Goal: Task Accomplishment & Management: Use online tool/utility

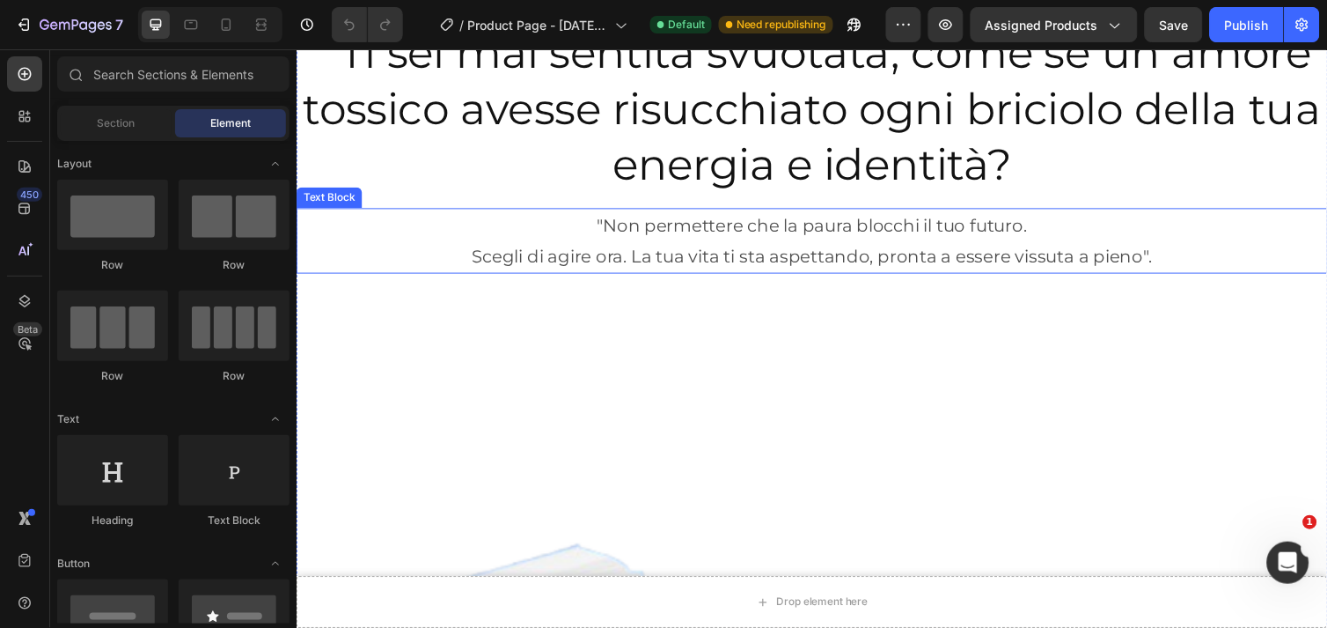
scroll to position [98, 0]
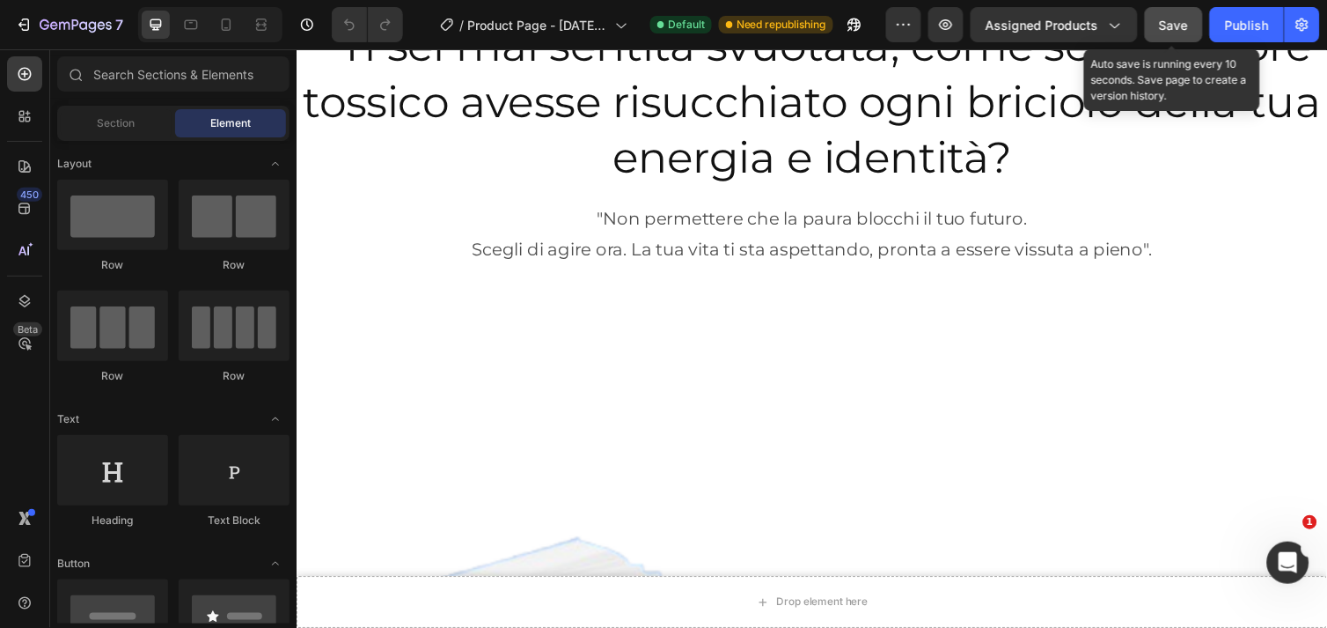
click at [1167, 19] on span "Save" at bounding box center [1174, 25] width 29 height 15
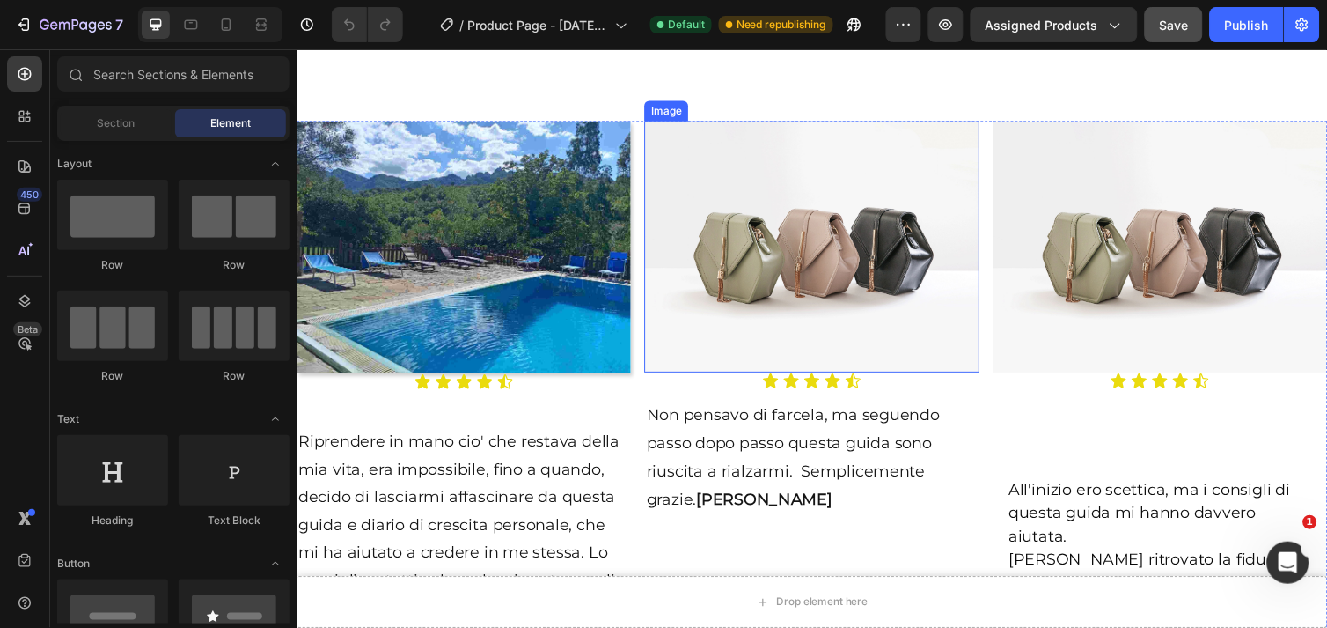
scroll to position [2249, 0]
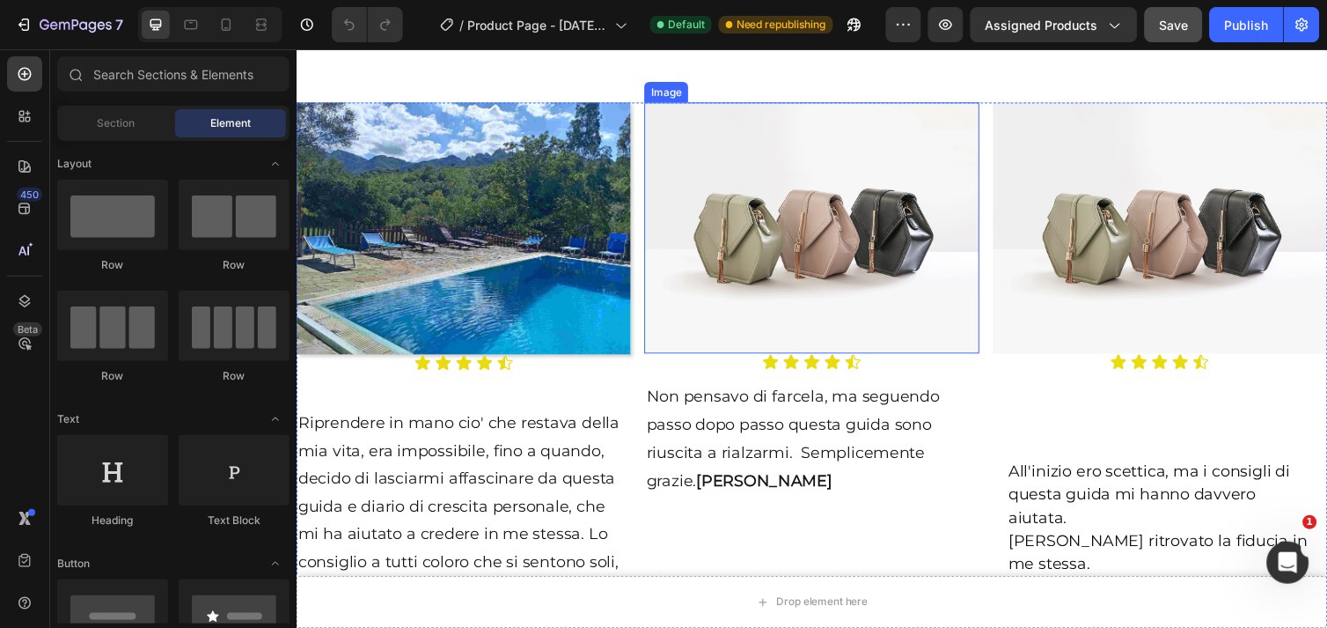
click at [798, 231] on img at bounding box center [823, 231] width 342 height 257
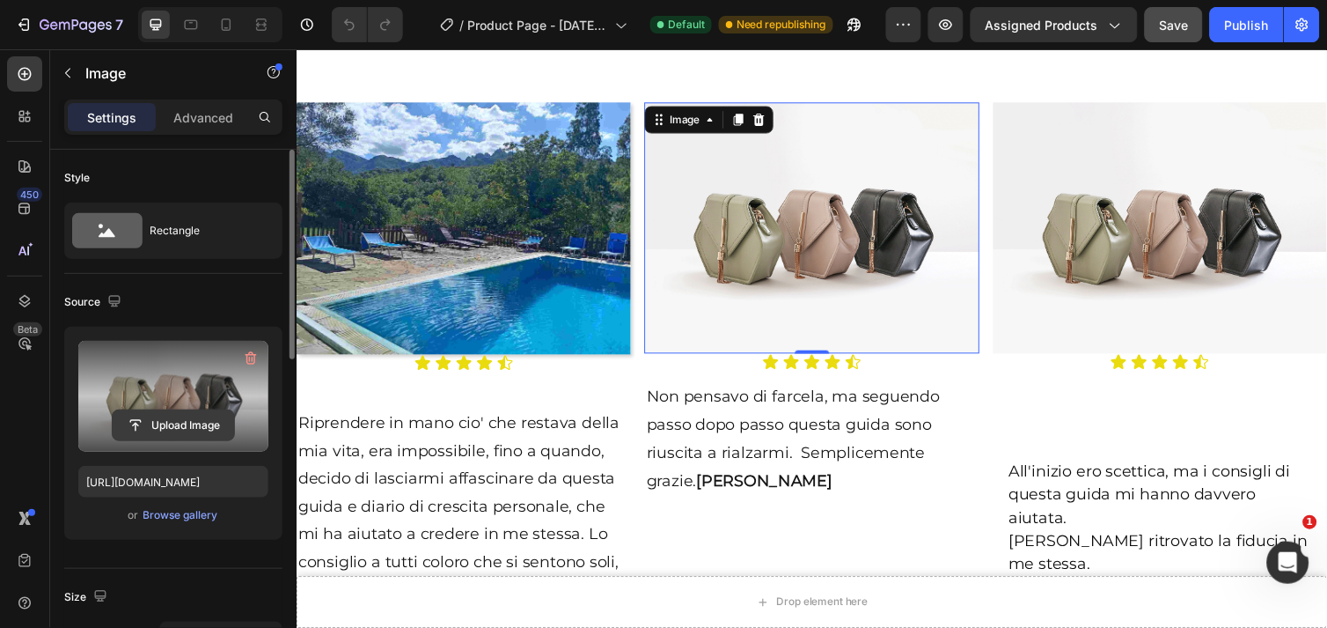
click at [159, 418] on input "file" at bounding box center [173, 425] width 121 height 30
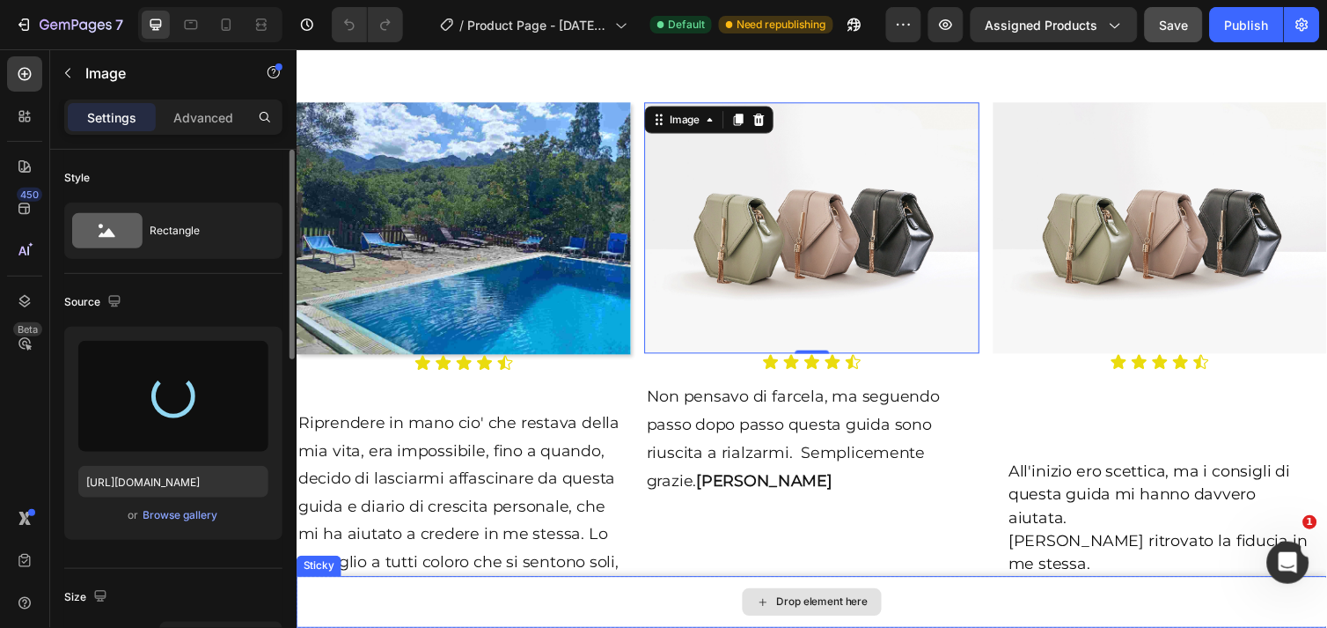
type input "[URL][DOMAIN_NAME]"
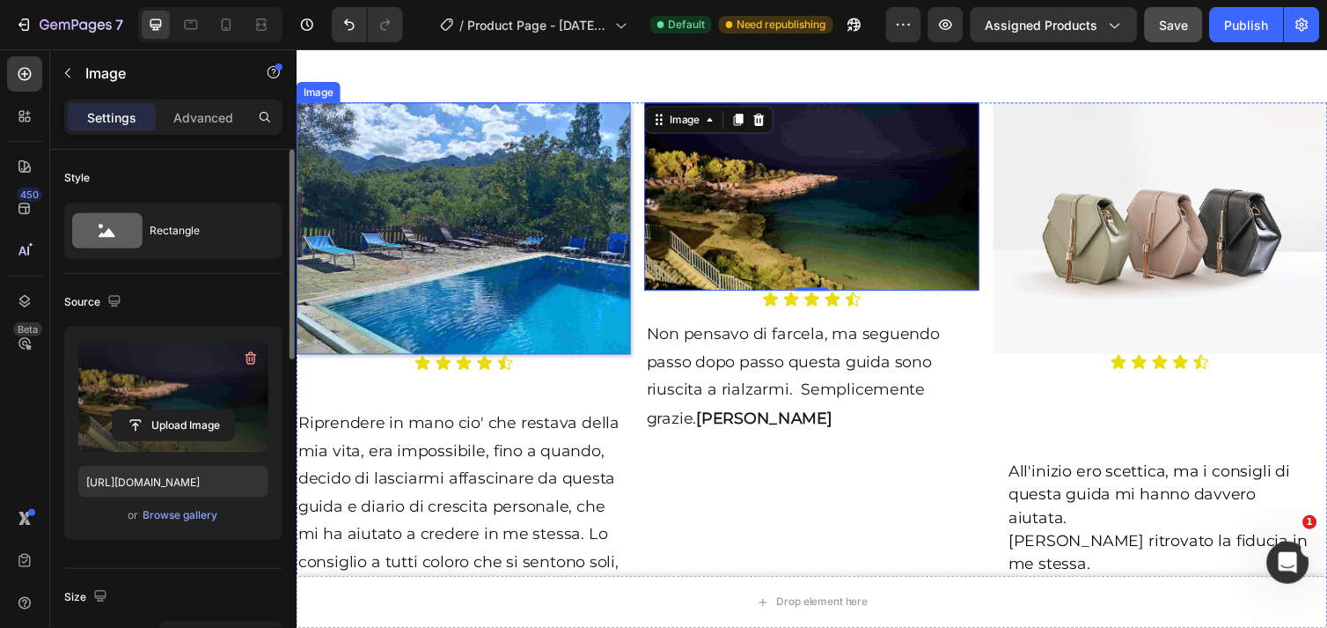
click at [396, 268] on img at bounding box center [467, 231] width 342 height 257
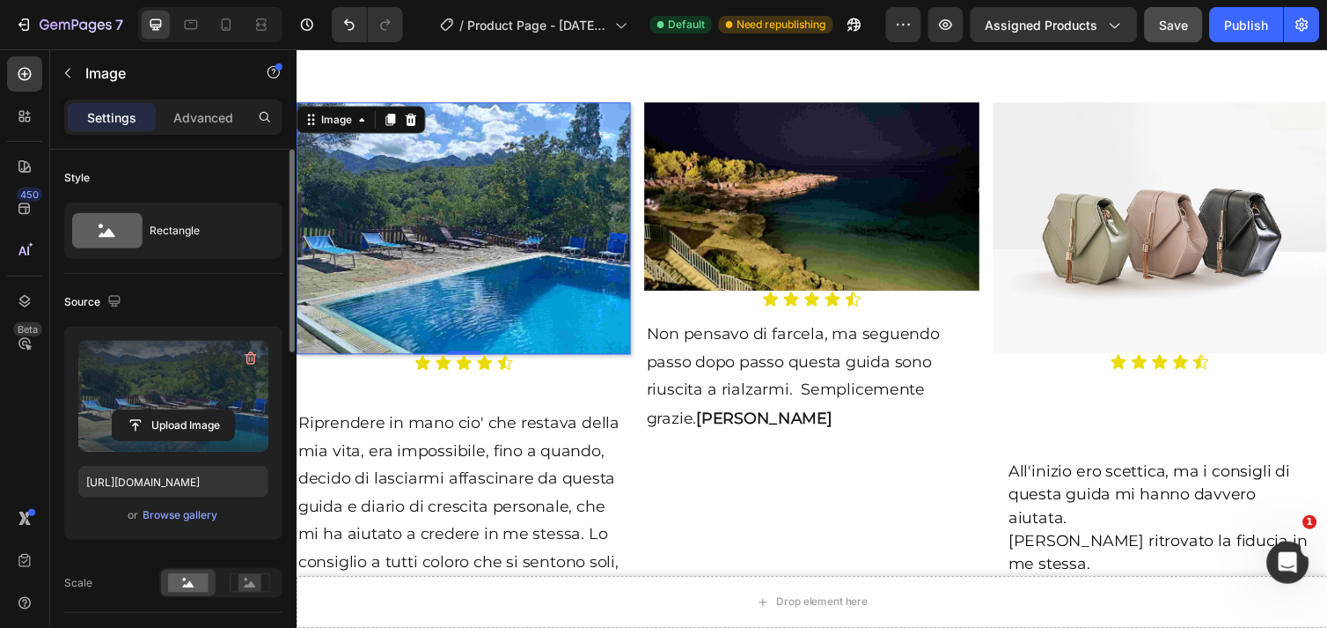
scroll to position [293, 0]
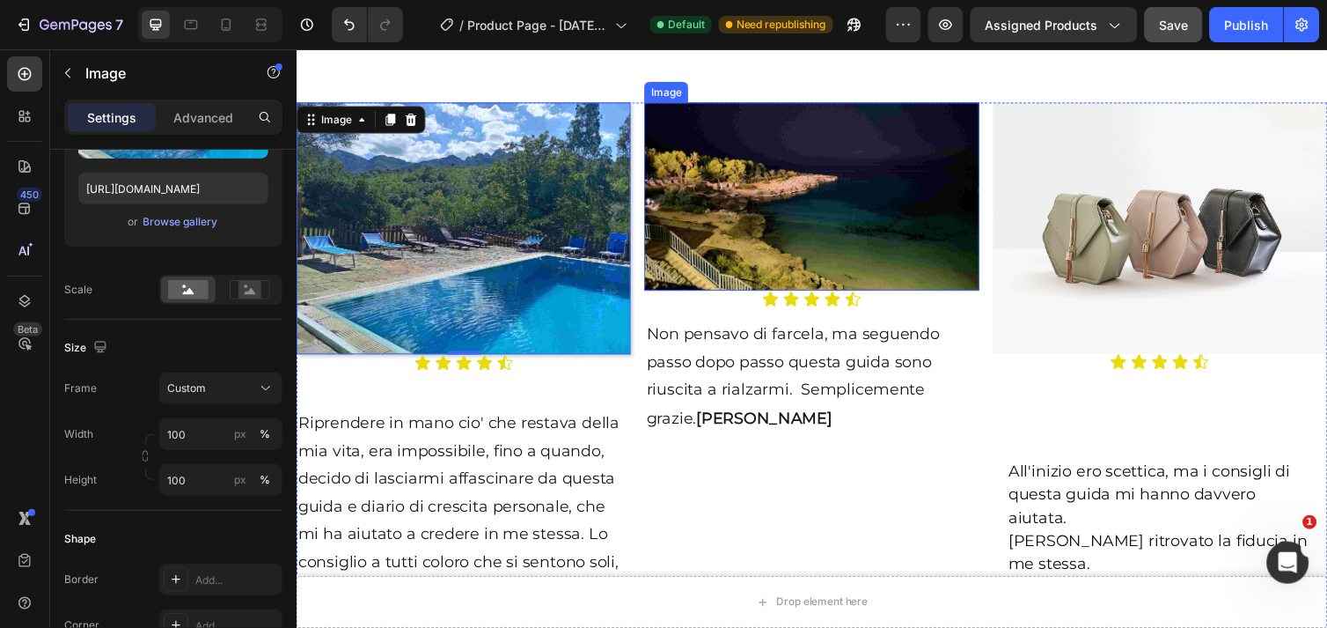
click at [731, 179] on img at bounding box center [823, 199] width 342 height 193
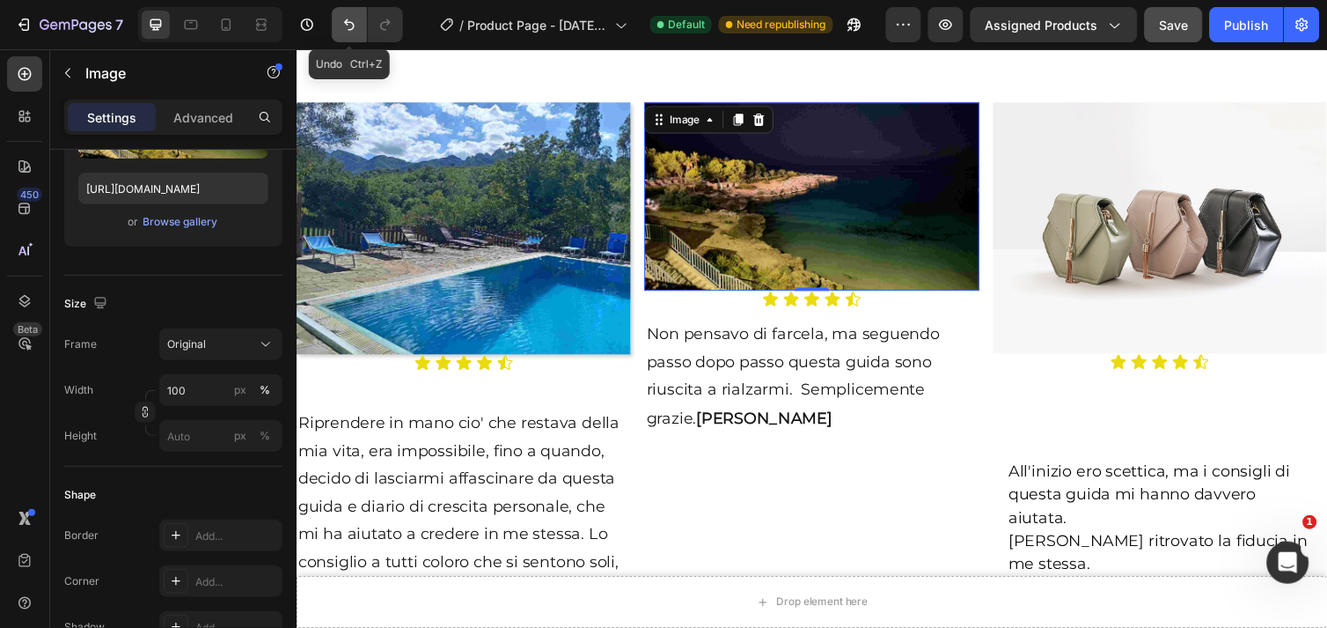
click at [347, 30] on icon "Undo/Redo" at bounding box center [350, 25] width 18 height 18
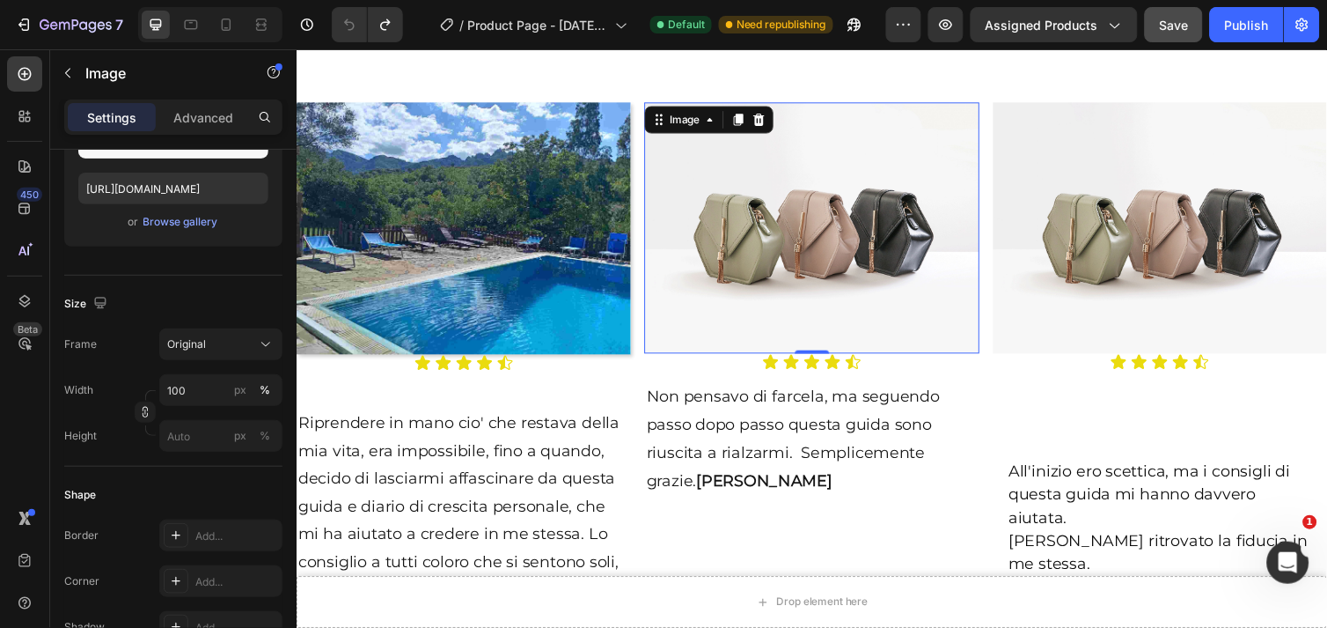
click at [797, 287] on img at bounding box center [823, 231] width 342 height 257
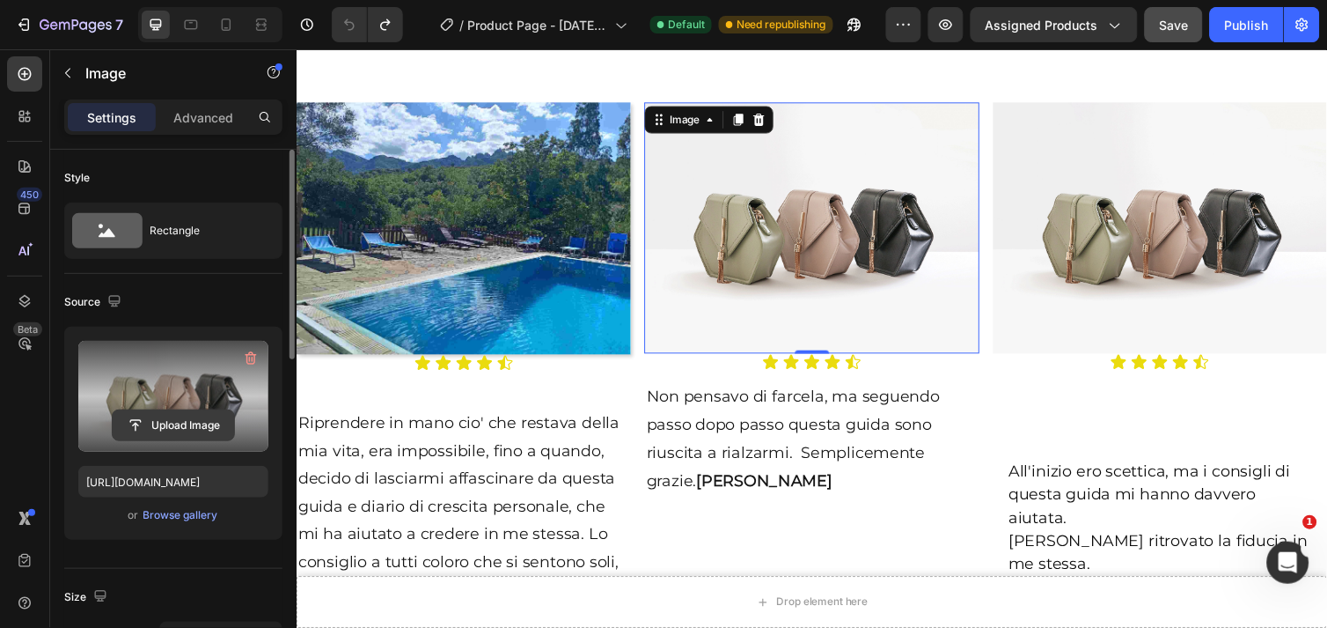
click at [181, 424] on input "file" at bounding box center [173, 425] width 121 height 30
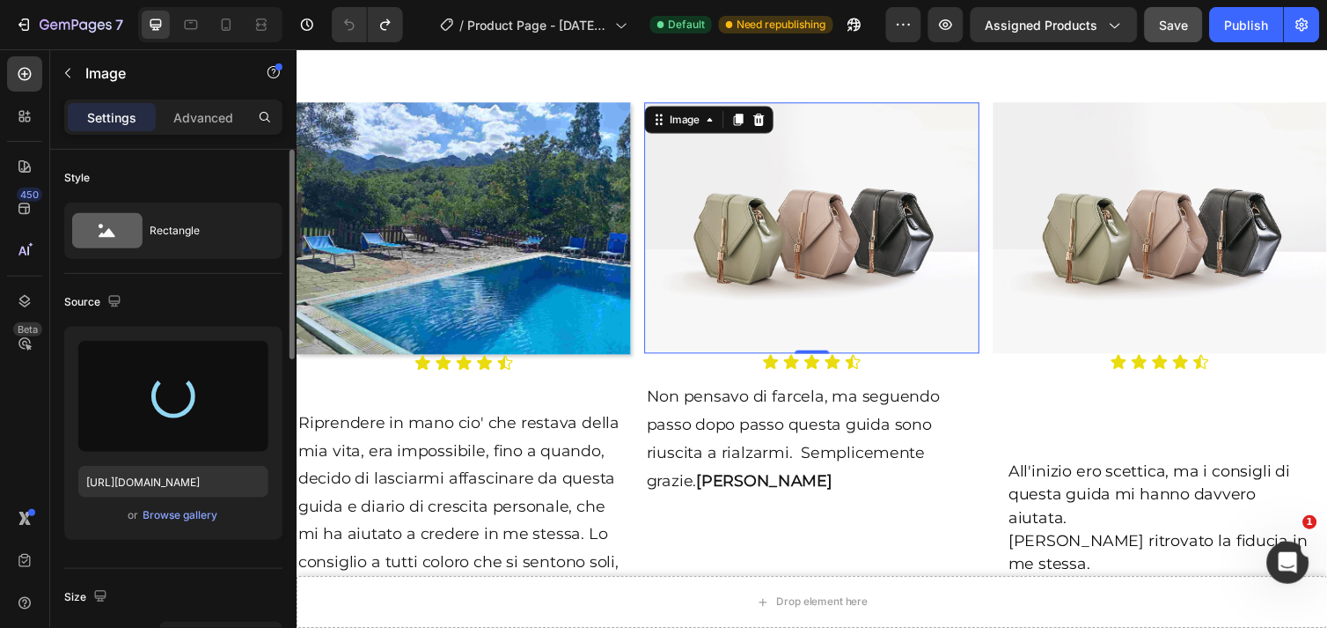
type input "[URL][DOMAIN_NAME]"
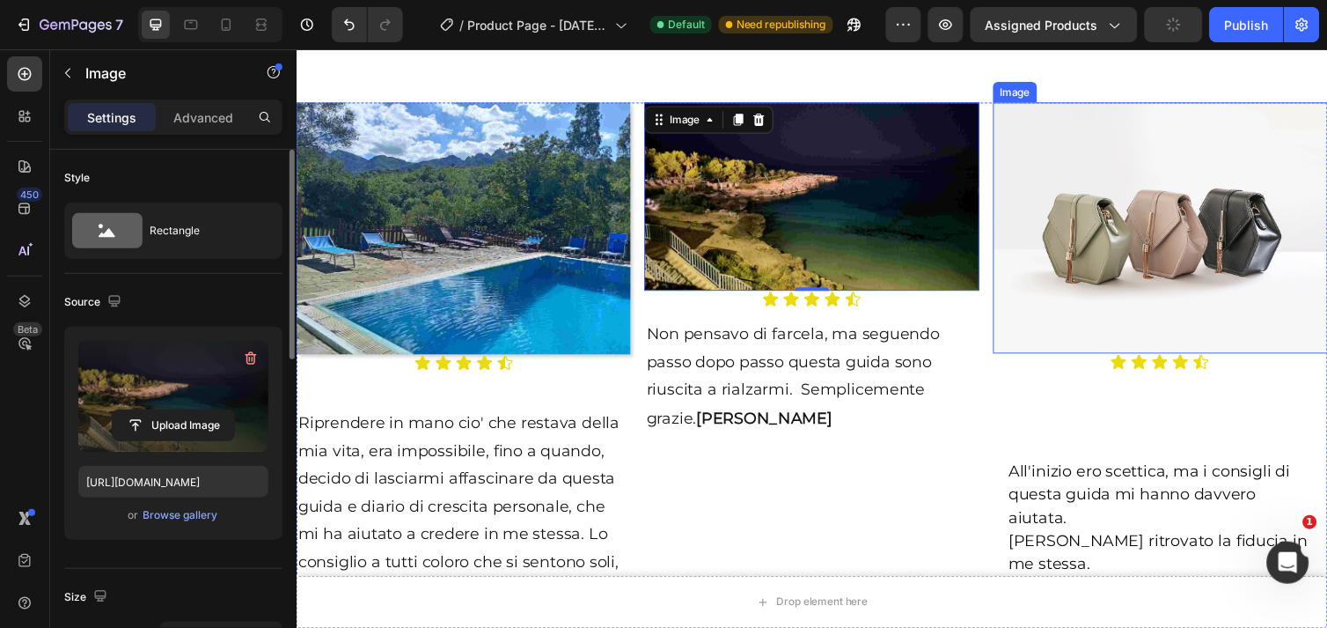
click at [1106, 284] on img at bounding box center [1181, 231] width 342 height 257
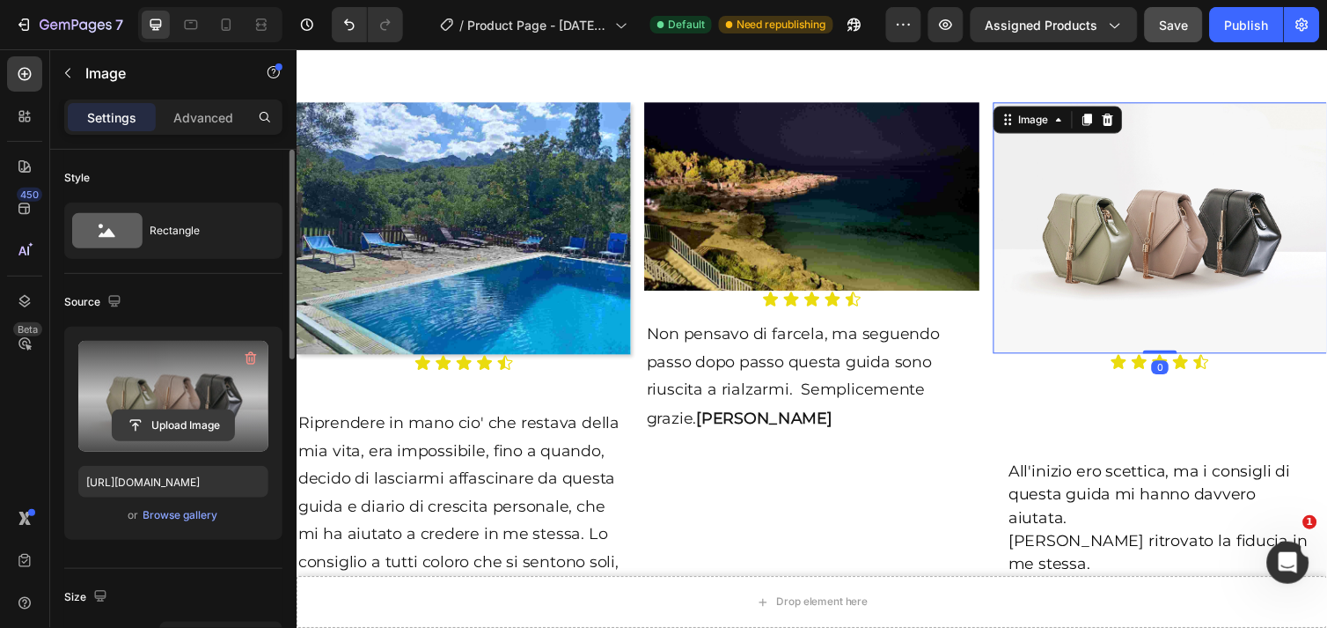
click at [177, 422] on input "file" at bounding box center [173, 425] width 121 height 30
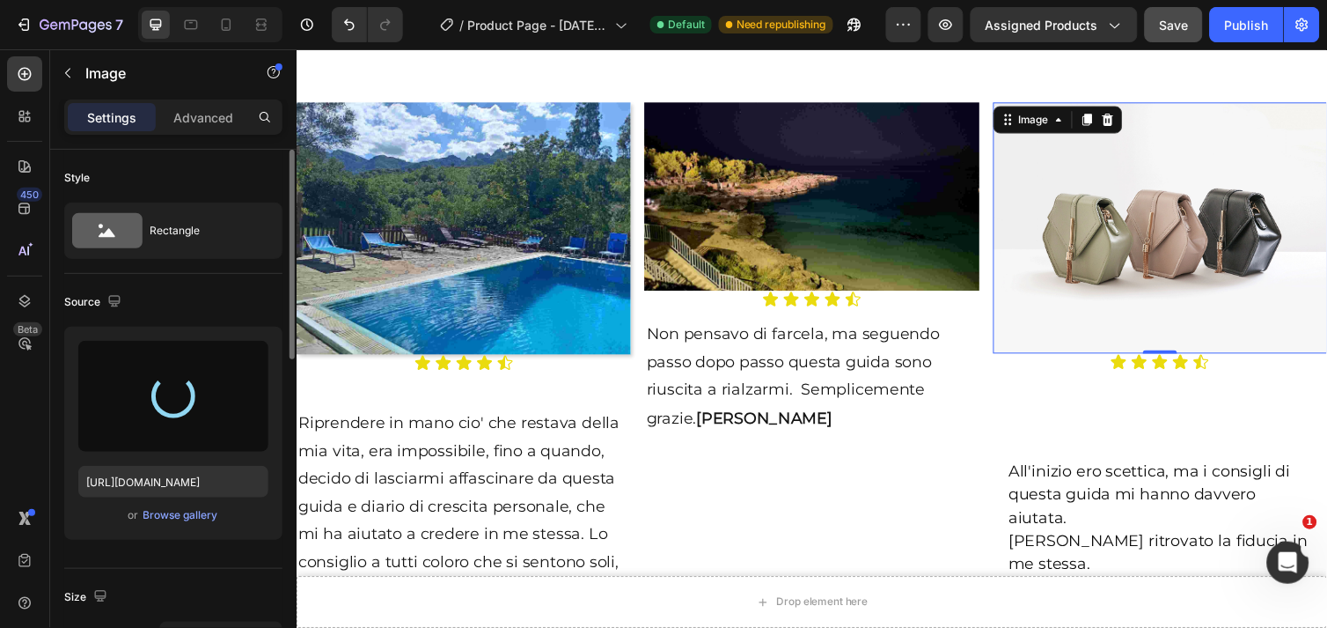
type input "[URL][DOMAIN_NAME]"
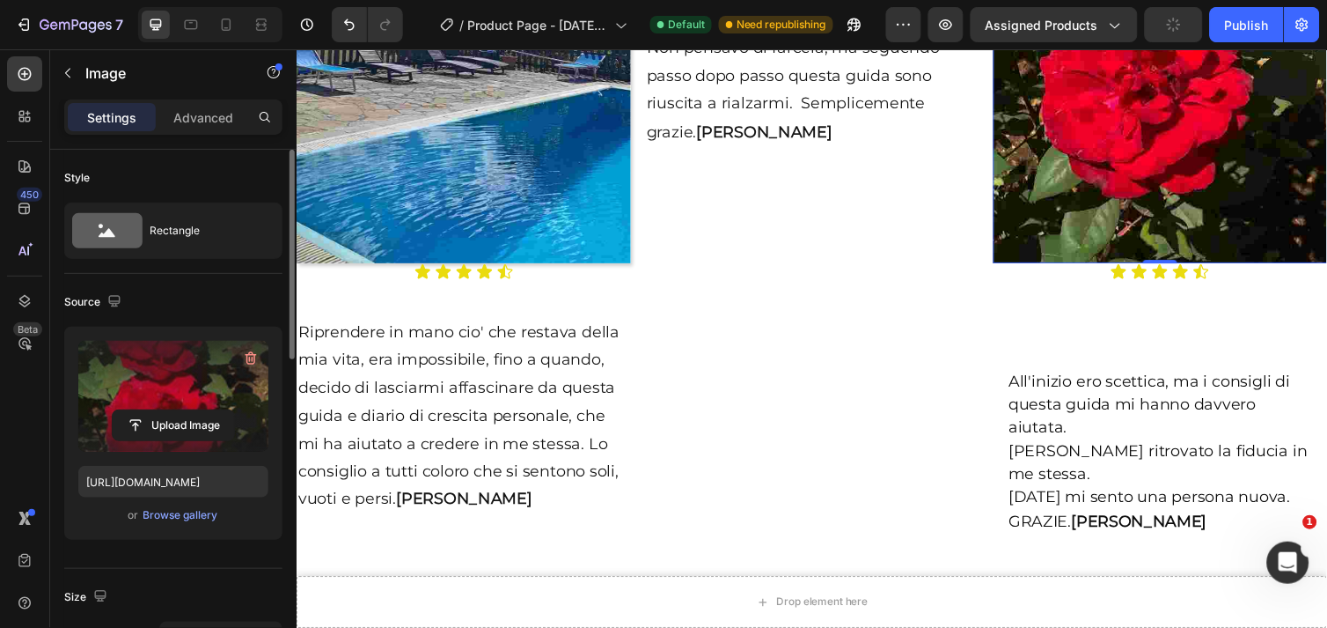
scroll to position [2444, 0]
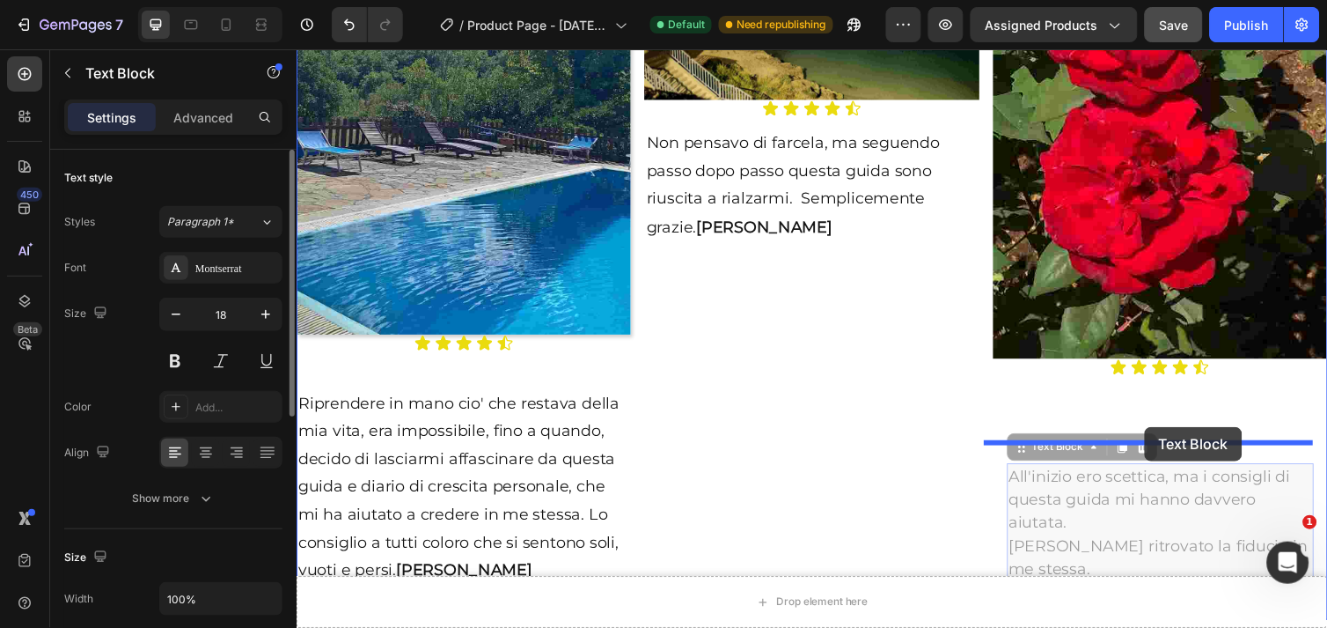
drag, startPoint x: 1196, startPoint y: 545, endPoint x: 1165, endPoint y: 435, distance: 114.5
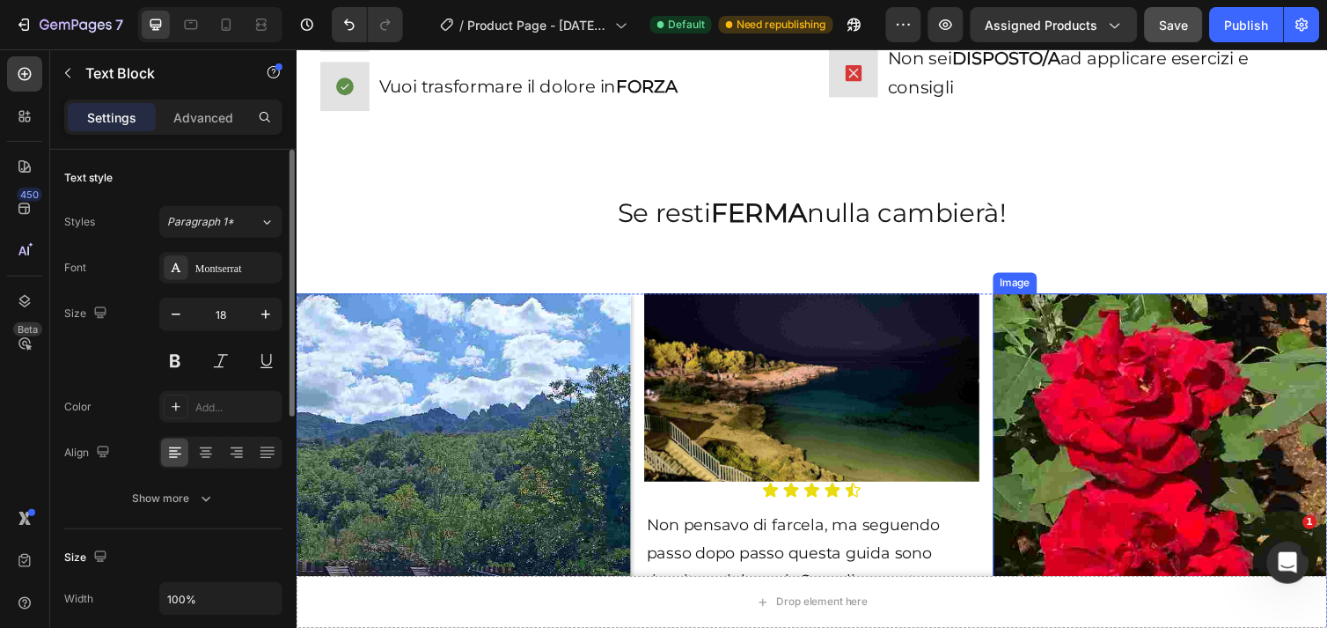
scroll to position [2151, 0]
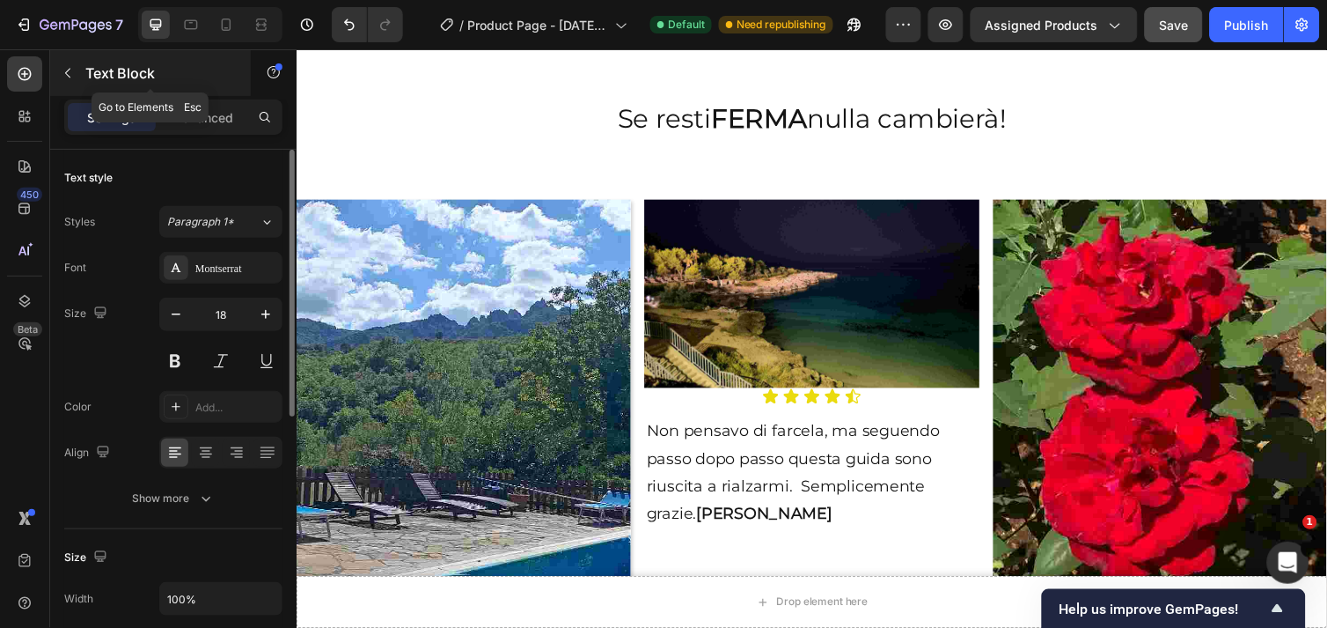
click at [64, 70] on icon "button" at bounding box center [68, 73] width 14 height 14
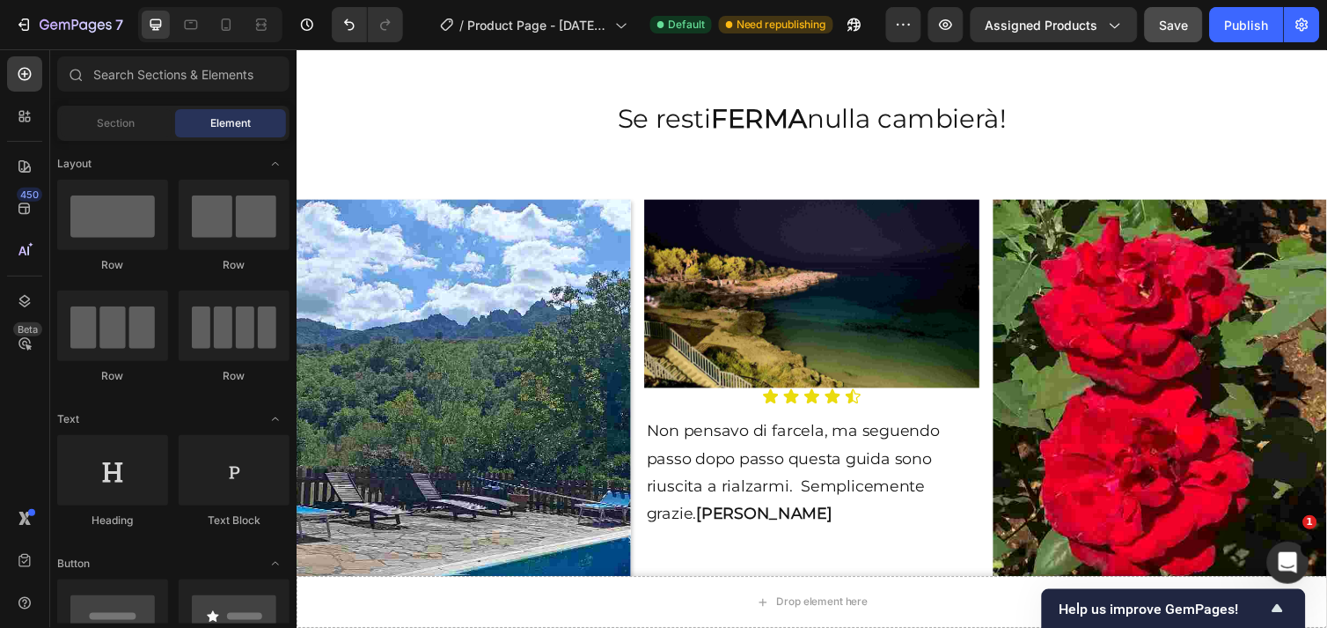
scroll to position [293, 0]
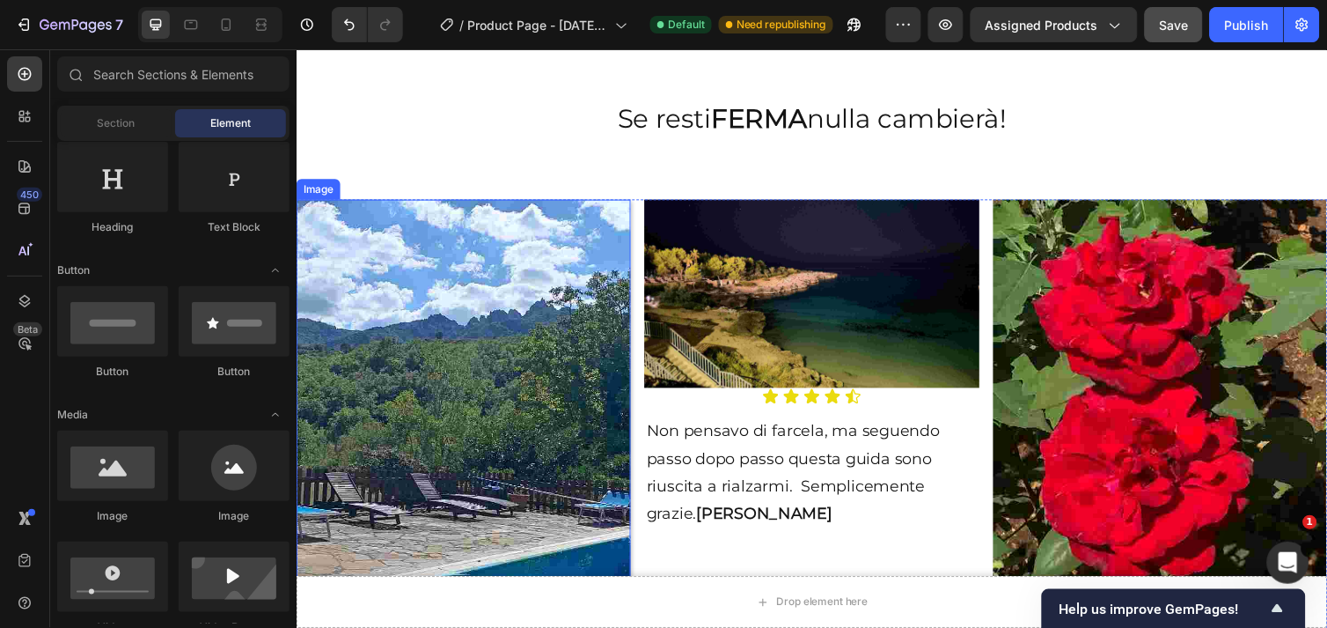
click at [463, 427] on img at bounding box center [467, 483] width 342 height 562
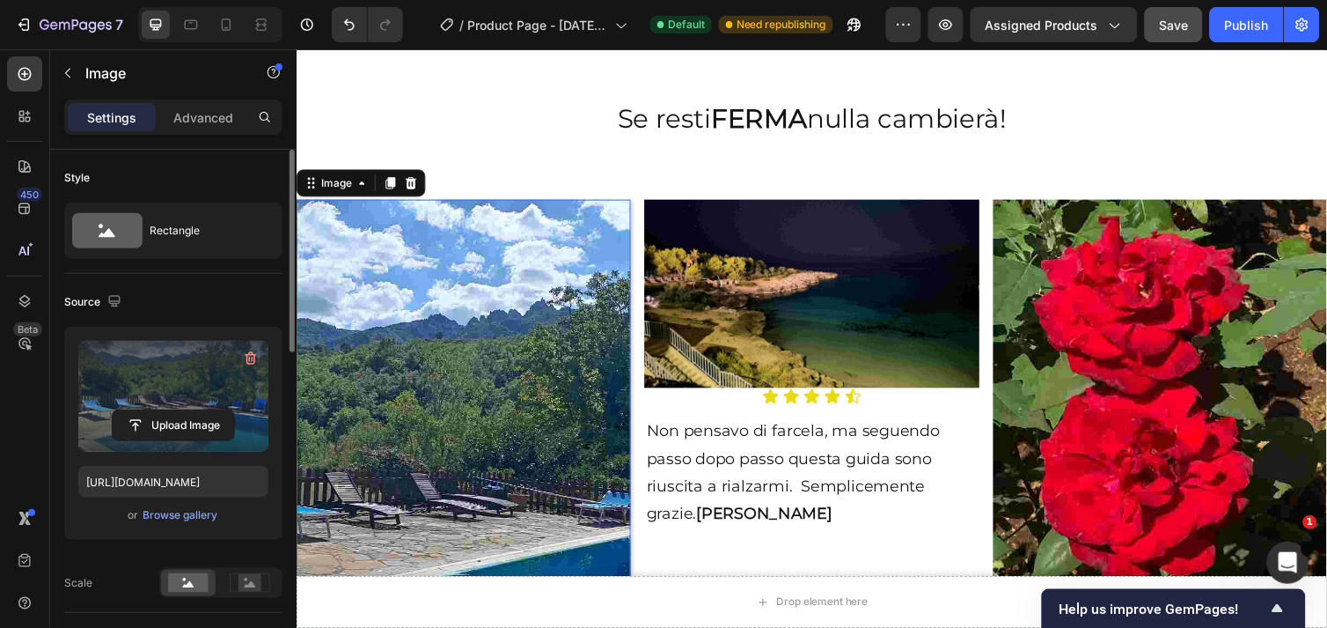
scroll to position [195, 0]
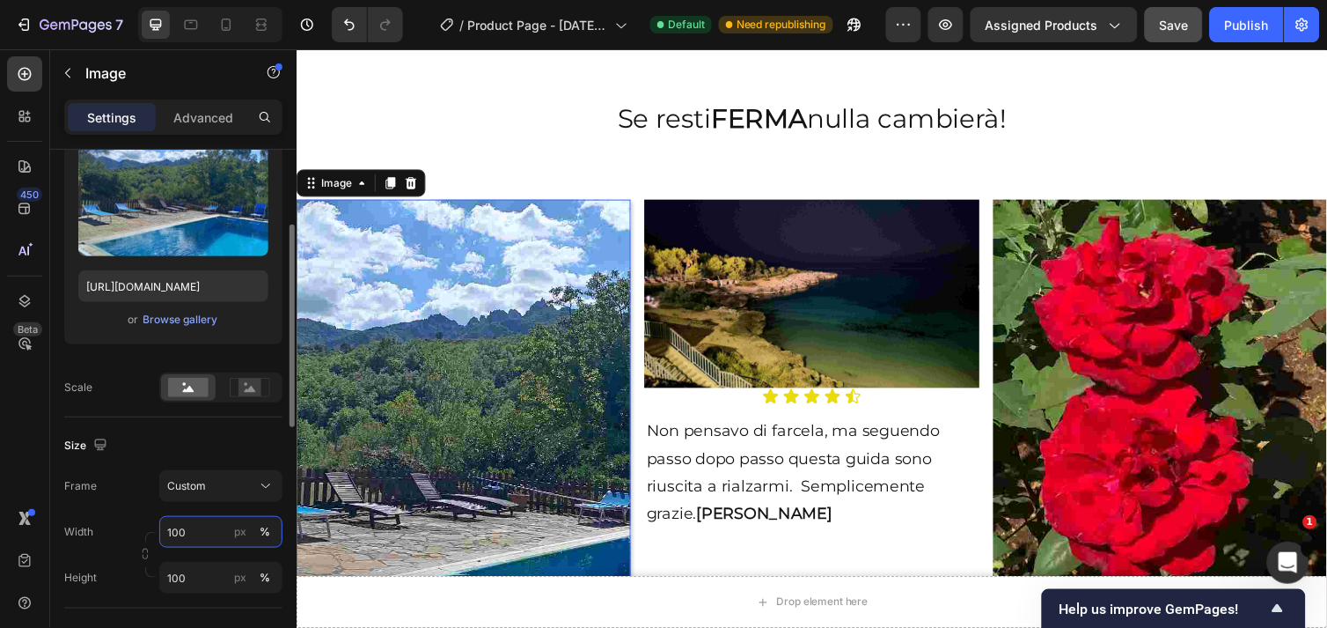
click at [203, 529] on input "100" at bounding box center [220, 532] width 123 height 32
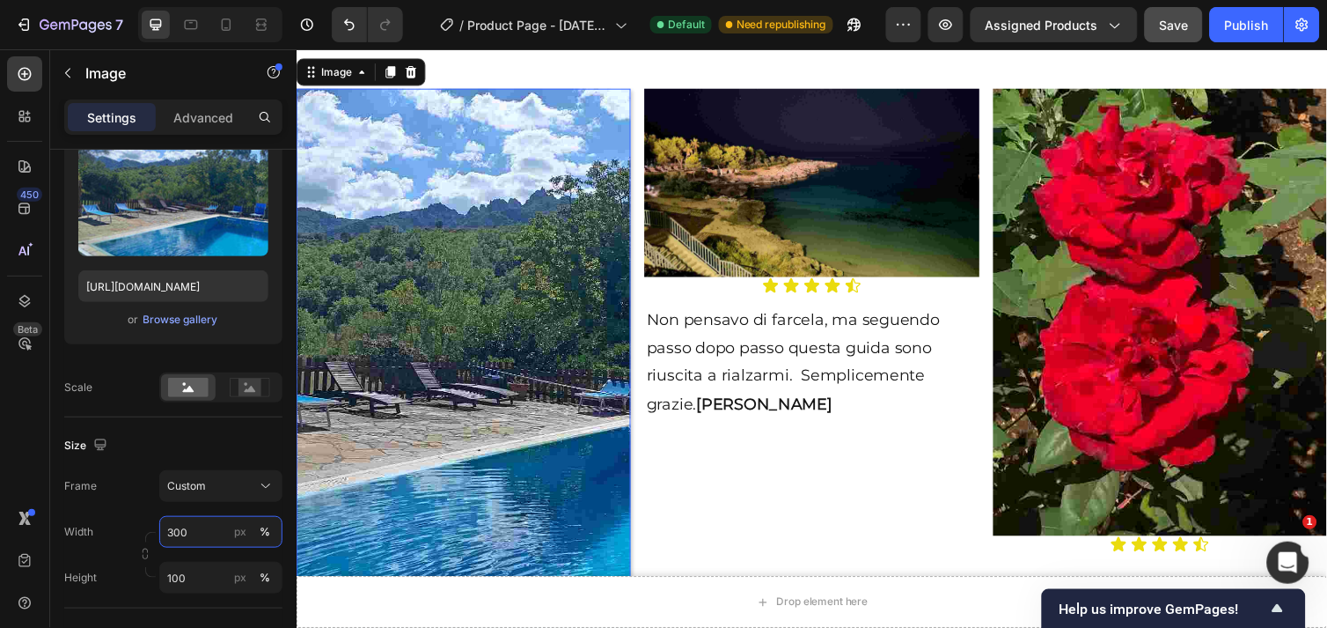
scroll to position [2347, 0]
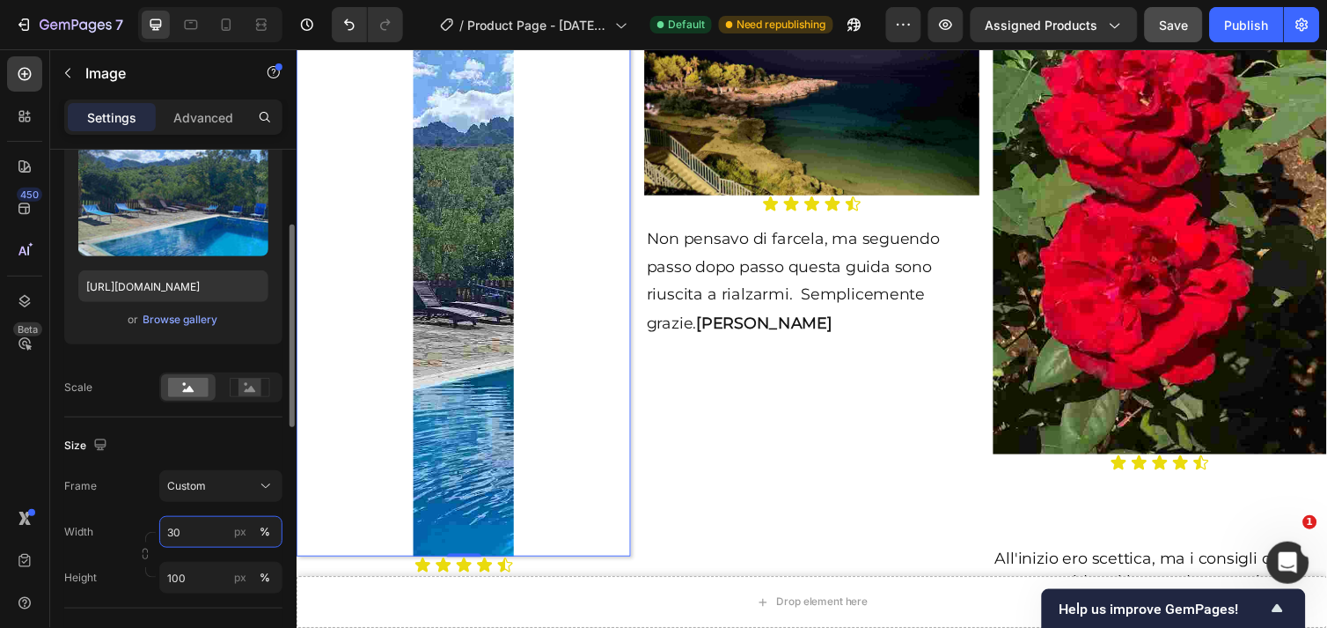
type input "3"
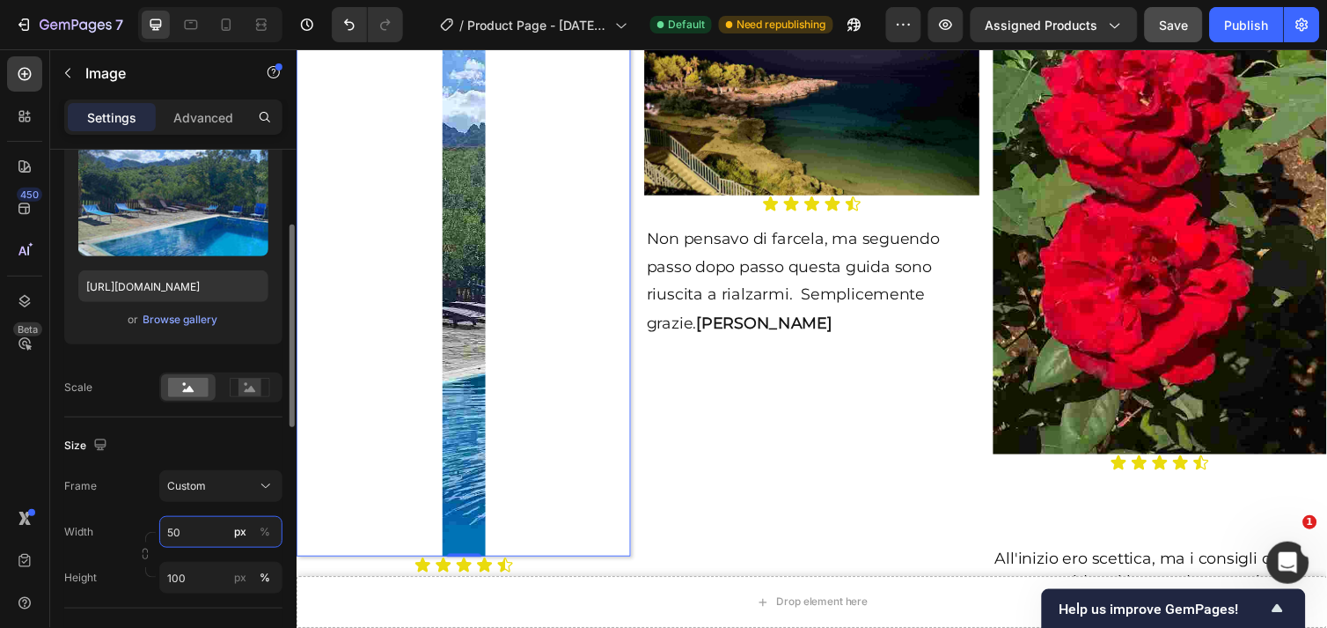
type input "5"
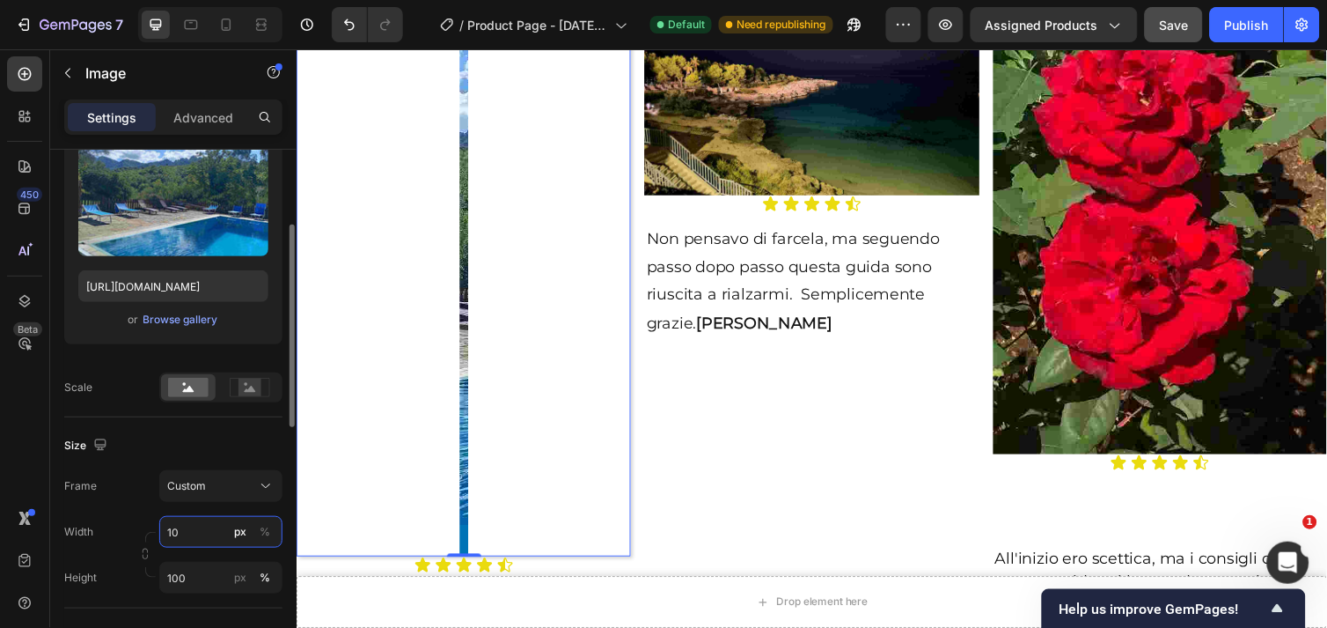
type input "100"
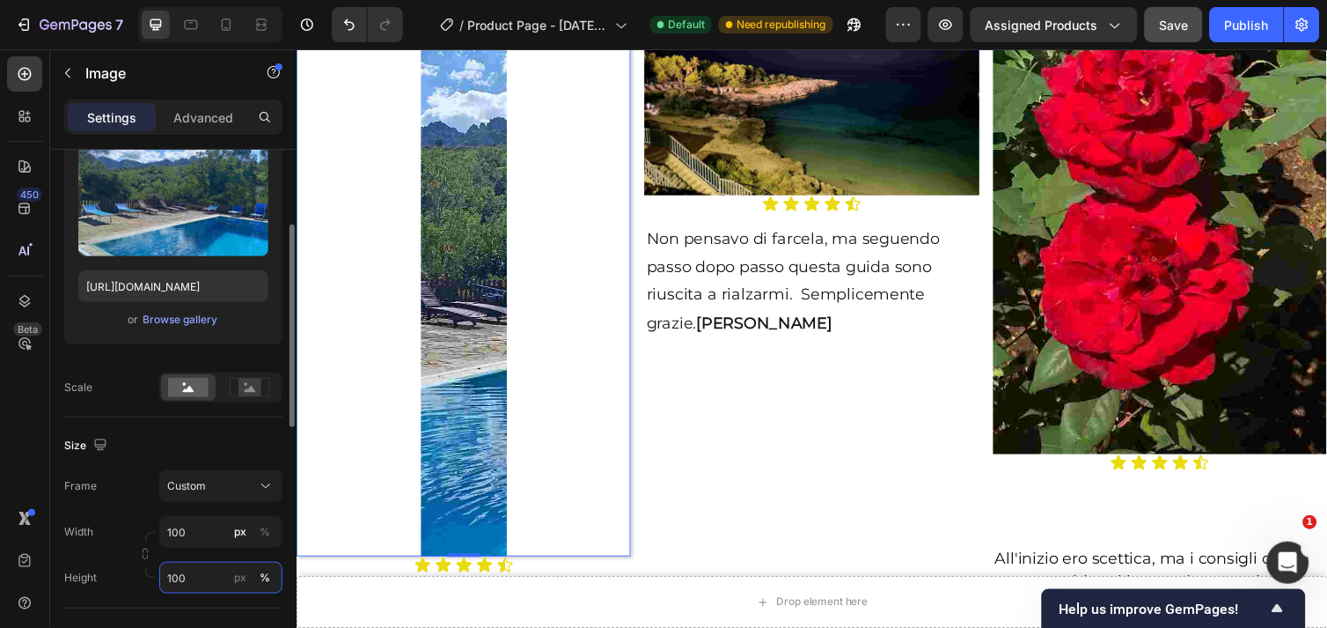
click at [212, 583] on input "100" at bounding box center [220, 578] width 123 height 32
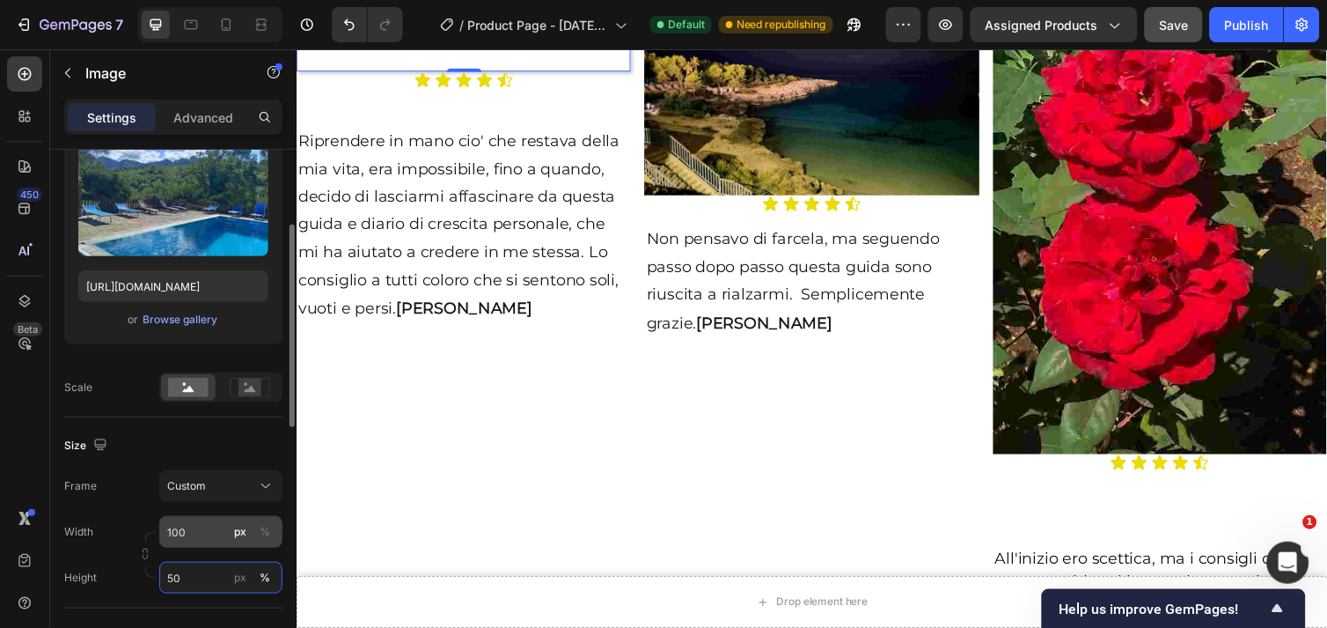
type input "50"
click at [194, 525] on input "100" at bounding box center [220, 532] width 123 height 32
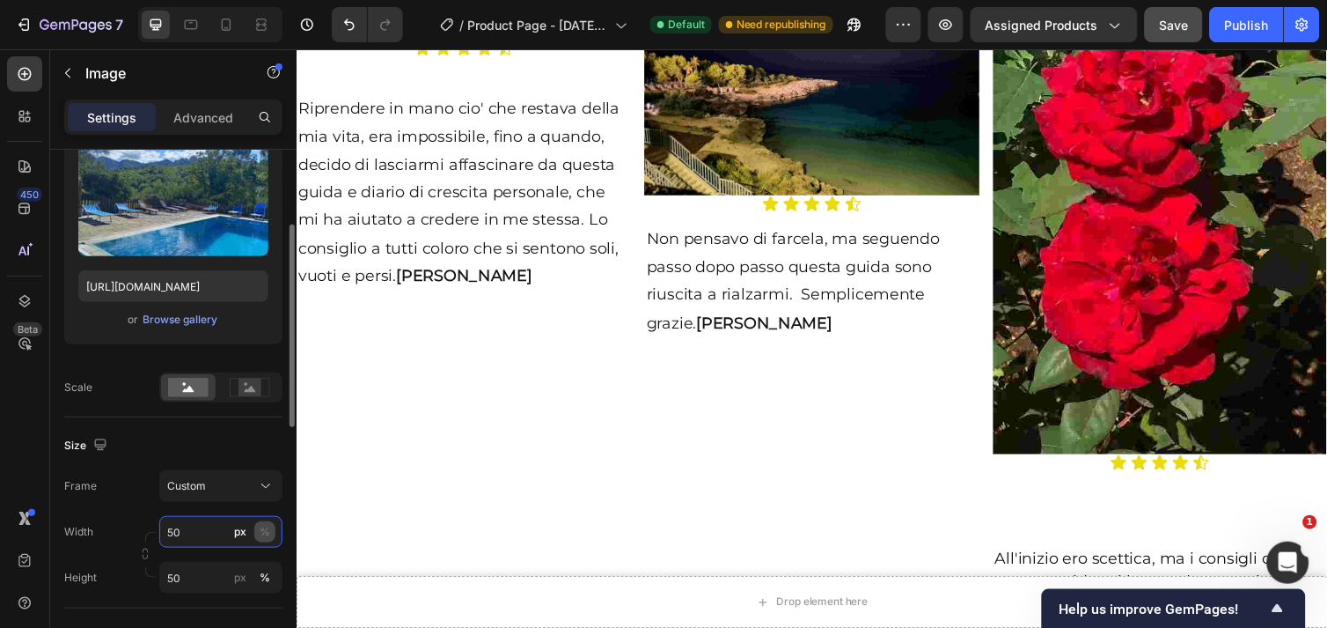
type input "50"
click at [265, 529] on div "%" at bounding box center [265, 532] width 11 height 16
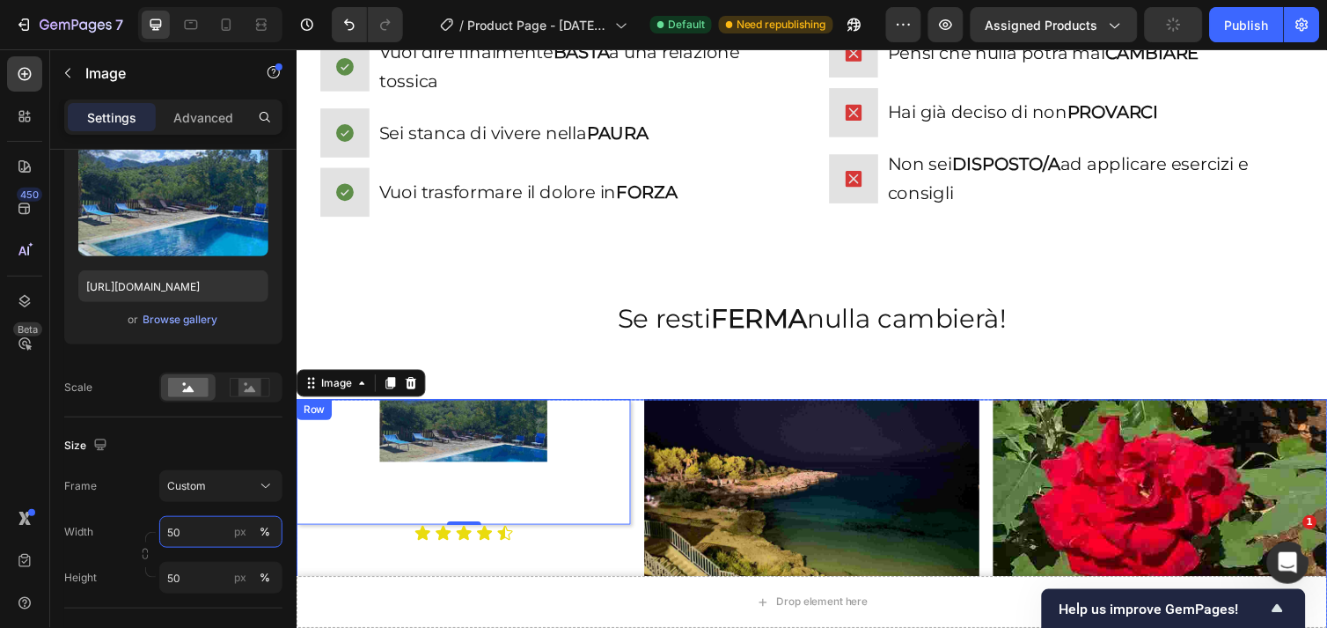
scroll to position [2054, 0]
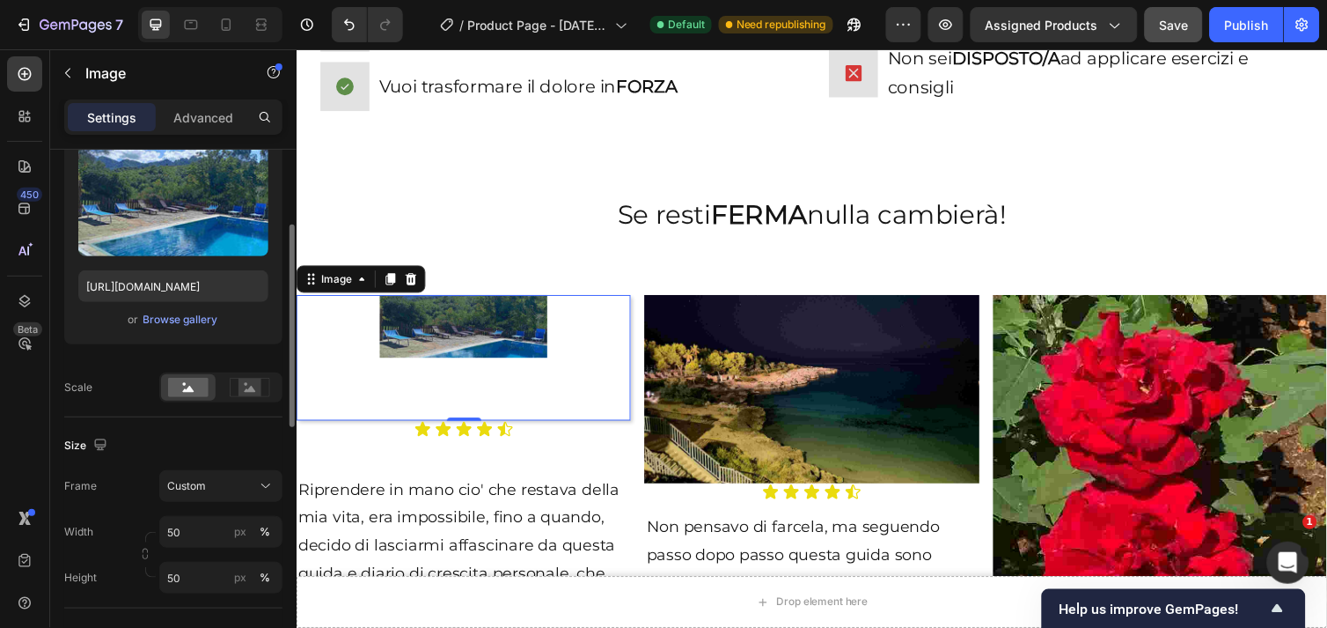
click at [88, 444] on div "Size" at bounding box center [87, 446] width 47 height 24
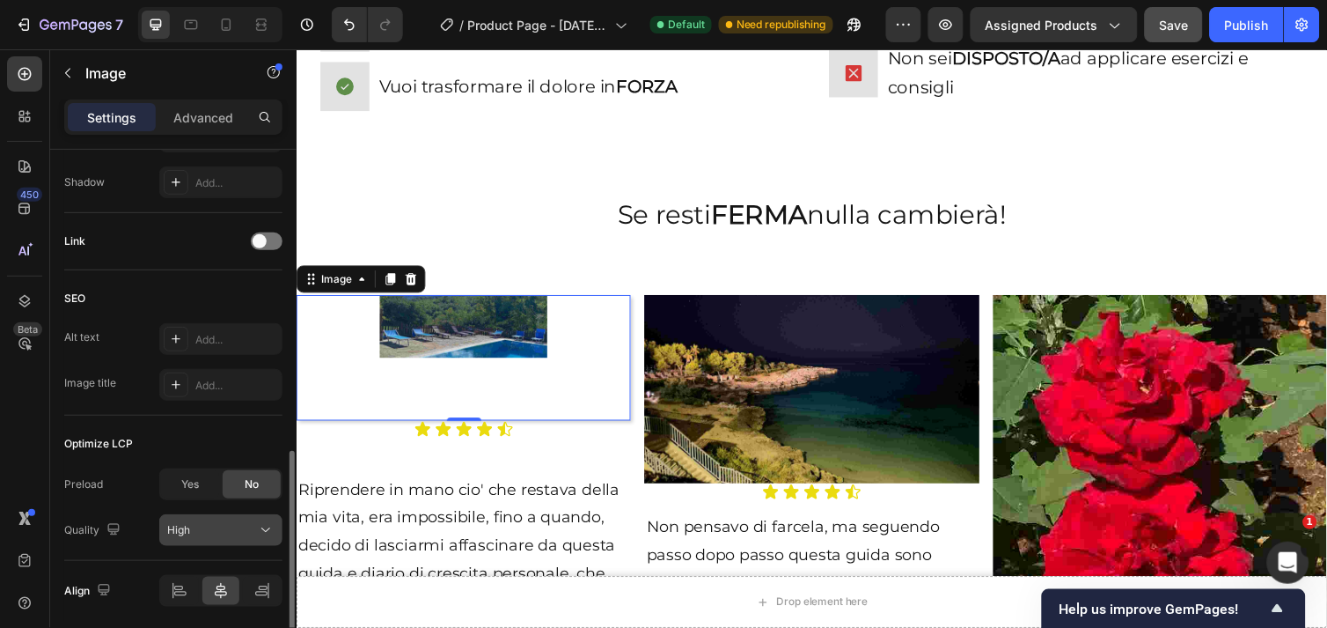
scroll to position [845, 0]
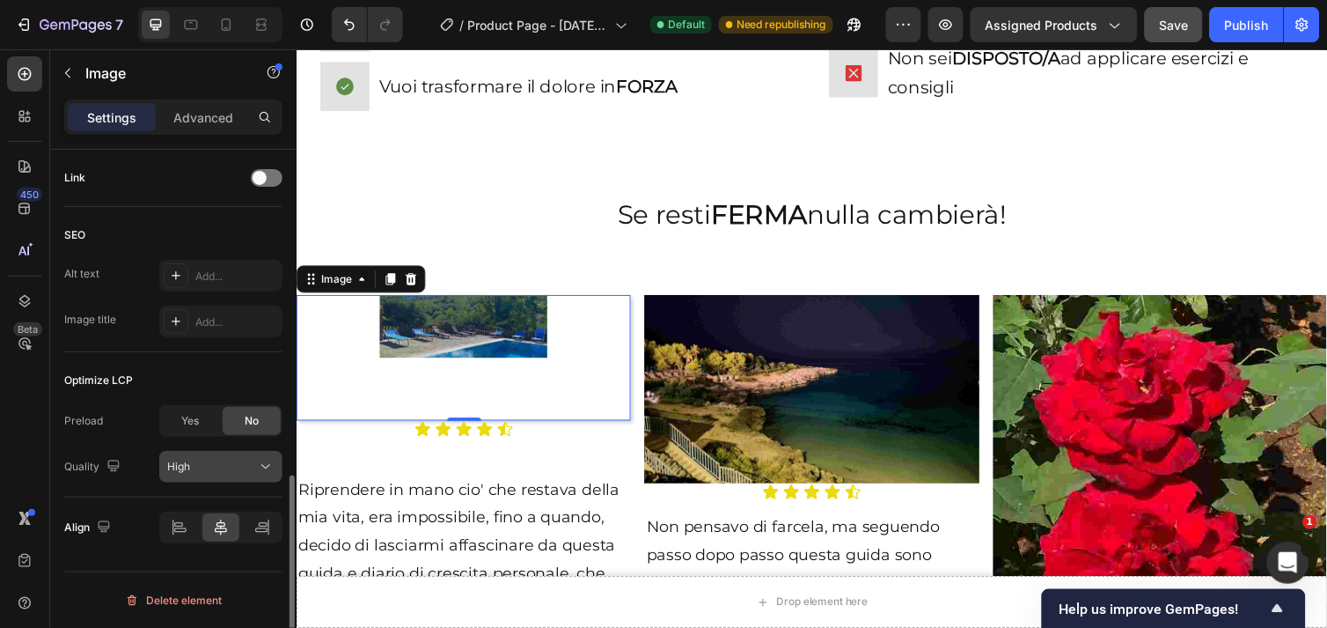
click at [261, 467] on icon at bounding box center [266, 467] width 18 height 18
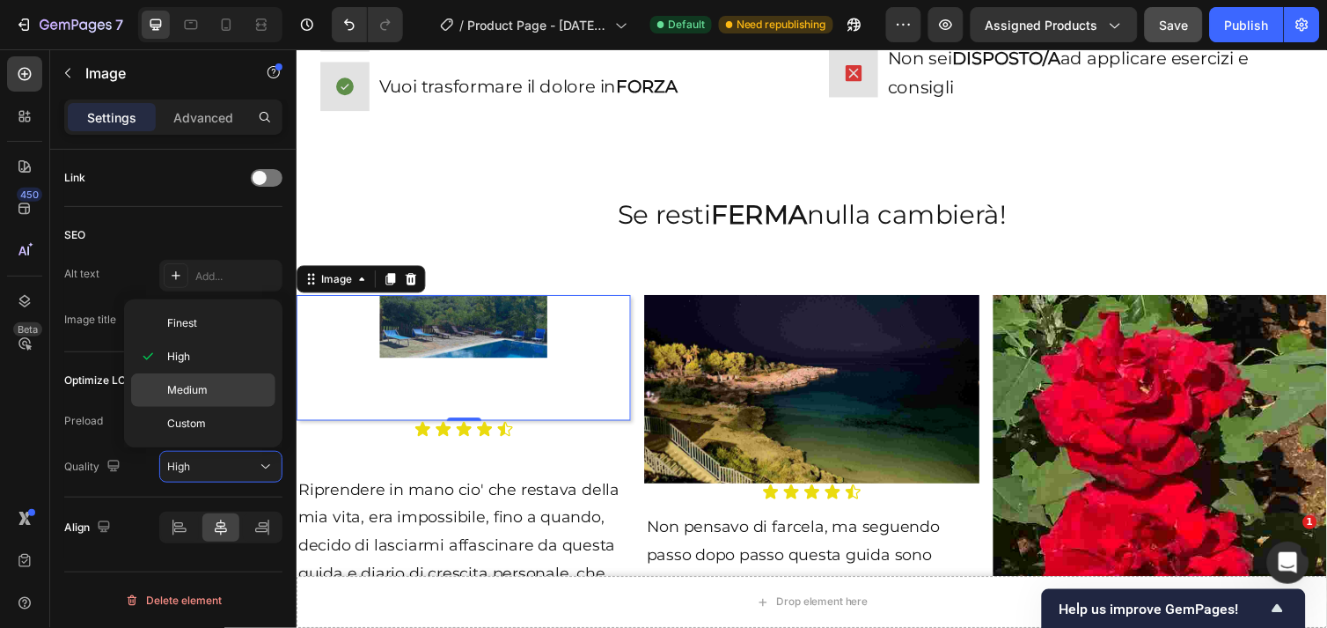
click at [195, 396] on span "Medium" at bounding box center [187, 390] width 40 height 16
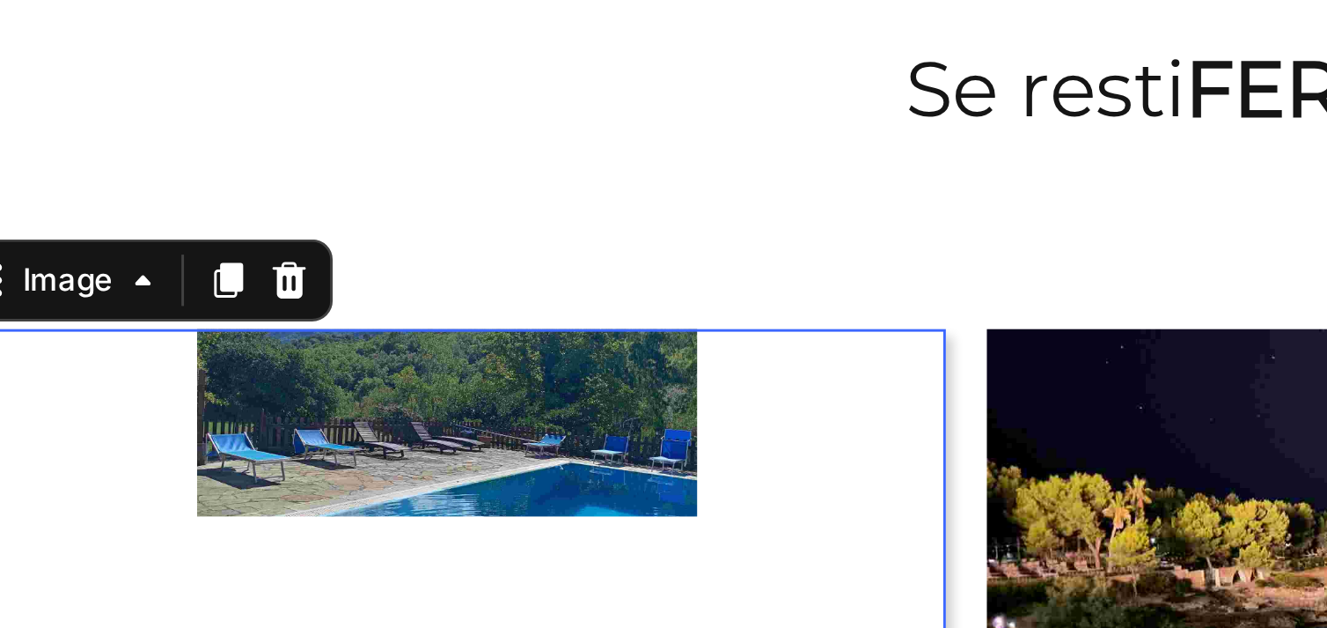
scroll to position [2009, 0]
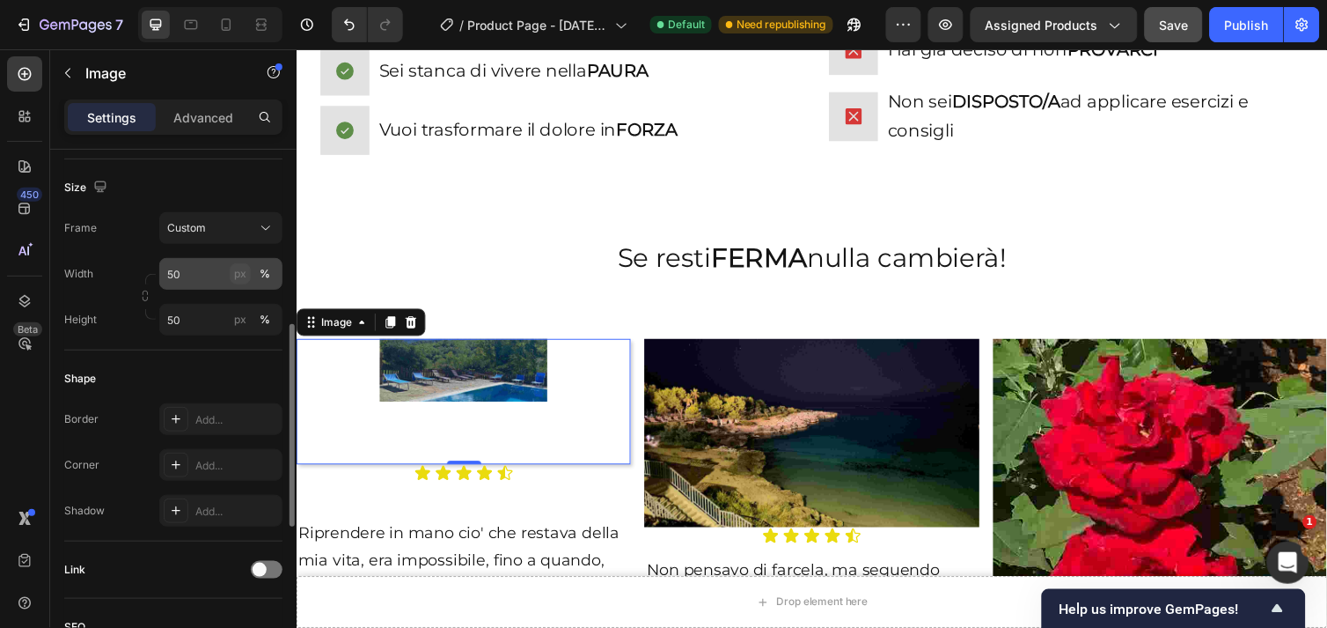
click at [231, 274] on button "px" at bounding box center [240, 273] width 21 height 21
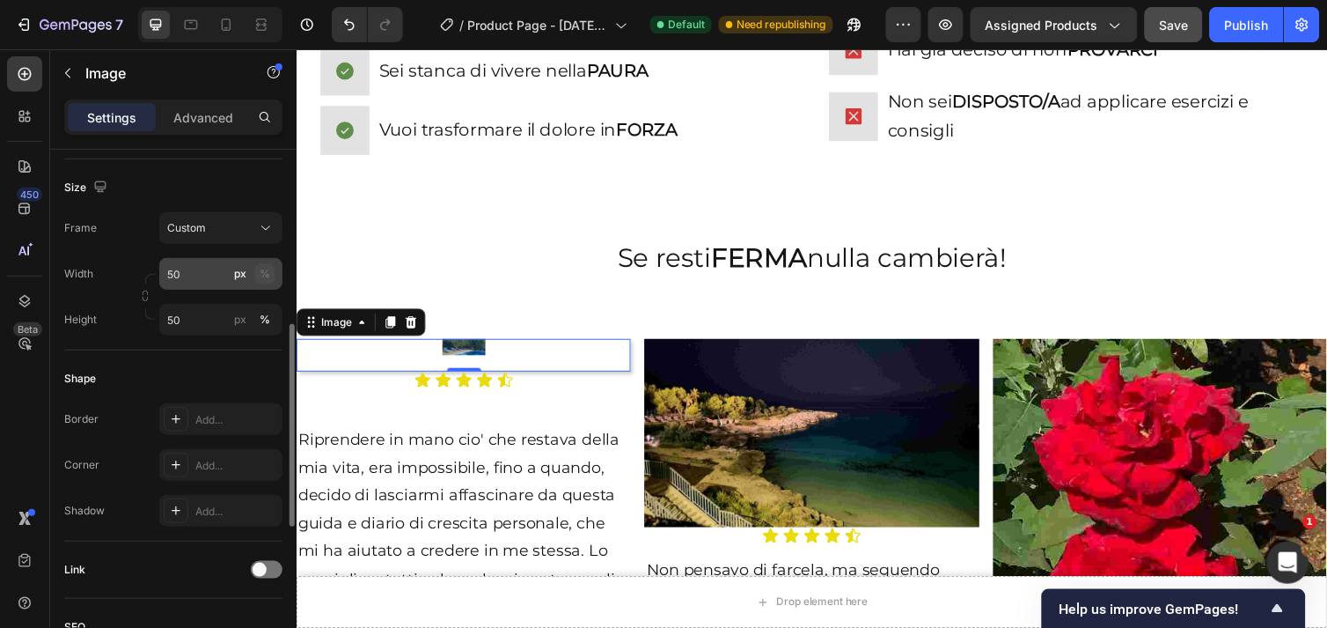
click at [260, 268] on div "%" at bounding box center [265, 274] width 11 height 16
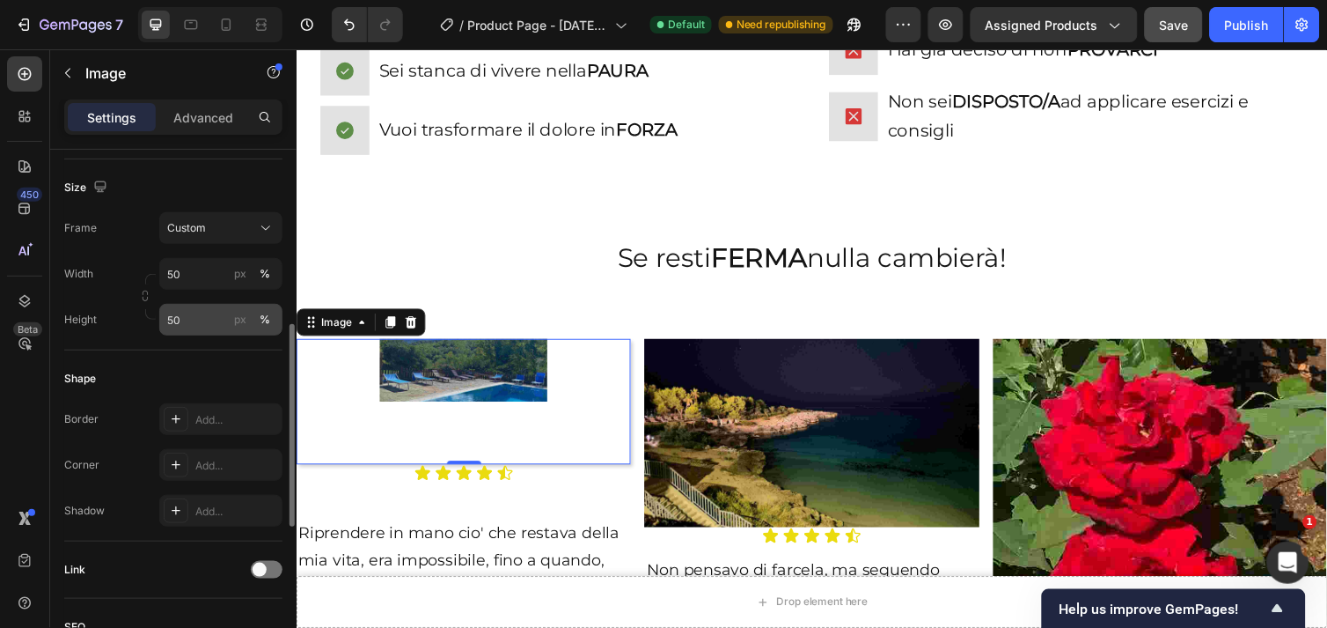
click at [267, 315] on div "%" at bounding box center [265, 320] width 11 height 16
click at [194, 268] on input "50" at bounding box center [220, 274] width 123 height 32
click at [257, 229] on icon at bounding box center [266, 228] width 18 height 18
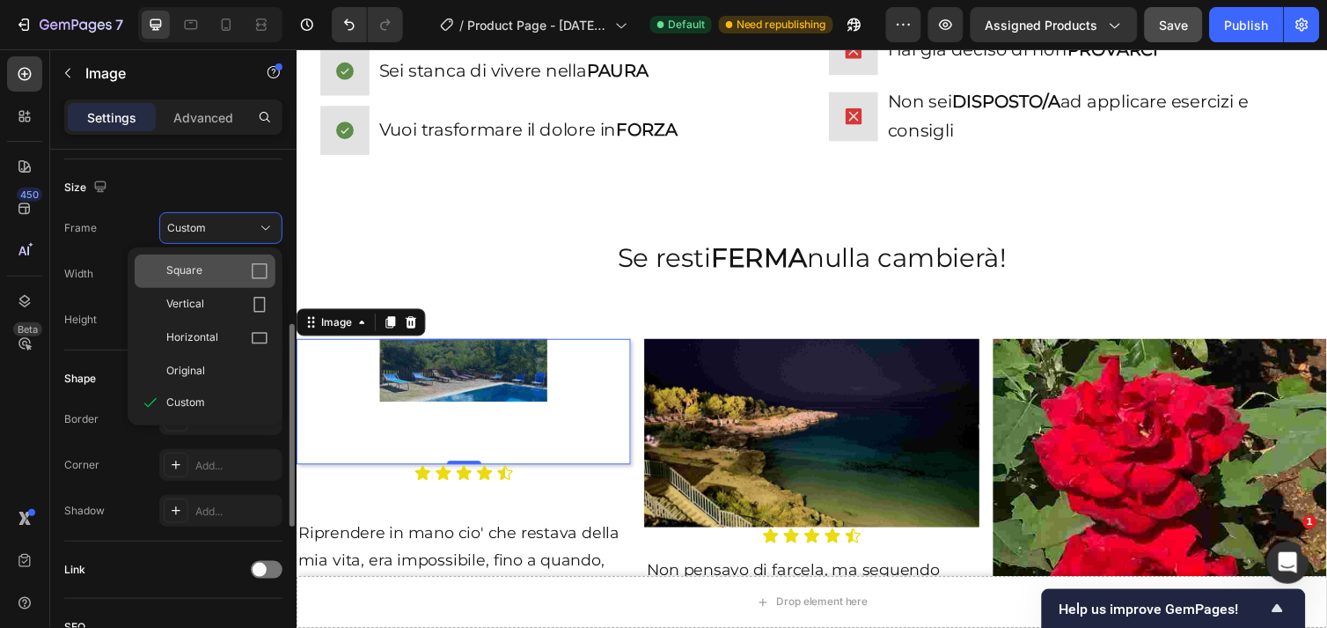
click at [186, 270] on span "Square" at bounding box center [184, 271] width 36 height 18
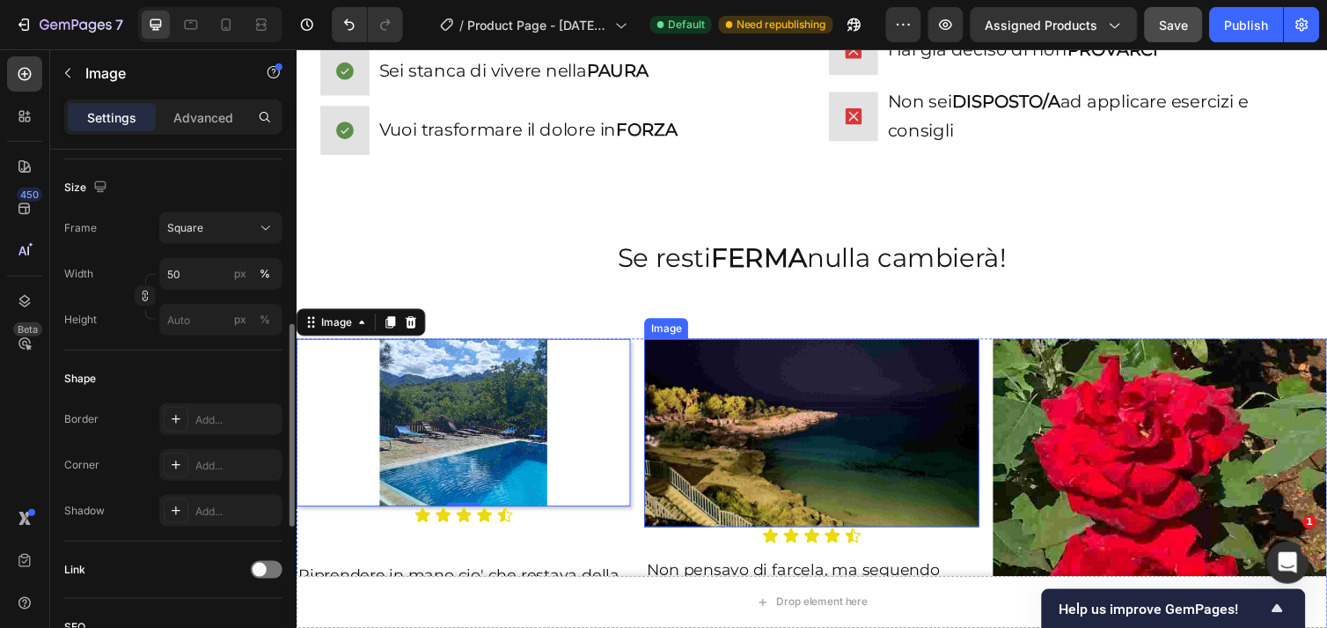
click at [807, 401] on img at bounding box center [823, 441] width 342 height 193
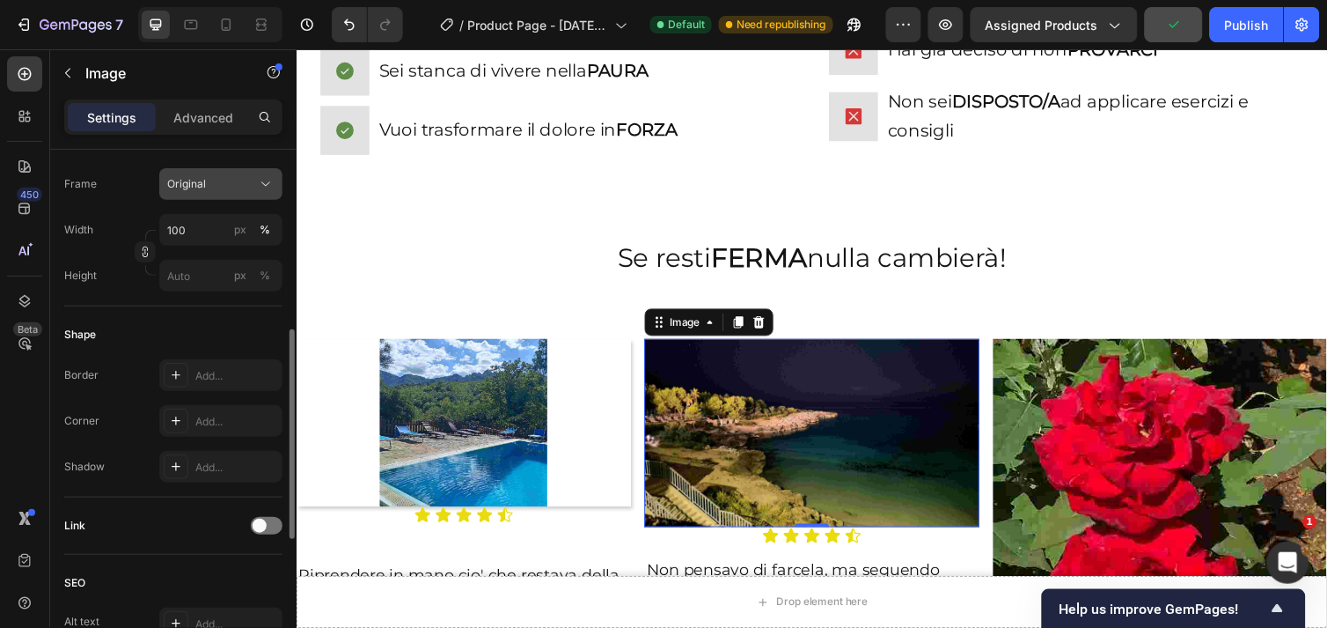
click at [261, 182] on icon at bounding box center [265, 184] width 9 height 4
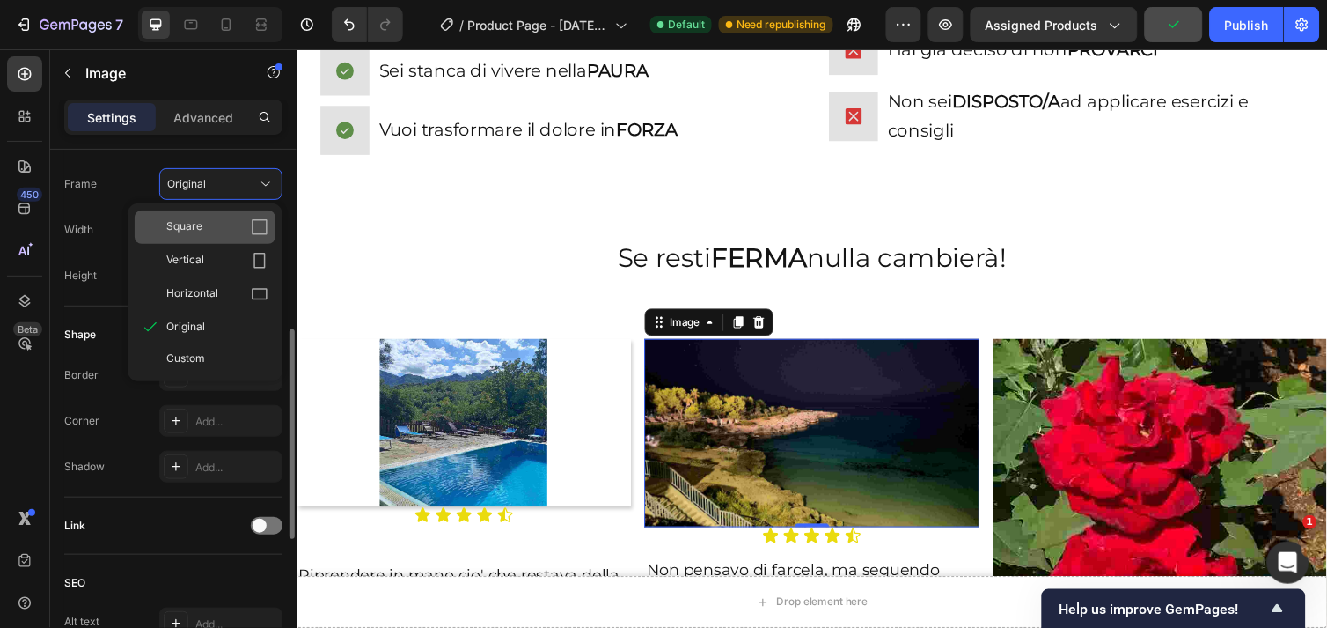
click at [249, 224] on div "Square" at bounding box center [217, 227] width 102 height 18
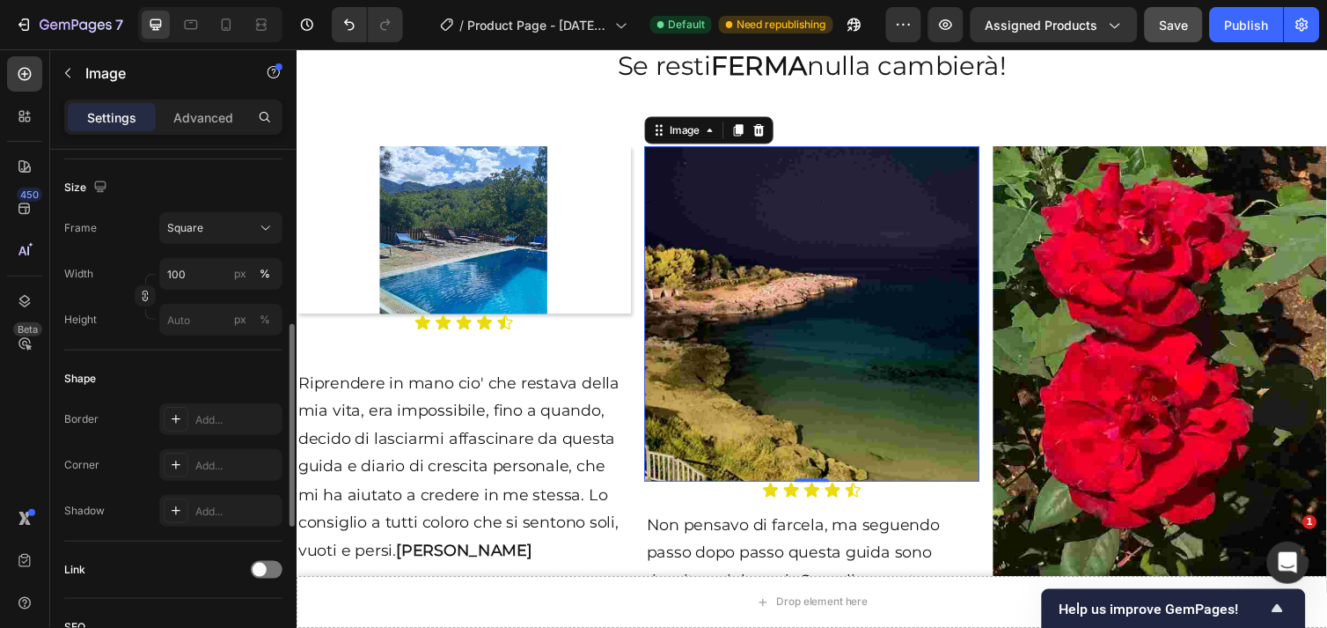
scroll to position [2106, 0]
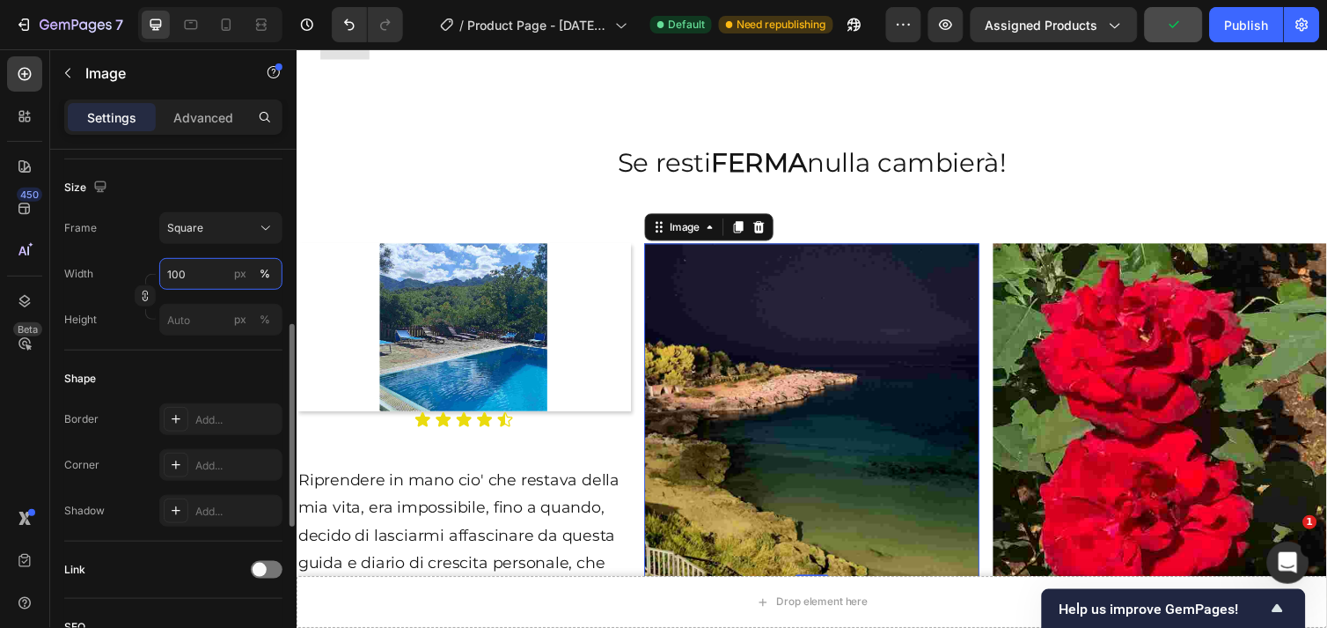
click at [190, 280] on input "100" at bounding box center [220, 274] width 123 height 32
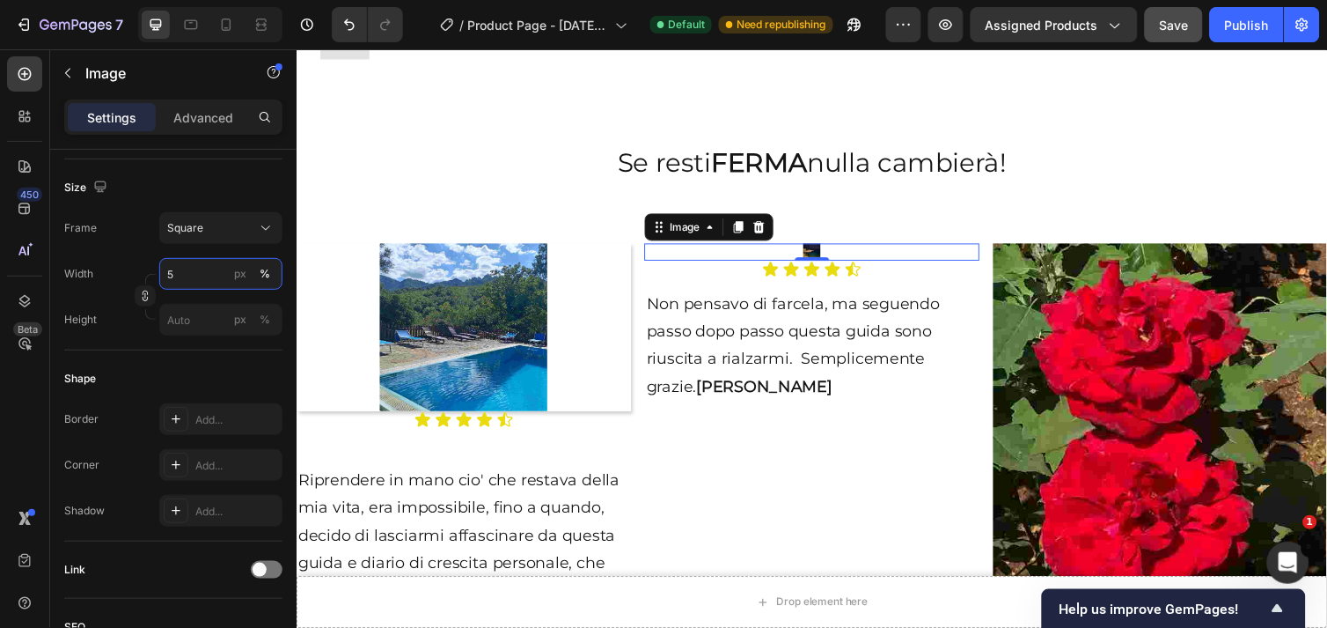
type input "50"
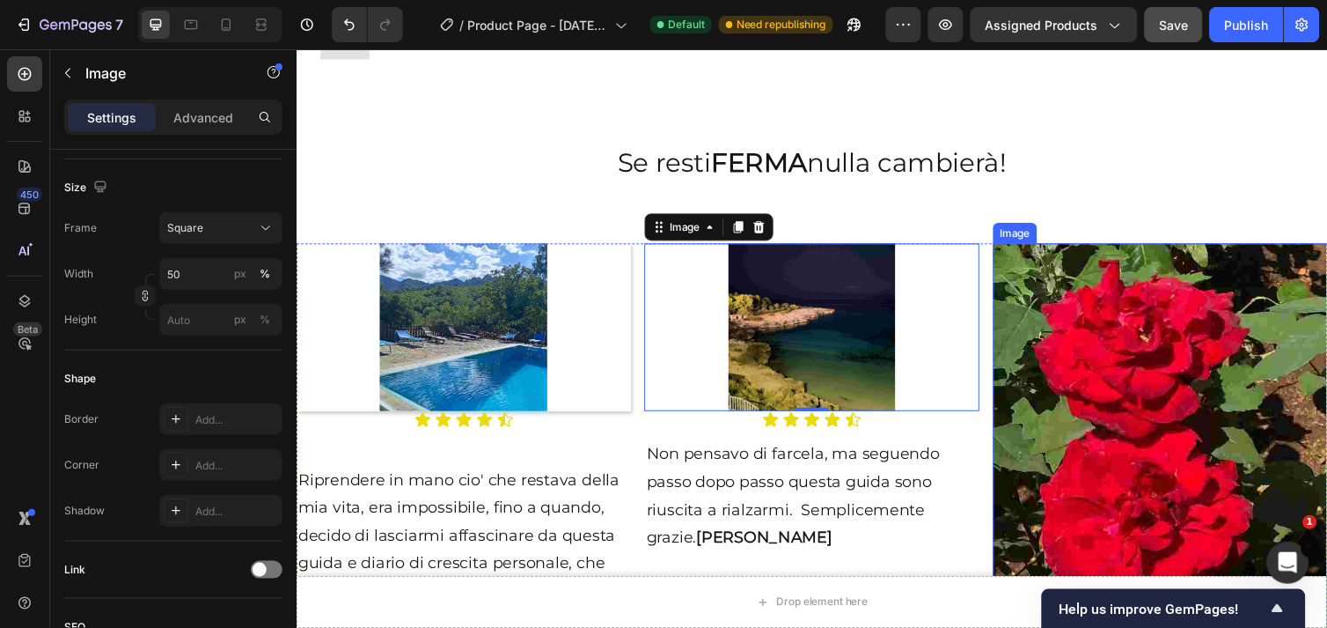
click at [1120, 379] on img at bounding box center [1181, 475] width 342 height 457
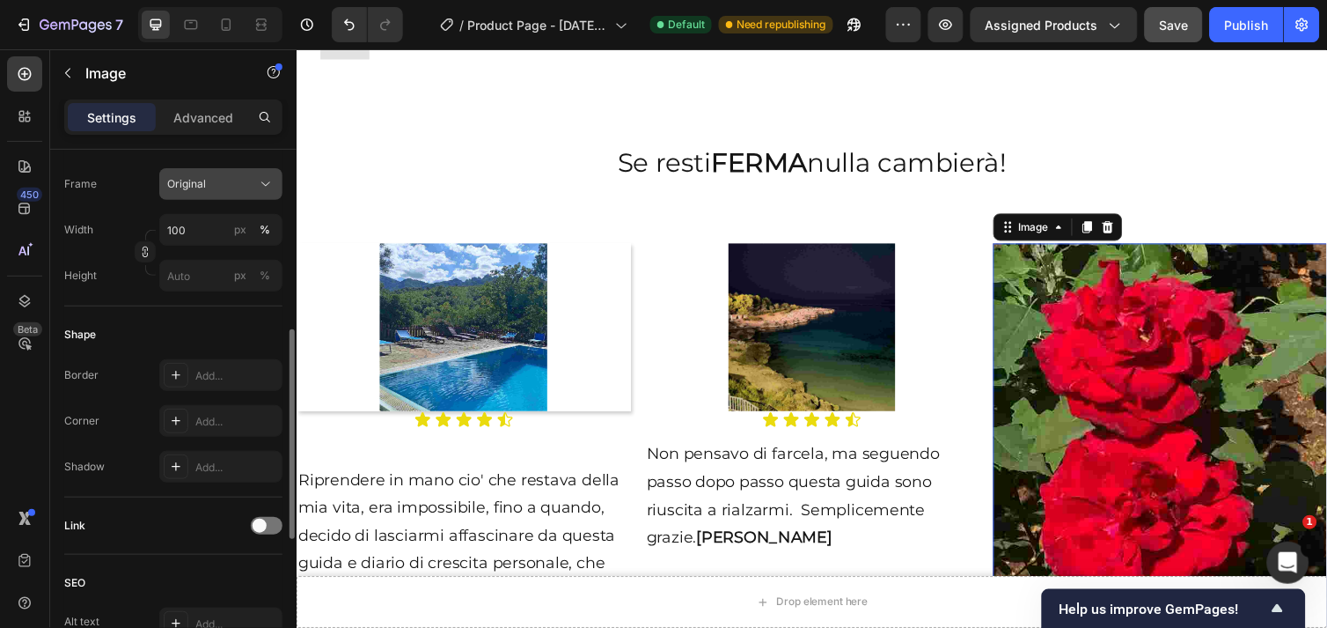
click at [264, 185] on icon at bounding box center [266, 184] width 18 height 18
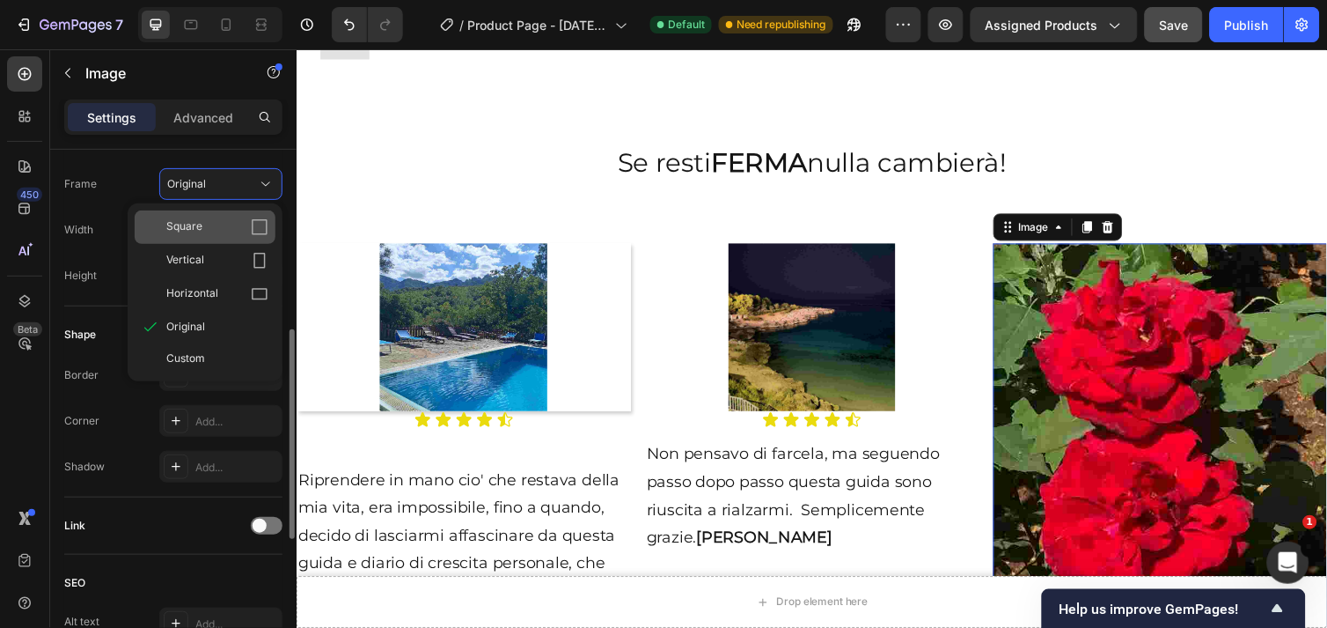
click at [264, 221] on icon at bounding box center [260, 227] width 18 height 18
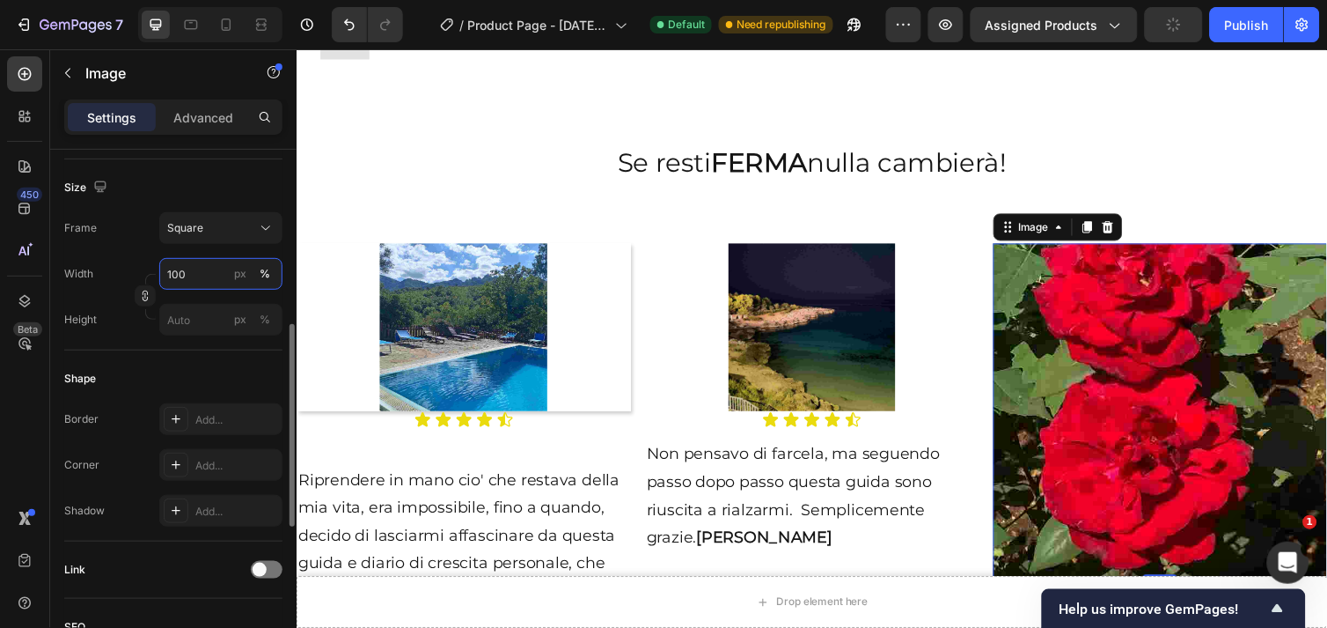
click at [177, 269] on input "100" at bounding box center [220, 274] width 123 height 32
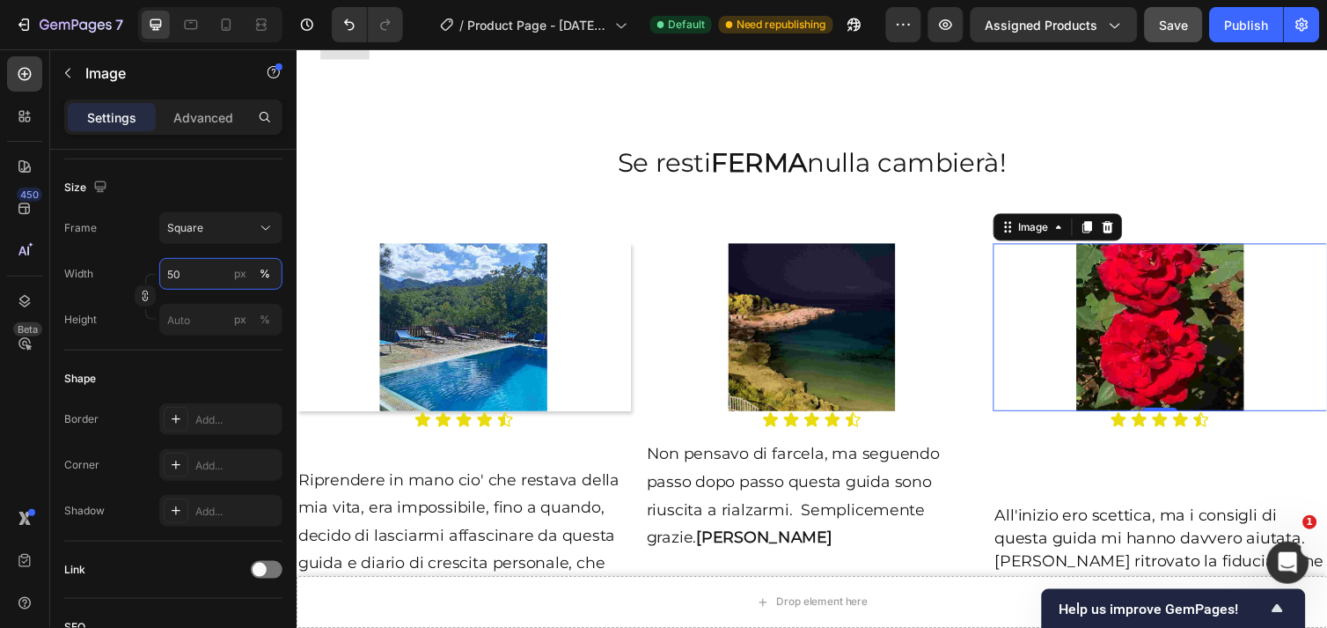
scroll to position [2204, 0]
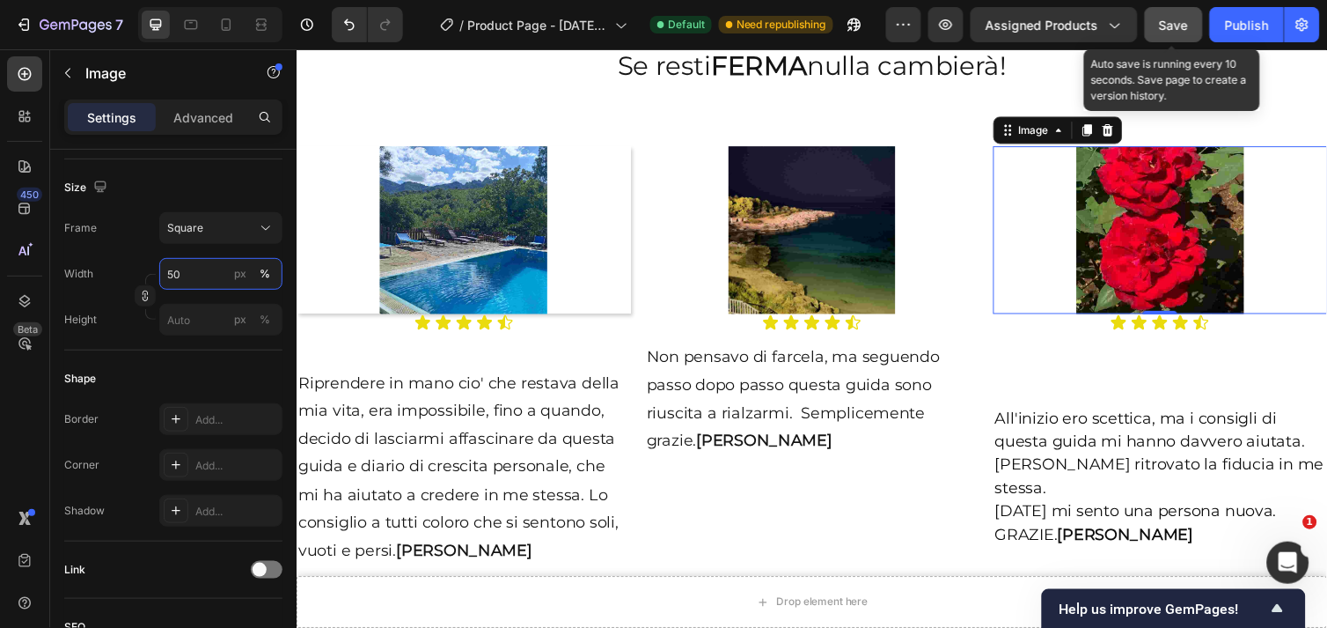
type input "50"
click at [1185, 18] on span "Save" at bounding box center [1174, 25] width 29 height 15
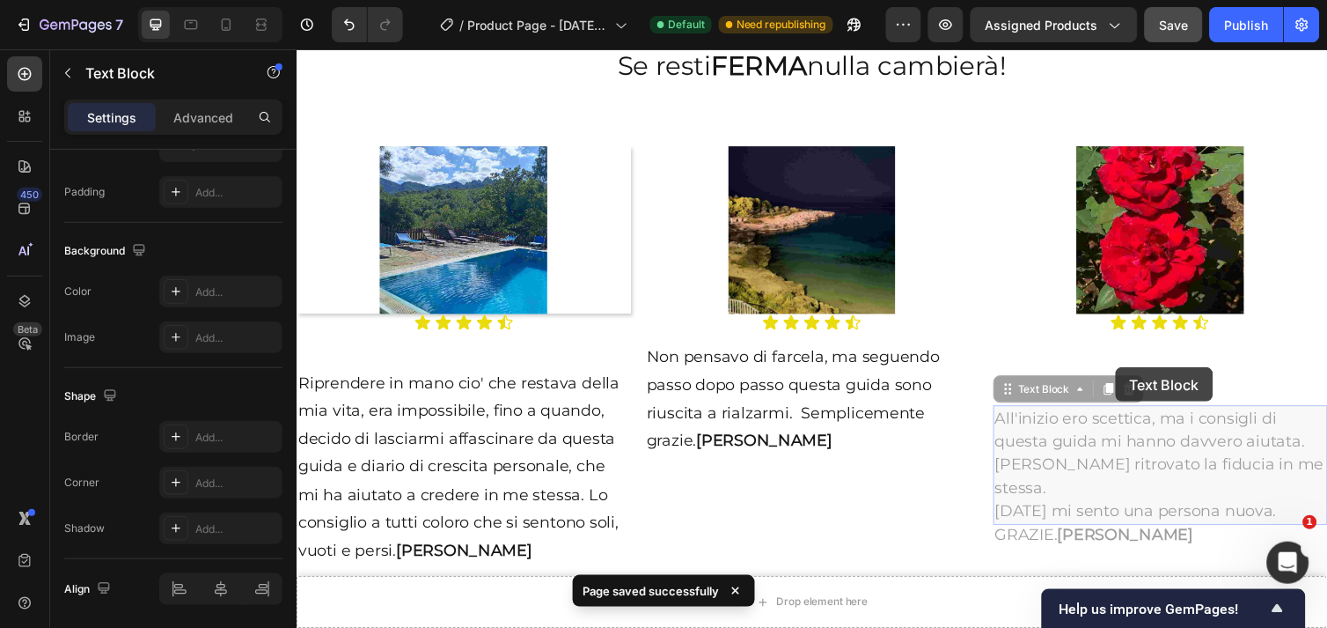
scroll to position [0, 0]
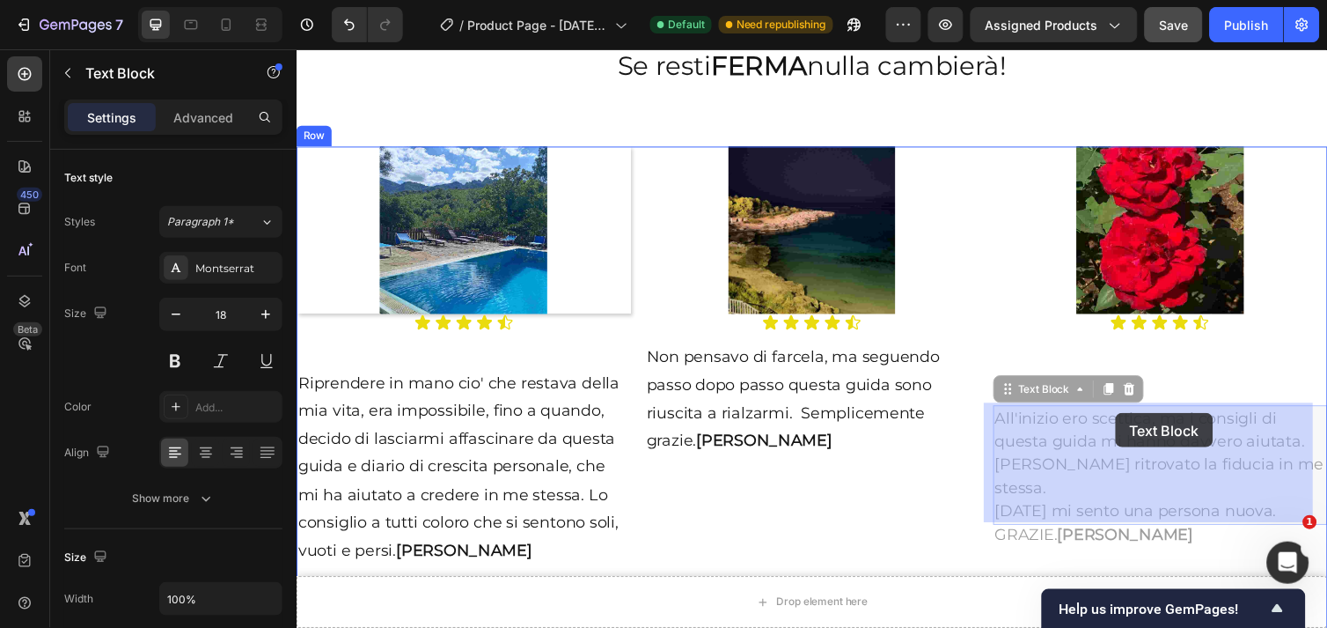
drag, startPoint x: 1135, startPoint y: 464, endPoint x: 1135, endPoint y: 422, distance: 41.4
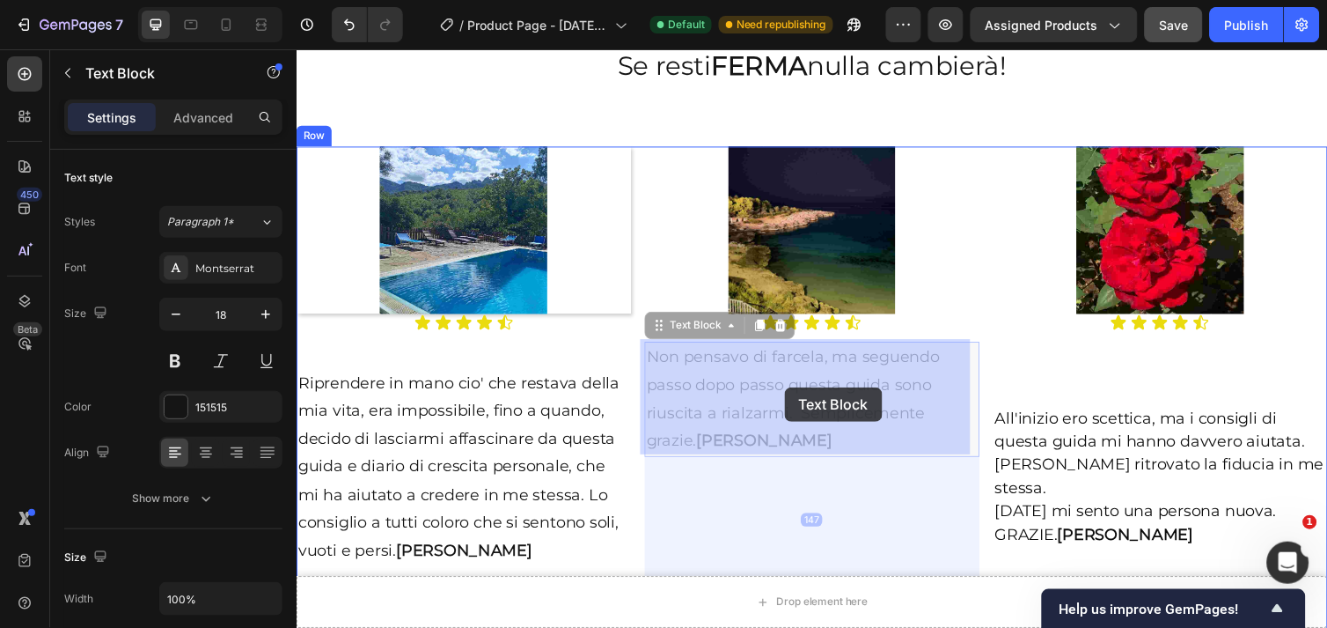
drag, startPoint x: 815, startPoint y: 374, endPoint x: 796, endPoint y: 394, distance: 28.0
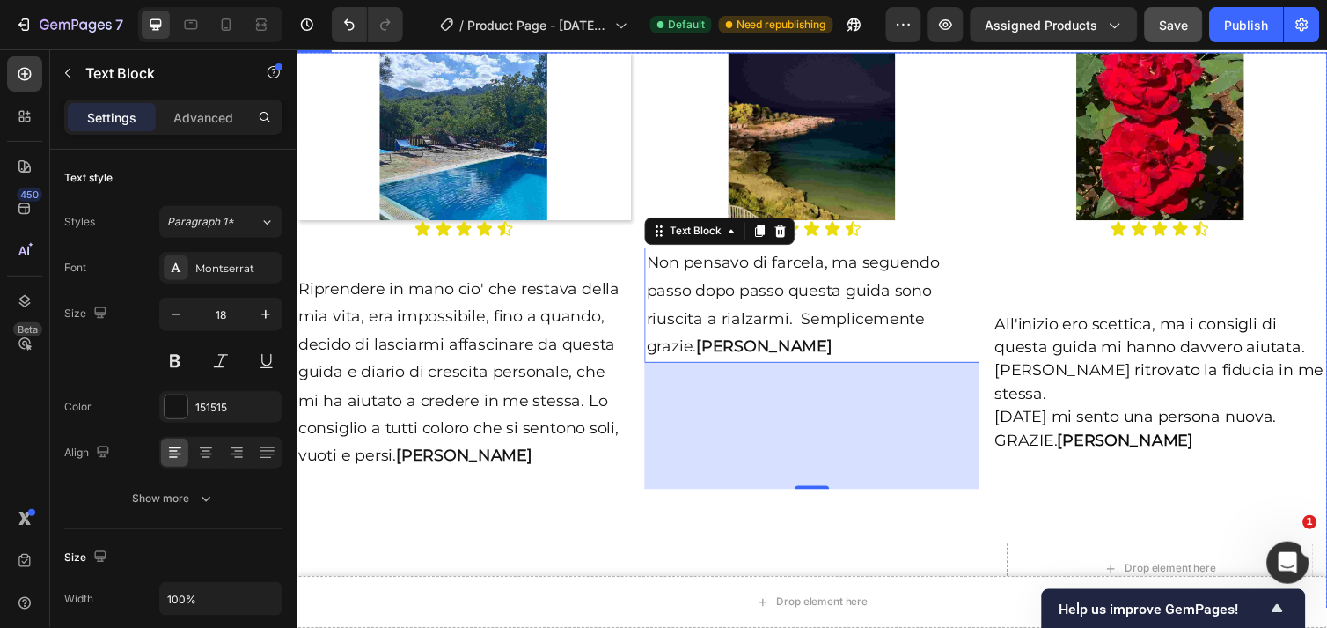
scroll to position [2399, 0]
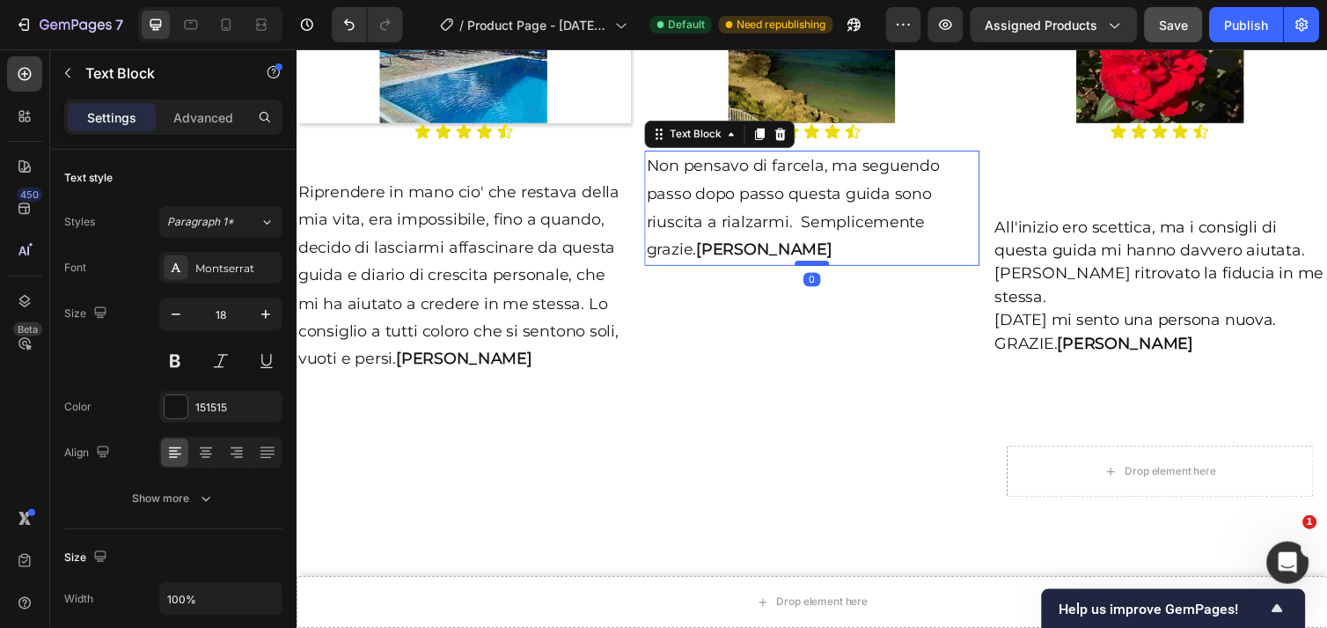
drag, startPoint x: 814, startPoint y: 394, endPoint x: 817, endPoint y: 265, distance: 129.4
click at [817, 265] on div at bounding box center [823, 267] width 35 height 5
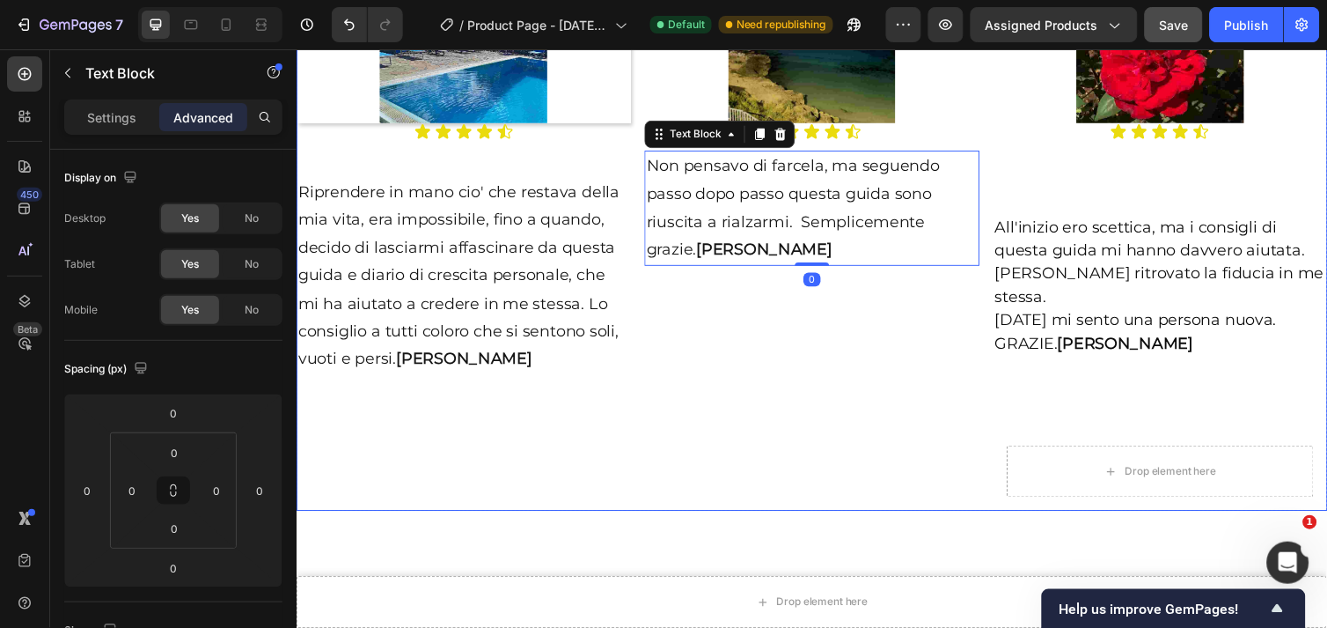
click at [940, 359] on div "Image Icon Icon Icon Icon Icon Icon List Non pensavo di farcela, ma seguendo pa…" at bounding box center [823, 236] width 342 height 569
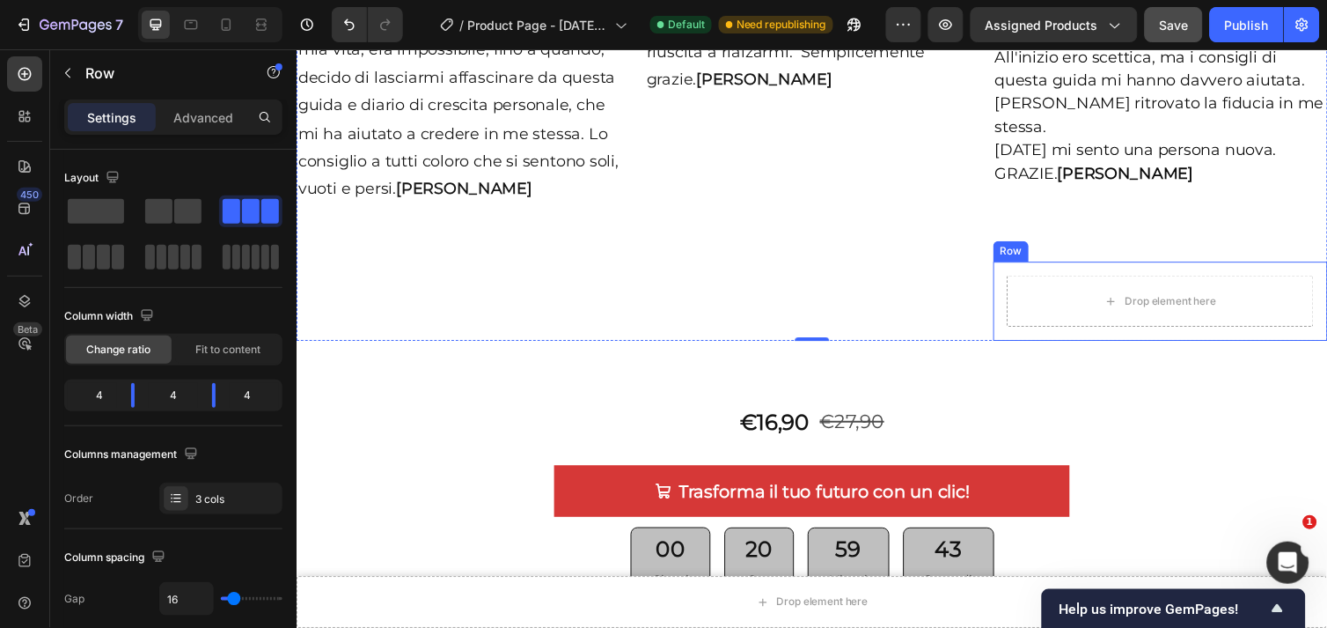
scroll to position [2497, 0]
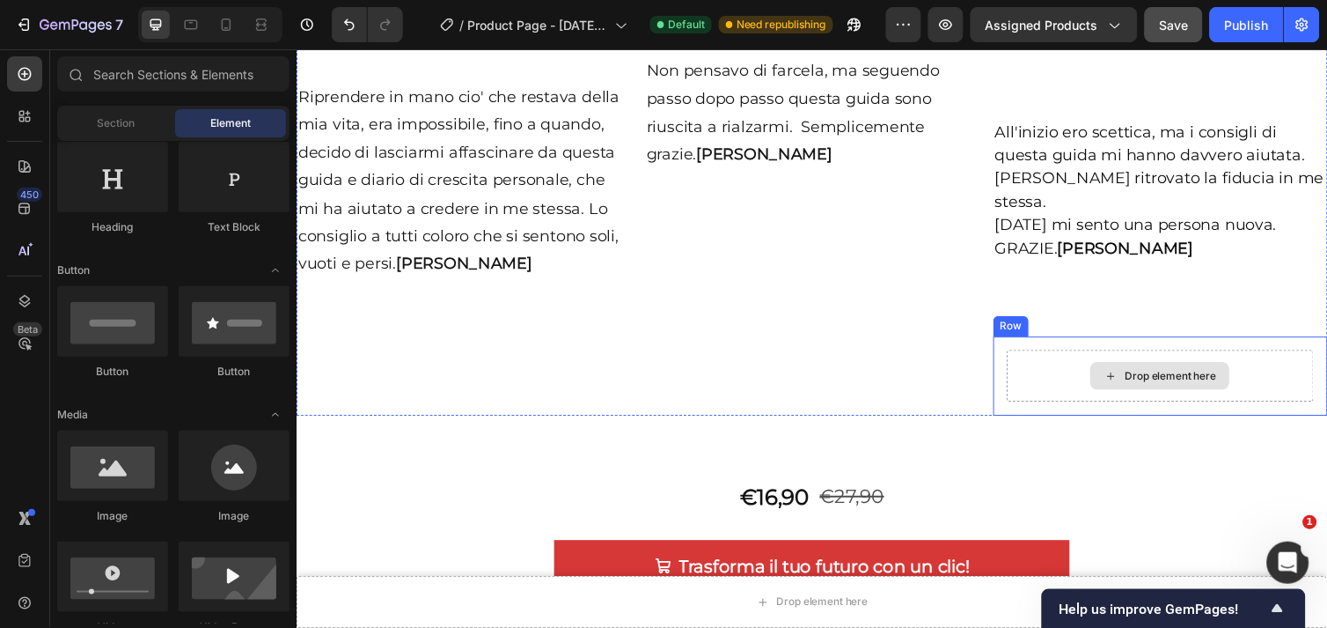
click at [1172, 369] on div "Drop element here" at bounding box center [1180, 383] width 143 height 28
click at [1074, 356] on div "Drop element here" at bounding box center [1181, 382] width 314 height 53
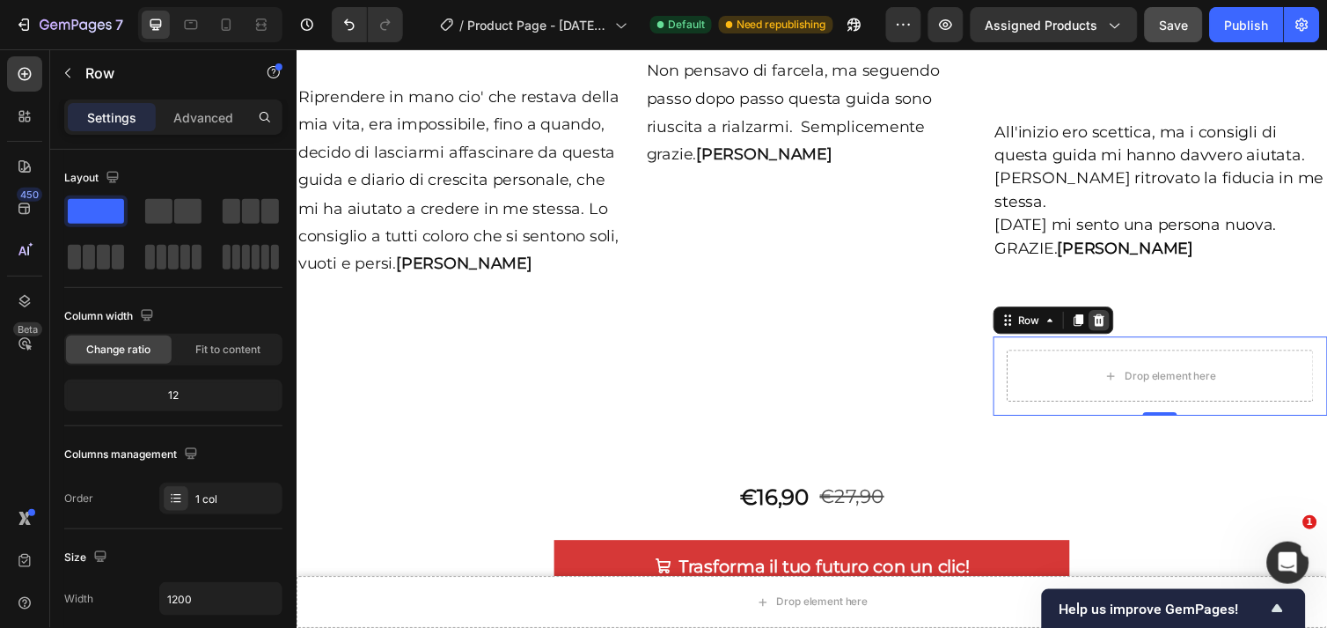
click at [1112, 320] on icon at bounding box center [1117, 326] width 11 height 12
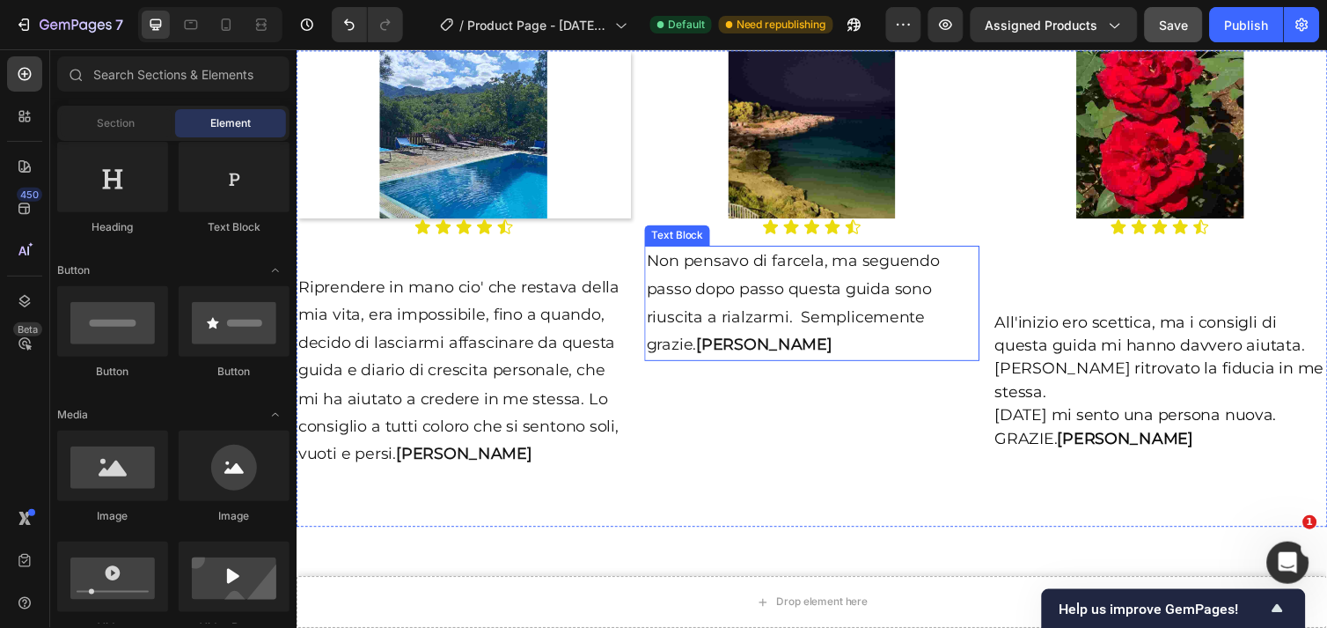
scroll to position [2204, 0]
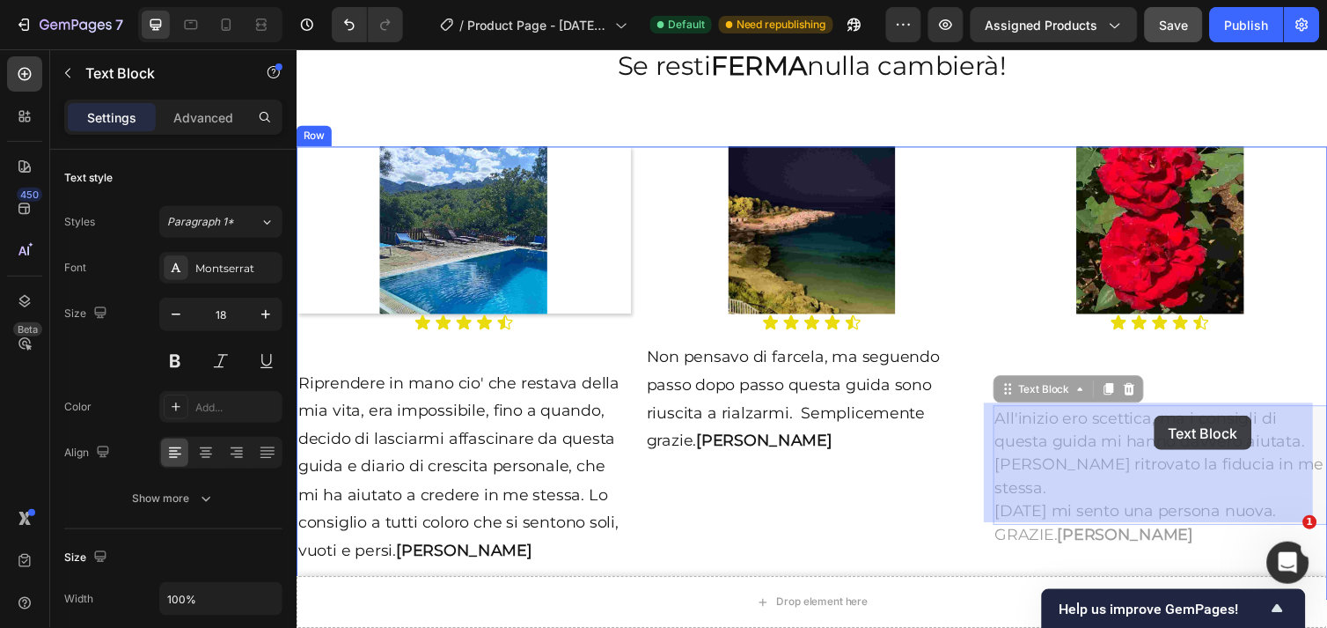
drag, startPoint x: 1189, startPoint y: 440, endPoint x: 1174, endPoint y: 423, distance: 22.4
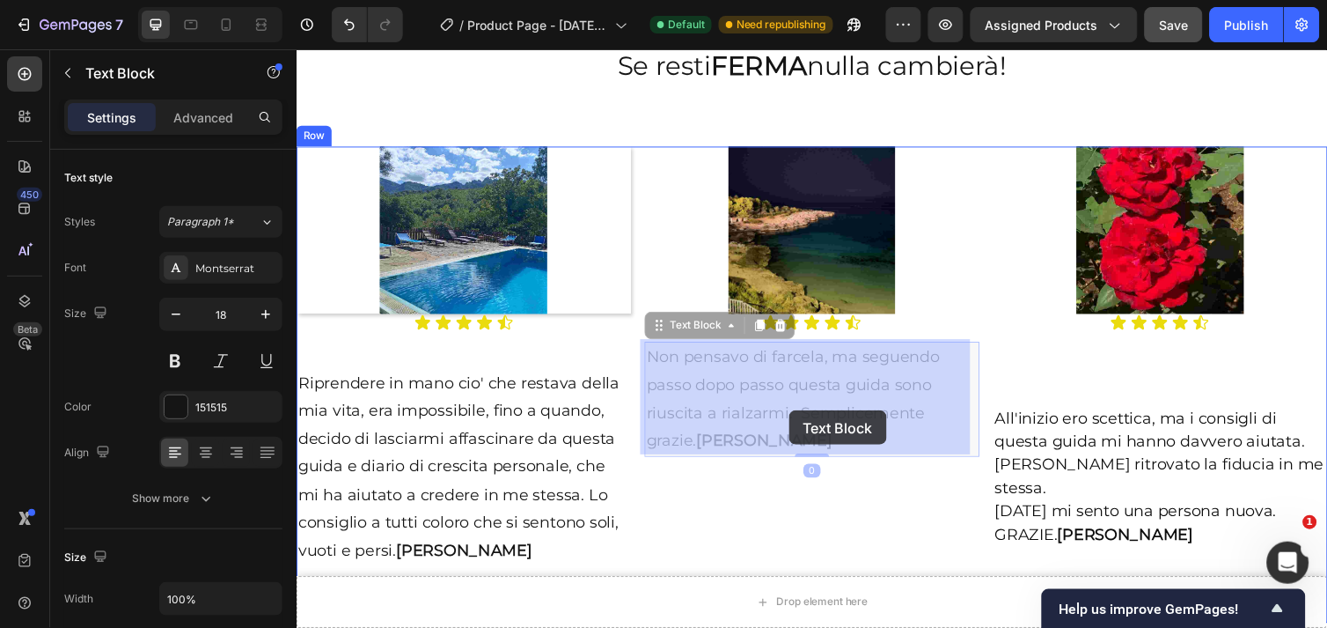
drag, startPoint x: 801, startPoint y: 387, endPoint x: 800, endPoint y: 418, distance: 30.8
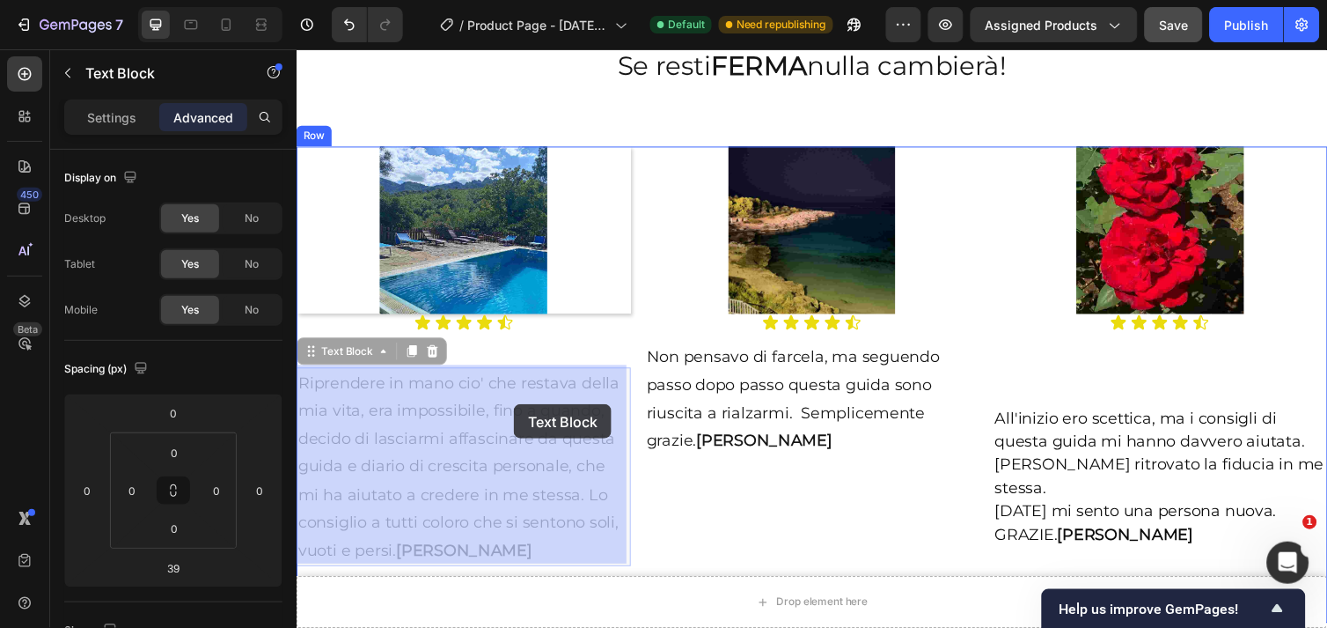
drag, startPoint x: 524, startPoint y: 428, endPoint x: 518, endPoint y: 412, distance: 16.7
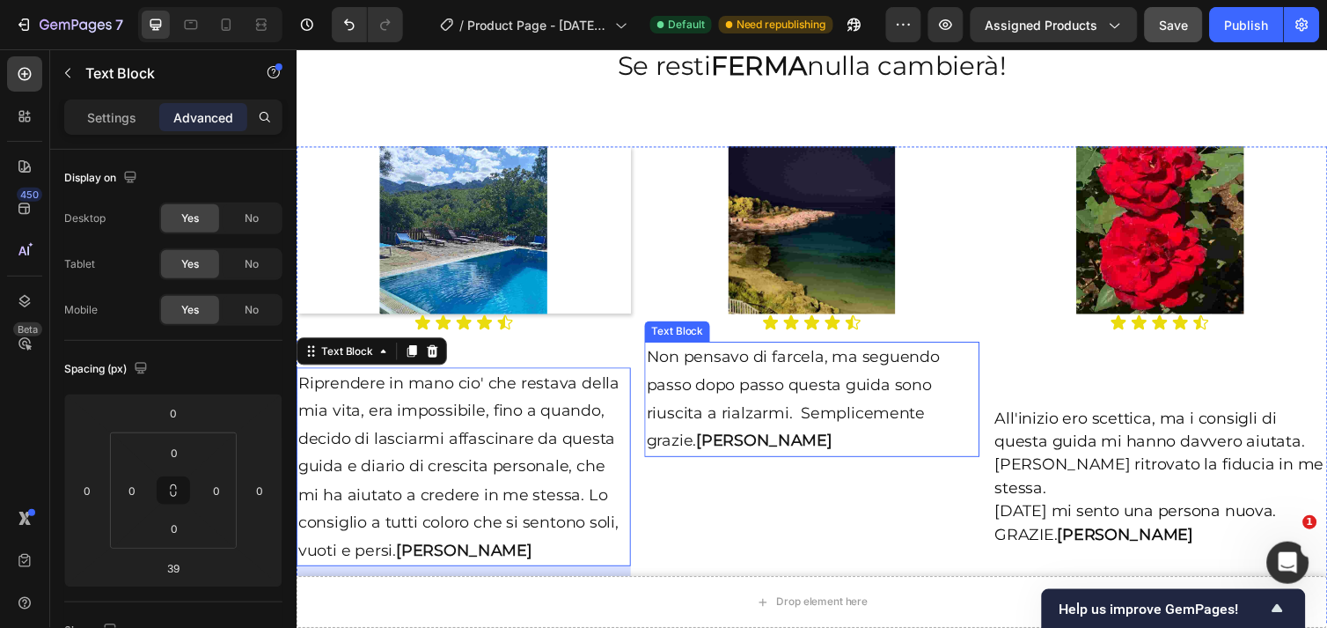
click at [865, 413] on p "Non pensavo di farcela, ma seguendo passo dopo passo questa guida sono riuscita…" at bounding box center [823, 406] width 339 height 114
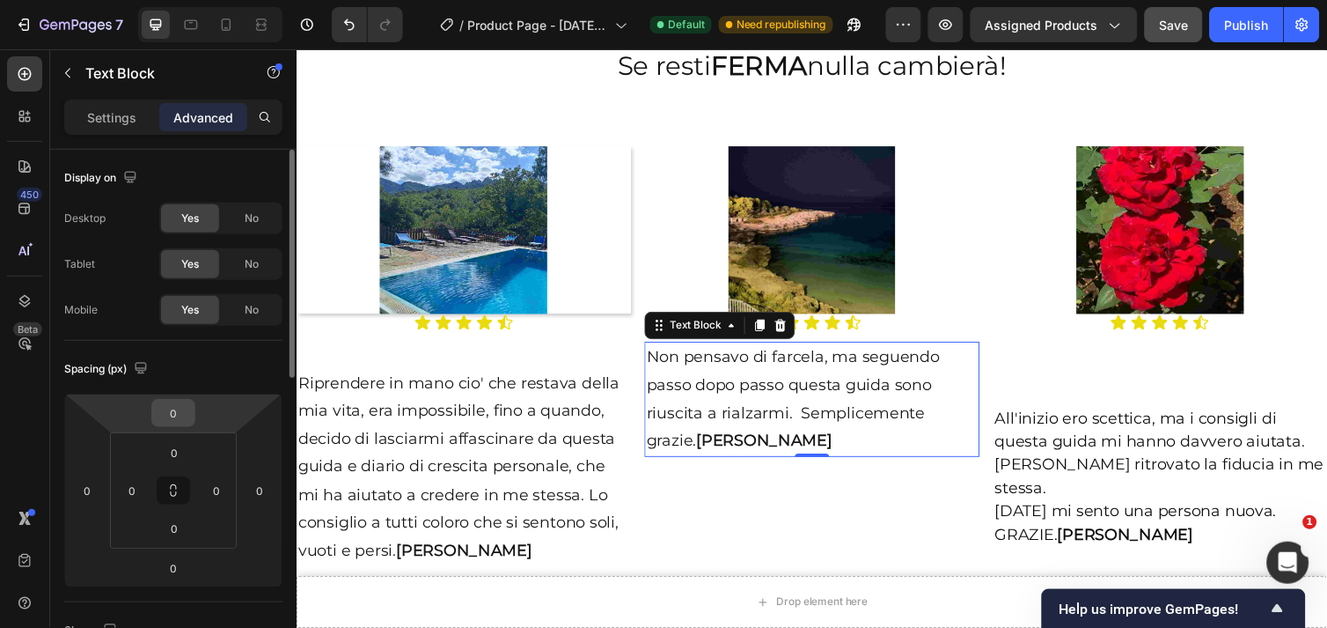
click at [185, 409] on input "0" at bounding box center [173, 413] width 35 height 26
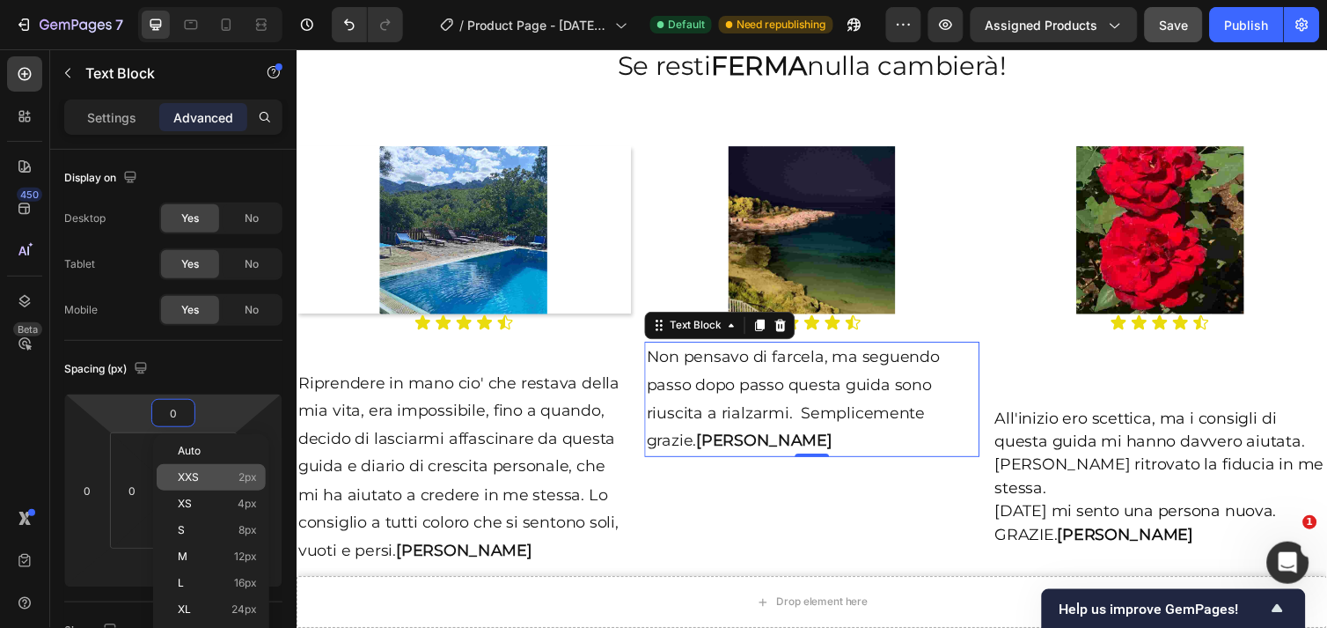
click at [200, 478] on p "XXS 2px" at bounding box center [217, 477] width 79 height 12
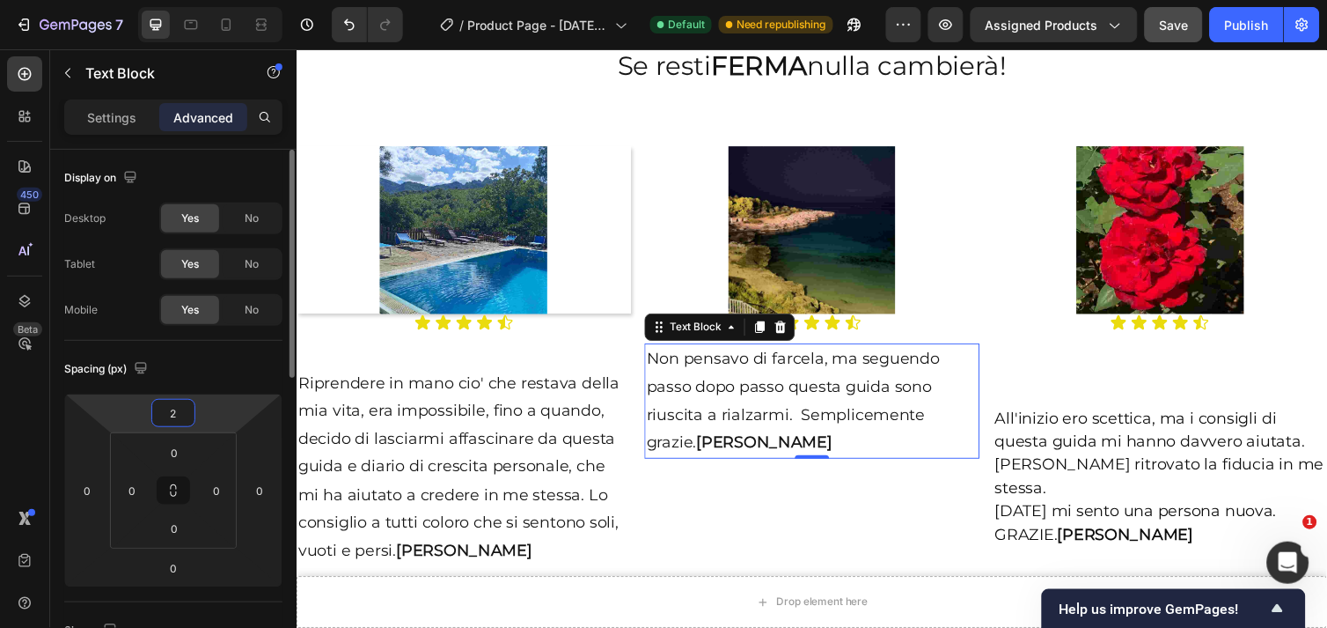
click at [186, 420] on input "2" at bounding box center [173, 413] width 35 height 26
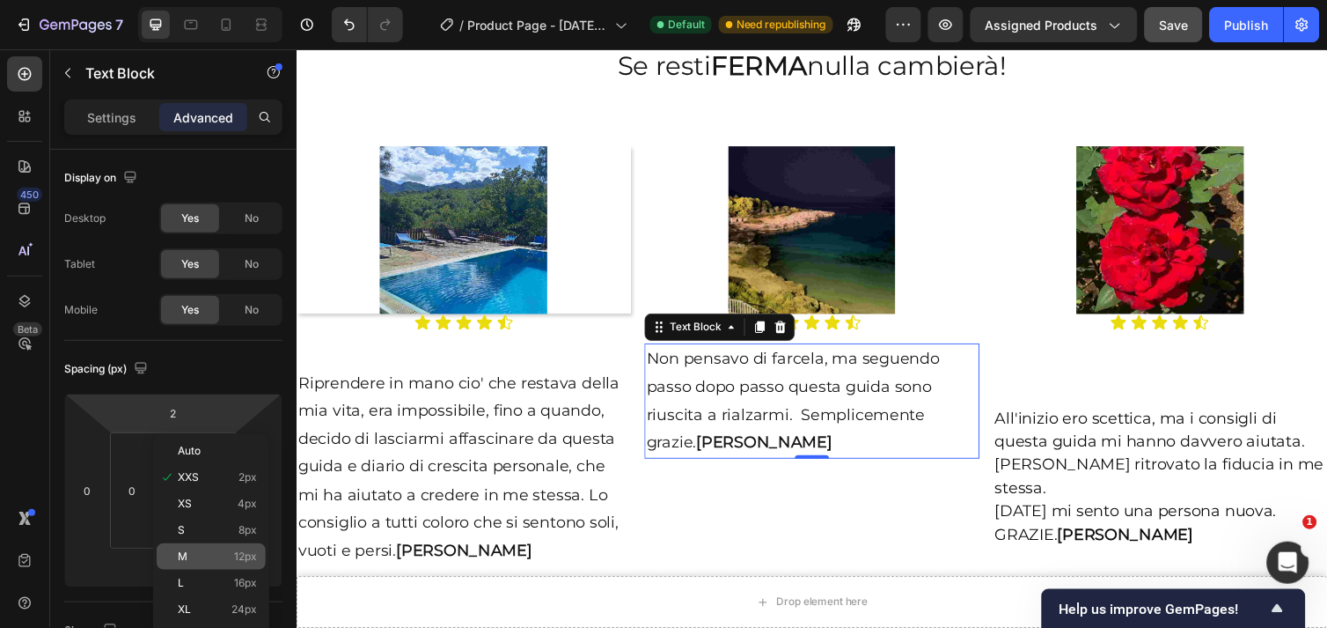
click at [224, 550] on p "M 12px" at bounding box center [217, 556] width 79 height 12
type input "12"
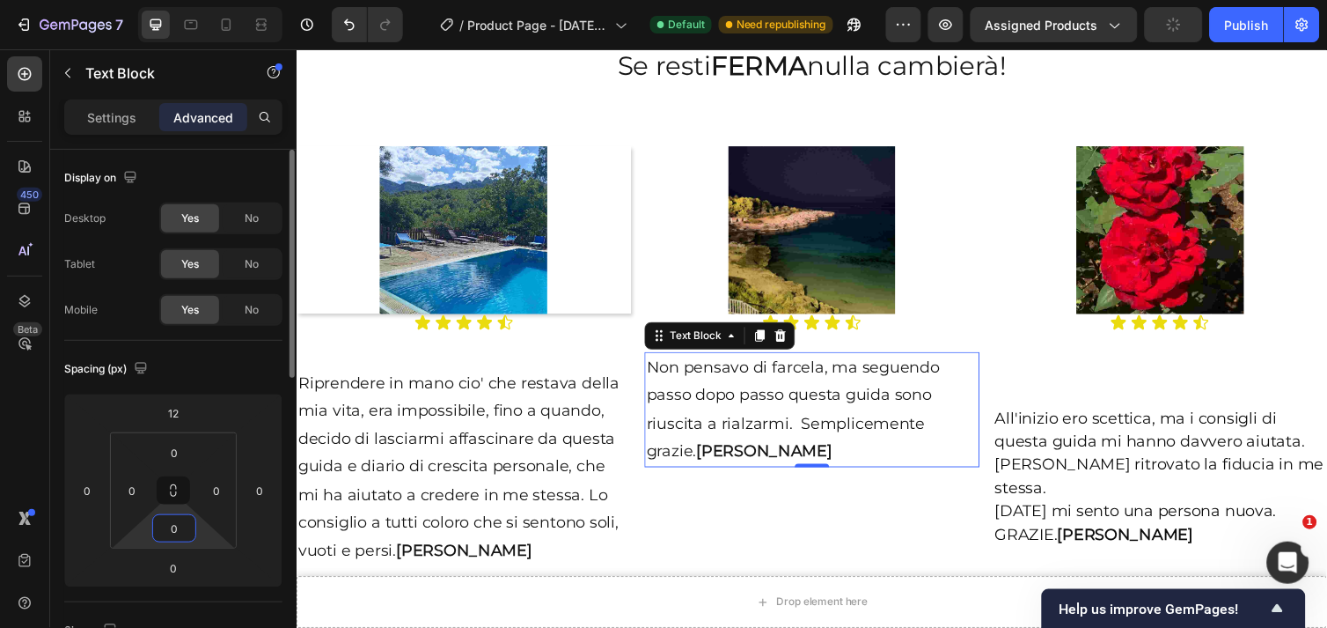
click at [180, 520] on input "0" at bounding box center [174, 528] width 35 height 26
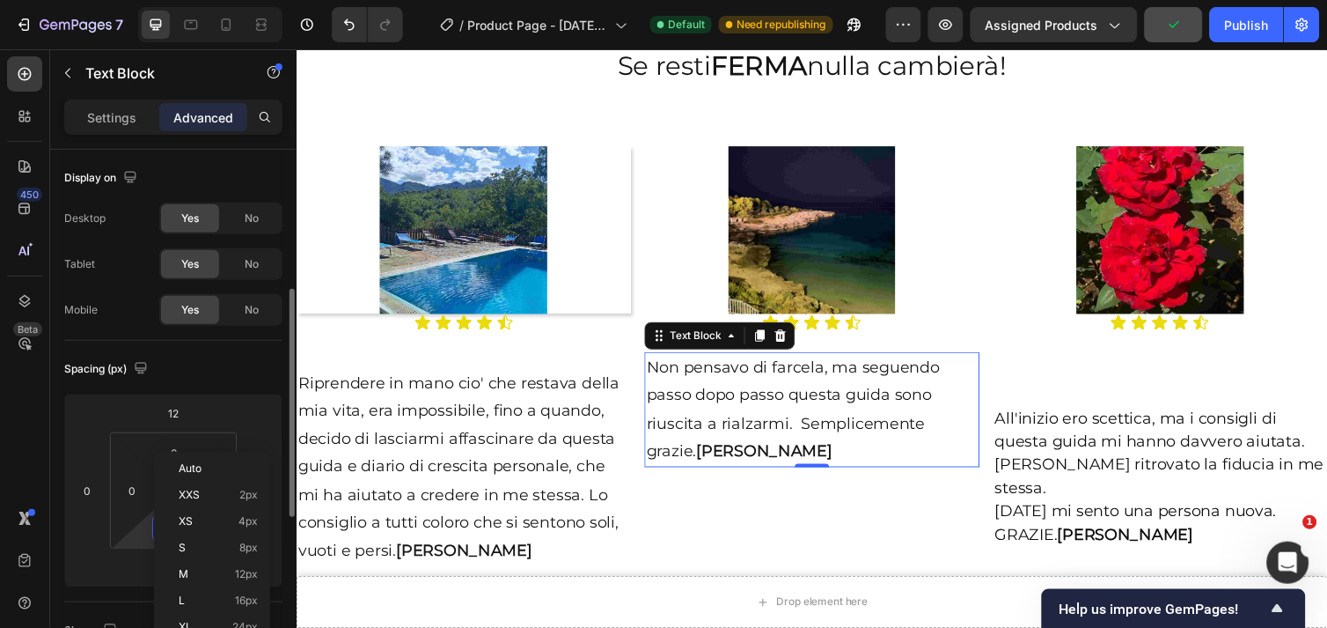
scroll to position [98, 0]
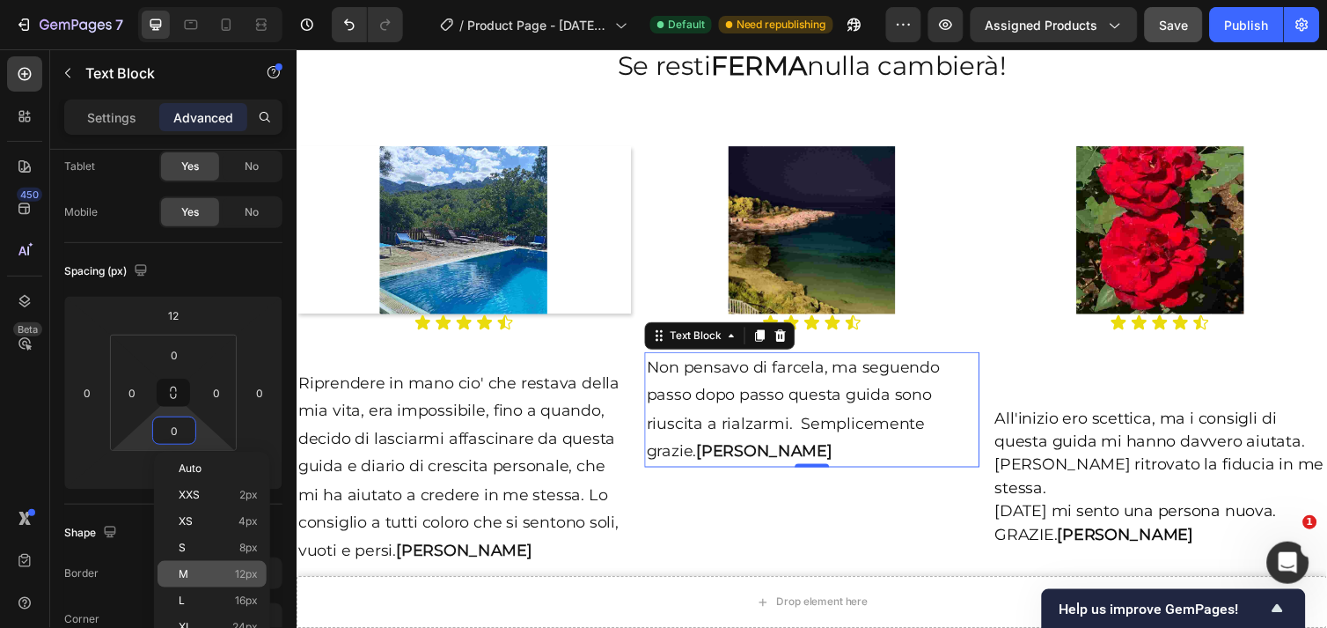
click at [189, 574] on p "M 12px" at bounding box center [218, 574] width 79 height 12
type input "12"
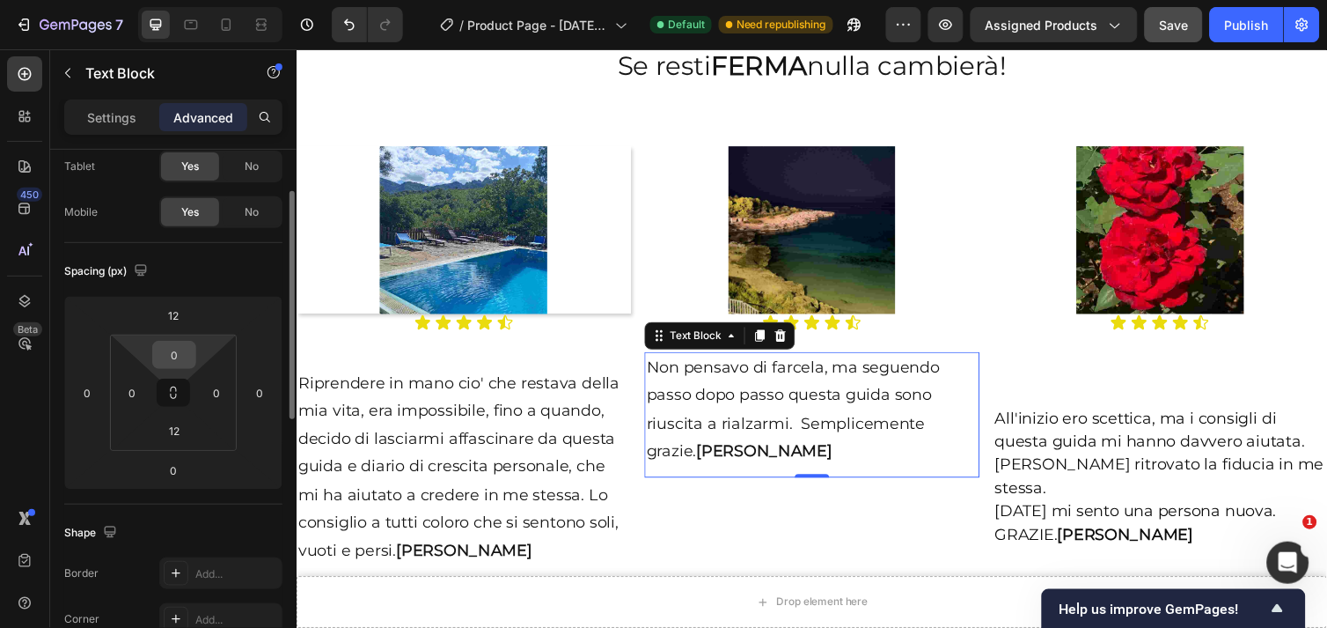
click at [192, 352] on div "0" at bounding box center [174, 355] width 44 height 28
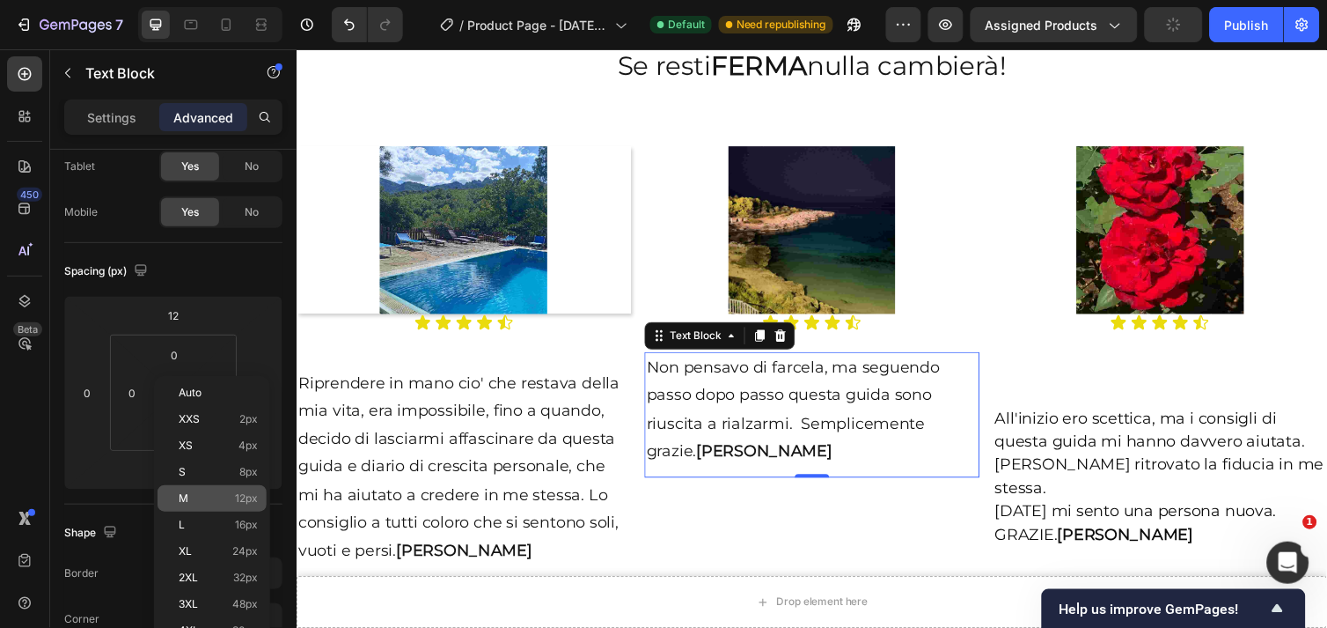
click at [197, 488] on div "M 12px" at bounding box center [212, 498] width 109 height 26
type input "12"
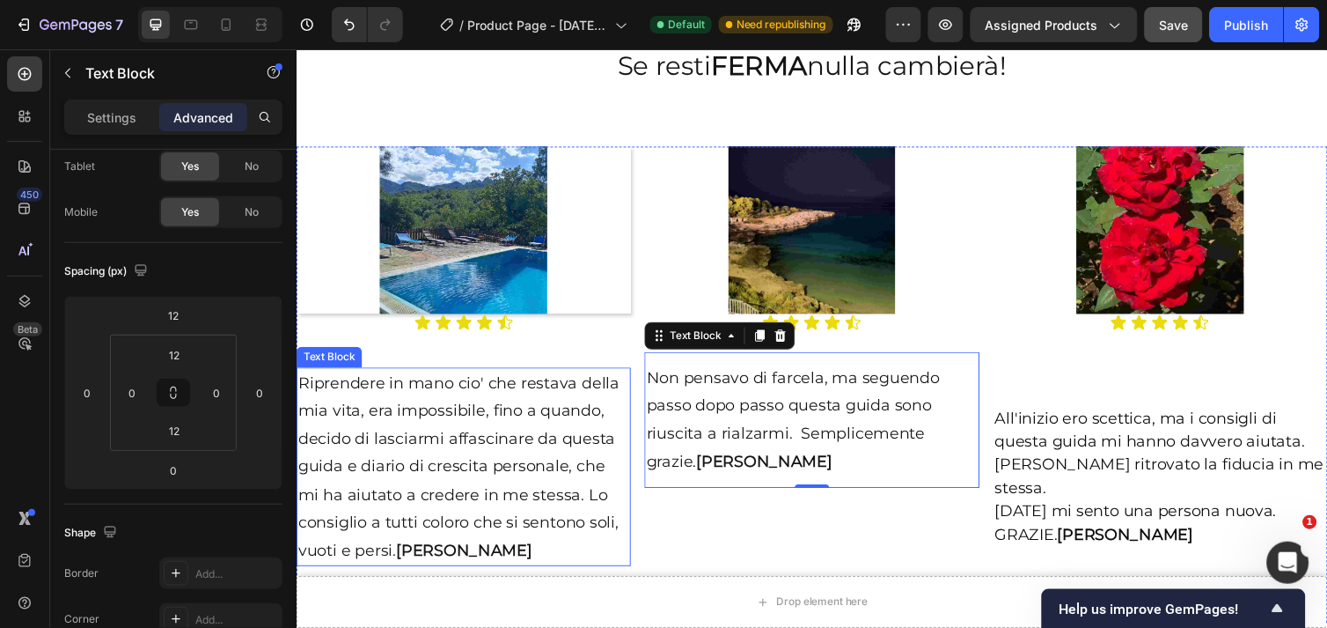
click at [420, 442] on p "Riprendere in mano cio' che restava della mia vita, era impossibile, fino a qua…" at bounding box center [467, 476] width 339 height 200
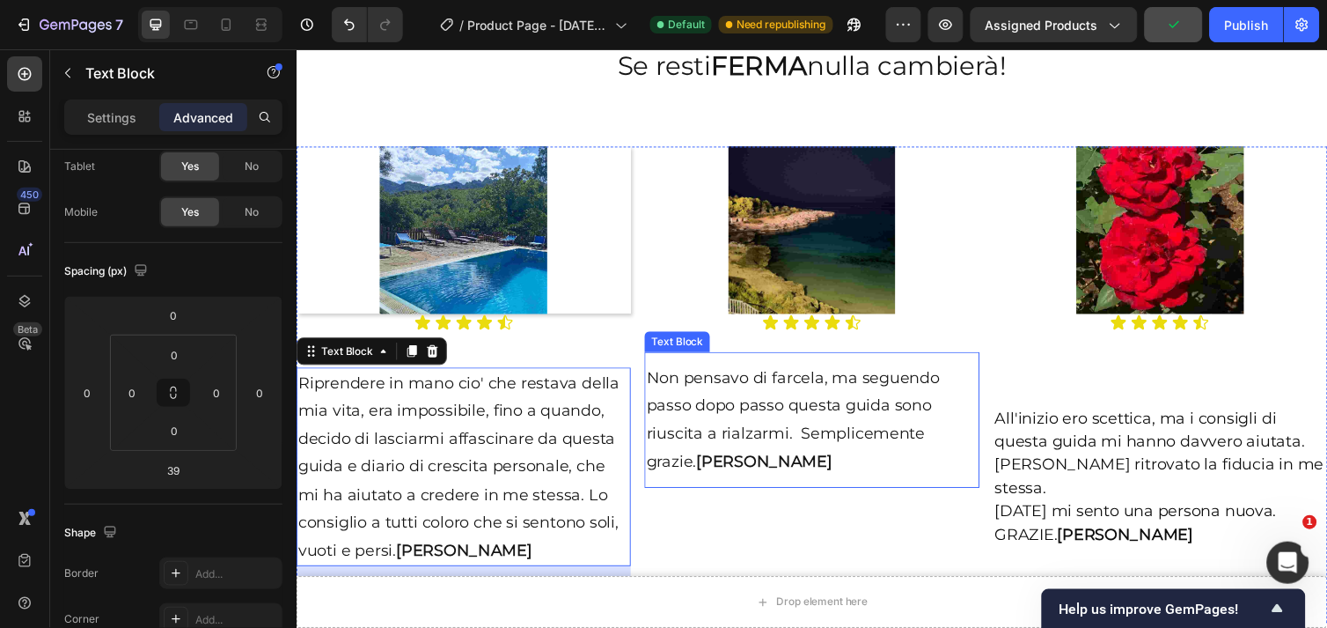
click at [849, 426] on p "Non pensavo di farcela, ma seguendo passo dopo passo questa guida sono riuscita…" at bounding box center [823, 428] width 339 height 114
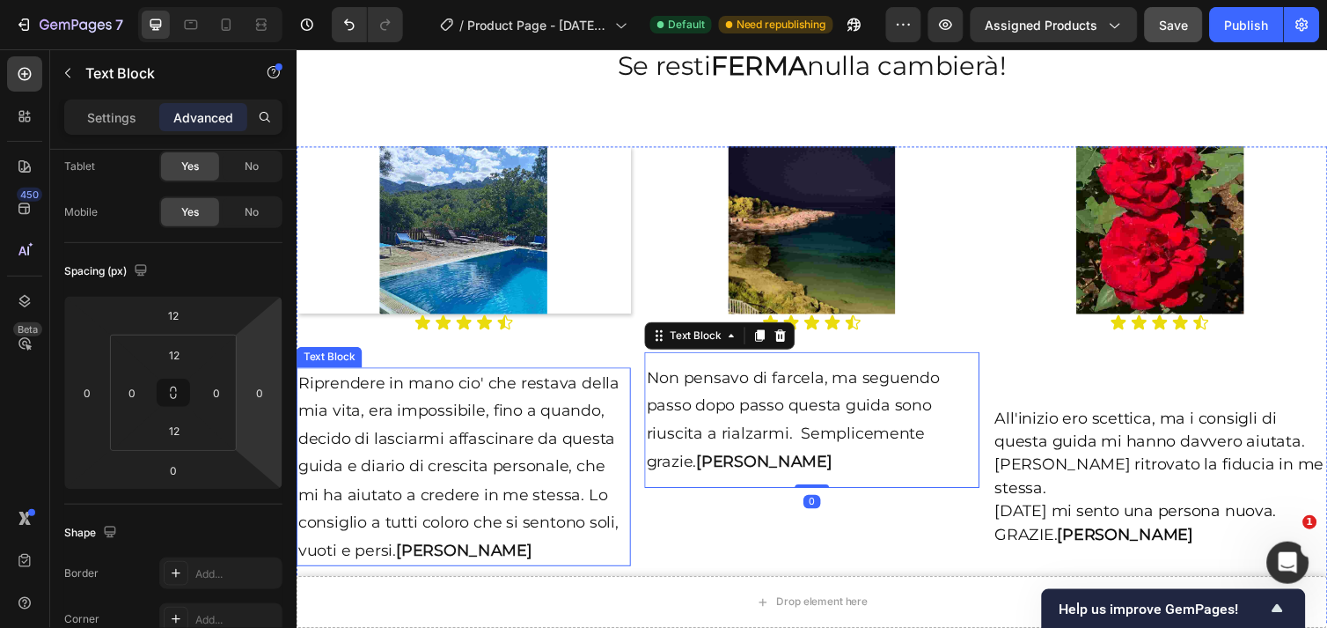
click at [394, 421] on p "Riprendere in mano cio' che restava della mia vita, era impossibile, fino a qua…" at bounding box center [467, 476] width 339 height 200
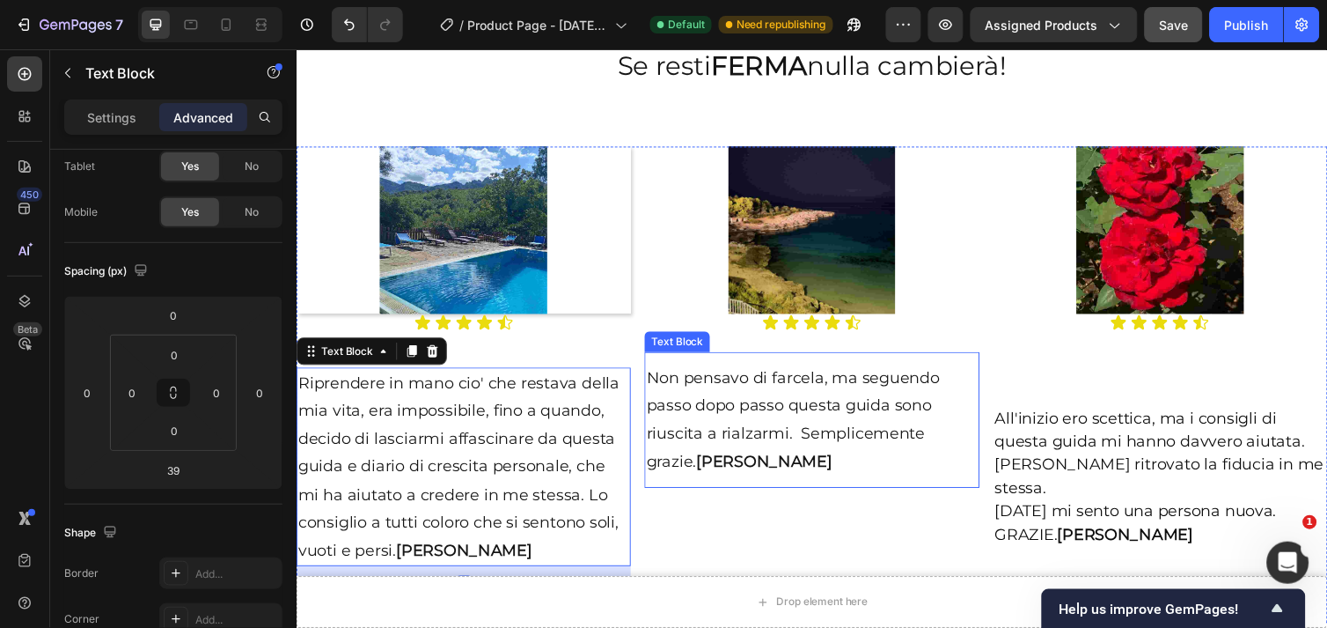
click at [816, 445] on p "Non pensavo di farcela, ma seguendo passo dopo passo questa guida sono riuscita…" at bounding box center [823, 428] width 339 height 114
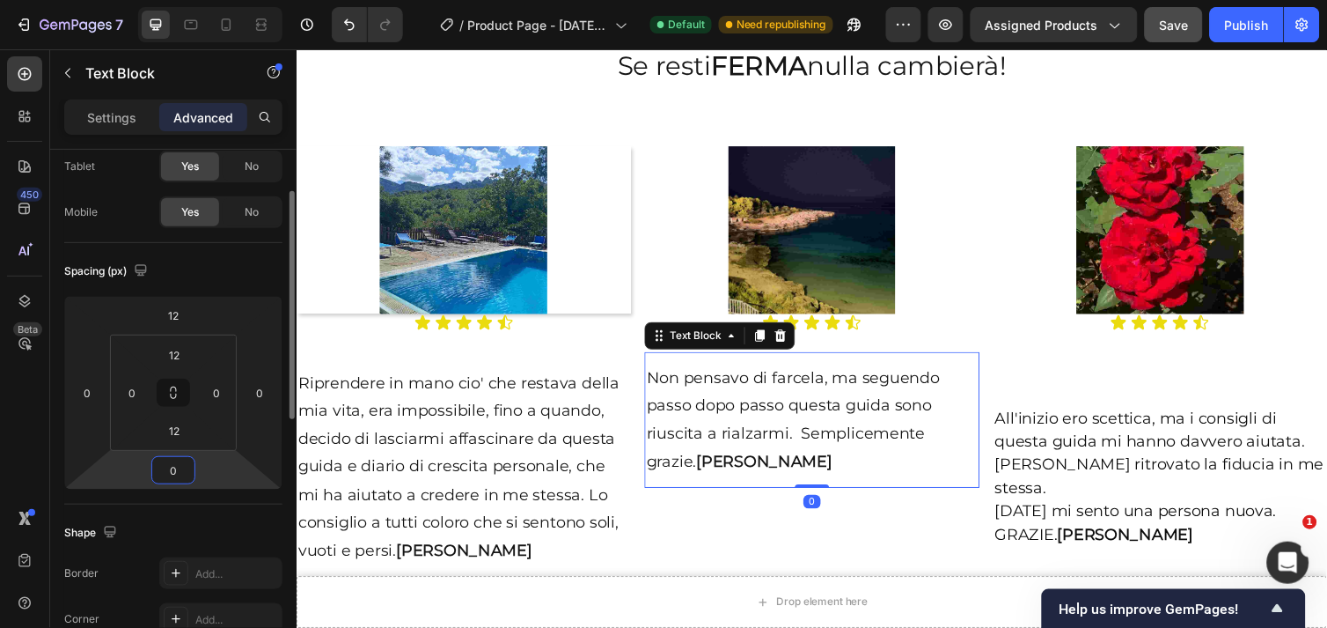
click at [183, 459] on input "0" at bounding box center [173, 470] width 35 height 26
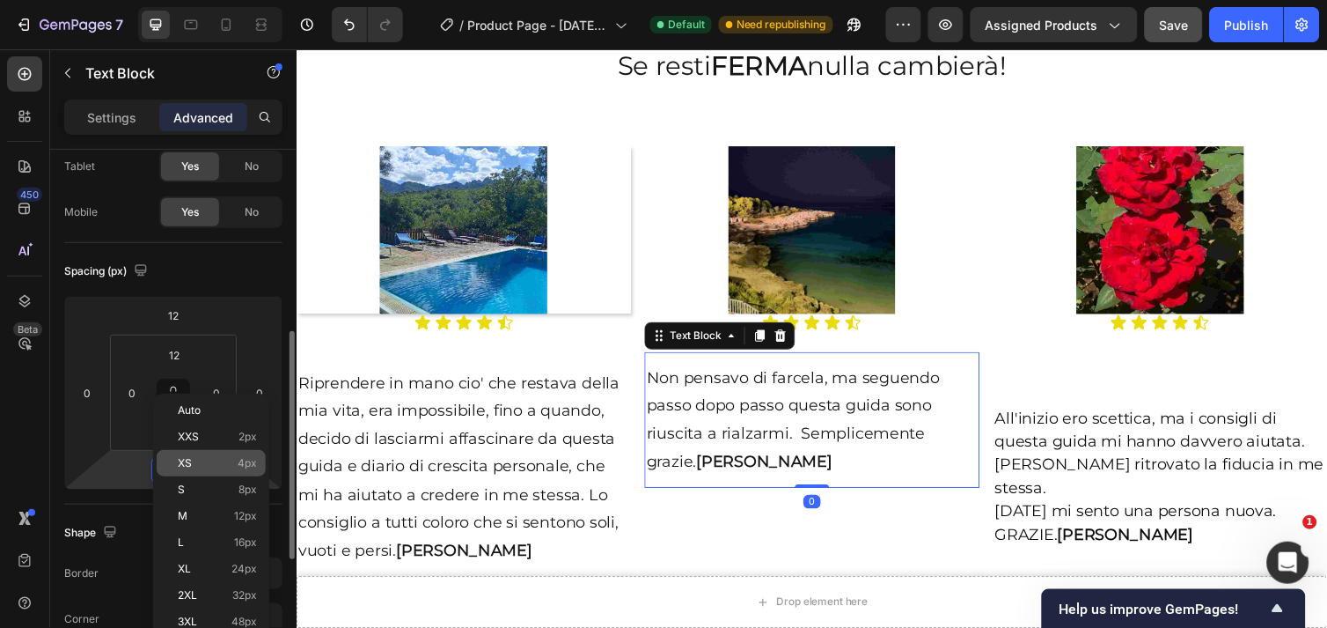
scroll to position [195, 0]
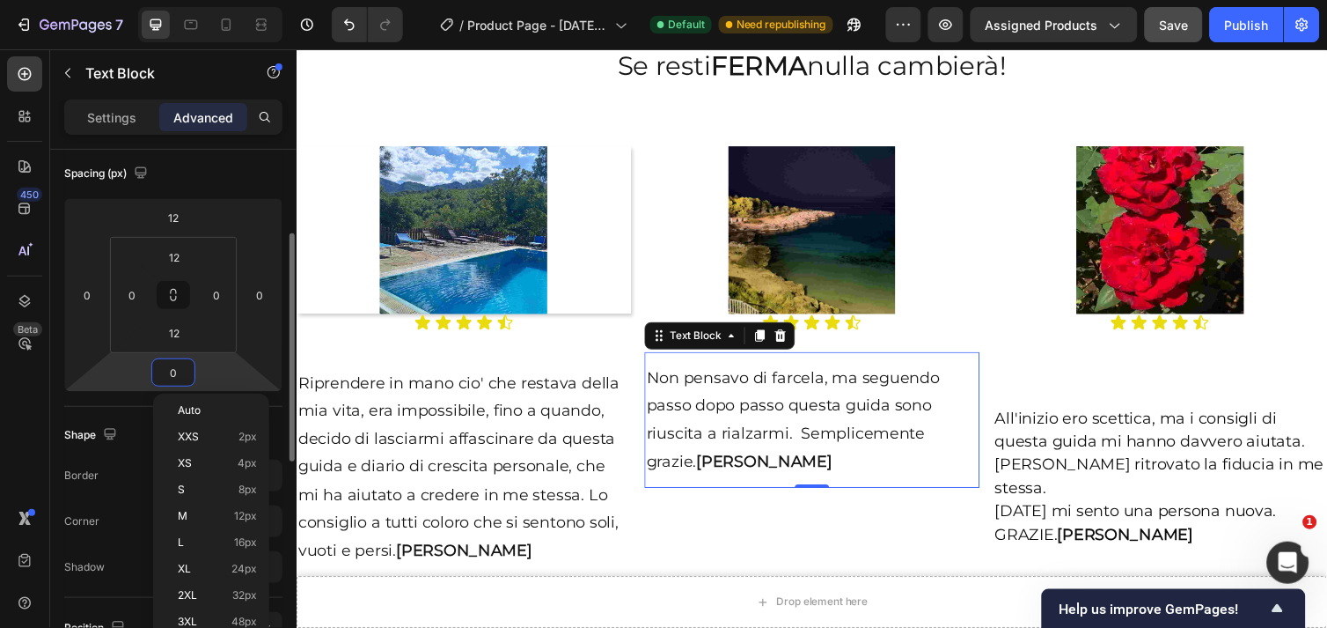
click at [186, 371] on input "0" at bounding box center [173, 372] width 35 height 26
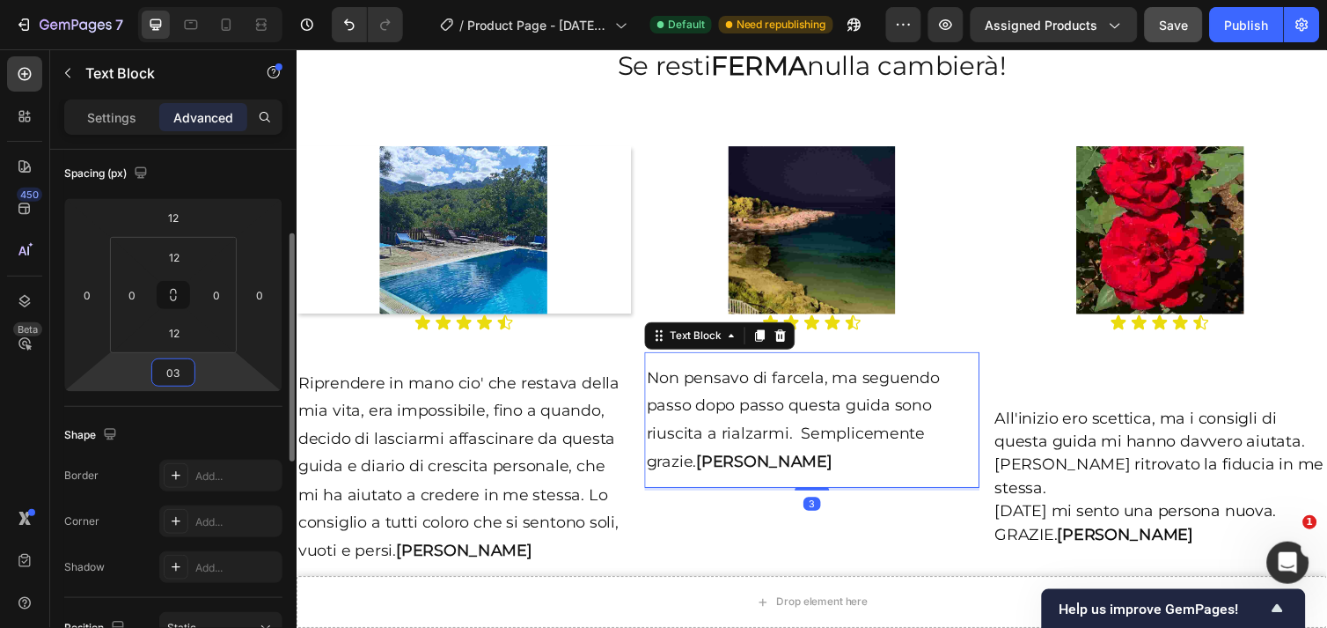
type input "0"
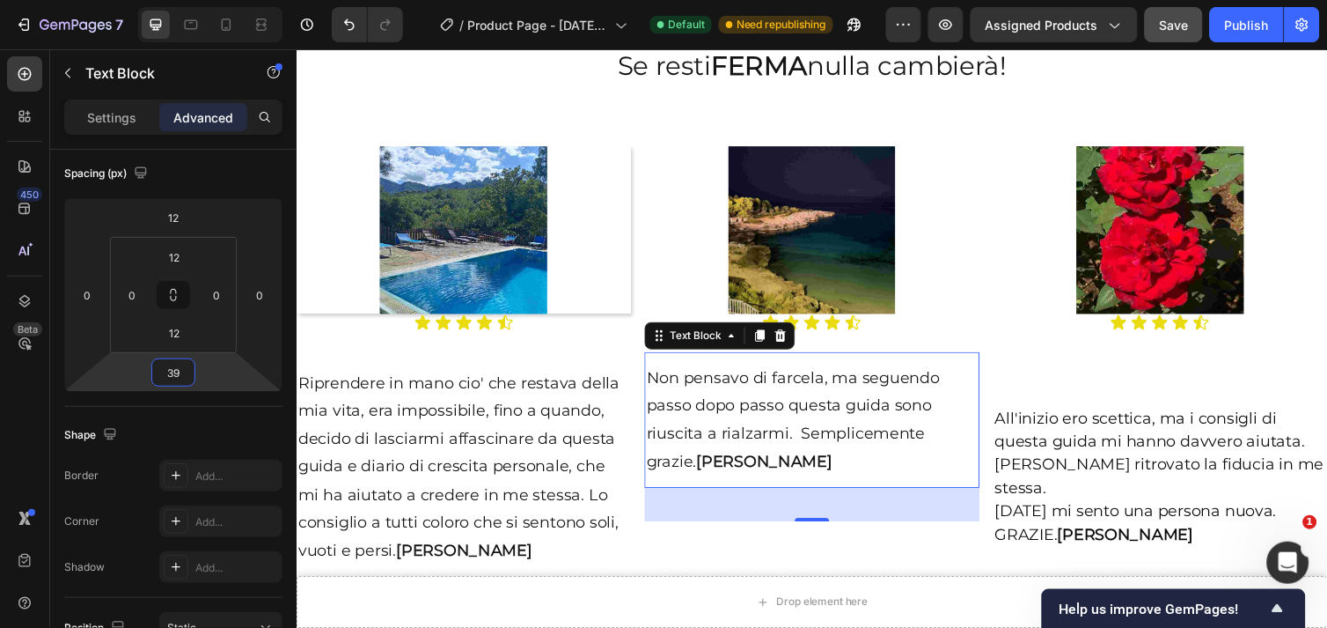
type input "39"
click at [863, 470] on p "Non pensavo di farcela, ma seguendo passo dopo passo questa guida sono riuscita…" at bounding box center [823, 428] width 339 height 114
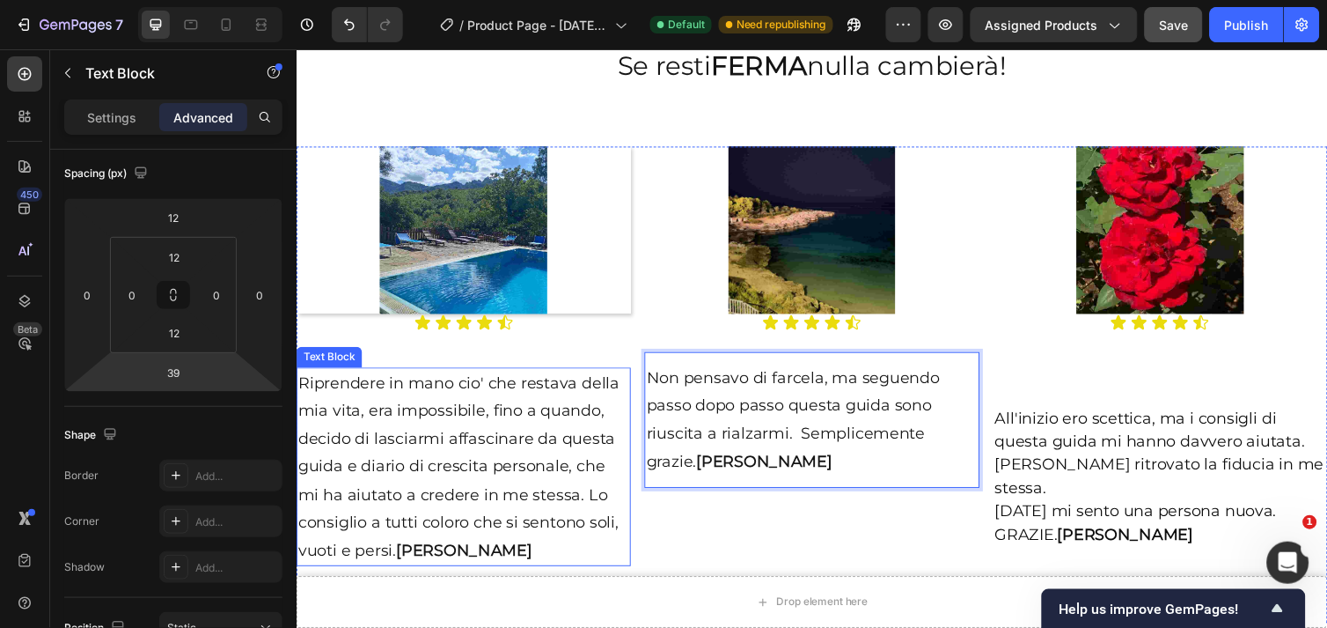
click at [444, 474] on p "Riprendere in mano cio' che restava della mia vita, era impossibile, fino a qua…" at bounding box center [467, 476] width 339 height 200
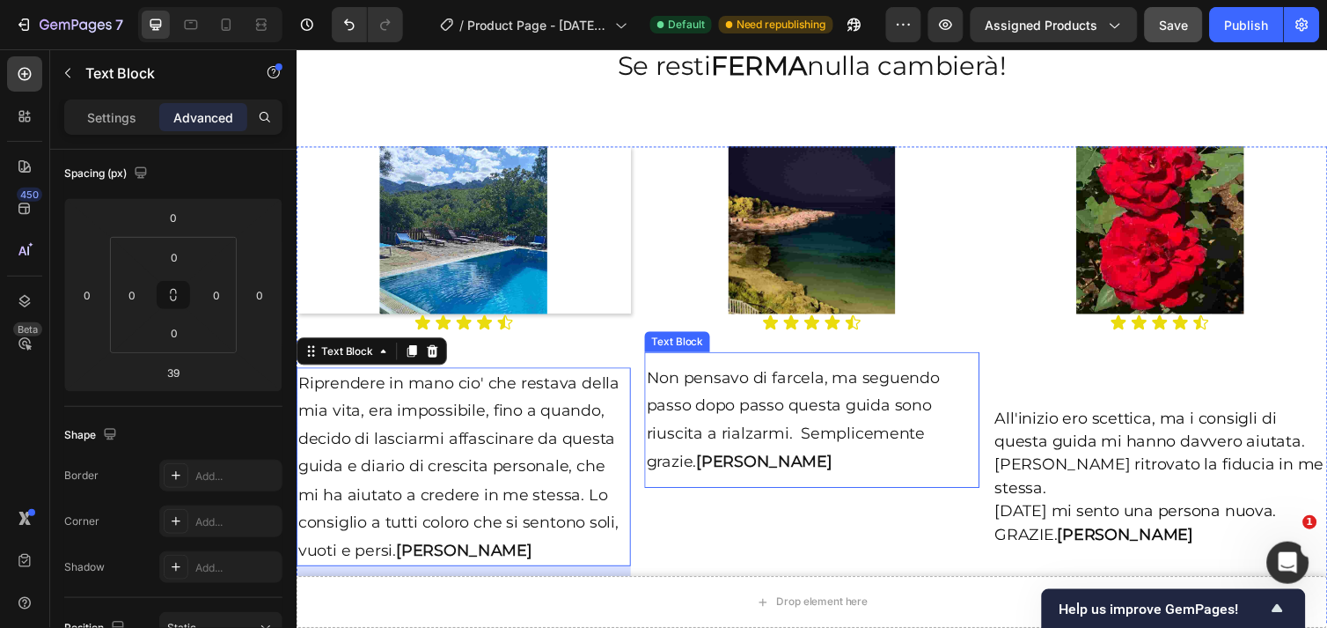
click at [761, 424] on p "Non pensavo di farcela, ma seguendo passo dopo passo questa guida sono riuscita…" at bounding box center [823, 428] width 339 height 114
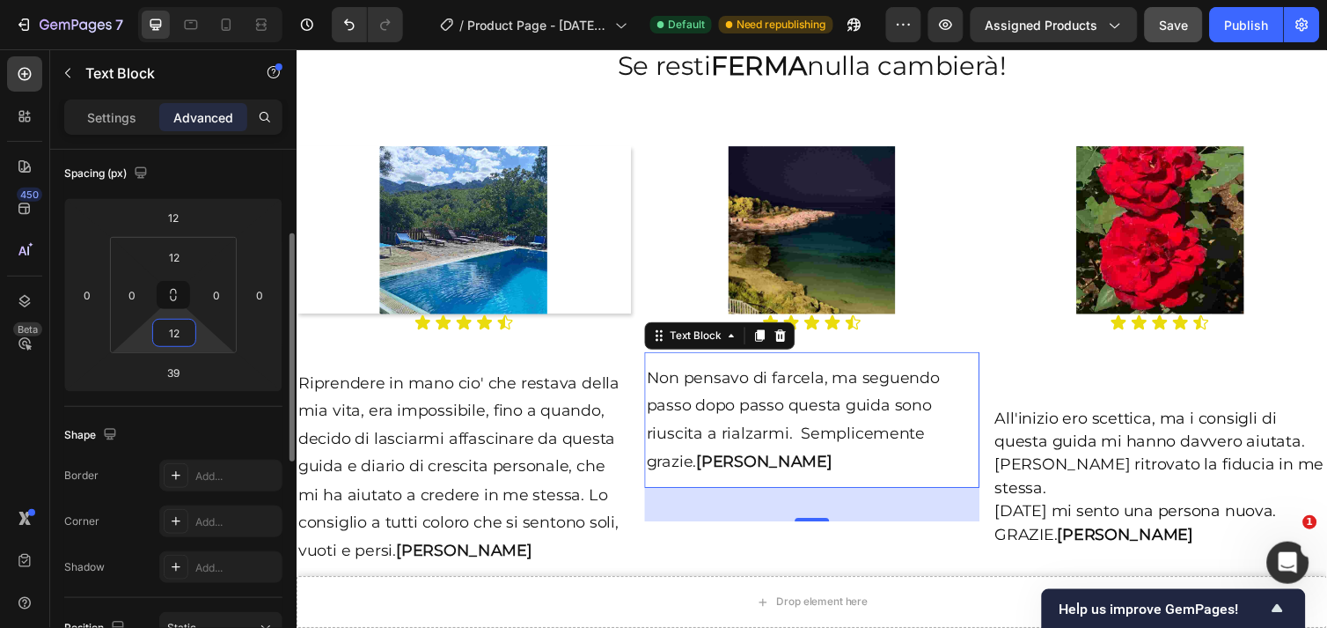
click at [187, 336] on input "12" at bounding box center [174, 333] width 35 height 26
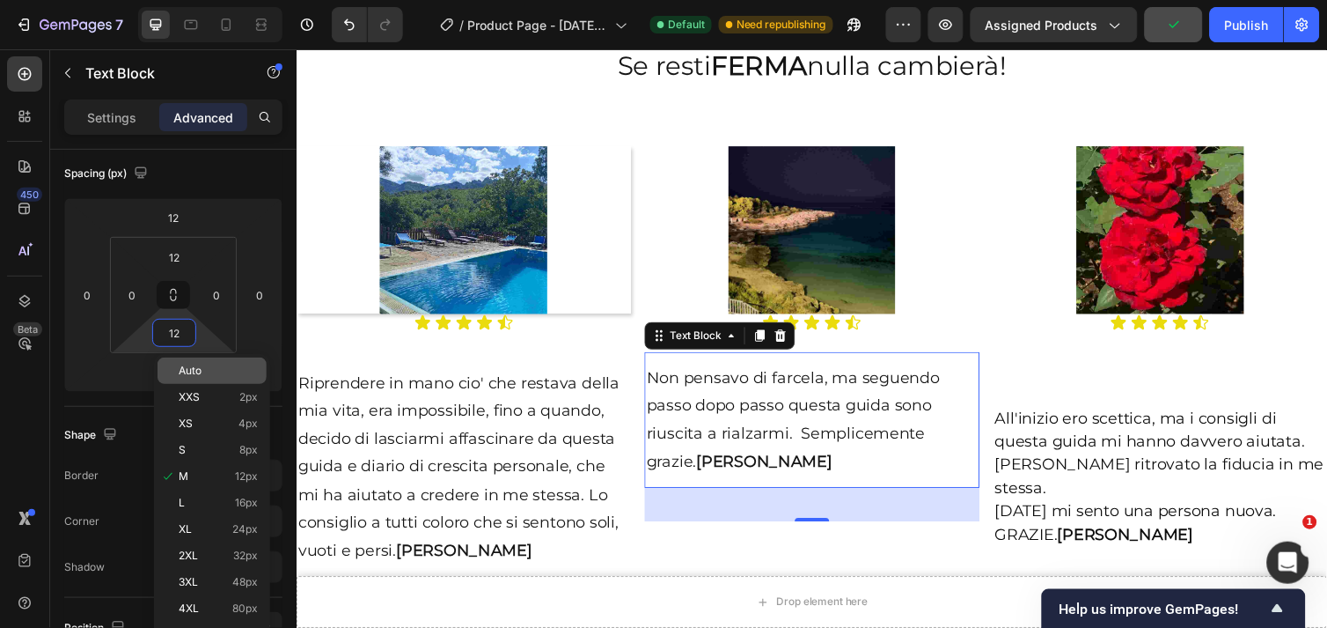
click at [183, 371] on span "Auto" at bounding box center [190, 370] width 23 height 12
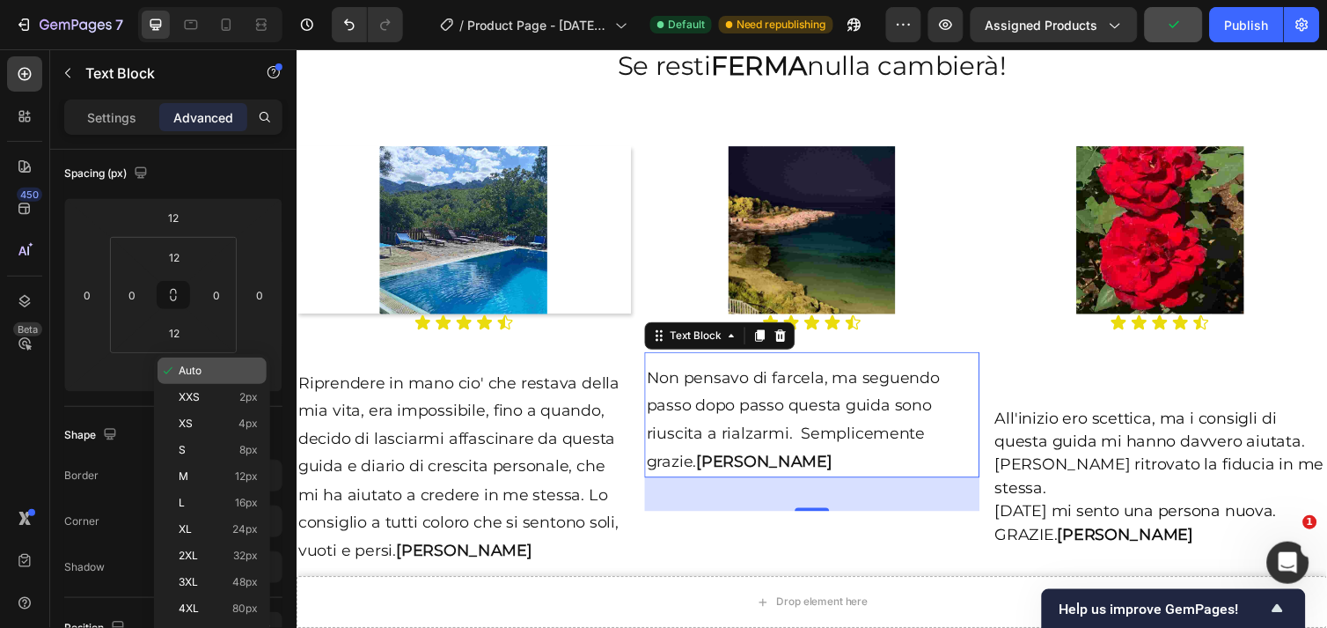
type input "Auto"
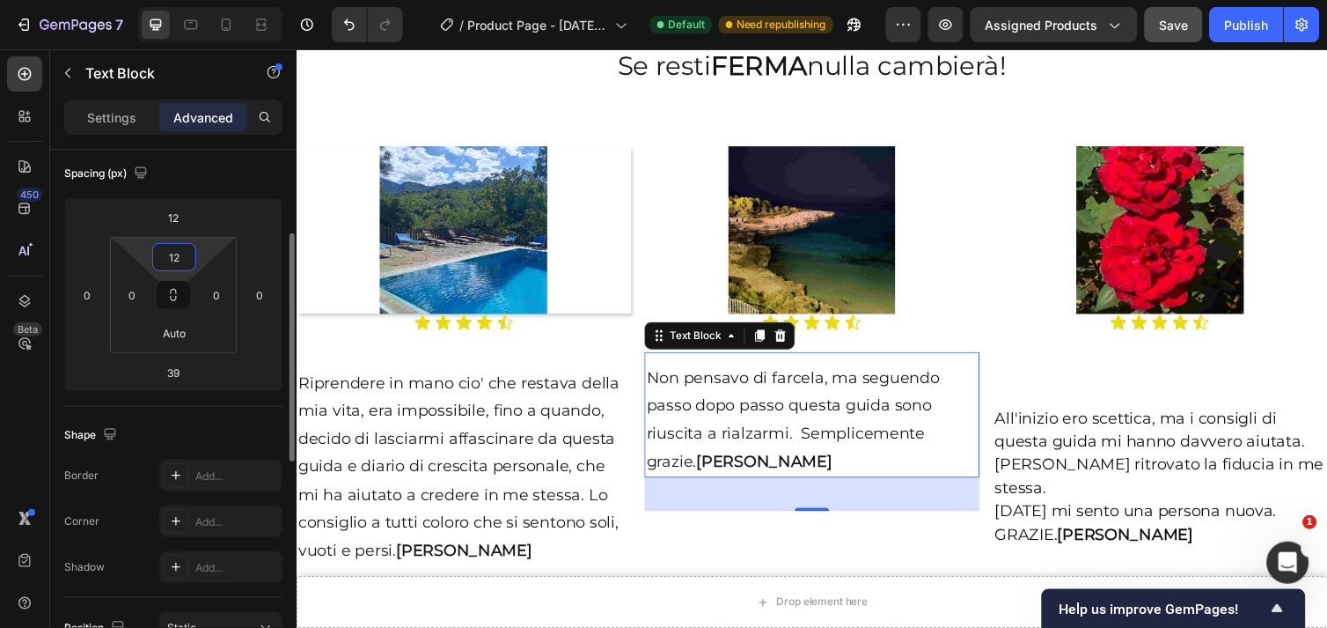
click at [191, 255] on input "12" at bounding box center [174, 257] width 35 height 26
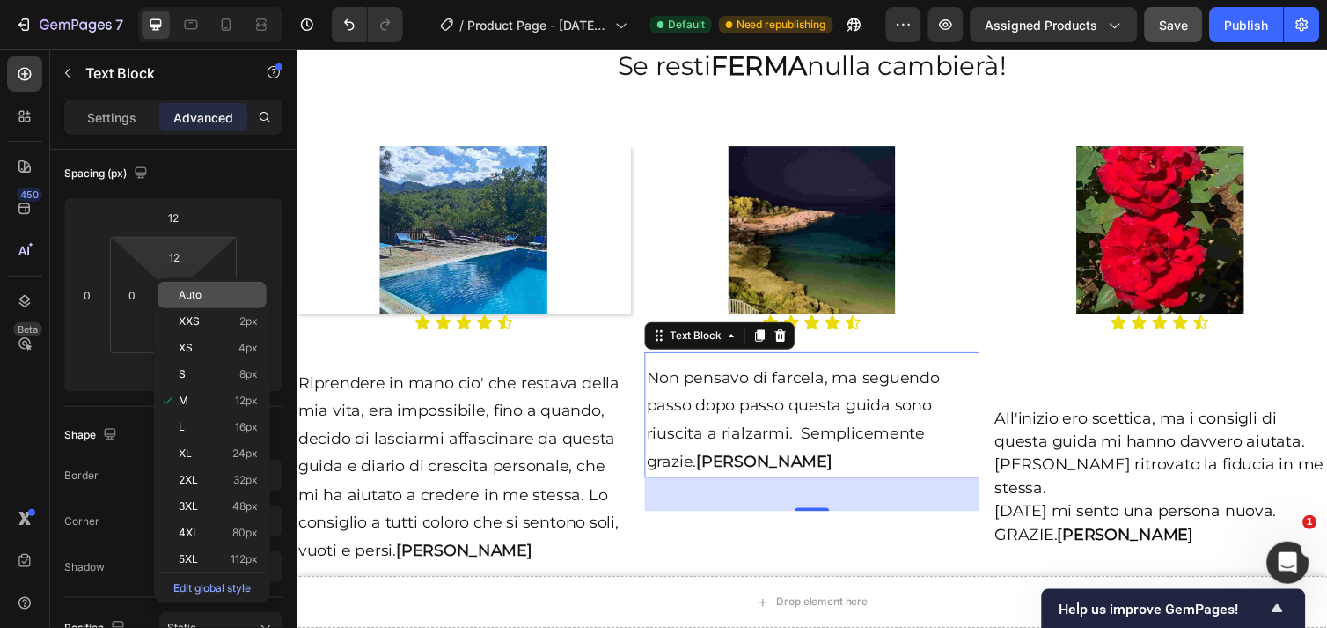
click at [231, 290] on p "Auto" at bounding box center [218, 295] width 79 height 12
type input "Auto"
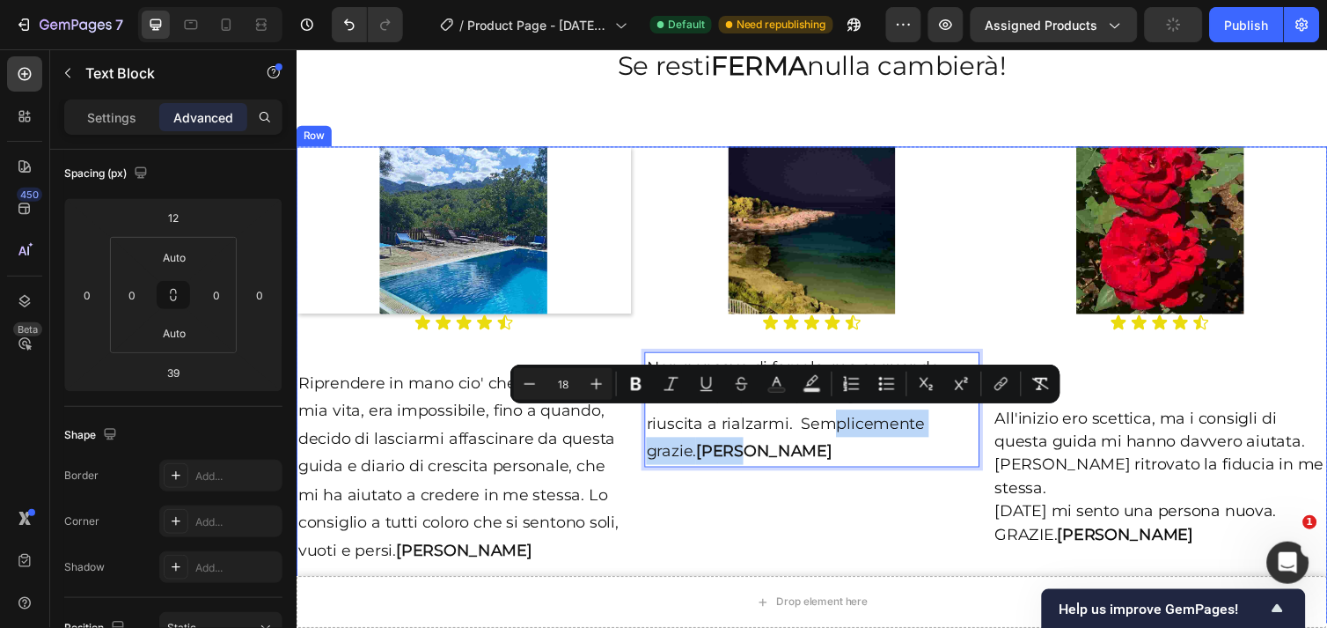
drag, startPoint x: 834, startPoint y: 423, endPoint x: 814, endPoint y: 540, distance: 118.7
click at [852, 515] on div "Image Icon Icon Icon Icon Icon Icon List Non pensavo di farcela, ma seguendo pa…" at bounding box center [823, 392] width 342 height 488
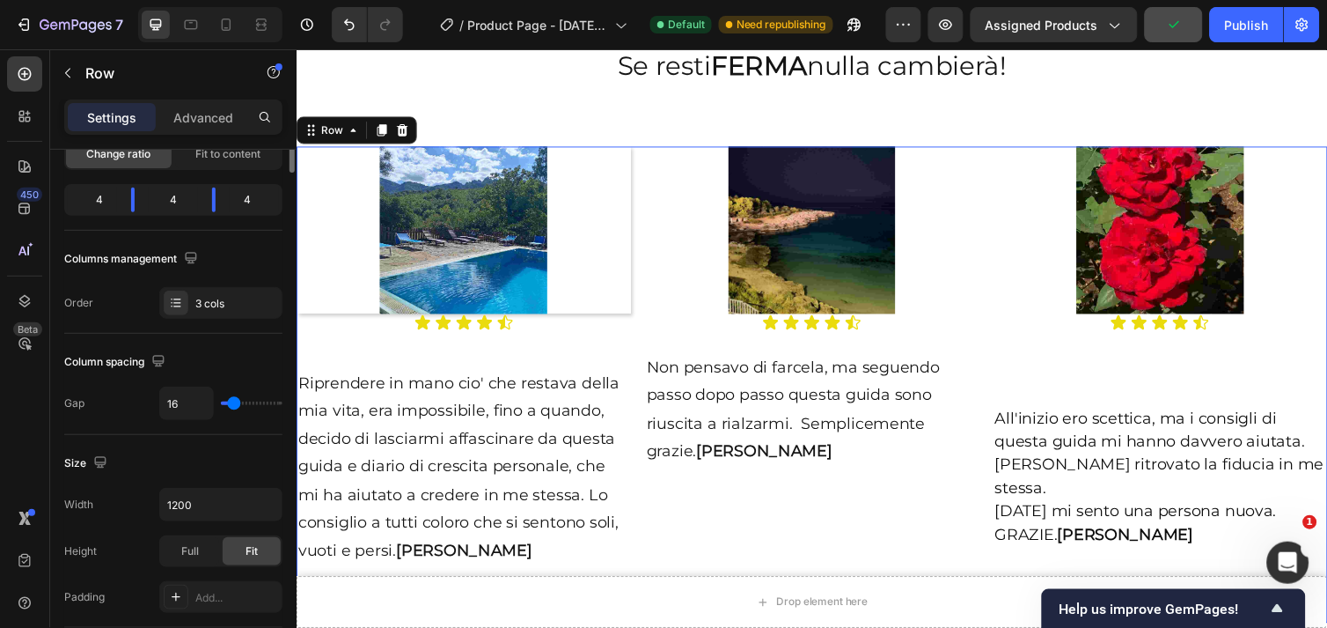
scroll to position [0, 0]
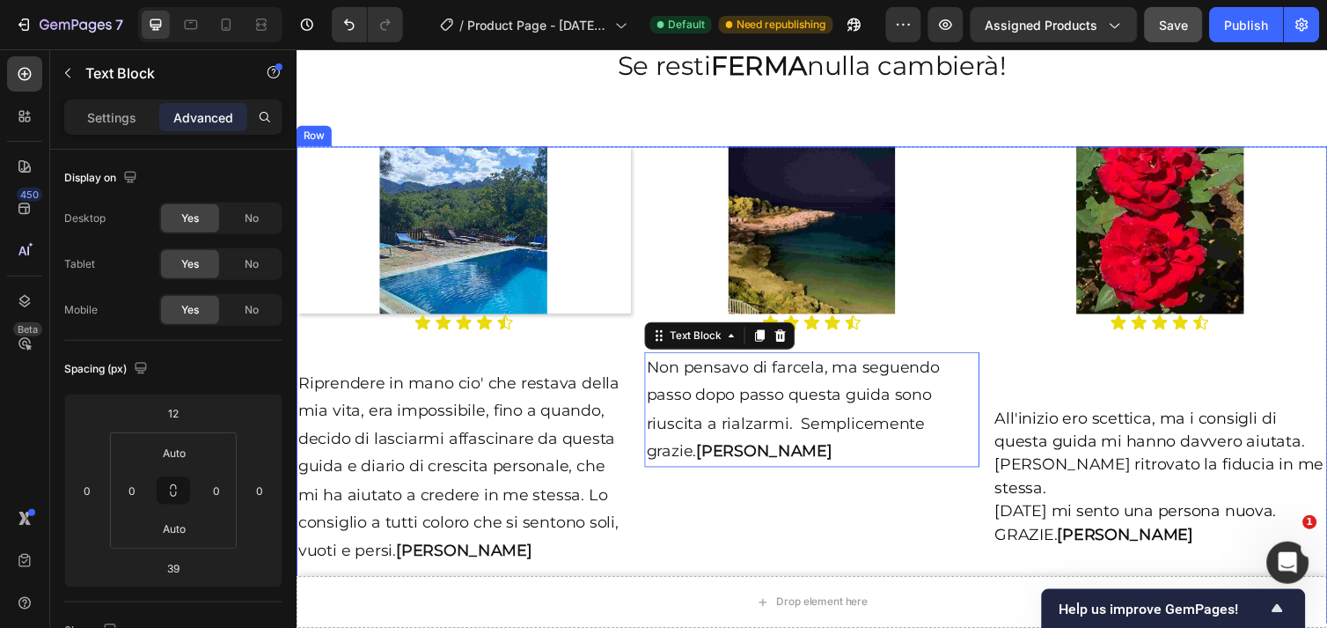
drag, startPoint x: 744, startPoint y: 484, endPoint x: 738, endPoint y: 536, distance: 52.3
click at [738, 536] on div "Image Icon Icon Icon Icon Icon Icon List Non pensavo di farcela, ma seguendo pa…" at bounding box center [823, 392] width 342 height 488
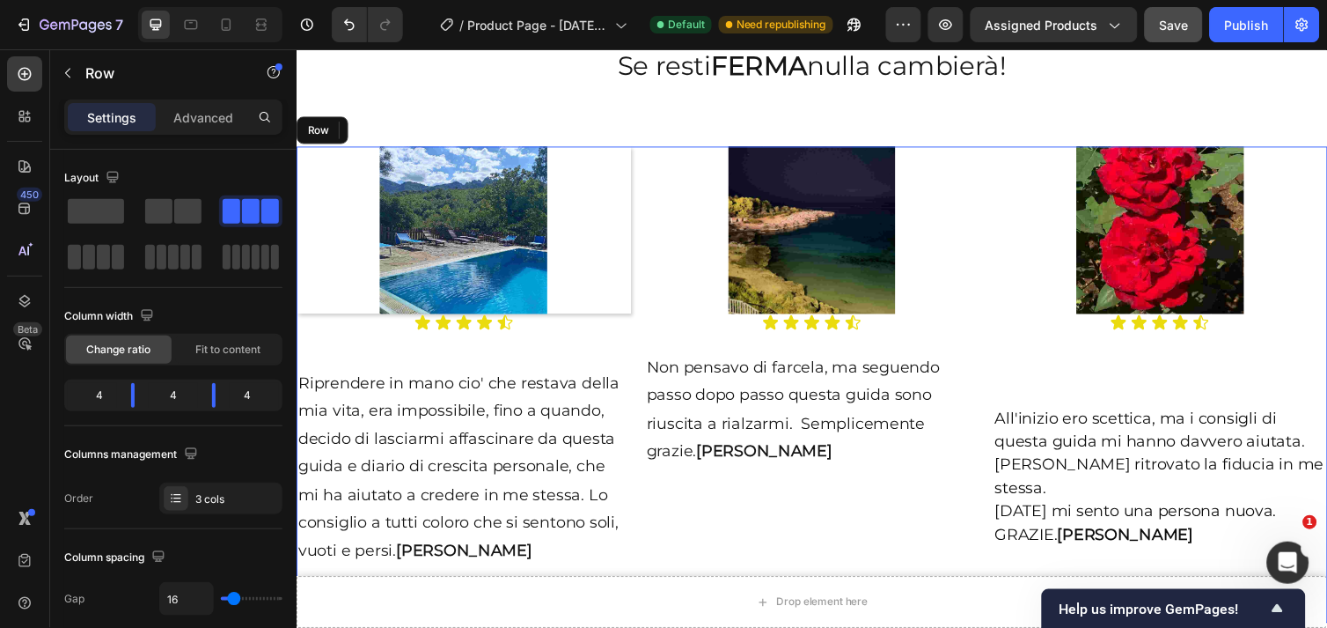
click at [738, 536] on div "Image Icon Icon Icon Icon Icon Icon List Non pensavo di farcela, ma seguendo pa…" at bounding box center [823, 392] width 342 height 488
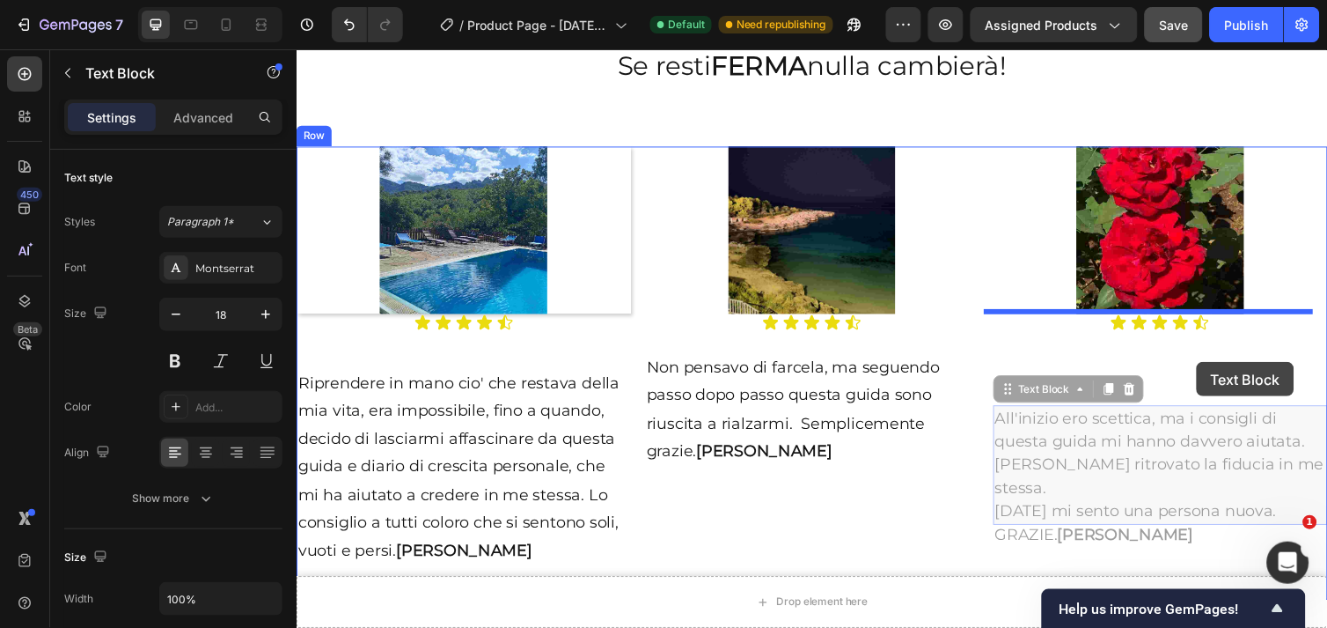
drag, startPoint x: 1230, startPoint y: 481, endPoint x: 1217, endPoint y: 369, distance: 112.5
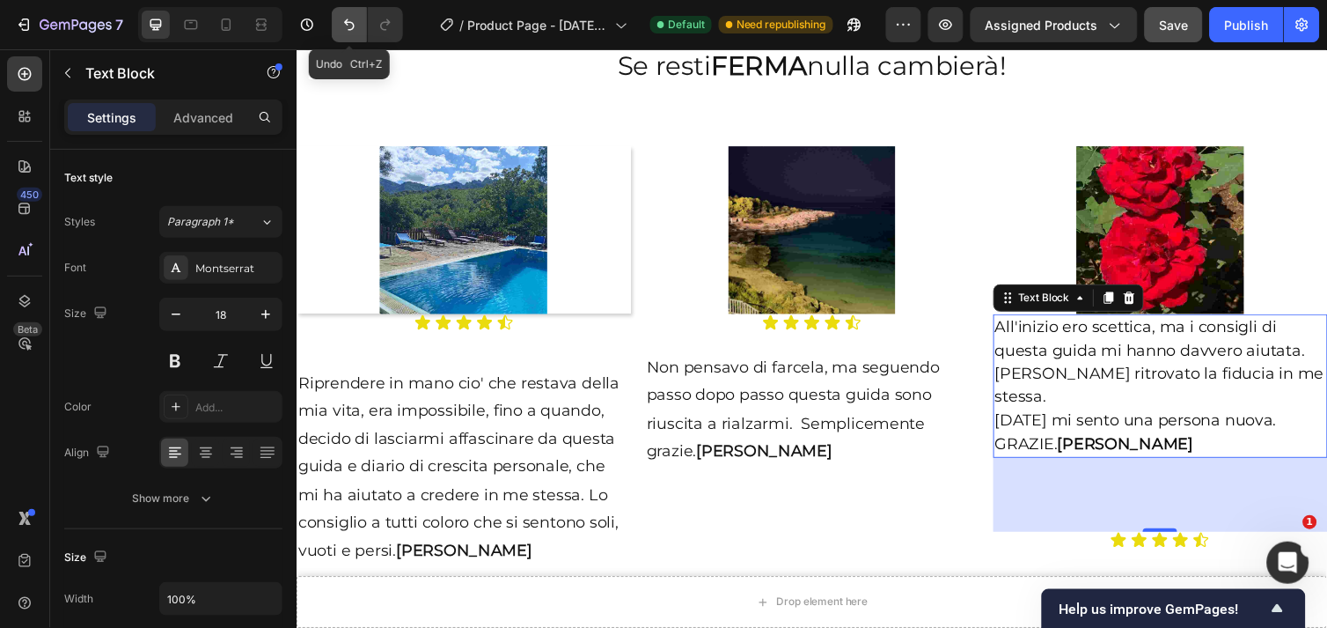
click at [352, 22] on icon "Undo/Redo" at bounding box center [349, 24] width 11 height 11
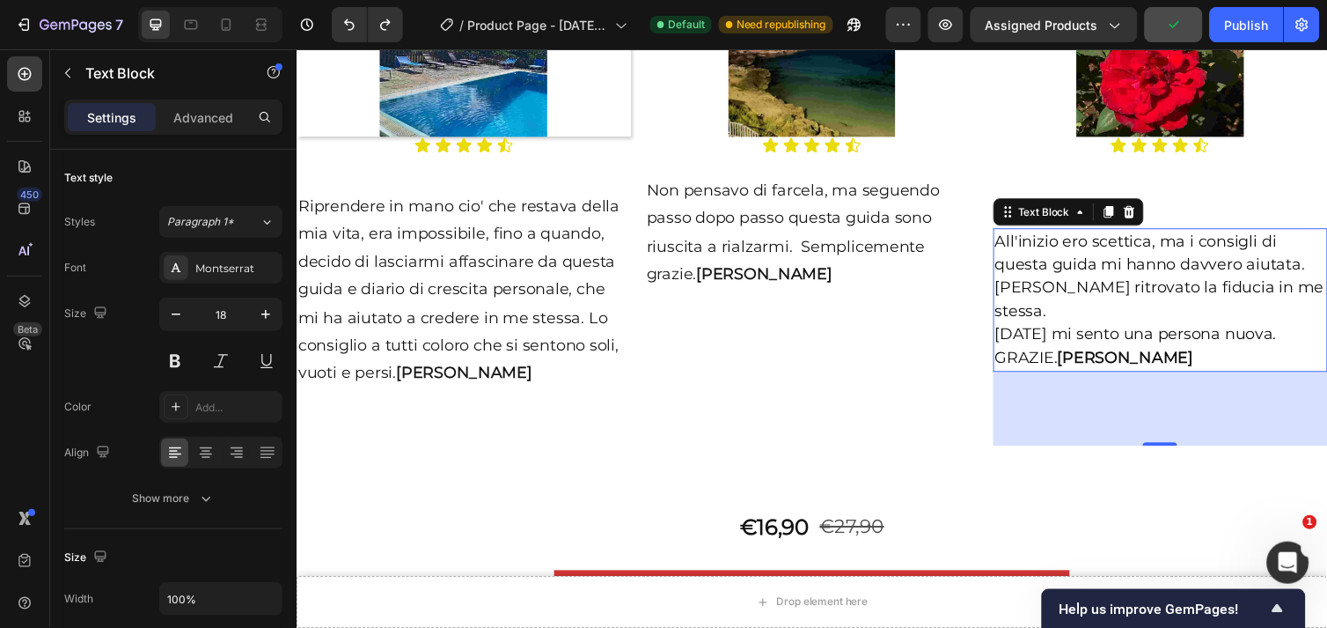
scroll to position [2399, 0]
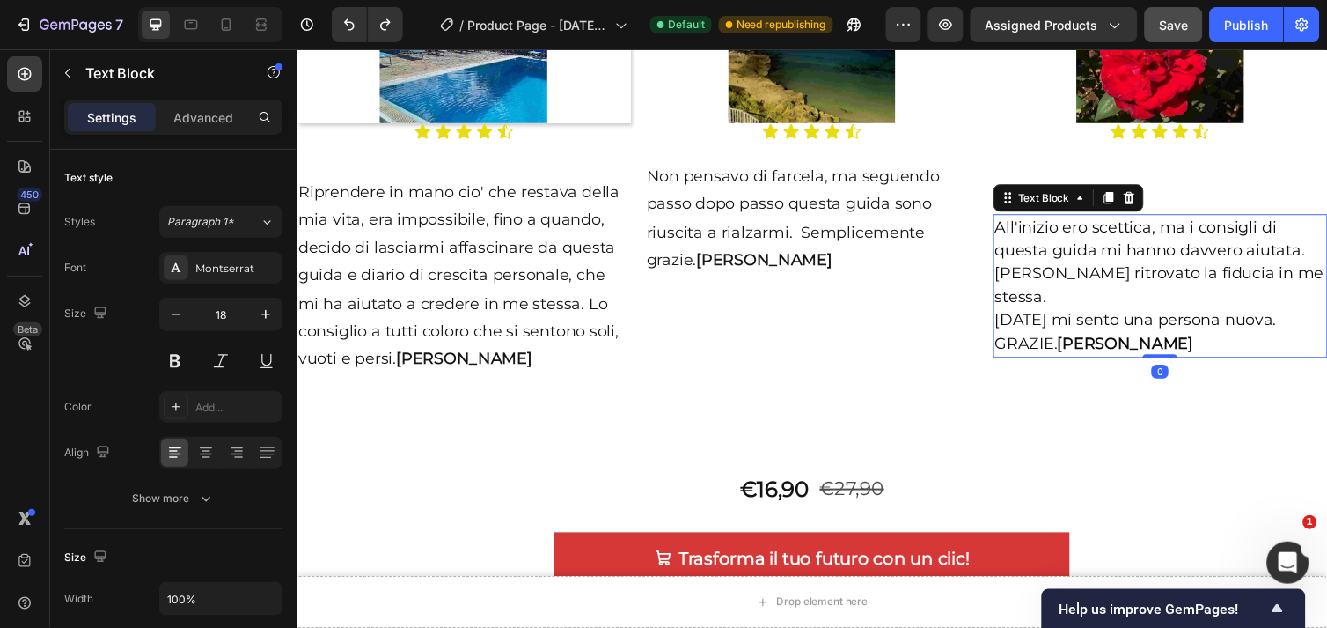
drag, startPoint x: 1176, startPoint y: 409, endPoint x: 1166, endPoint y: 327, distance: 83.3
click at [1166, 327] on div "All'inizio ero scettica, ma i consigli di questa guida mi hanno davvero aiutata…" at bounding box center [1181, 290] width 342 height 147
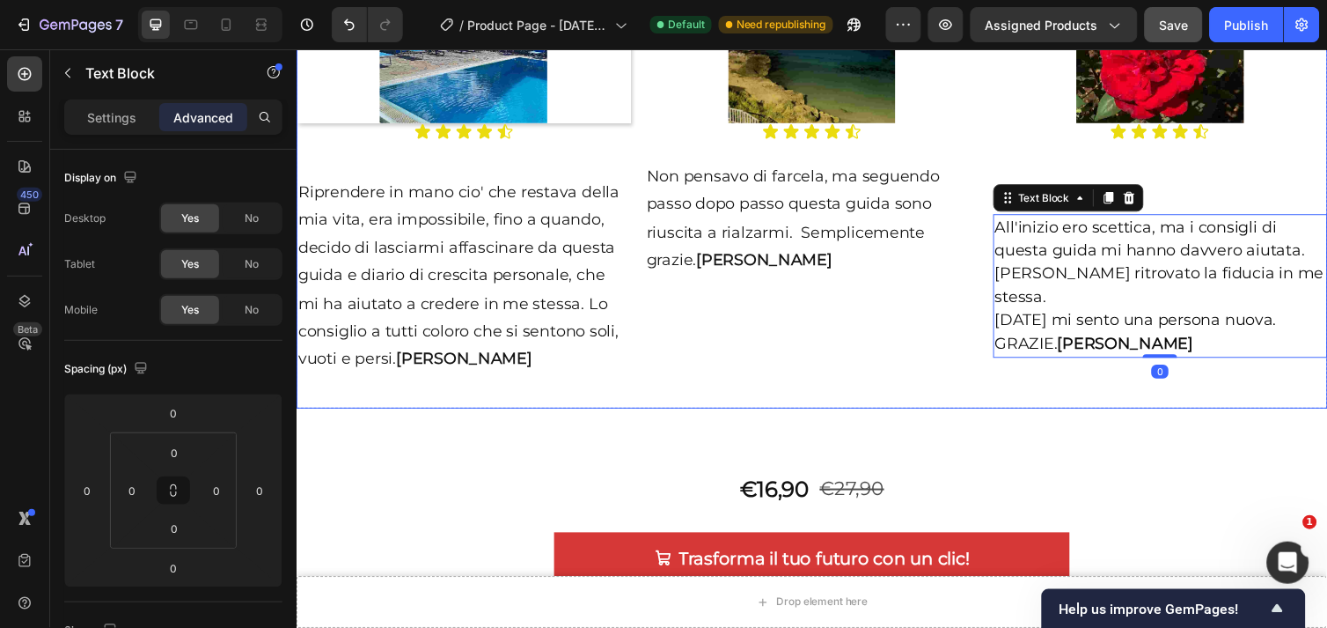
click at [930, 349] on div "Image Icon Icon Icon Icon Icon Icon List Non pensavo di farcela, ma seguendo pa…" at bounding box center [823, 184] width 342 height 464
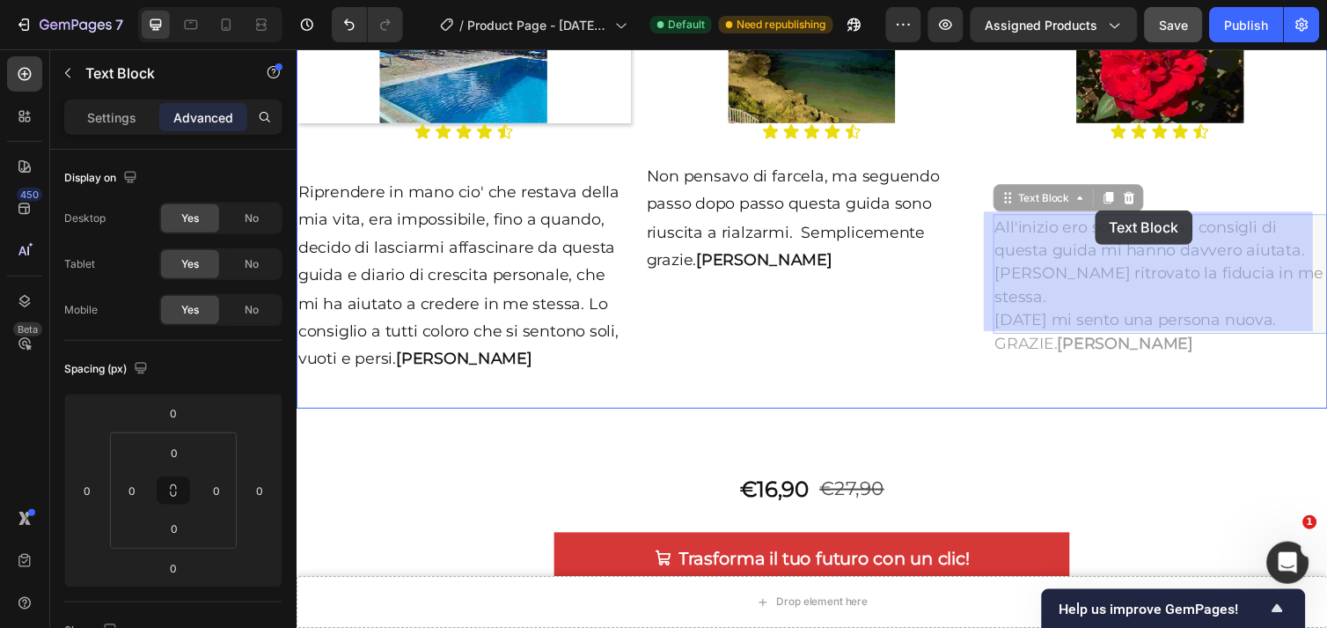
drag, startPoint x: 1126, startPoint y: 285, endPoint x: 1114, endPoint y: 213, distance: 73.1
click at [1114, 213] on div "Header Drop element here Sticky Drop element here Sticky Image Icon Icon Icon I…" at bounding box center [824, 469] width 1056 height 5640
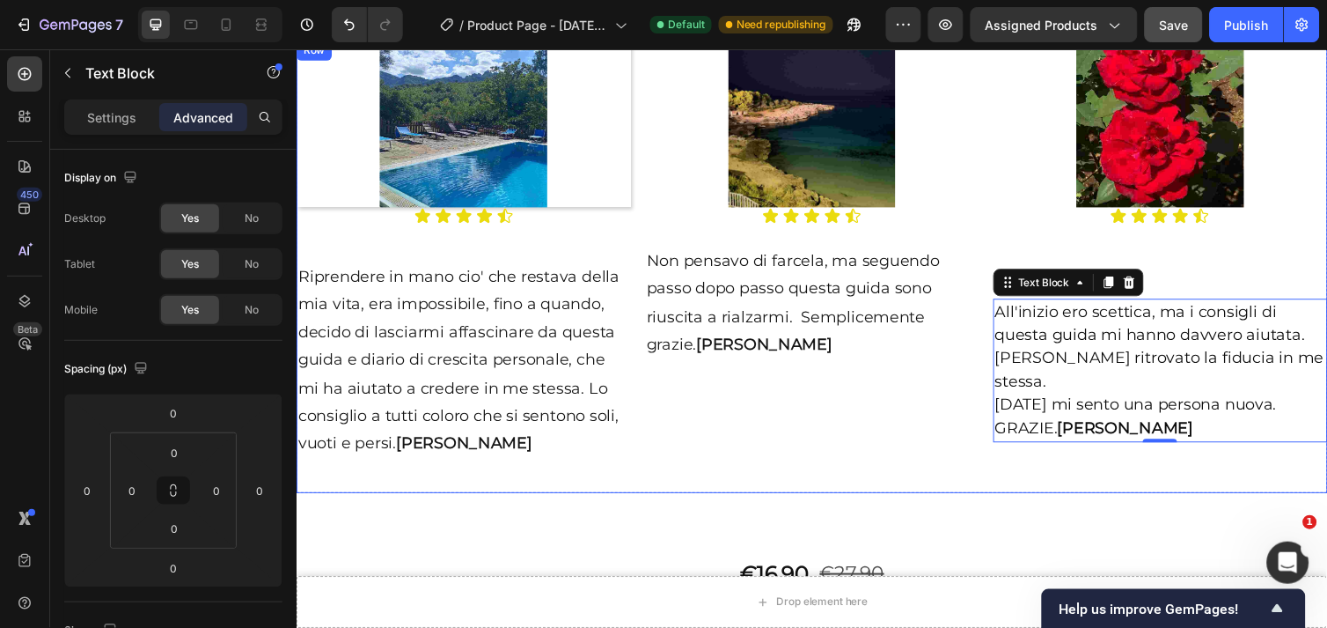
scroll to position [2302, 0]
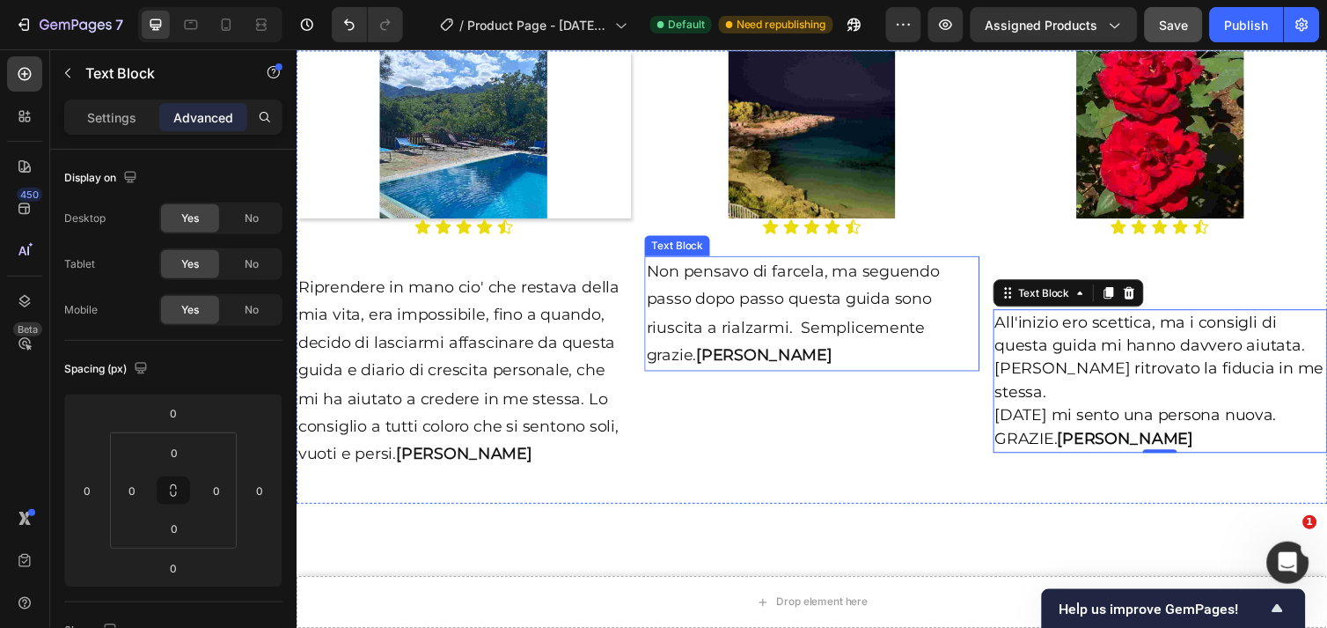
click at [718, 338] on p "Non pensavo di farcela, ma seguendo passo dopo passo questa guida sono riuscita…" at bounding box center [823, 319] width 339 height 114
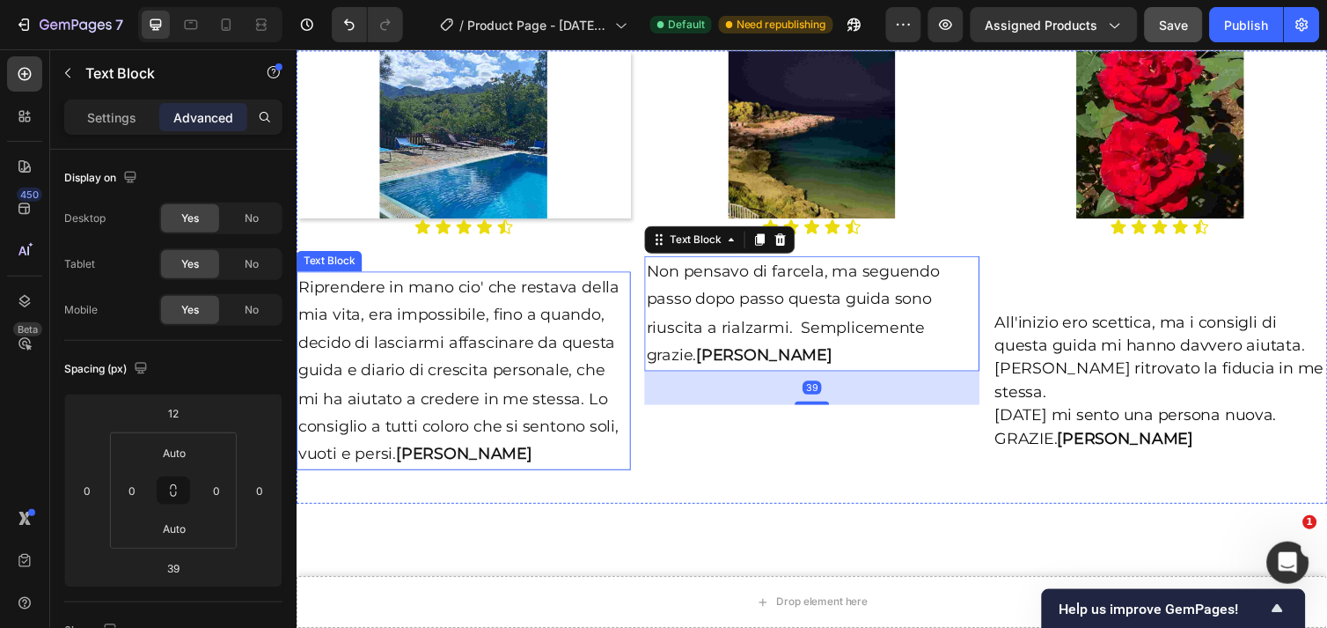
click at [470, 385] on p "Riprendere in mano cio' che restava della mia vita, era impossibile, fino a qua…" at bounding box center [467, 378] width 339 height 200
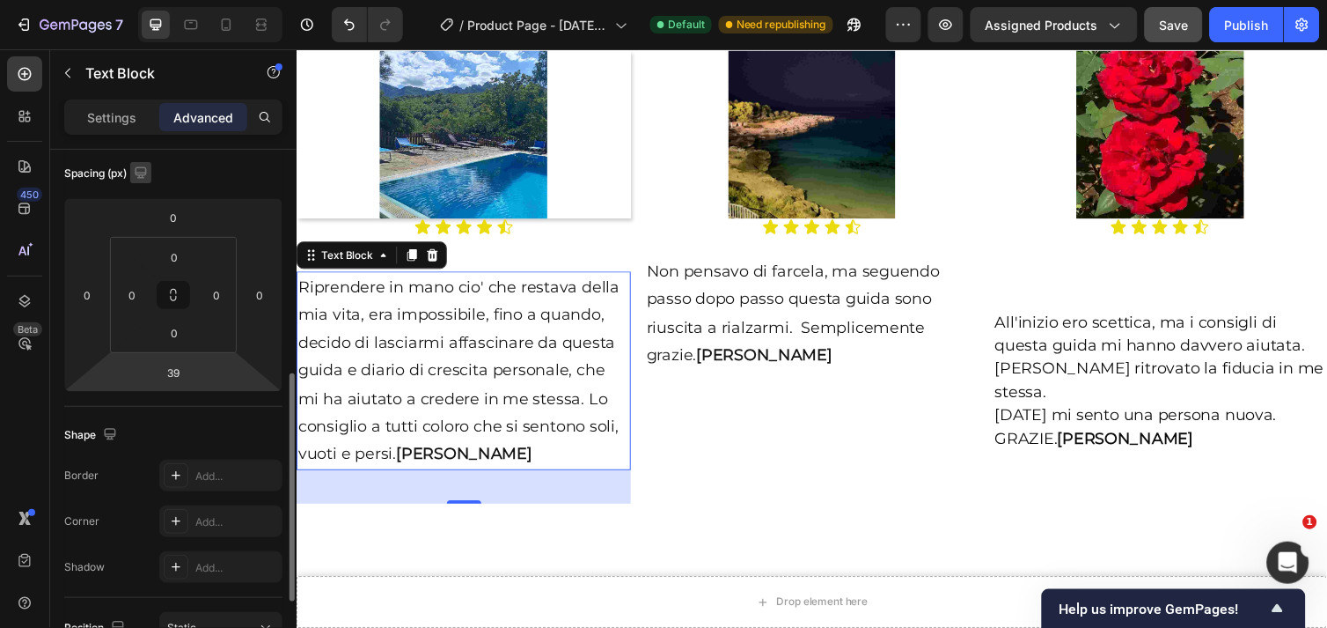
scroll to position [293, 0]
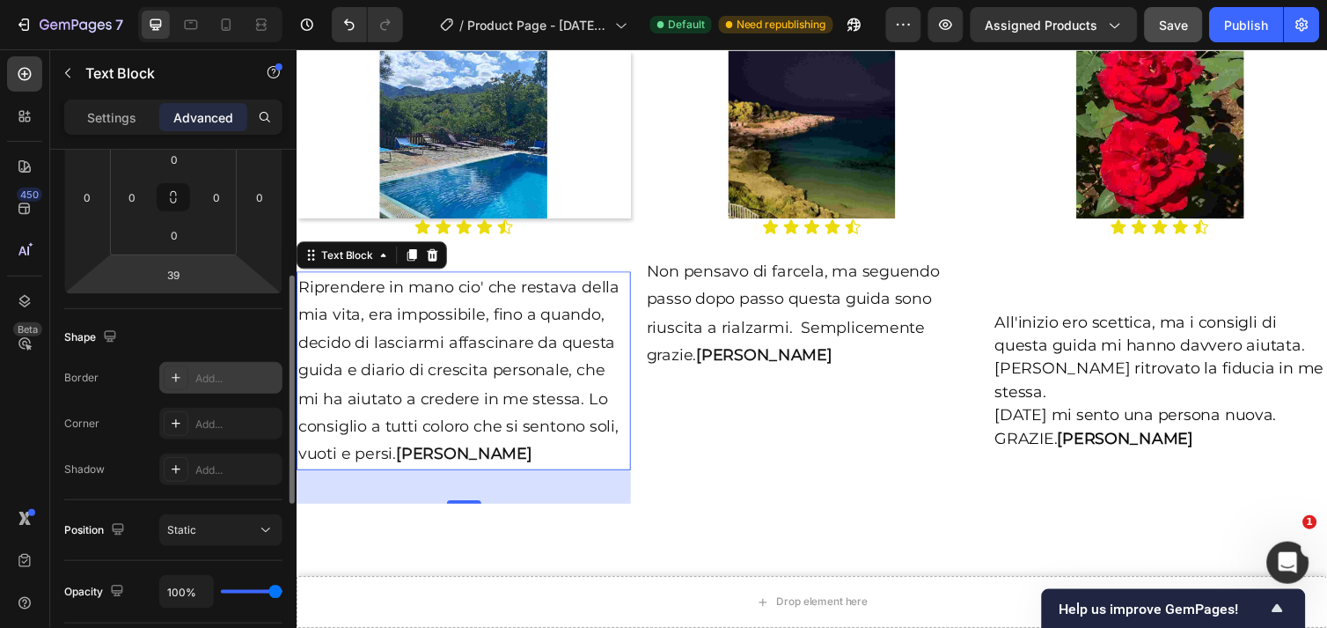
click at [205, 388] on div "Add..." at bounding box center [220, 378] width 123 height 32
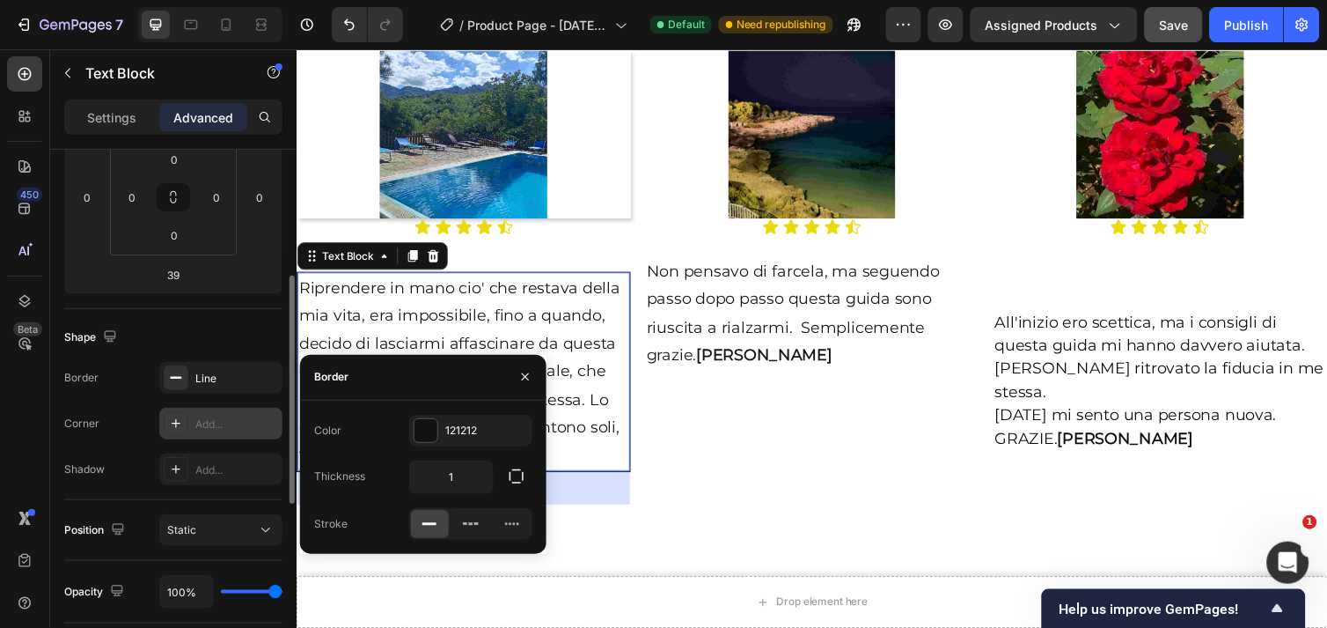
click at [205, 417] on div "Add..." at bounding box center [236, 424] width 83 height 16
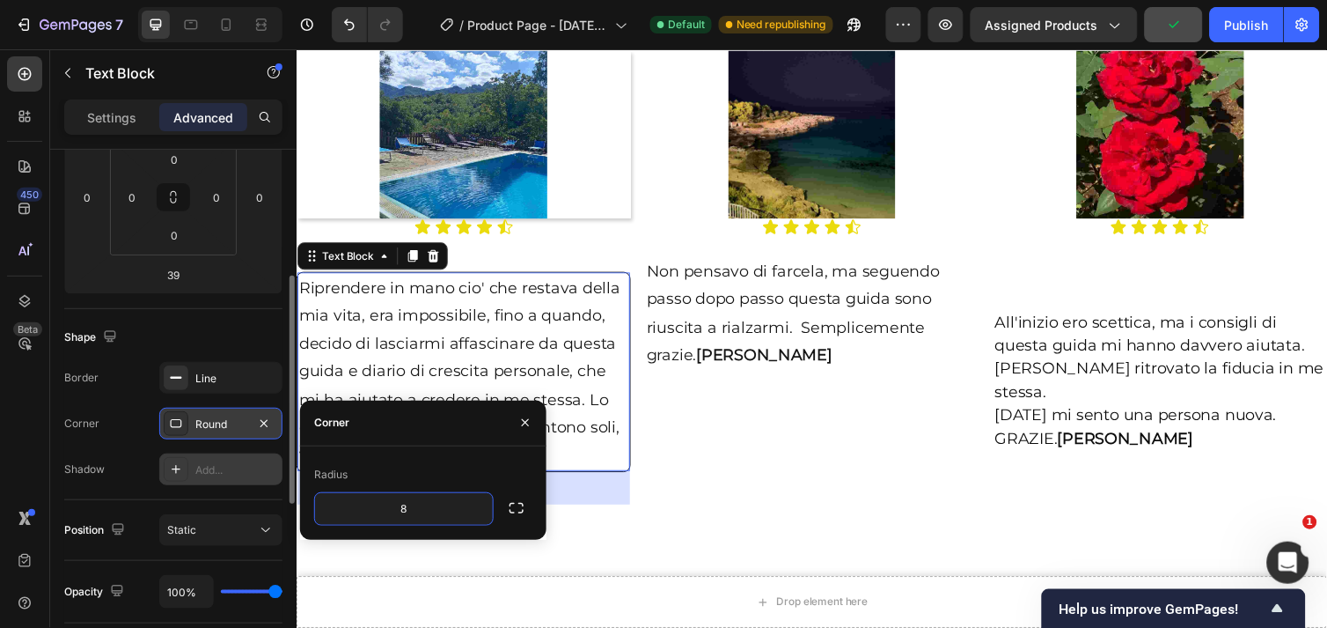
click at [222, 479] on div "Add..." at bounding box center [220, 469] width 123 height 32
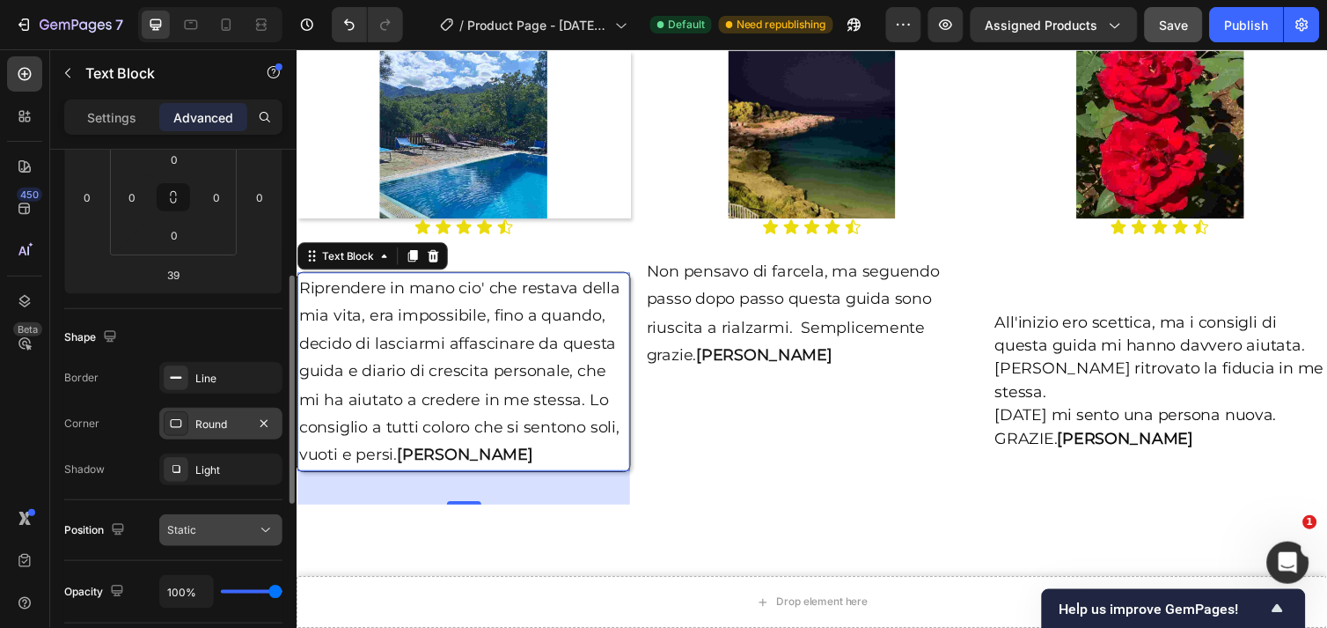
click at [226, 535] on div "Static" at bounding box center [212, 530] width 90 height 16
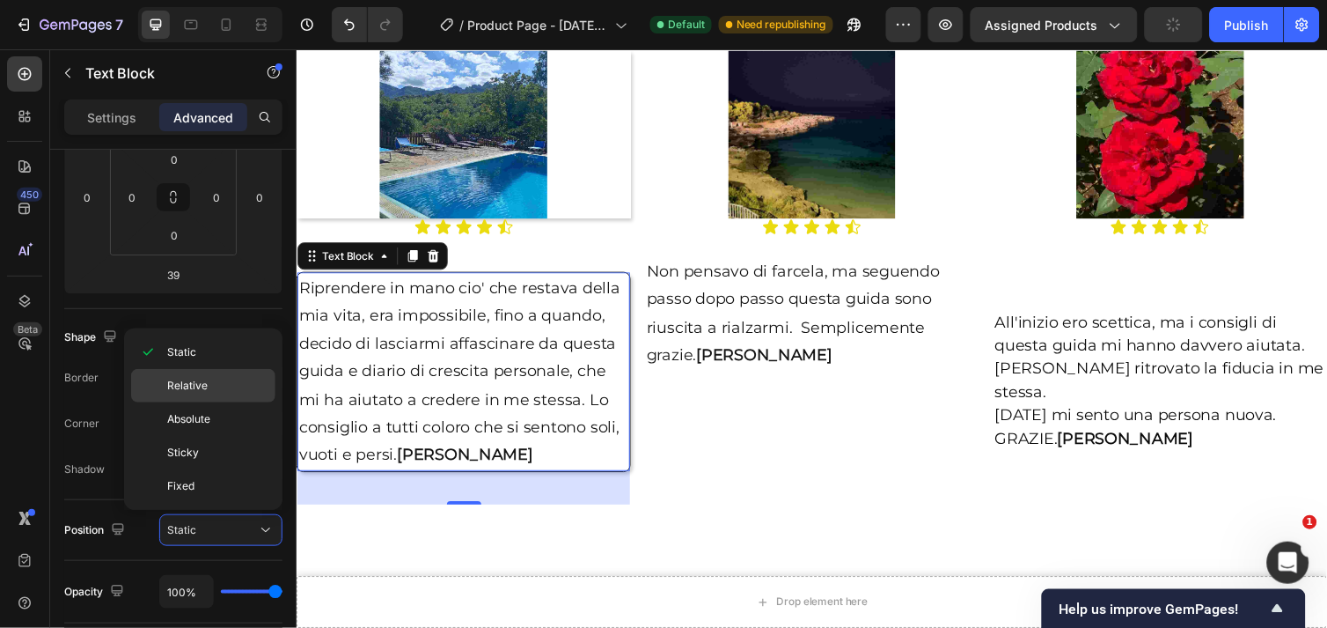
click at [188, 390] on span "Relative" at bounding box center [187, 386] width 40 height 16
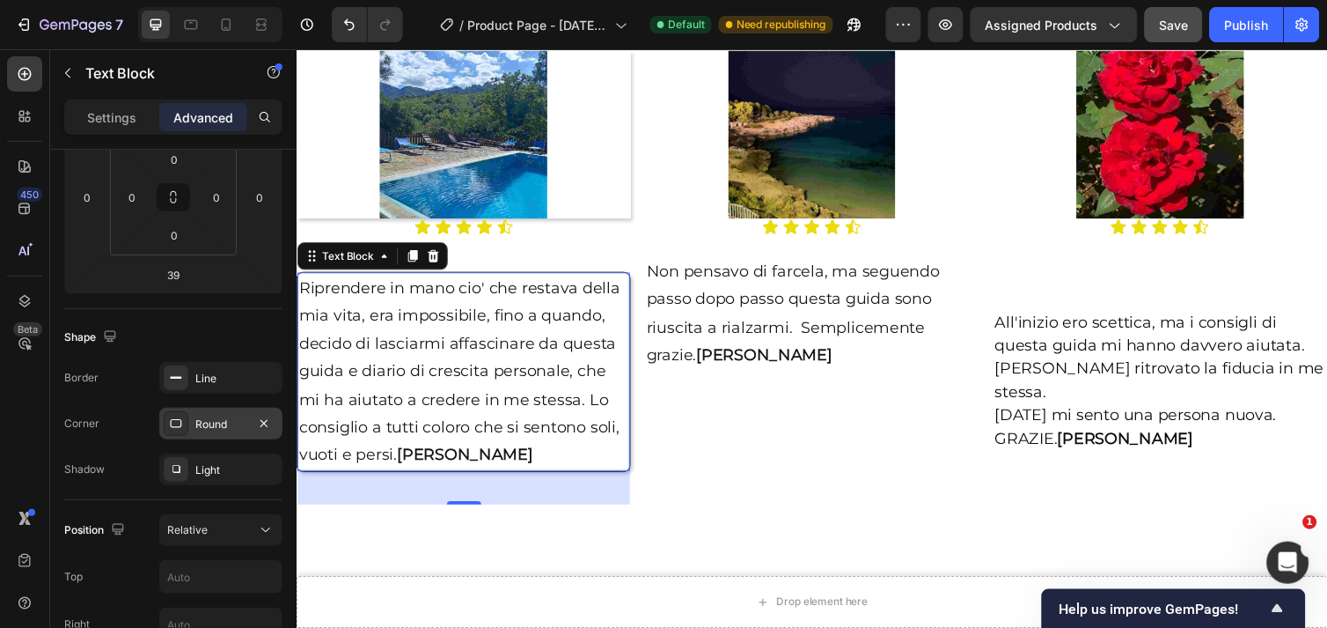
click at [198, 429] on div "Round" at bounding box center [220, 424] width 51 height 16
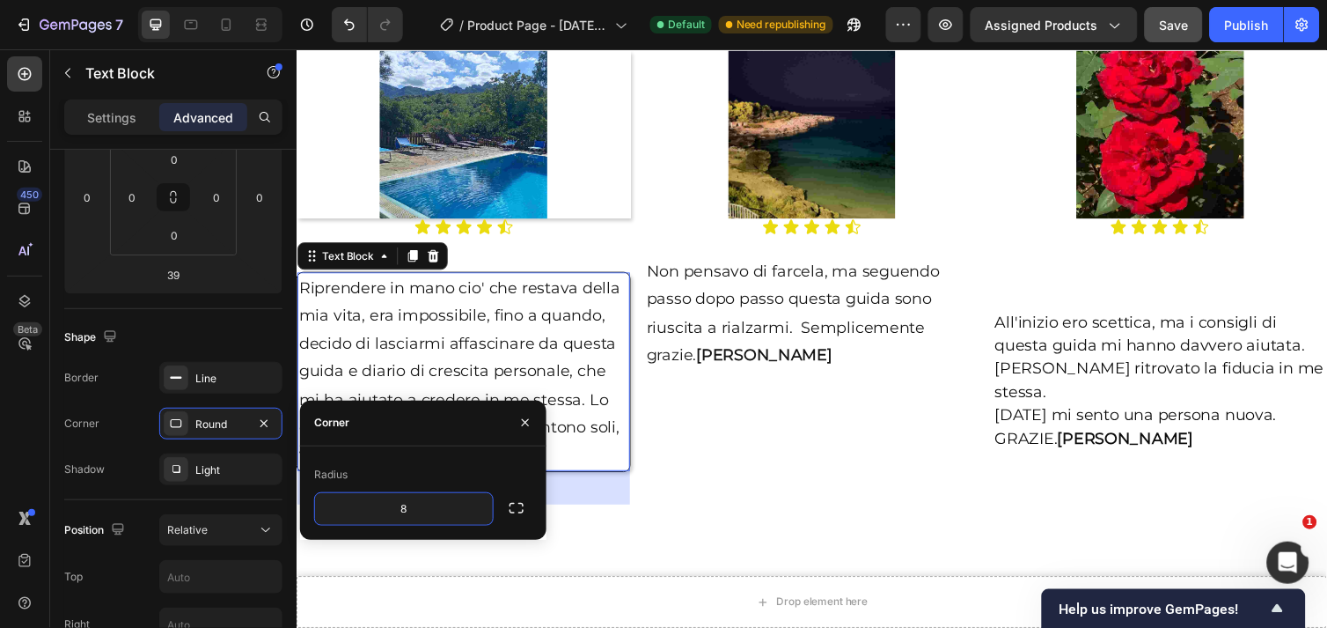
click at [516, 346] on p "Riprendere in mano cio' che restava della mia vita, era impossibile, fino a qua…" at bounding box center [466, 379] width 337 height 200
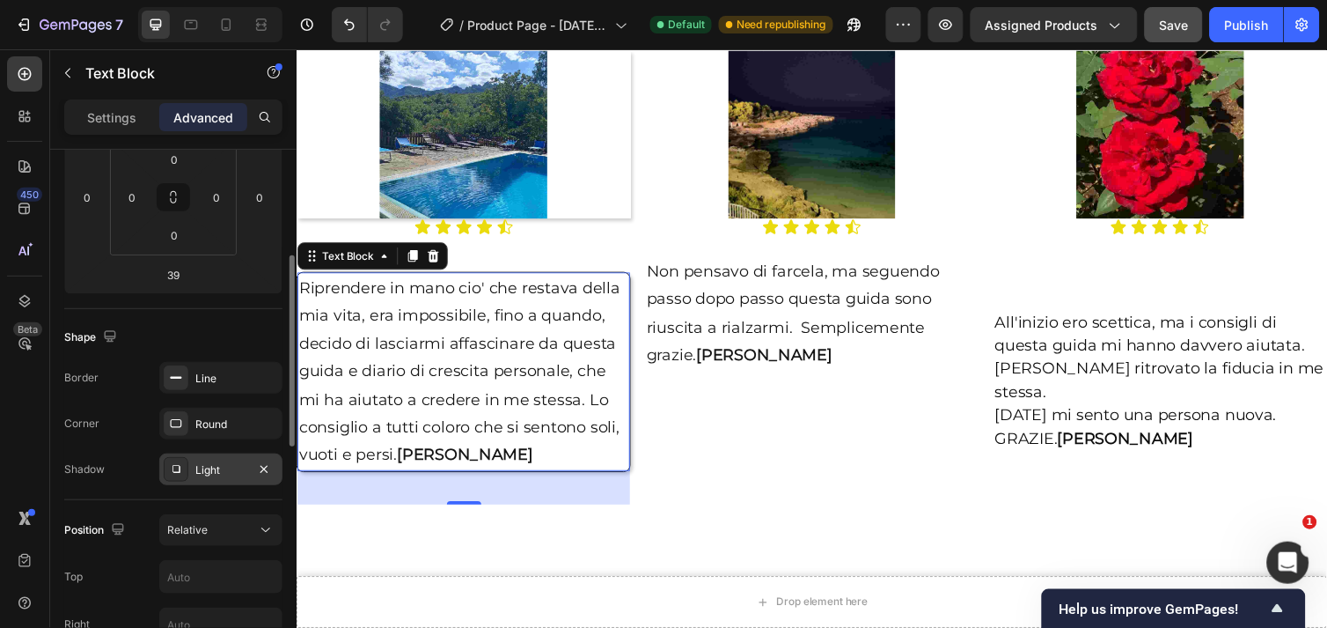
click at [182, 464] on icon at bounding box center [176, 469] width 14 height 14
click at [187, 426] on div at bounding box center [176, 423] width 25 height 25
click at [192, 381] on div "Line" at bounding box center [220, 378] width 123 height 32
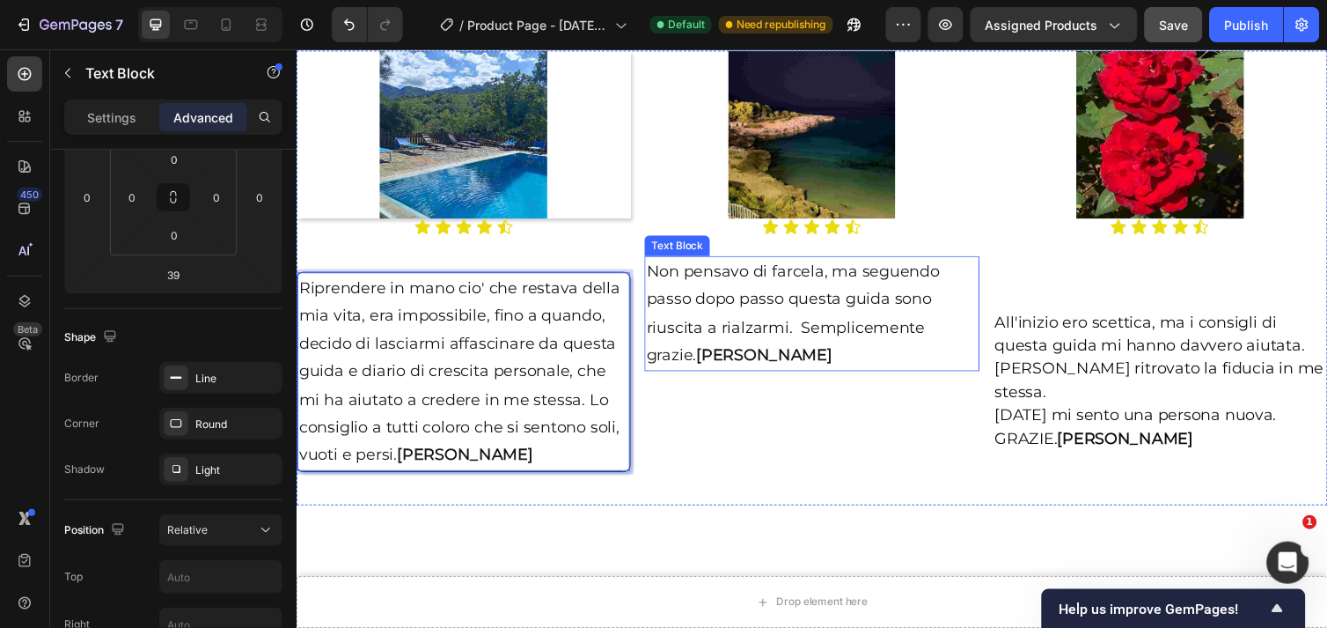
click at [746, 336] on p "Non pensavo di farcela, ma seguendo passo dopo passo questa guida sono riuscita…" at bounding box center [823, 319] width 339 height 114
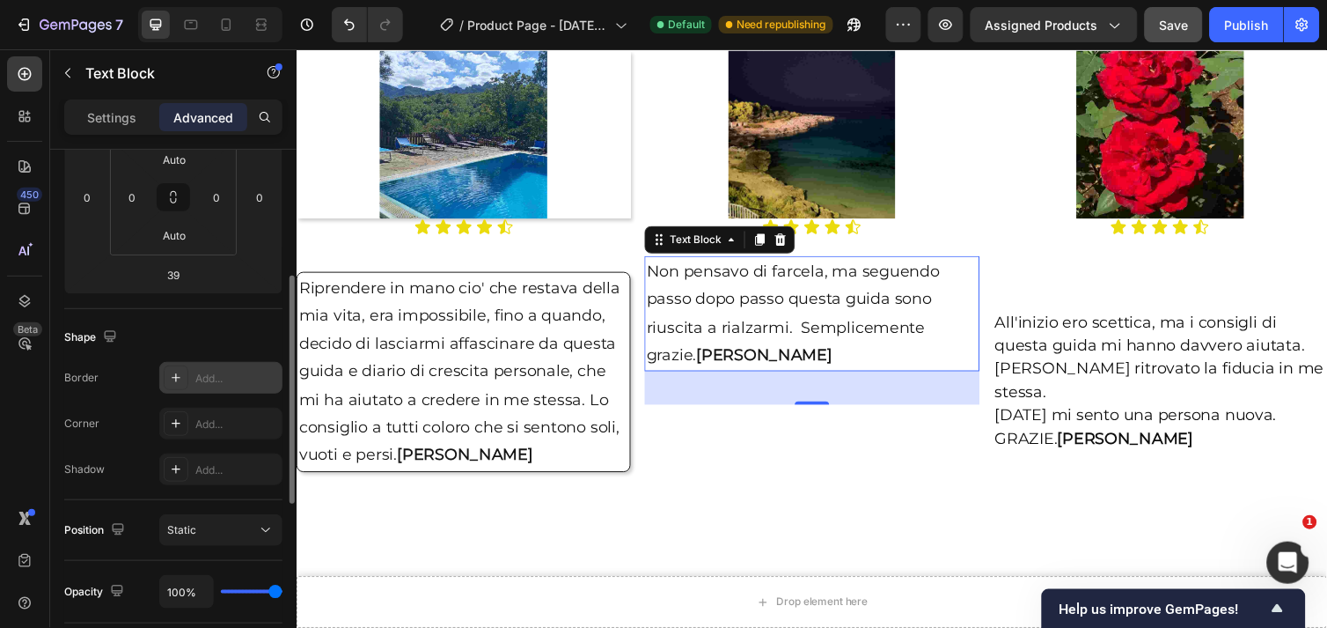
click at [243, 376] on div "Add..." at bounding box center [236, 379] width 83 height 16
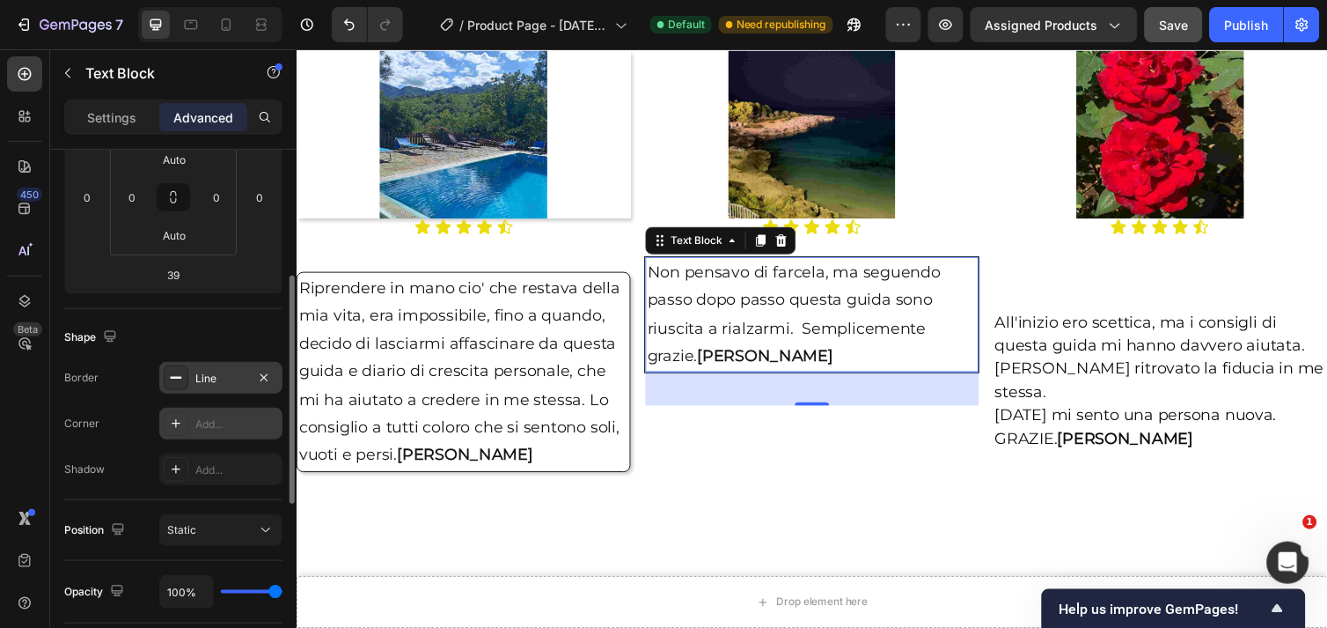
click at [224, 432] on div "Add..." at bounding box center [220, 424] width 123 height 32
click at [217, 468] on div "Add..." at bounding box center [236, 470] width 83 height 16
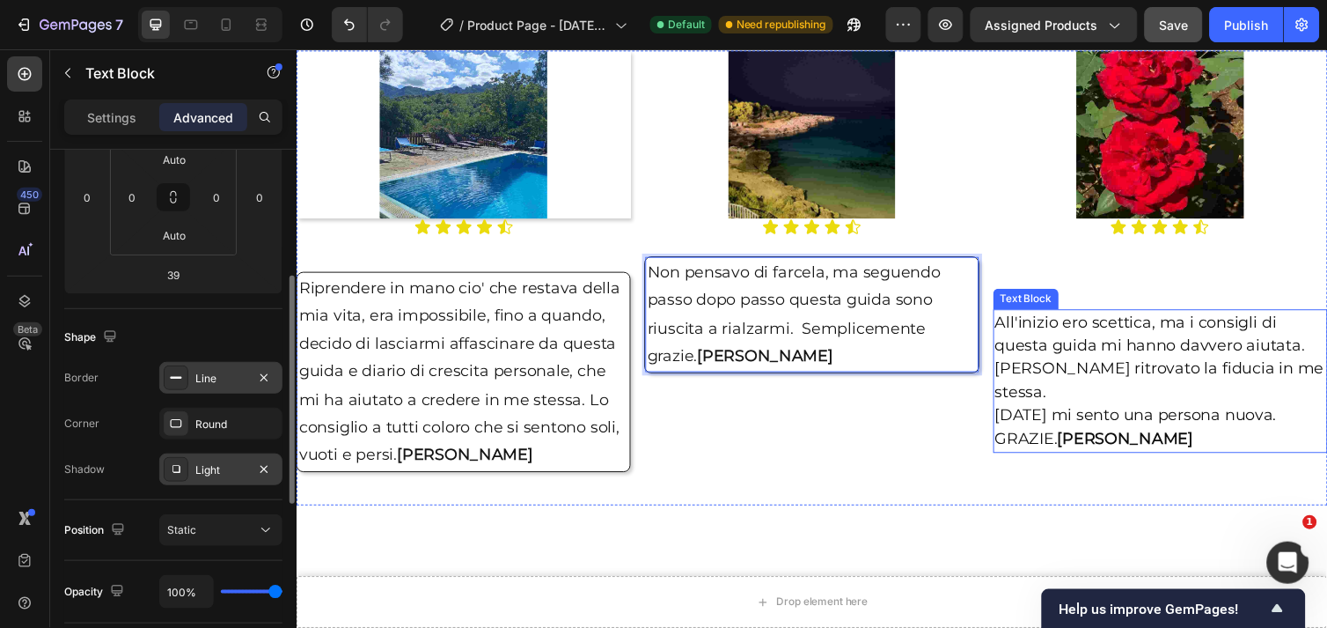
click at [1158, 354] on span "All'inizio ero scettica, ma i consigli di questa guida mi hanno davvero aiutata." at bounding box center [1170, 340] width 318 height 43
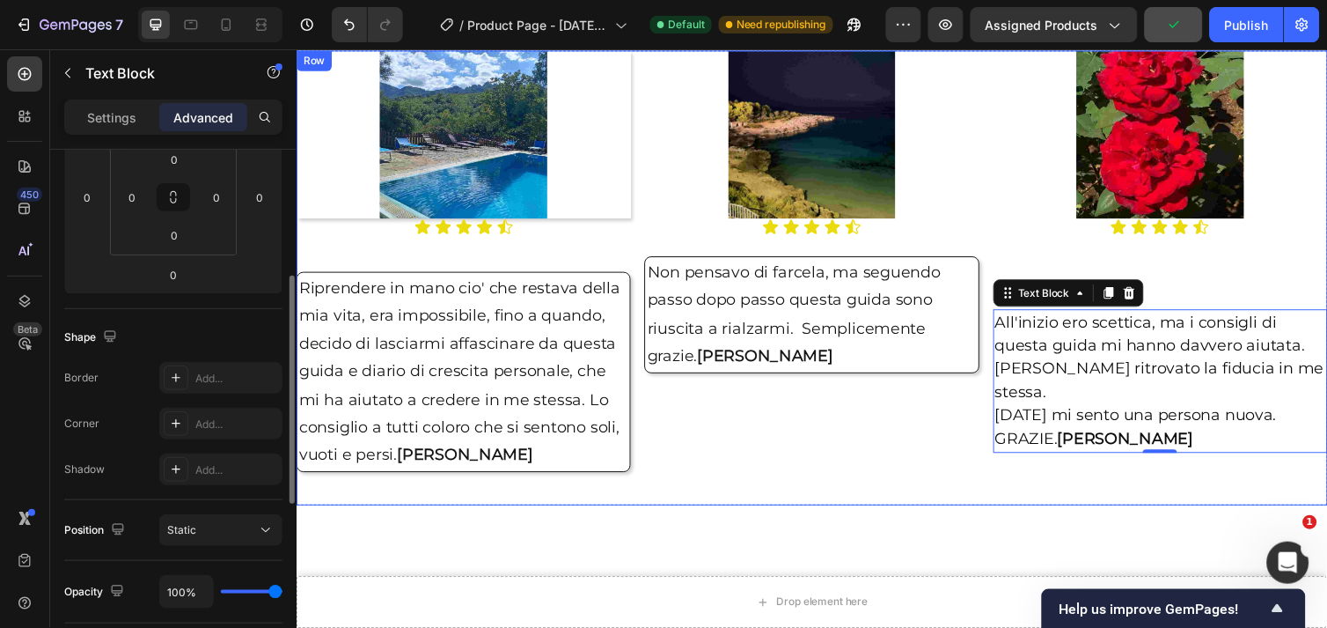
click at [814, 461] on div "Image Icon Icon Icon Icon Icon Icon List Non pensavo di farcela, ma seguendo pa…" at bounding box center [823, 283] width 342 height 466
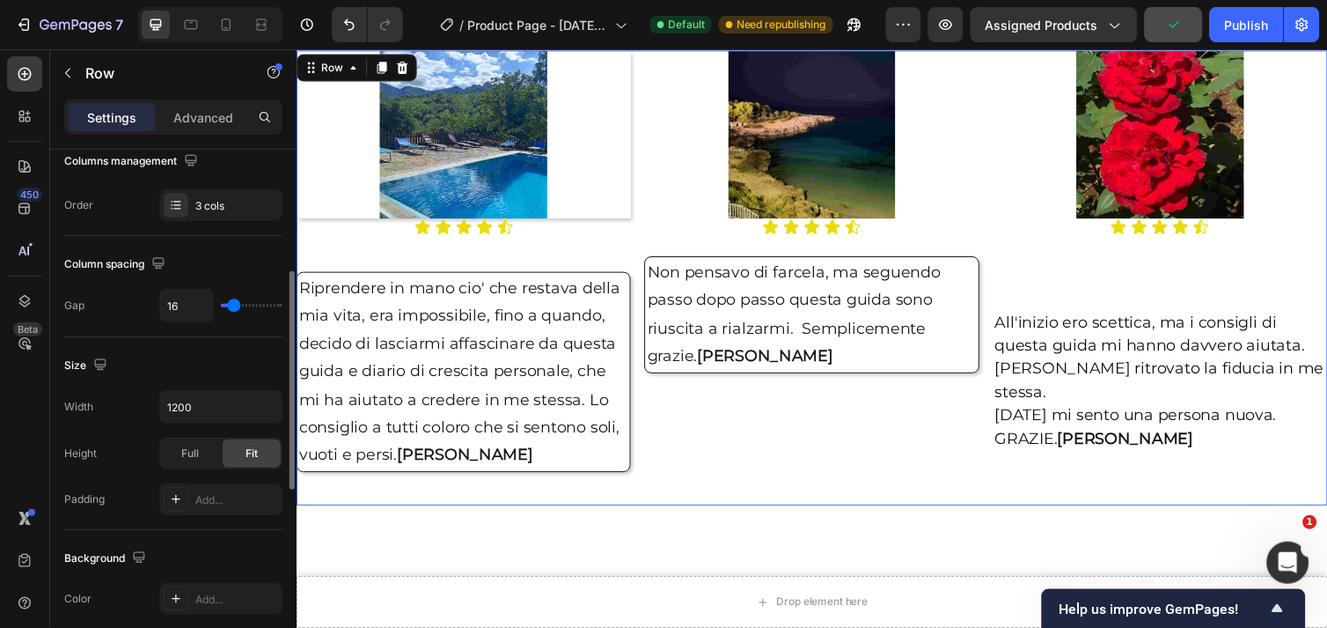
scroll to position [0, 0]
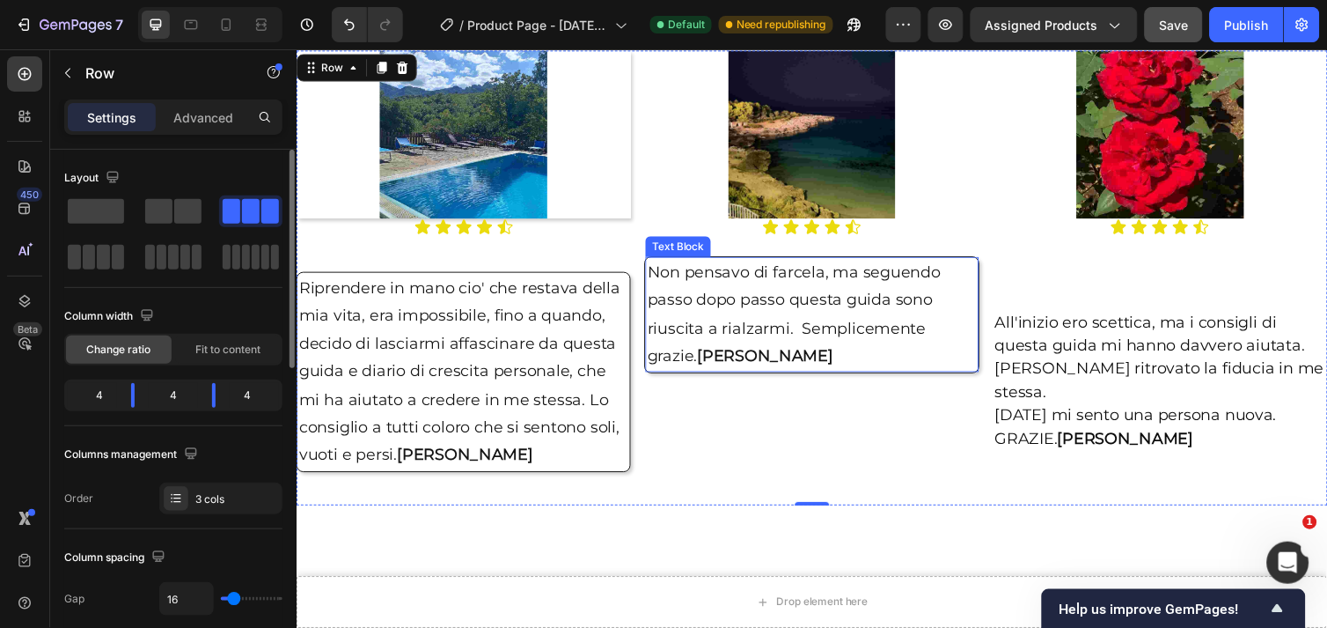
click at [847, 352] on p "Non pensavo di farcela, ma seguendo passo dopo passo questa guida sono riuscita…" at bounding box center [823, 320] width 337 height 114
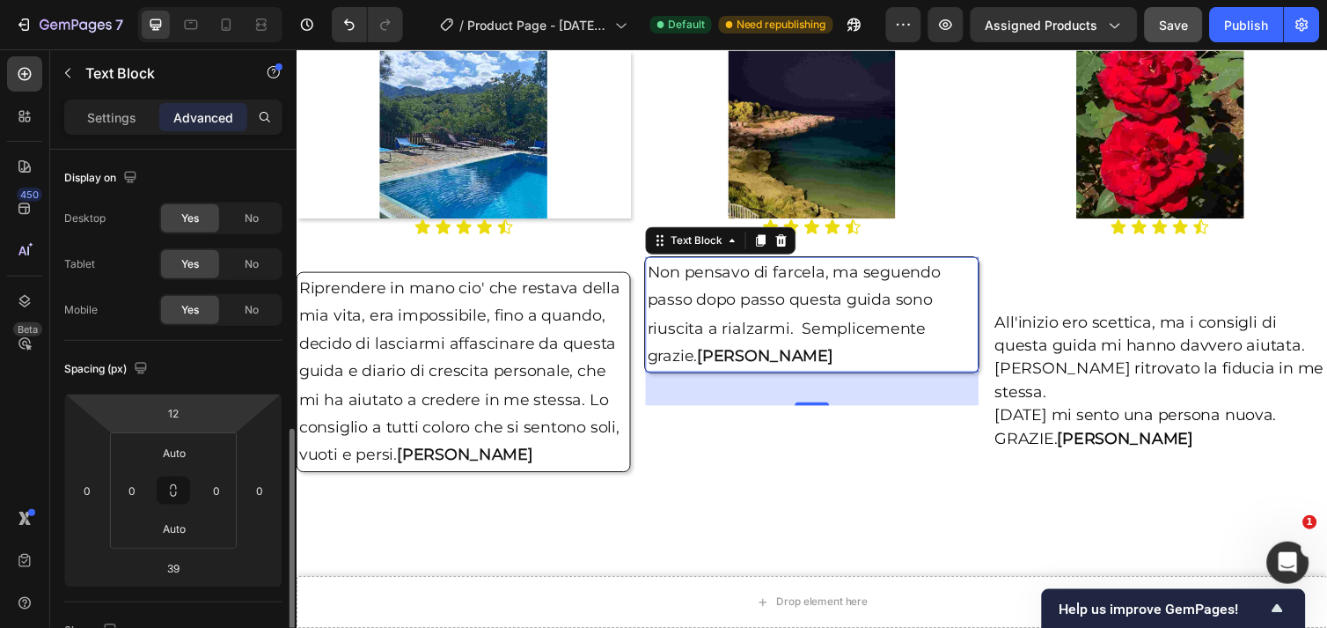
scroll to position [293, 0]
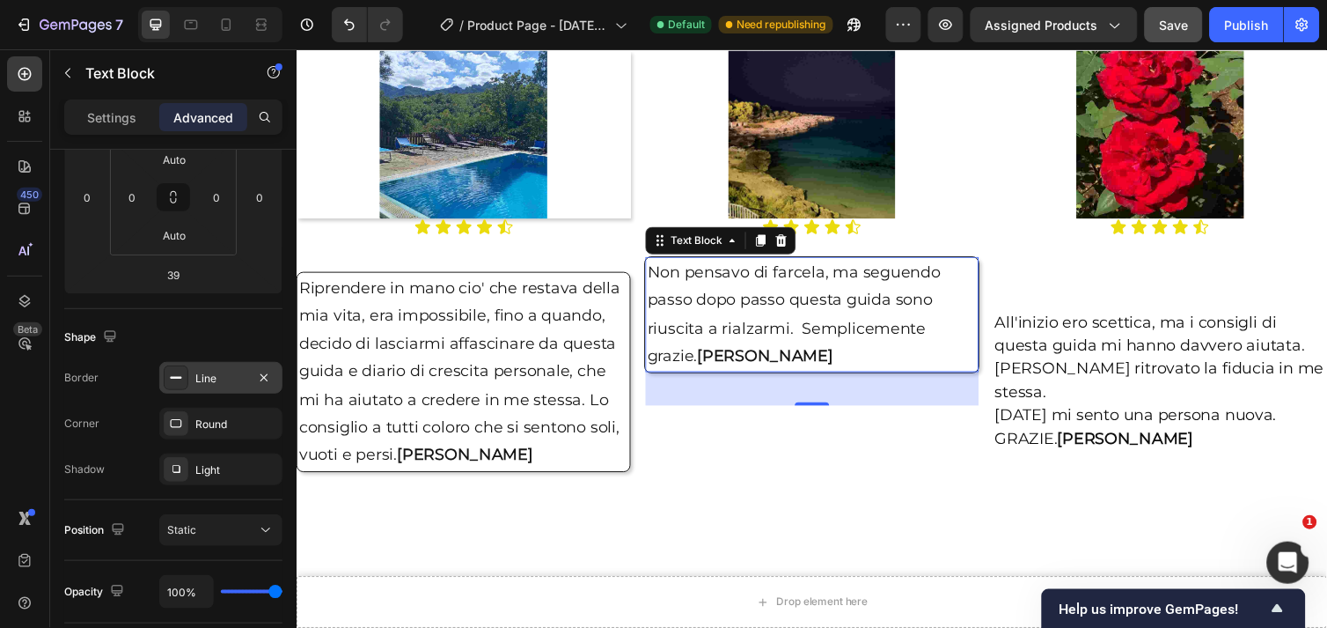
click at [224, 387] on div "Line" at bounding box center [220, 378] width 123 height 32
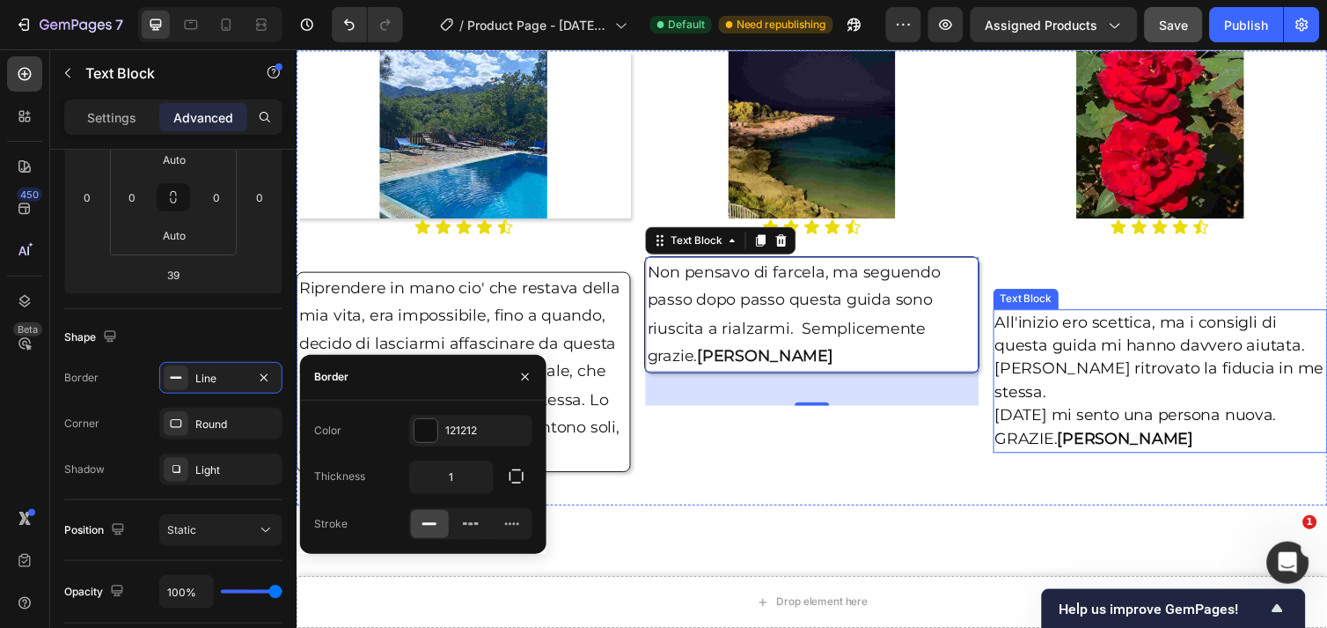
click at [1091, 337] on p "All'inizio ero scettica, ma i consigli di questa guida mi hanno davvero aiutata." at bounding box center [1180, 341] width 339 height 48
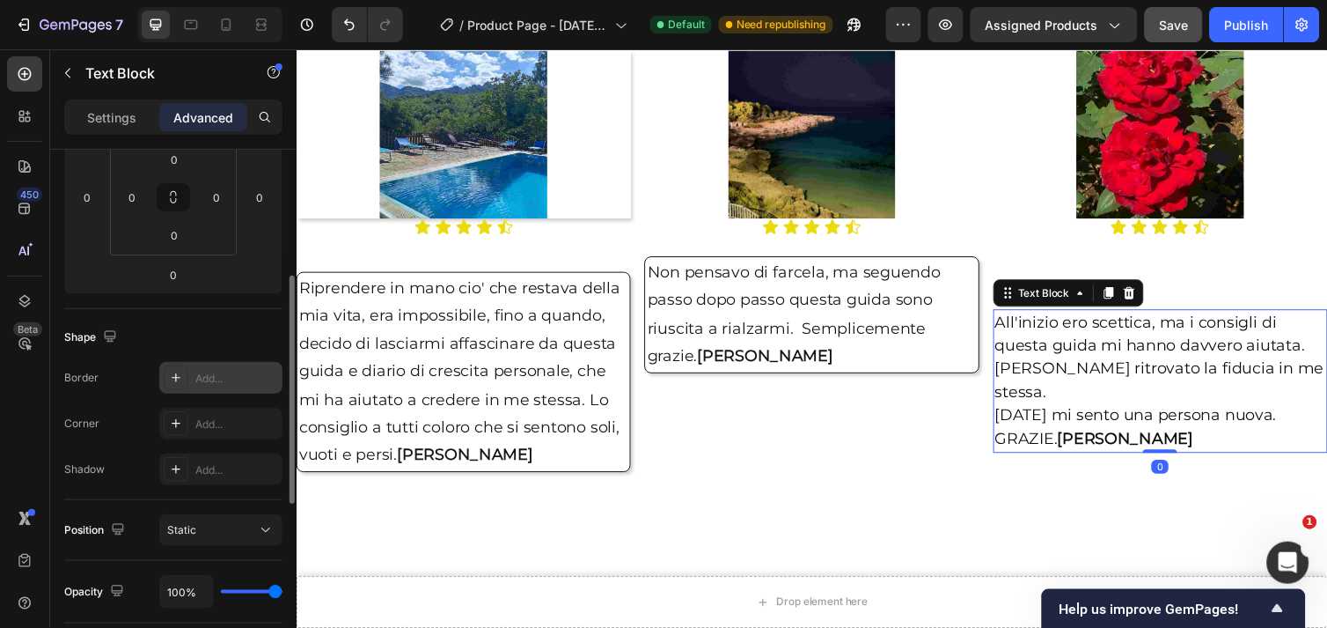
click at [204, 380] on div "Add..." at bounding box center [236, 379] width 83 height 16
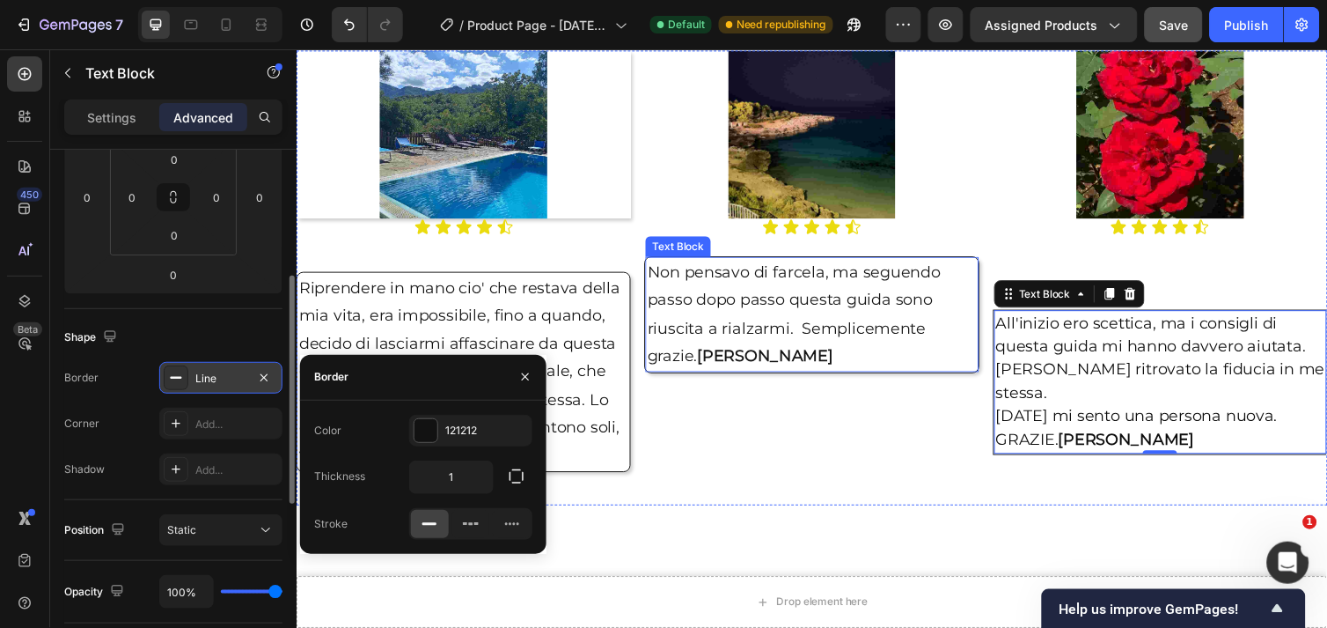
click at [808, 334] on p "Non pensavo di farcela, ma seguendo passo dopo passo questa guida sono riuscita…" at bounding box center [823, 320] width 337 height 114
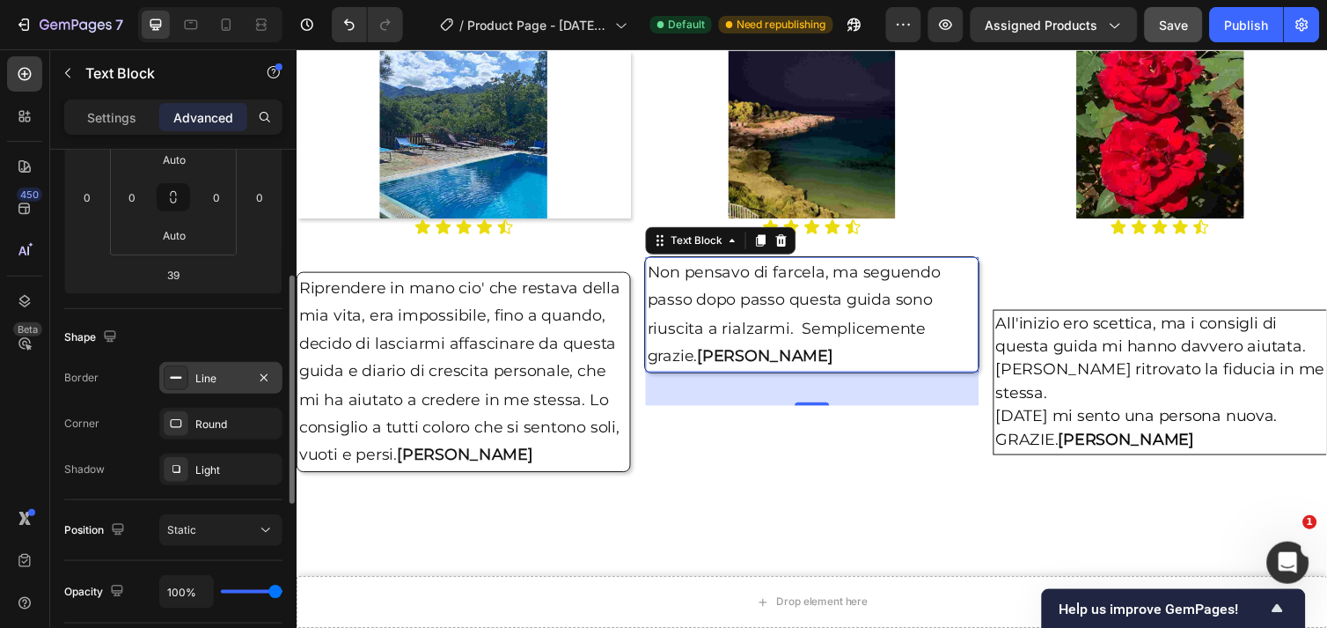
click at [239, 378] on div "Line" at bounding box center [220, 379] width 51 height 16
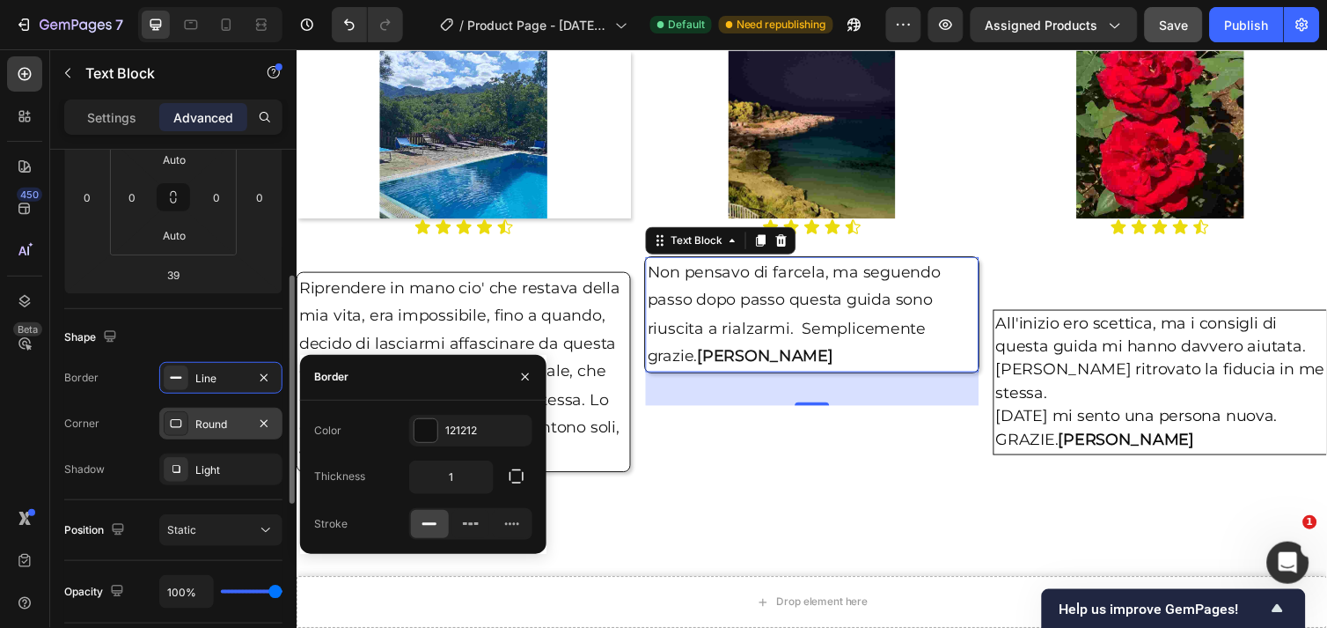
click at [205, 425] on div "Round" at bounding box center [220, 424] width 51 height 16
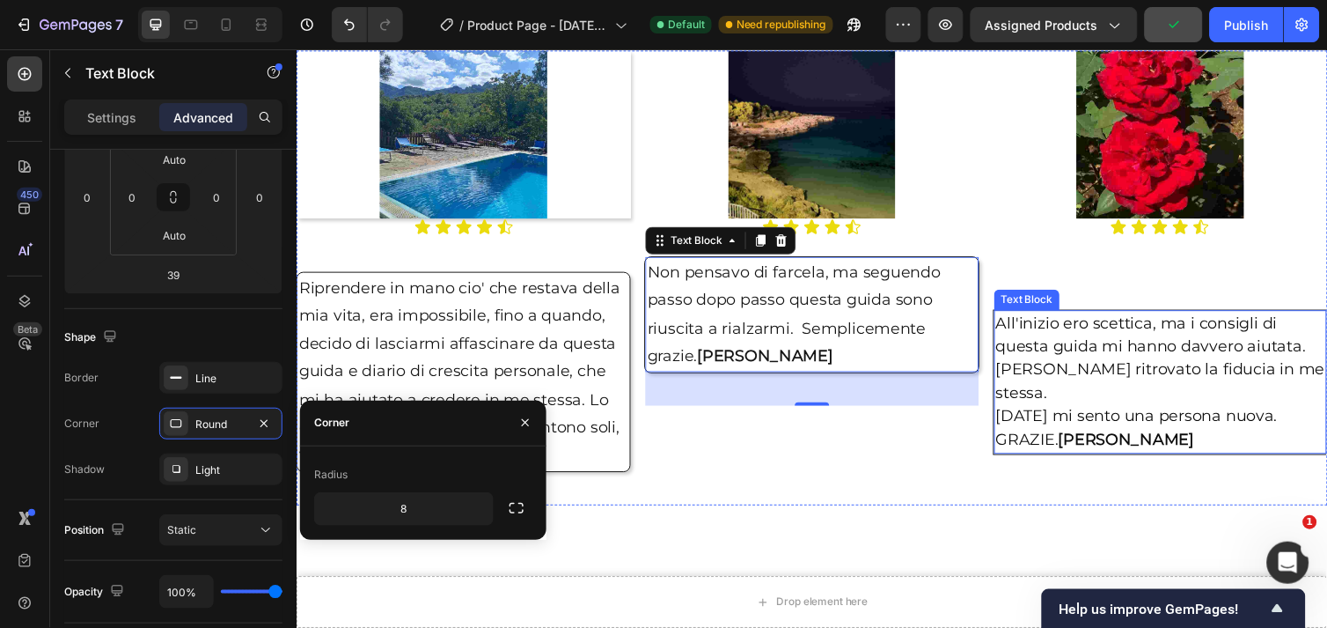
click at [1025, 342] on span "All'inizio ero scettica, ma i consigli di questa guida mi hanno davvero aiutata." at bounding box center [1171, 341] width 318 height 43
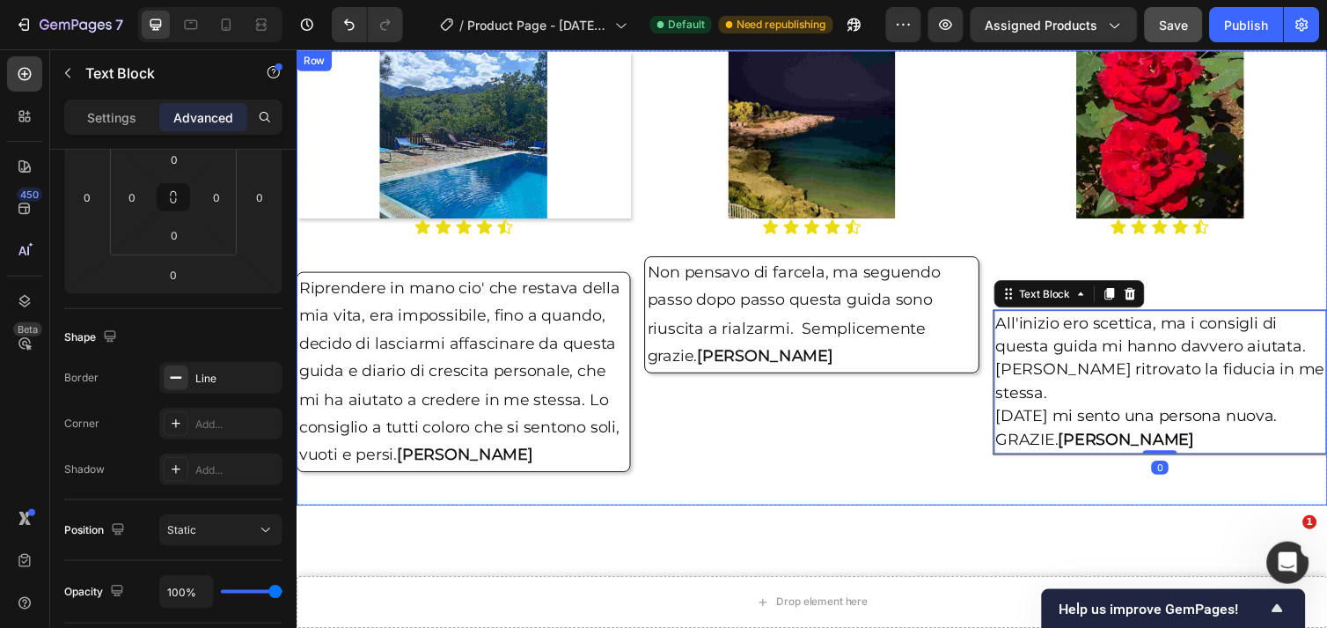
click at [812, 459] on div "Image Icon Icon Icon Icon Icon Icon List Non pensavo di farcela, ma seguendo pa…" at bounding box center [823, 283] width 342 height 466
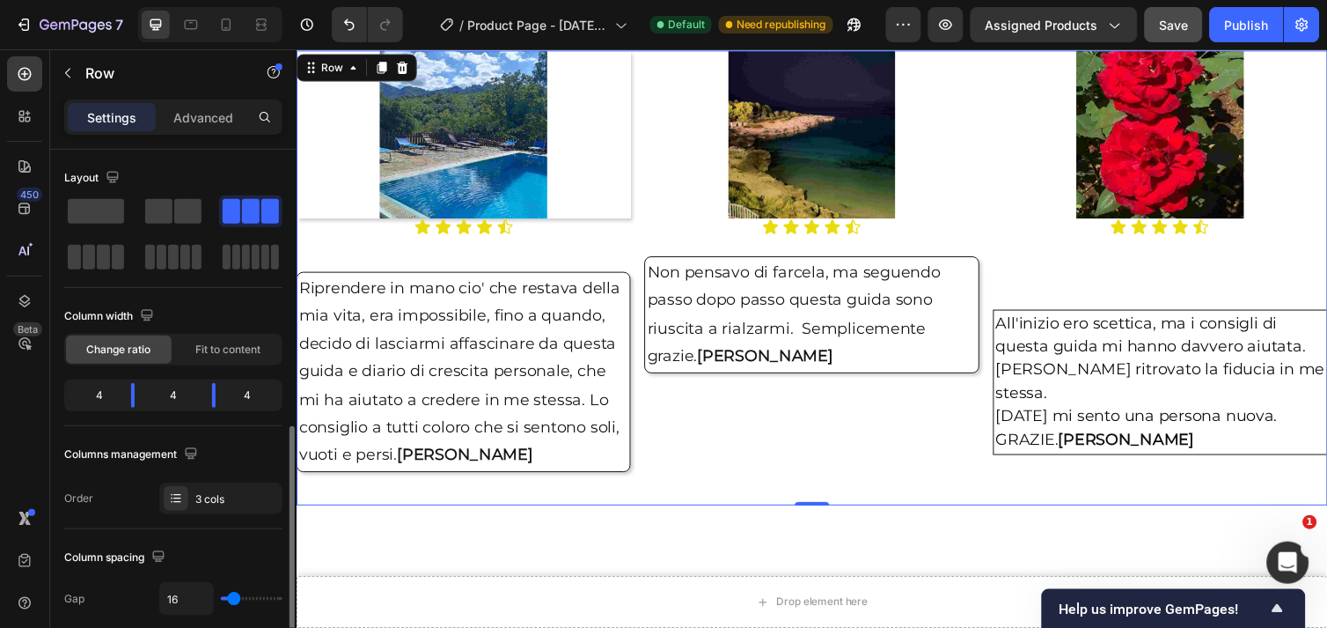
scroll to position [195, 0]
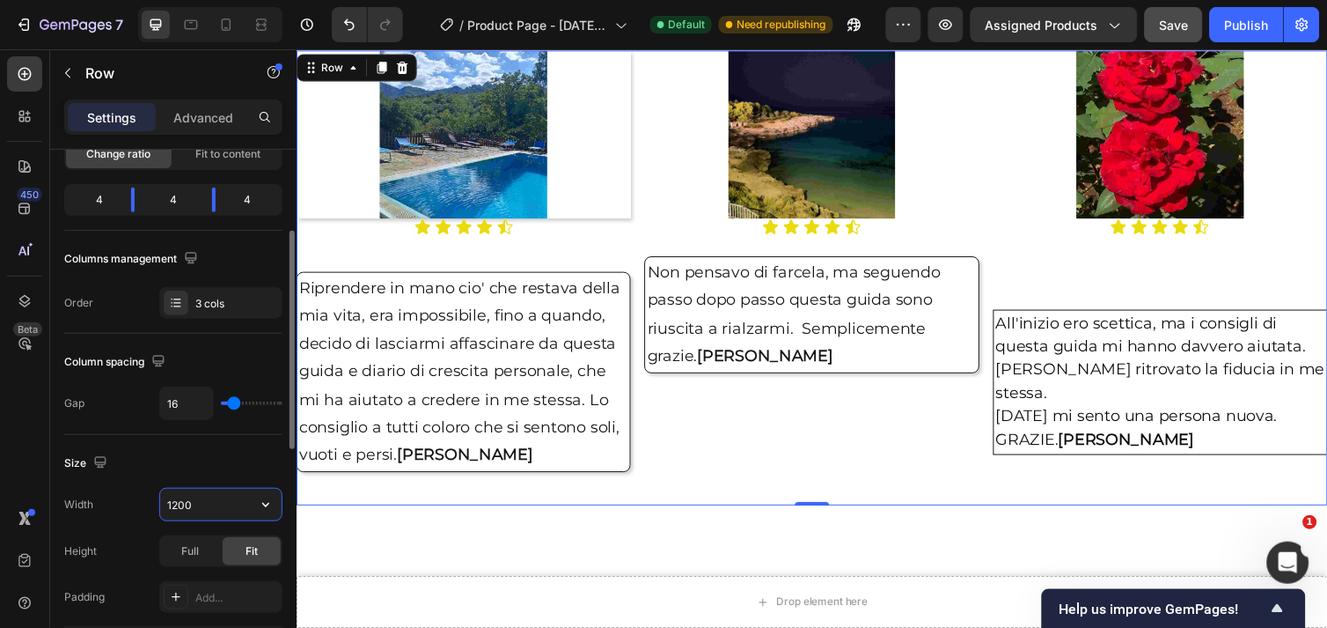
click at [198, 508] on input "1200" at bounding box center [220, 505] width 121 height 32
click at [188, 551] on span "Full" at bounding box center [190, 551] width 18 height 16
type input "1200"
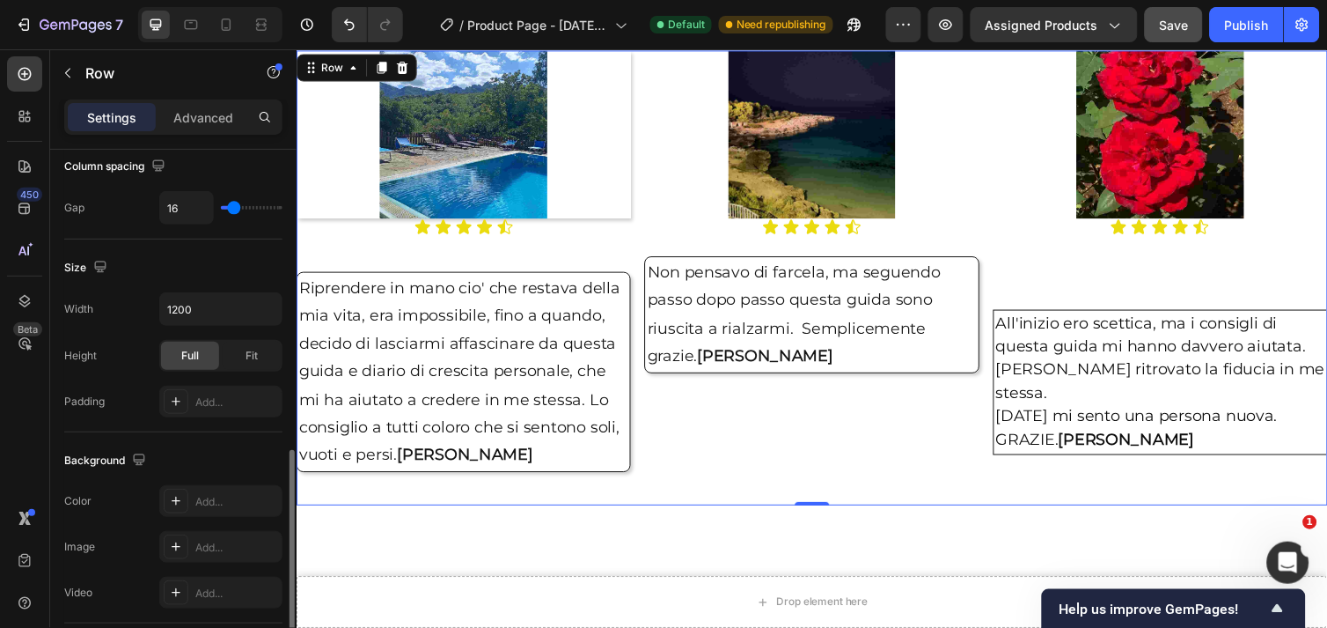
scroll to position [489, 0]
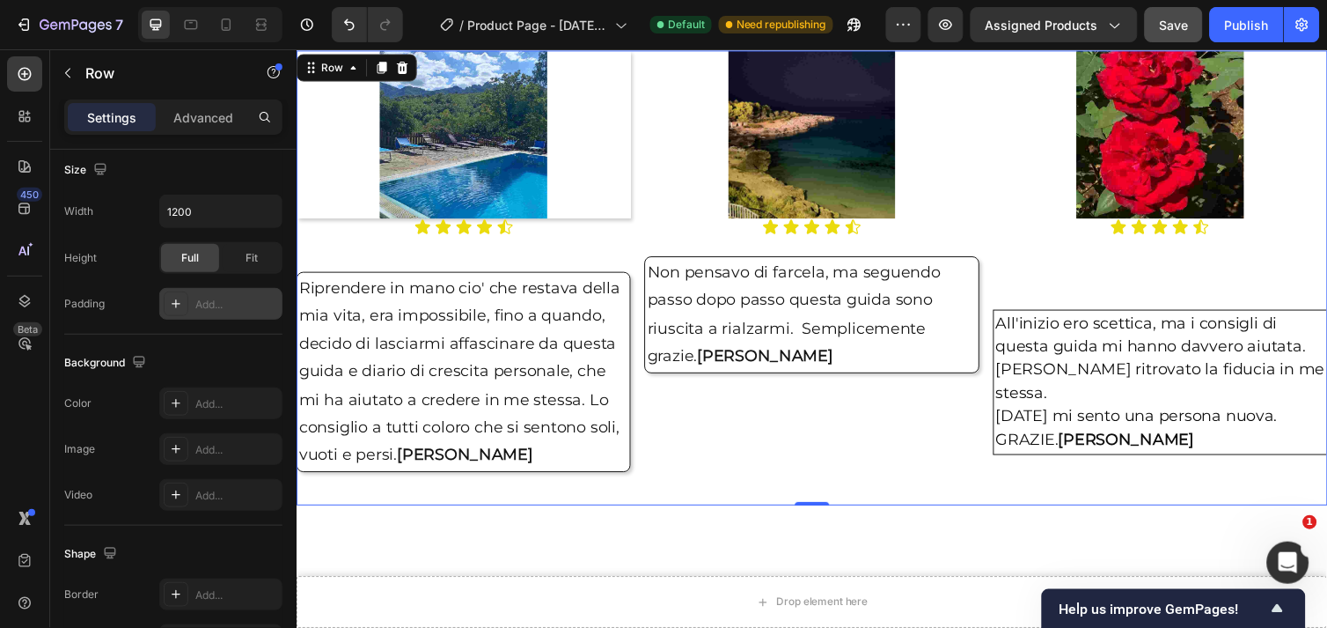
click at [215, 310] on div "Add..." at bounding box center [236, 305] width 83 height 16
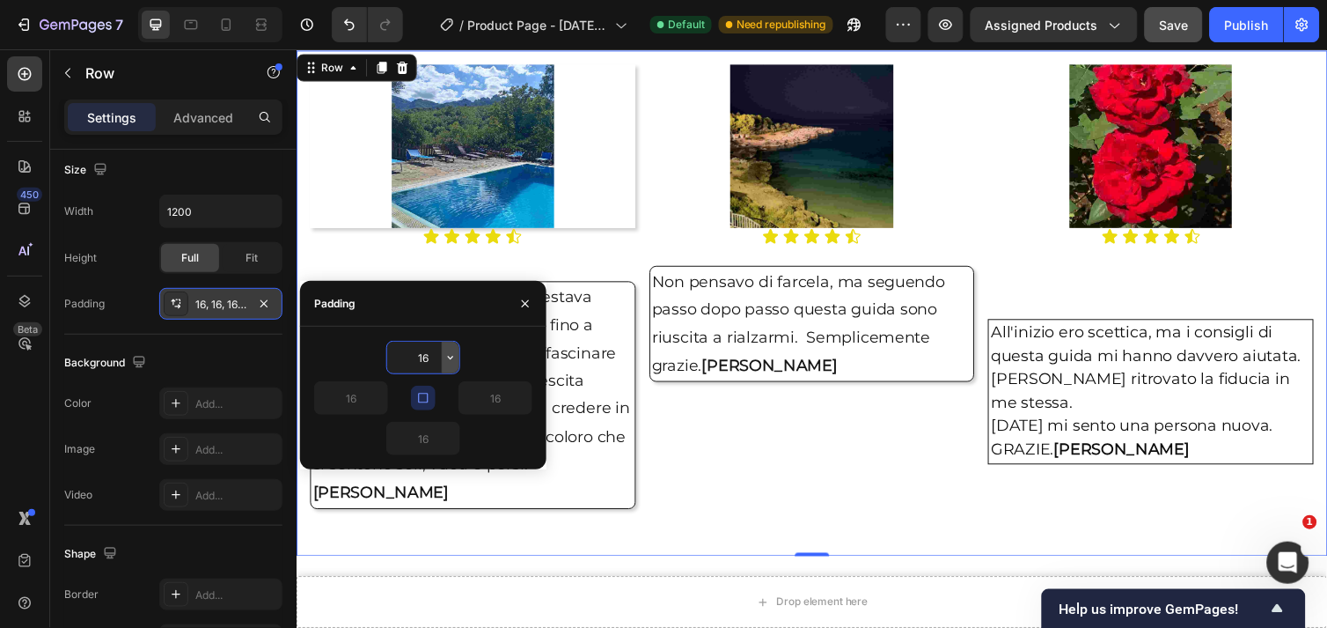
click at [450, 359] on icon "button" at bounding box center [451, 357] width 14 height 14
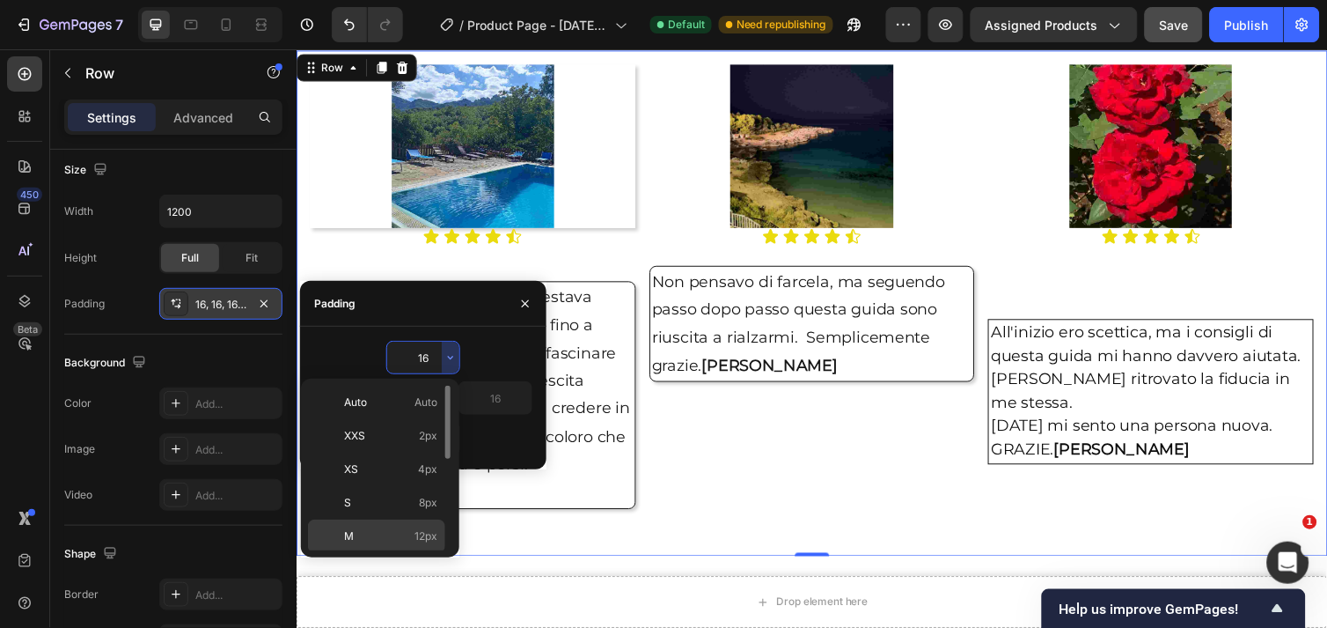
click at [346, 537] on span "M" at bounding box center [349, 536] width 10 height 16
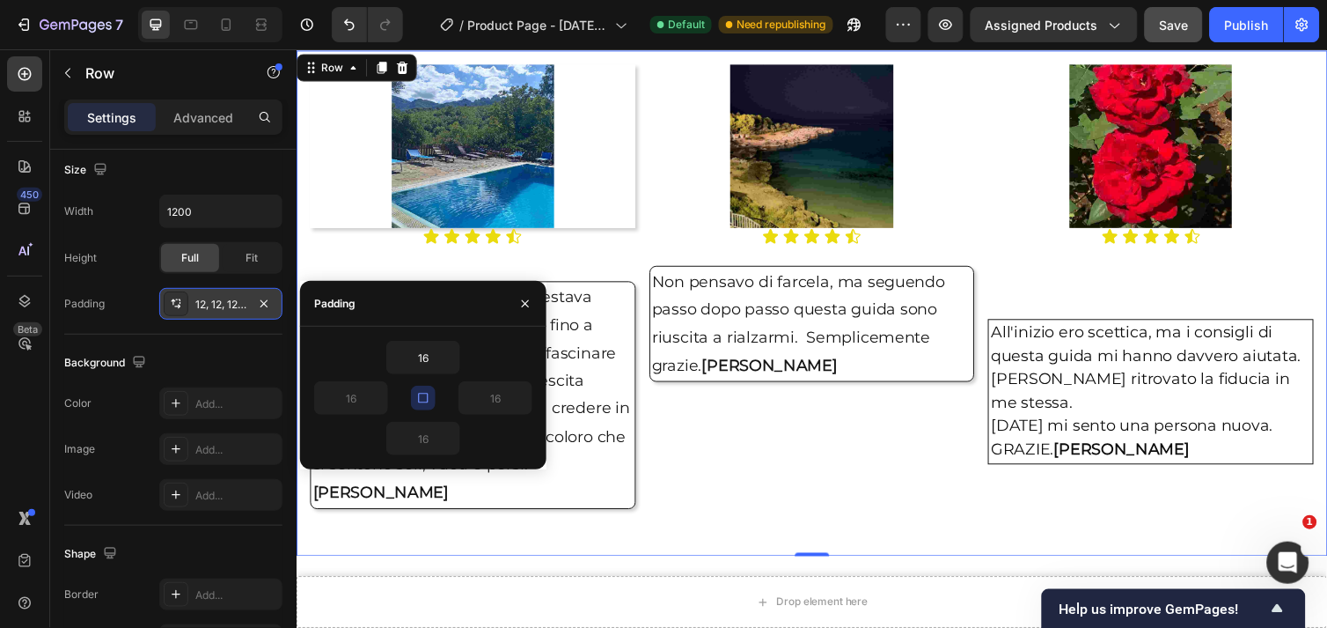
type input "12"
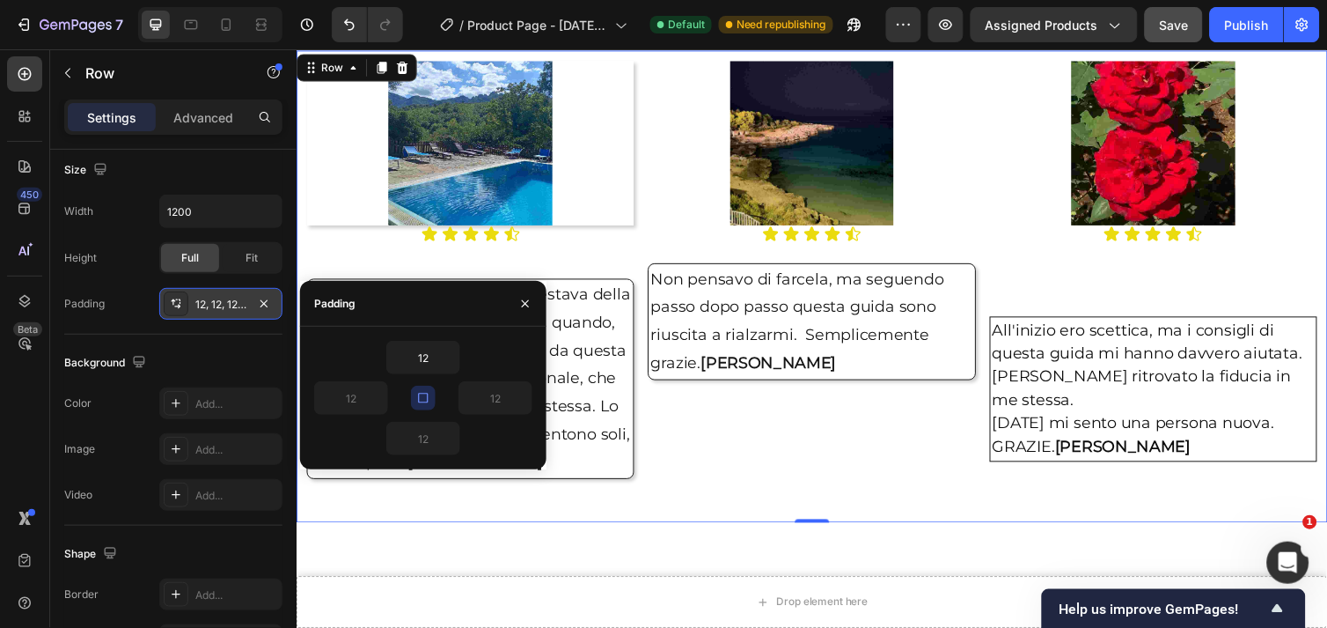
click at [765, 439] on div "Image Icon Icon Icon Icon Icon Icon List Non pensavo di farcela, ma seguendo pa…" at bounding box center [823, 292] width 335 height 462
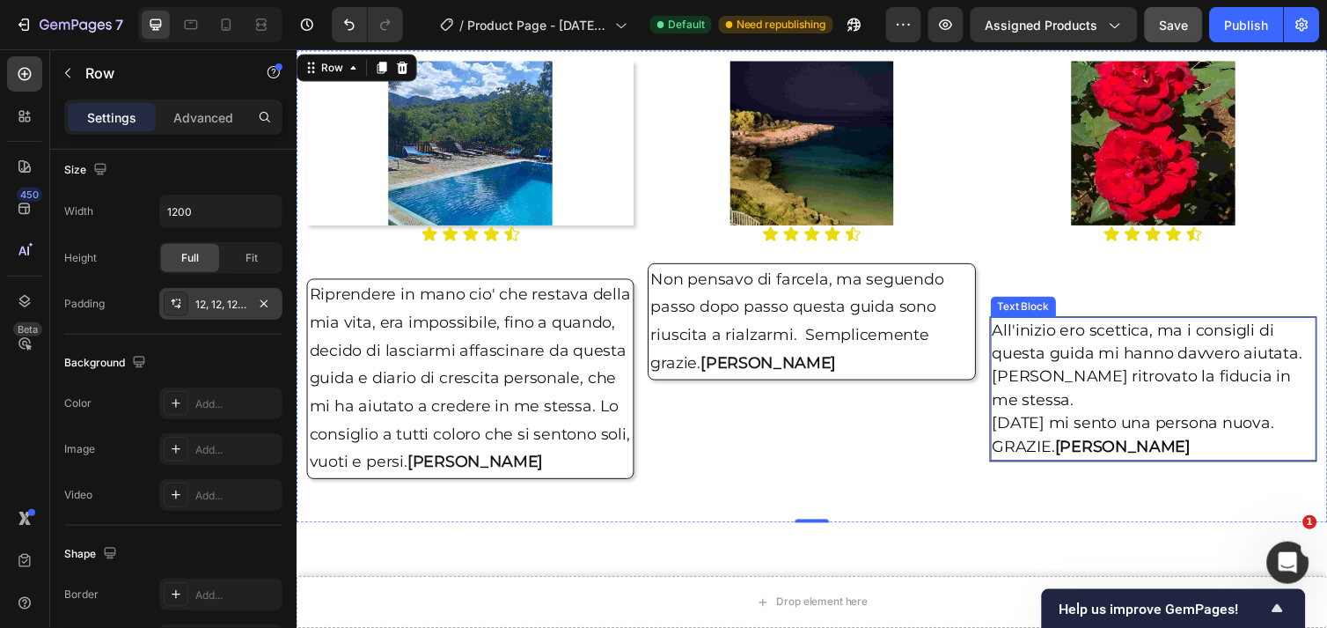
click at [1099, 422] on span "Oggi mi sento una persona nuova. GRAZIE. Maria" at bounding box center [1153, 444] width 289 height 44
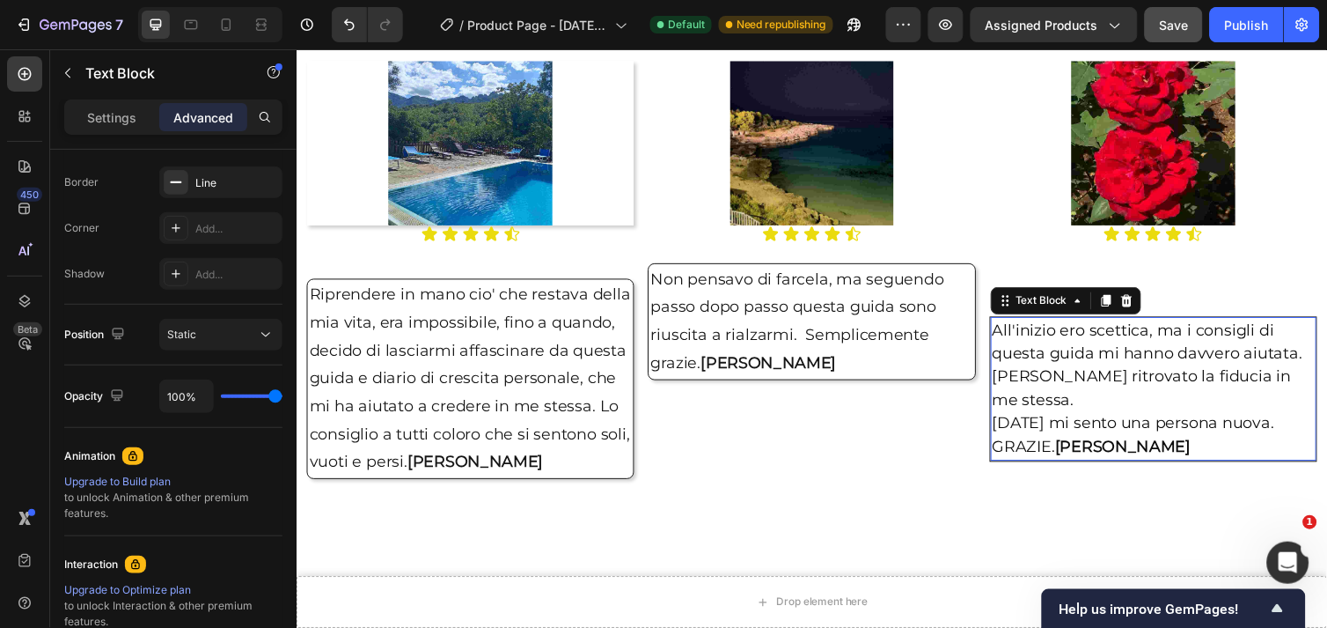
scroll to position [0, 0]
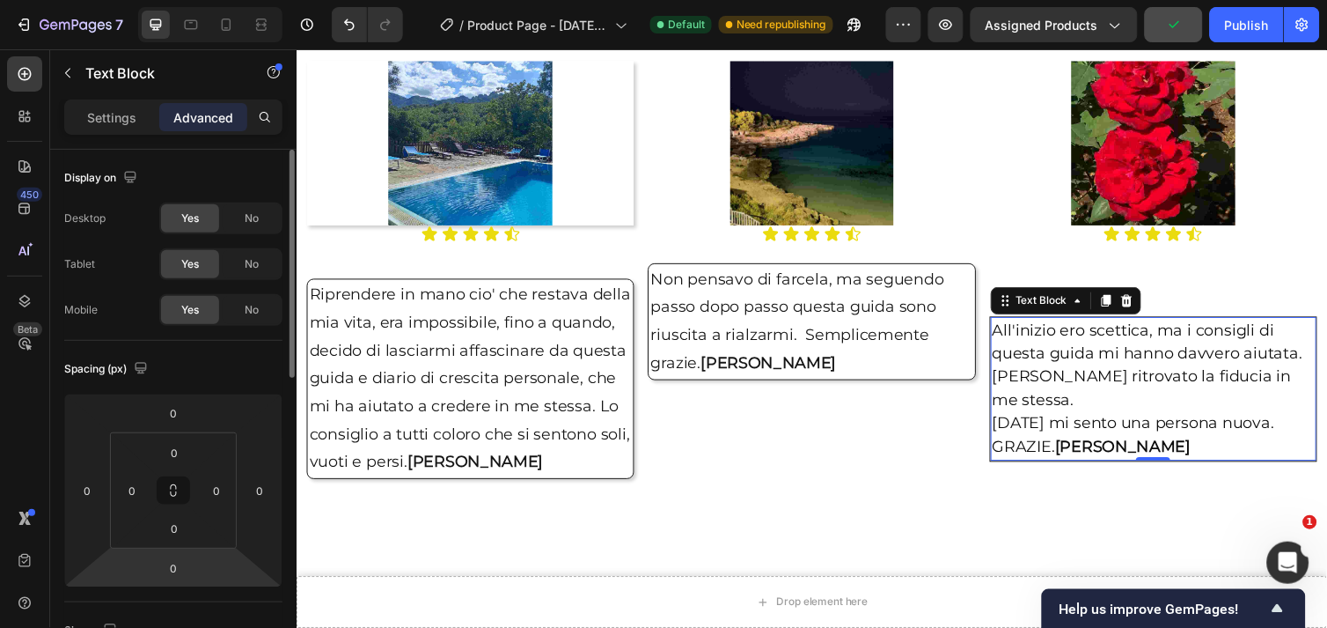
click at [196, 0] on html "7 / Product Page - Sep 3, 10:17:05 Default Need republishing Preview Assigned P…" at bounding box center [663, 0] width 1327 height 0
click at [176, 566] on input "0" at bounding box center [173, 568] width 35 height 26
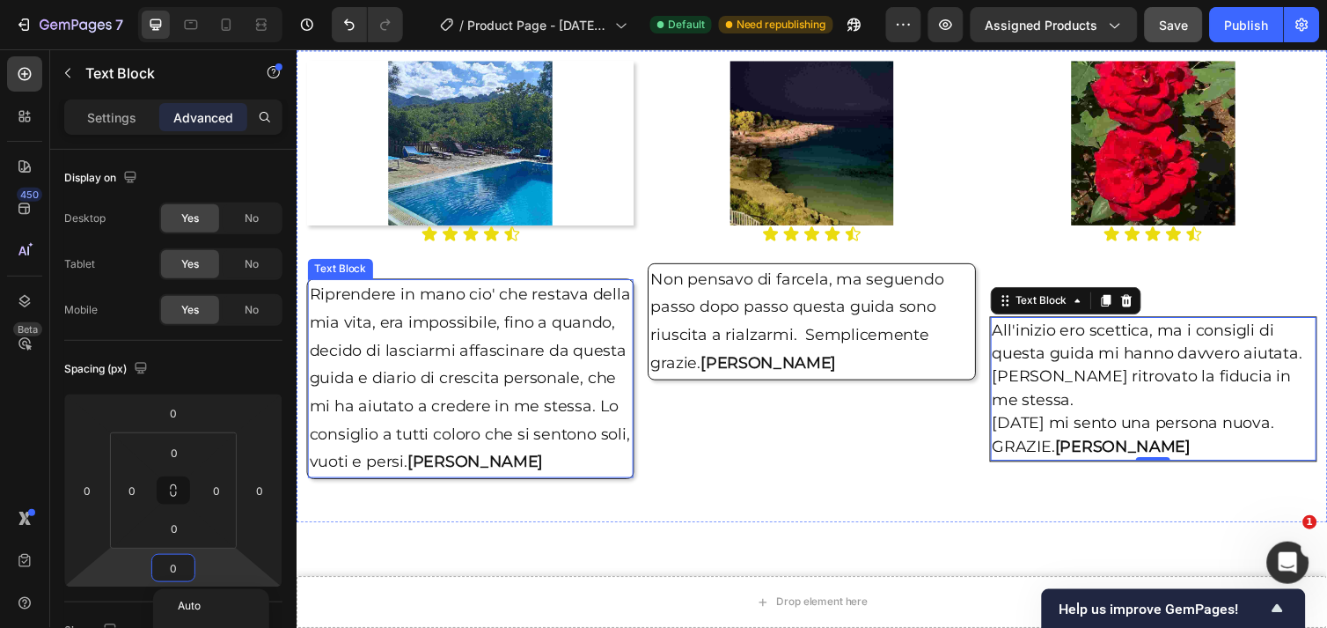
click at [365, 422] on p "Riprendere in mano cio' che restava della mia vita, era impossibile, fino a qua…" at bounding box center [474, 386] width 330 height 200
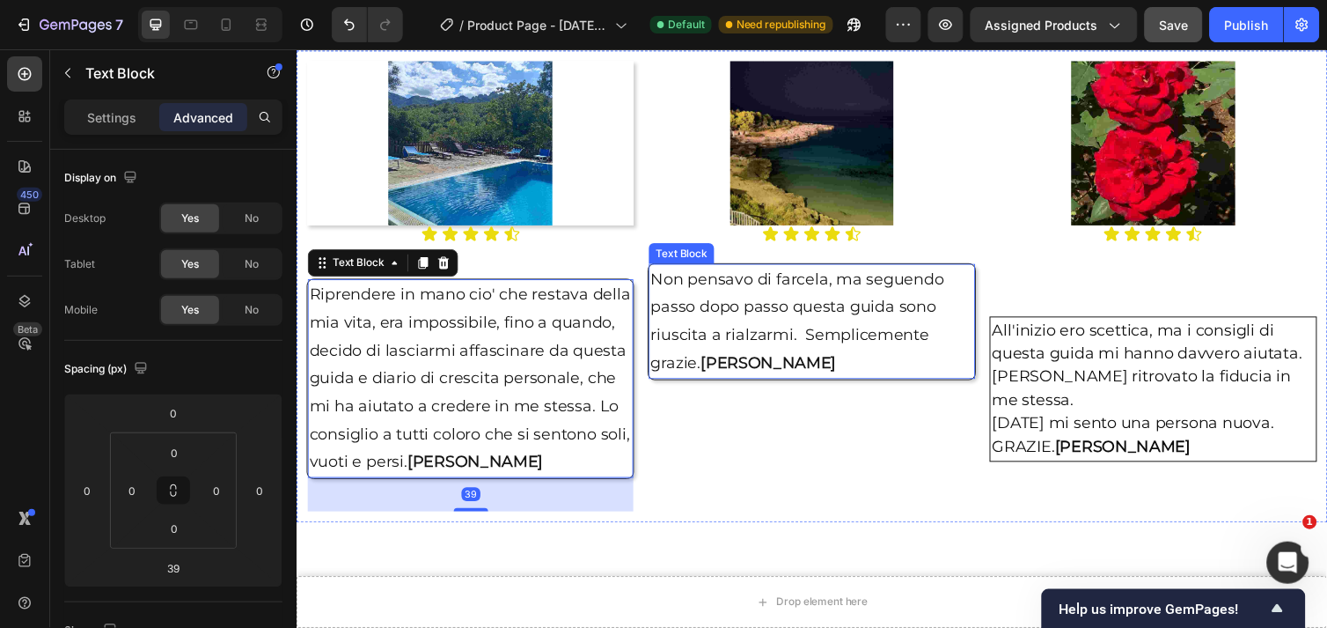
click at [884, 367] on p "Non pensavo di farcela, ma seguendo passo dopo passo questa guida sono riuscita…" at bounding box center [823, 327] width 330 height 114
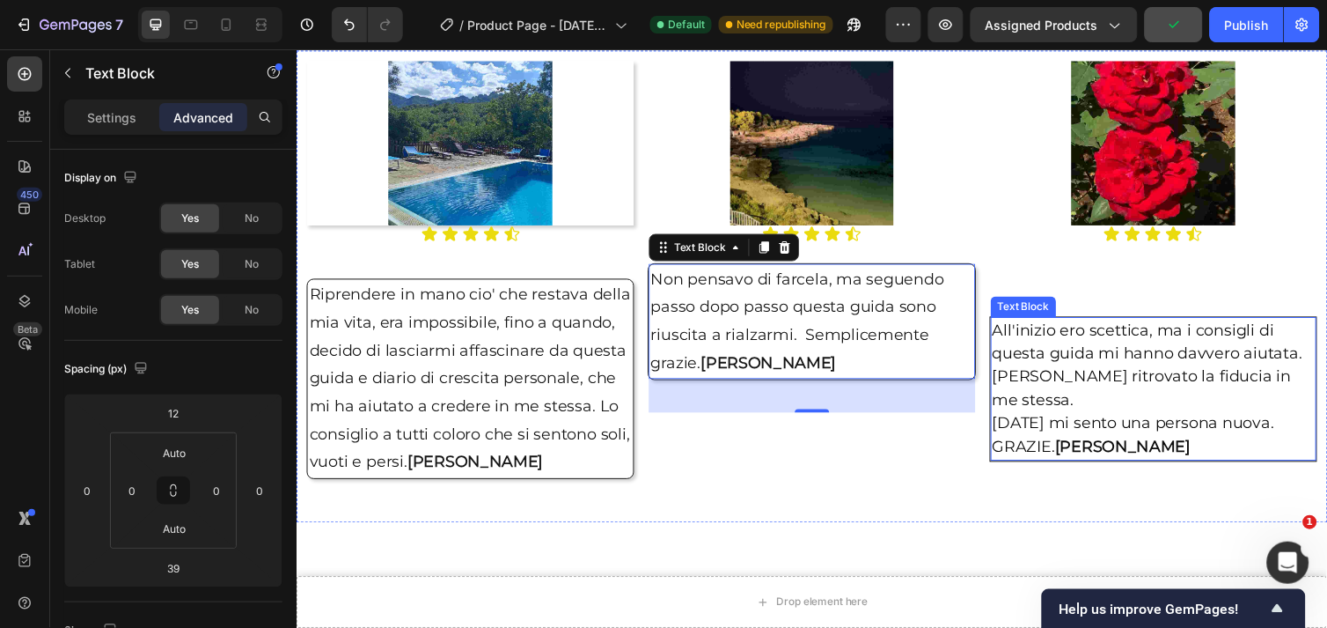
click at [1113, 374] on span "[PERSON_NAME] ritrovato la fiducia in me stessa." at bounding box center [1162, 395] width 306 height 43
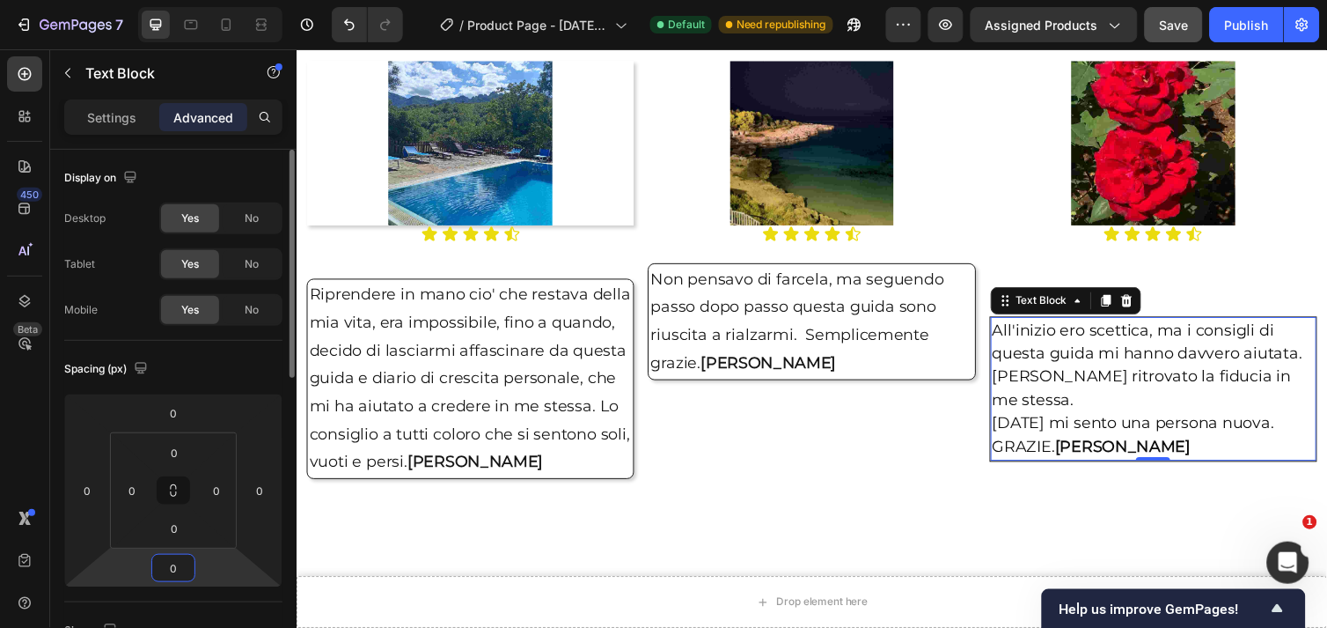
click at [179, 566] on input "0" at bounding box center [173, 568] width 35 height 26
drag, startPoint x: 1152, startPoint y: 472, endPoint x: 1152, endPoint y: 441, distance: 30.8
click at [1156, 470] on div at bounding box center [1173, 472] width 35 height 4
type input "4"
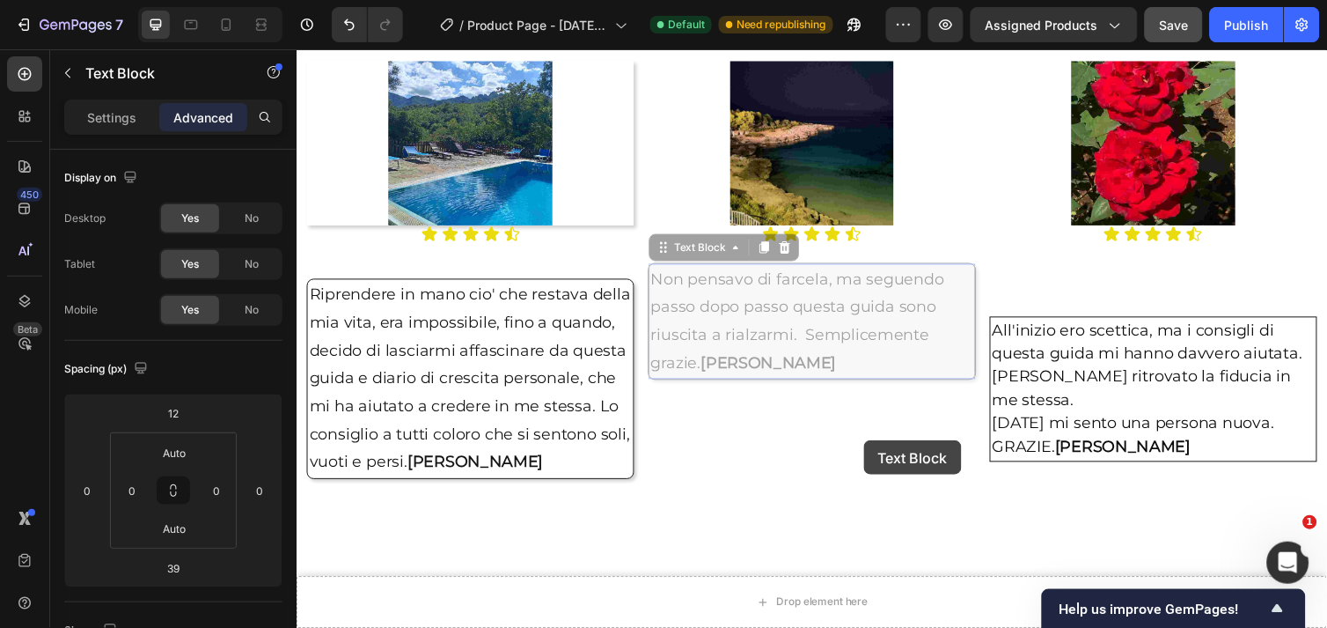
drag, startPoint x: 906, startPoint y: 308, endPoint x: 814, endPoint y: 457, distance: 174.7
click at [815, 463] on div "Header Drop element here Sticky Drop element here Sticky Image Icon Icon Icon I…" at bounding box center [824, 577] width 1056 height 5660
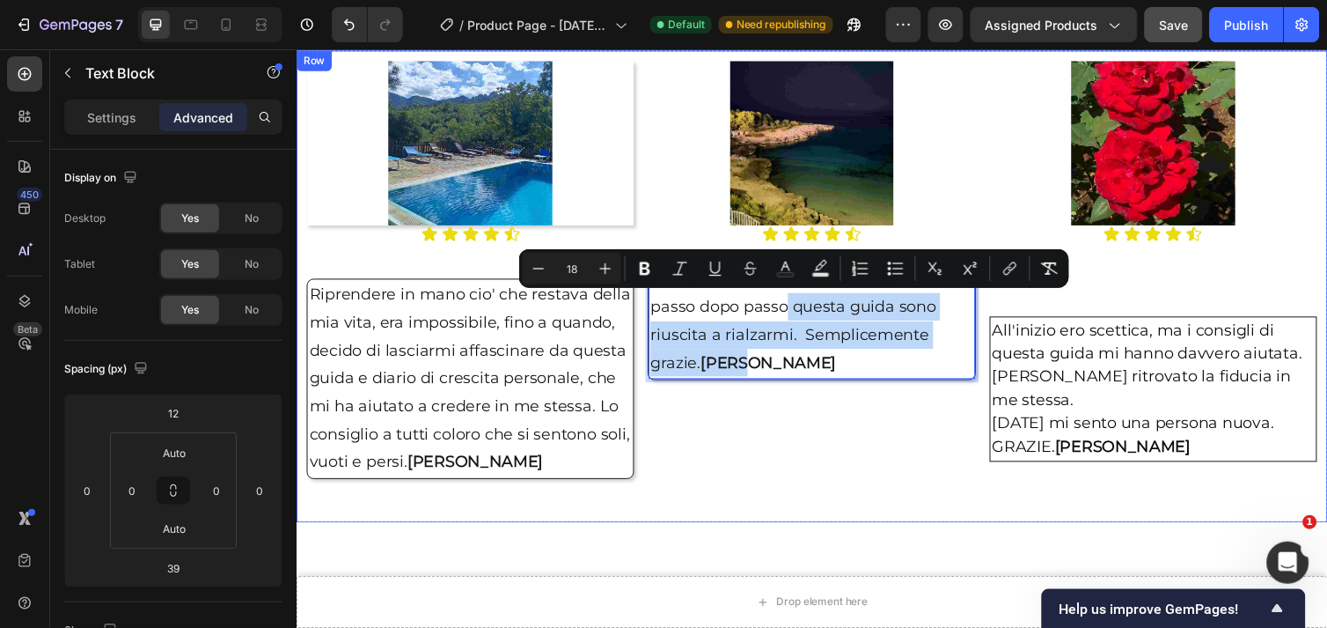
drag, startPoint x: 793, startPoint y: 296, endPoint x: 783, endPoint y: 409, distance: 114.0
click at [824, 414] on div "Image Icon Icon Icon Icon Icon Icon List Non pensavo di farcela, ma seguendo pa…" at bounding box center [823, 292] width 335 height 462
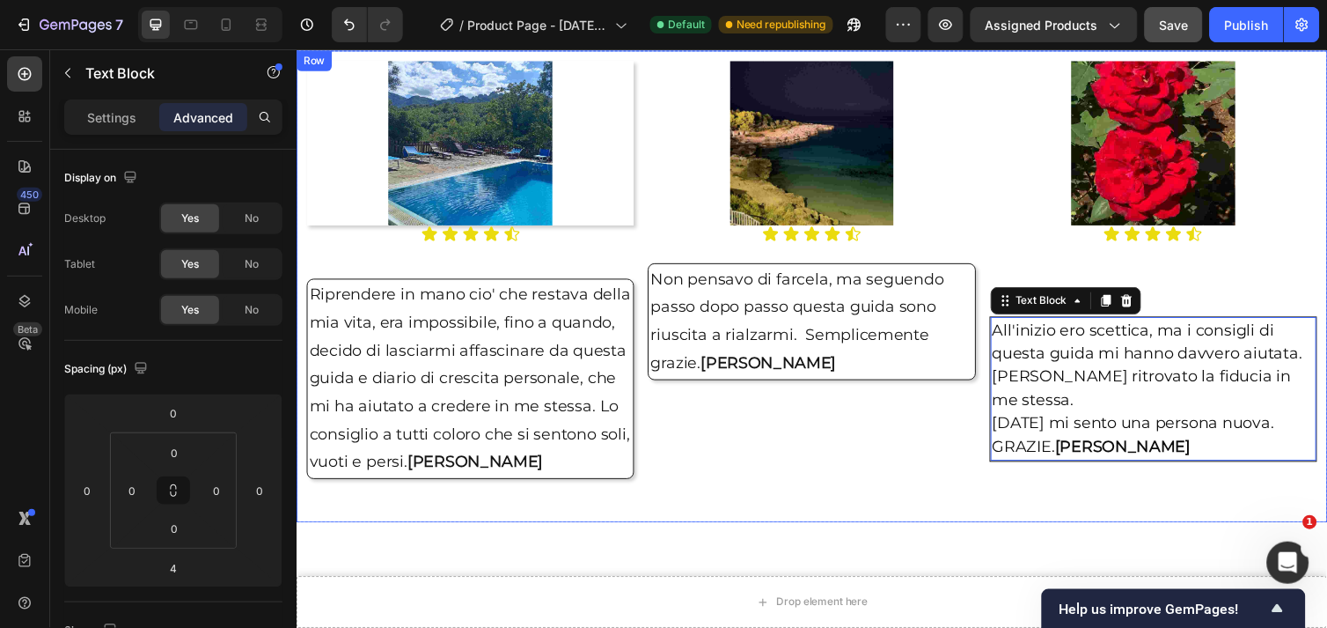
drag, startPoint x: 1171, startPoint y: 385, endPoint x: 1150, endPoint y: 272, distance: 114.5
click at [1150, 272] on div "Image Icon Icon Icon Icon Icon Icon List All'inizio ero scettica, ma i consigli…" at bounding box center [1173, 292] width 335 height 462
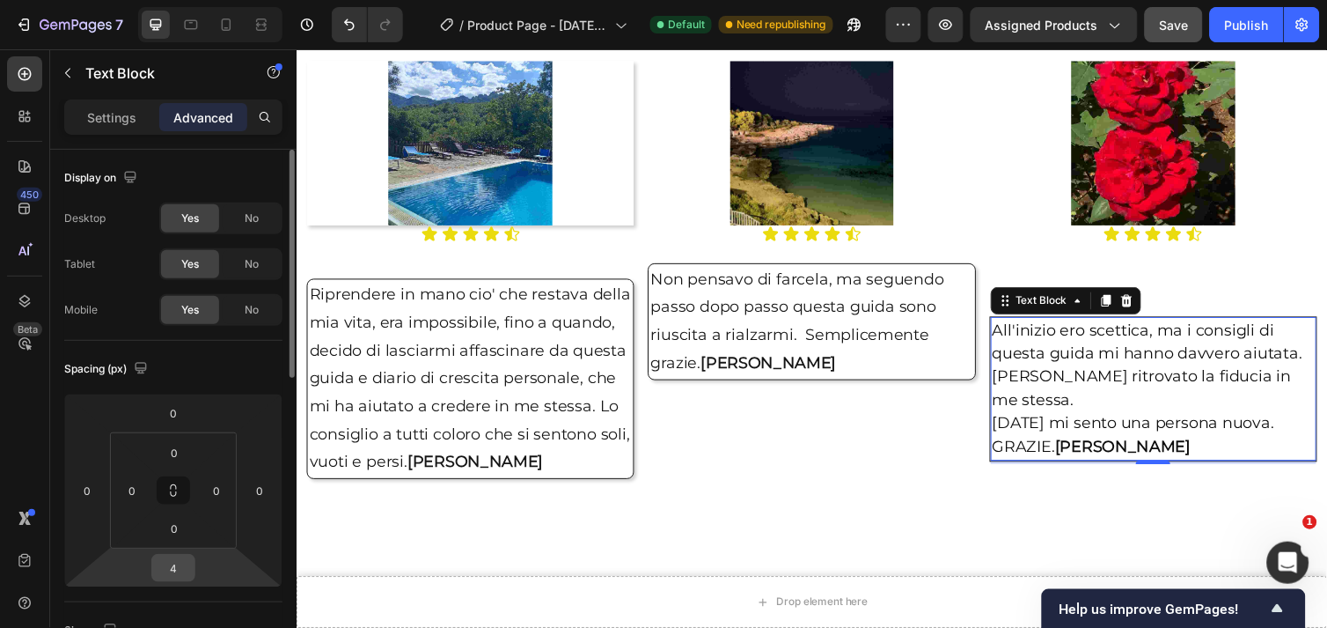
click at [171, 573] on input "4" at bounding box center [173, 568] width 35 height 26
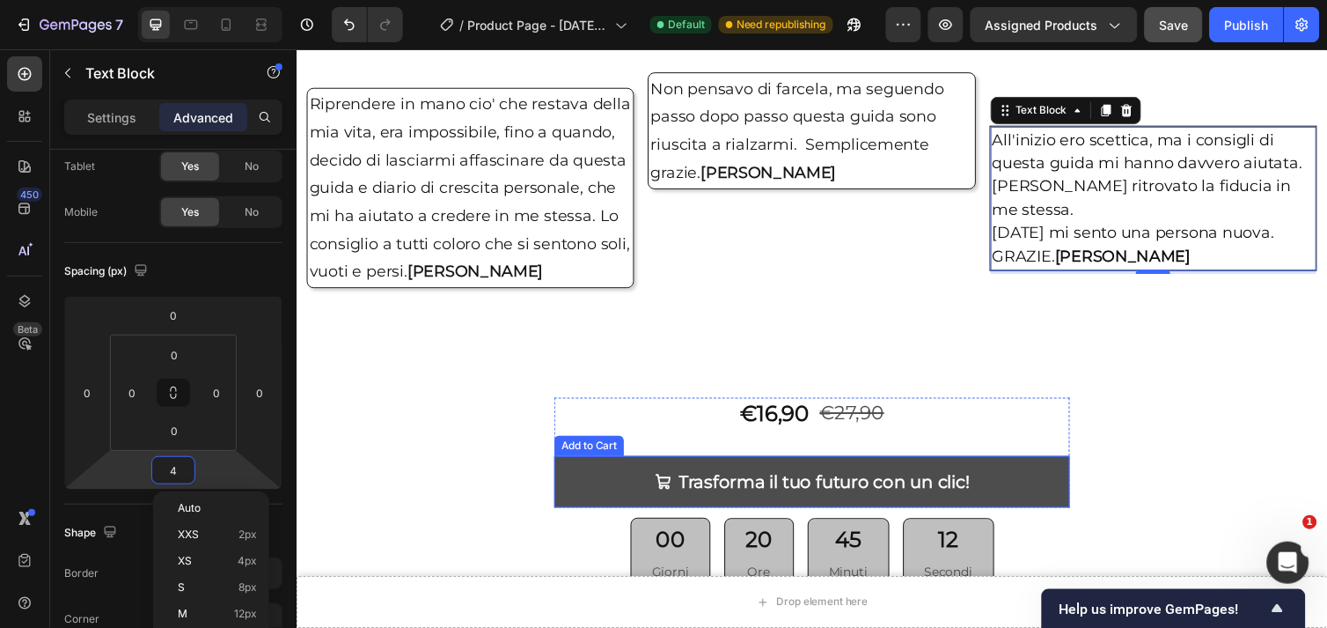
scroll to position [2399, 0]
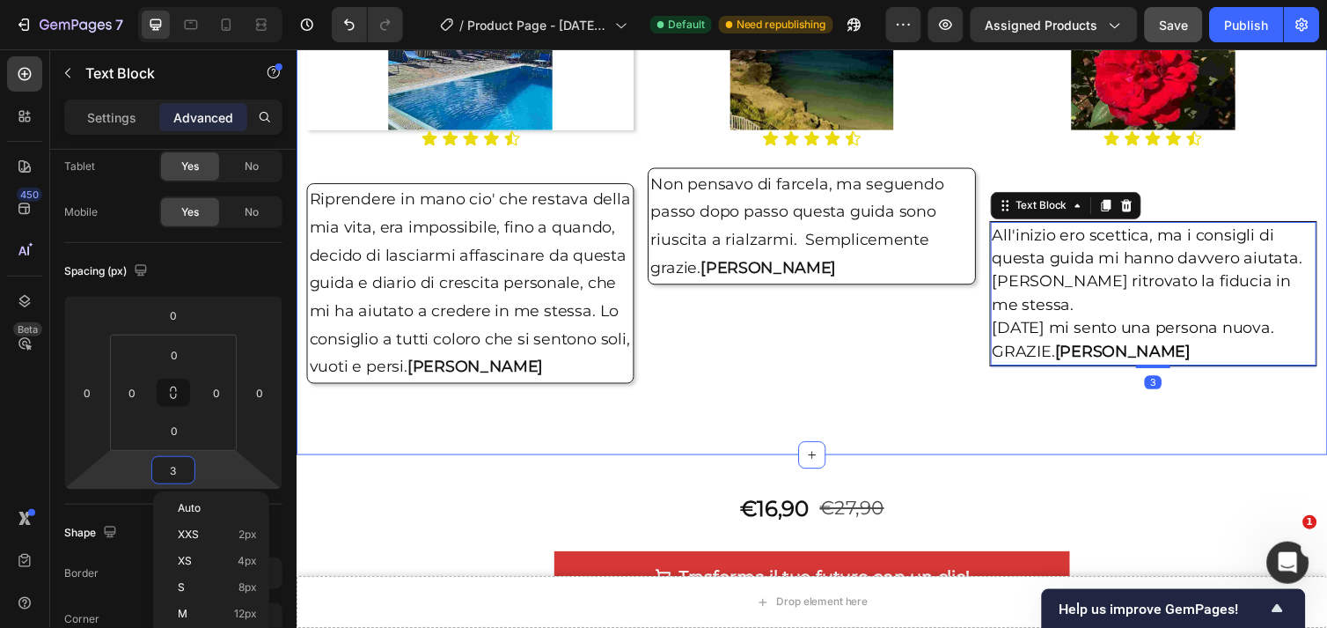
type input "39"
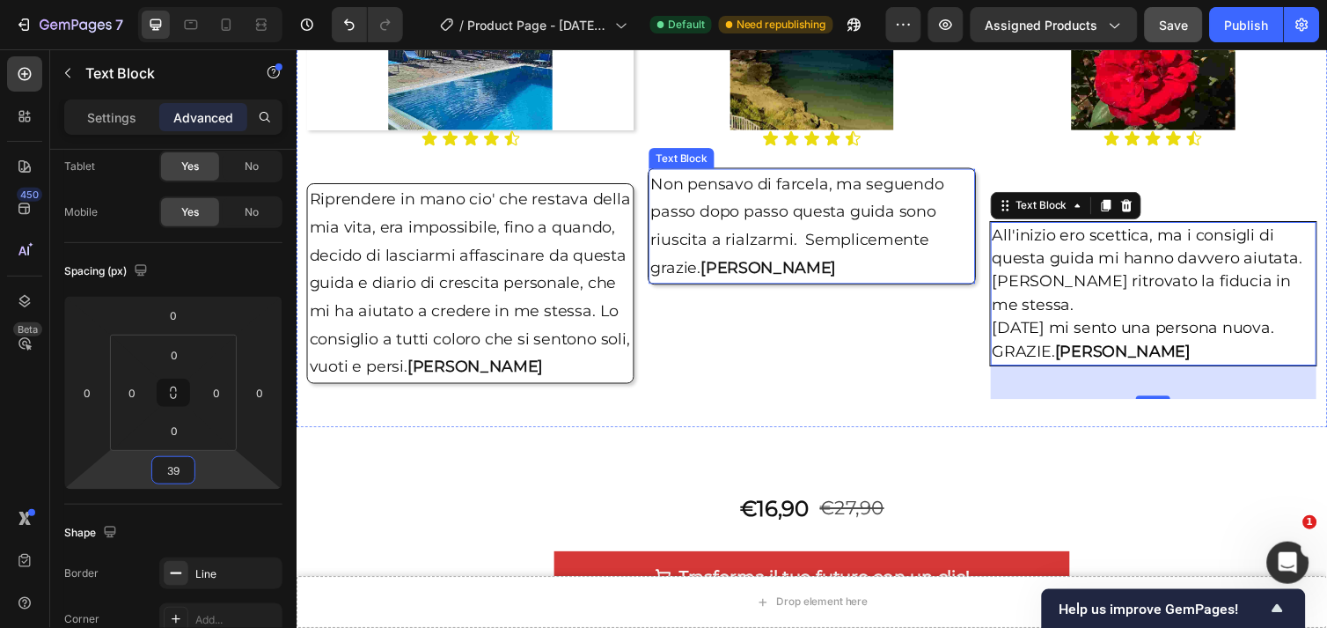
click at [841, 253] on p "Non pensavo di farcela, ma seguendo passo dopo passo questa guida sono riuscita…" at bounding box center [823, 230] width 330 height 114
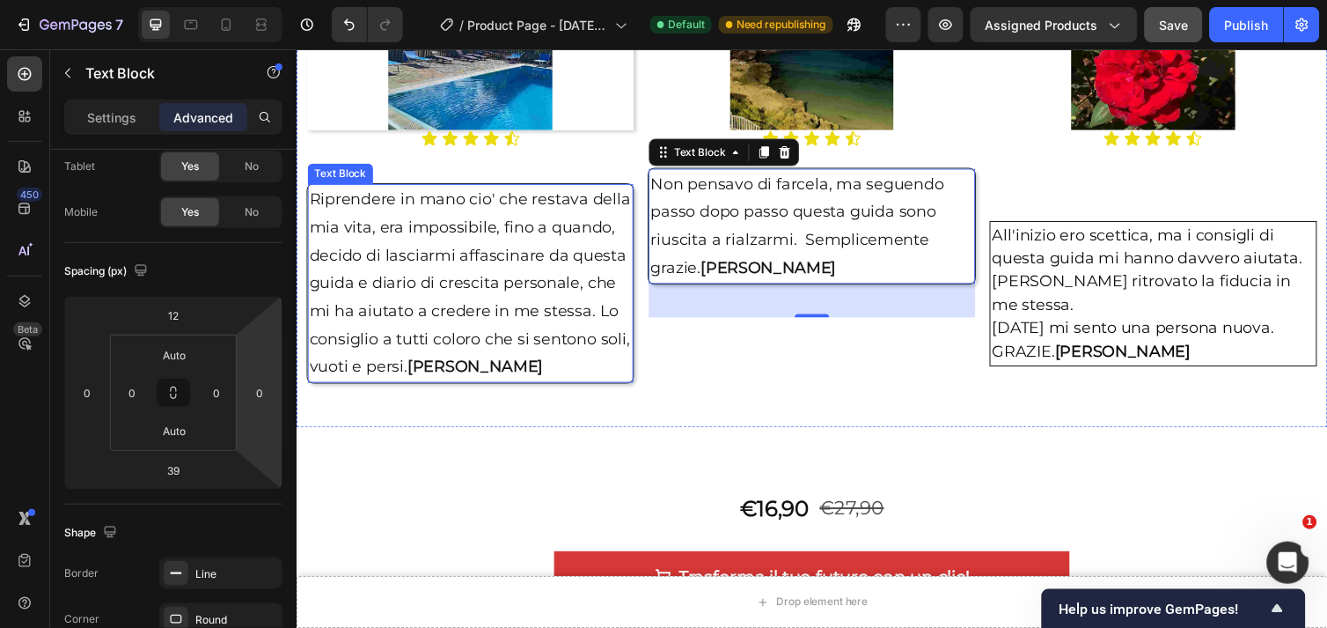
click at [475, 277] on p "Riprendere in mano cio' che restava della mia vita, era impossibile, fino a qua…" at bounding box center [474, 288] width 330 height 200
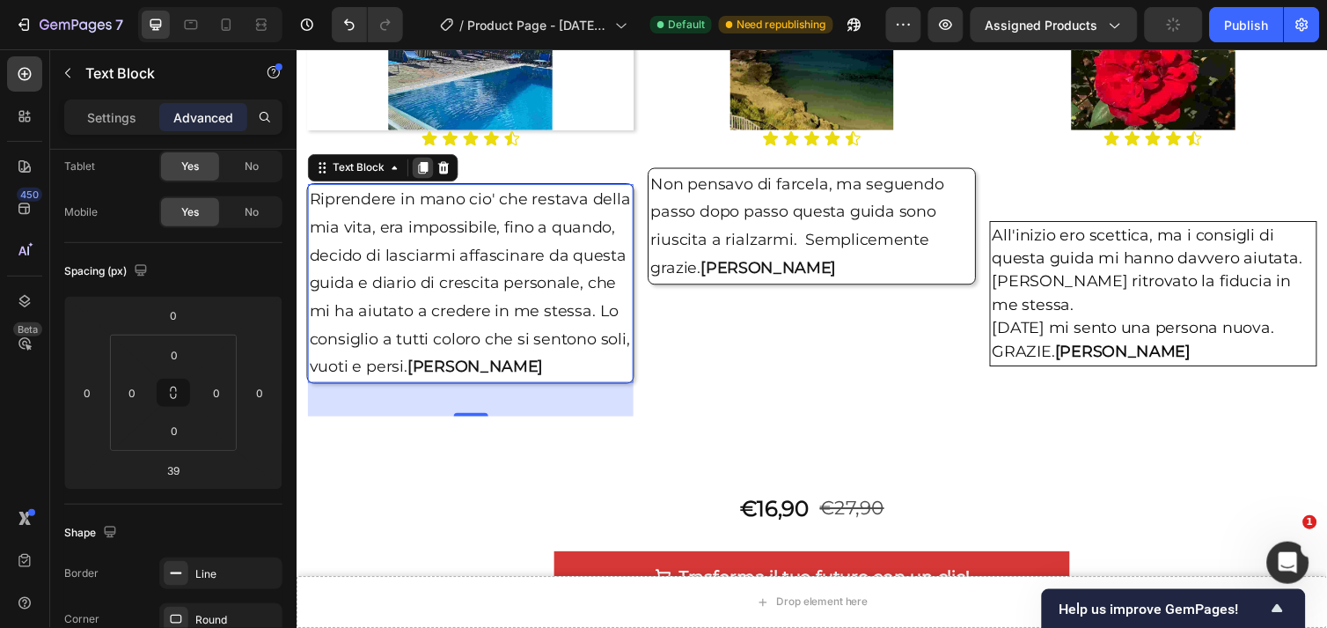
click at [429, 165] on icon at bounding box center [426, 170] width 10 height 12
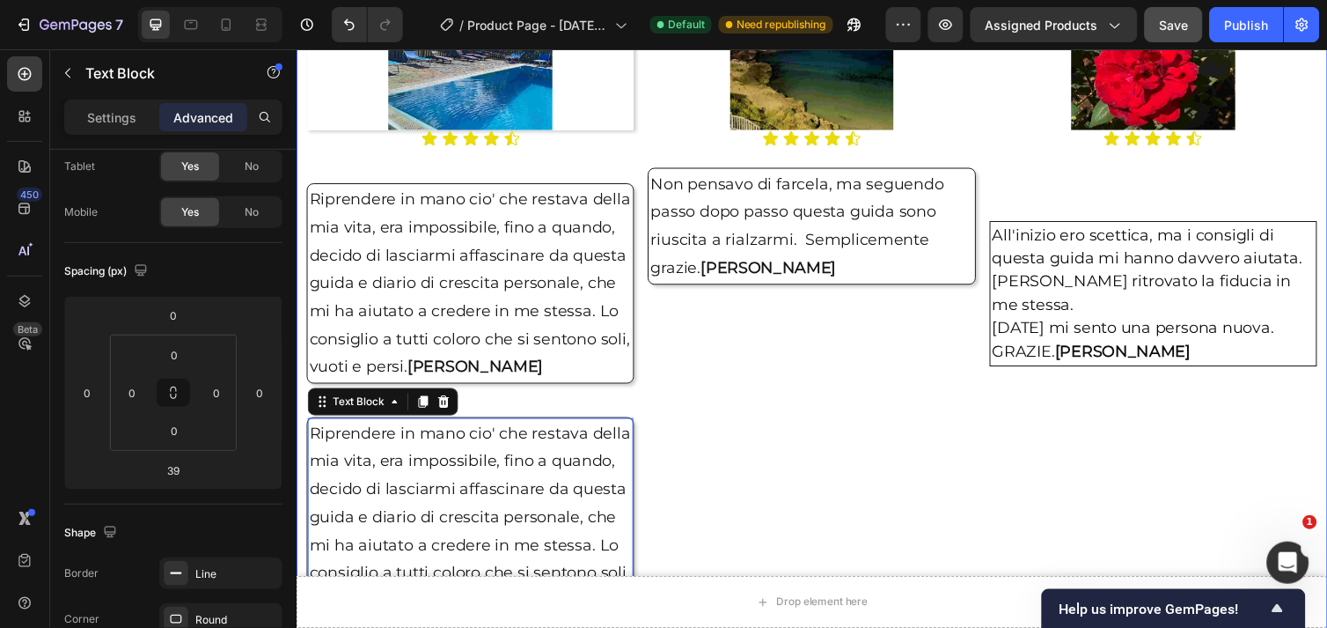
scroll to position [2595, 0]
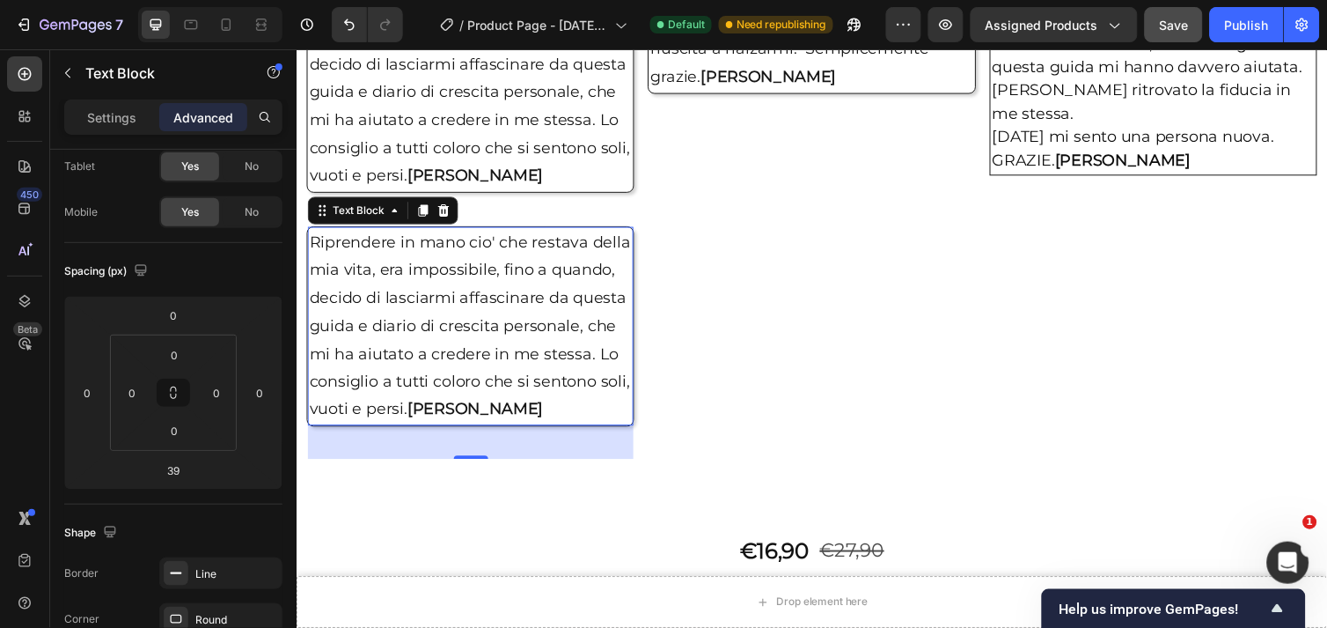
click at [519, 412] on p "Riprendere in mano cio' che restava della mia vita, era impossibile, fino a qua…" at bounding box center [474, 332] width 330 height 200
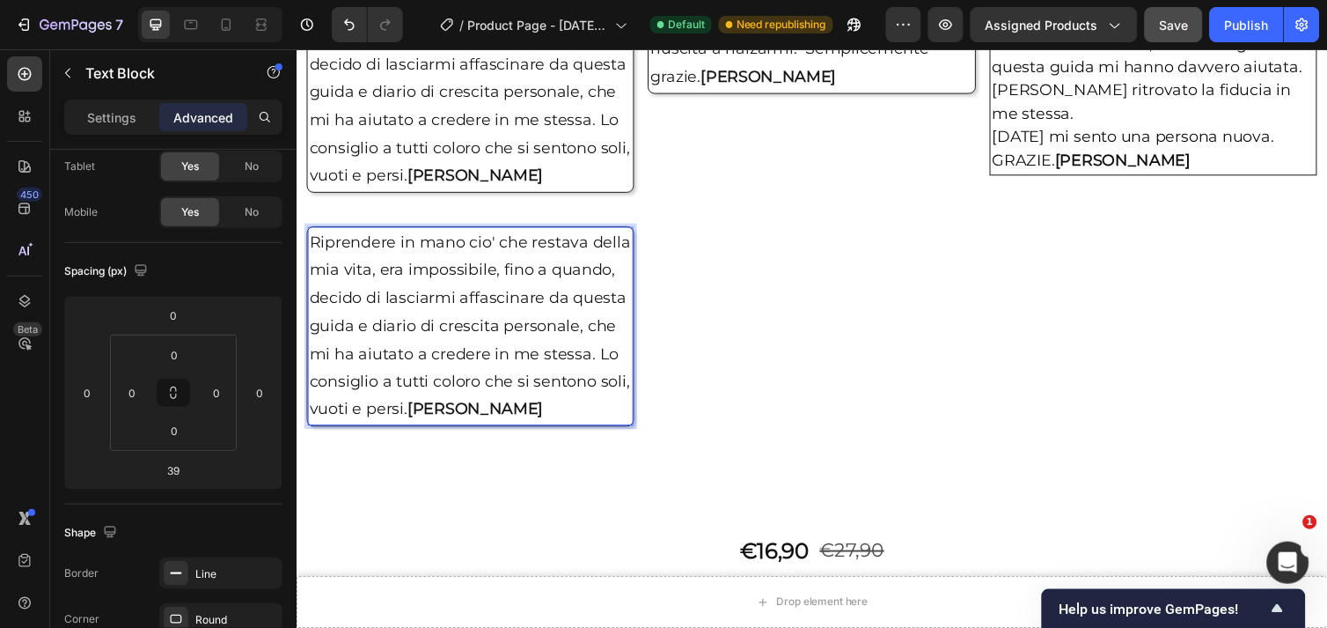
click at [506, 418] on p "Riprendere in mano cio' che restava della mia vita, era impossibile, fino a qua…" at bounding box center [474, 332] width 330 height 200
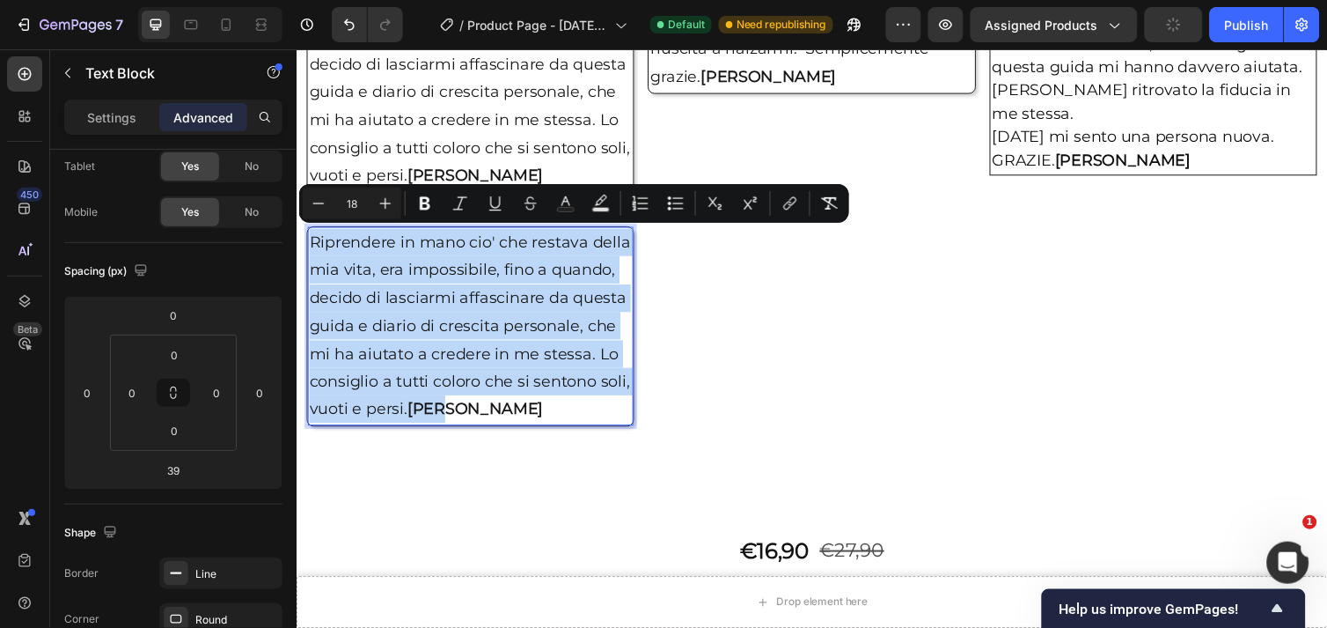
drag, startPoint x: 506, startPoint y: 418, endPoint x: 314, endPoint y: 243, distance: 259.8
click at [314, 243] on p "Riprendere in mano cio' che restava della mia vita, era impossibile, fino a qua…" at bounding box center [474, 332] width 330 height 200
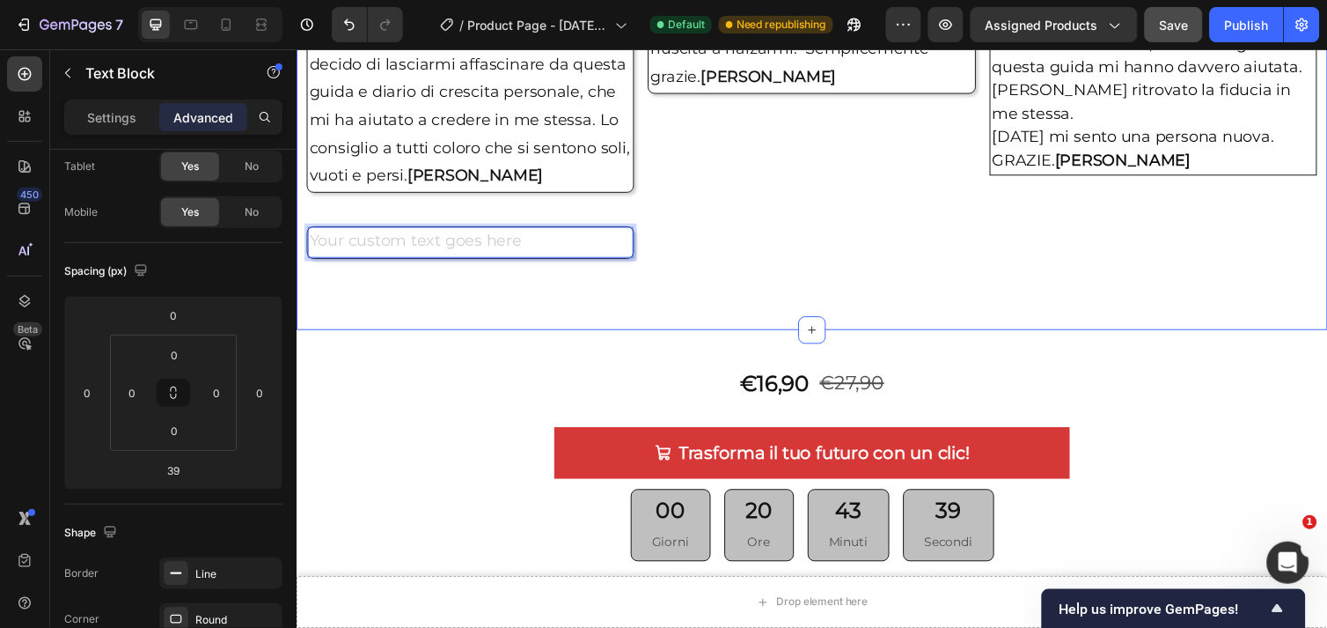
scroll to position [2399, 0]
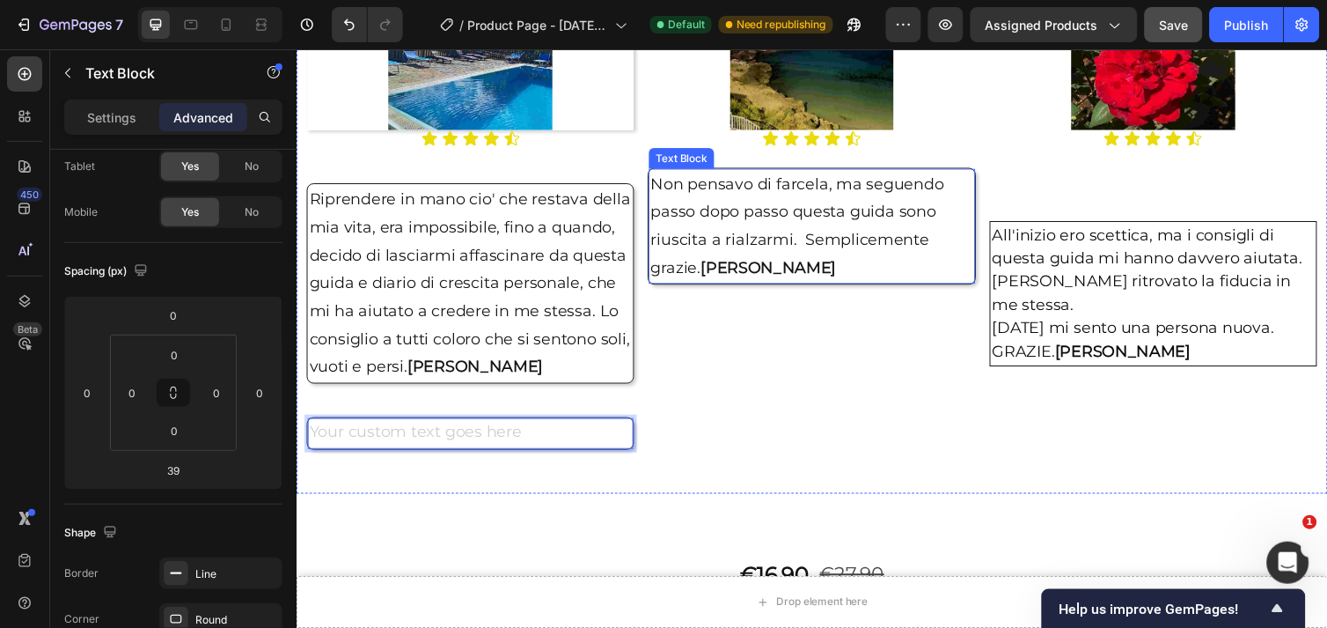
click at [658, 187] on p "Non pensavo di farcela, ma seguendo passo dopo passo questa guida sono riuscita…" at bounding box center [823, 230] width 330 height 114
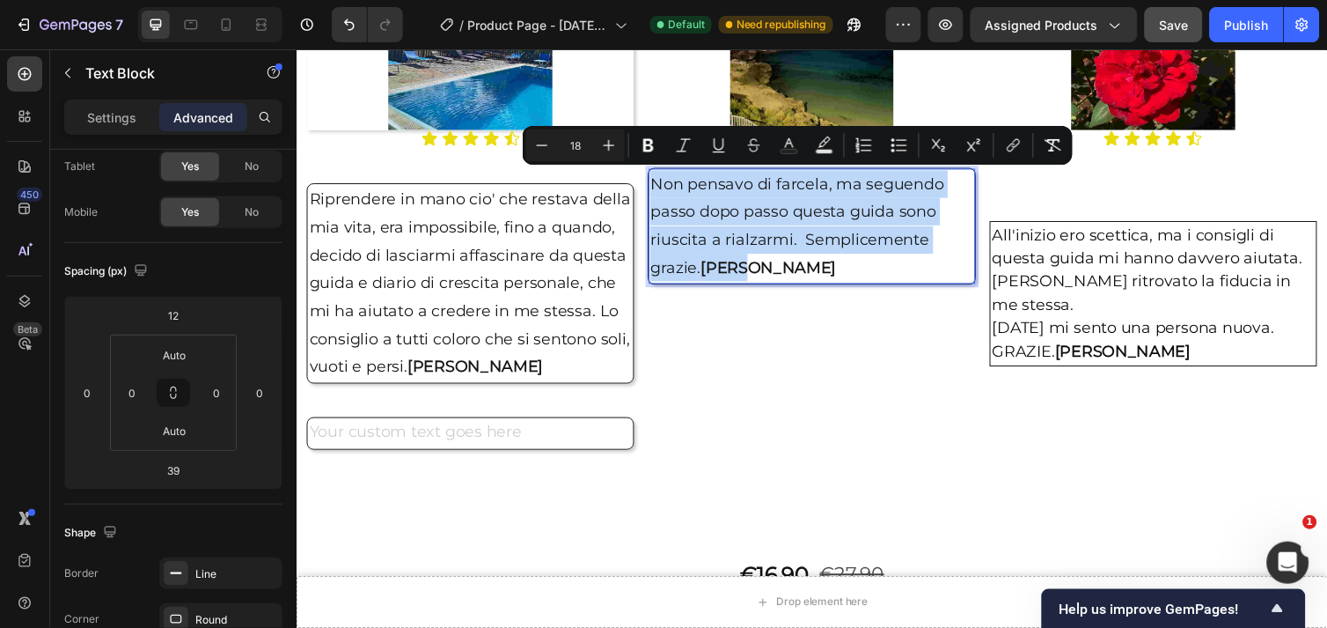
drag, startPoint x: 656, startPoint y: 187, endPoint x: 819, endPoint y: 261, distance: 178.8
copy p "Non pensavo di farcela, ma seguendo passo dopo passo questa guida sono riuscita…"
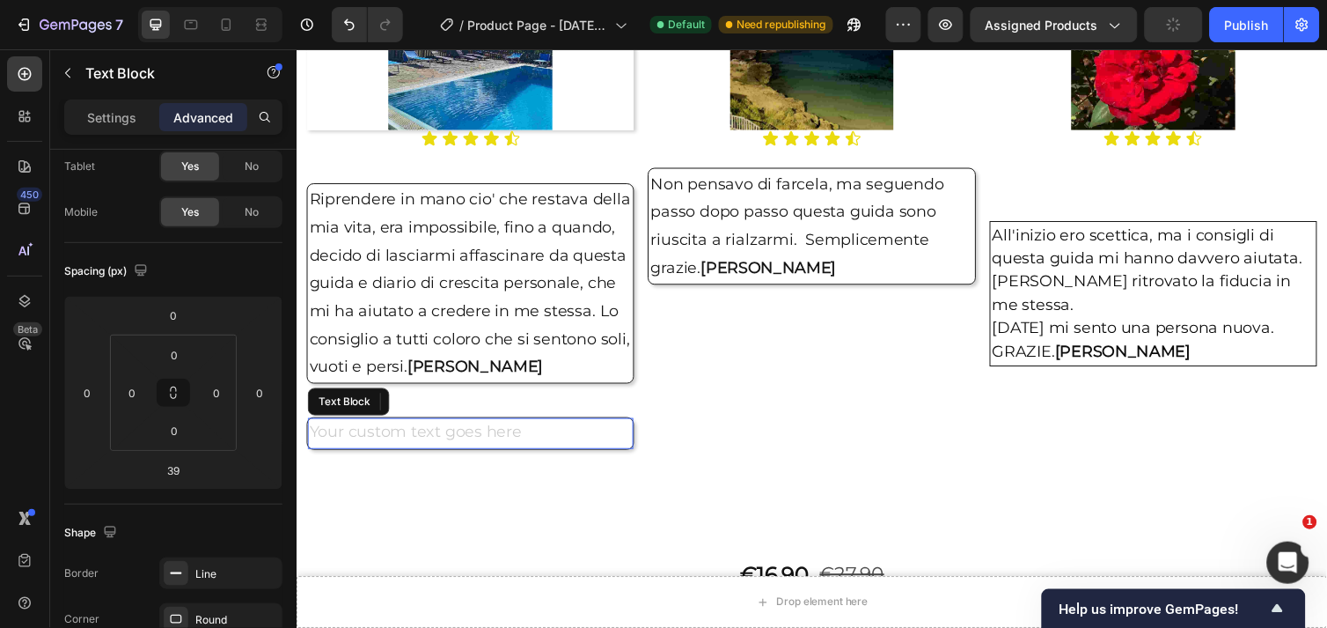
click at [426, 433] on div "Rich Text Editor. Editing area: main" at bounding box center [474, 442] width 334 height 32
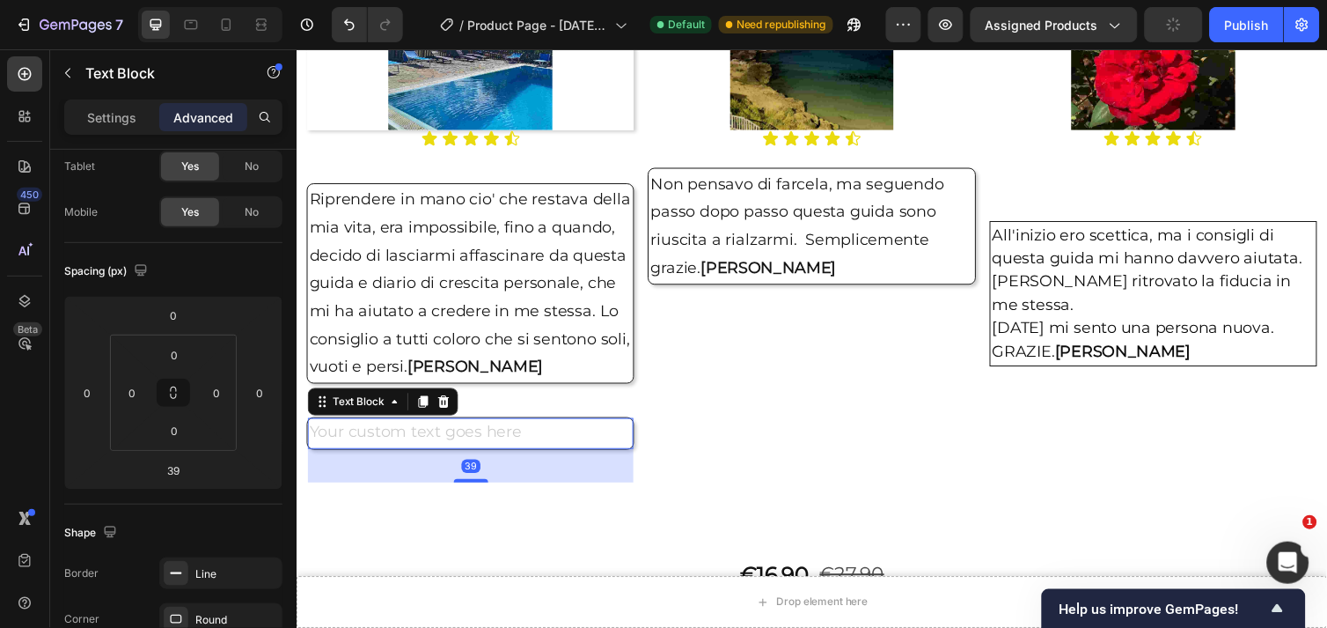
click at [423, 440] on div "Rich Text Editor. Editing area: main" at bounding box center [474, 442] width 334 height 32
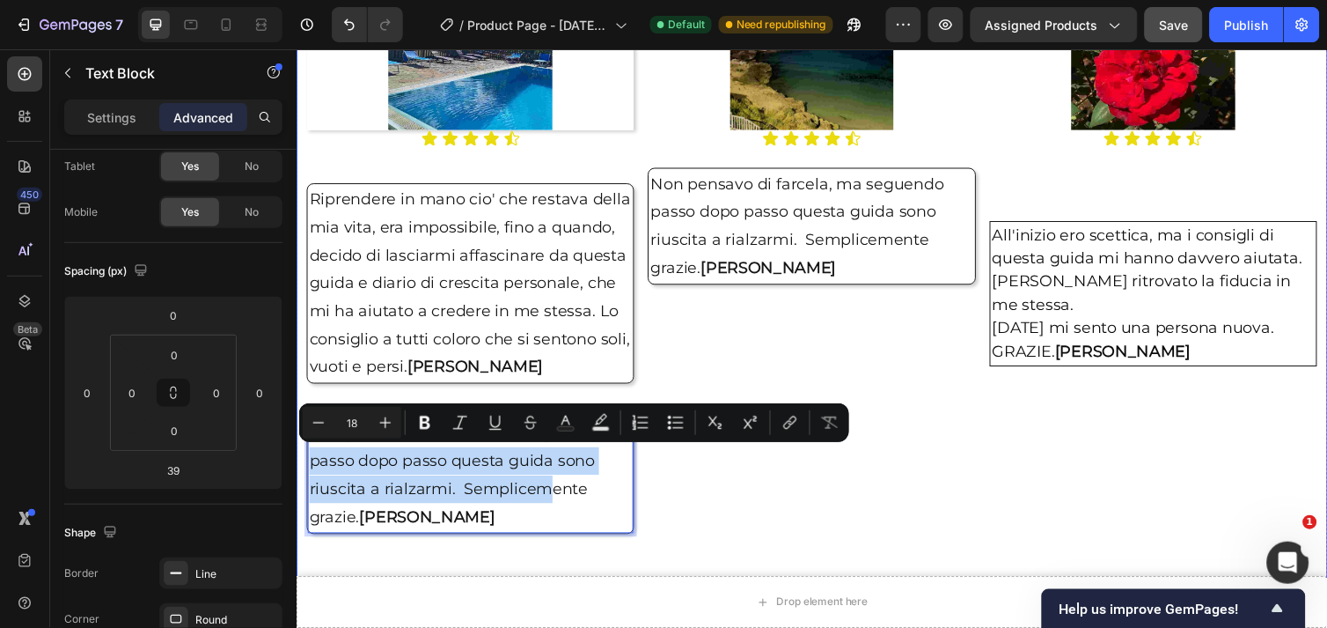
drag, startPoint x: 547, startPoint y: 484, endPoint x: 776, endPoint y: 334, distance: 273.9
click at [776, 334] on div "Image Icon Icon Icon Icon Icon Icon List Riprendere in mano cio' che restava de…" at bounding box center [824, 270] width 1056 height 636
click at [1006, 503] on div "Image Icon Icon Icon Icon Icon Icon List All'inizio ero scettica, ma i consigli…" at bounding box center [1173, 270] width 335 height 615
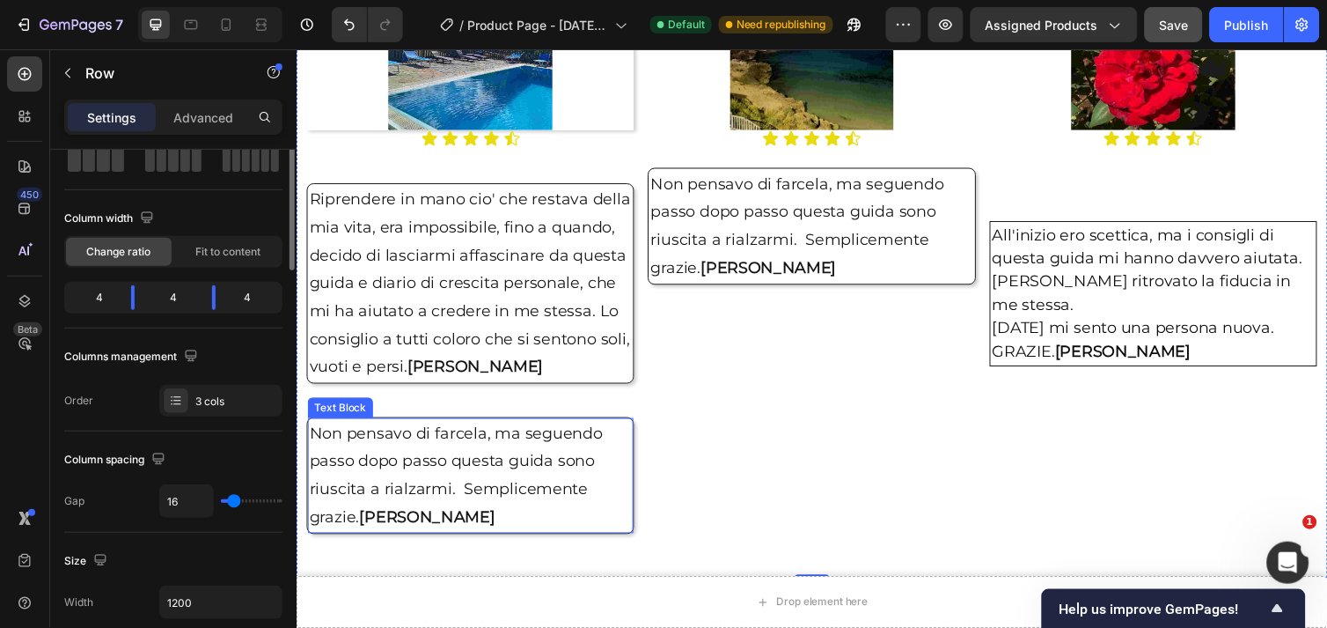
scroll to position [0, 0]
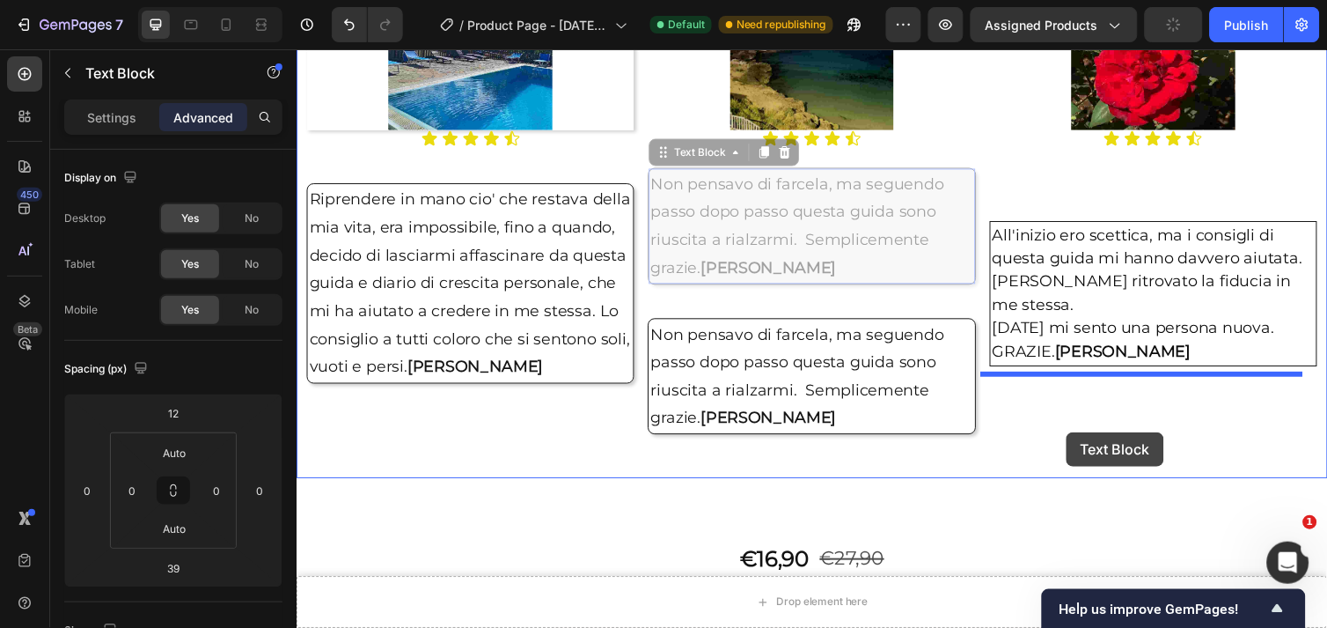
drag, startPoint x: 815, startPoint y: 231, endPoint x: 1085, endPoint y: 440, distance: 341.9
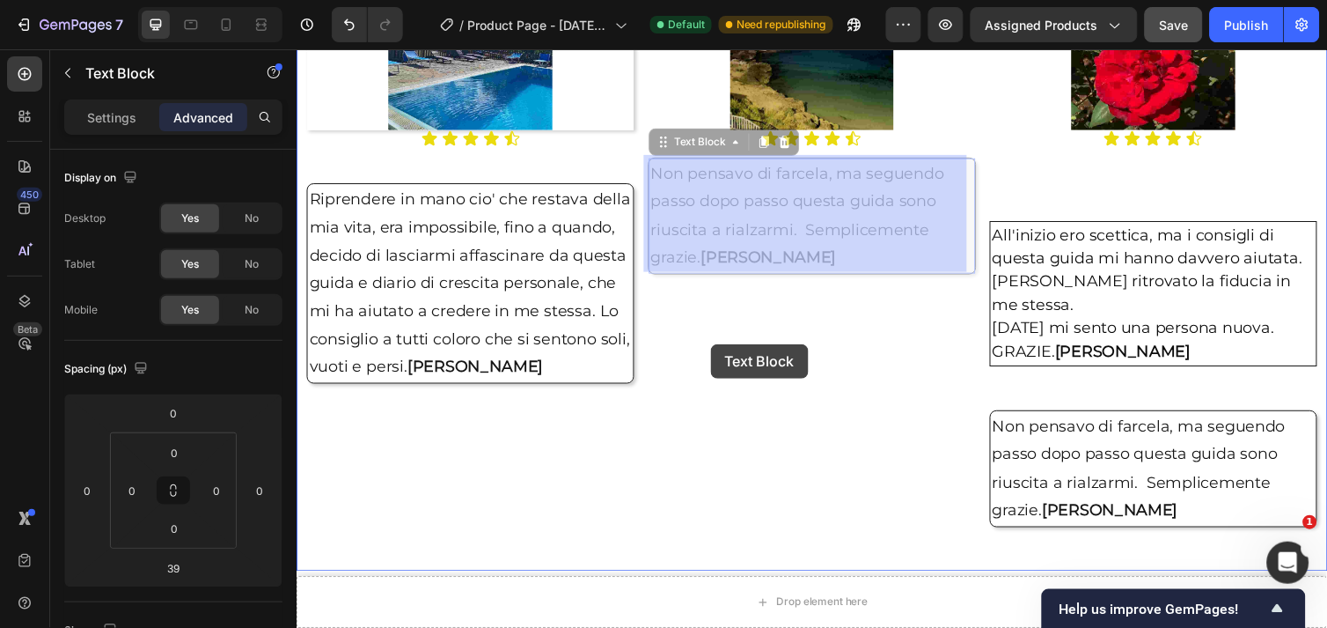
drag, startPoint x: 815, startPoint y: 212, endPoint x: 720, endPoint y: 350, distance: 167.7
click at [720, 350] on div "Header Drop element here Sticky Drop element here Sticky Image Icon Icon Icon I…" at bounding box center [824, 552] width 1056 height 5807
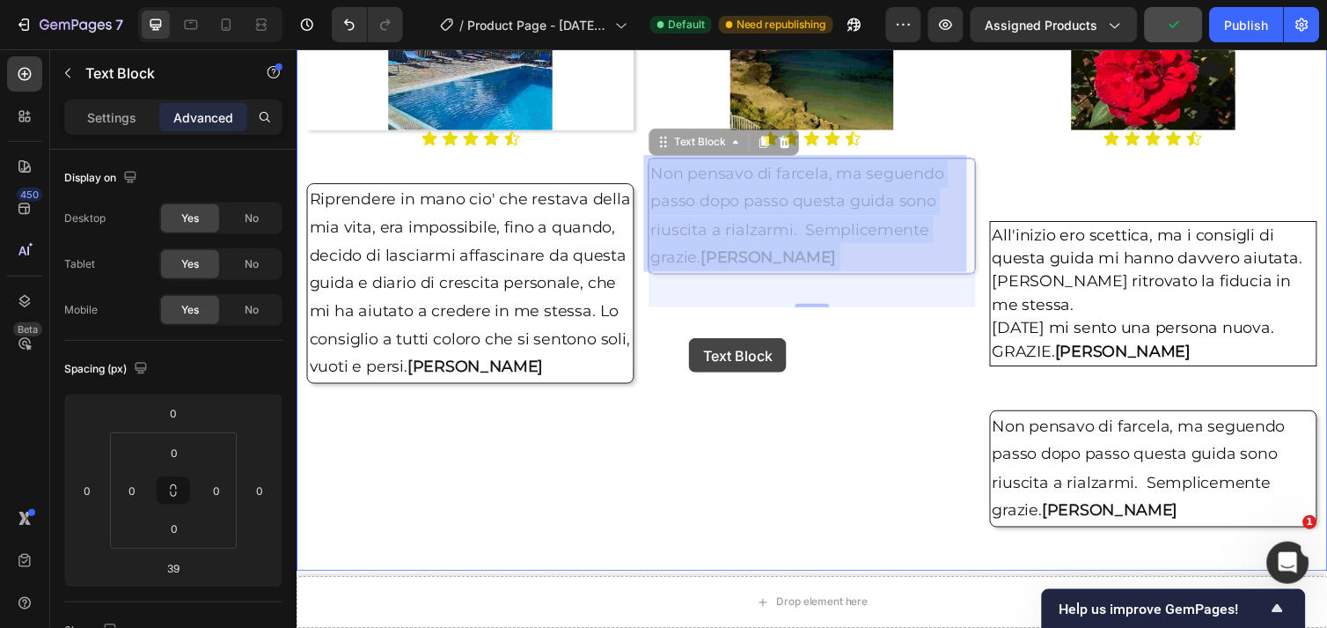
drag, startPoint x: 802, startPoint y: 229, endPoint x: 698, endPoint y: 344, distance: 155.2
click at [698, 344] on div "Header Drop element here Sticky Drop element here Sticky Image Icon Icon Icon I…" at bounding box center [824, 552] width 1056 height 5807
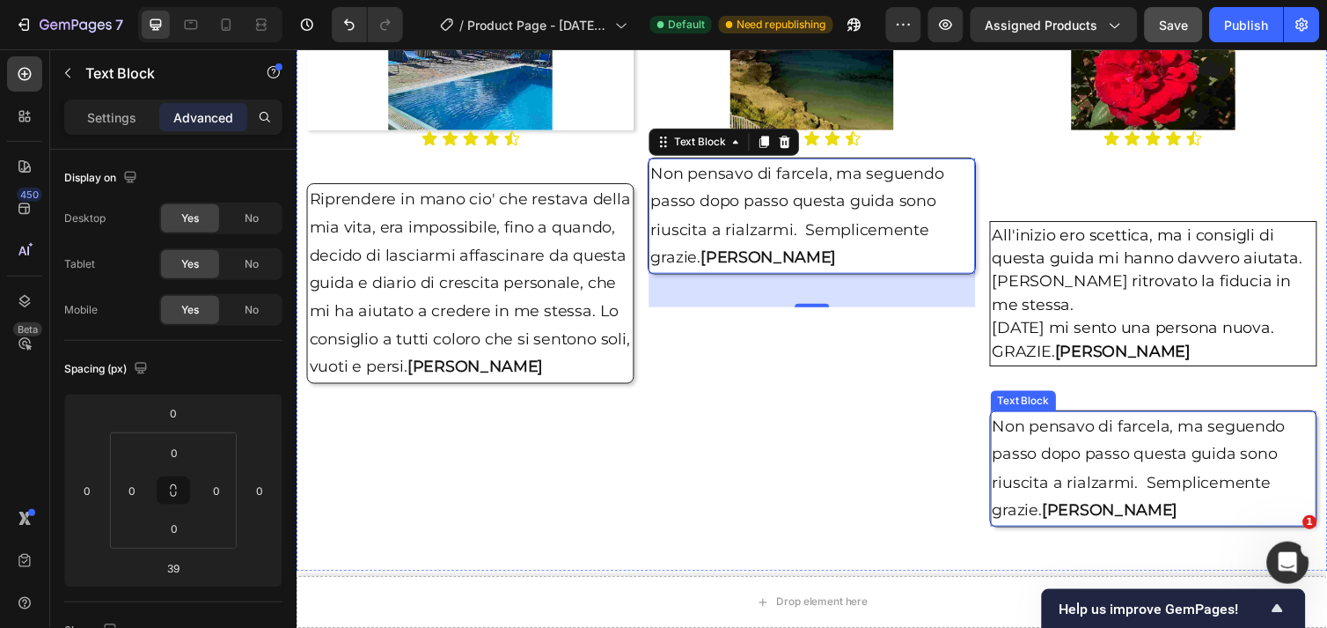
click at [1106, 441] on p "Non pensavo di farcela, ma seguendo passo dopo passo questa guida sono riuscita…" at bounding box center [1174, 478] width 330 height 114
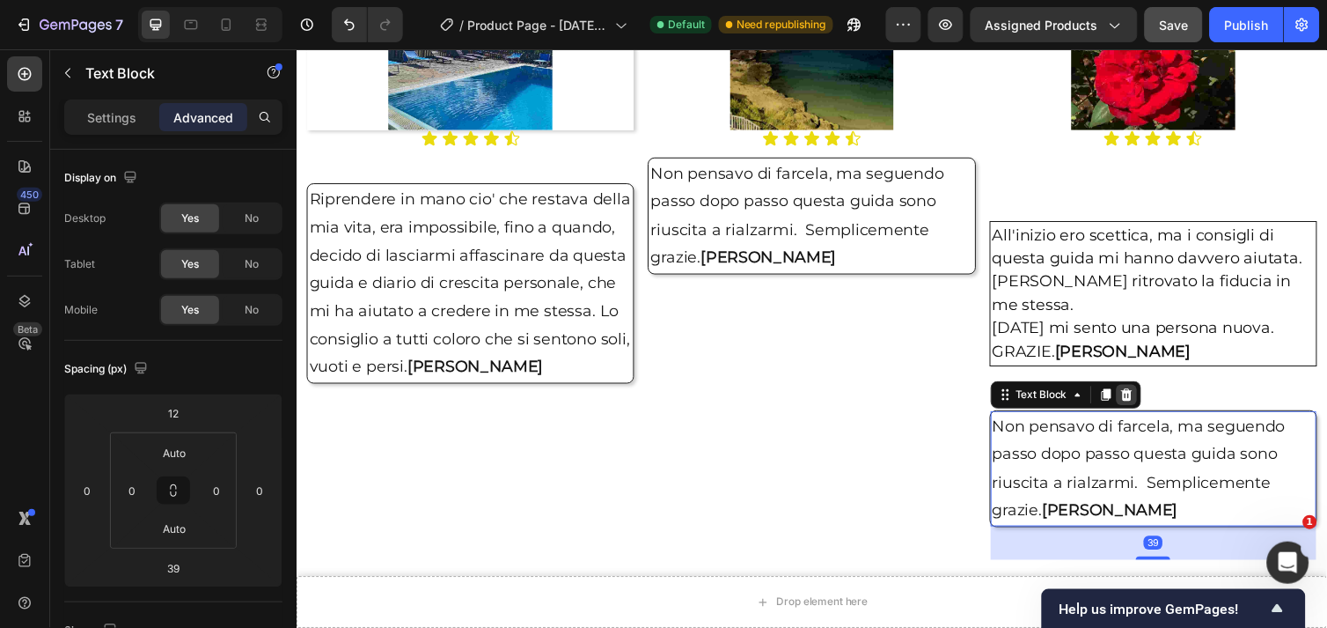
click at [1140, 396] on icon at bounding box center [1145, 402] width 11 height 12
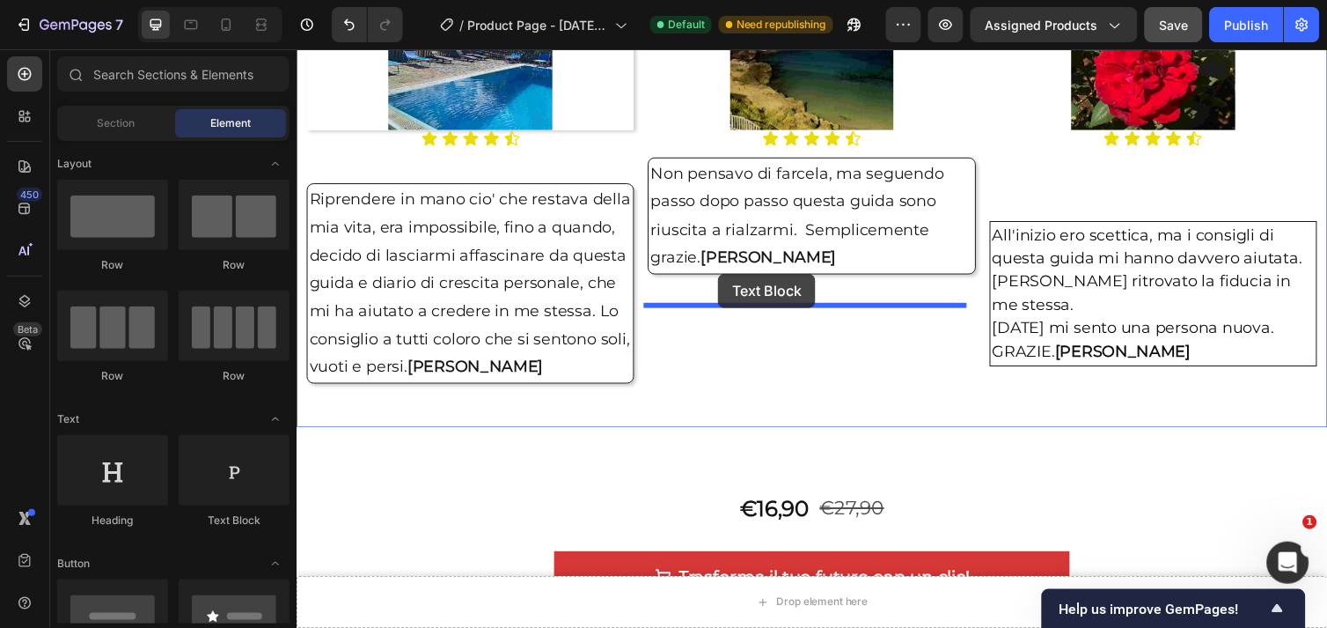
drag, startPoint x: 521, startPoint y: 529, endPoint x: 728, endPoint y: 278, distance: 325.1
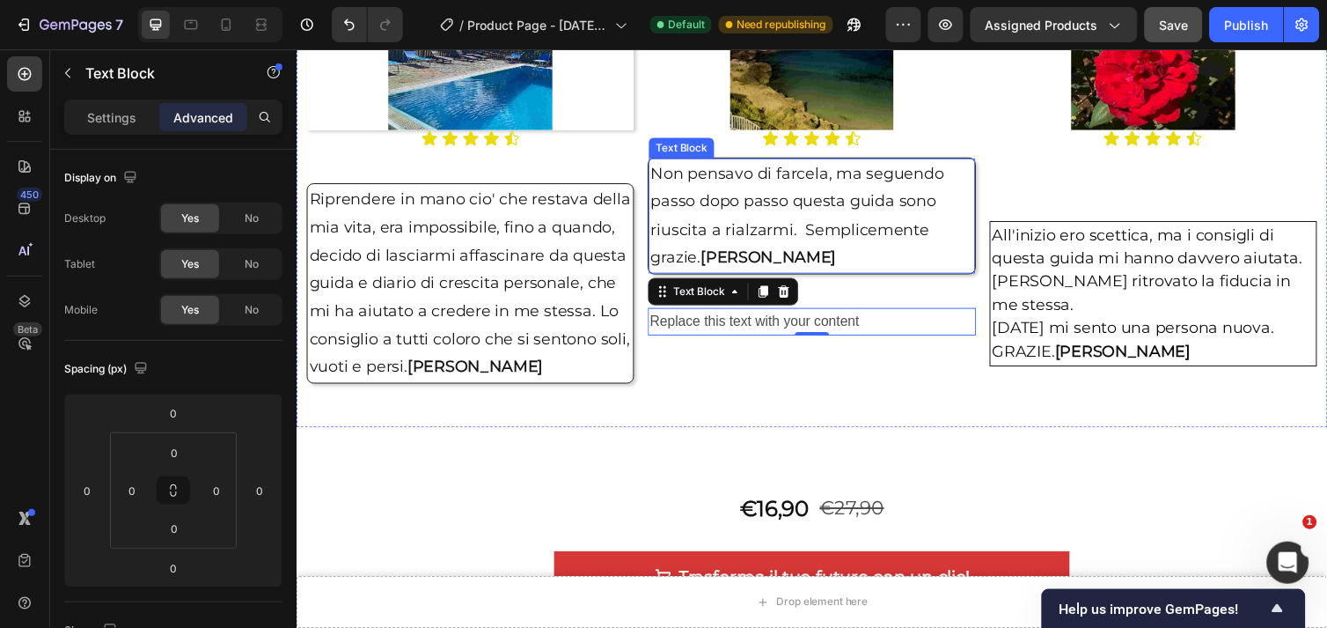
click at [658, 178] on p "Non pensavo di farcela, ma seguendo passo dopo passo questa guida sono riuscita…" at bounding box center [823, 219] width 330 height 114
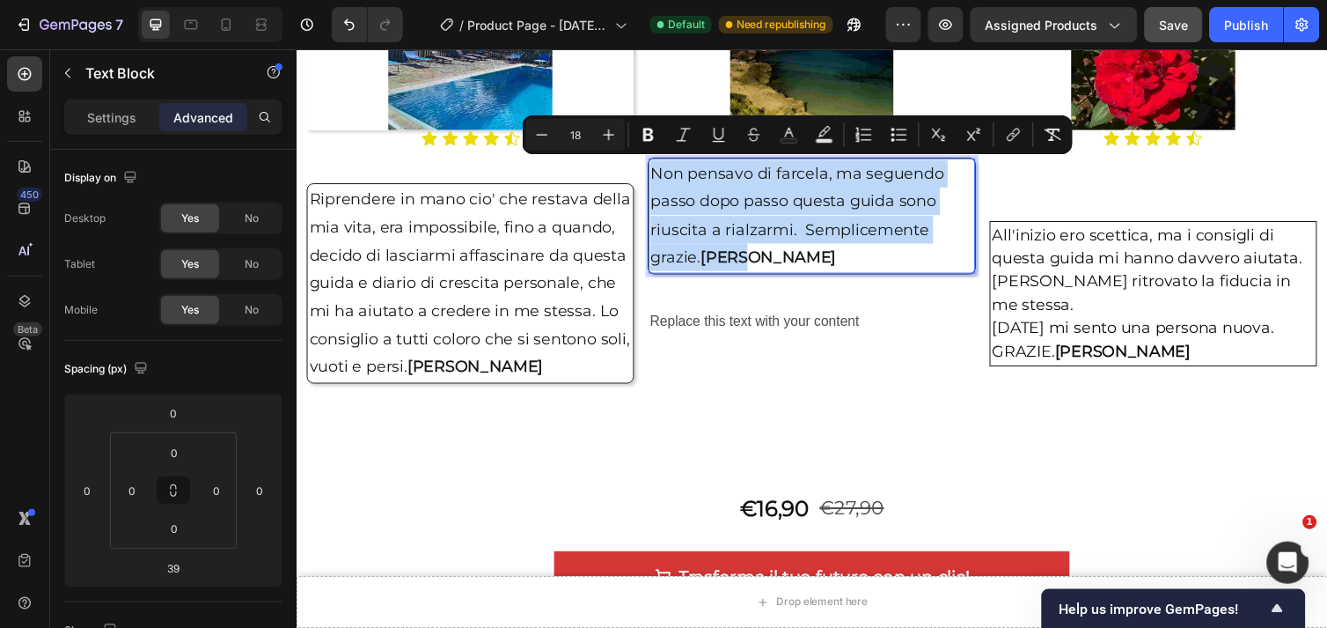
drag, startPoint x: 656, startPoint y: 177, endPoint x: 819, endPoint y: 256, distance: 181.9
click at [819, 256] on p "Non pensavo di farcela, ma seguendo passo dopo passo questa guida sono riuscita…" at bounding box center [823, 219] width 330 height 114
copy p "Non pensavo di farcela, ma seguendo passo dopo passo questa guida sono riuscita…"
click at [732, 331] on div "Replace this text with your content" at bounding box center [823, 327] width 335 height 29
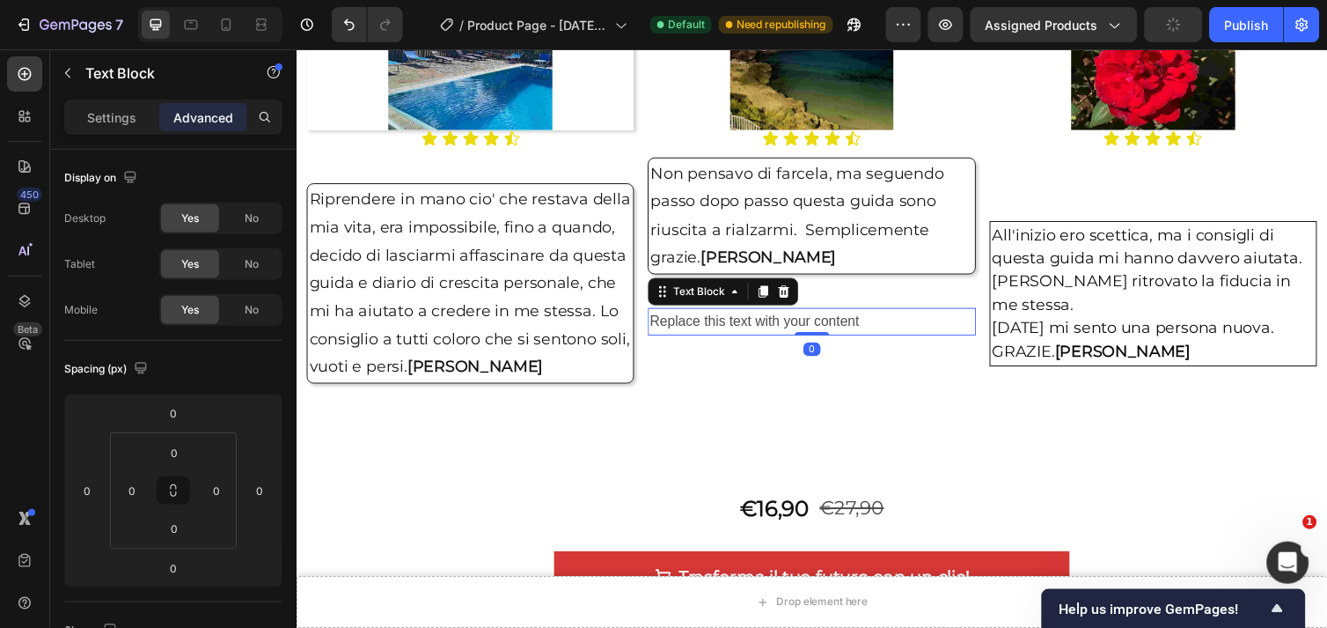
click at [875, 325] on div "Replace this text with your content" at bounding box center [823, 327] width 335 height 29
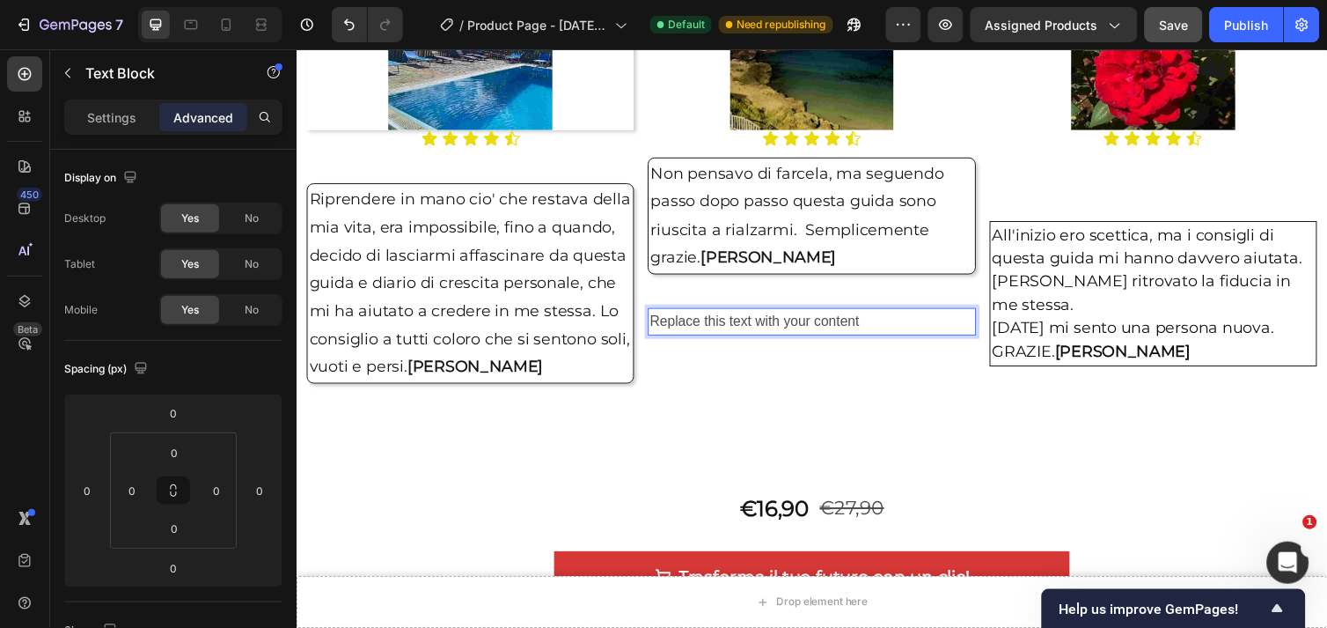
click at [875, 330] on p "Replace this text with your content" at bounding box center [824, 328] width 332 height 26
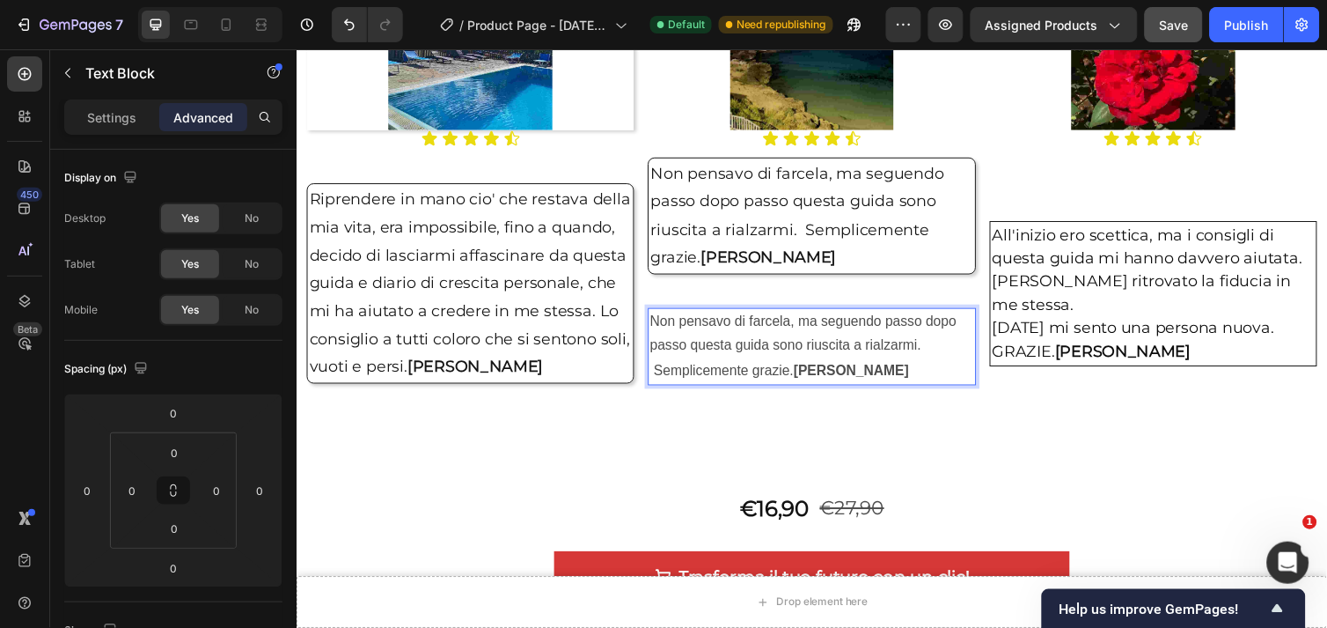
click at [658, 376] on p "Non pensavo di farcela, ma seguendo passo dopo passo questa guida sono riuscita…" at bounding box center [824, 353] width 332 height 76
click at [782, 209] on p "Non pensavo di farcela, ma seguendo passo dopo passo questa guida sono riuscita…" at bounding box center [823, 219] width 330 height 114
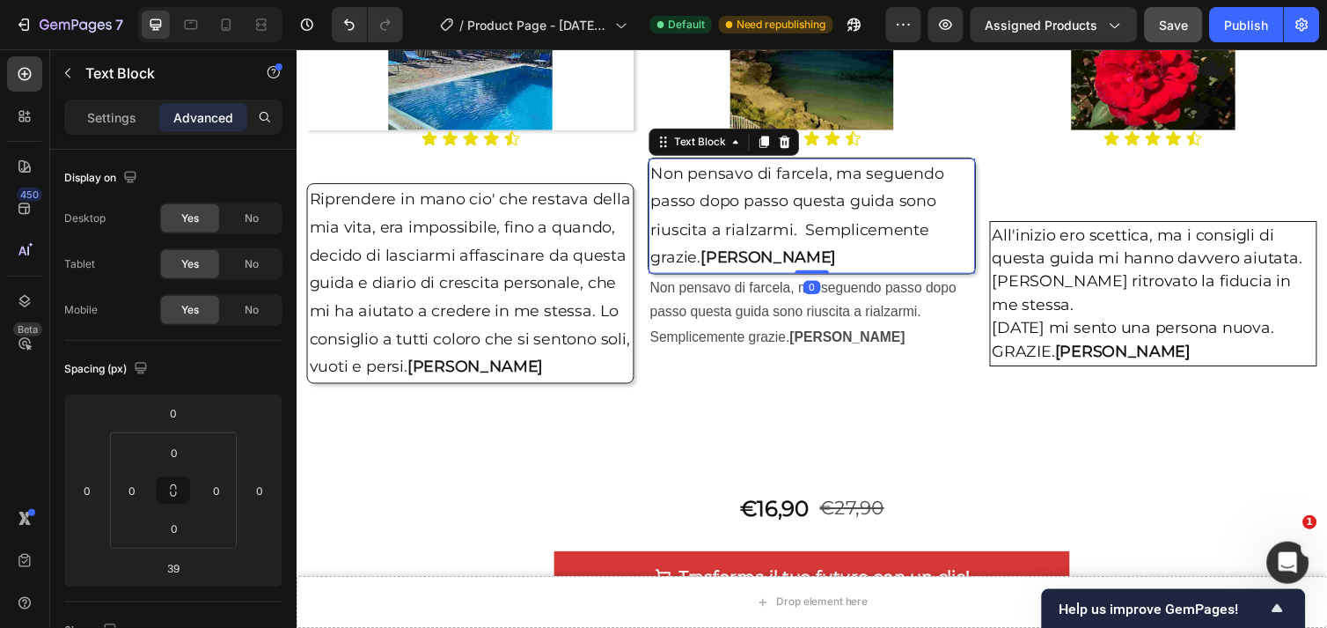
drag, startPoint x: 809, startPoint y: 306, endPoint x: 811, endPoint y: 253, distance: 52.8
click at [811, 253] on div "Non pensavo di farcela, ma seguendo passo dopo passo questa guida sono riuscita…" at bounding box center [823, 219] width 335 height 120
type input "0"
click at [790, 188] on p "Non pensavo di farcela, ma seguendo passo dopo passo questa guida sono riuscita…" at bounding box center [823, 219] width 330 height 114
click at [849, 263] on p "Non pensavo di farcela, ma seguendo passo dopo passo questa guida sono riuscita…" at bounding box center [823, 219] width 330 height 114
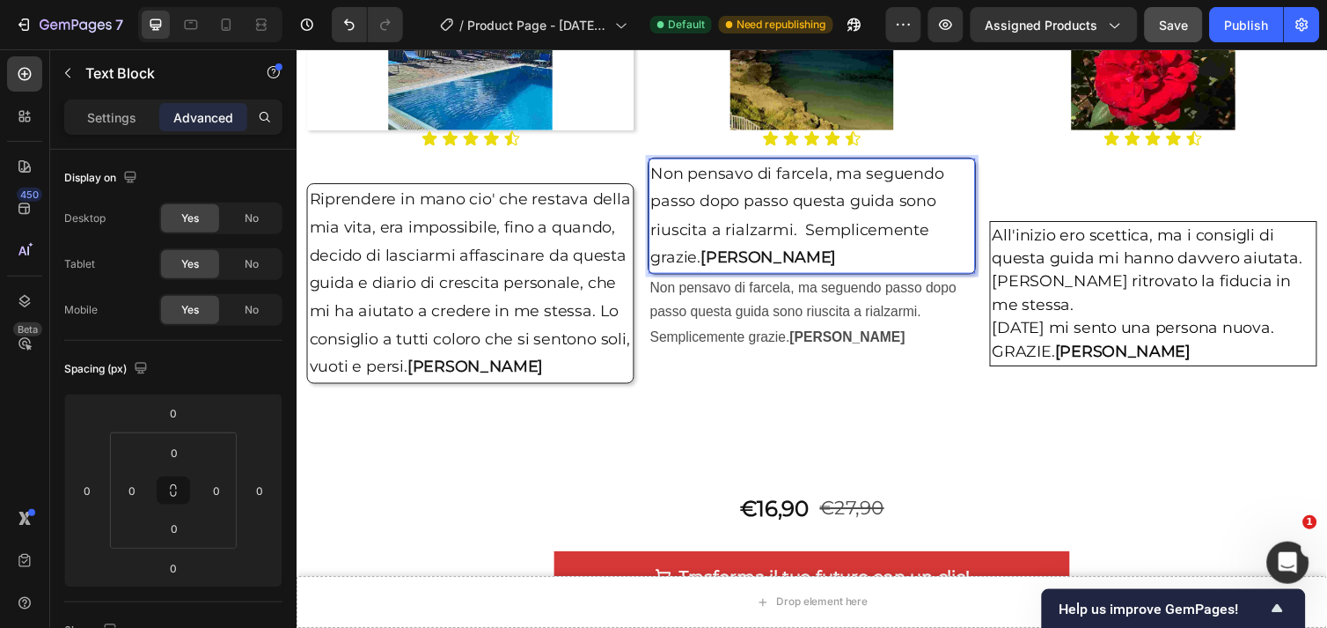
click at [731, 165] on p "Non pensavo di farcela, ma seguendo passo dopo passo questa guida sono riuscita…" at bounding box center [823, 219] width 330 height 114
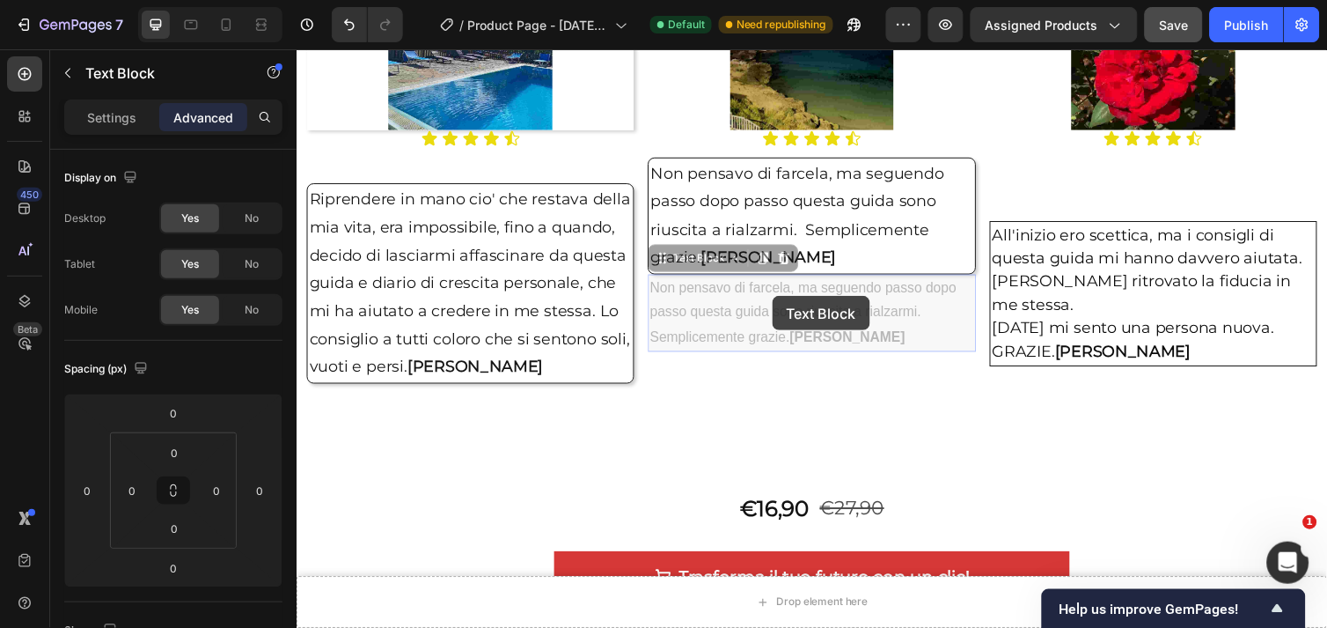
drag, startPoint x: 783, startPoint y: 301, endPoint x: 782, endPoint y: 332, distance: 30.9
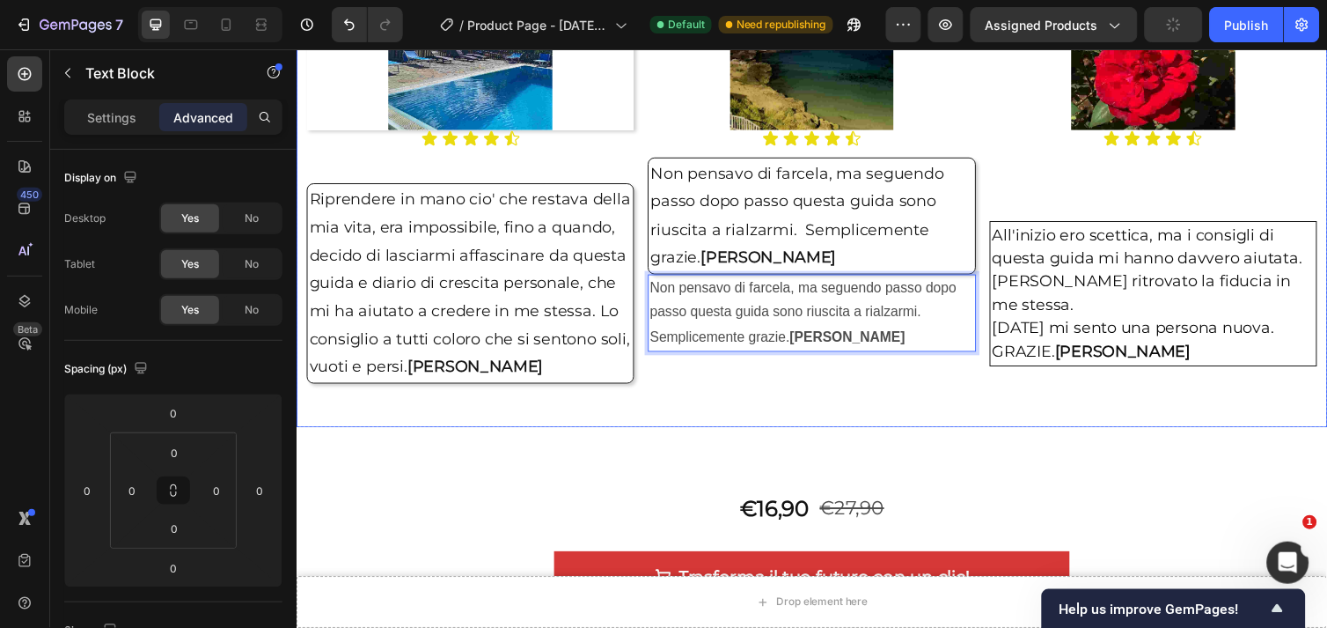
drag, startPoint x: 910, startPoint y: 336, endPoint x: 910, endPoint y: 382, distance: 45.8
click at [808, 253] on p "Non pensavo di farcela, ma seguendo passo dopo passo questa guida sono riuscita…" at bounding box center [823, 219] width 330 height 114
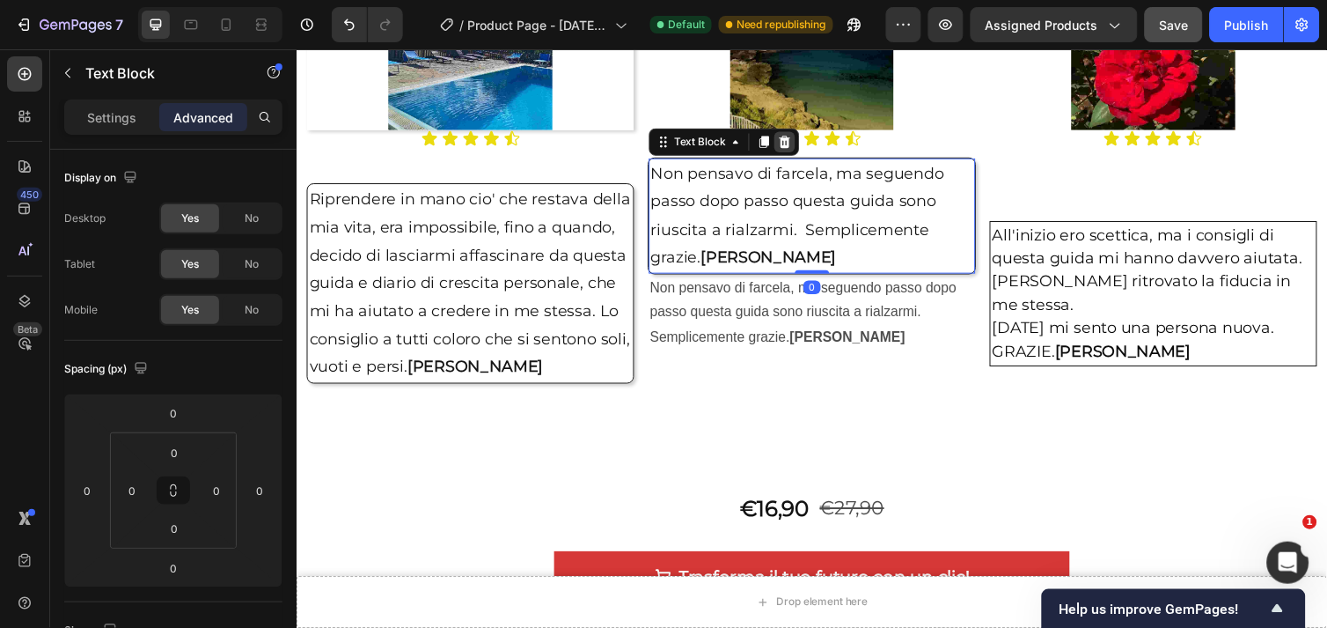
click at [789, 143] on icon at bounding box center [796, 143] width 14 height 14
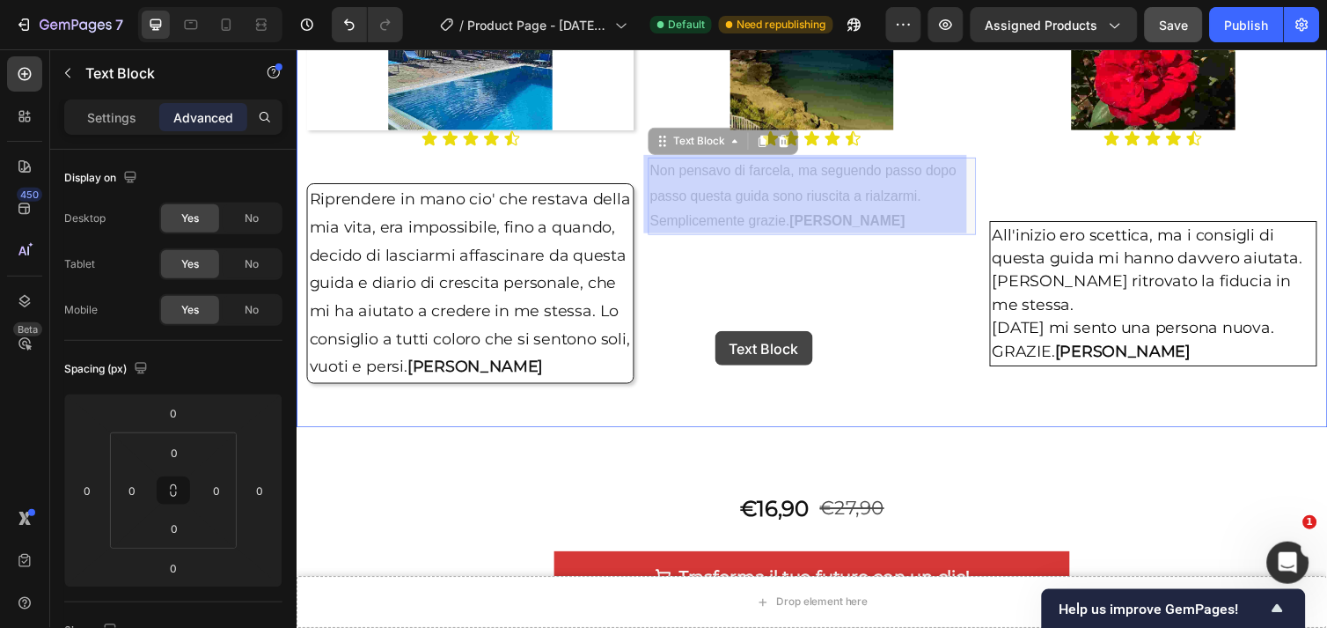
drag, startPoint x: 815, startPoint y: 201, endPoint x: 724, endPoint y: 337, distance: 163.8
click at [724, 337] on div "Header Drop element here Sticky Drop element here Sticky Image Icon Icon Icon I…" at bounding box center [824, 479] width 1056 height 5660
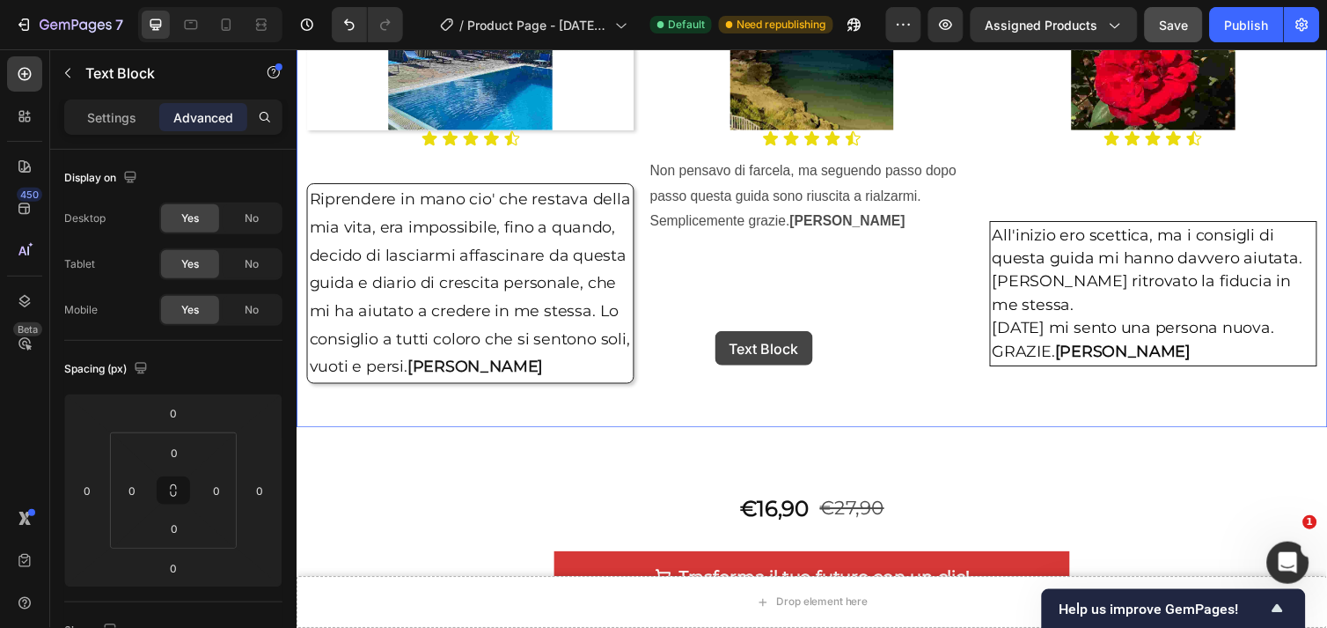
click at [724, 337] on div "Image Icon Icon Icon Icon Icon Icon List Non pensavo di farcela, ma seguendo pa…" at bounding box center [823, 194] width 335 height 462
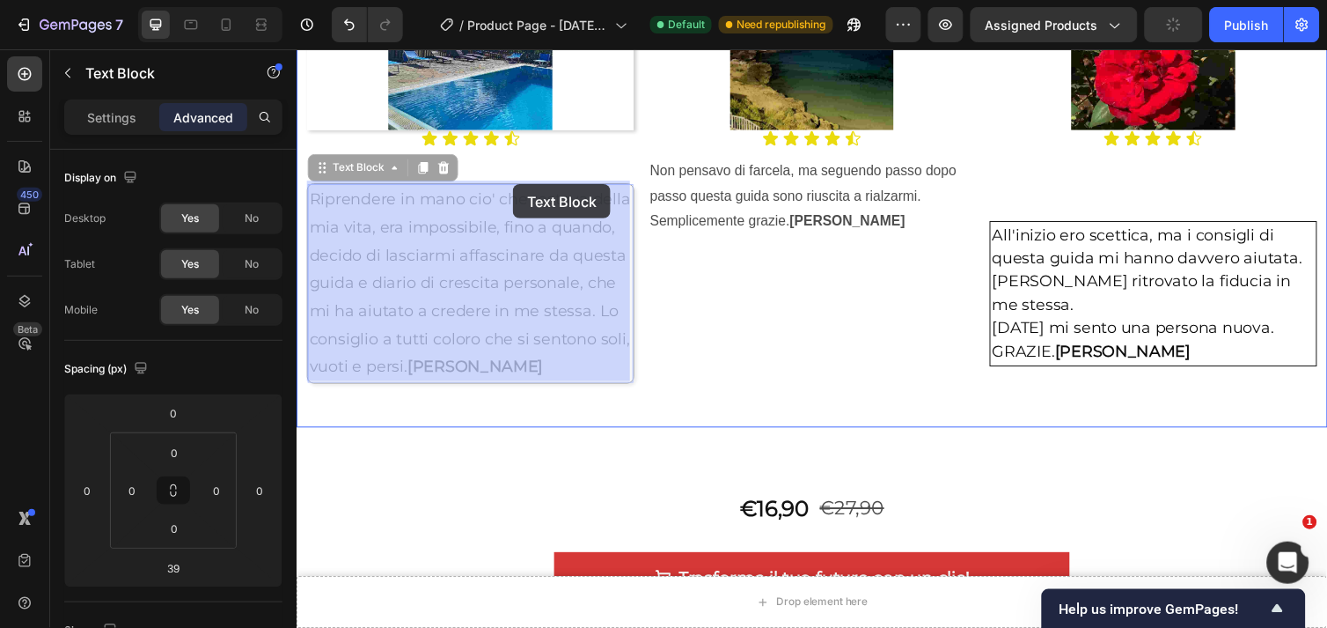
drag, startPoint x: 525, startPoint y: 277, endPoint x: 518, endPoint y: 187, distance: 91.0
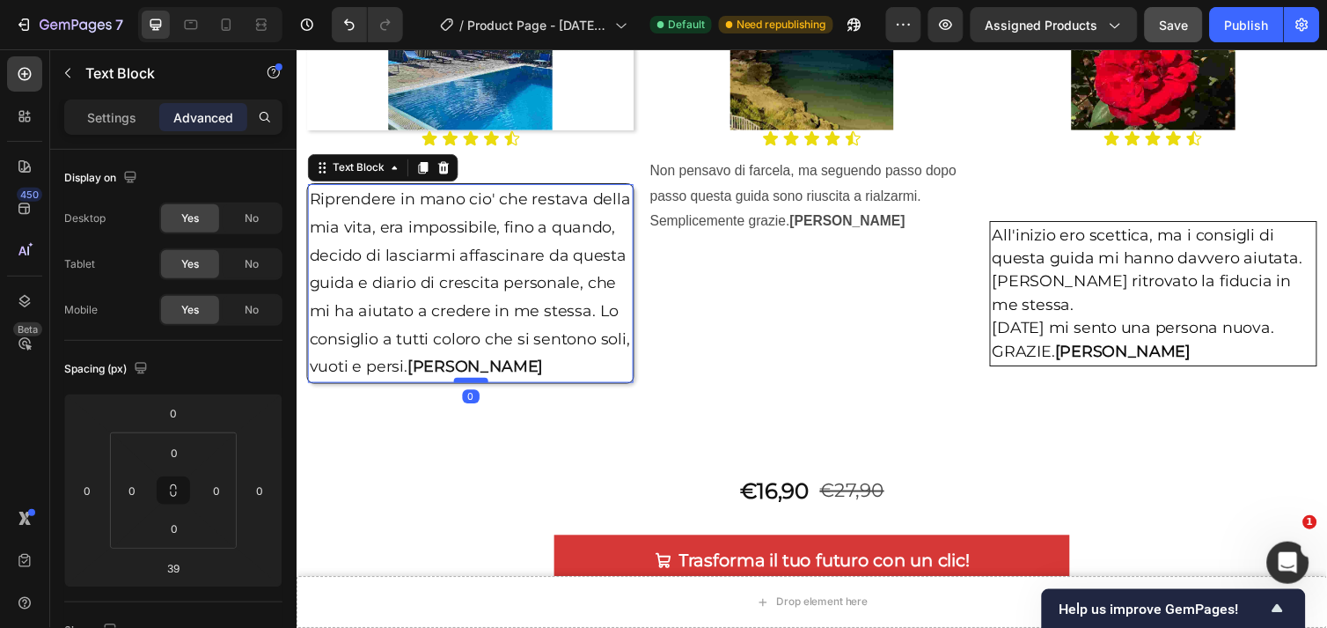
drag, startPoint x: 475, startPoint y: 419, endPoint x: 475, endPoint y: 383, distance: 36.1
click at [475, 385] on div at bounding box center [474, 387] width 35 height 5
type input "0"
click at [844, 194] on p "Non pensavo di farcela, ma seguendo passo dopo passo questa guida sono riuscita…" at bounding box center [824, 199] width 332 height 76
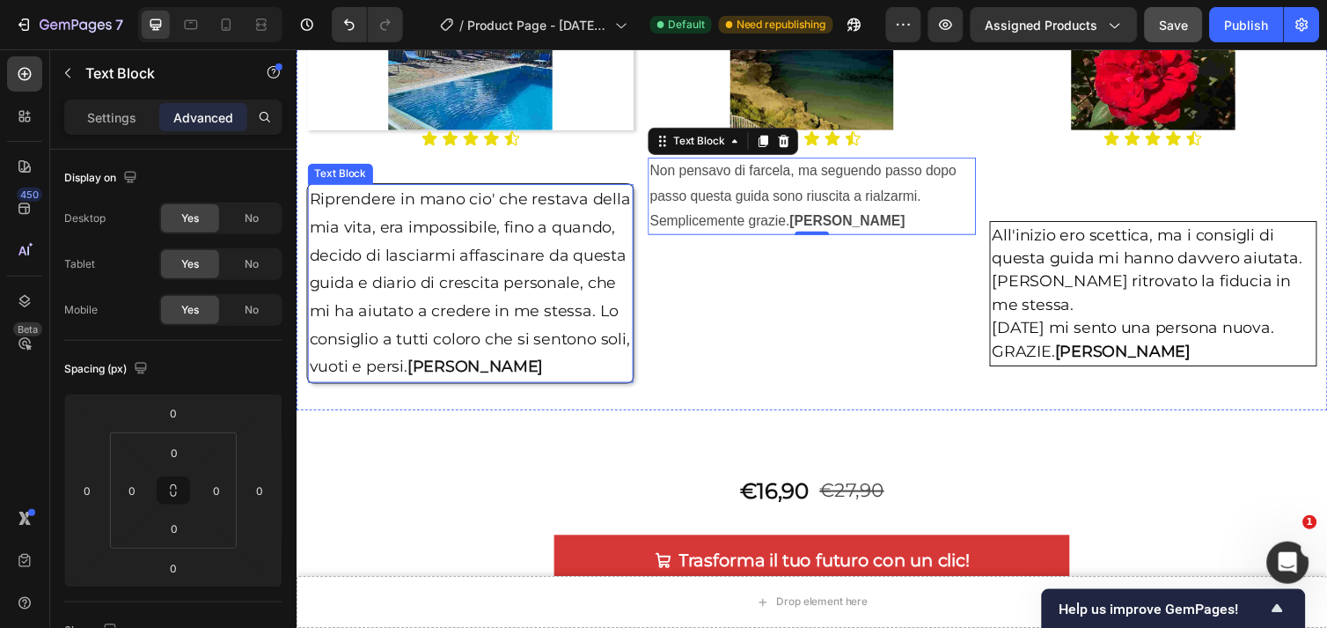
click at [569, 372] on p "Riprendere in mano cio' che restava della mia vita, era impossibile, fino a qua…" at bounding box center [474, 288] width 330 height 200
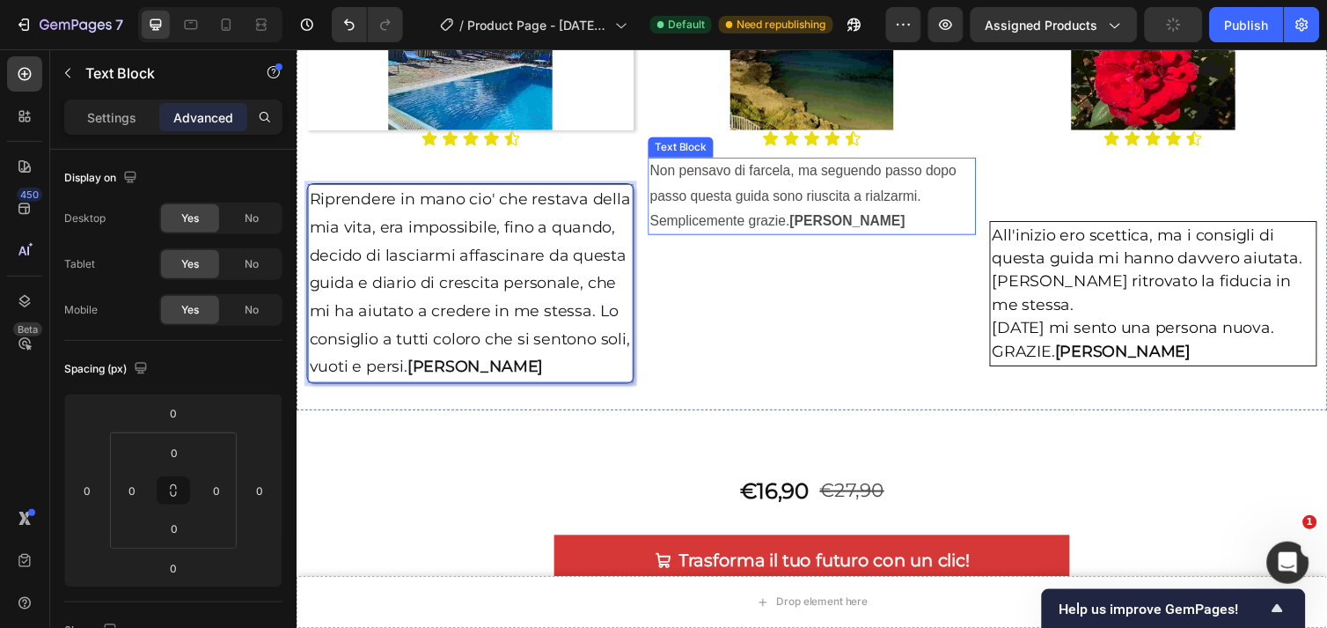
click at [775, 198] on p "Non pensavo di farcela, ma seguendo passo dopo passo questa guida sono riuscita…" at bounding box center [824, 199] width 332 height 76
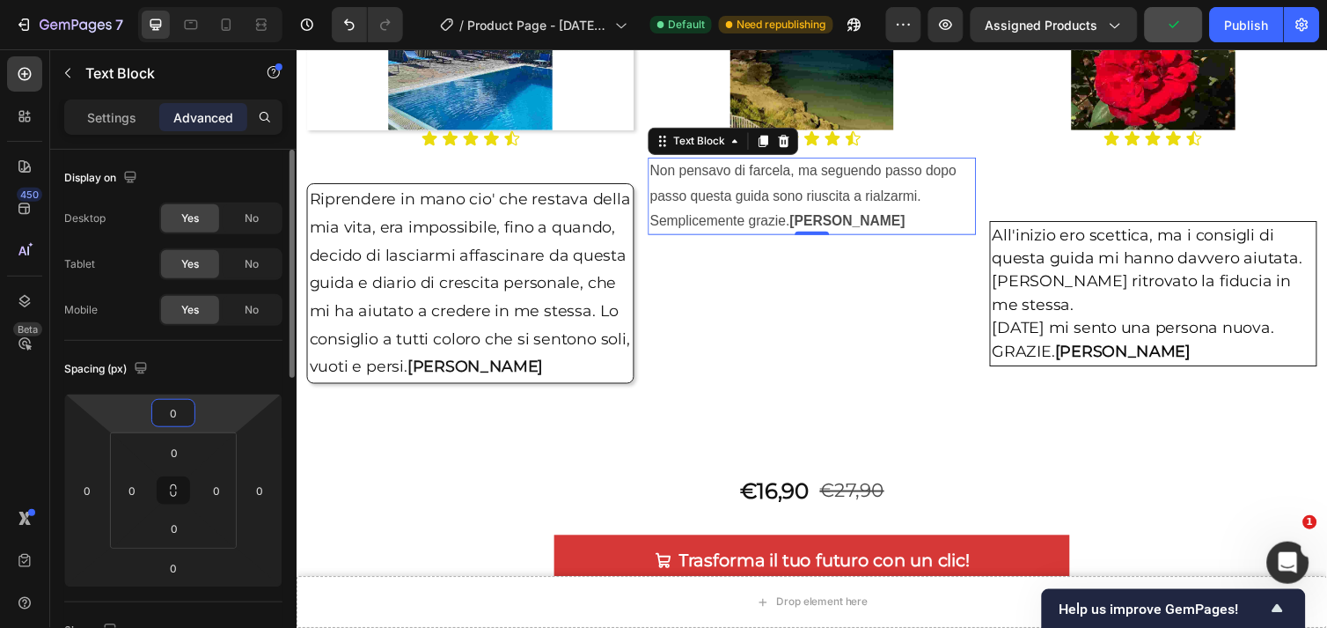
click at [187, 414] on input "0" at bounding box center [173, 413] width 35 height 26
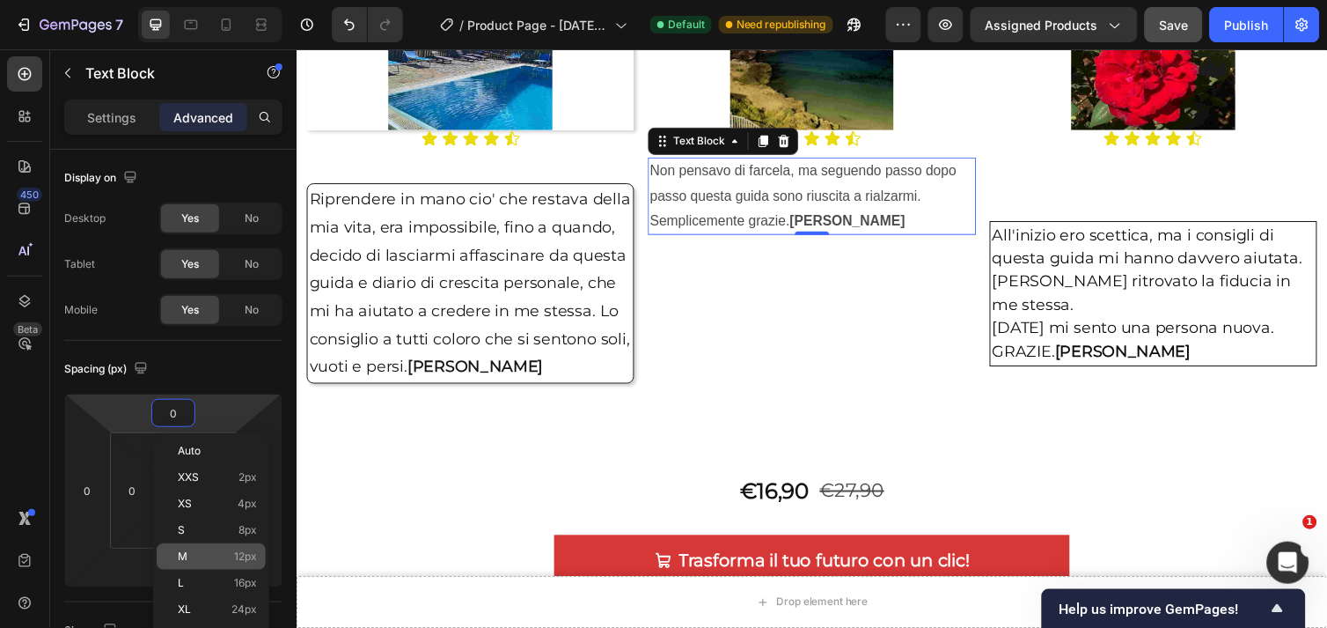
click at [198, 555] on p "M 12px" at bounding box center [217, 556] width 79 height 12
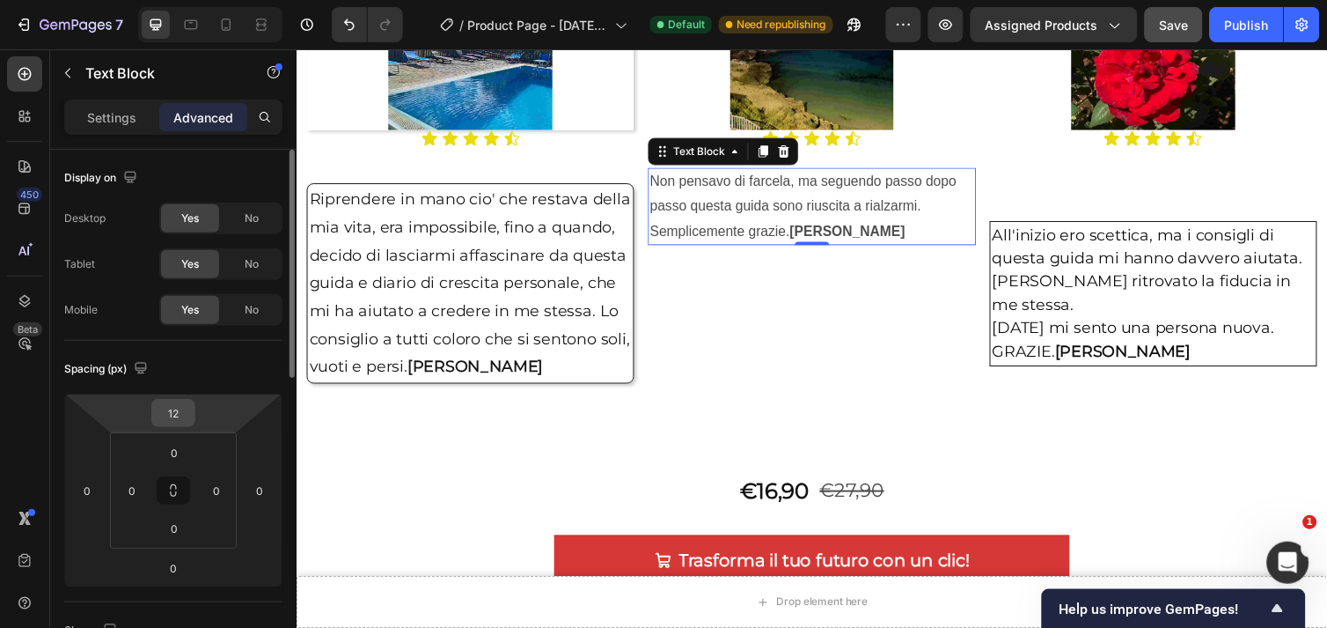
click at [195, 416] on div "12" at bounding box center [173, 413] width 44 height 28
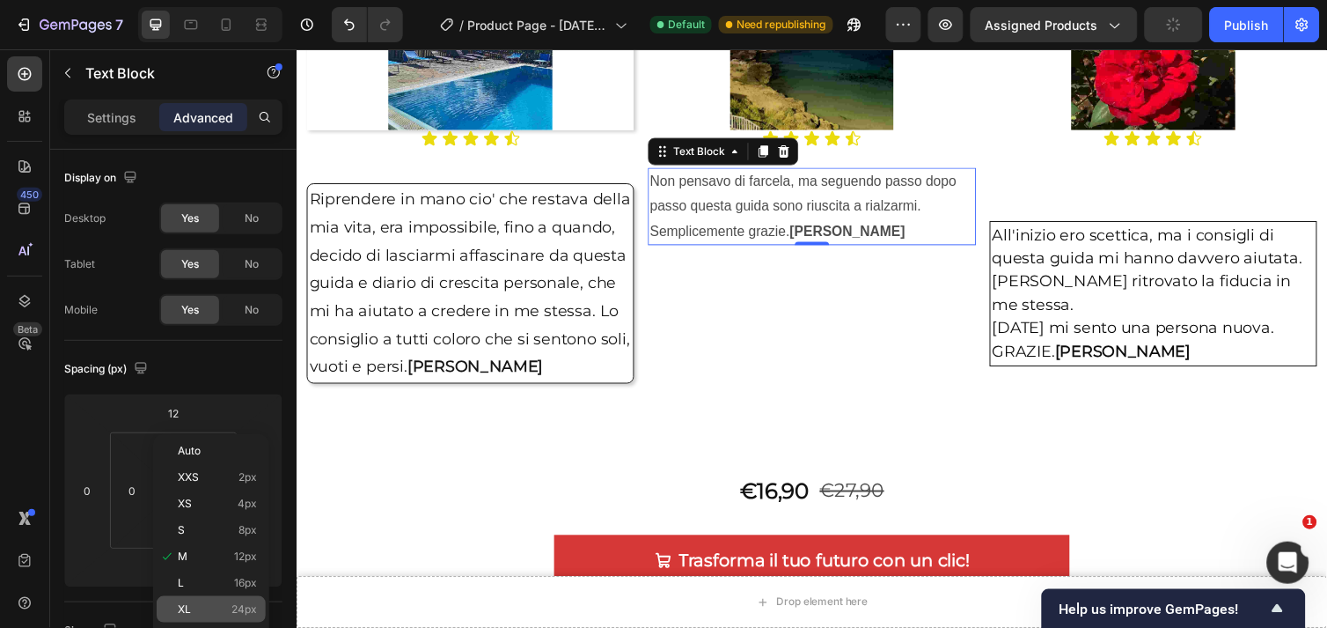
click at [202, 601] on div "XL 24px" at bounding box center [211, 609] width 109 height 26
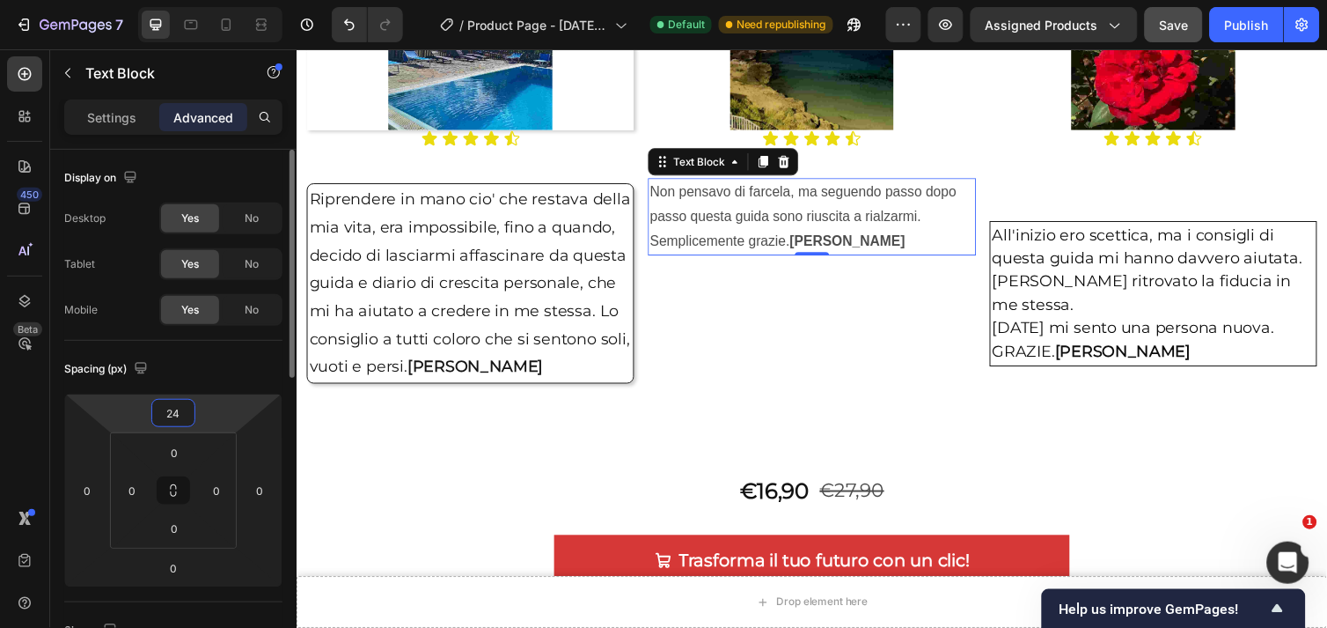
click at [181, 417] on input "24" at bounding box center [173, 413] width 35 height 26
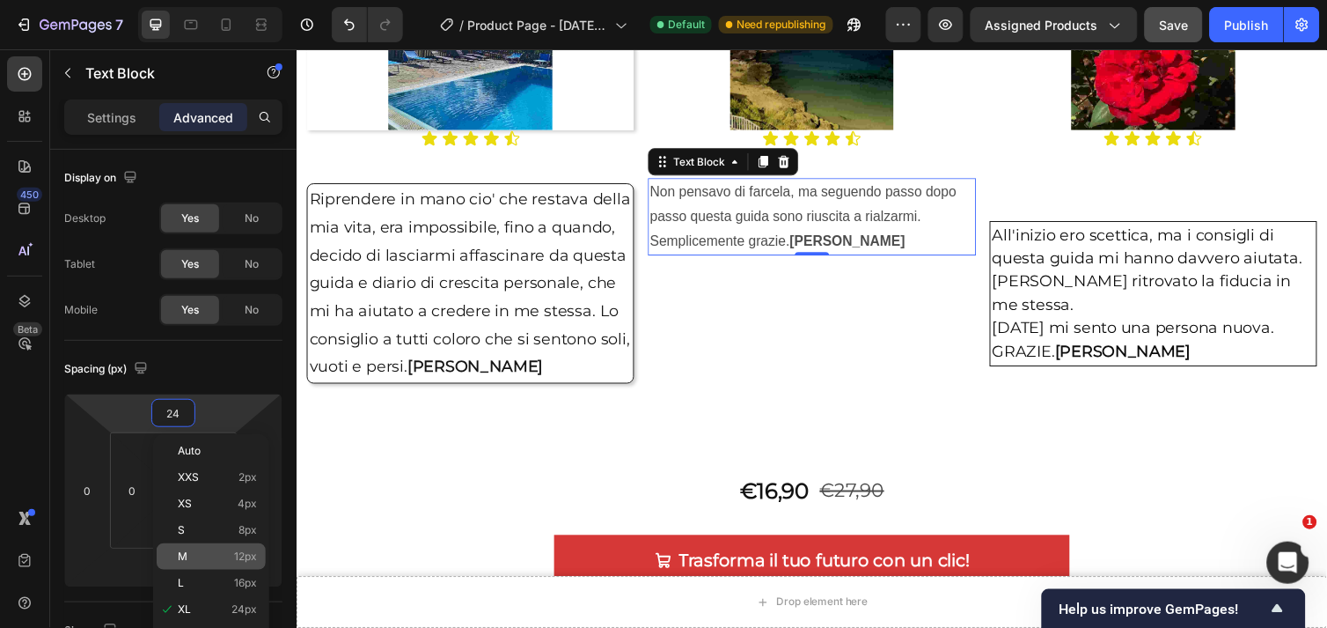
scroll to position [98, 0]
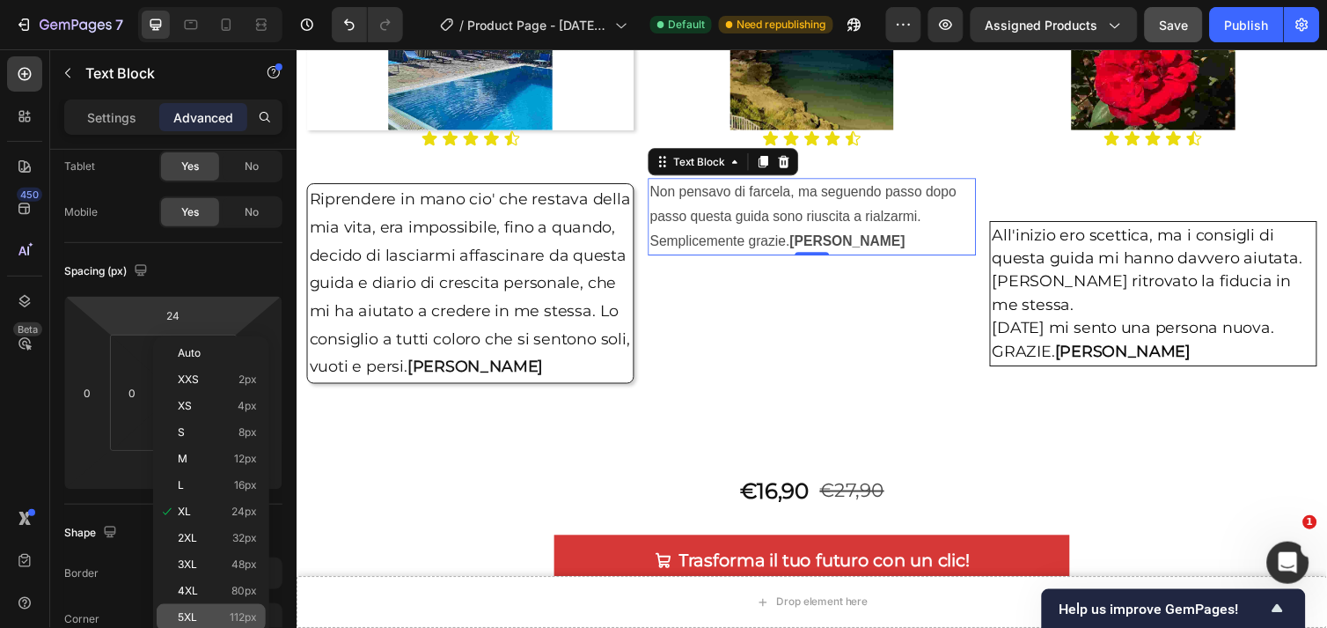
click at [195, 611] on span "5XL" at bounding box center [187, 617] width 19 height 12
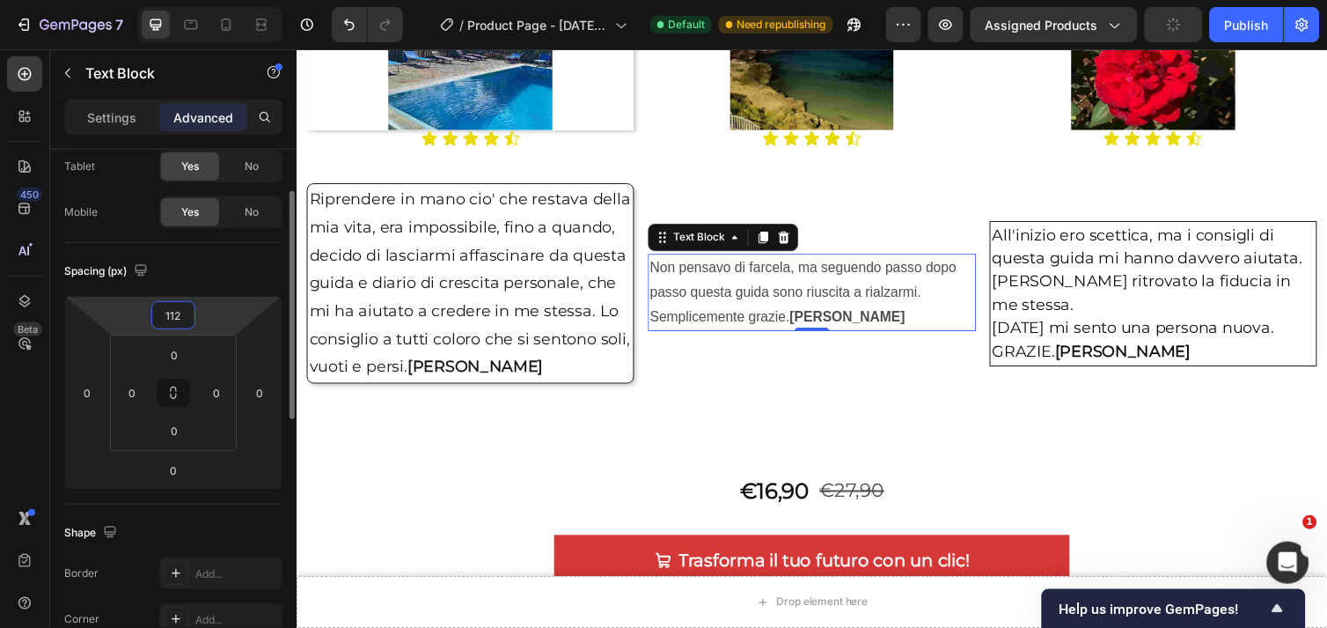
click at [181, 320] on input "112" at bounding box center [173, 315] width 35 height 26
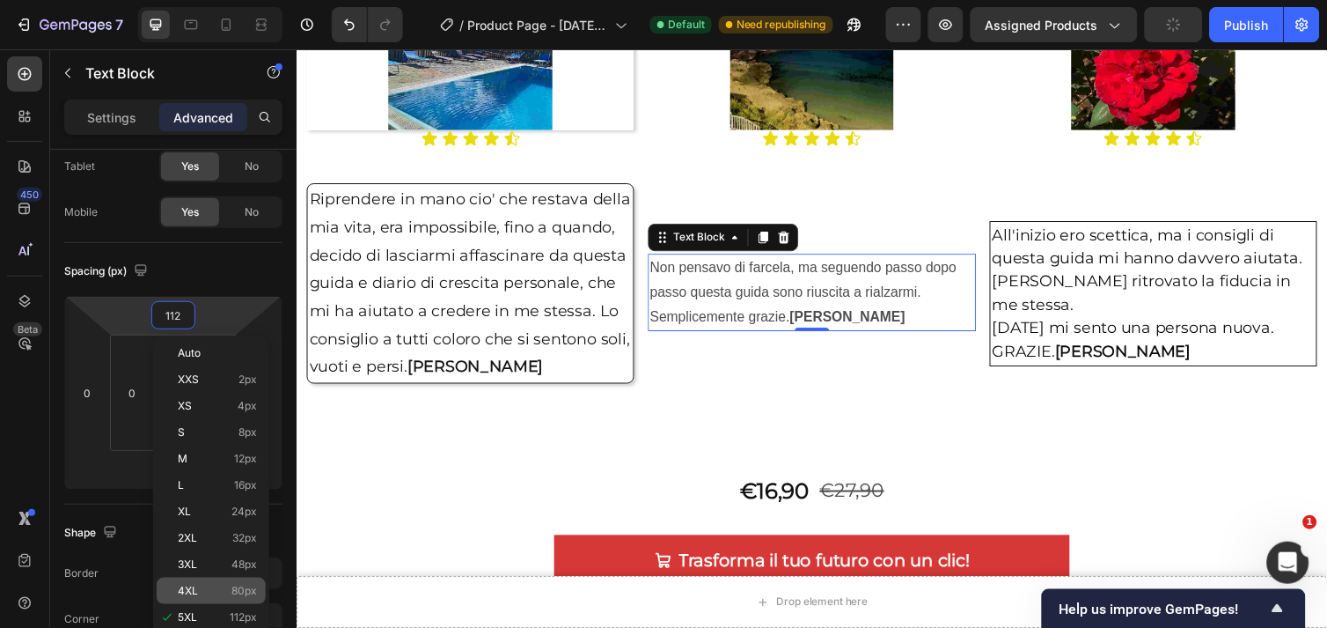
click at [207, 578] on div "4XL 80px" at bounding box center [211, 590] width 109 height 26
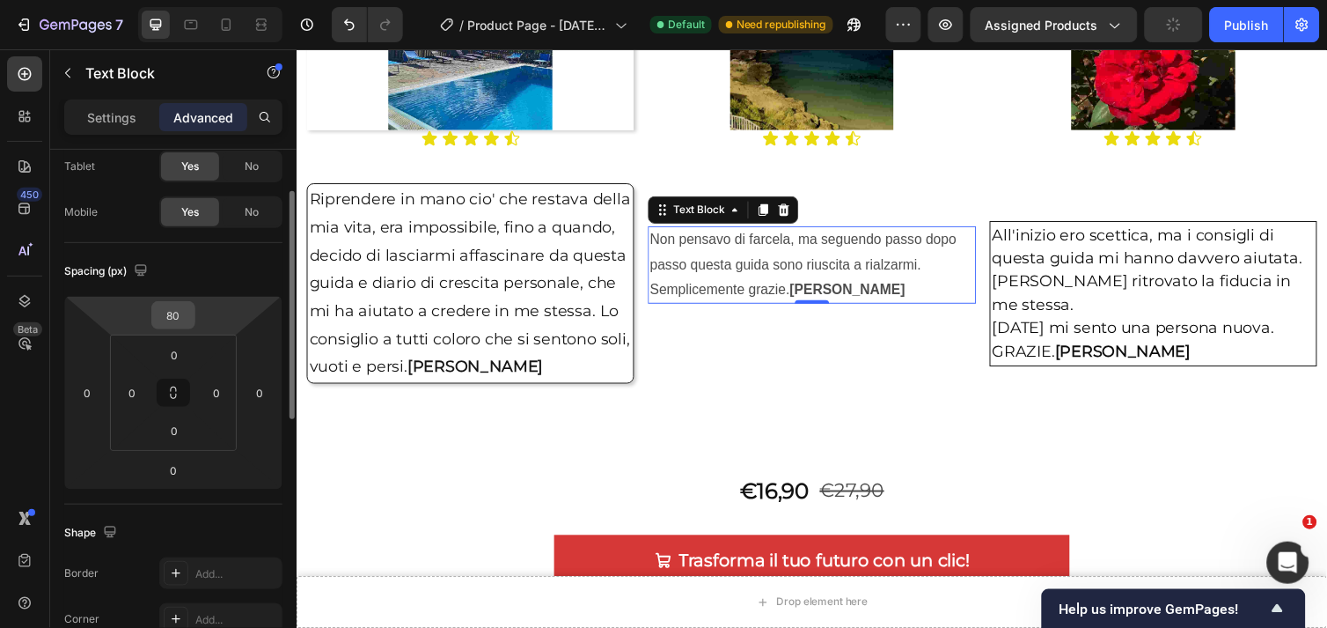
click at [182, 318] on input "80" at bounding box center [173, 315] width 35 height 26
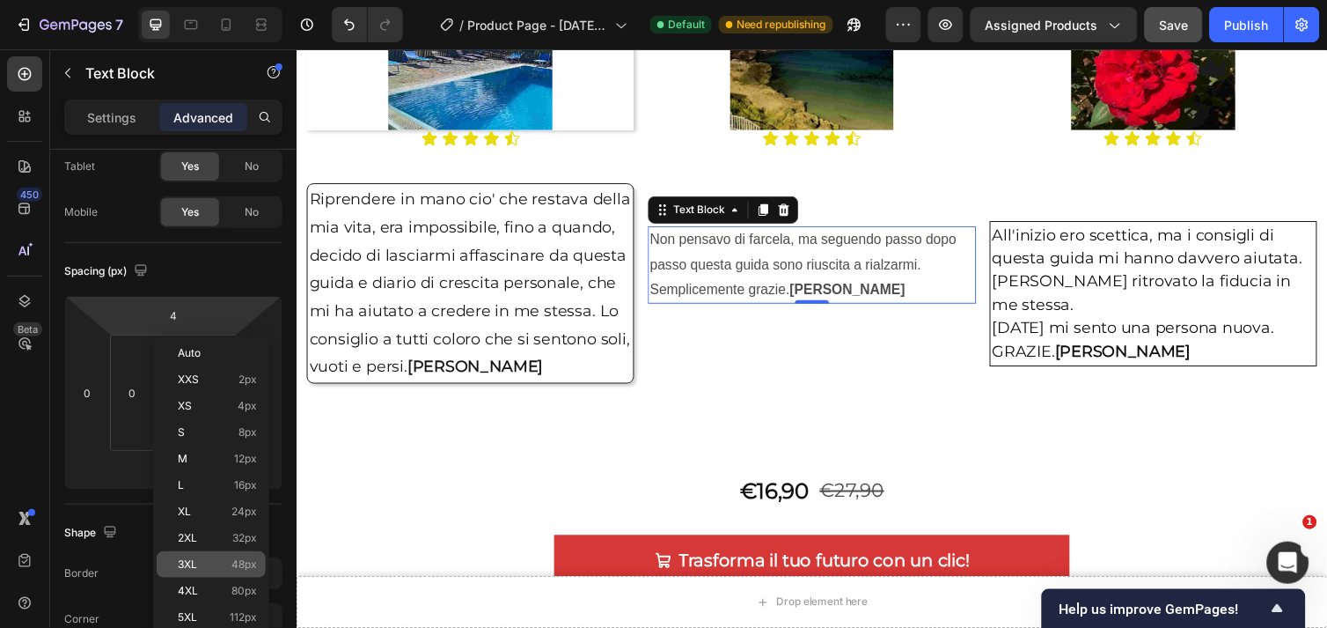
click at [206, 559] on p "3XL 48px" at bounding box center [217, 564] width 79 height 12
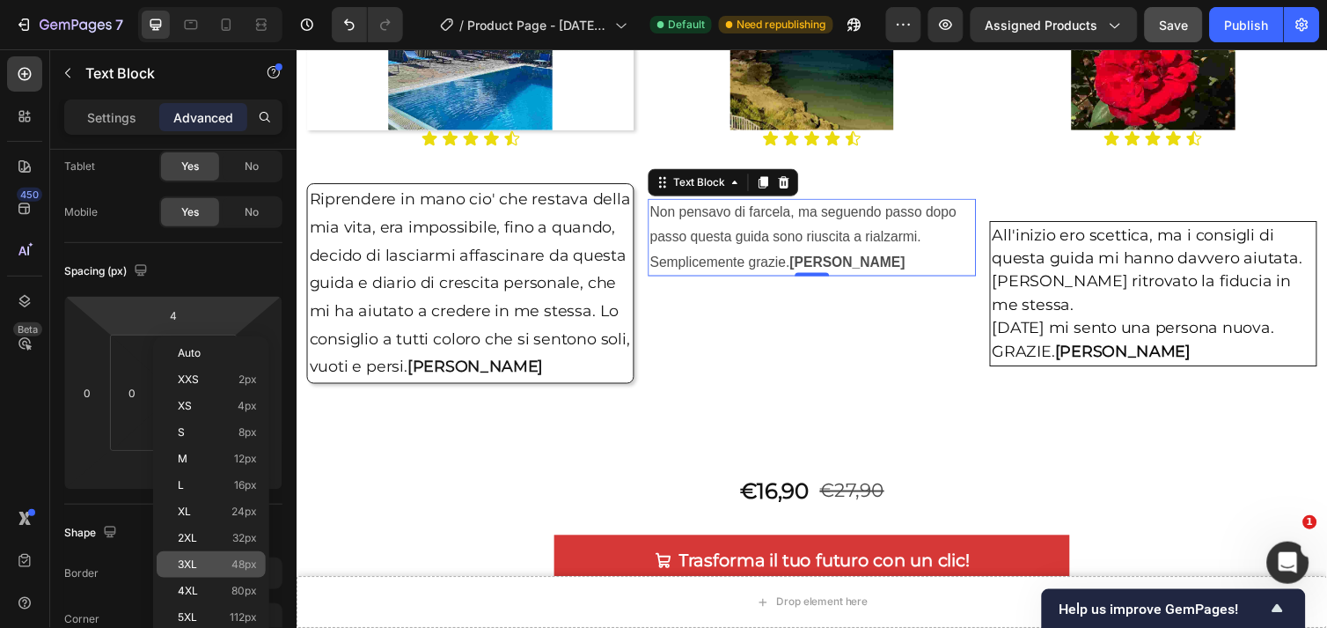
type input "48"
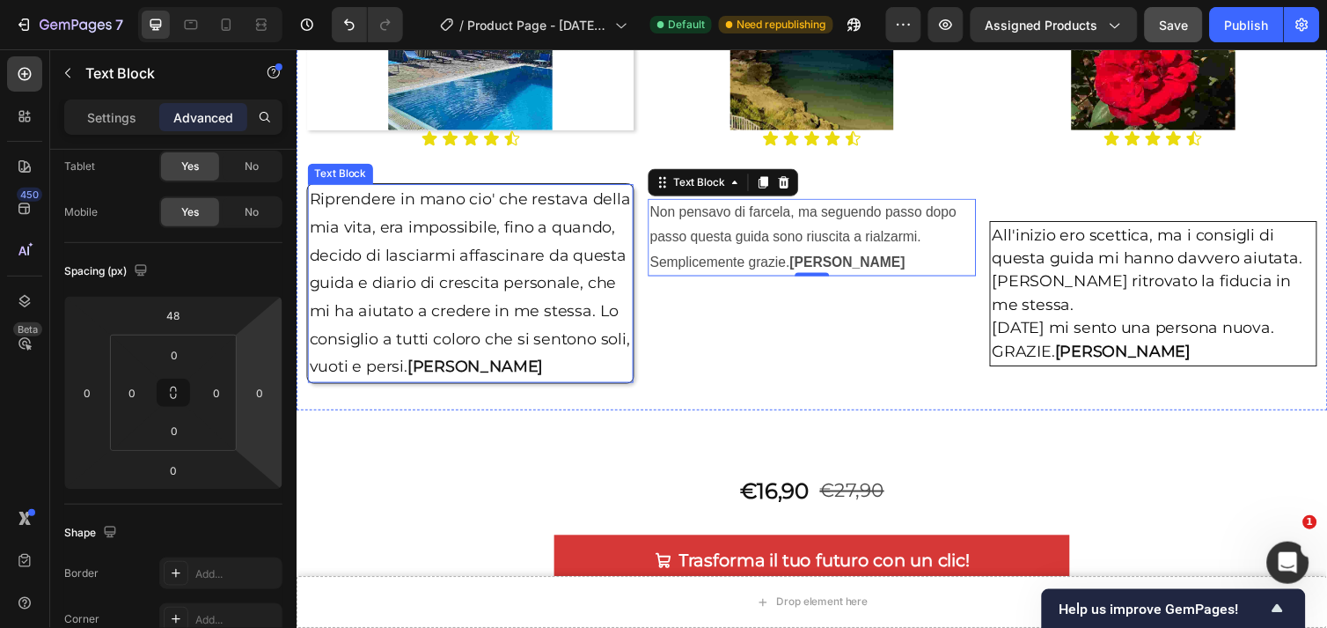
click at [488, 306] on p "Riprendere in mano cio' che restava della mia vita, era impossibile, fino a qua…" at bounding box center [474, 288] width 330 height 200
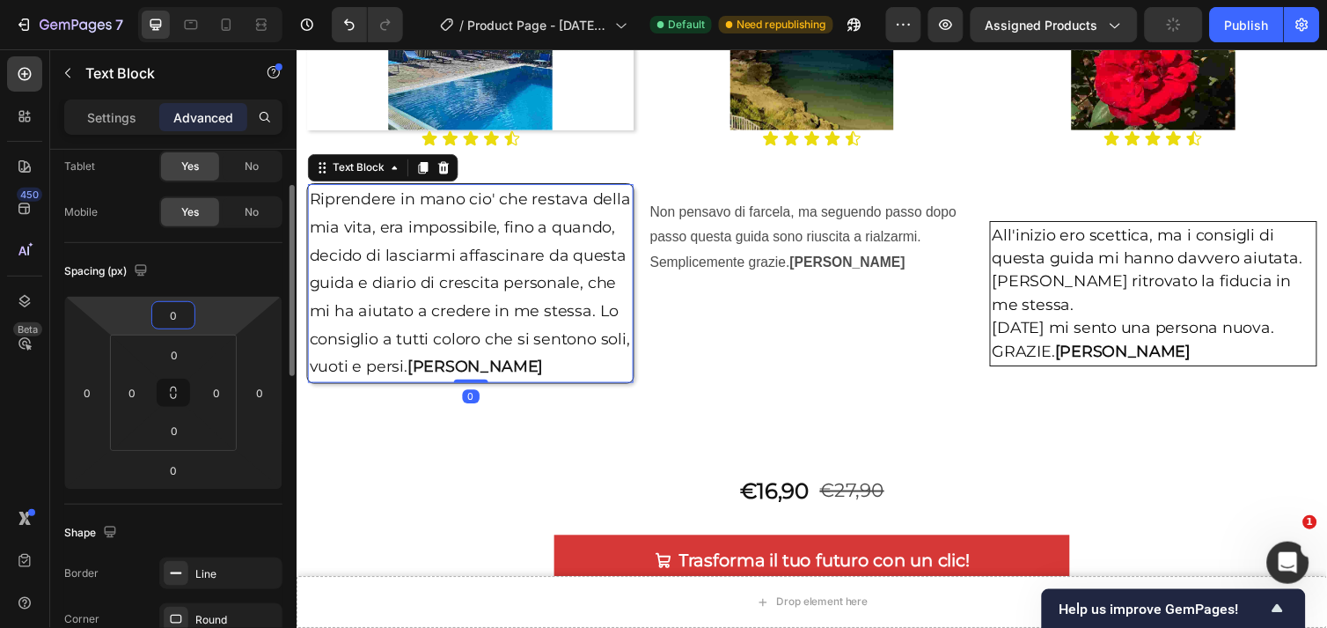
click at [187, 312] on input "0" at bounding box center [173, 315] width 35 height 26
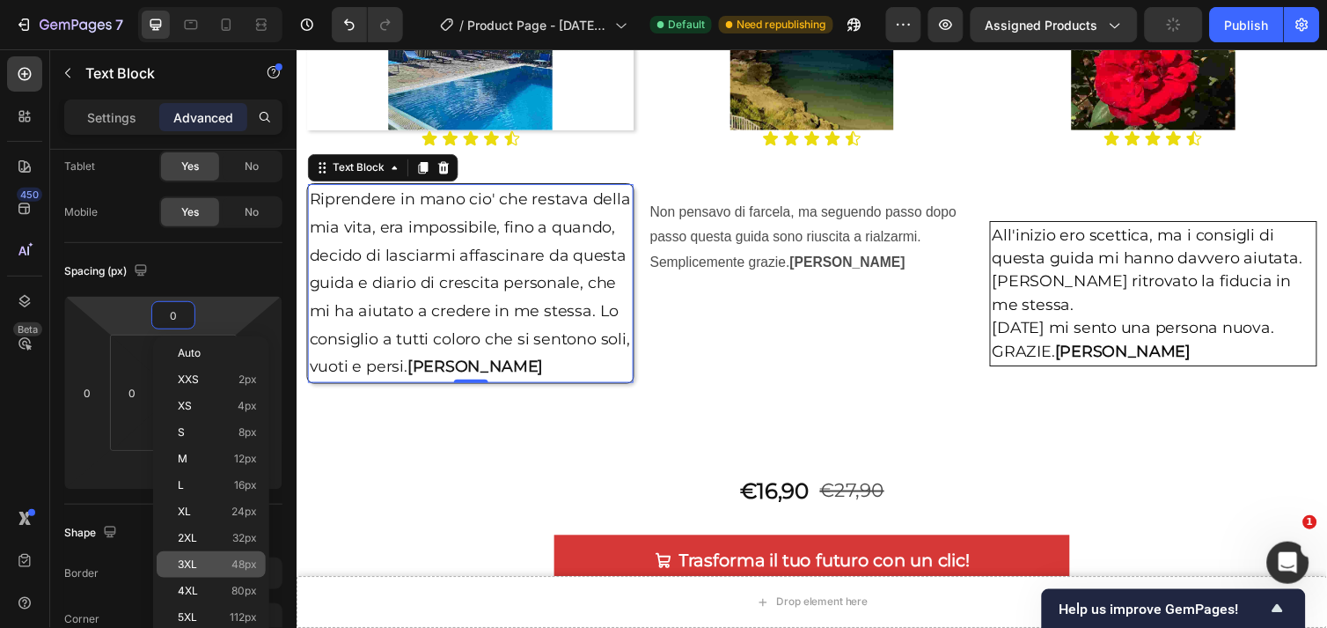
click at [201, 559] on p "3XL 48px" at bounding box center [217, 564] width 79 height 12
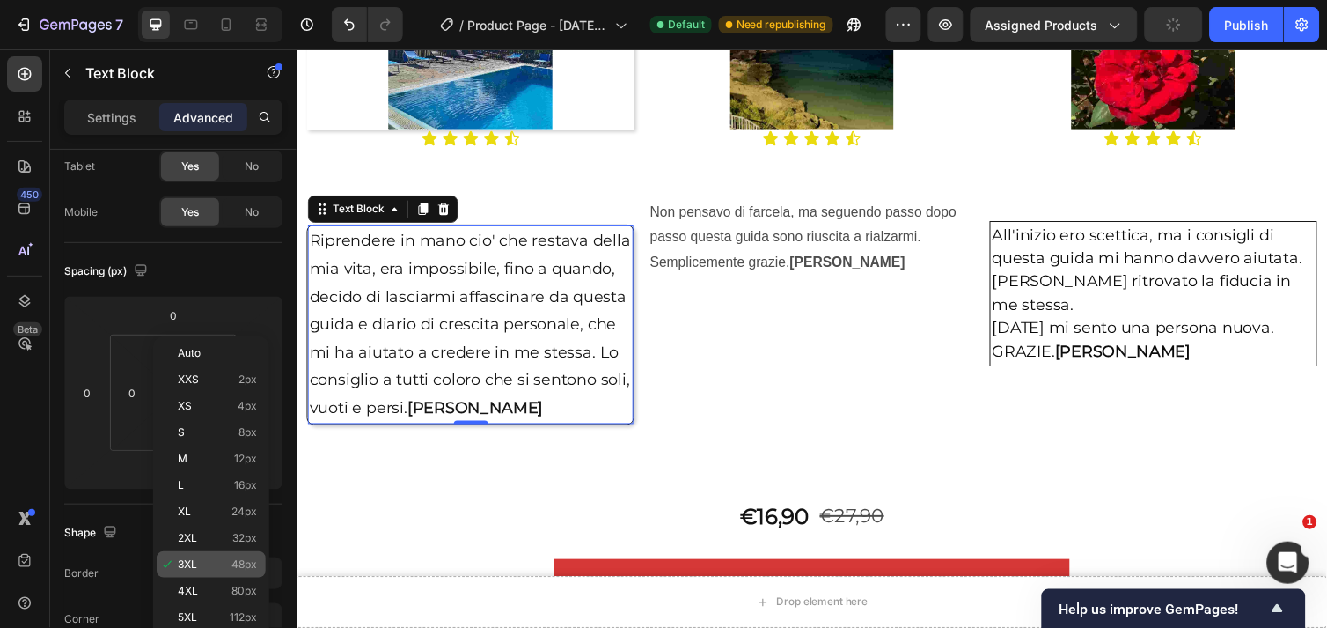
type input "48"
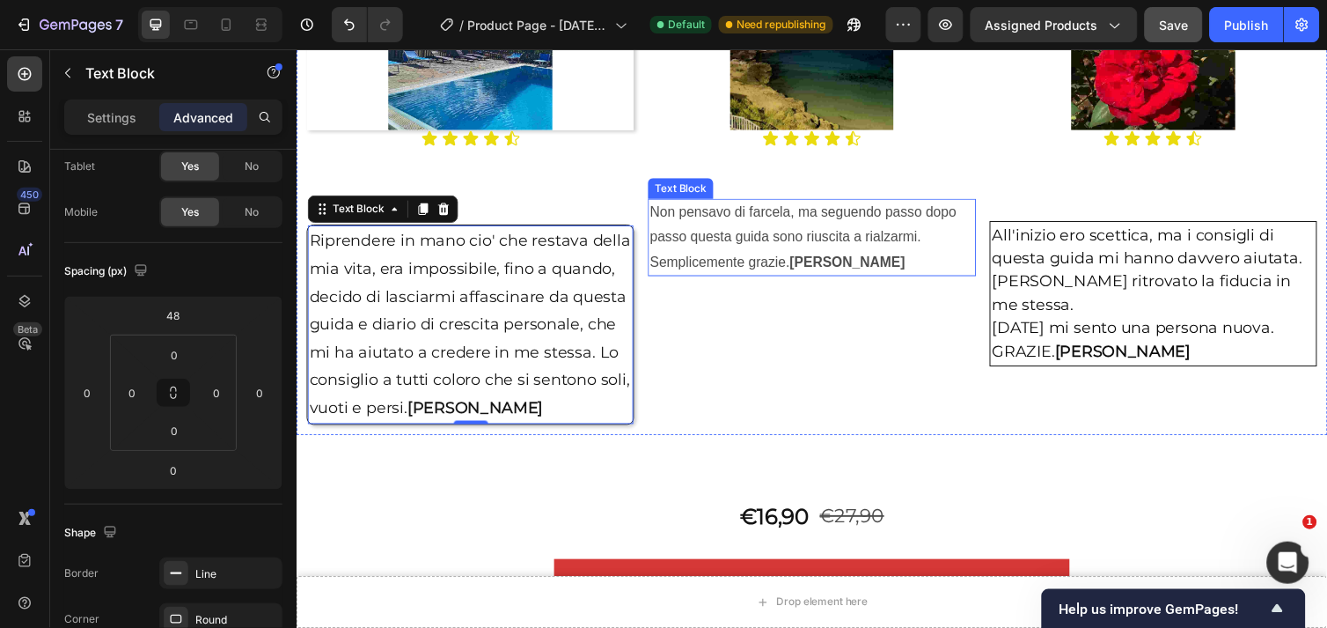
click at [783, 227] on p "Non pensavo di farcela, ma seguendo passo dopo passo questa guida sono riuscita…" at bounding box center [824, 241] width 332 height 76
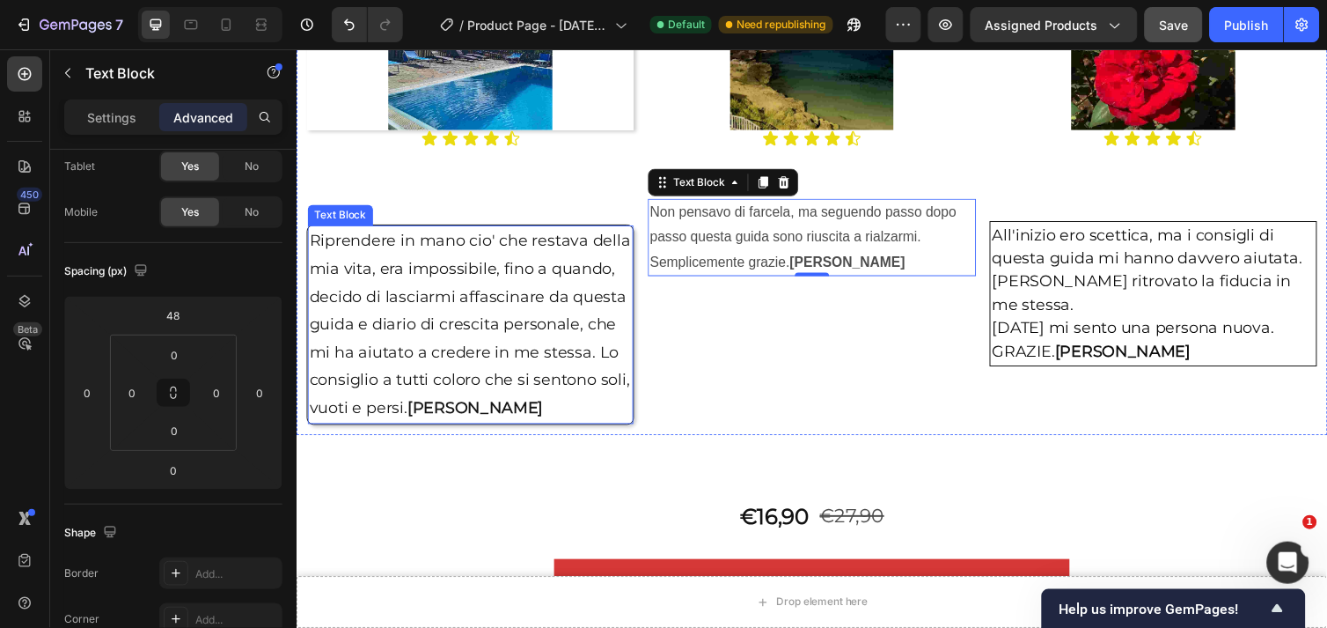
click at [536, 311] on p "Riprendere in mano cio' che restava della mia vita, era impossibile, fino a qua…" at bounding box center [474, 331] width 330 height 200
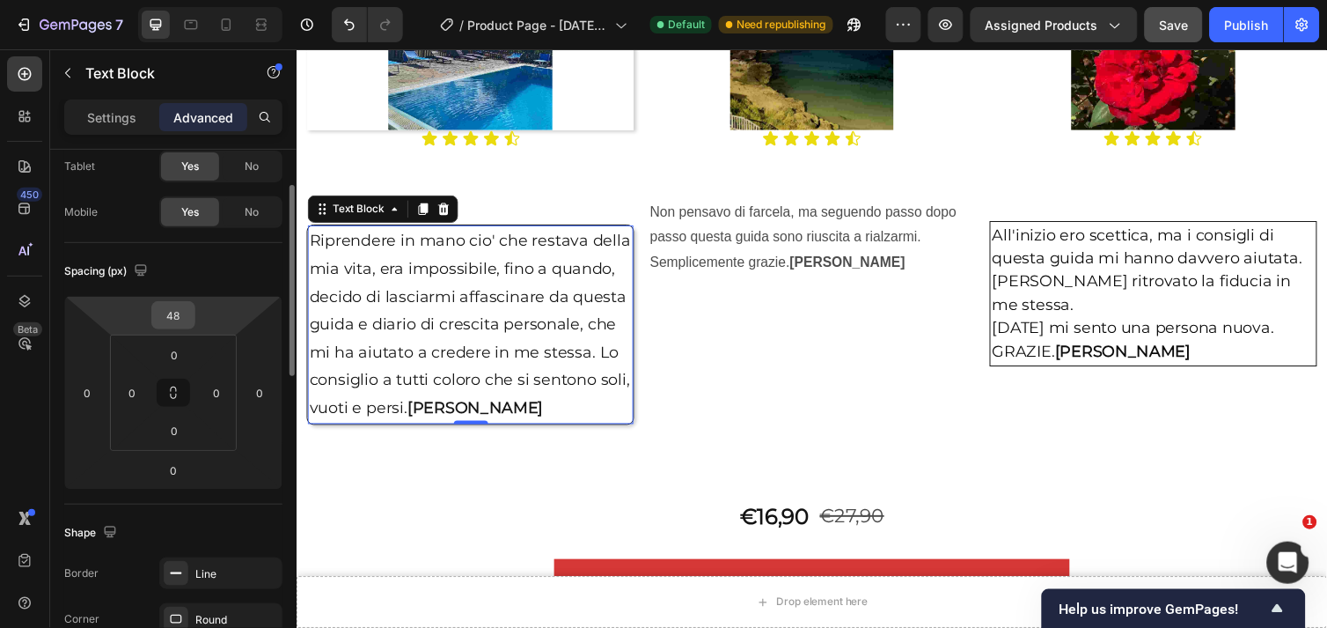
click at [183, 312] on input "48" at bounding box center [173, 315] width 35 height 26
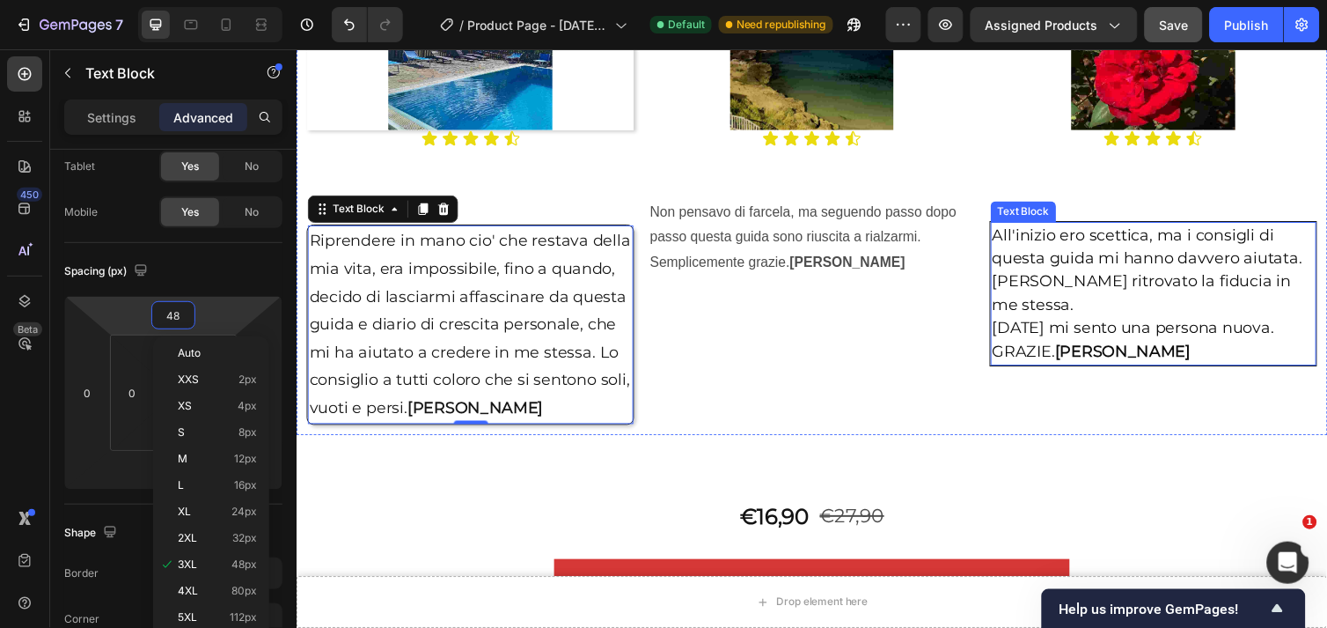
click at [1081, 253] on span "All'inizio ero scettica, ma i consigli di questa guida mi hanno davvero aiutata." at bounding box center [1168, 250] width 318 height 43
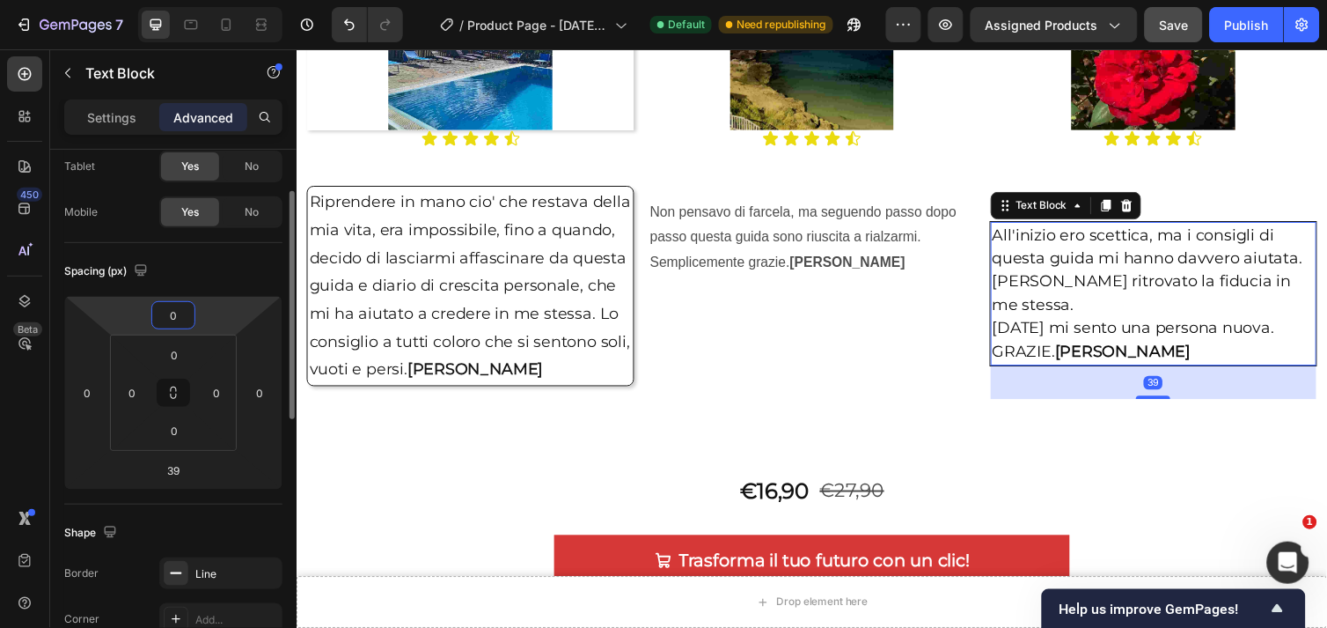
click at [182, 317] on input "0" at bounding box center [173, 315] width 35 height 26
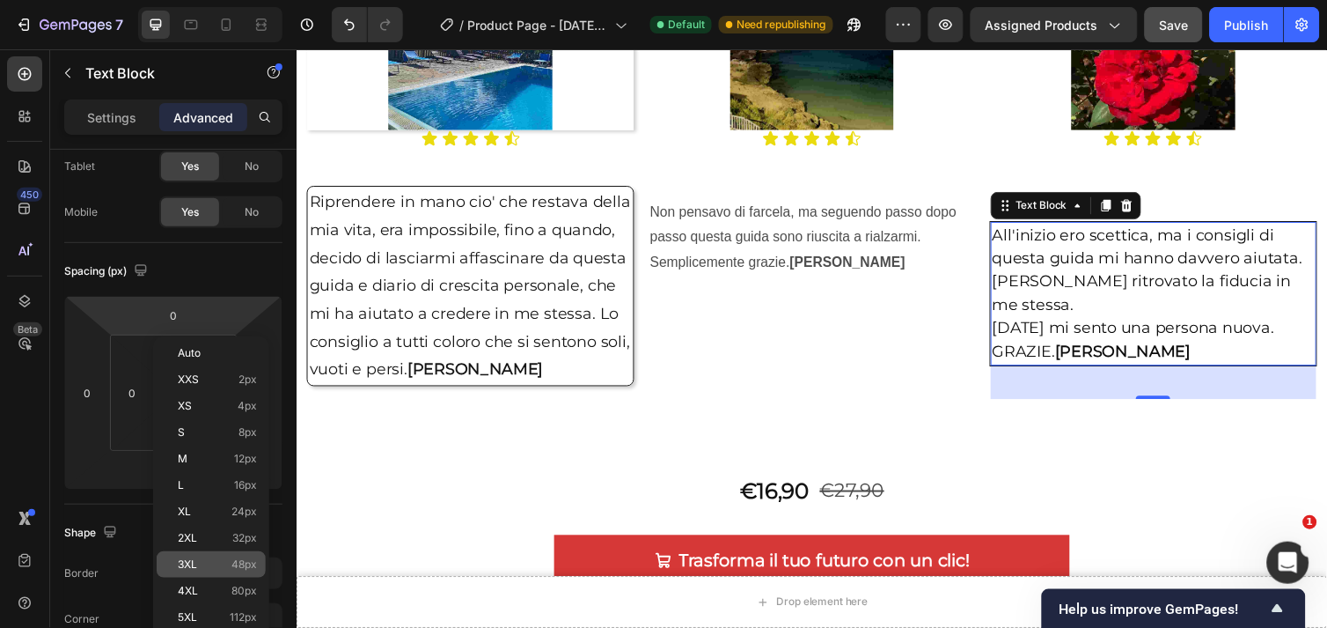
click at [187, 558] on span "3XL" at bounding box center [187, 564] width 19 height 12
type input "48"
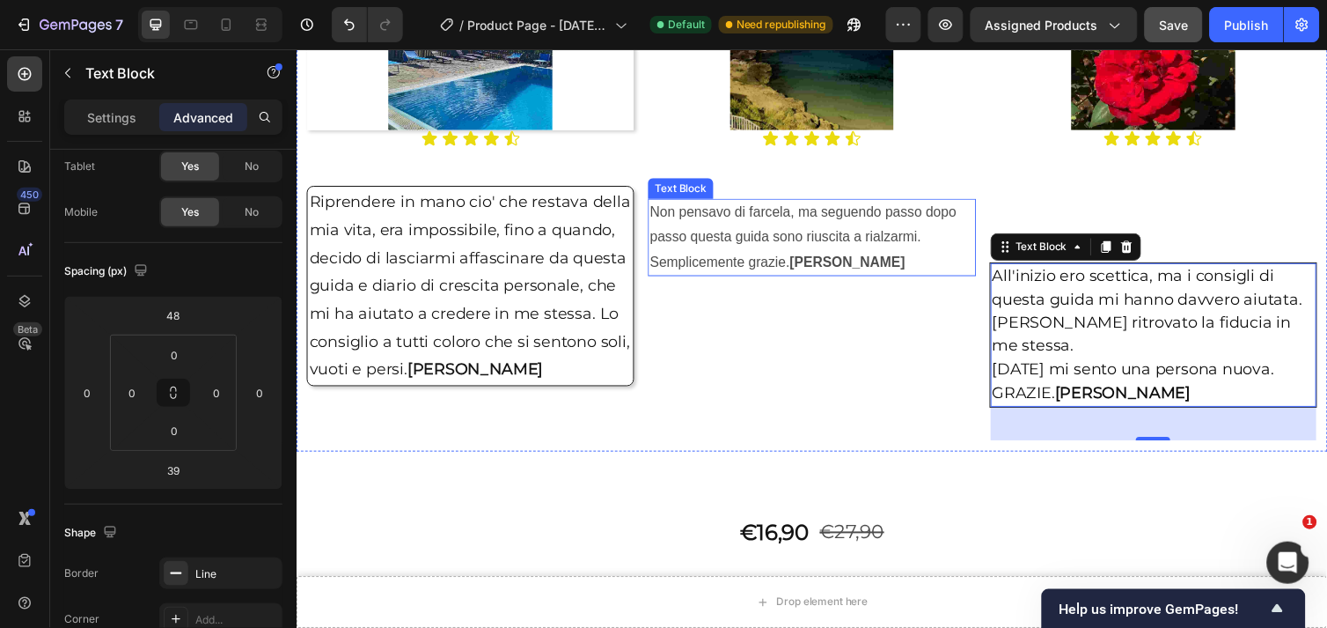
click at [802, 250] on p "Non pensavo di farcela, ma seguendo passo dopo passo questa guida sono riuscita…" at bounding box center [824, 241] width 332 height 76
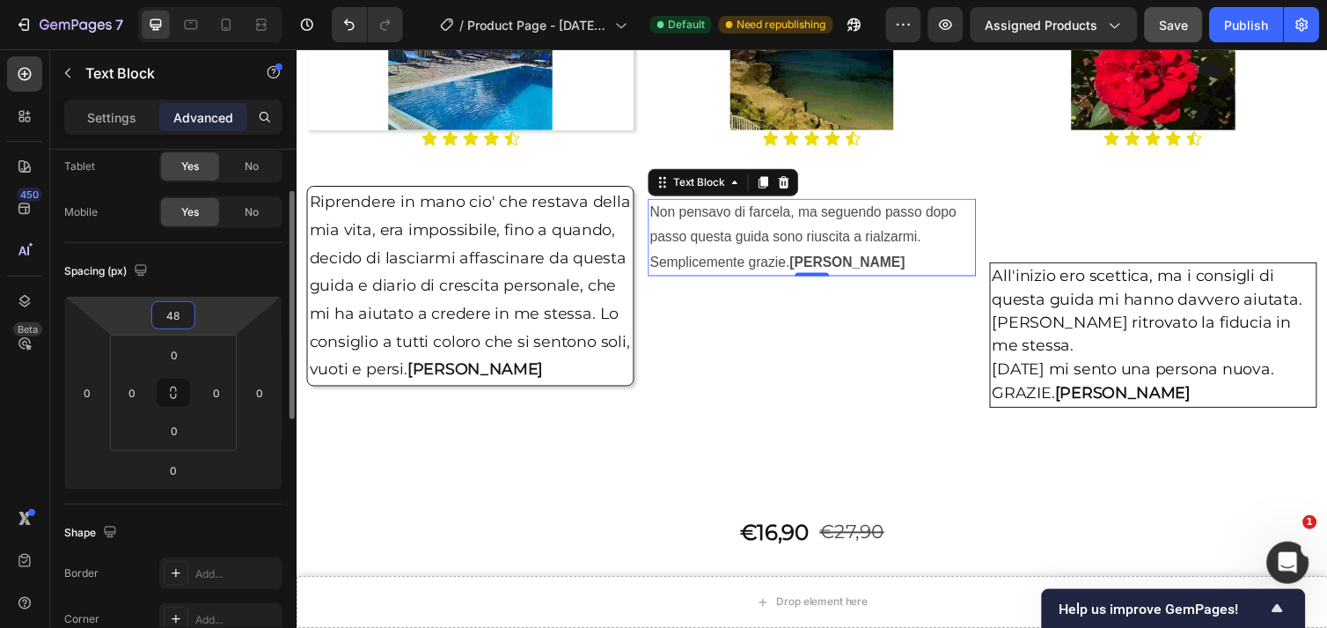
click at [190, 310] on input "48" at bounding box center [173, 315] width 35 height 26
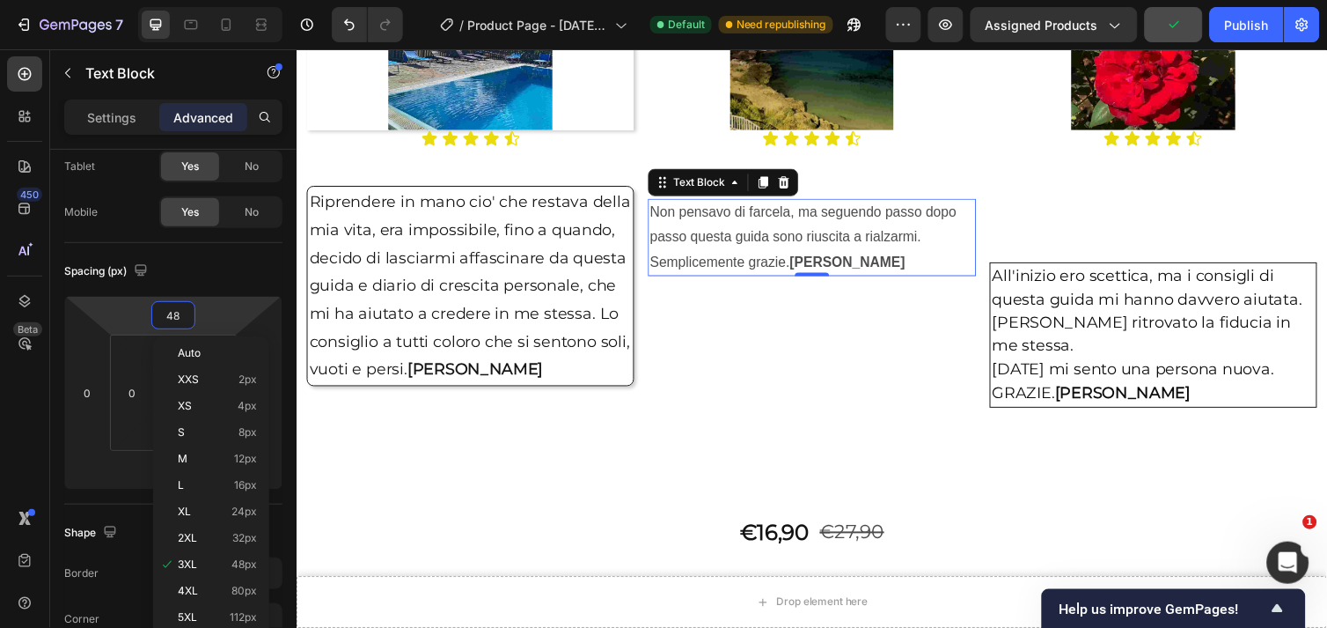
type input "3"
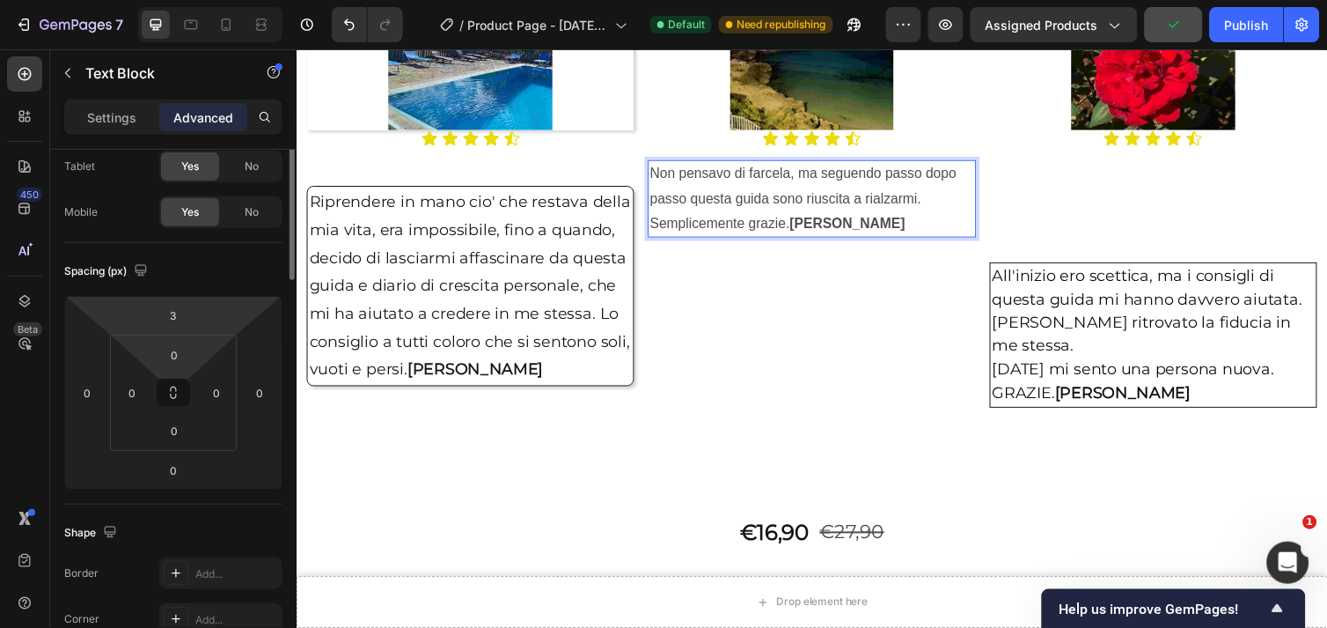
scroll to position [0, 0]
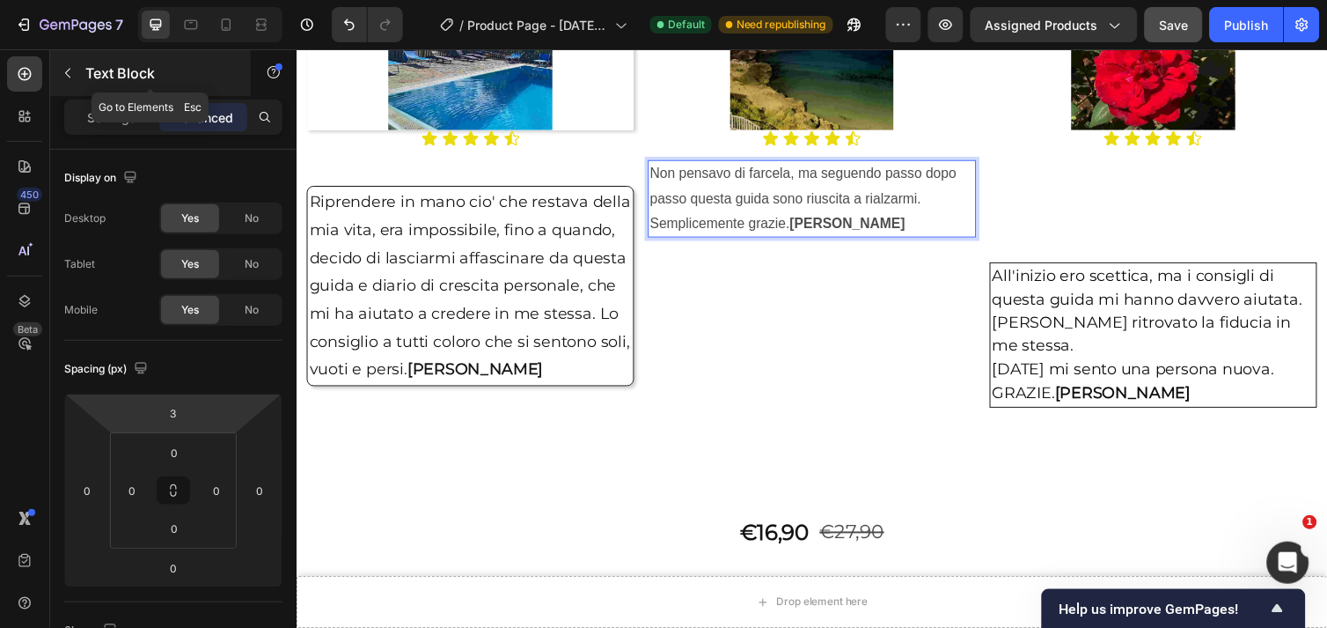
click at [62, 71] on icon "button" at bounding box center [68, 73] width 14 height 14
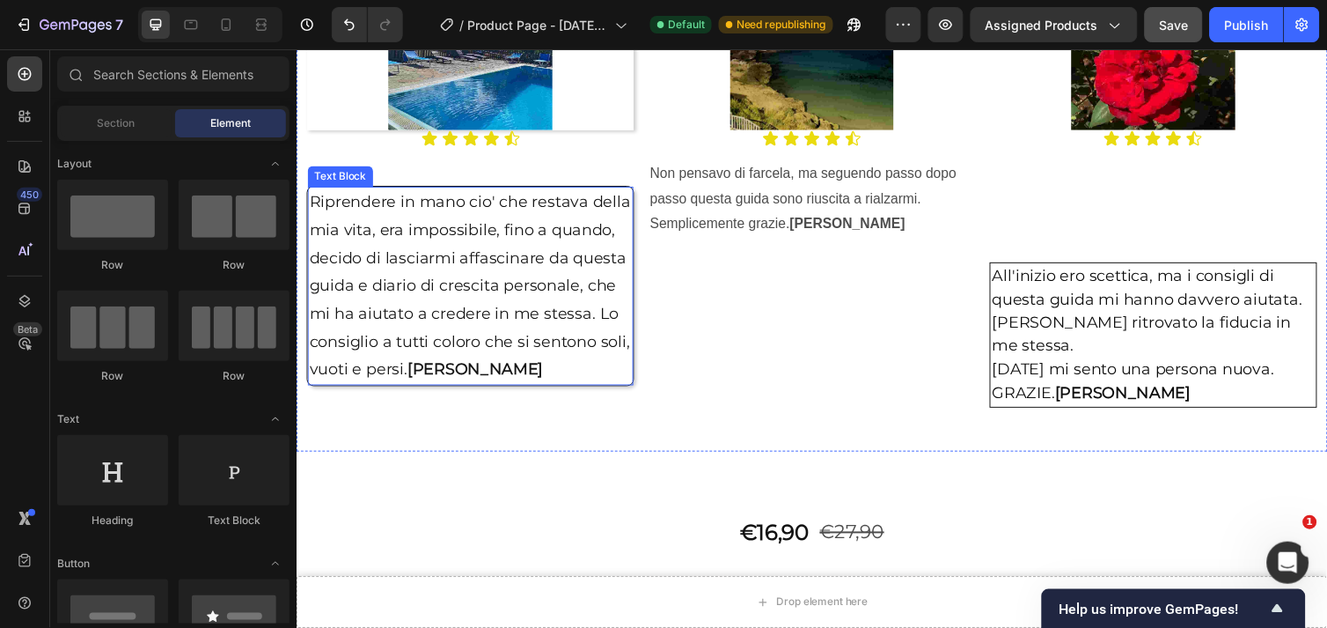
click at [518, 268] on p "Riprendere in mano cio' che restava della mia vita, era impossibile, fino a qua…" at bounding box center [474, 291] width 330 height 200
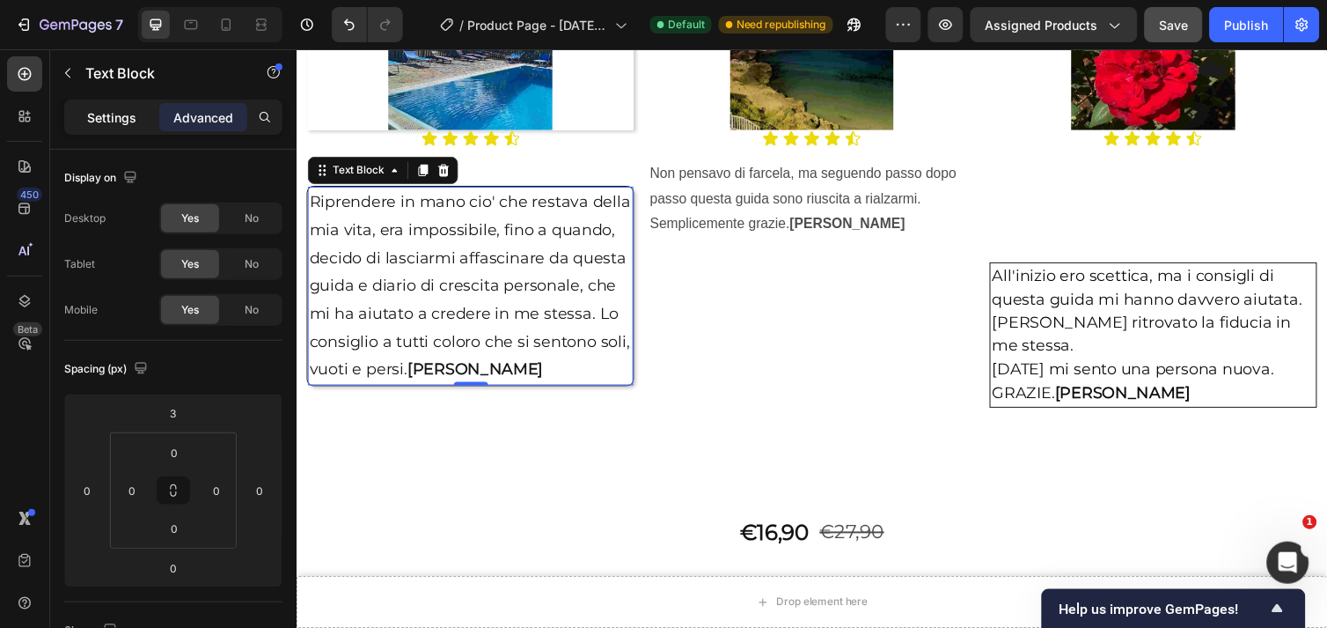
click at [119, 111] on p "Settings" at bounding box center [111, 117] width 49 height 18
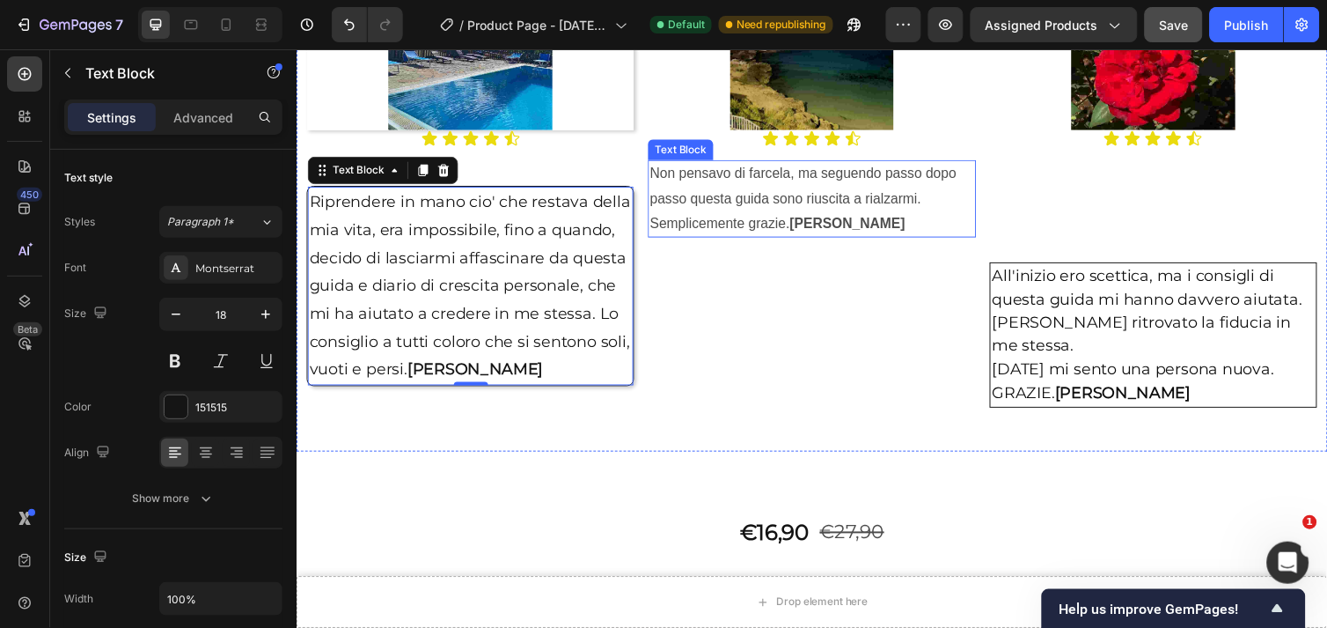
click at [768, 215] on p "Non pensavo di farcela, ma seguendo passo dopo passo questa guida sono riuscita…" at bounding box center [824, 202] width 332 height 76
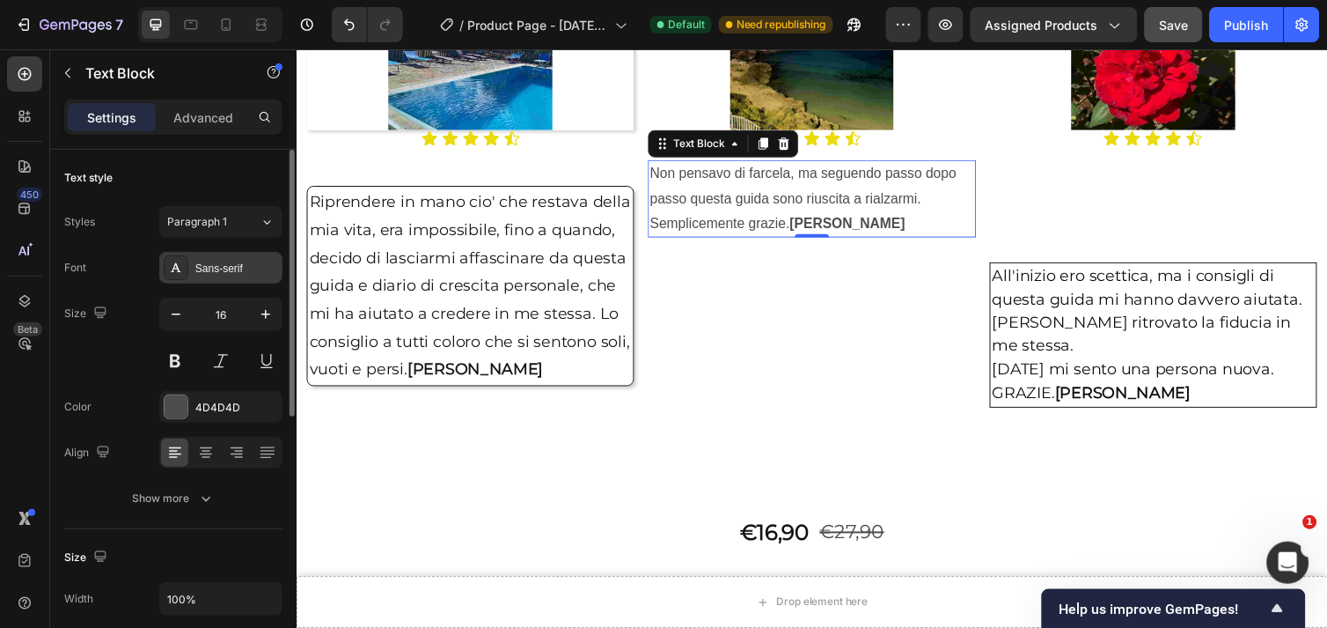
click at [231, 262] on div "Sans-serif" at bounding box center [236, 269] width 83 height 16
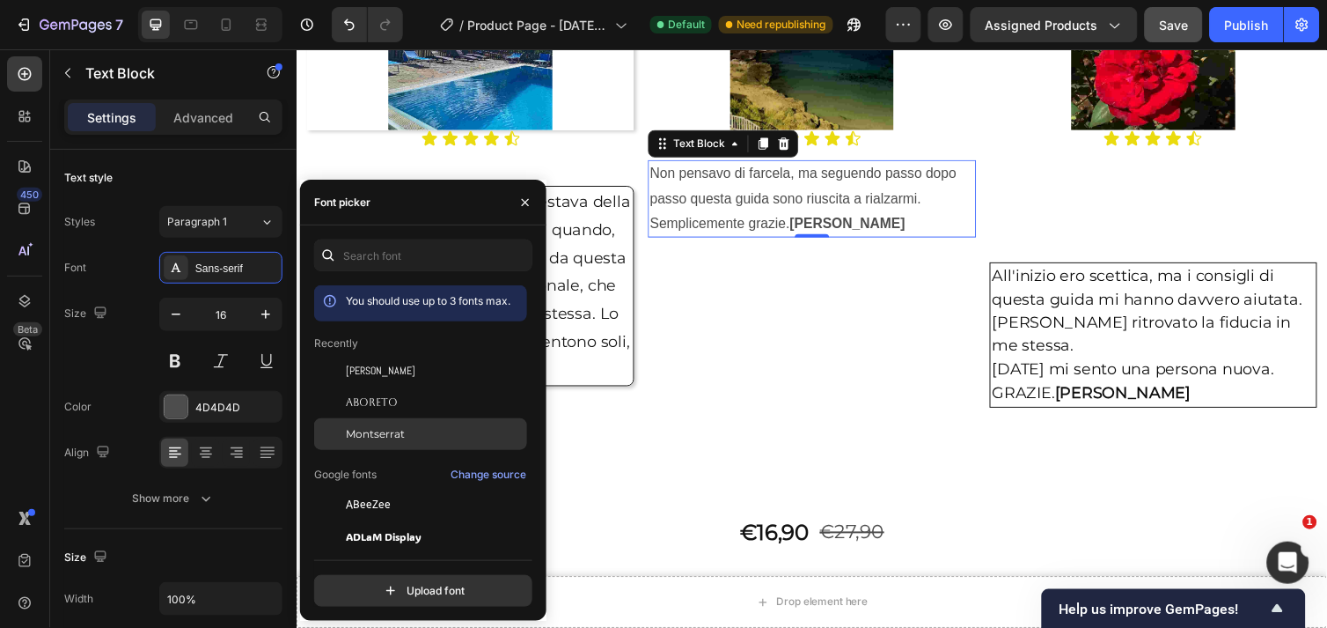
click at [384, 438] on span "Montserrat" at bounding box center [375, 434] width 59 height 16
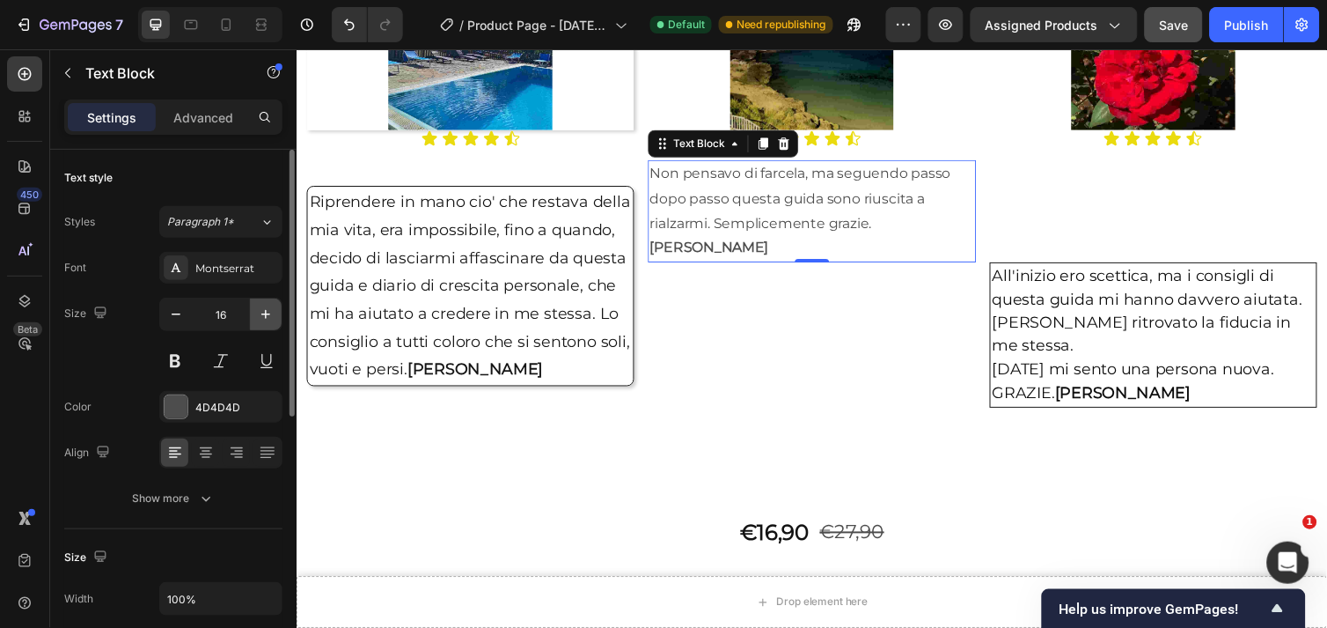
click at [271, 309] on icon "button" at bounding box center [266, 314] width 18 height 18
type input "18"
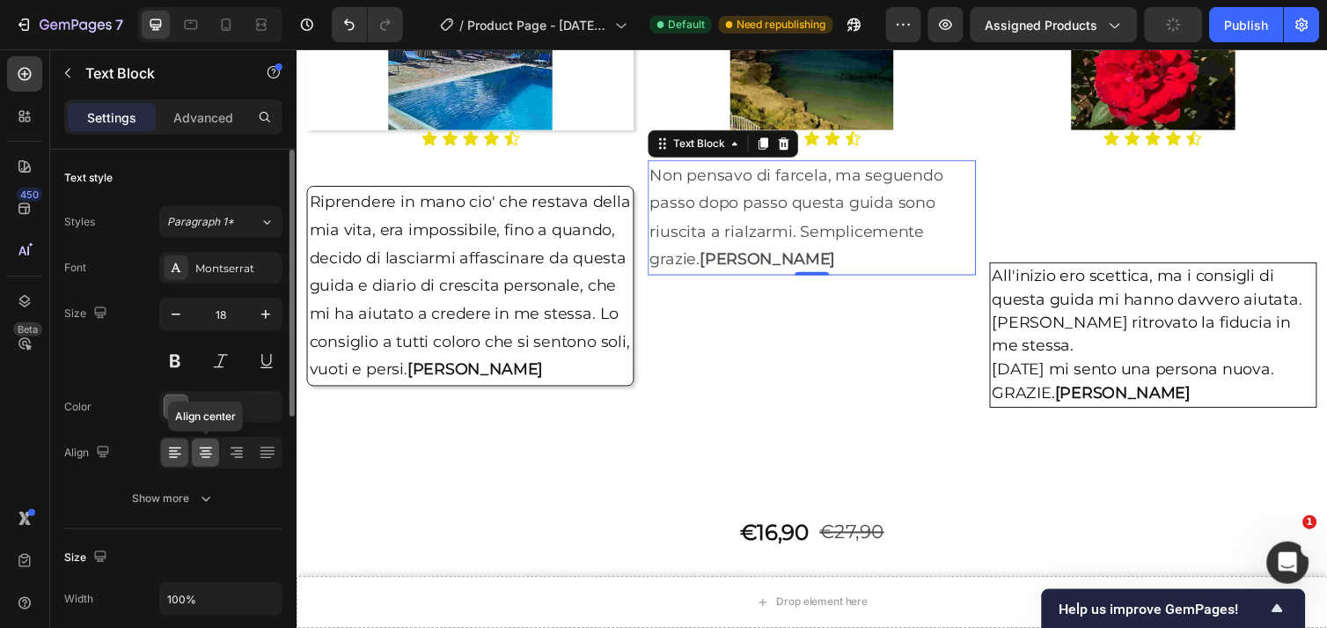
click at [203, 452] on icon at bounding box center [206, 453] width 18 height 18
click at [174, 450] on icon at bounding box center [175, 453] width 18 height 18
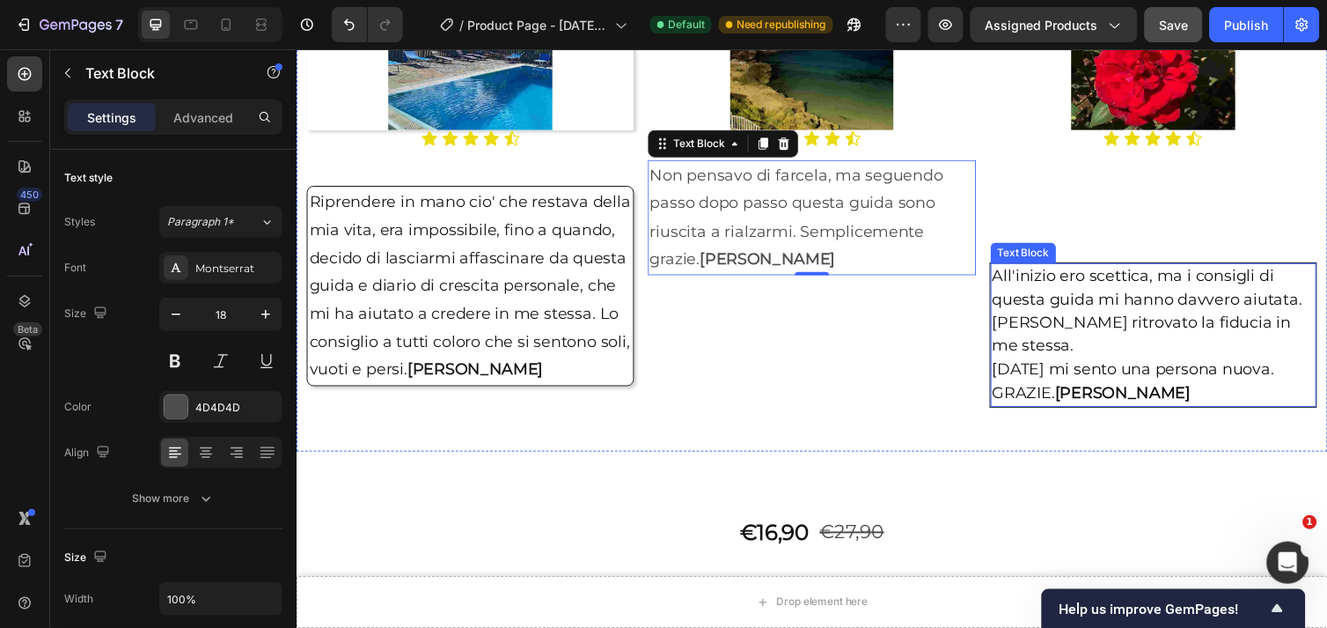
click at [1114, 325] on span "[PERSON_NAME] ritrovato la fiducia in me stessa." at bounding box center [1162, 340] width 306 height 43
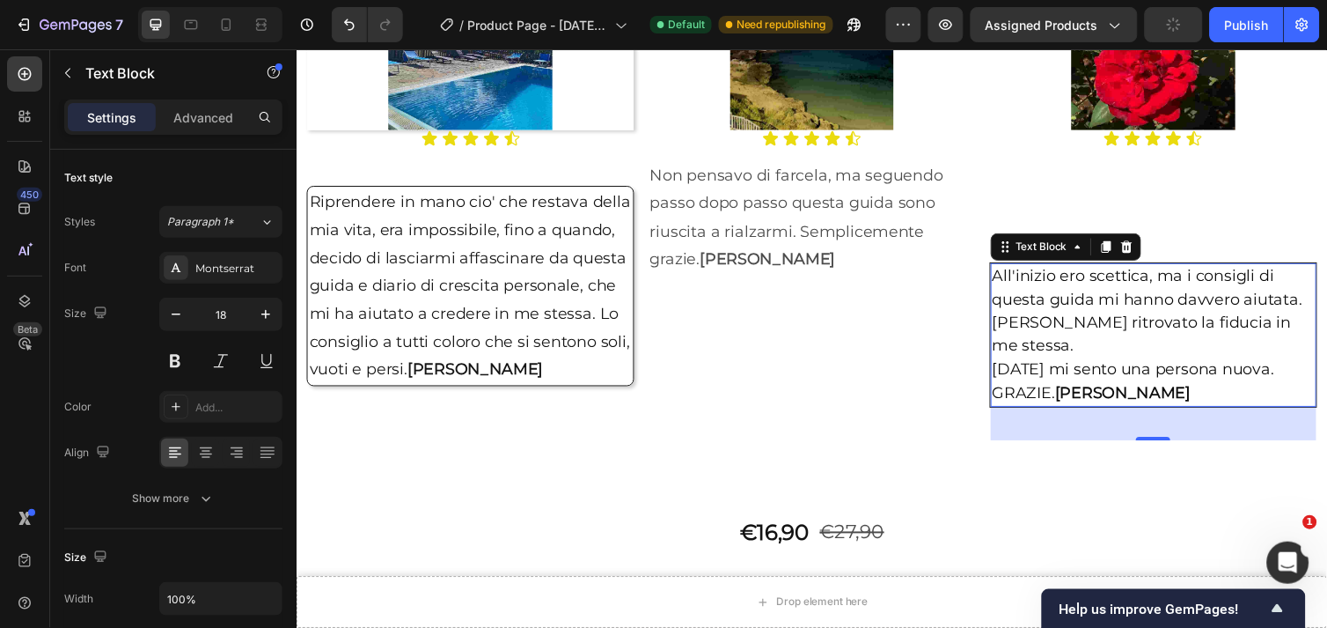
click at [1157, 415] on div "39" at bounding box center [1174, 432] width 334 height 34
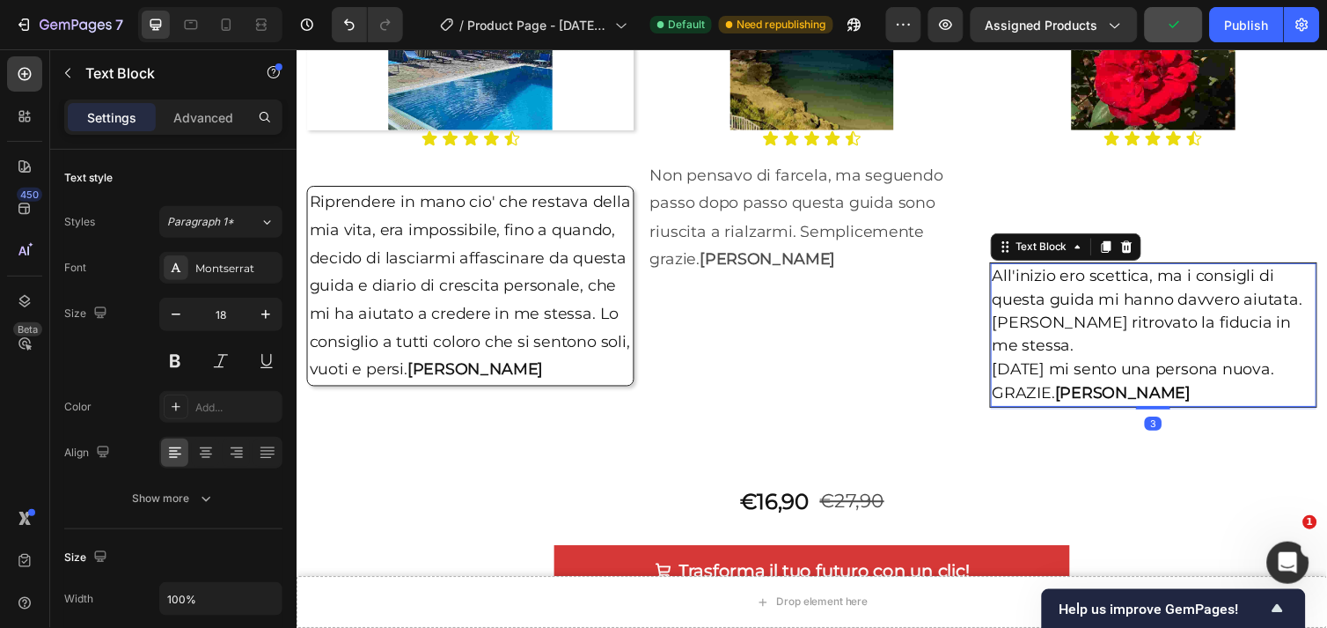
drag, startPoint x: 1161, startPoint y: 416, endPoint x: 1157, endPoint y: 385, distance: 31.9
click at [1157, 414] on div at bounding box center [1173, 416] width 35 height 4
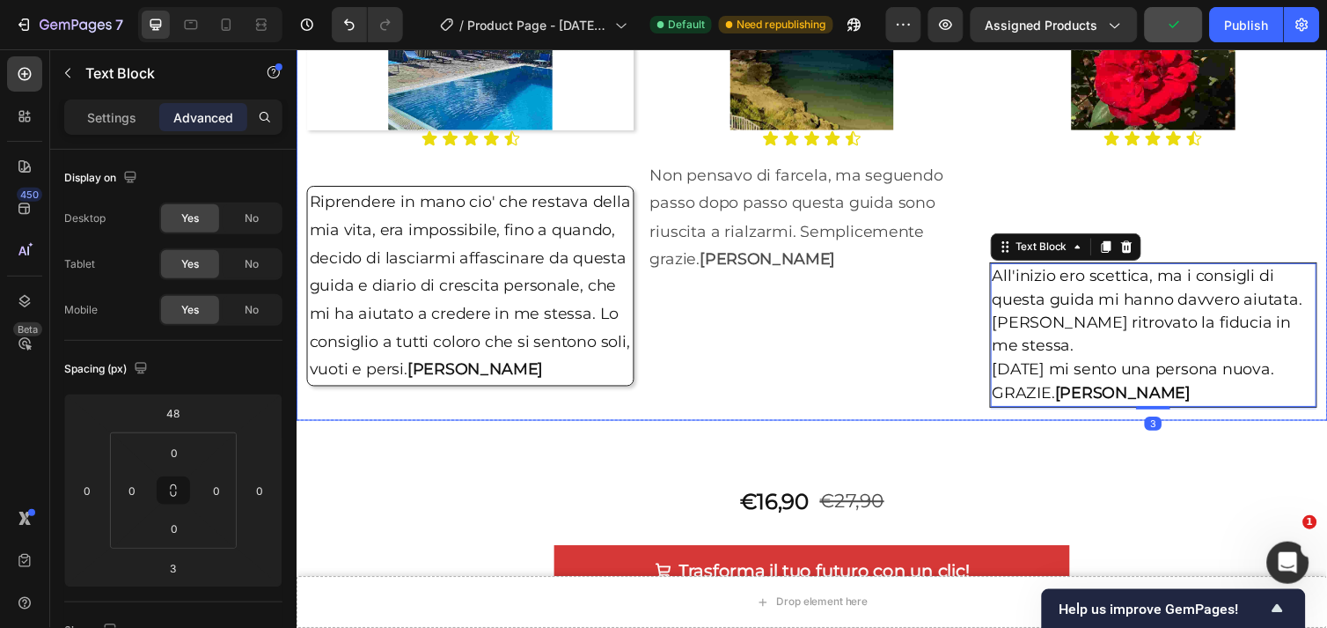
click at [853, 321] on div "Image Icon Icon Icon Icon Icon Icon List Non pensavo di farcela, ma seguendo pa…" at bounding box center [823, 190] width 335 height 455
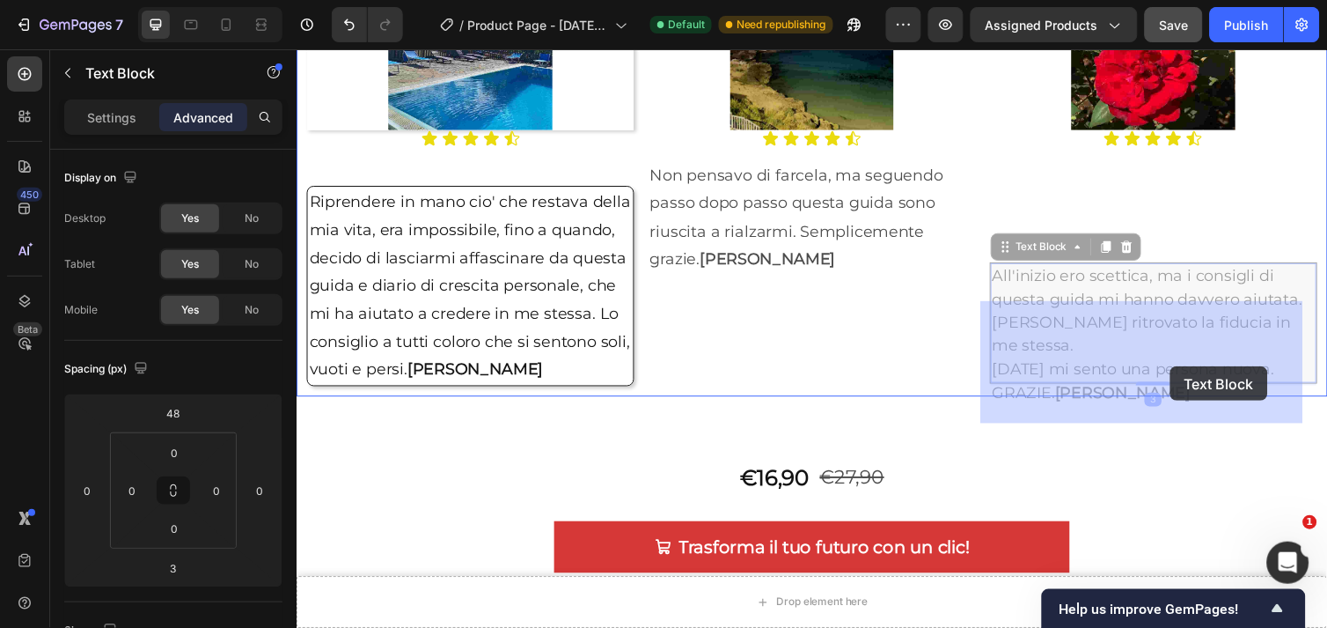
drag, startPoint x: 1211, startPoint y: 323, endPoint x: 1191, endPoint y: 373, distance: 54.1
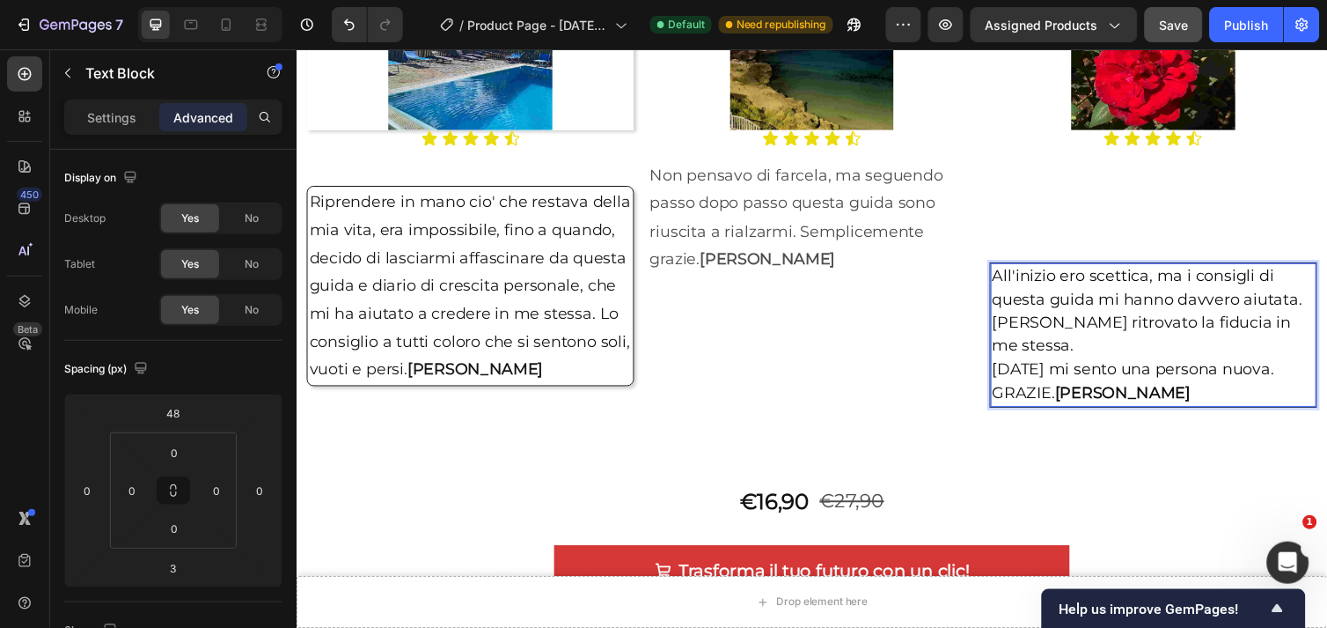
drag, startPoint x: 1191, startPoint y: 373, endPoint x: 1180, endPoint y: 372, distance: 10.6
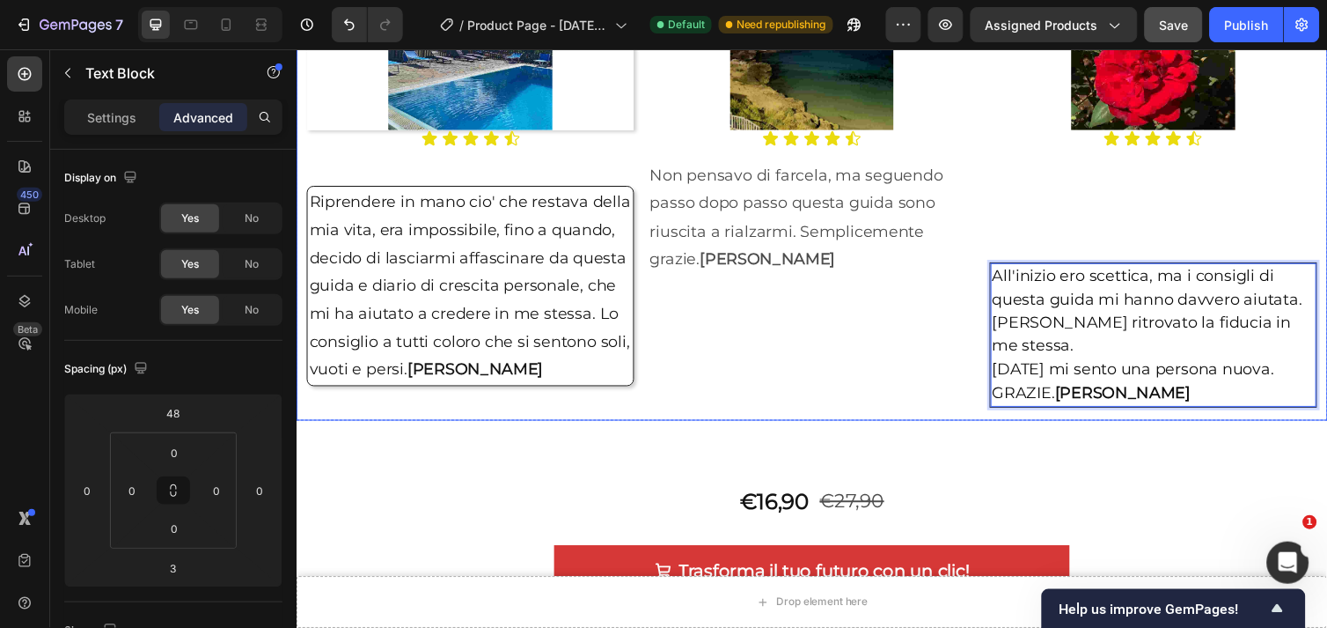
drag, startPoint x: 1180, startPoint y: 372, endPoint x: 1175, endPoint y: 404, distance: 32.1
click at [1175, 404] on div "Image Icon Icon Icon Icon Icon Icon List Riprendere in mano cio' che restava de…" at bounding box center [824, 190] width 1056 height 533
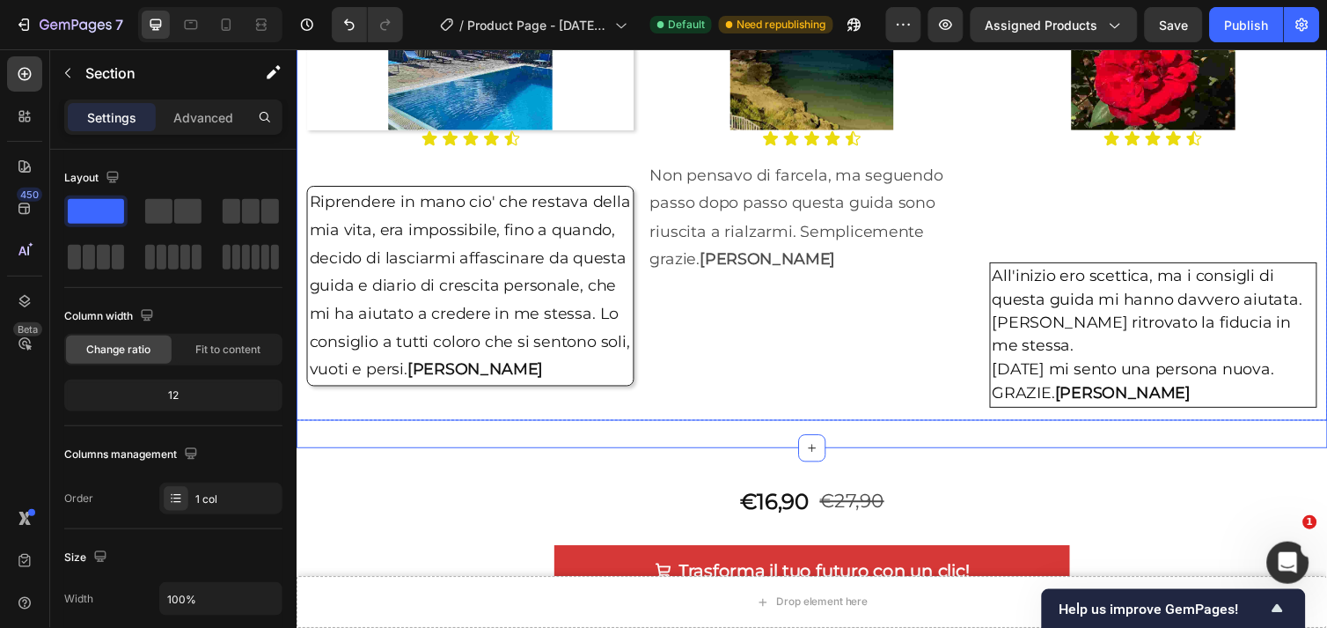
drag, startPoint x: 822, startPoint y: 428, endPoint x: 819, endPoint y: 350, distance: 77.5
click at [819, 350] on div "Image Icon Icon Icon Icon Icon Icon List Riprendere in mano cio' che restava de…" at bounding box center [824, 190] width 1056 height 533
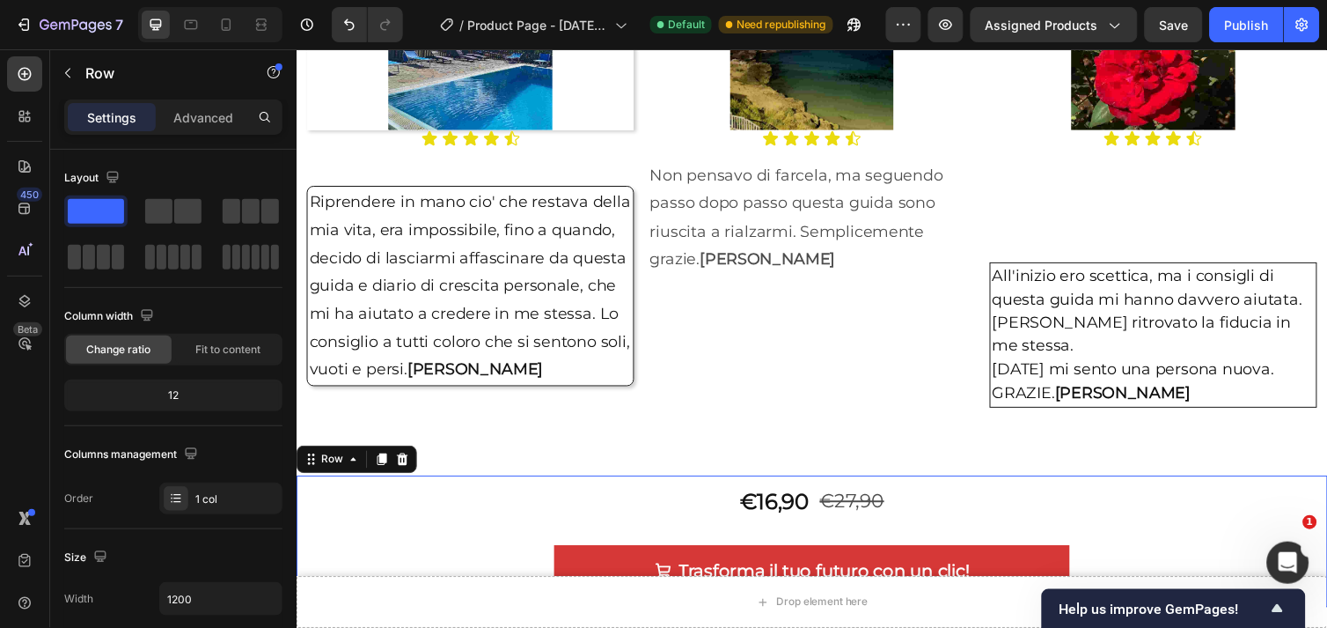
click at [980, 485] on div "€16,90 Product Price Product Price €27,90 Product Price Product Price Row Trasf…" at bounding box center [824, 552] width 1056 height 135
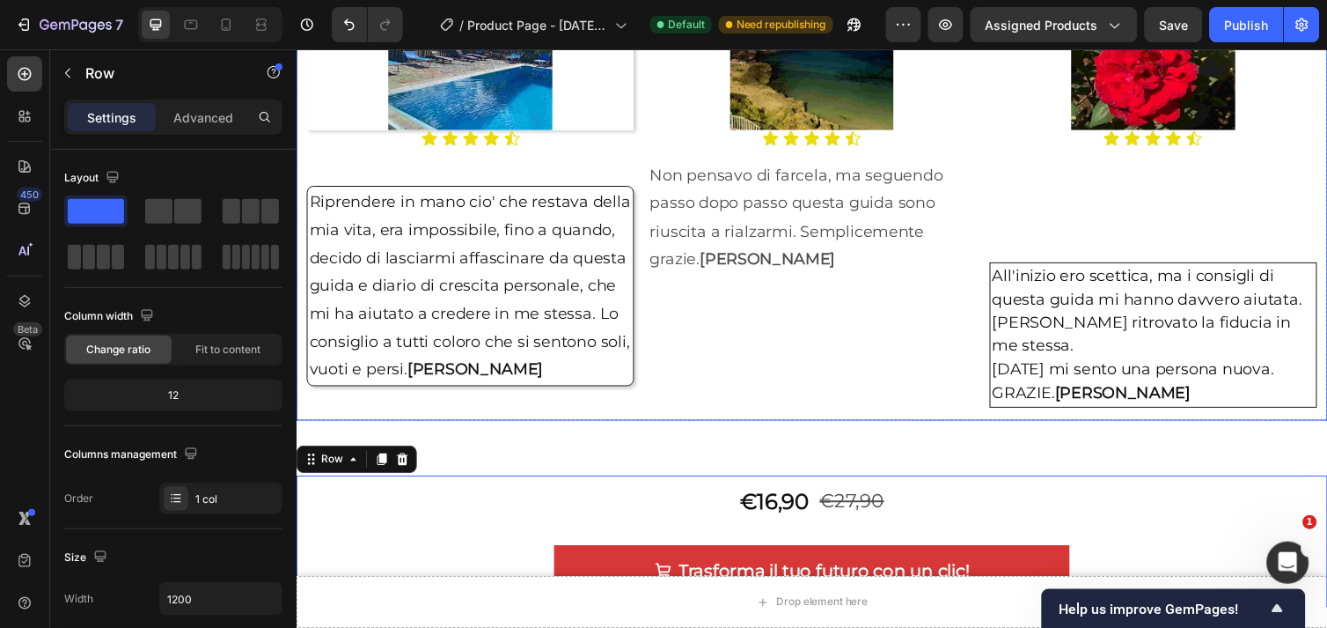
drag, startPoint x: 824, startPoint y: 426, endPoint x: 822, endPoint y: 383, distance: 43.2
click at [822, 383] on div "Drop element here Sticky Drop element here Sticky Image Icon Icon Icon Icon Ico…" at bounding box center [824, 367] width 1056 height 5364
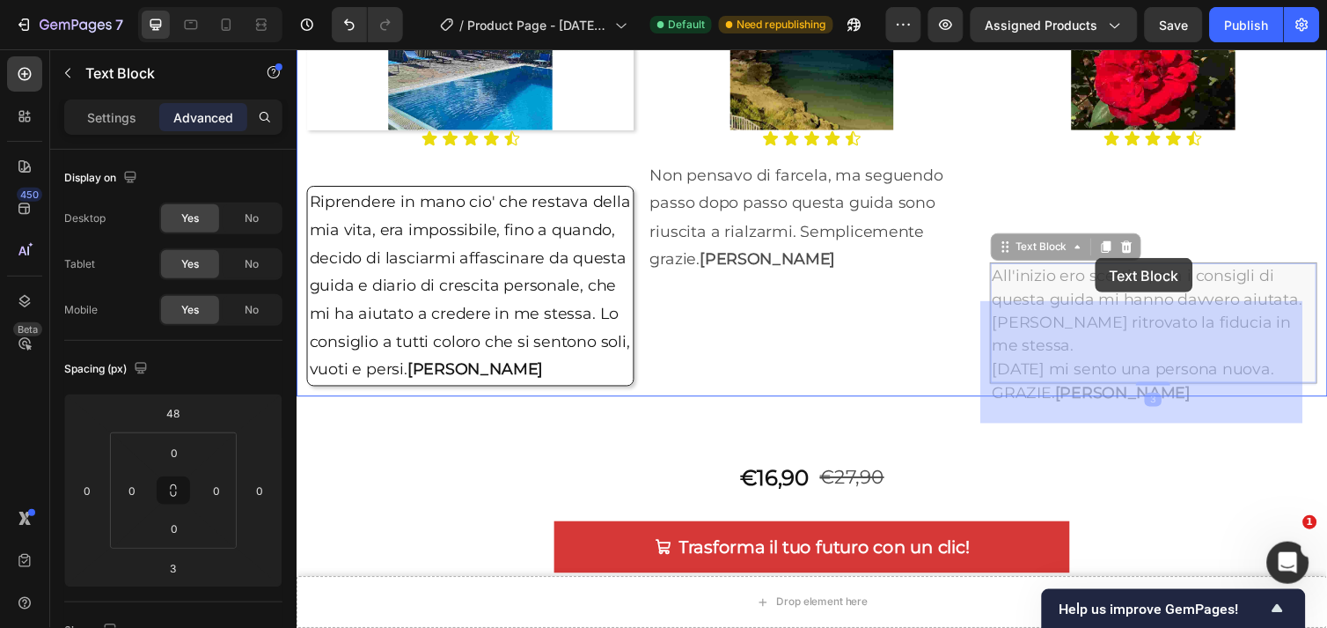
drag, startPoint x: 1114, startPoint y: 235, endPoint x: 1114, endPoint y: 262, distance: 27.3
click at [1114, 262] on div "Header Drop element here Sticky Drop element here Sticky Image Icon Icon Icon I…" at bounding box center [824, 463] width 1056 height 5629
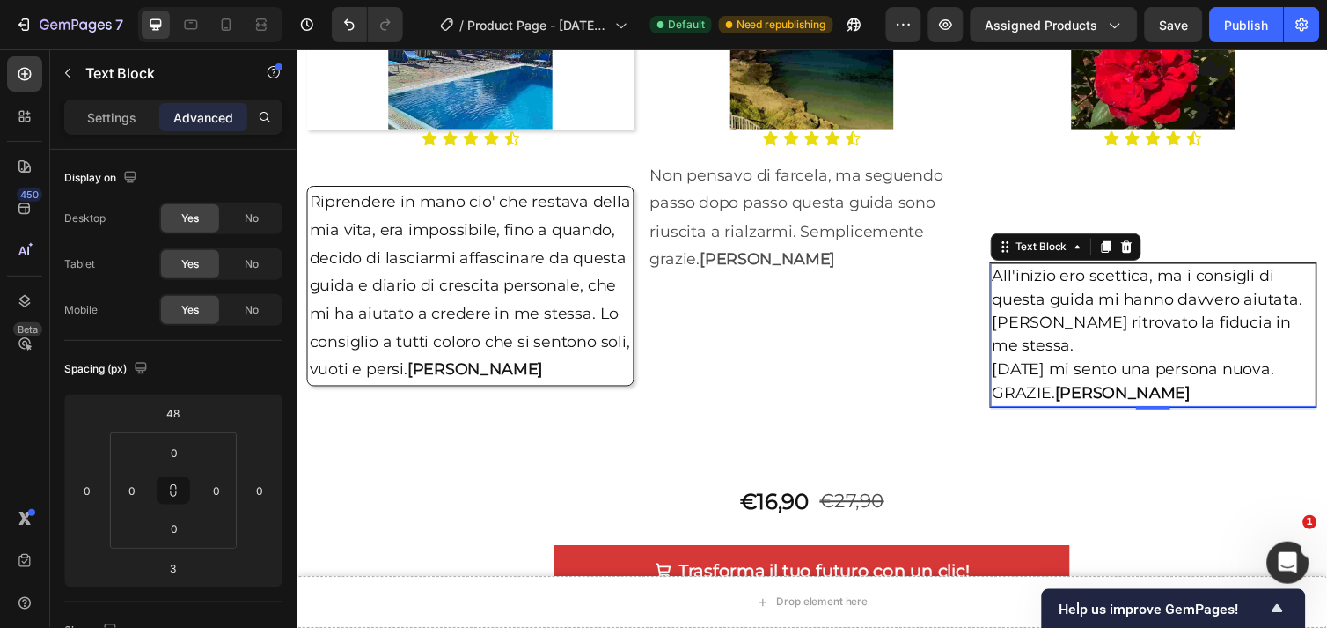
drag, startPoint x: 1159, startPoint y: 389, endPoint x: 1152, endPoint y: 355, distance: 35.0
click at [1152, 355] on div "All'inizio ero scettica, ma i consigli di questa guida mi hanno davvero aiutata…" at bounding box center [1173, 341] width 335 height 149
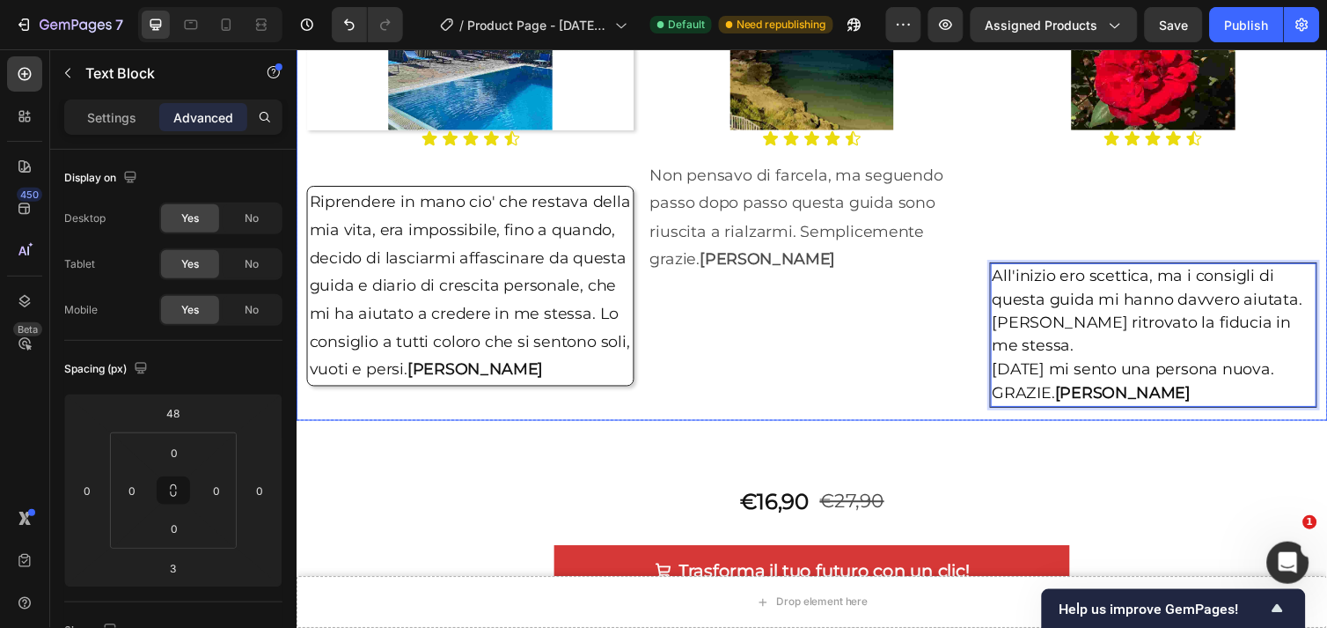
drag, startPoint x: 1165, startPoint y: 316, endPoint x: 1130, endPoint y: 217, distance: 105.5
click at [935, 333] on div "Image Icon Icon Icon Icon Icon Icon List Non pensavo di farcela, ma seguendo pa…" at bounding box center [823, 190] width 335 height 455
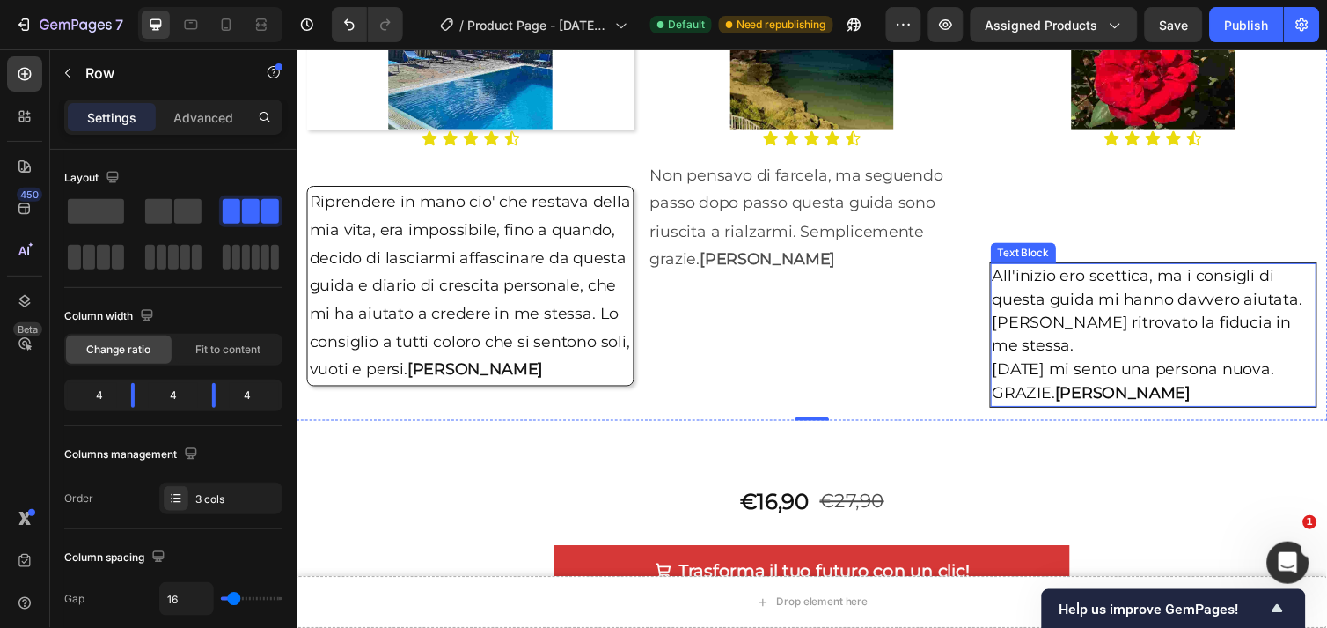
click at [1153, 332] on span "[PERSON_NAME] ritrovato la fiducia in me stessa." at bounding box center [1162, 340] width 306 height 43
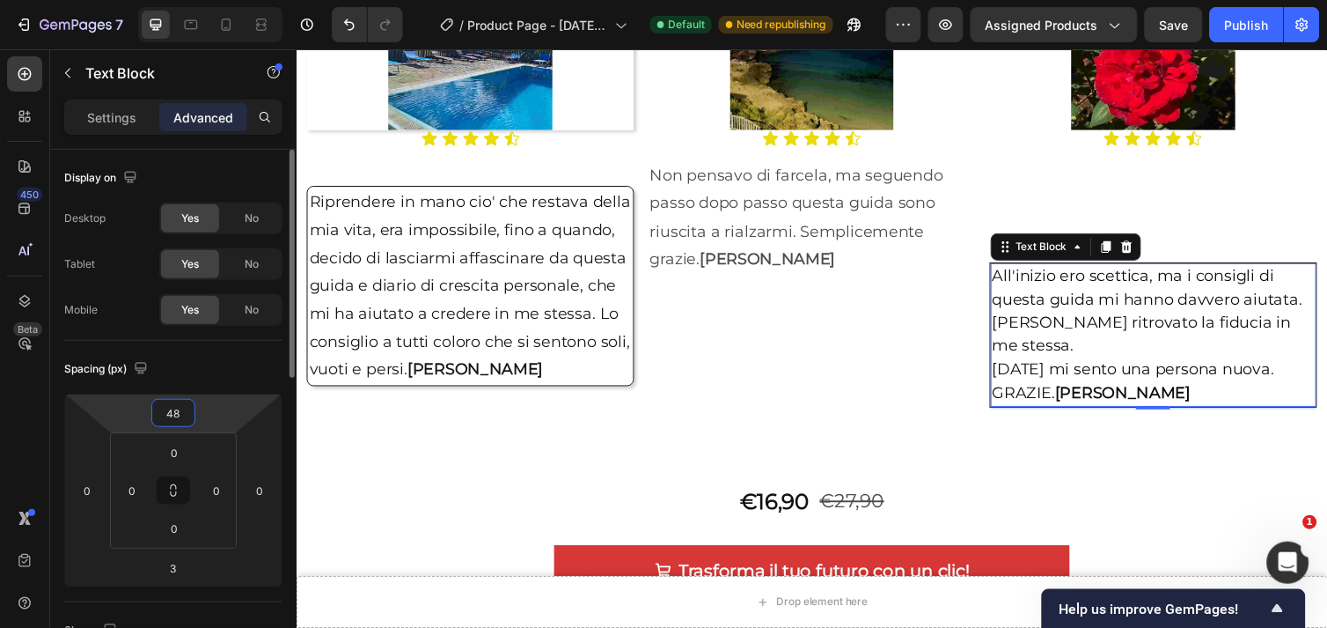
click at [179, 411] on input "48" at bounding box center [173, 413] width 35 height 26
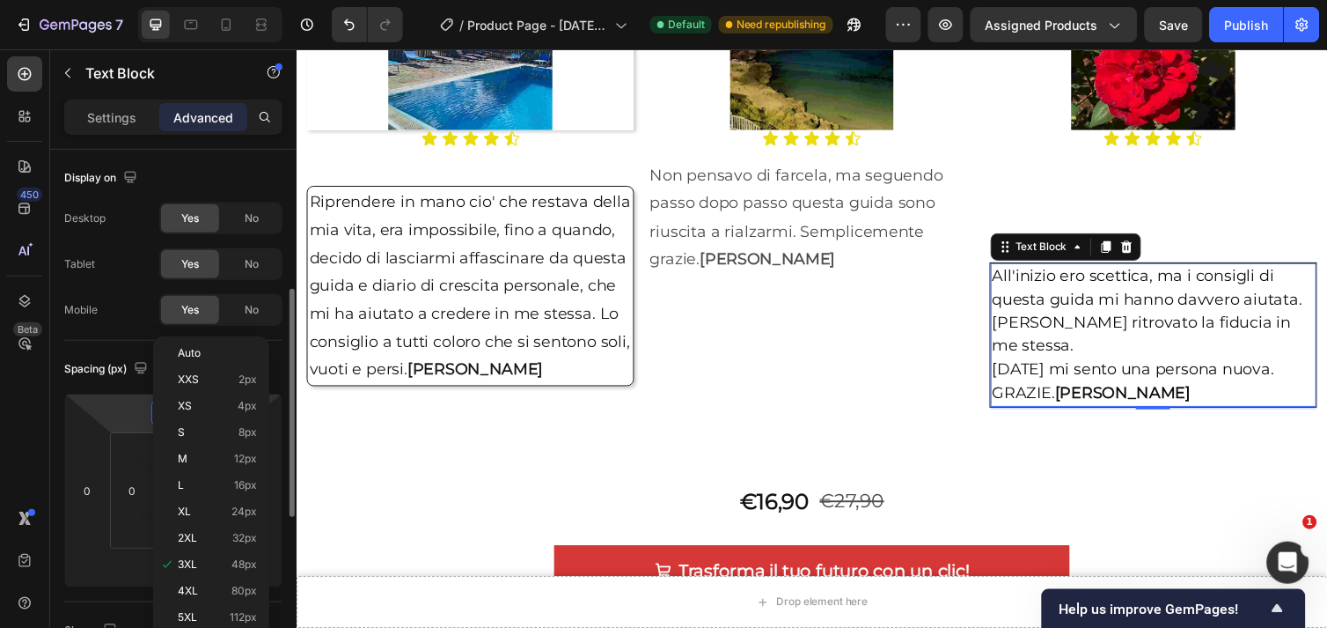
scroll to position [195, 0]
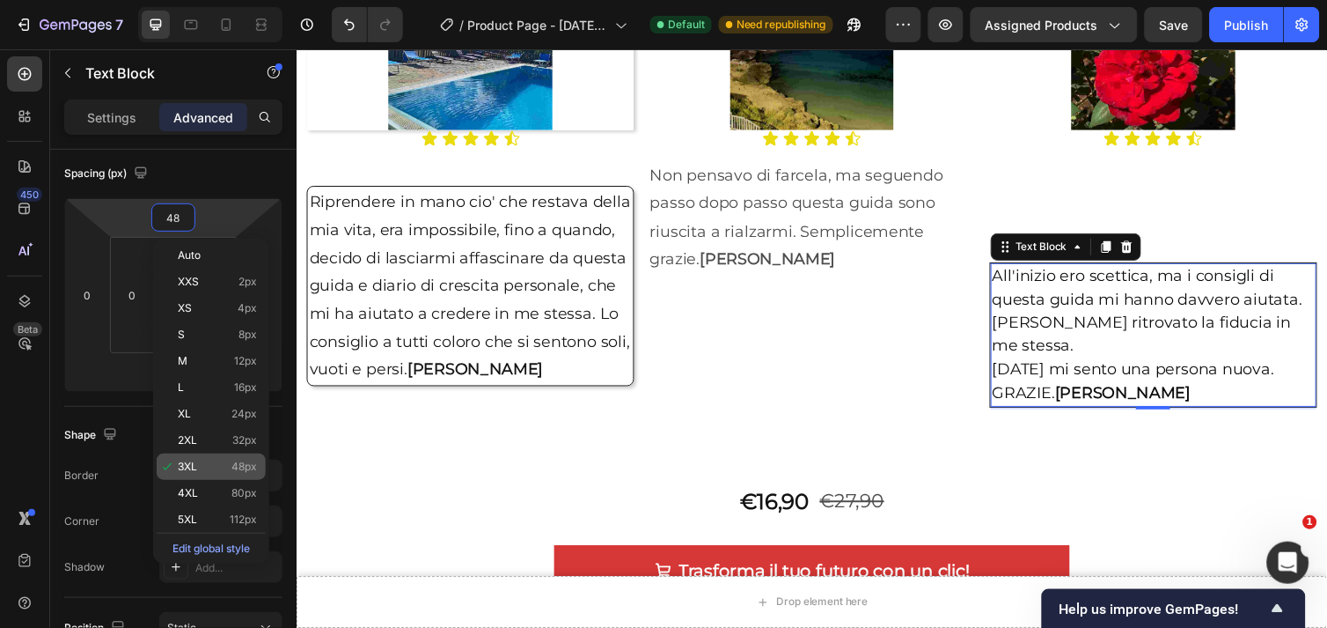
click at [194, 460] on span "3XL" at bounding box center [187, 466] width 19 height 12
type input "48"
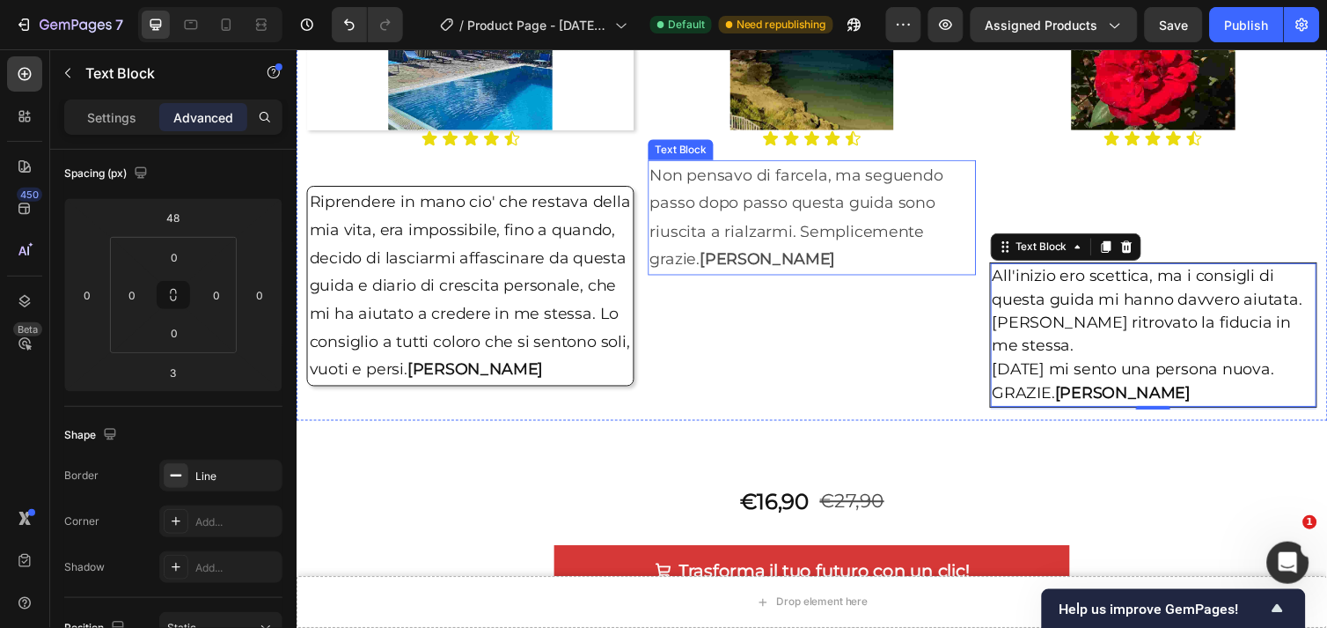
click at [805, 223] on p "Non pensavo di farcela, ma seguendo passo dopo passo questa guida sono riuscita…" at bounding box center [824, 221] width 332 height 114
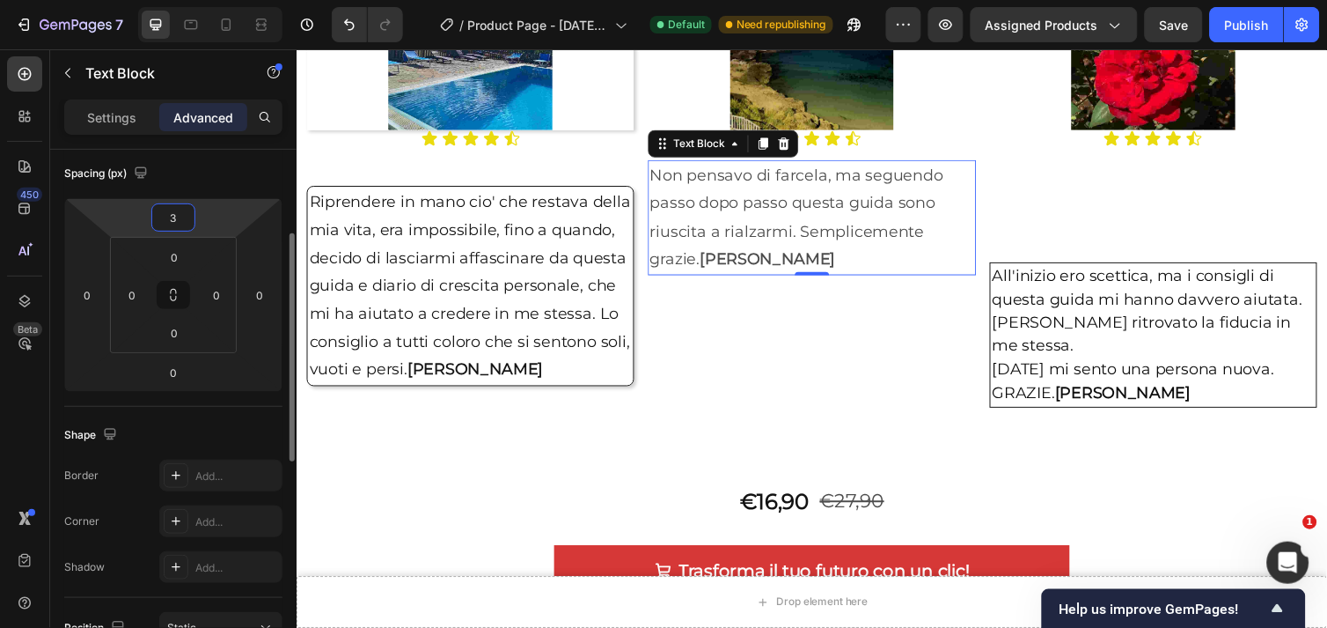
click at [180, 216] on input "3" at bounding box center [173, 217] width 35 height 26
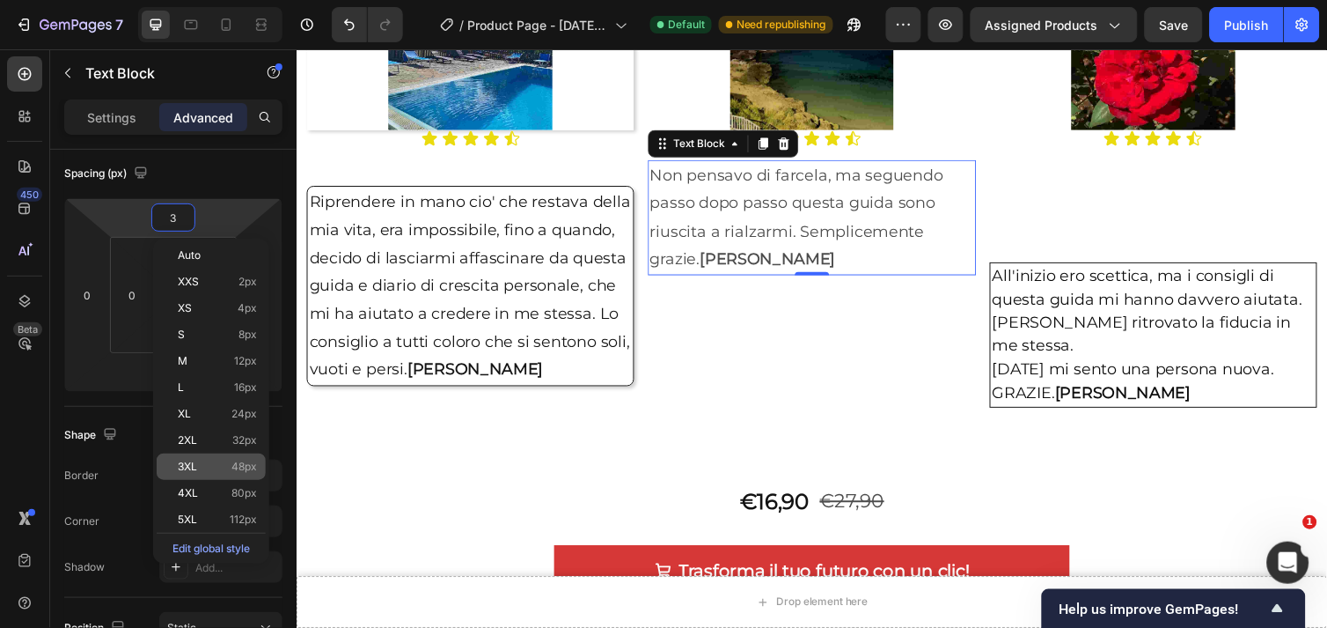
click at [180, 463] on span "3XL" at bounding box center [187, 466] width 19 height 12
type input "48"
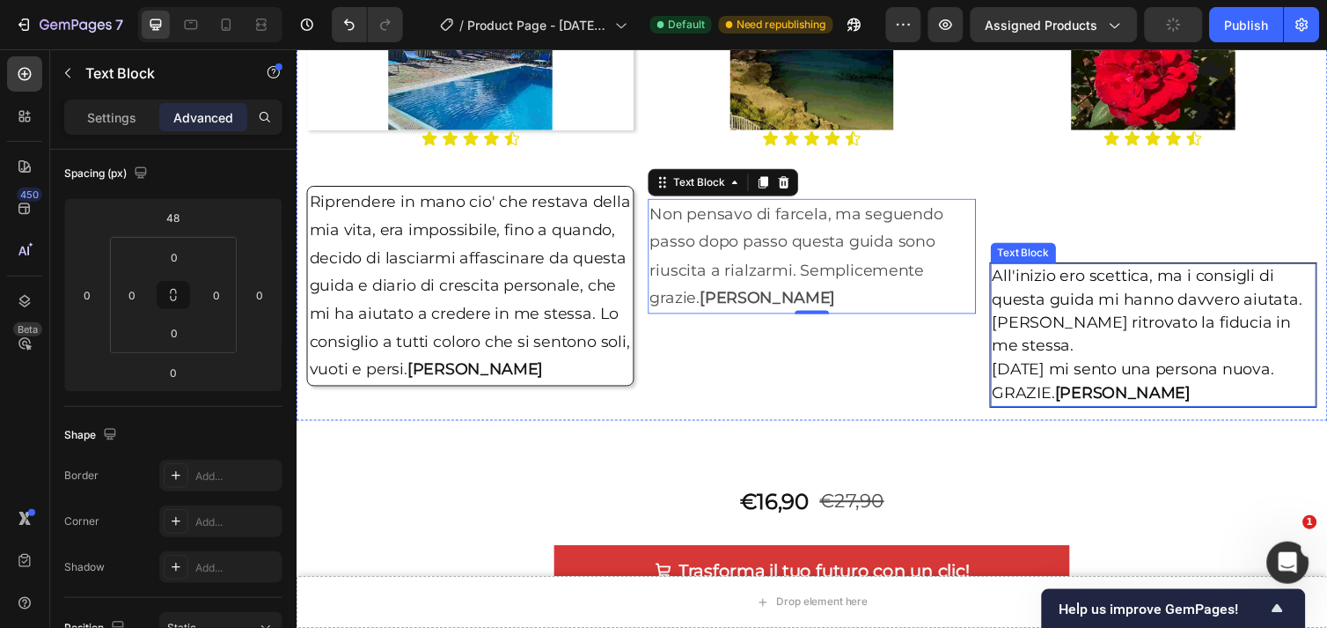
click at [1087, 331] on span "[PERSON_NAME] ritrovato la fiducia in me stessa." at bounding box center [1162, 340] width 306 height 43
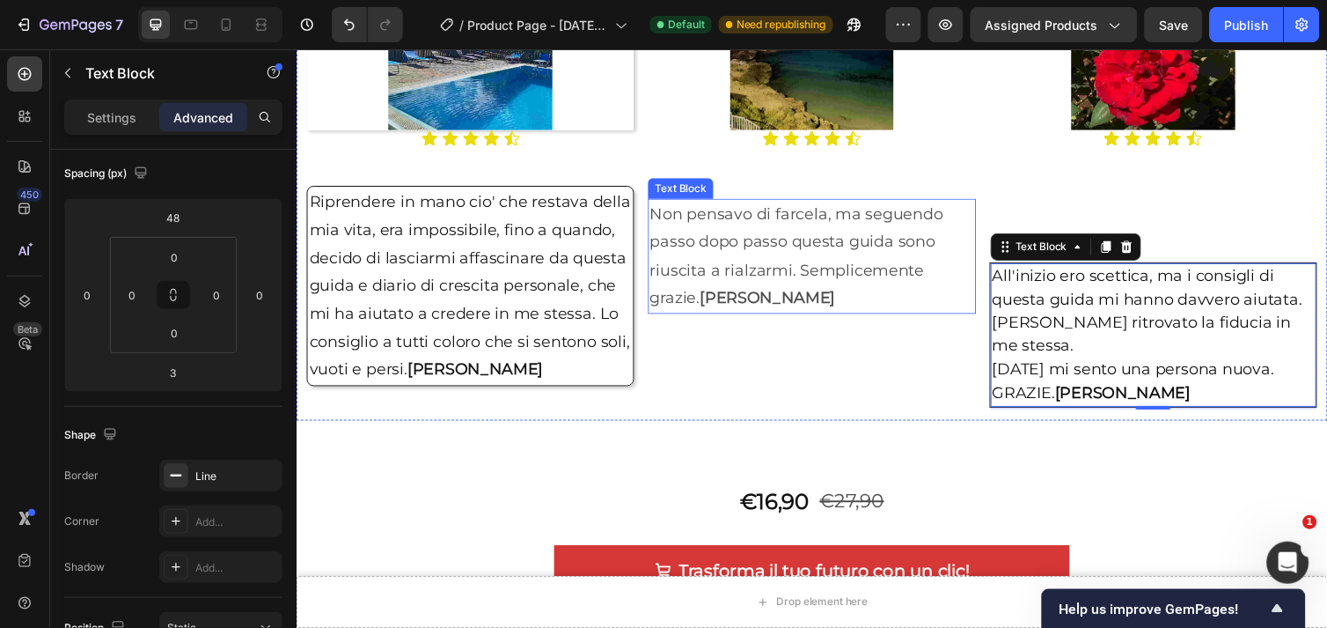
click at [781, 249] on p "Non pensavo di farcela, ma seguendo passo dopo passo questa guida sono riuscita…" at bounding box center [824, 260] width 332 height 114
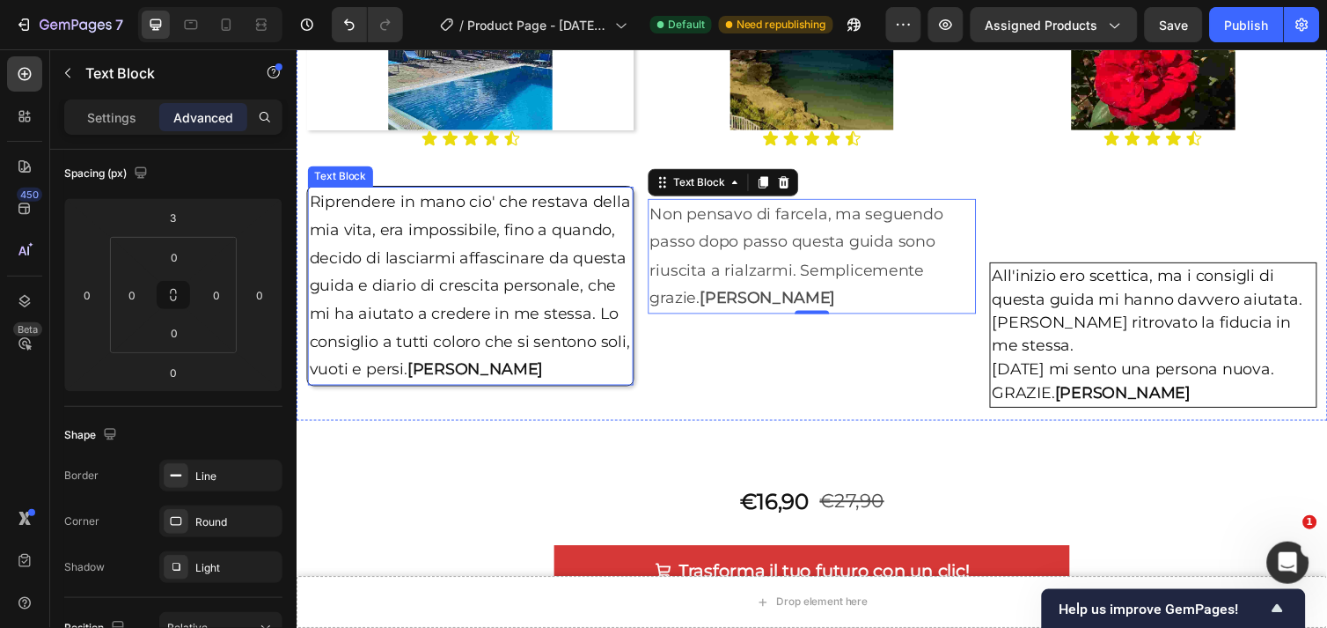
click at [518, 283] on p "Riprendere in mano cio' che restava della mia vita, era impossibile, fino a qua…" at bounding box center [474, 291] width 330 height 200
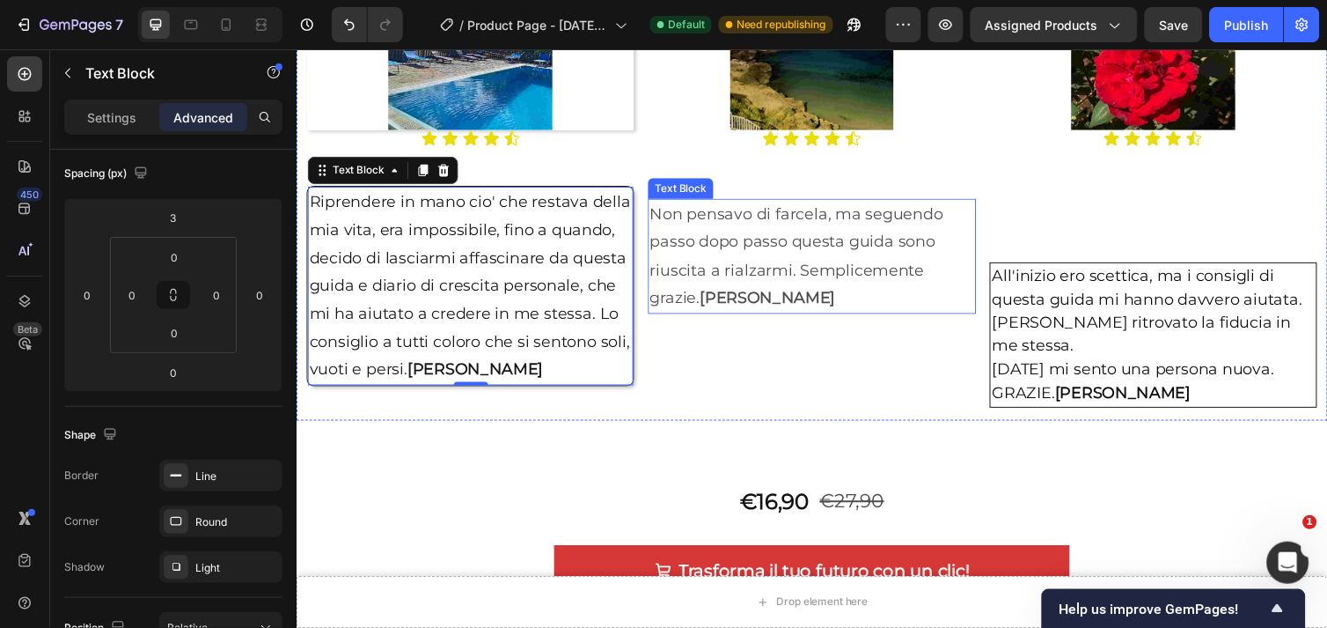
click at [768, 257] on p "Non pensavo di farcela, ma seguendo passo dopo passo questa guida sono riuscita…" at bounding box center [824, 260] width 332 height 114
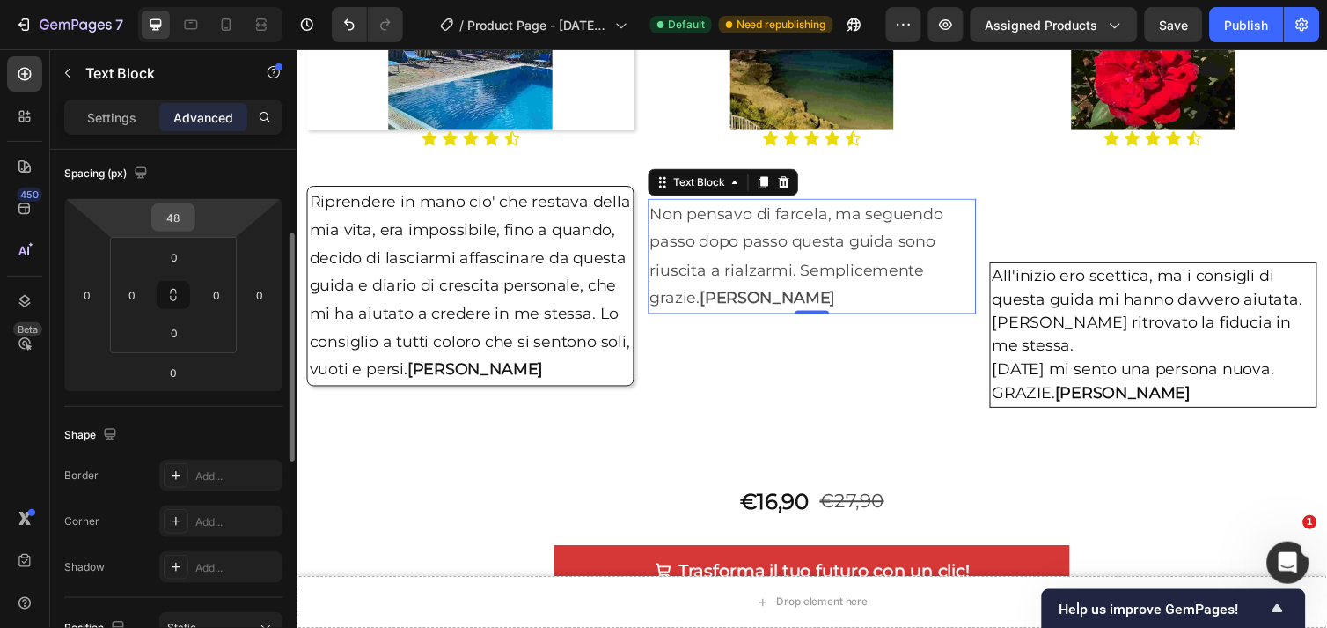
click at [177, 224] on input "48" at bounding box center [173, 217] width 35 height 26
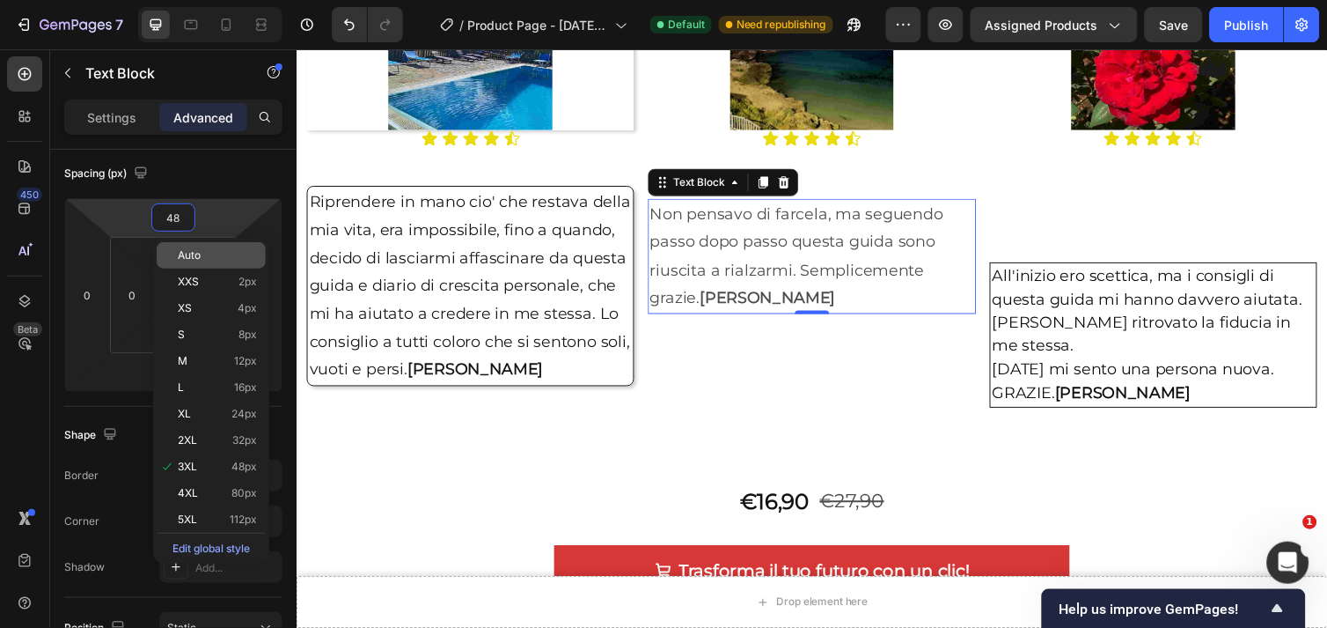
type input "3"
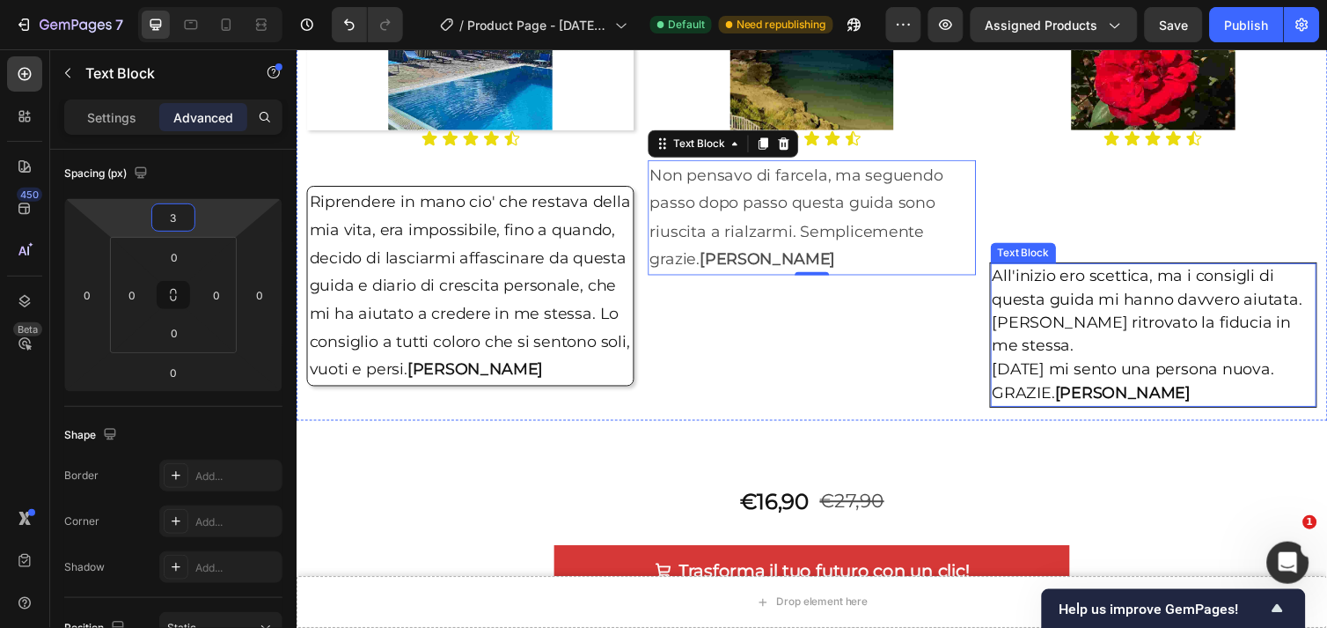
click at [1088, 331] on span "[PERSON_NAME] ritrovato la fiducia in me stessa." at bounding box center [1162, 340] width 306 height 43
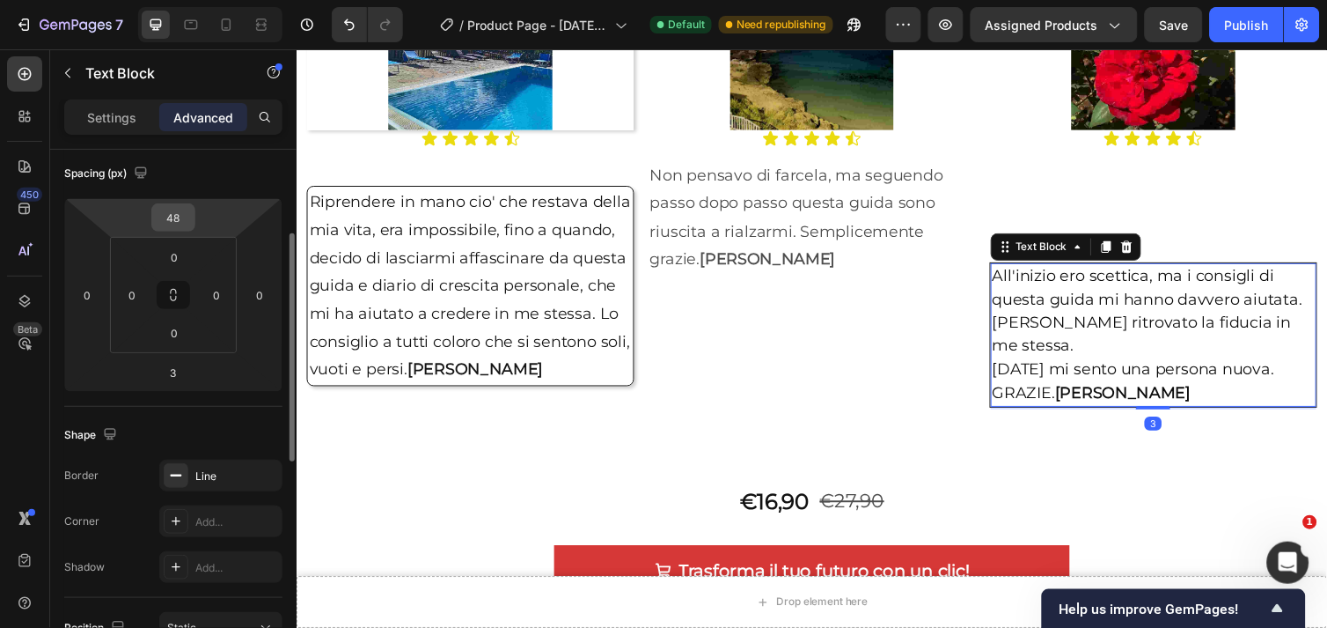
click at [181, 217] on input "48" at bounding box center [173, 217] width 35 height 26
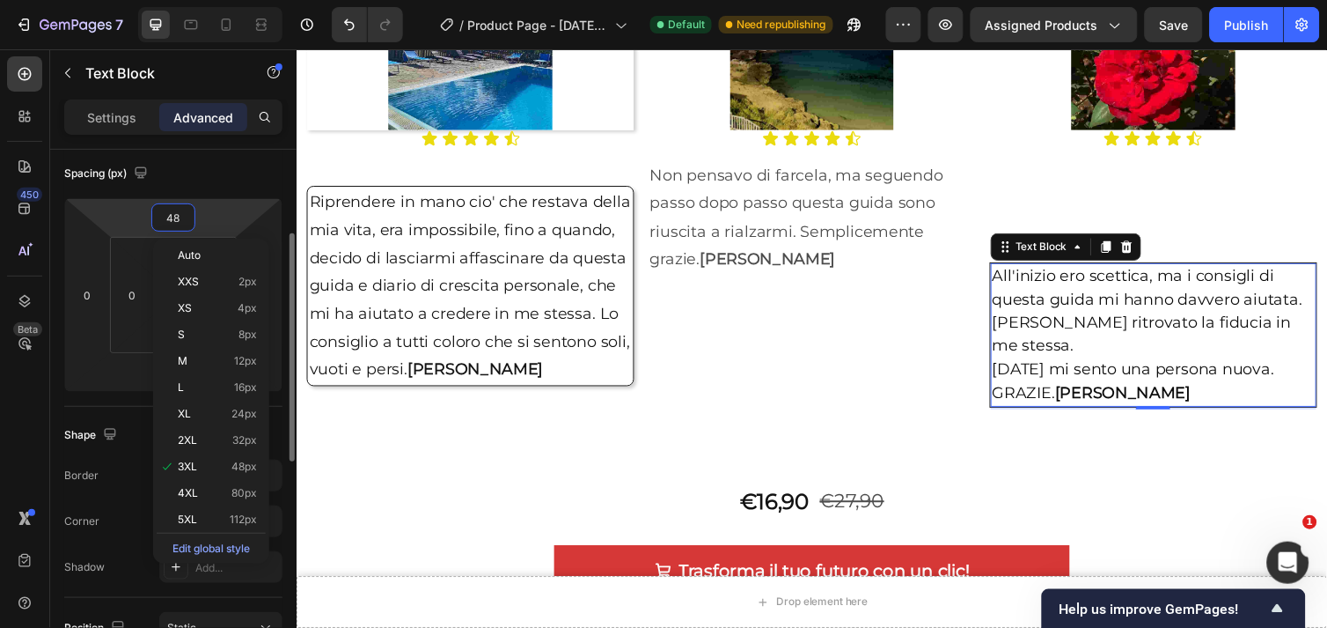
type input "3"
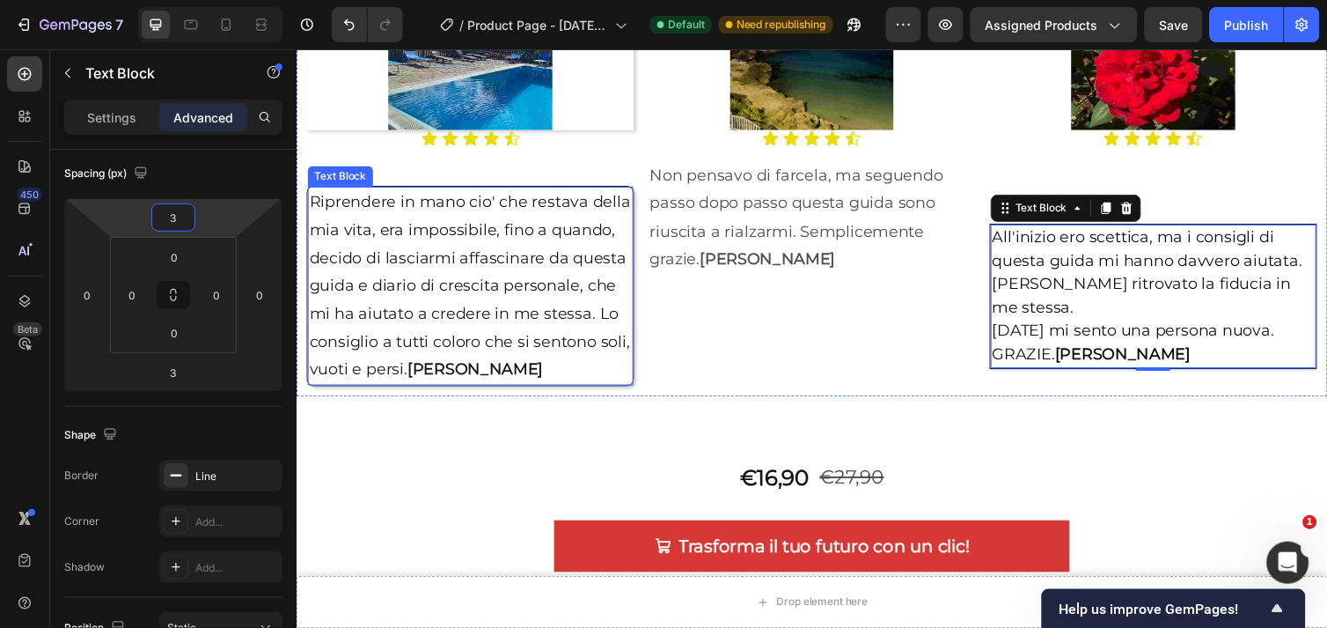
click at [599, 306] on p "Riprendere in mano cio' che restava della mia vita, era impossibile, fino a qua…" at bounding box center [474, 291] width 330 height 200
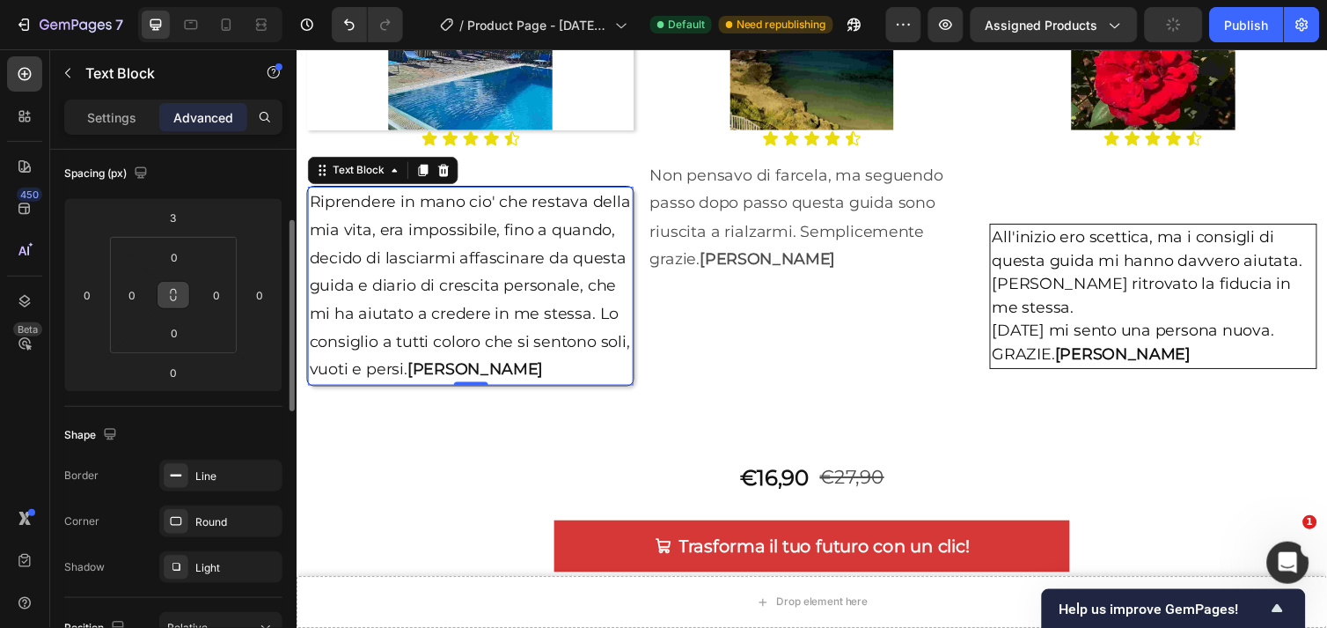
click at [172, 294] on icon at bounding box center [173, 295] width 14 height 14
click at [225, 295] on input "0" at bounding box center [216, 295] width 26 height 26
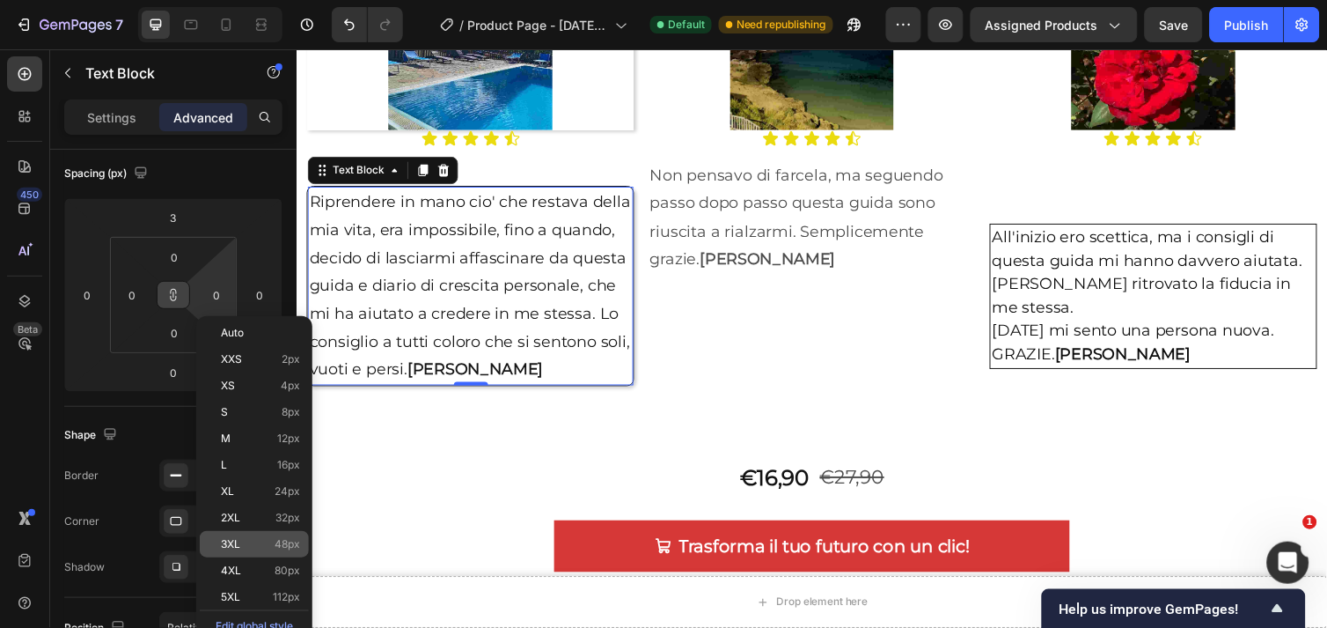
click at [240, 544] on p "3XL 48px" at bounding box center [260, 544] width 79 height 12
type input "48"
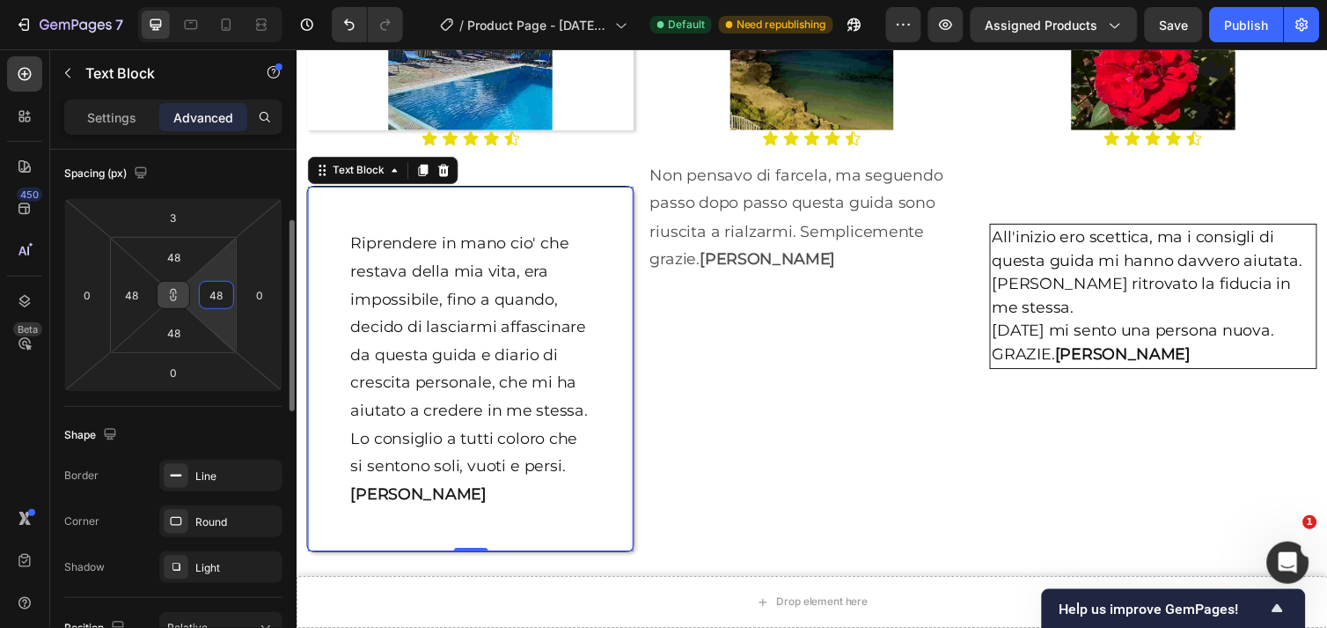
click at [226, 294] on input "48" at bounding box center [216, 295] width 26 height 26
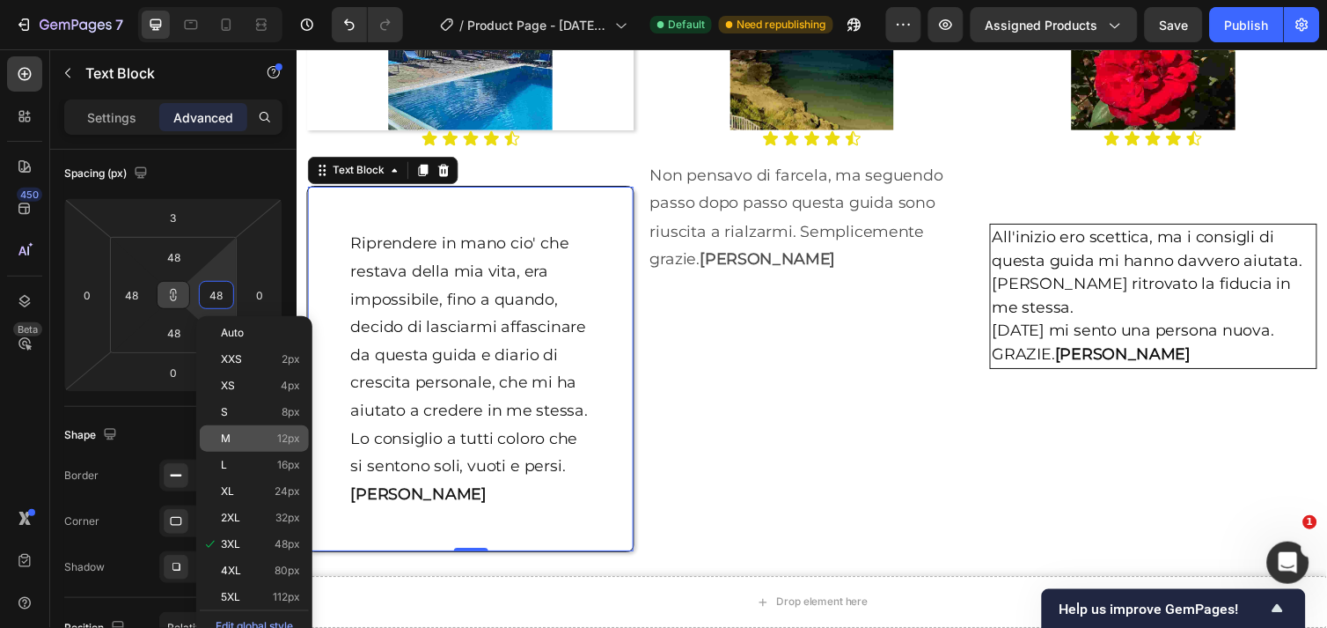
type input "3"
click at [232, 433] on p "M 12px" at bounding box center [260, 438] width 79 height 12
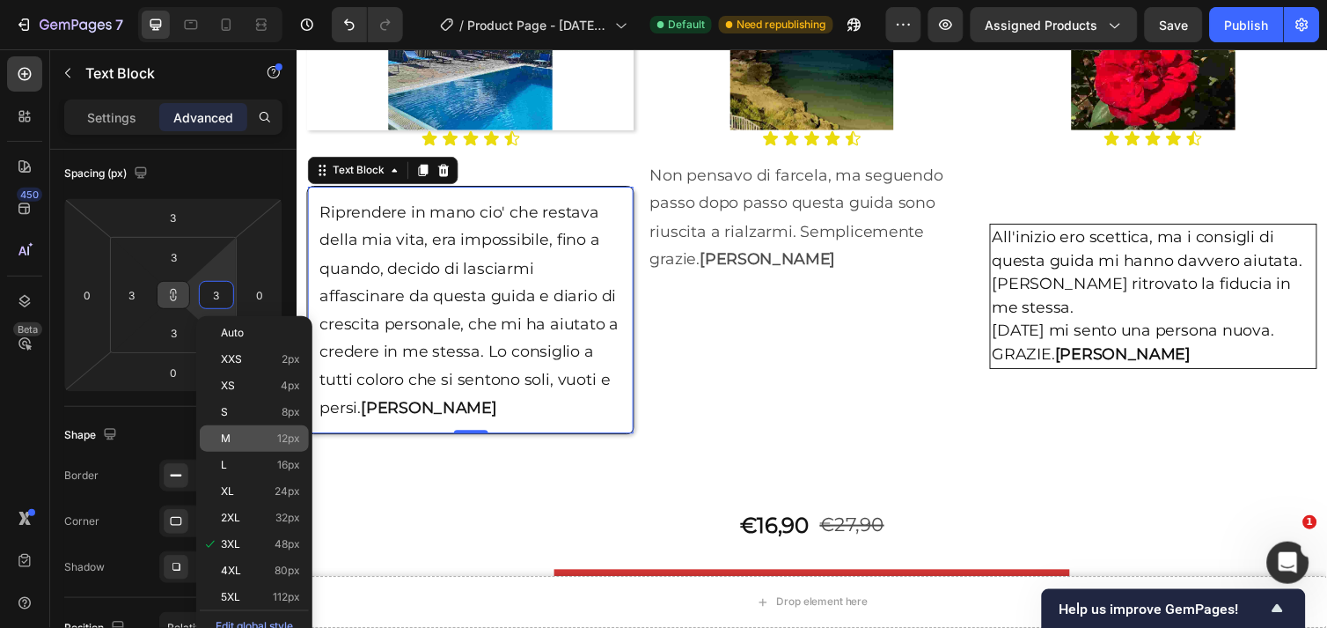
type input "12"
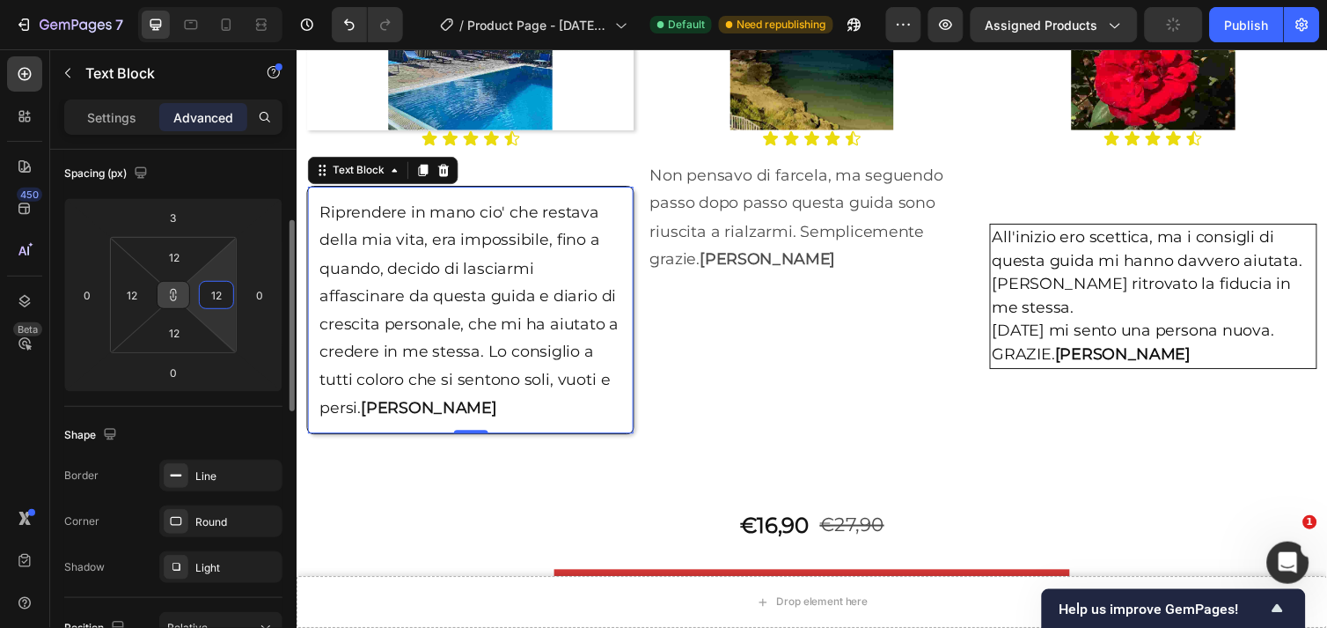
click at [221, 293] on input "12" at bounding box center [216, 295] width 26 height 26
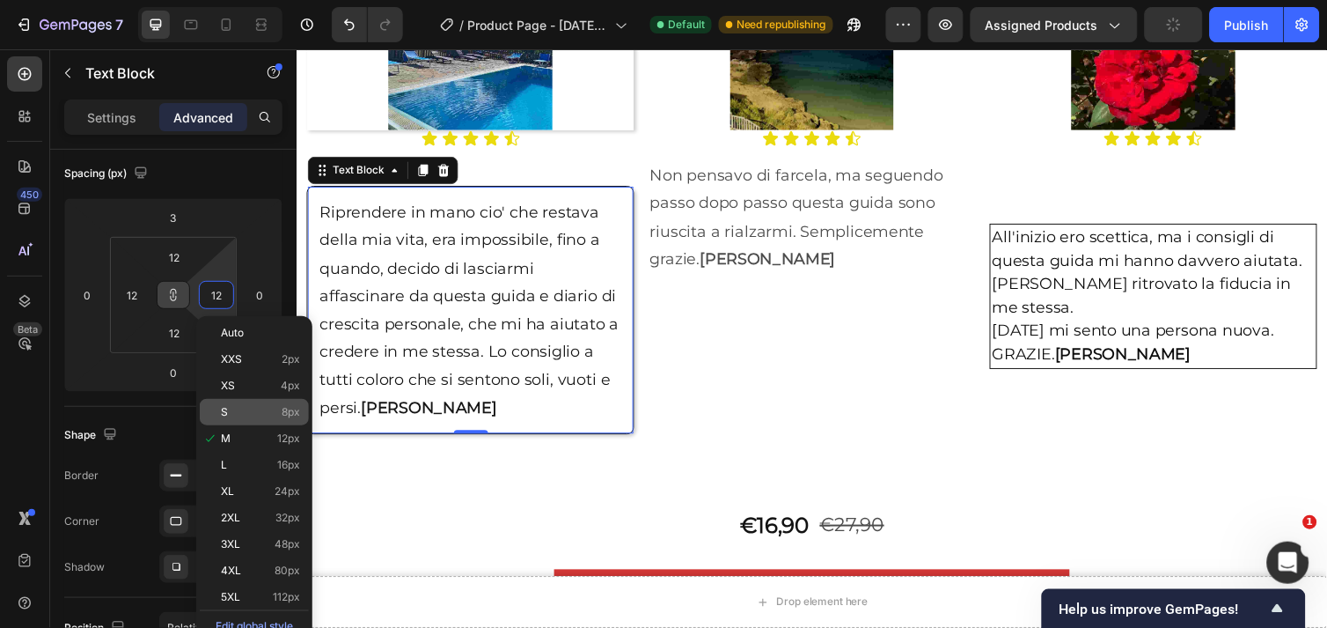
click at [231, 409] on p "S 8px" at bounding box center [260, 412] width 79 height 12
type input "8"
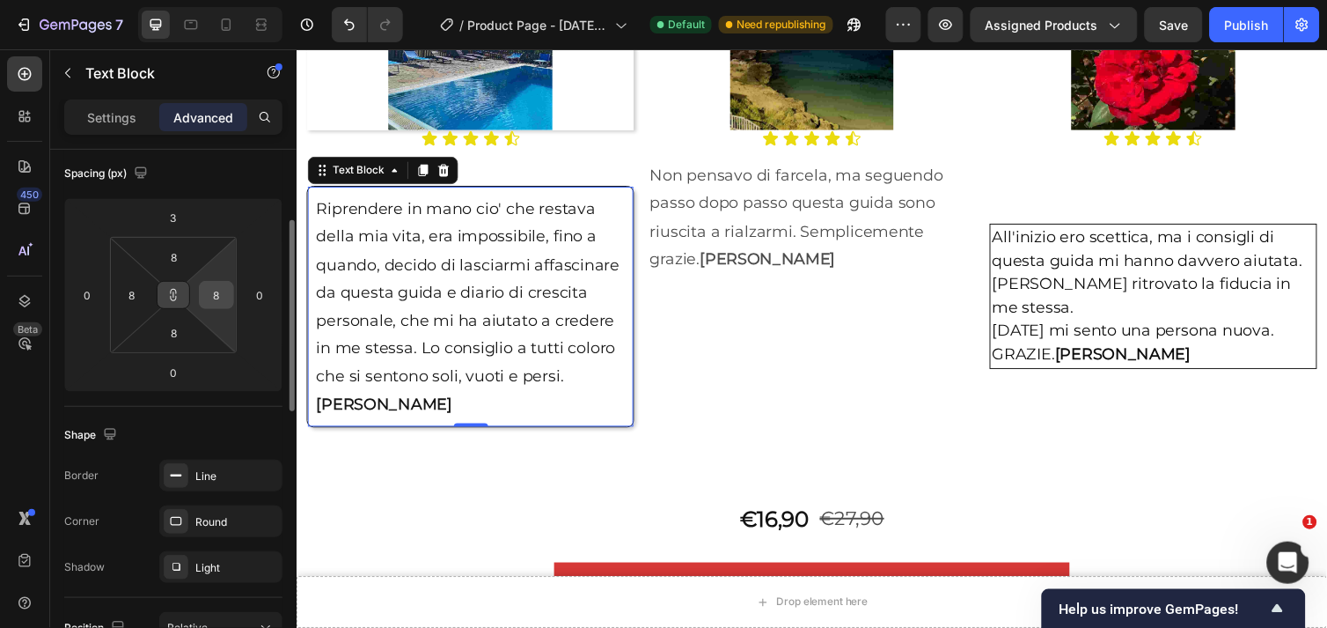
click at [225, 293] on input "8" at bounding box center [216, 295] width 26 height 26
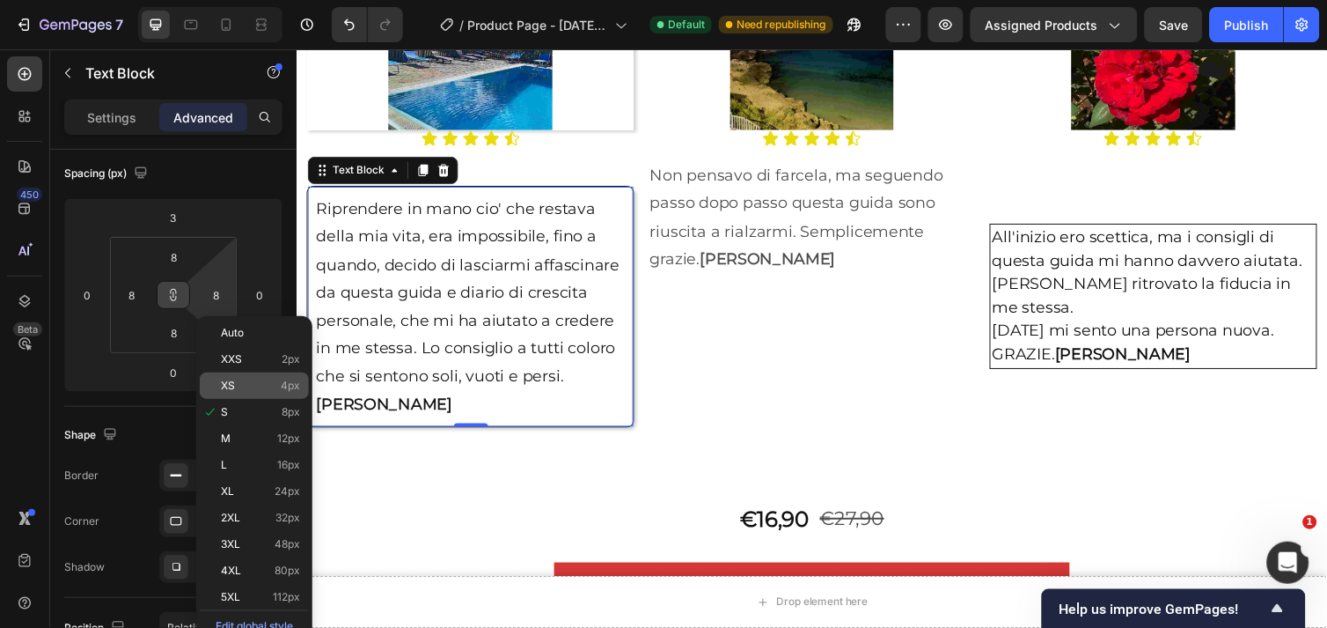
click at [239, 381] on p "XS 4px" at bounding box center [260, 385] width 79 height 12
type input "4"
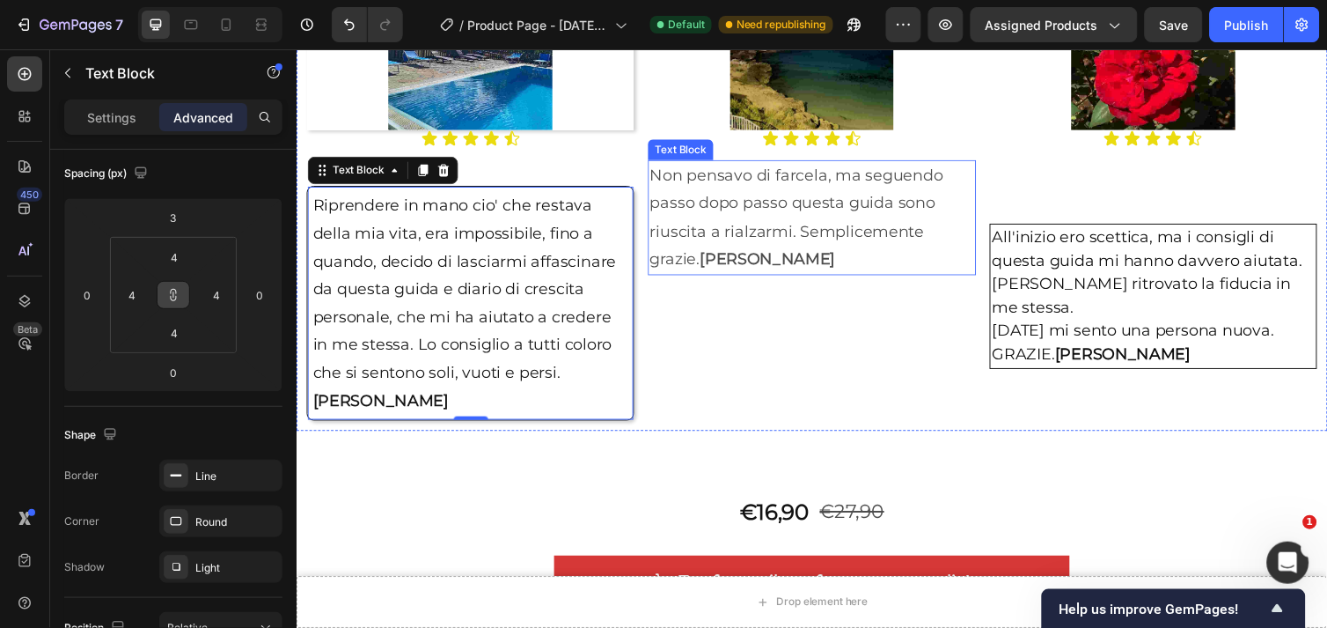
click at [780, 213] on p "Non pensavo di farcela, ma seguendo passo dopo passo questa guida sono riuscita…" at bounding box center [824, 221] width 332 height 114
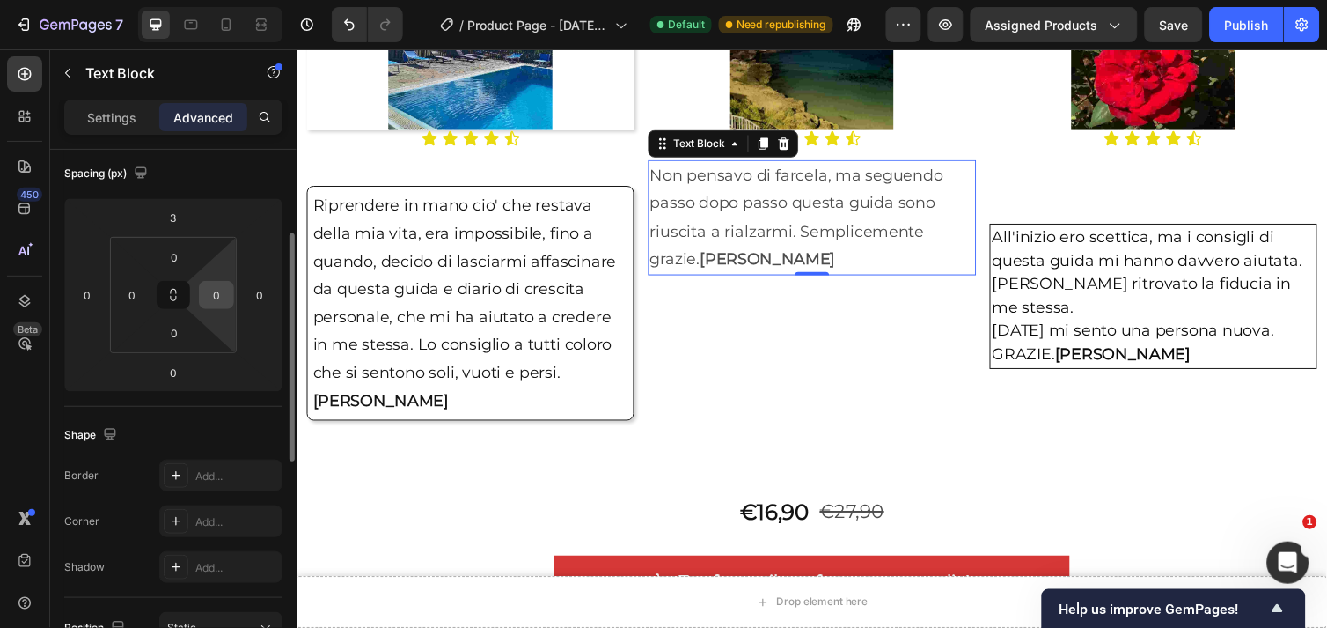
click at [230, 300] on div "0" at bounding box center [216, 295] width 35 height 28
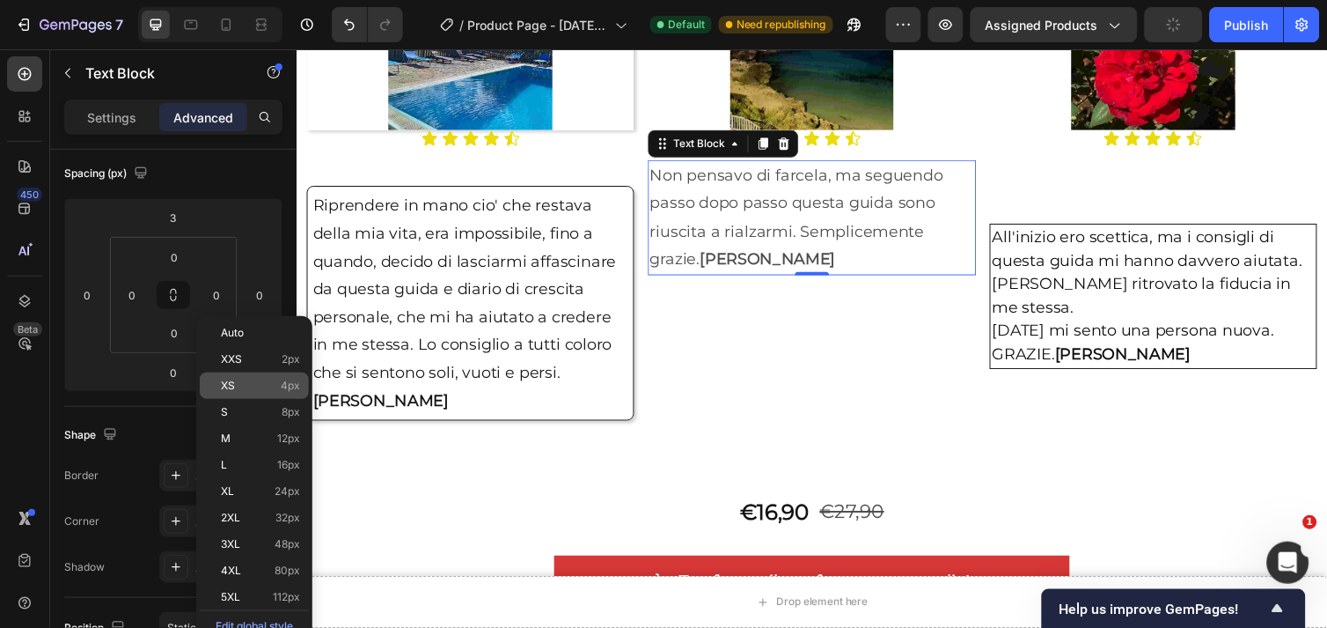
click at [239, 379] on p "XS 4px" at bounding box center [260, 385] width 79 height 12
type input "4"
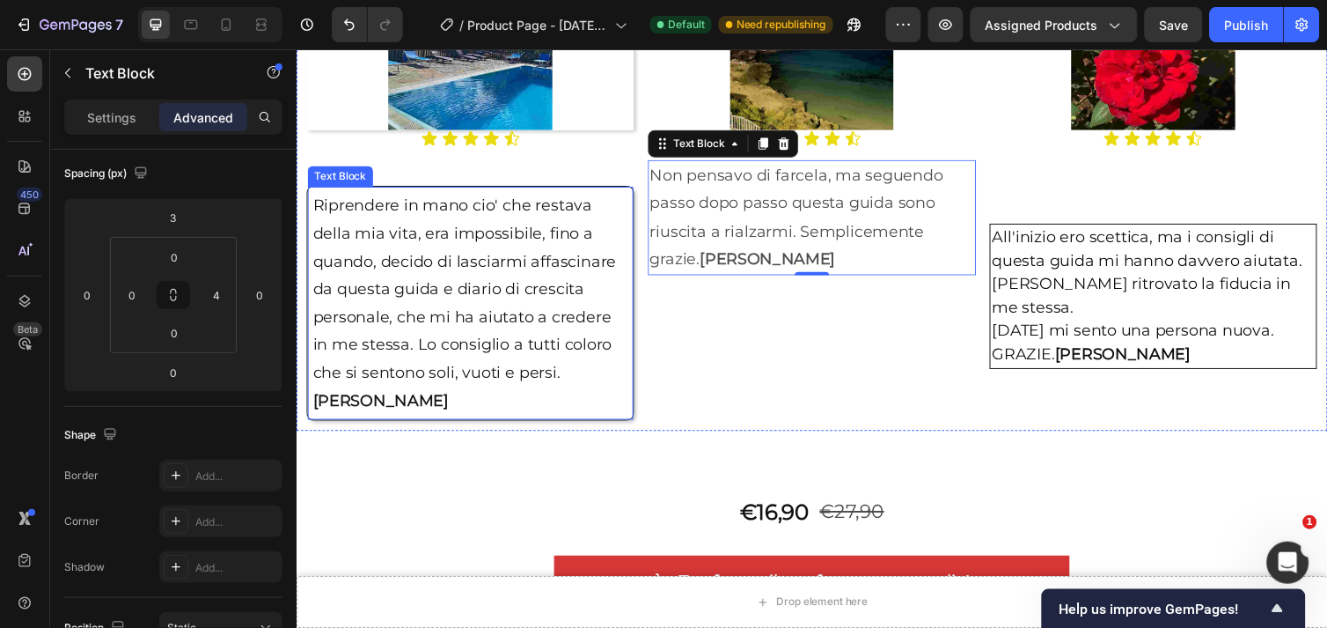
click at [540, 213] on p "Riprendere in mano cio' che restava della mia vita, era impossibile, fino a qua…" at bounding box center [473, 309] width 323 height 228
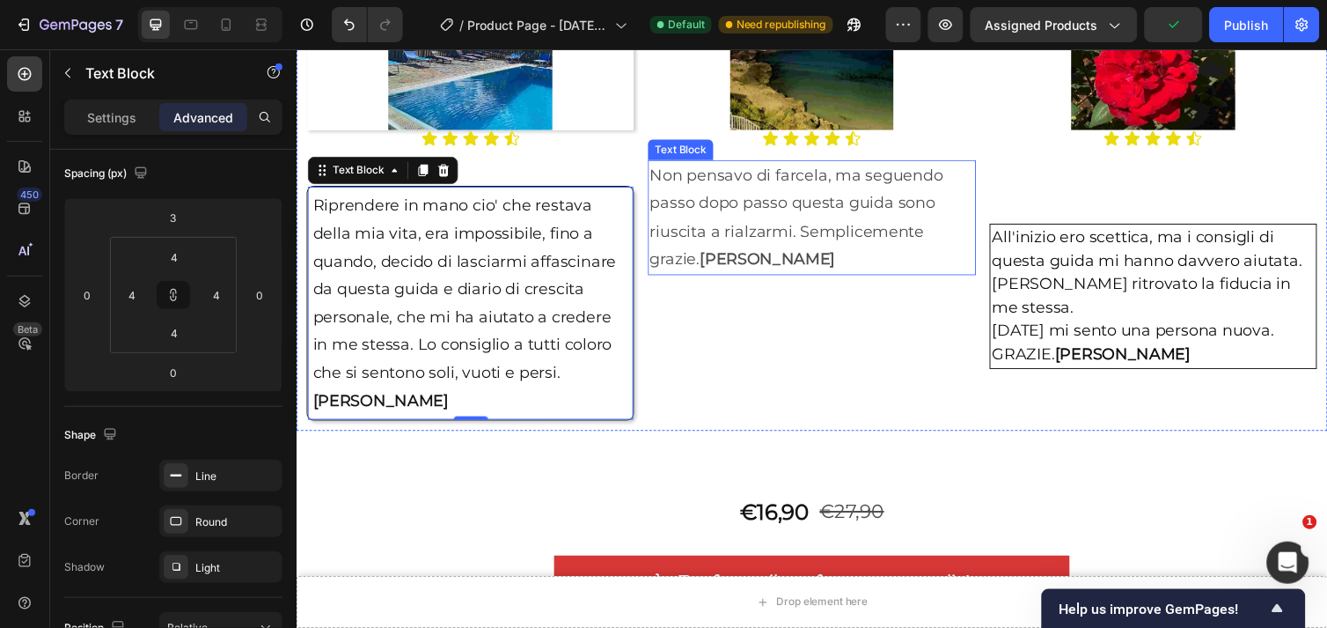
click at [814, 220] on p "Non pensavo di farcela, ma seguendo passo dopo passo questa guida sono riuscita…" at bounding box center [822, 221] width 328 height 114
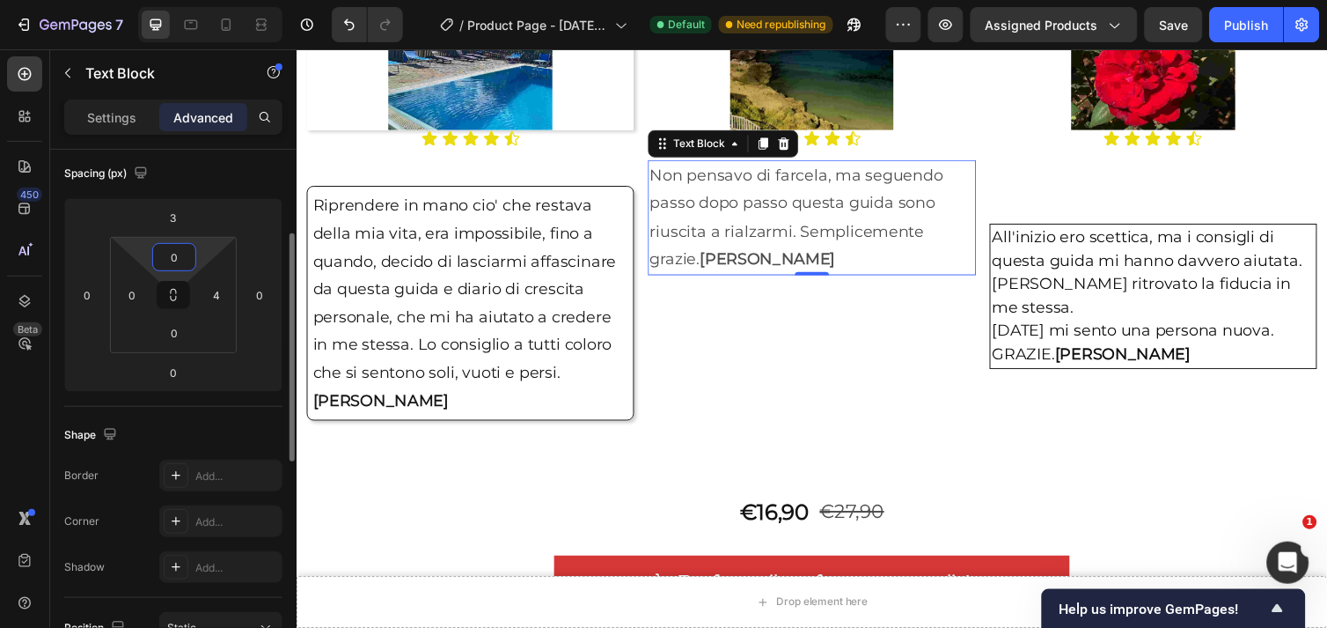
click at [180, 250] on input "0" at bounding box center [174, 257] width 35 height 26
type input "4"
click at [183, 327] on input "0" at bounding box center [174, 333] width 35 height 26
type input "4"
click at [139, 285] on input "0" at bounding box center [132, 295] width 26 height 26
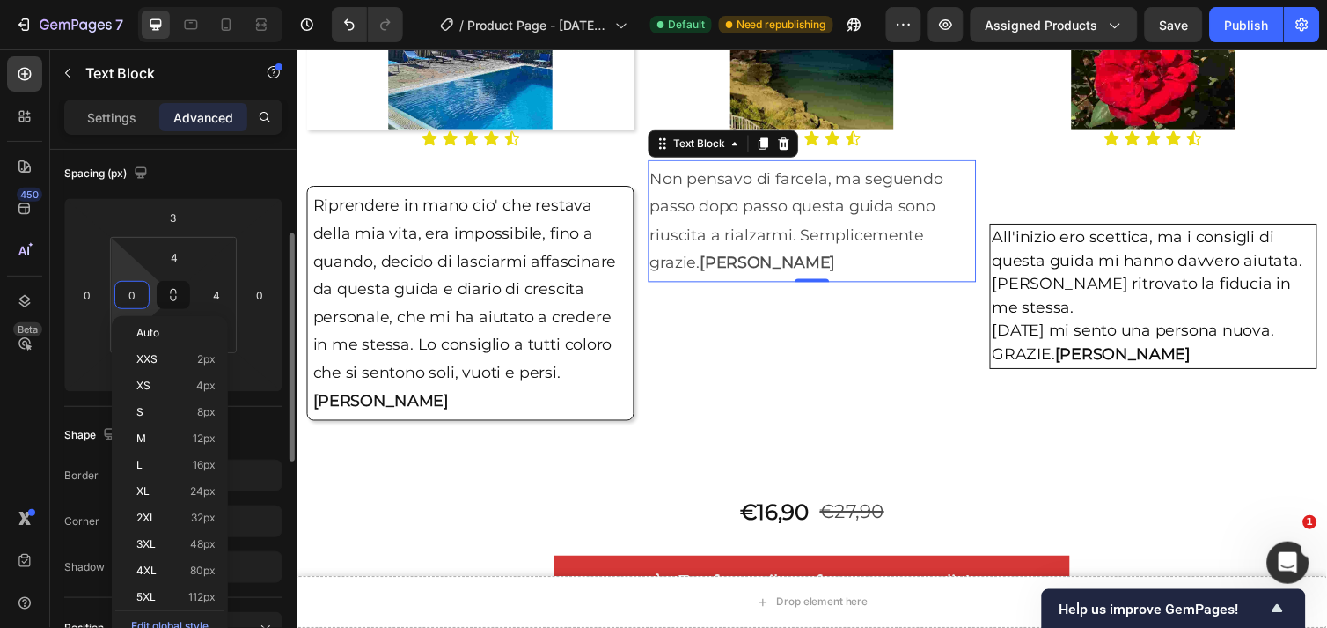
type input "4"
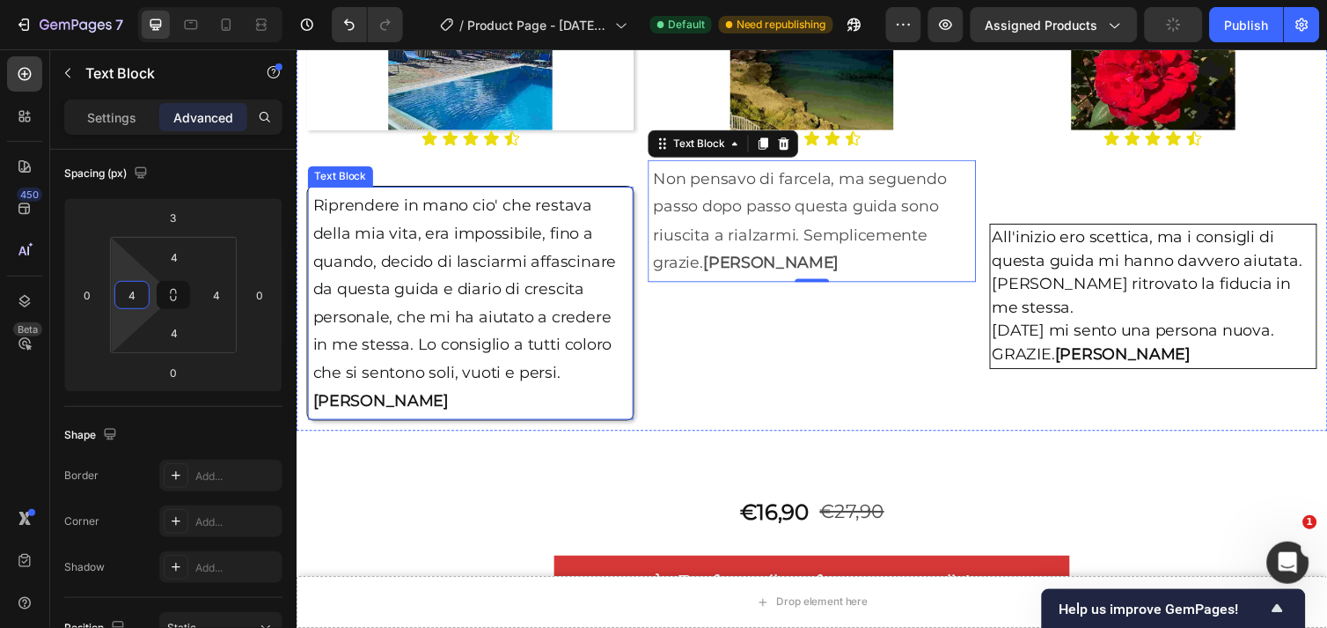
click at [568, 238] on p "Riprendere in mano cio' che restava della mia vita, era impossibile, fino a qua…" at bounding box center [473, 309] width 323 height 228
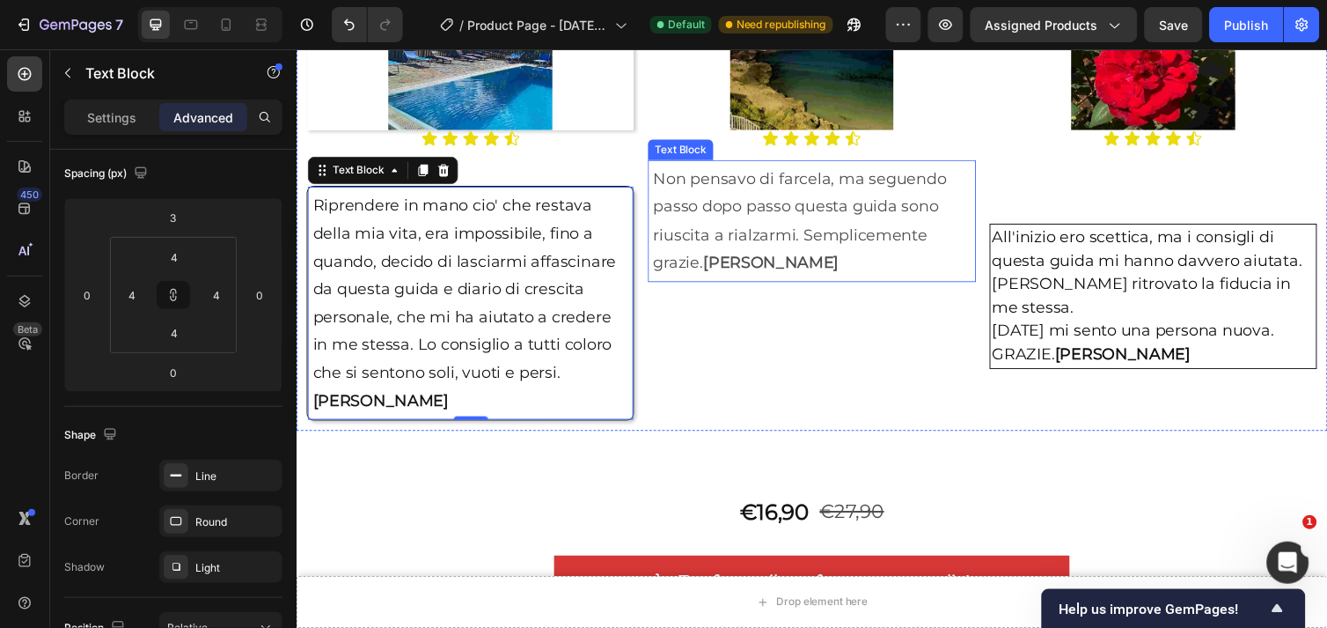
click at [759, 229] on p "Non pensavo di farcela, ma seguendo passo dopo passo questa guida sono riuscita…" at bounding box center [823, 224] width 325 height 114
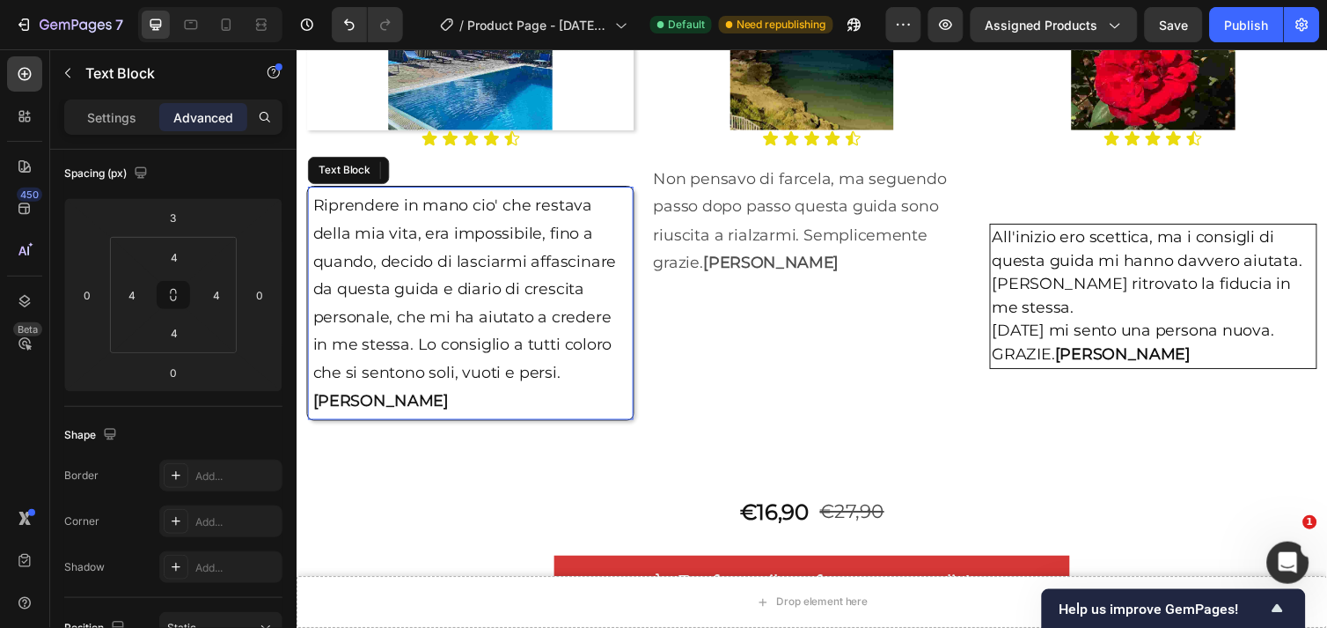
click at [569, 260] on p "Riprendere in mano cio' che restava della mia vita, era impossibile, fino a qua…" at bounding box center [473, 309] width 323 height 228
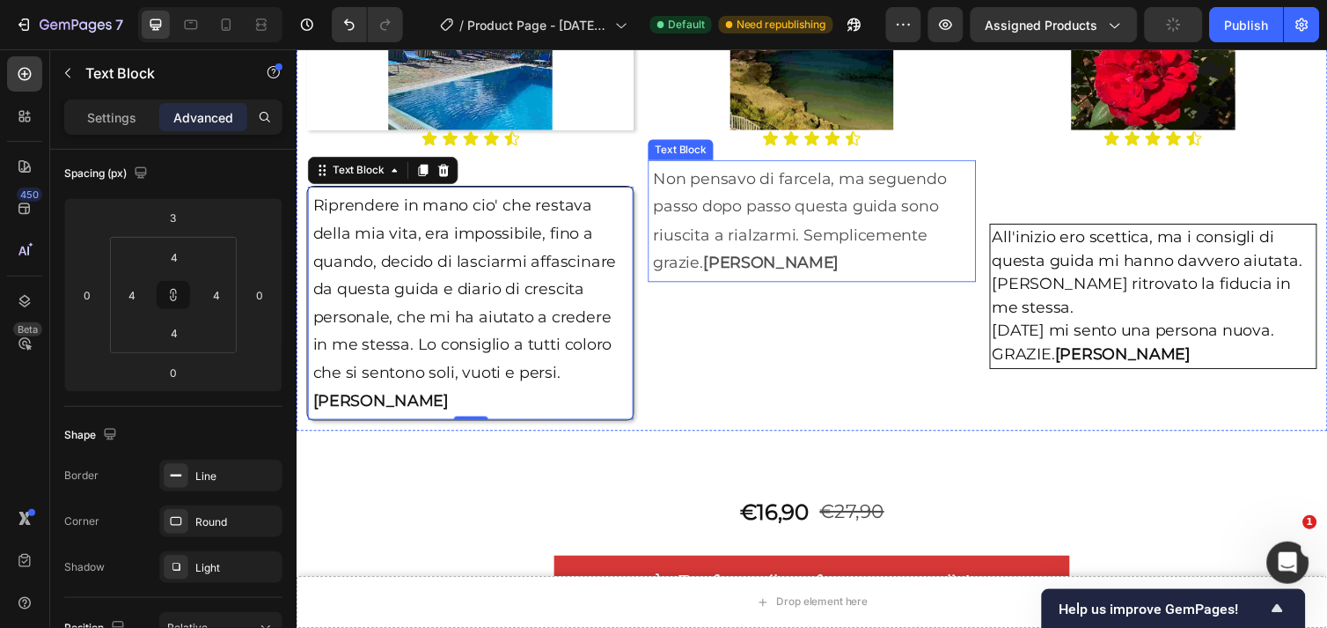
click at [670, 249] on p "Non pensavo di farcela, ma seguendo passo dopo passo questa guida sono riuscita…" at bounding box center [823, 224] width 325 height 114
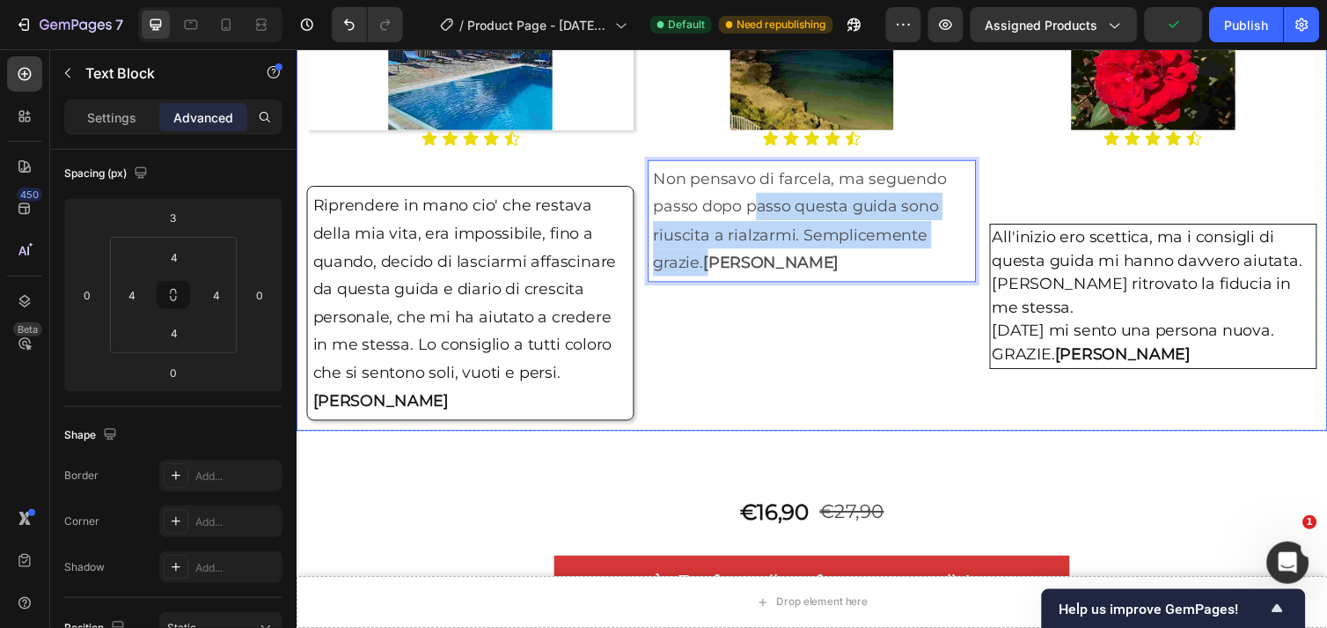
drag, startPoint x: 759, startPoint y: 216, endPoint x: 717, endPoint y: 318, distance: 110.2
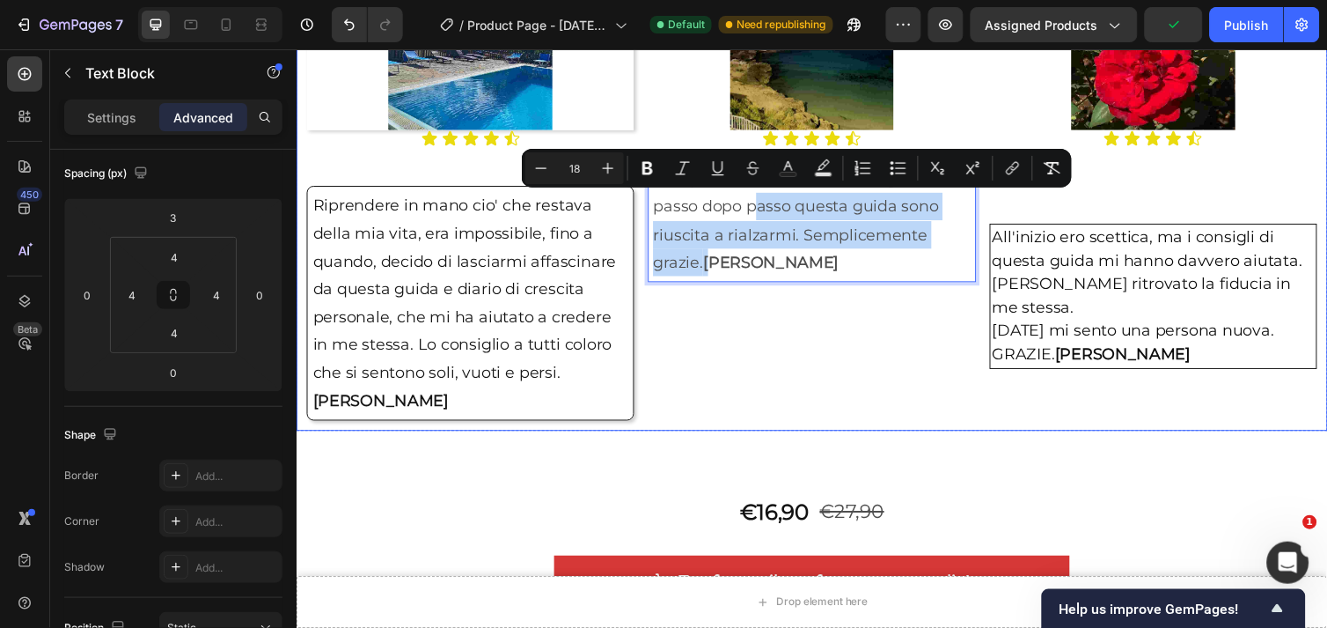
click at [753, 355] on div "Image Icon Icon Icon Icon Icon Icon List Non pensavo di farcela, ma seguendo pa…" at bounding box center [823, 196] width 335 height 466
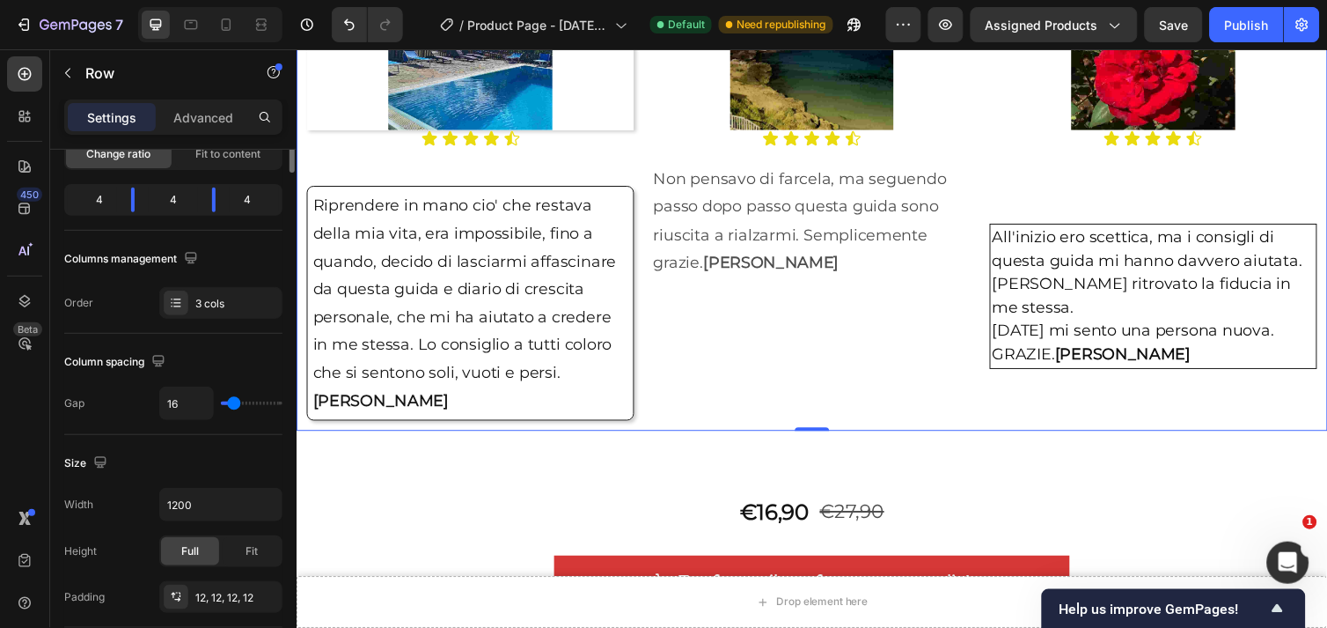
scroll to position [0, 0]
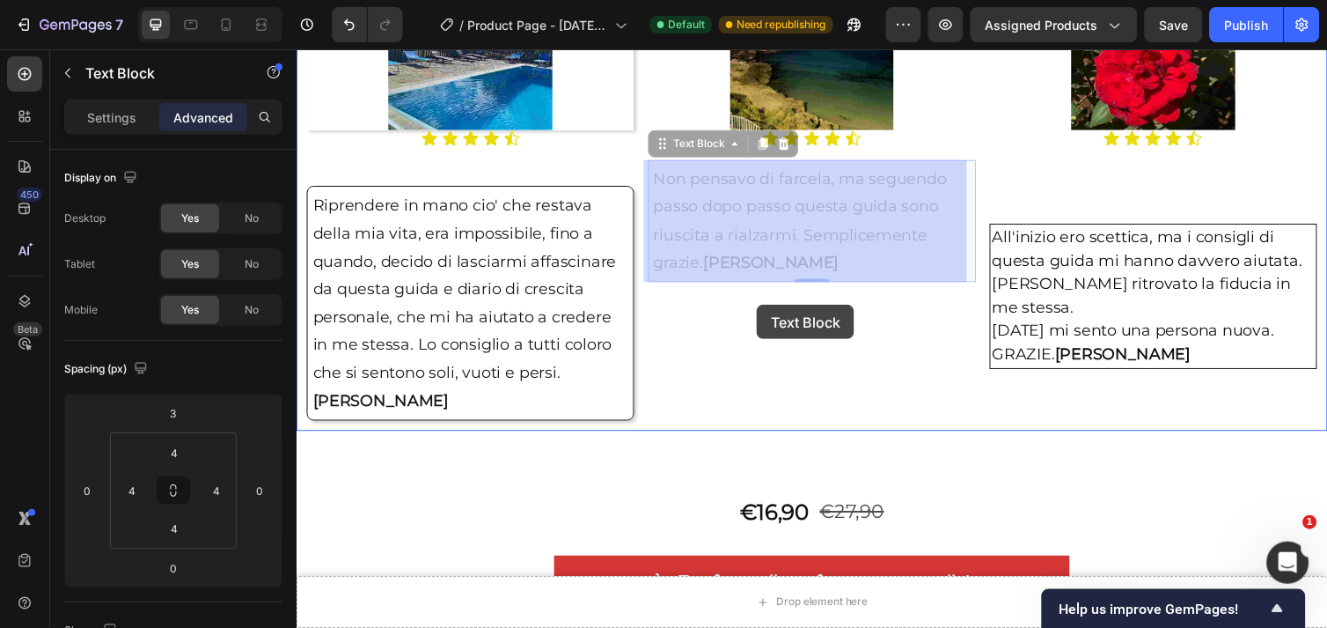
drag, startPoint x: 780, startPoint y: 217, endPoint x: 768, endPoint y: 310, distance: 93.2
click at [768, 310] on div "Header Drop element here Sticky Drop element here Sticky Image Icon Icon Icon I…" at bounding box center [824, 481] width 1056 height 5664
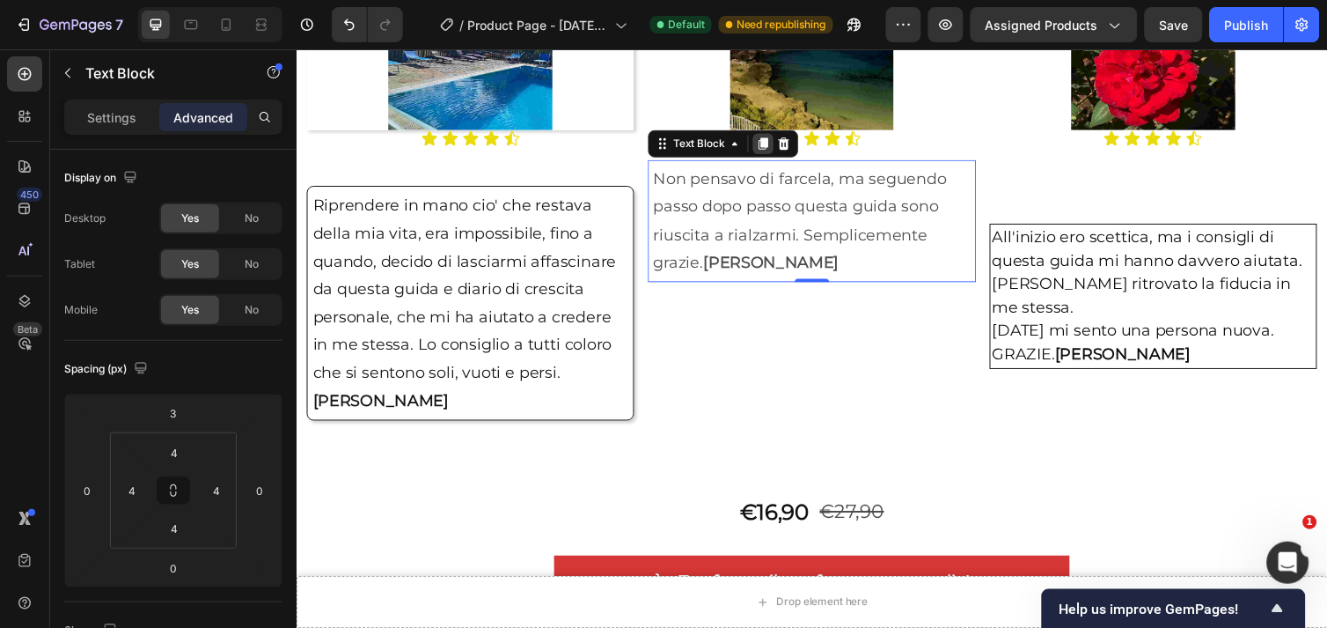
click at [767, 149] on icon at bounding box center [774, 145] width 14 height 14
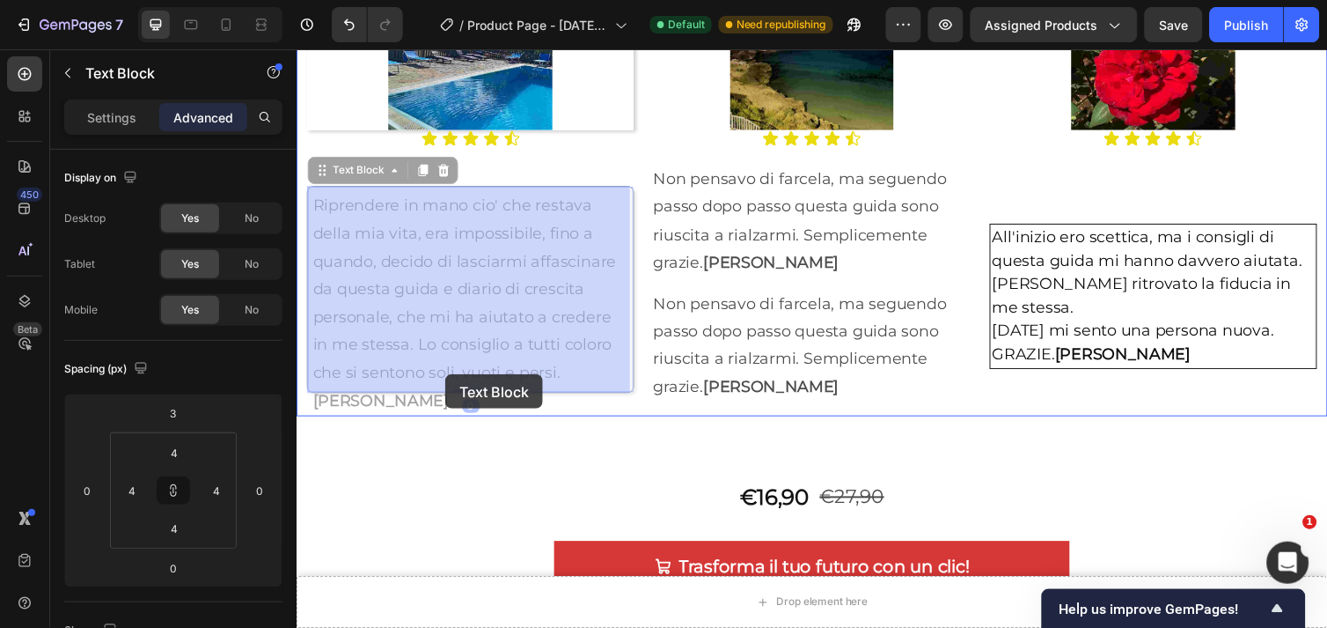
drag, startPoint x: 571, startPoint y: 341, endPoint x: 448, endPoint y: 381, distance: 129.7
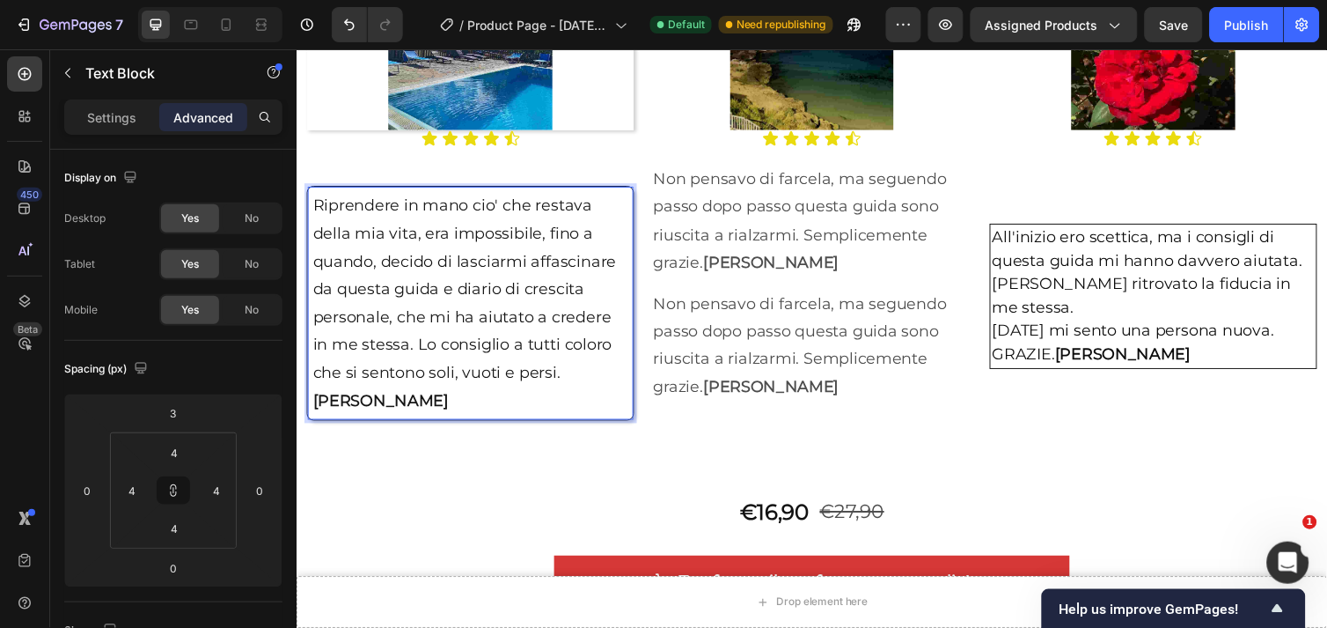
drag, startPoint x: 448, startPoint y: 381, endPoint x: 435, endPoint y: 385, distance: 13.7
click at [620, 385] on p "Riprendere in mano cio' che restava della mia vita, era impossibile, fino a qua…" at bounding box center [473, 309] width 323 height 228
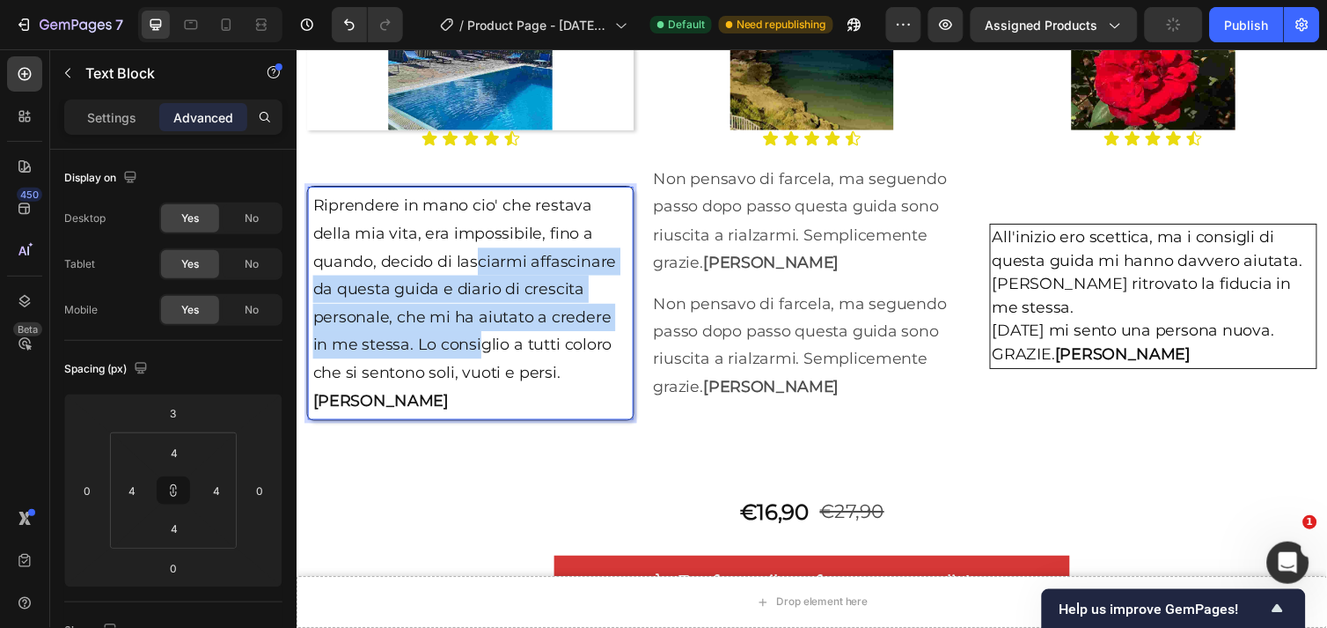
drag, startPoint x: 483, startPoint y: 261, endPoint x: 485, endPoint y: 345, distance: 84.5
click at [485, 345] on p "Riprendere in mano cio' che restava della mia vita, era impossibile, fino a qua…" at bounding box center [473, 309] width 323 height 228
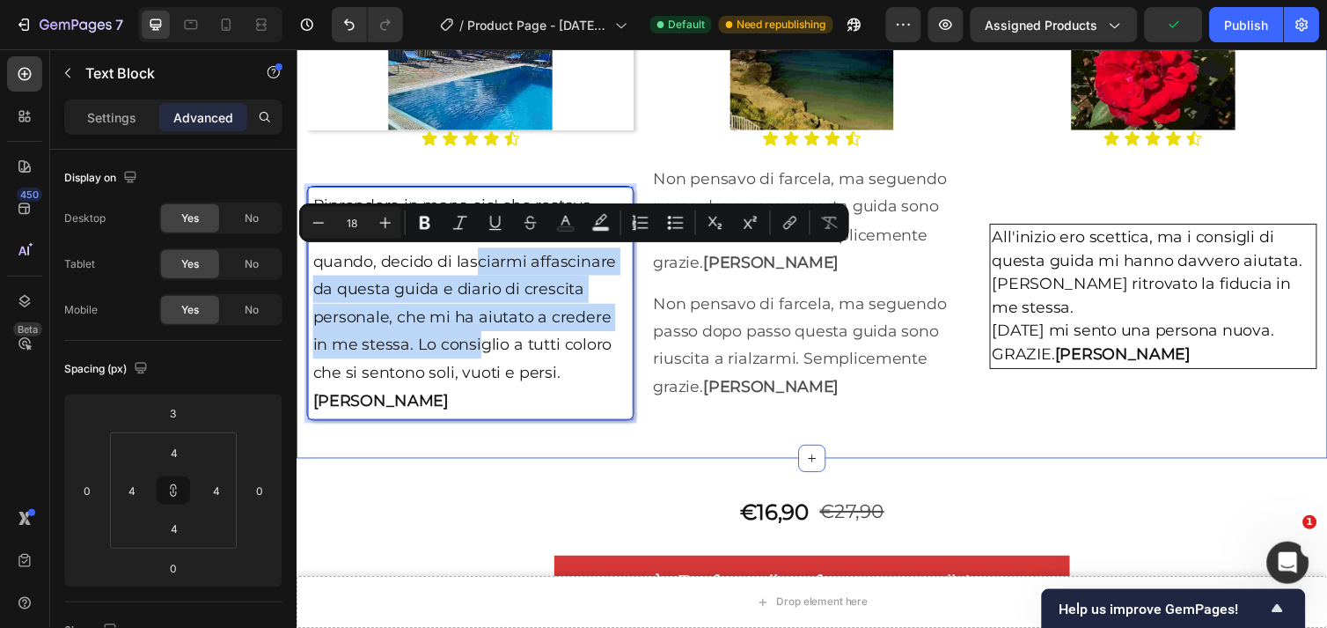
click at [620, 435] on div "Image Icon Icon Icon Icon Icon Icon List Riprendere in mano cio' che restava de…" at bounding box center [824, 195] width 1056 height 543
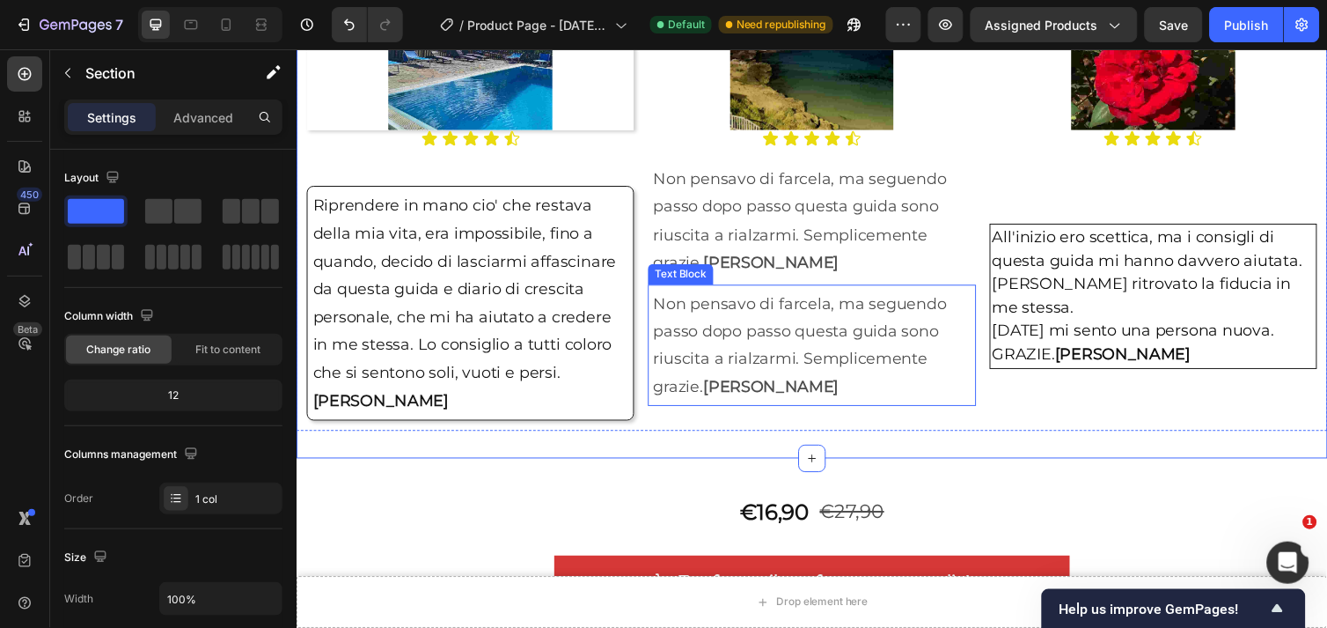
drag, startPoint x: 818, startPoint y: 447, endPoint x: 812, endPoint y: 388, distance: 59.2
click at [812, 388] on div "Image Icon Icon Icon Icon Icon Icon List Riprendere in mano cio' che restava de…" at bounding box center [824, 195] width 1056 height 543
click at [812, 388] on p "Non pensavo di farcela, ma seguendo passo dopo passo questa guida sono riuscita…" at bounding box center [823, 352] width 325 height 114
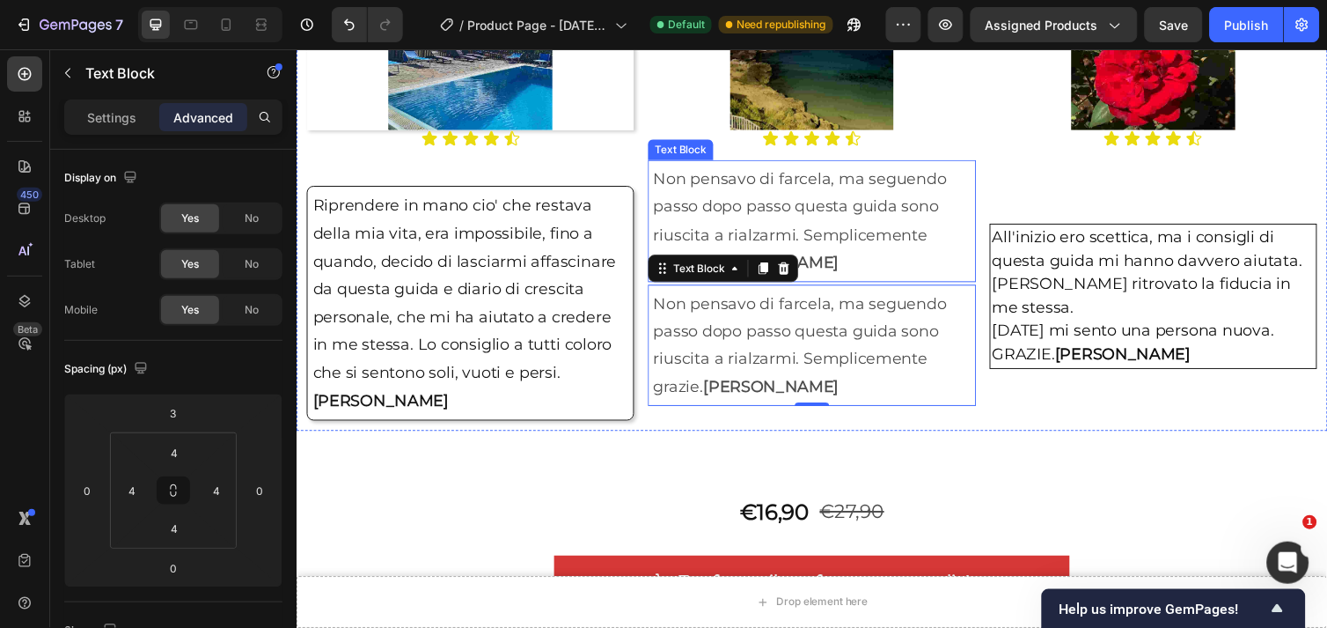
click at [875, 246] on p "Non pensavo di farcela, ma seguendo passo dopo passo questa guida sono riuscita…" at bounding box center [823, 224] width 325 height 114
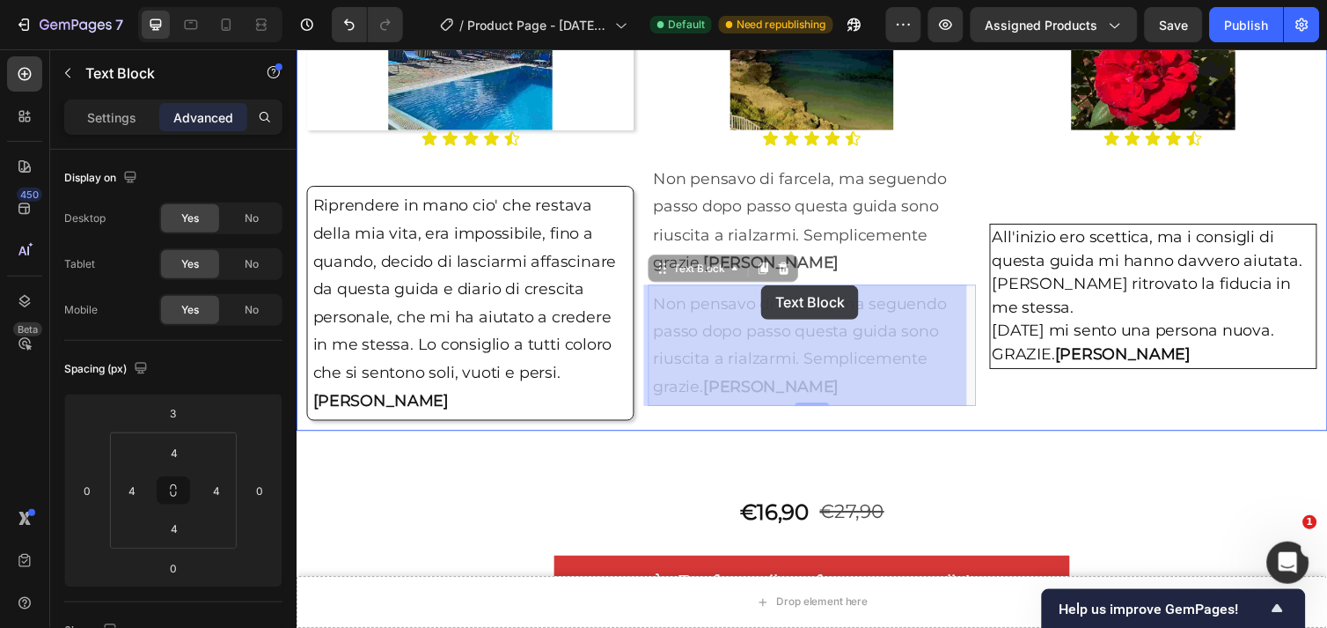
drag, startPoint x: 832, startPoint y: 344, endPoint x: 772, endPoint y: 290, distance: 81.0
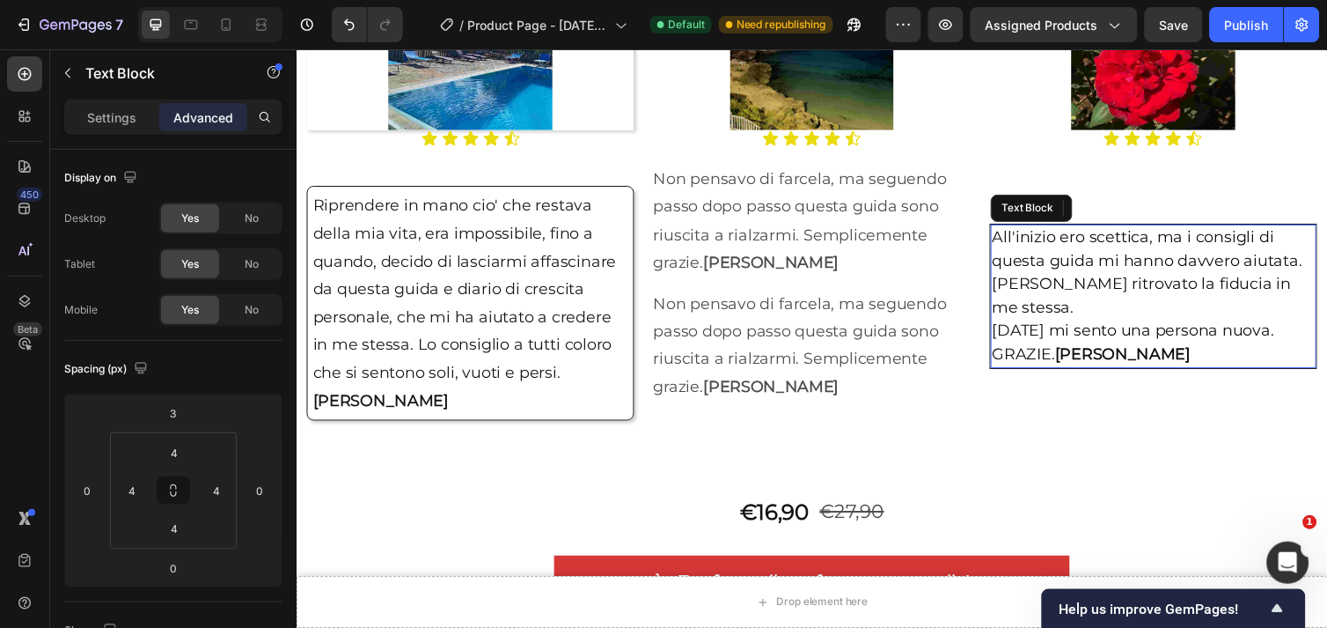
click at [1160, 294] on span "[PERSON_NAME] ritrovato la fiducia in me stessa." at bounding box center [1162, 300] width 306 height 43
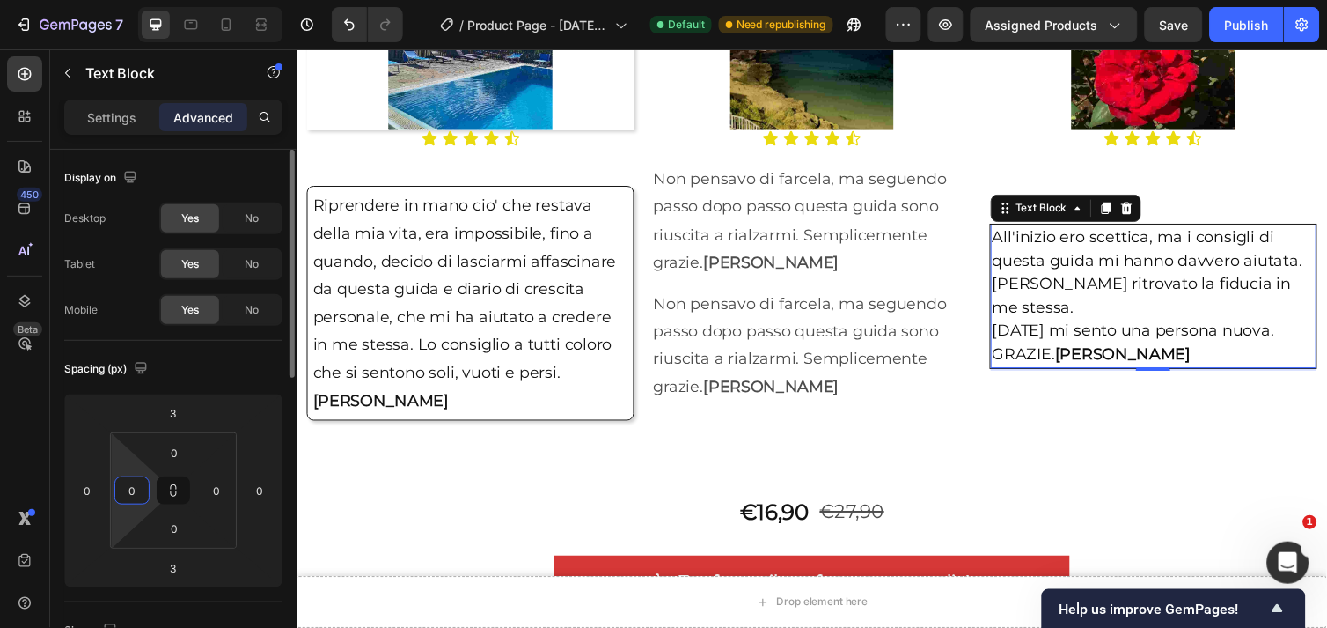
click at [143, 500] on input "0" at bounding box center [132, 490] width 26 height 26
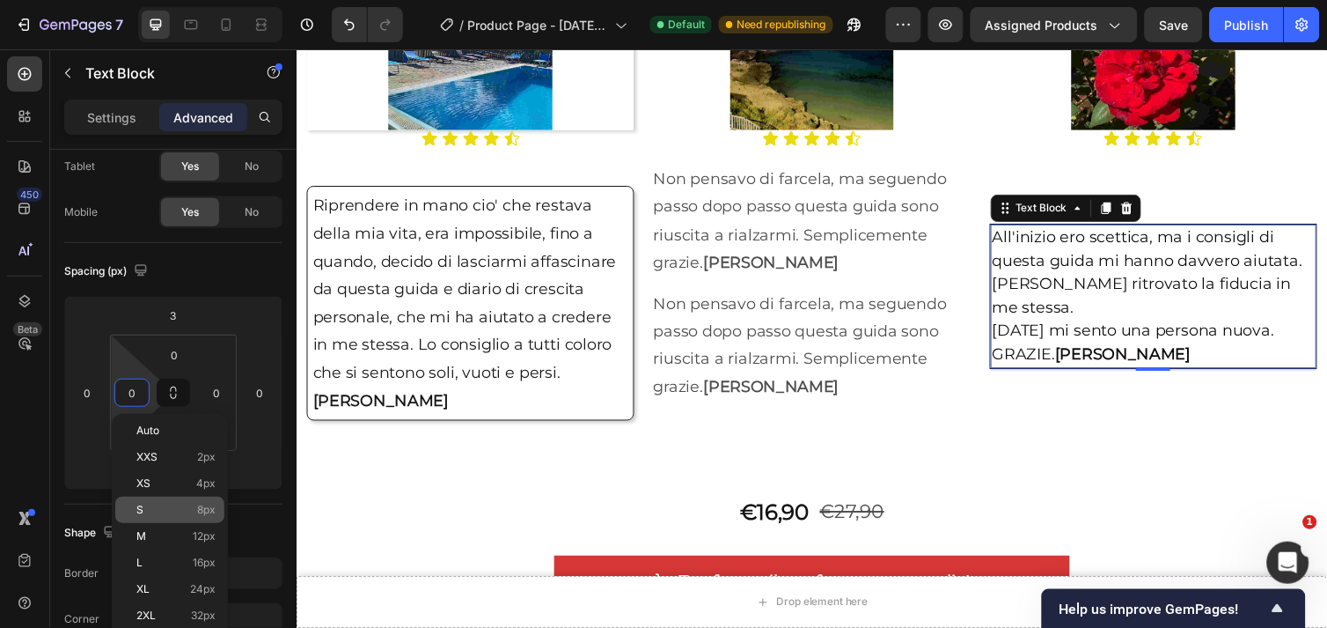
click at [156, 505] on p "S 8px" at bounding box center [175, 509] width 79 height 12
type input "8"
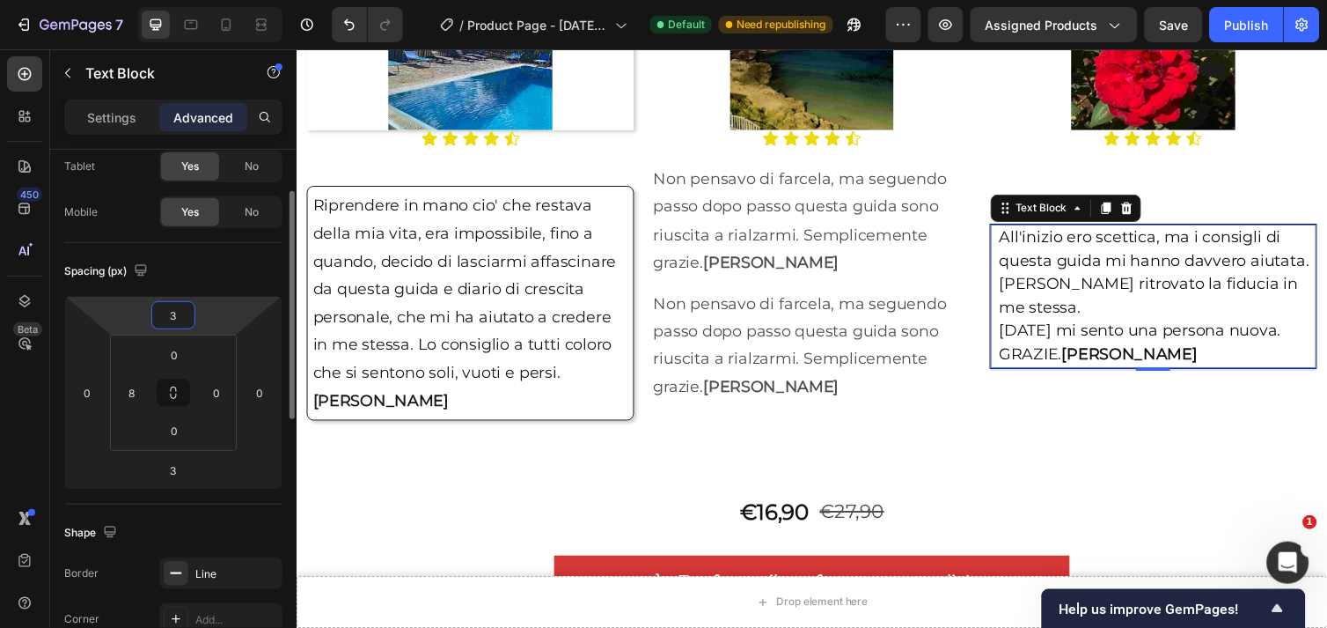
click at [182, 310] on input "3" at bounding box center [173, 315] width 35 height 26
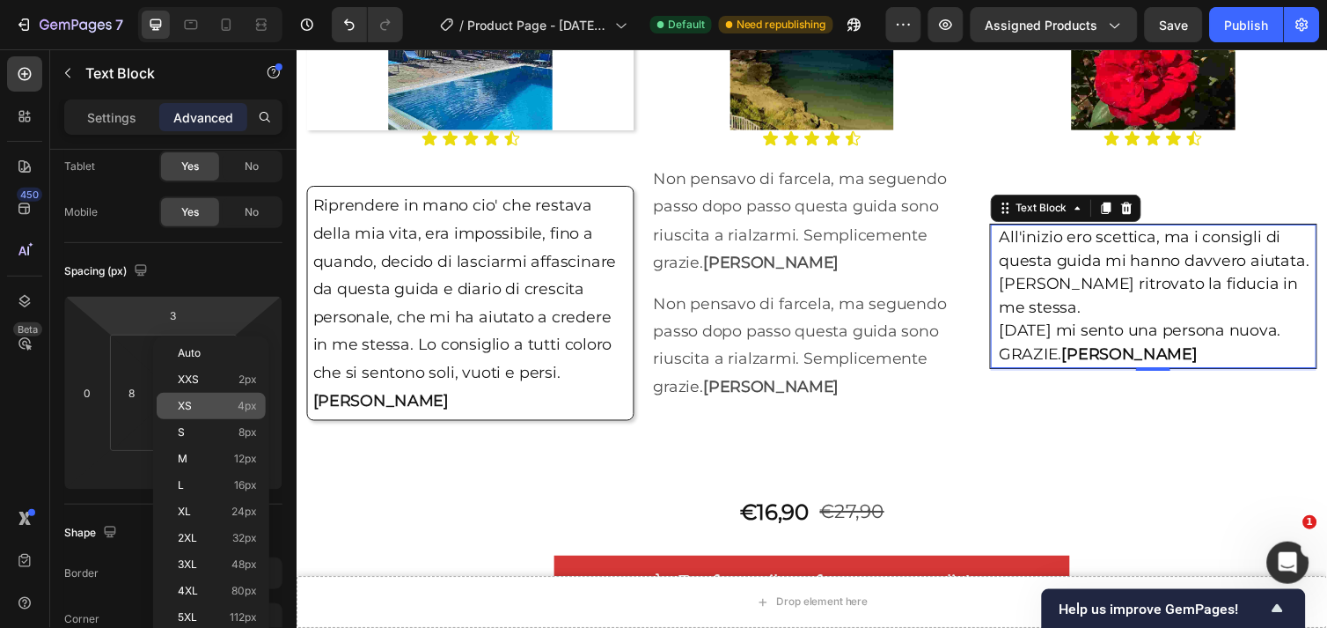
click at [192, 412] on div "XS 4px" at bounding box center [211, 406] width 109 height 26
type input "4"
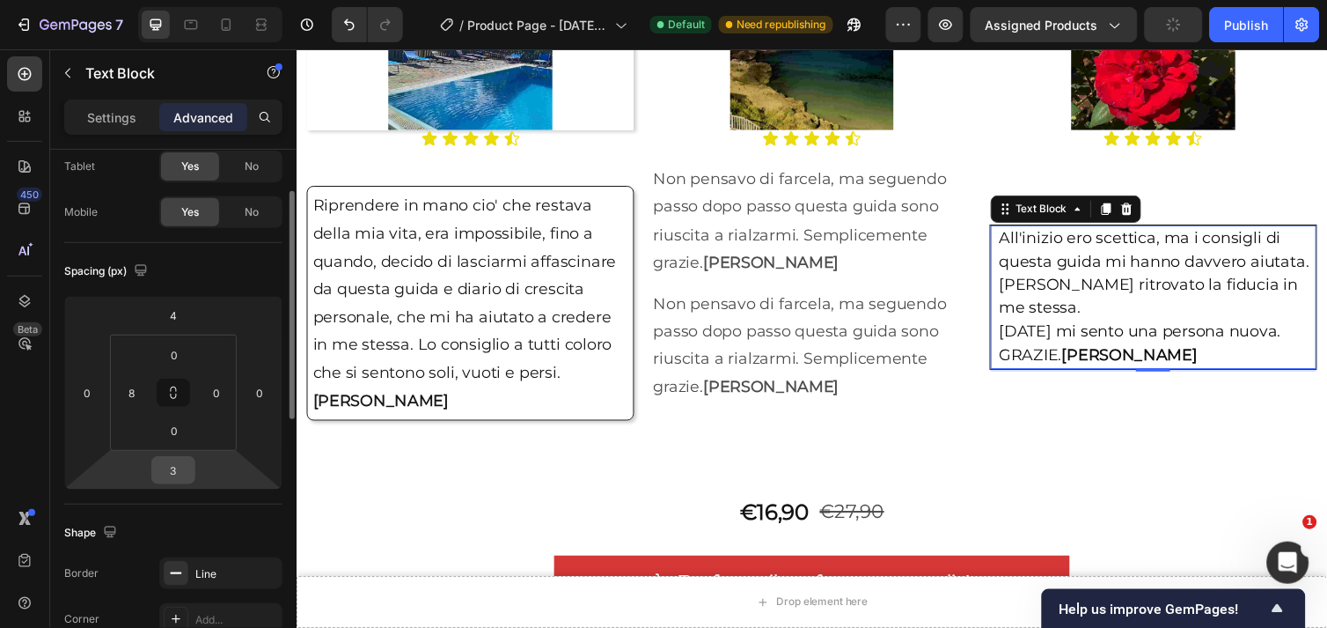
click at [178, 474] on input "3" at bounding box center [173, 470] width 35 height 26
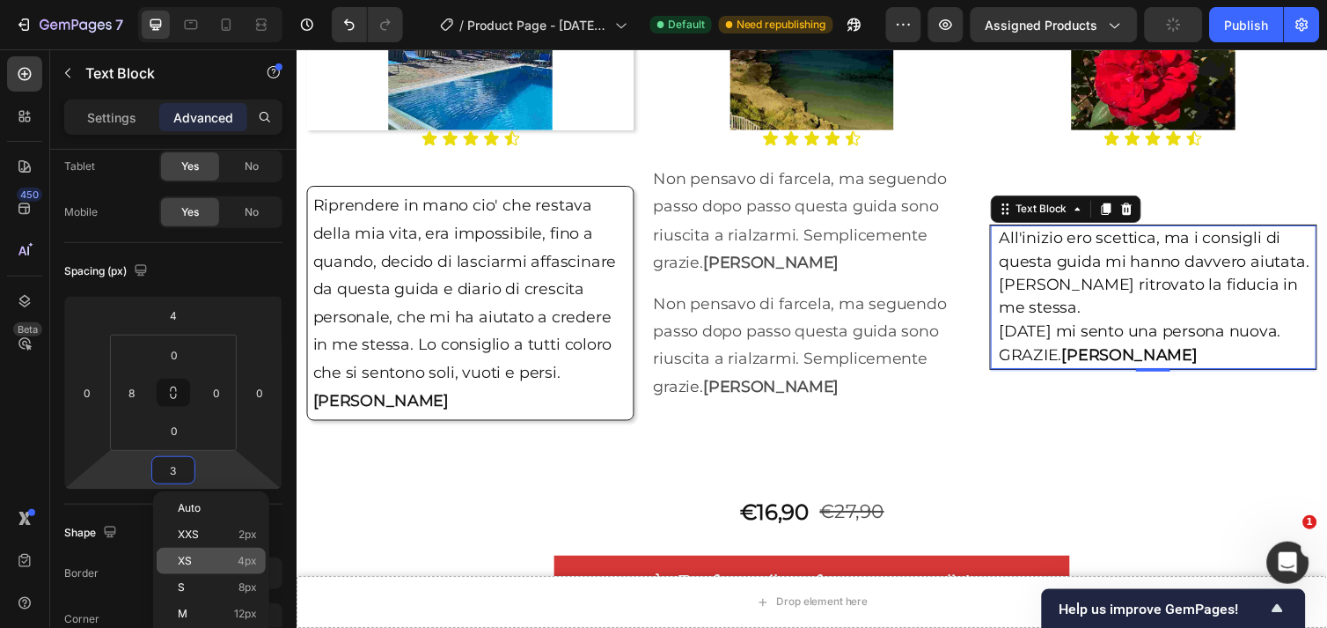
click at [196, 555] on p "XS 4px" at bounding box center [217, 561] width 79 height 12
type input "4"
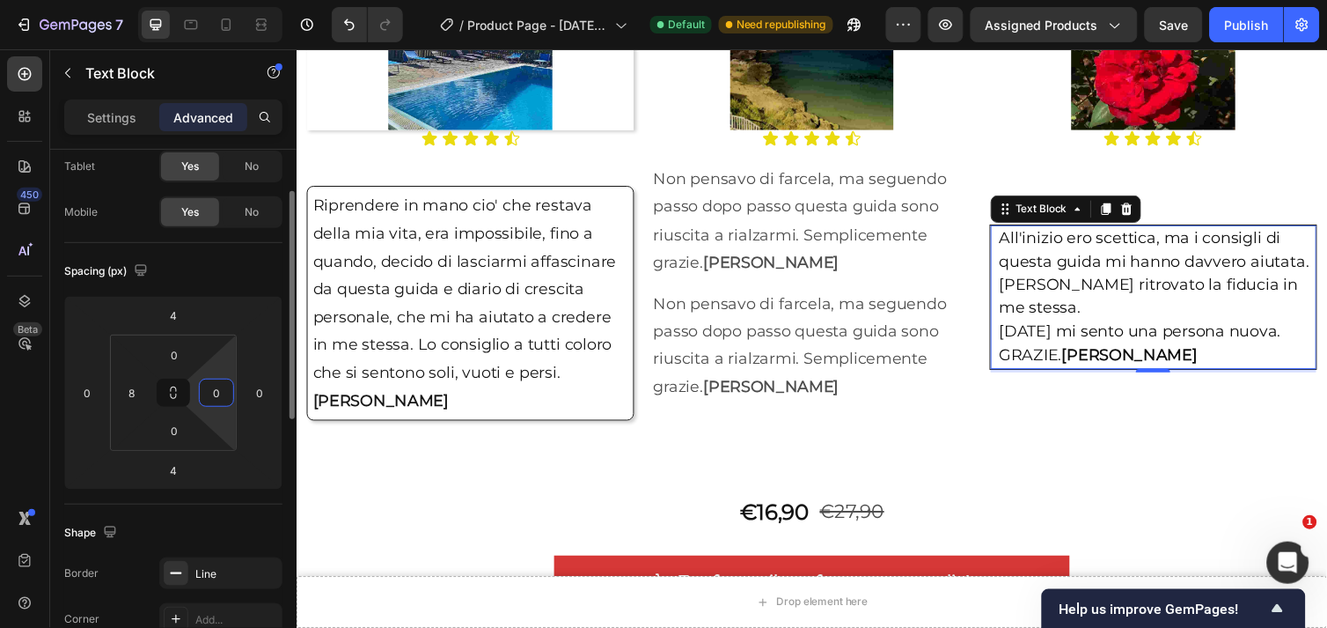
click at [221, 390] on input "0" at bounding box center [216, 392] width 26 height 26
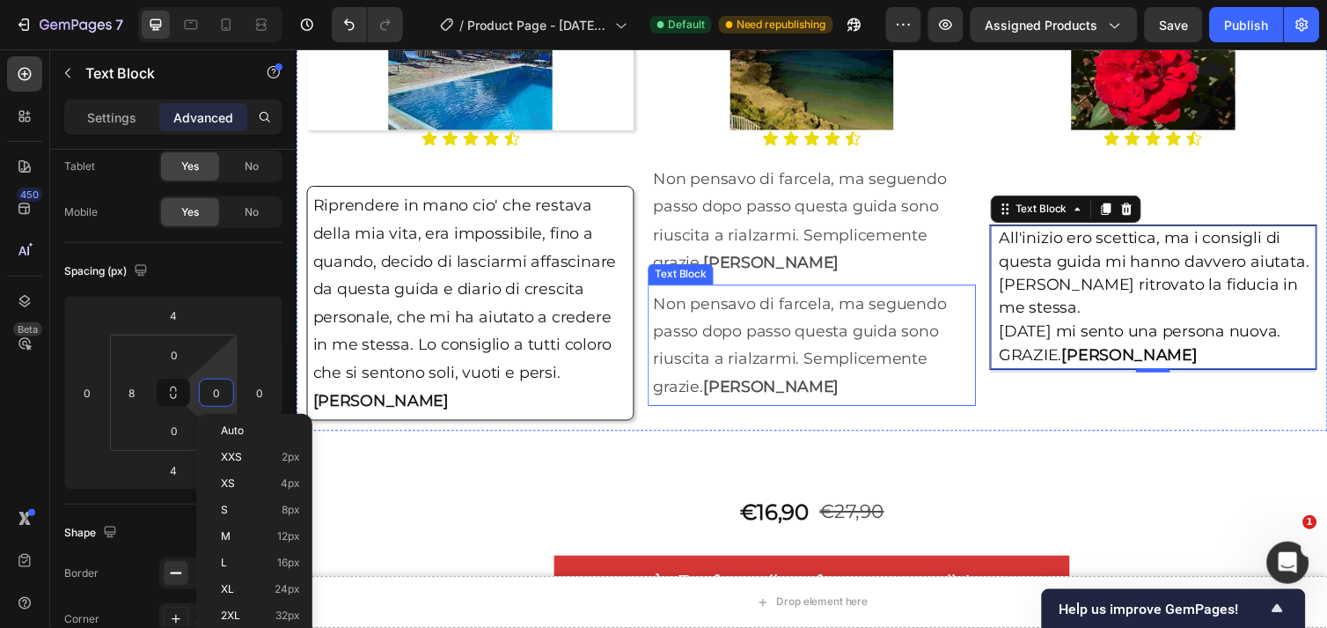
click at [744, 327] on p "Non pensavo di farcela, ma seguendo passo dopo passo questa guida sono riuscita…" at bounding box center [823, 352] width 325 height 114
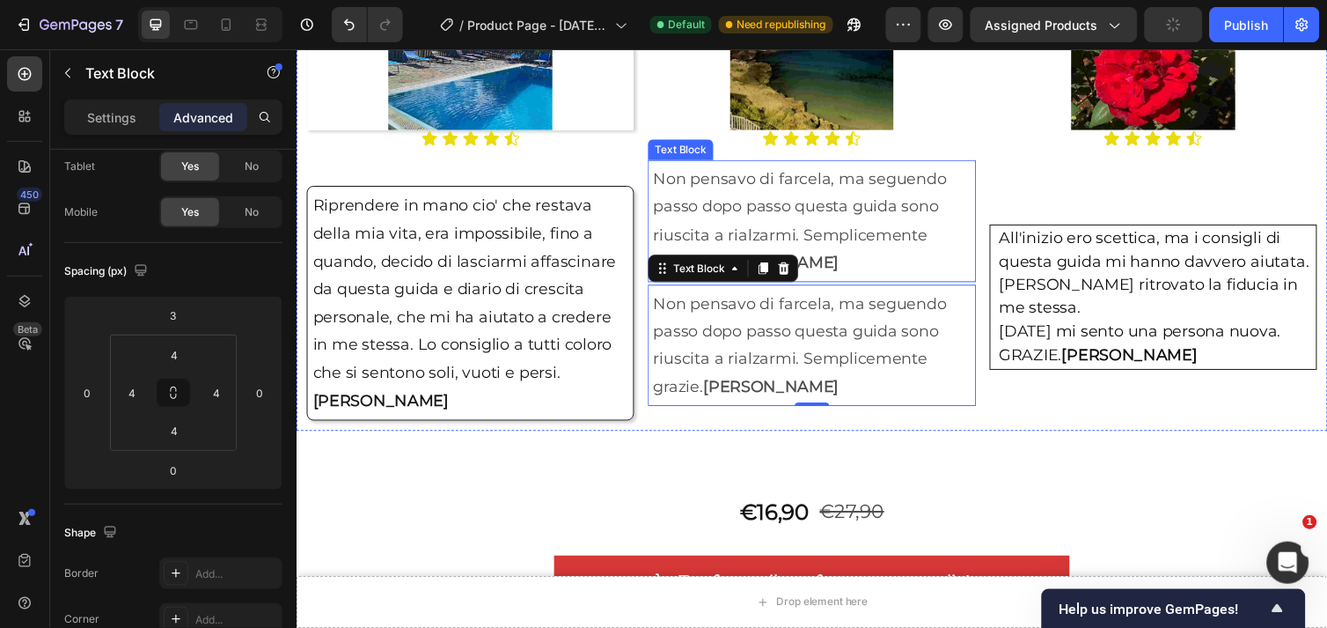
click at [796, 209] on p "Non pensavo di farcela, ma seguendo passo dopo passo questa guida sono riuscita…" at bounding box center [823, 224] width 325 height 114
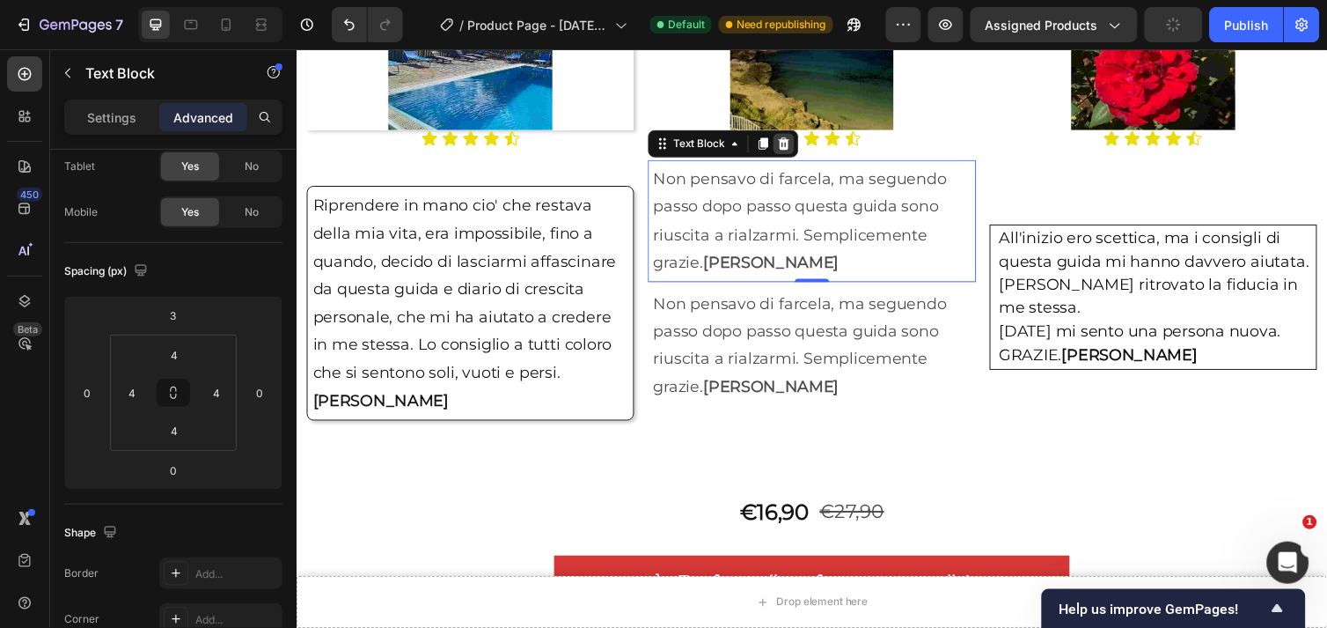
click at [788, 143] on icon at bounding box center [795, 145] width 14 height 14
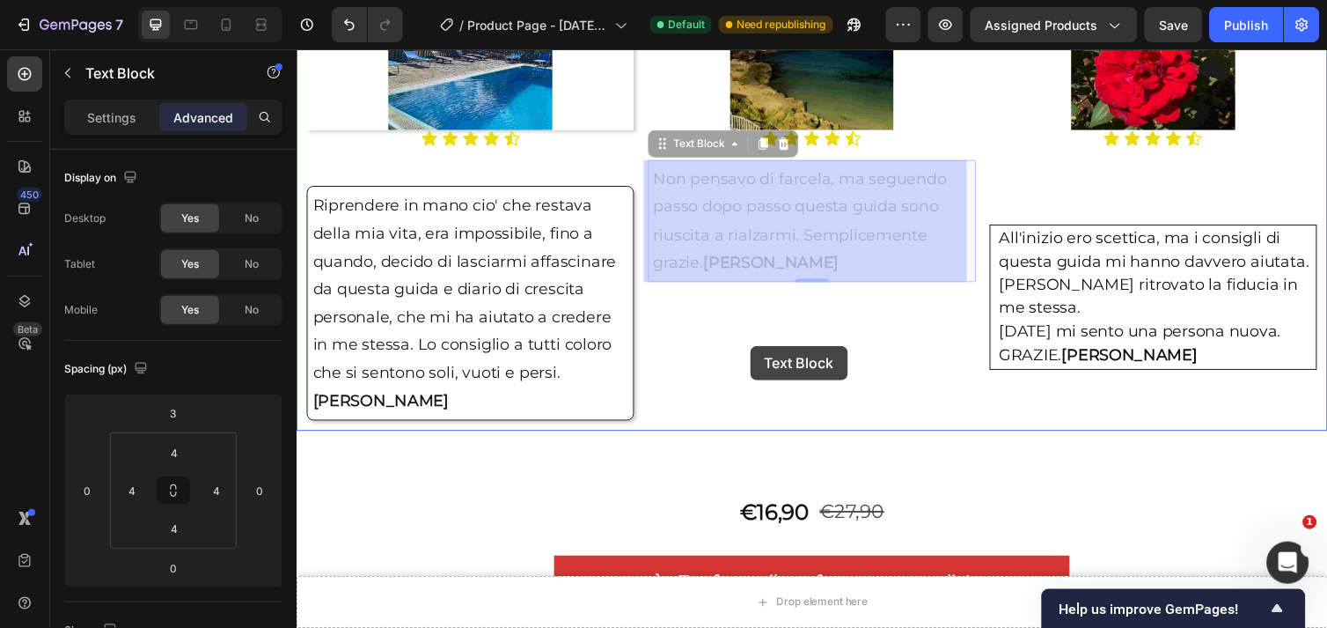
drag, startPoint x: 814, startPoint y: 214, endPoint x: 714, endPoint y: 361, distance: 178.0
click at [736, 363] on div "Header Drop element here Sticky Drop element here Sticky Image Icon Icon Icon I…" at bounding box center [824, 481] width 1056 height 5664
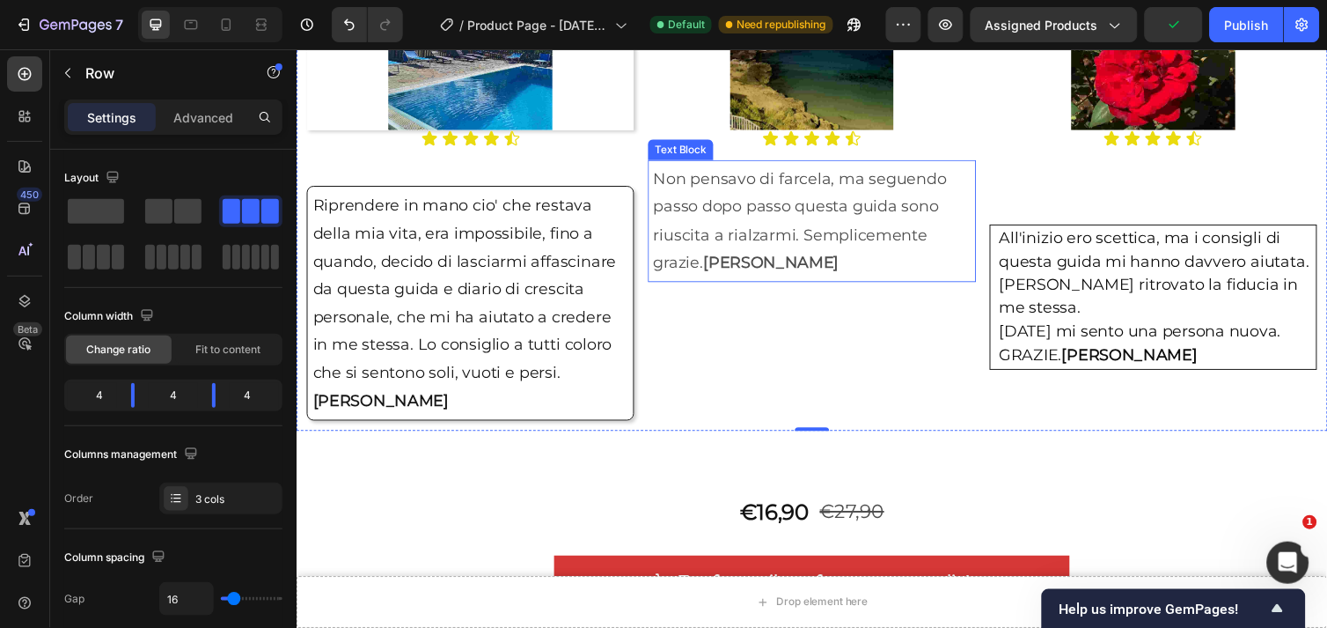
click at [739, 233] on p "Non pensavo di farcela, ma seguendo passo dopo passo questa guida sono riuscita…" at bounding box center [823, 224] width 325 height 114
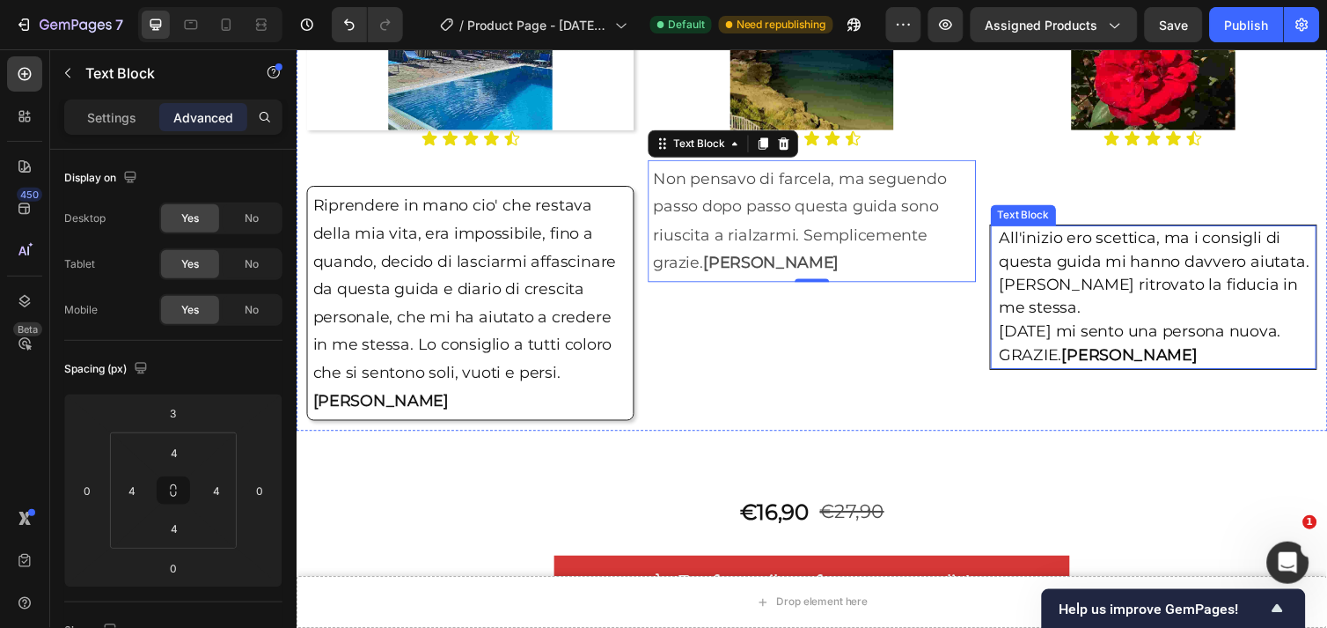
click at [1143, 291] on span "[PERSON_NAME] ritrovato la fiducia in me stessa." at bounding box center [1169, 301] width 306 height 43
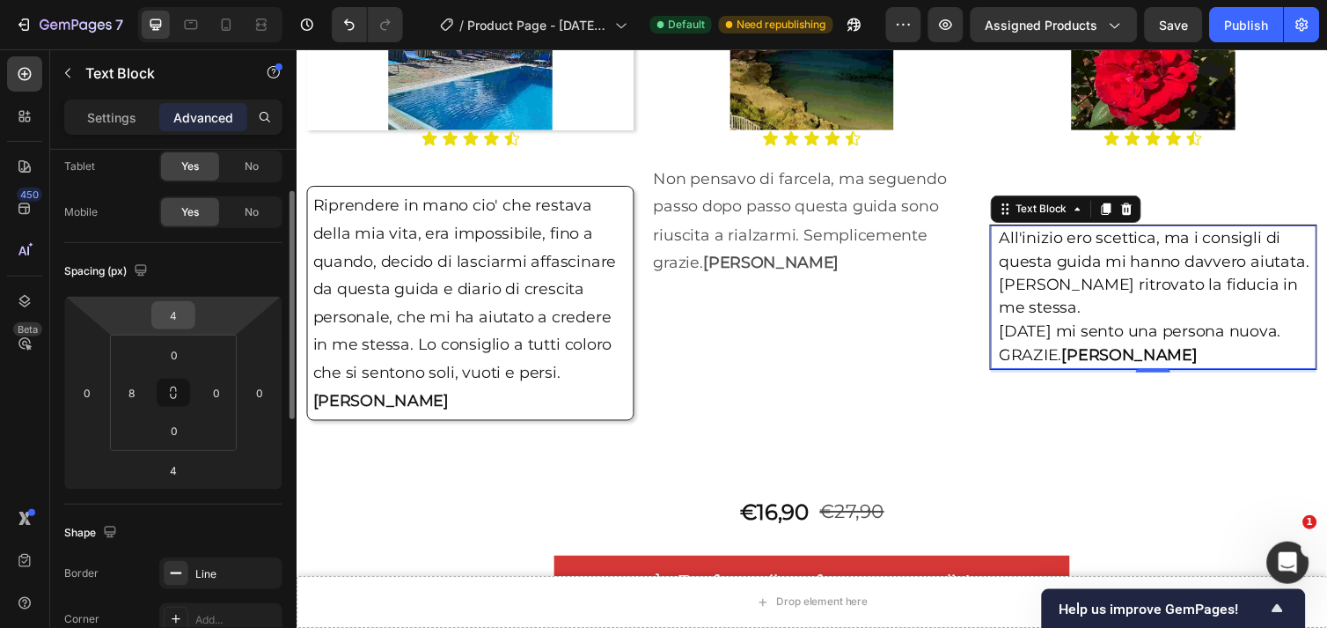
click at [179, 317] on input "4" at bounding box center [173, 315] width 35 height 26
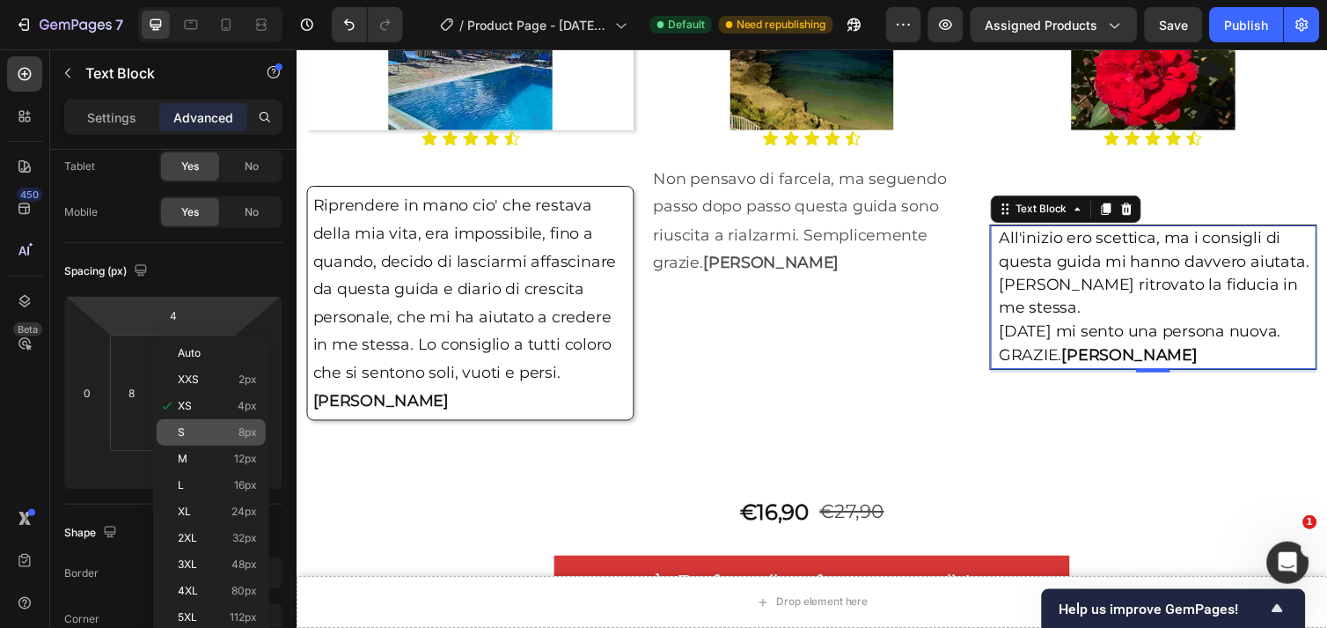
click at [187, 433] on p "S 8px" at bounding box center [217, 432] width 79 height 12
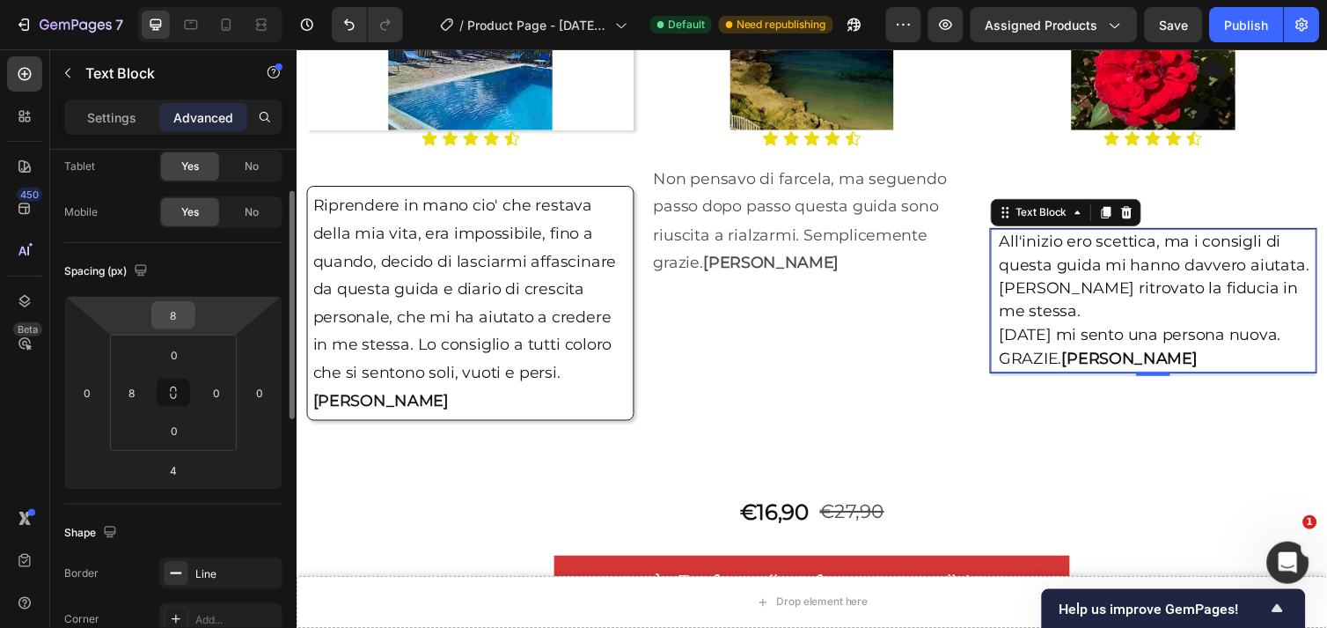
click at [181, 308] on input "8" at bounding box center [173, 315] width 35 height 26
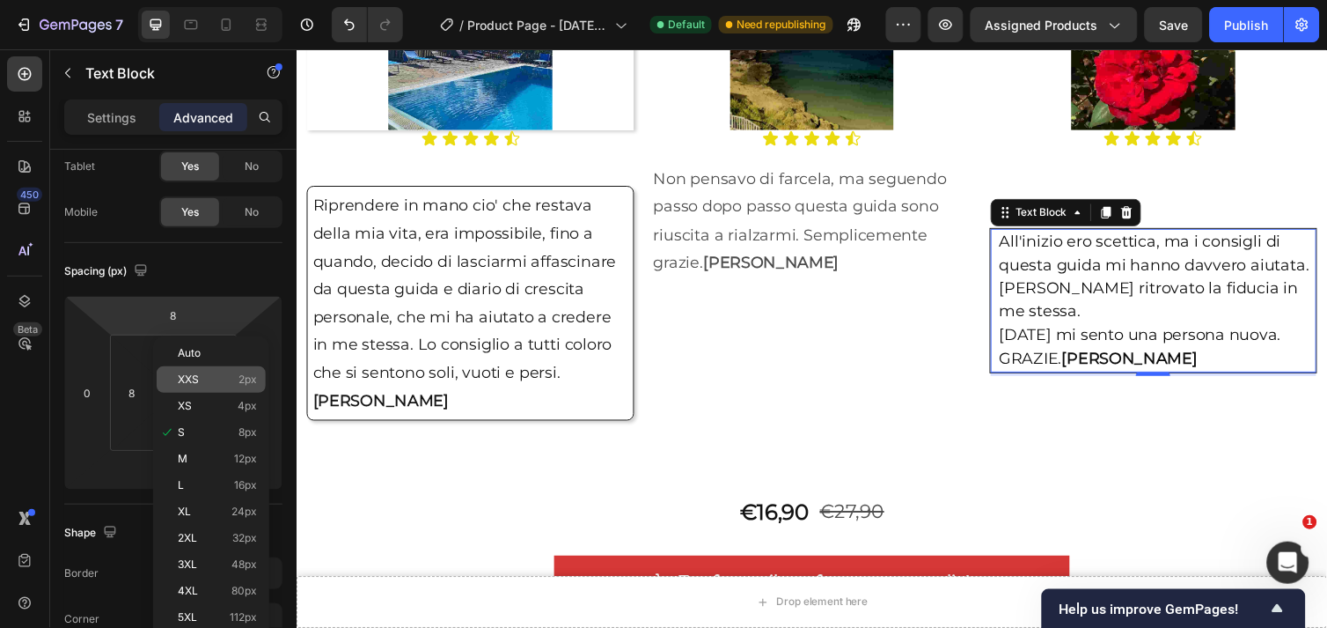
click at [189, 375] on span "XXS" at bounding box center [188, 379] width 21 height 12
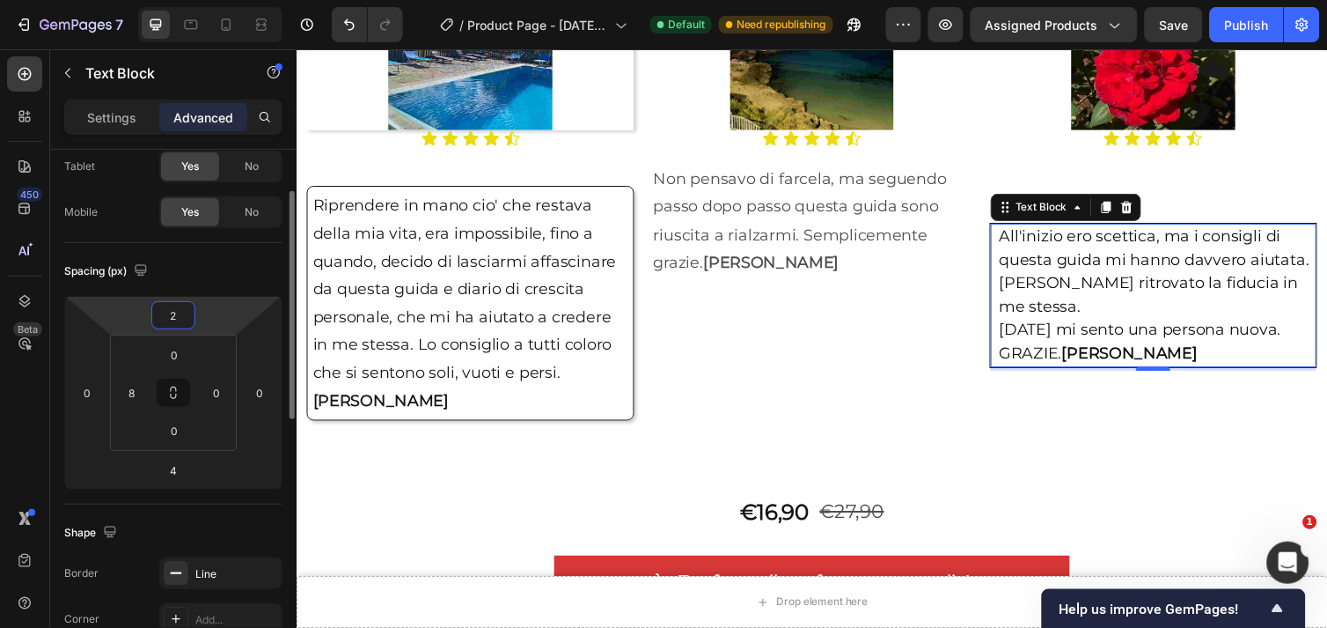
click at [180, 305] on input "2" at bounding box center [173, 315] width 35 height 26
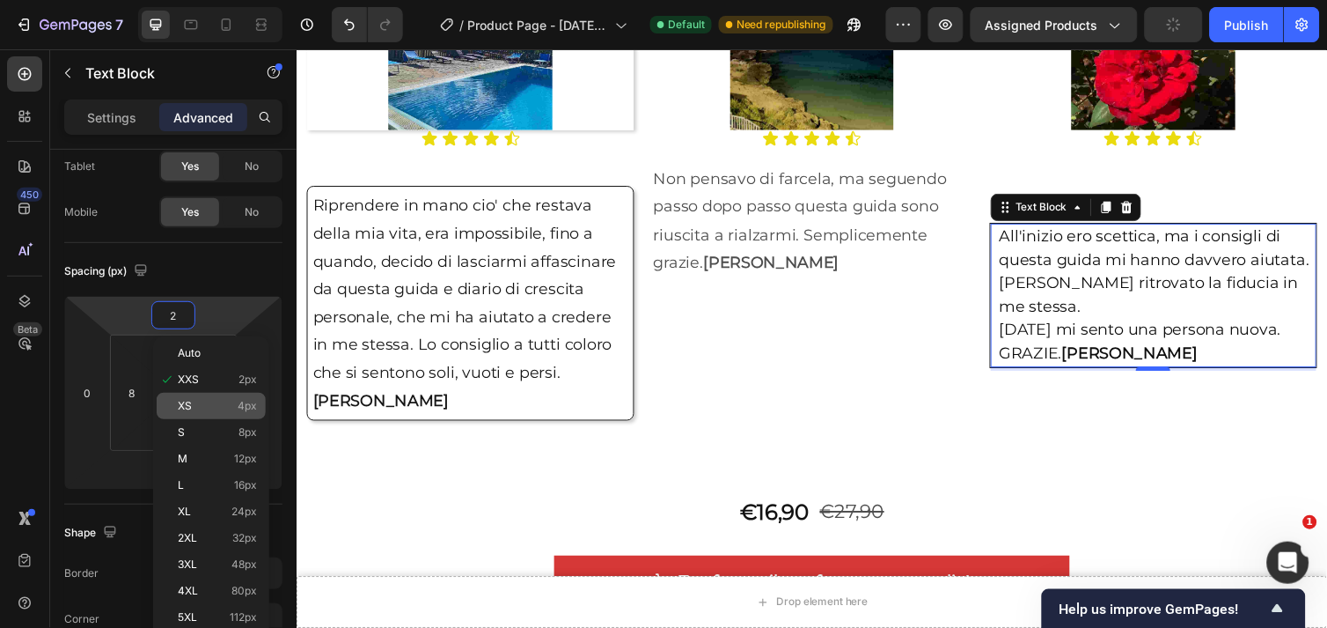
click at [187, 408] on span "XS" at bounding box center [185, 406] width 14 height 12
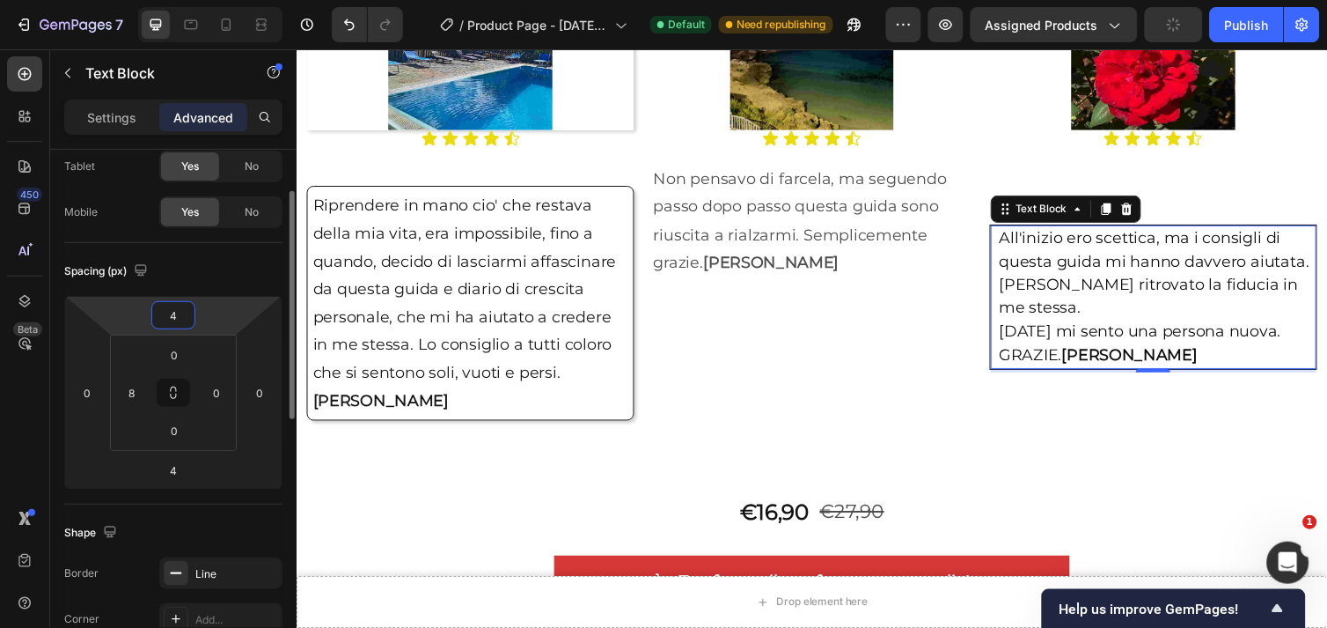
click at [182, 317] on input "4" at bounding box center [173, 315] width 35 height 26
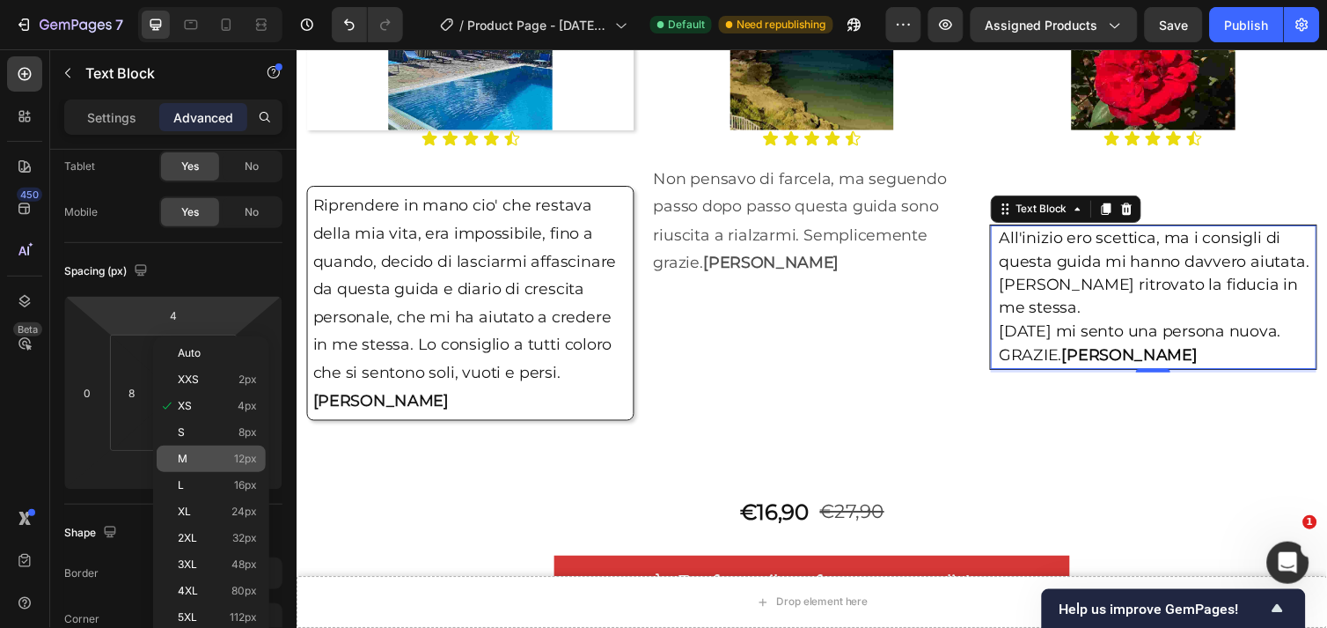
click at [179, 458] on span "M" at bounding box center [183, 458] width 10 height 12
type input "12"
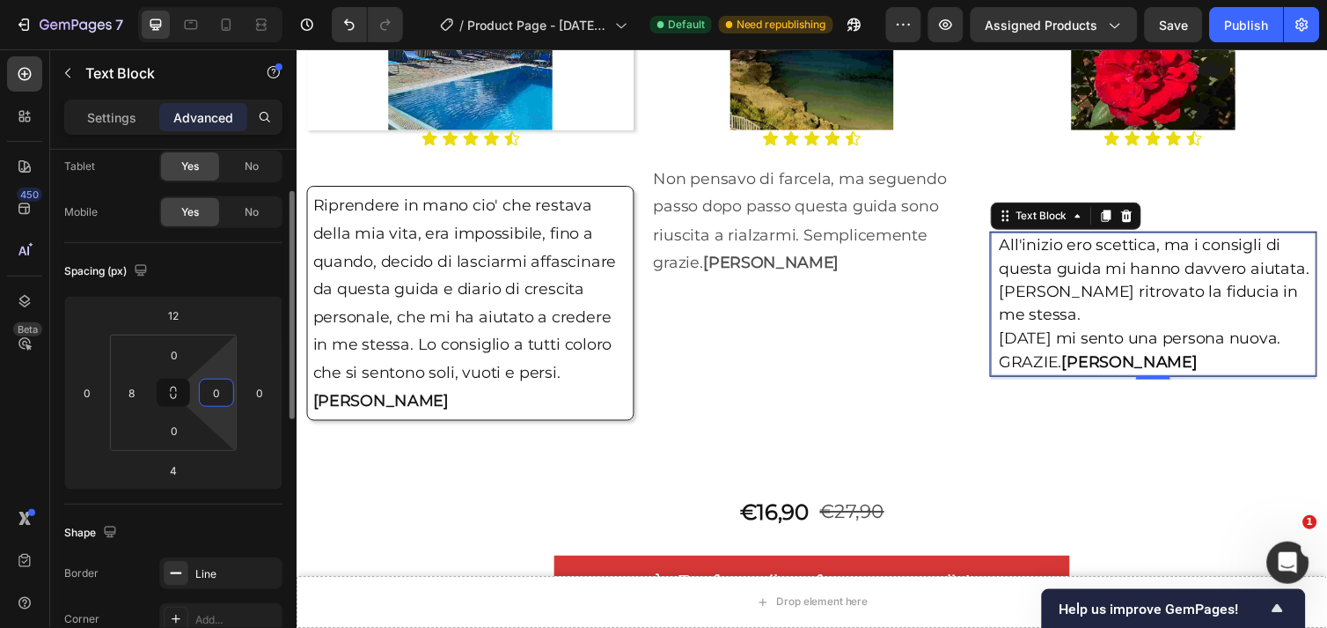
click at [220, 384] on input "0" at bounding box center [216, 392] width 26 height 26
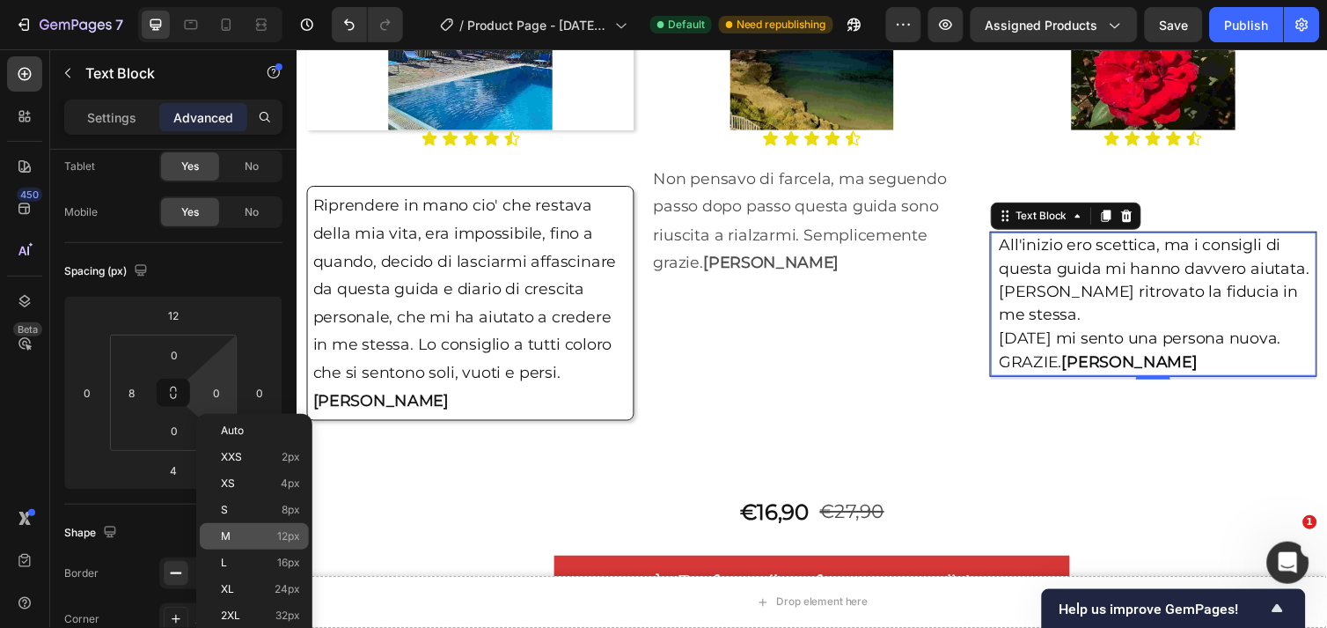
click at [231, 538] on p "M 12px" at bounding box center [260, 536] width 79 height 12
type input "12"
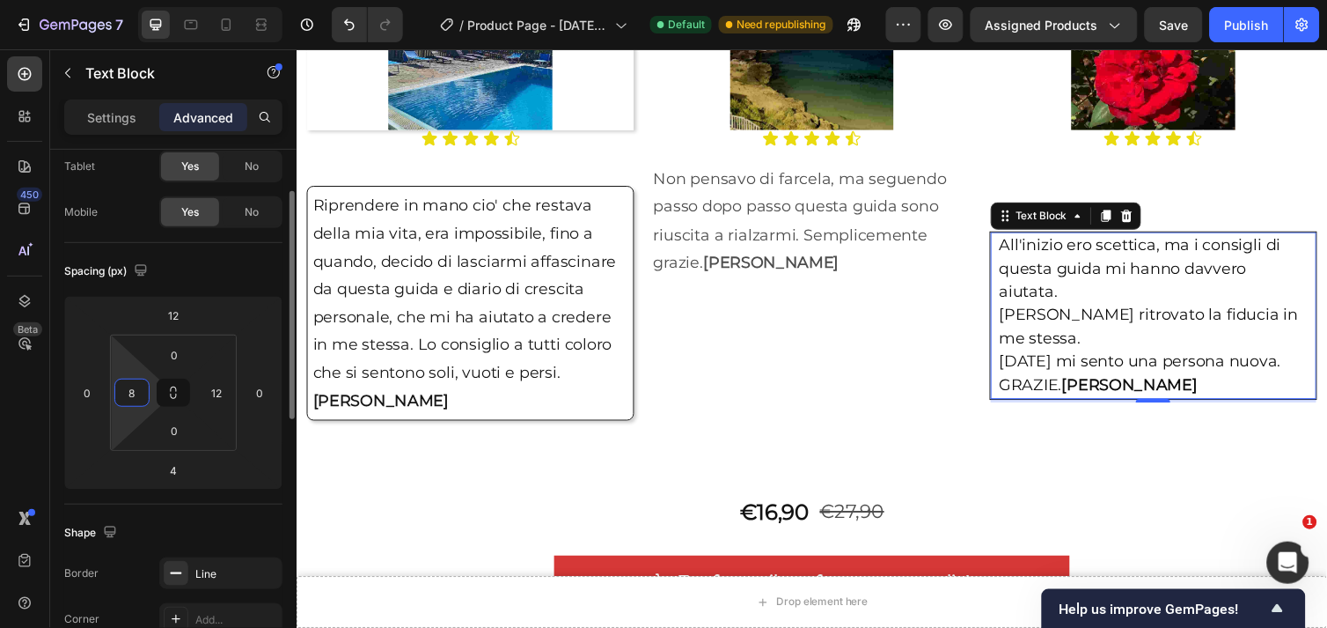
click at [138, 391] on input "8" at bounding box center [132, 392] width 26 height 26
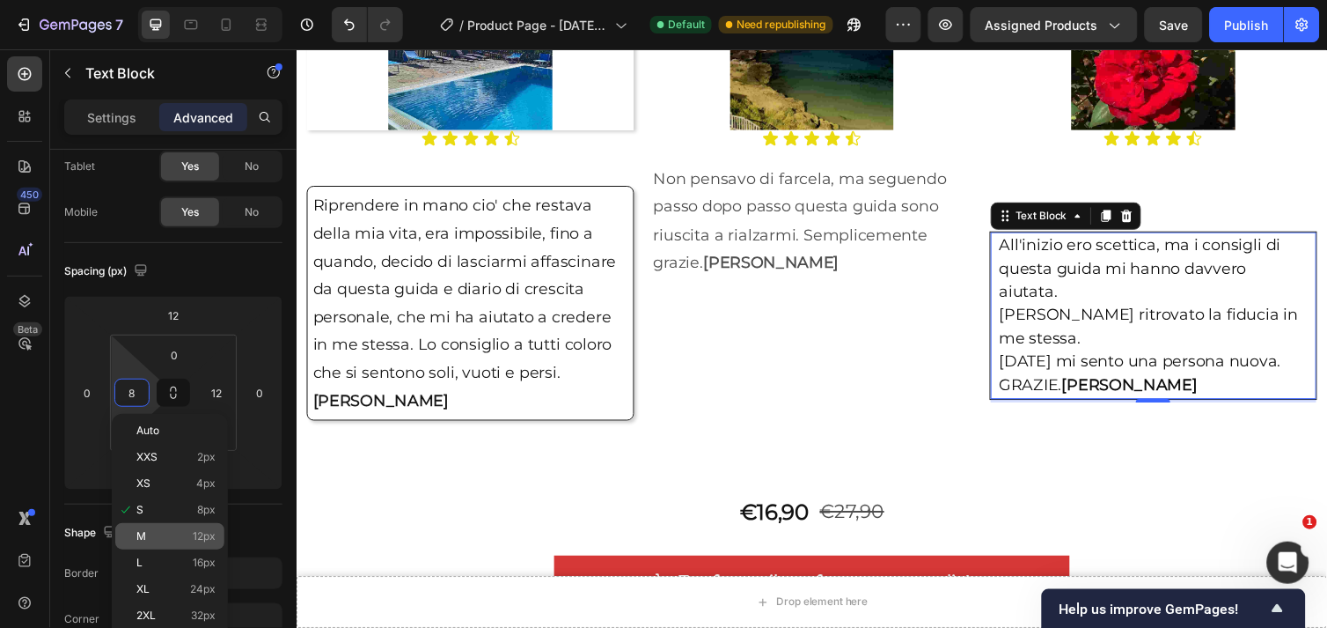
click at [173, 525] on div "M 12px" at bounding box center [169, 536] width 109 height 26
type input "12"
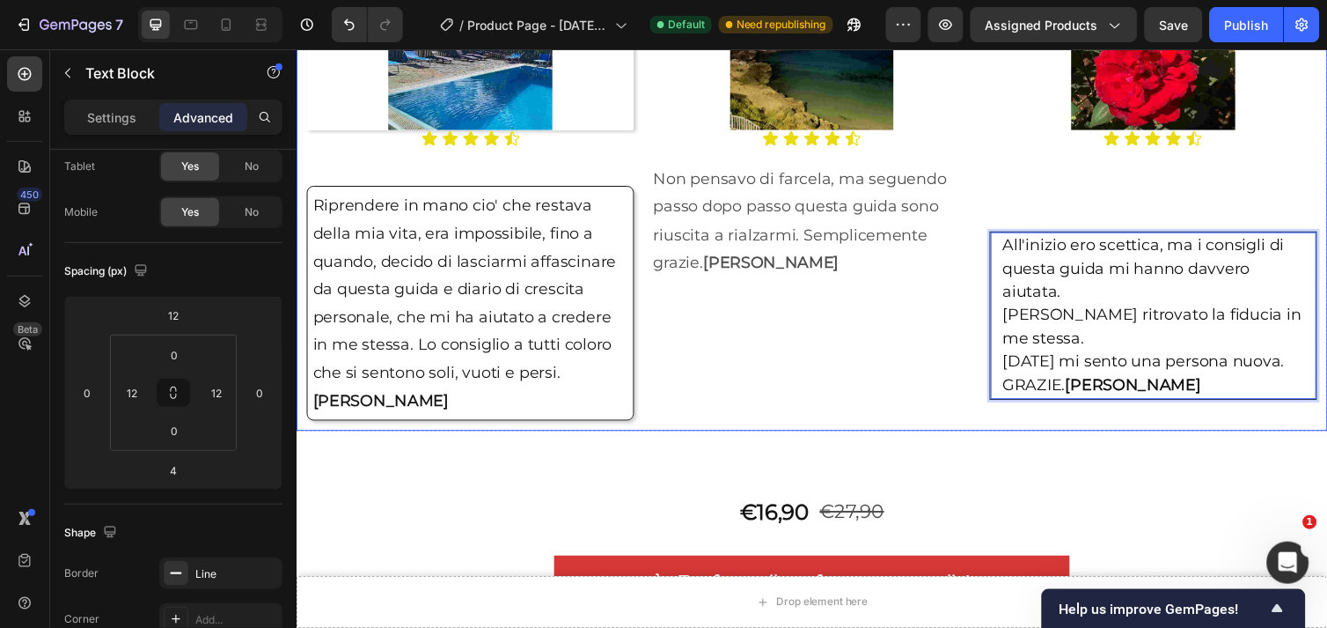
drag, startPoint x: 1237, startPoint y: 335, endPoint x: 1238, endPoint y: 179, distance: 156.7
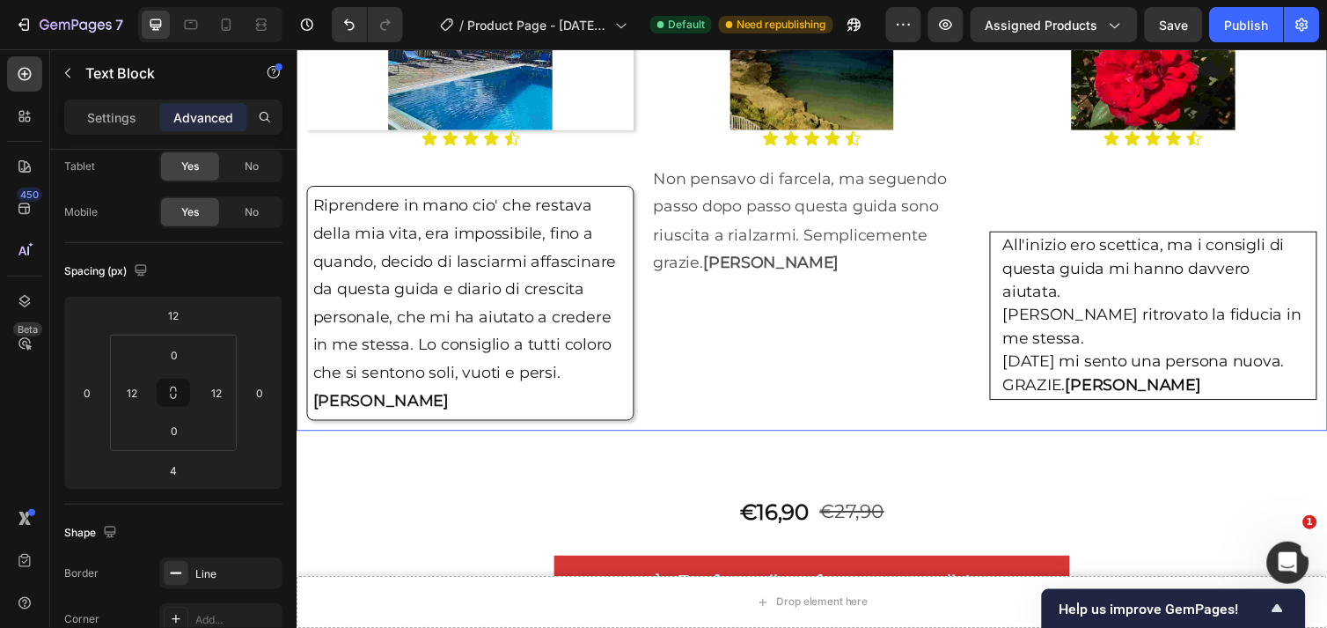
click at [1238, 179] on div "Image Icon Icon Icon Icon Icon Icon List All'inizio ero scettica, ma i consigli…" at bounding box center [1173, 196] width 335 height 466
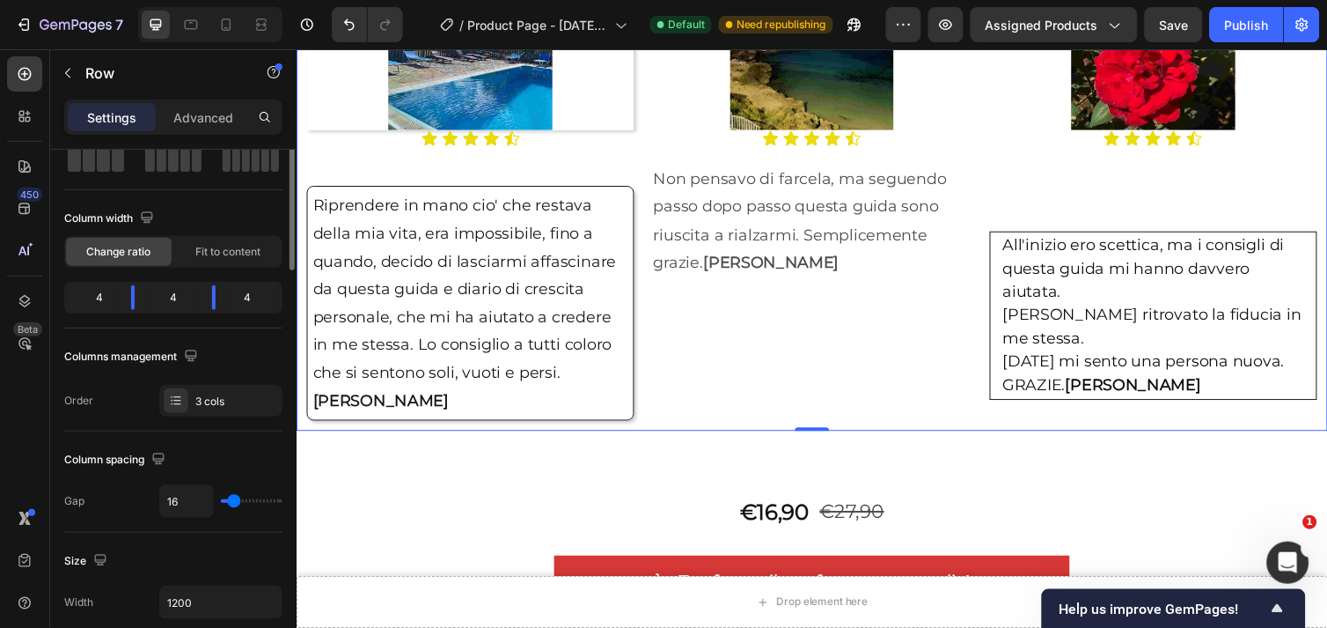
scroll to position [0, 0]
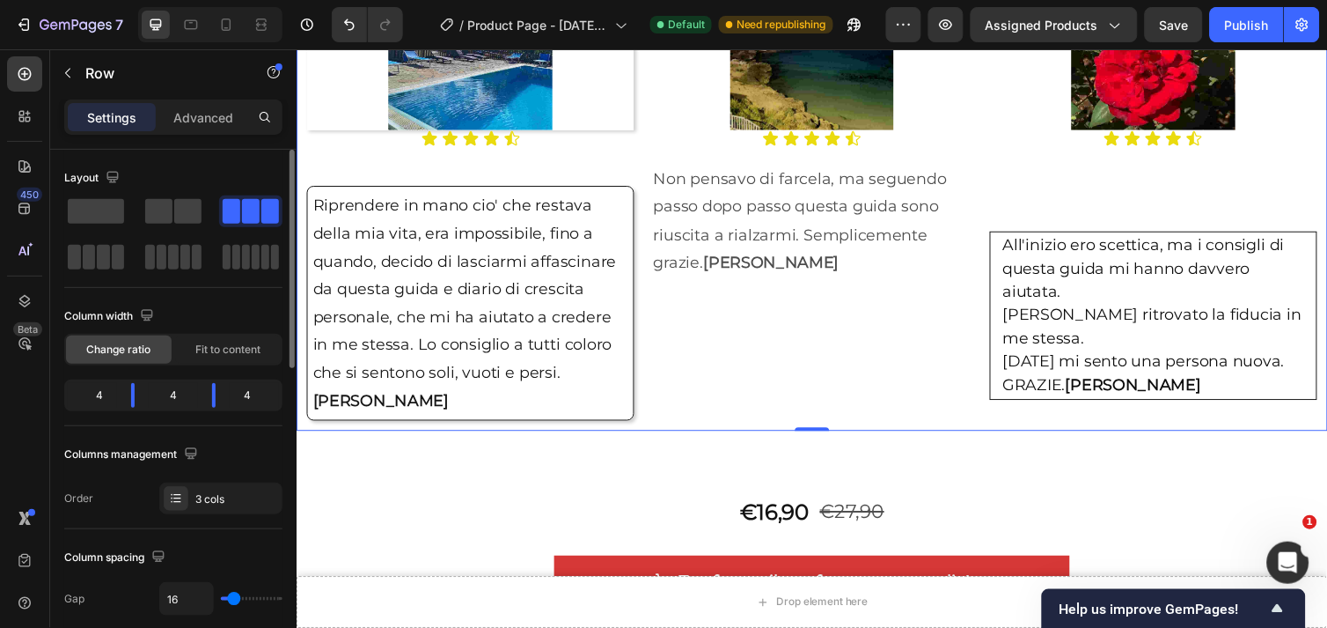
click at [1232, 195] on div "Image Icon Icon Icon Icon Icon Icon List All'inizio ero scettica, ma i consigli…" at bounding box center [1173, 196] width 335 height 466
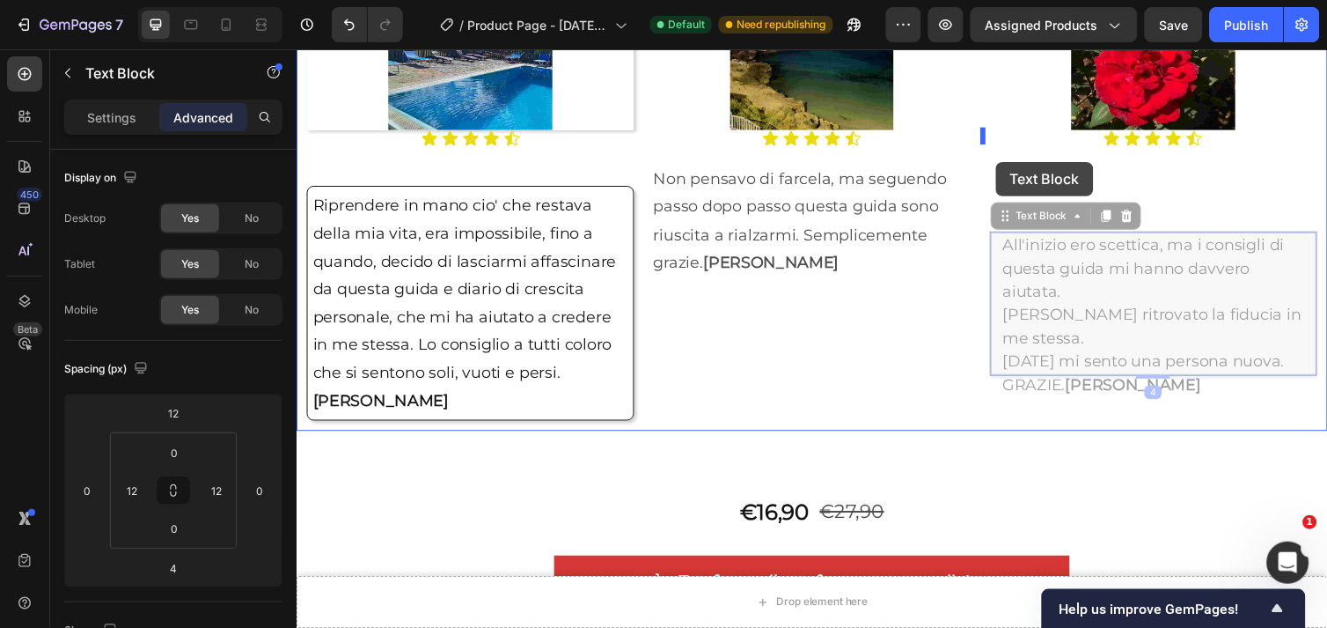
drag, startPoint x: 1000, startPoint y: 287, endPoint x: 1012, endPoint y: 164, distance: 123.8
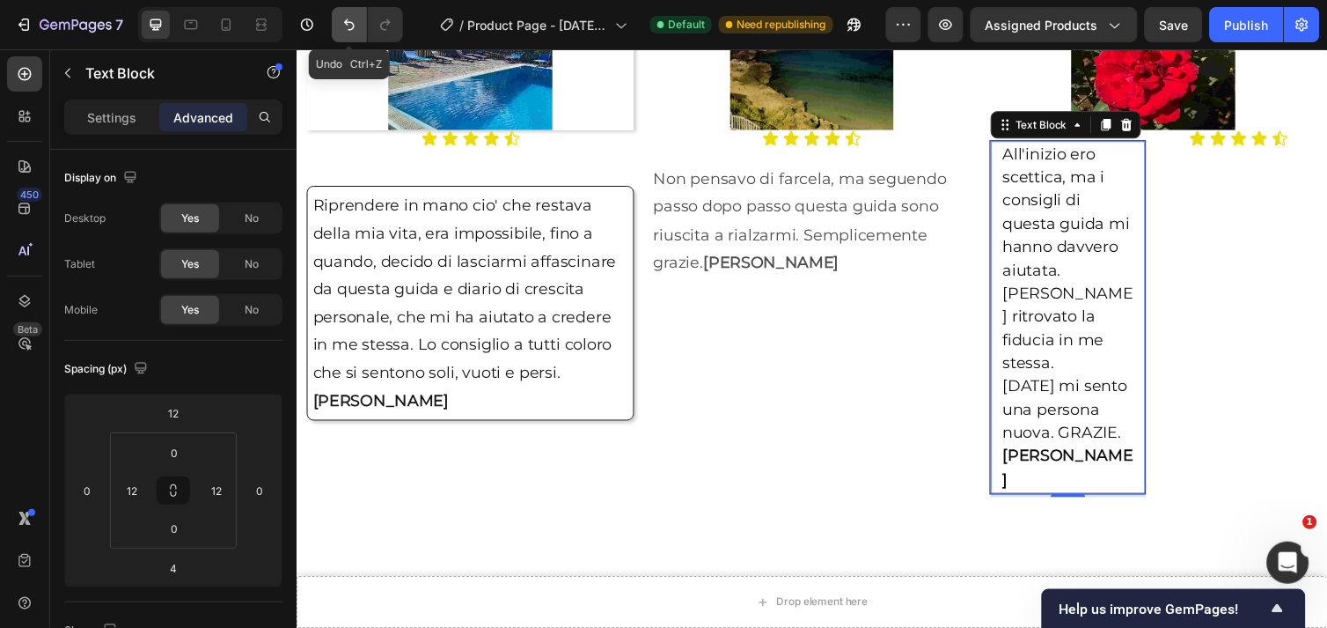
click at [347, 31] on icon "Undo/Redo" at bounding box center [350, 25] width 18 height 18
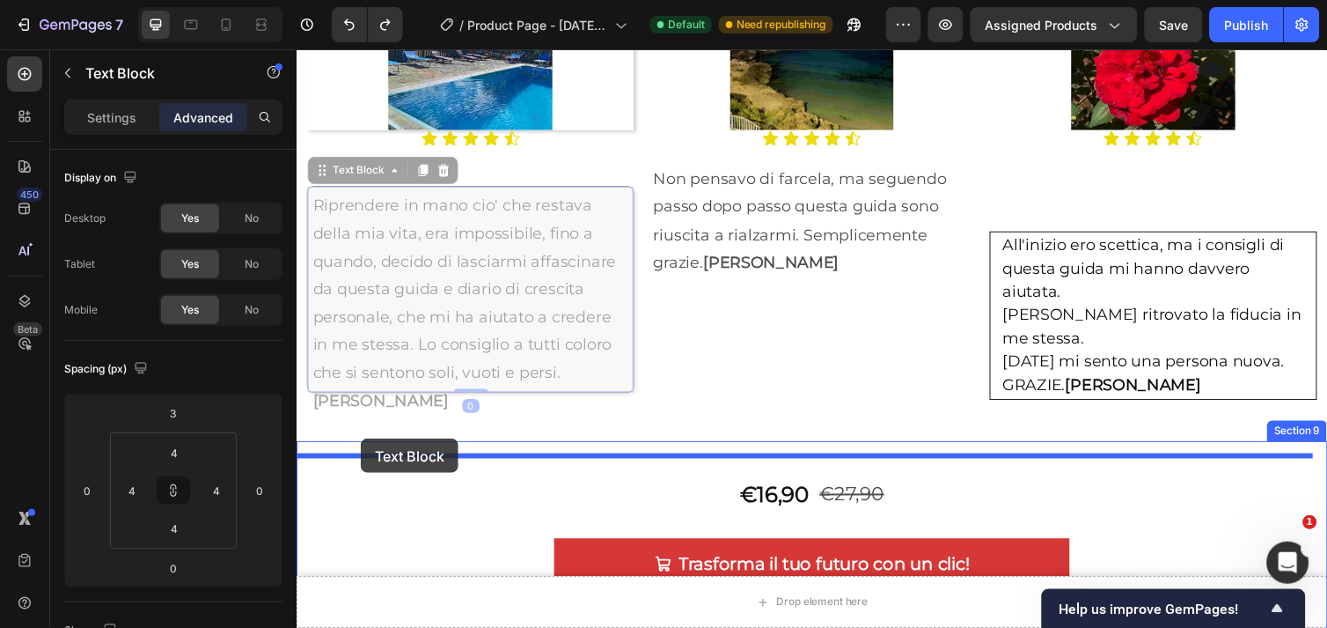
drag, startPoint x: 525, startPoint y: 246, endPoint x: 361, endPoint y: 445, distance: 258.2
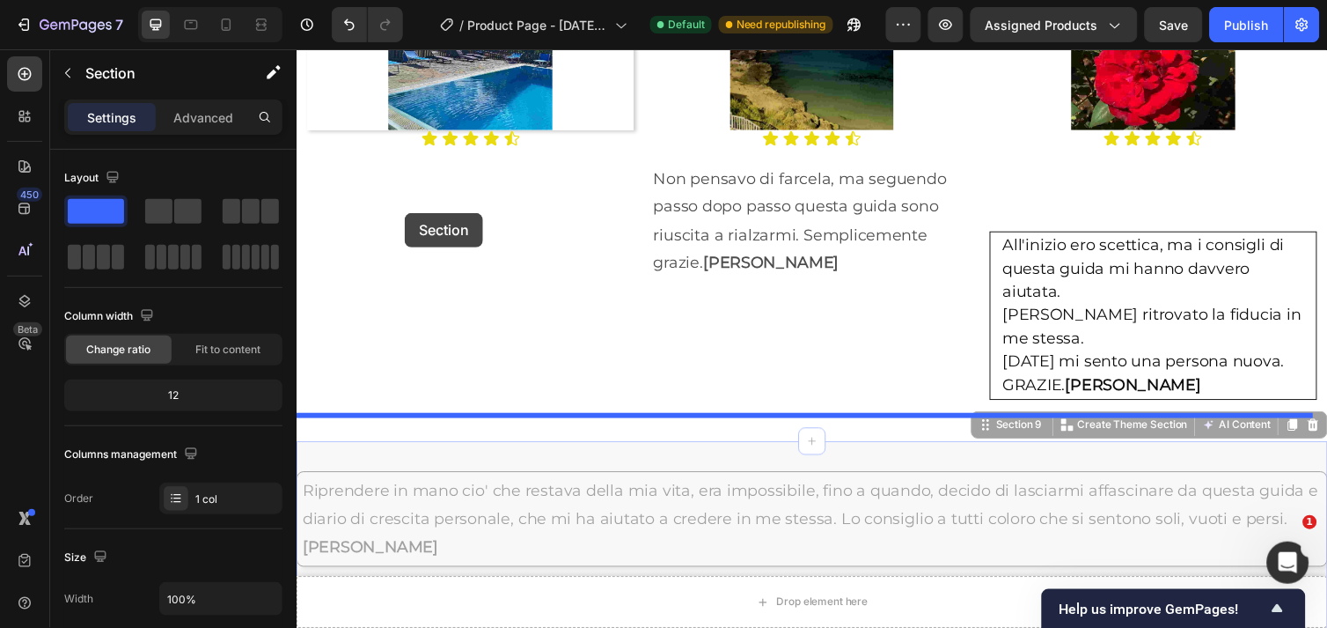
drag, startPoint x: 355, startPoint y: 436, endPoint x: 407, endPoint y: 216, distance: 226.1
click at [407, 216] on div "Header Drop element here Sticky Drop element here Sticky Image Icon Icon Icon I…" at bounding box center [824, 613] width 1056 height 5929
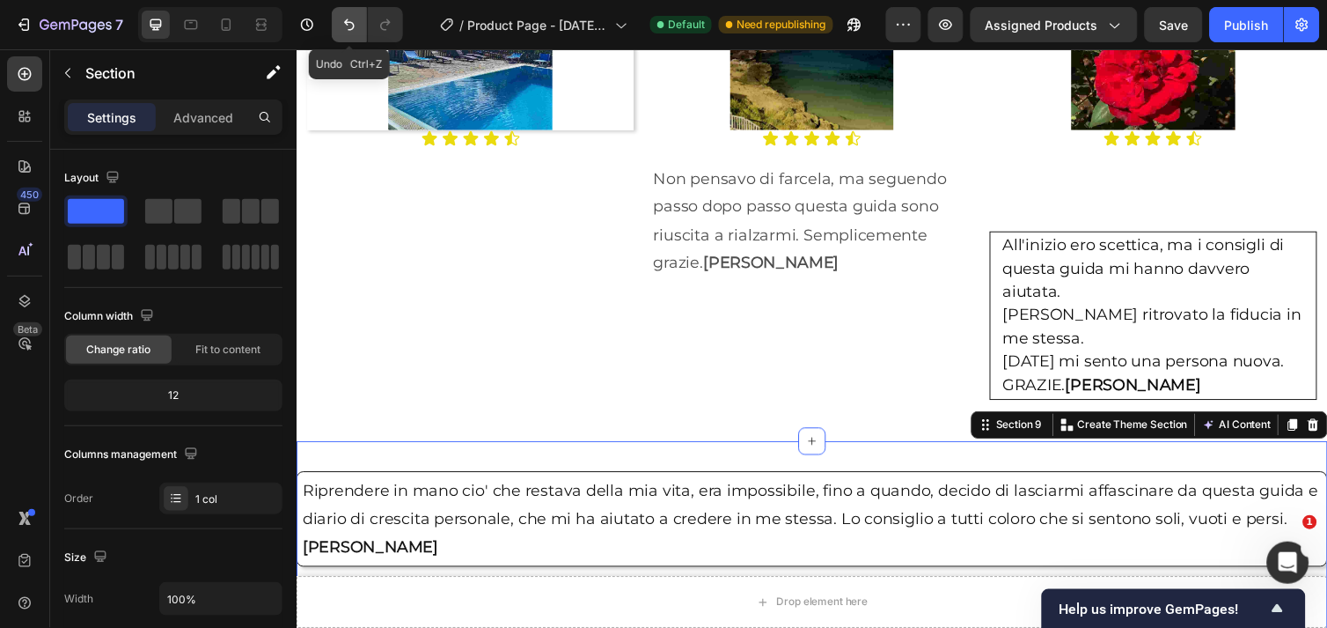
click at [345, 23] on icon "Undo/Redo" at bounding box center [350, 25] width 18 height 18
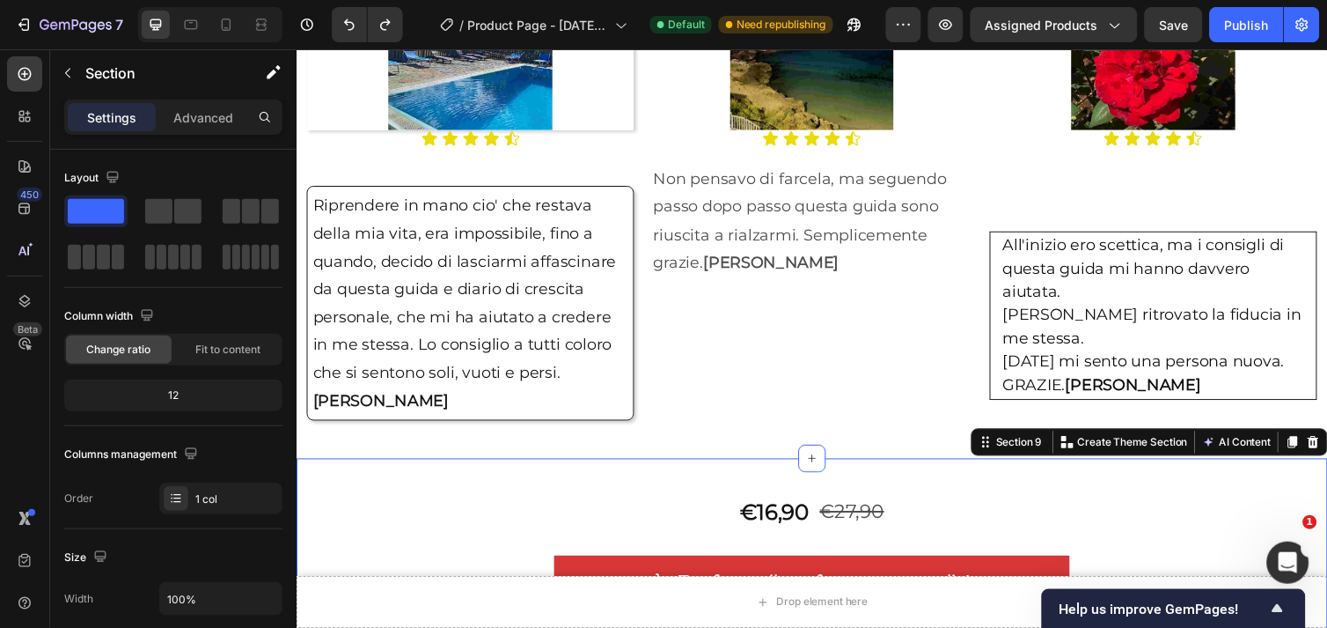
click at [1027, 437] on div "Section 9 You can create reusable sections Create Theme Section AI Content Writ…" at bounding box center [1169, 451] width 365 height 28
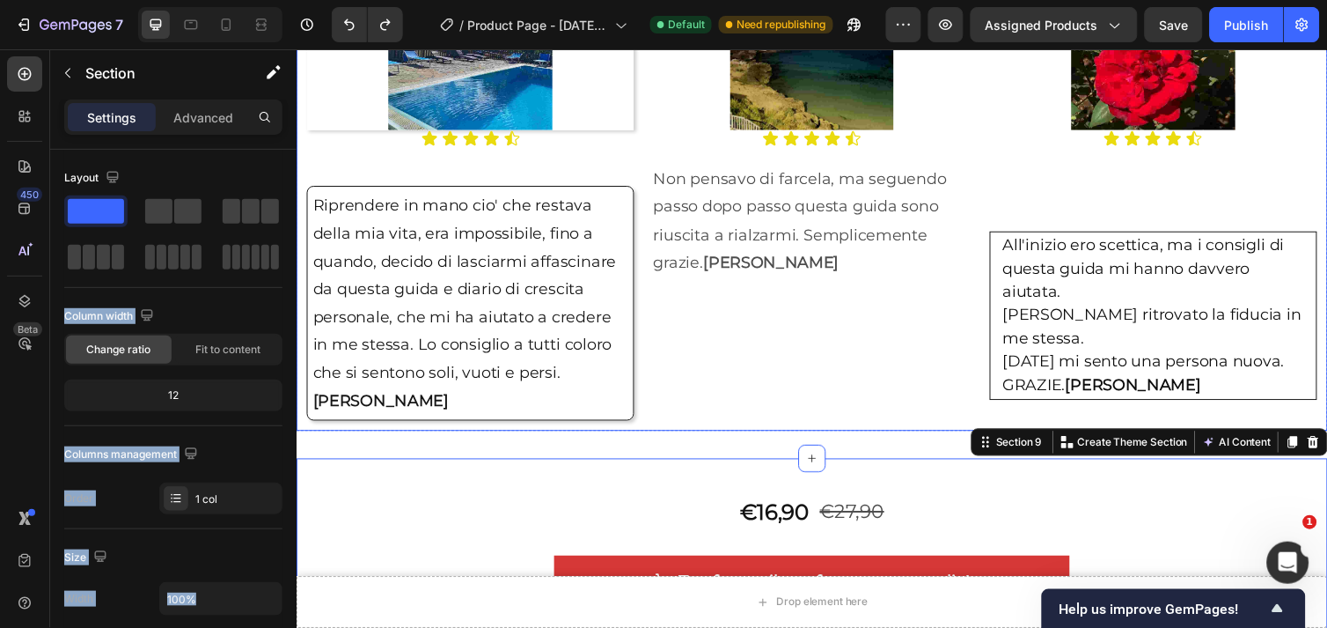
drag, startPoint x: 396, startPoint y: 256, endPoint x: 746, endPoint y: 303, distance: 352.5
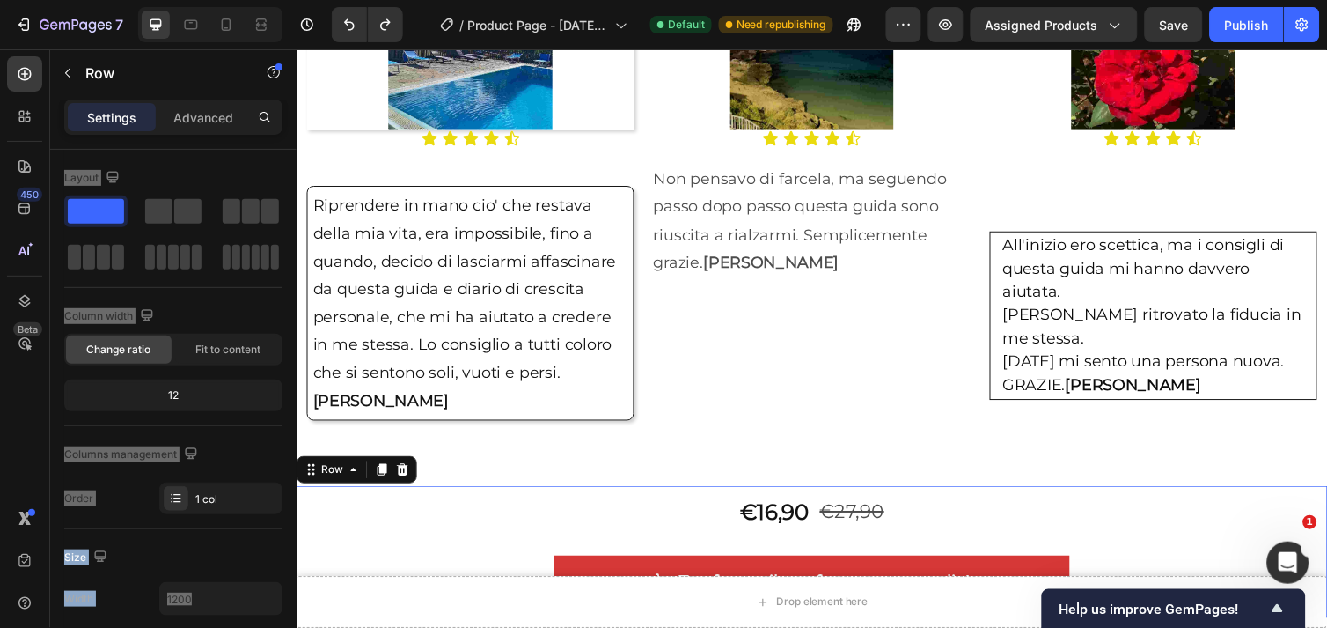
click at [512, 506] on div "€16,90 Product Price Product Price €27,90 Product Price Product Price Row Trasf…" at bounding box center [823, 563] width 1035 height 114
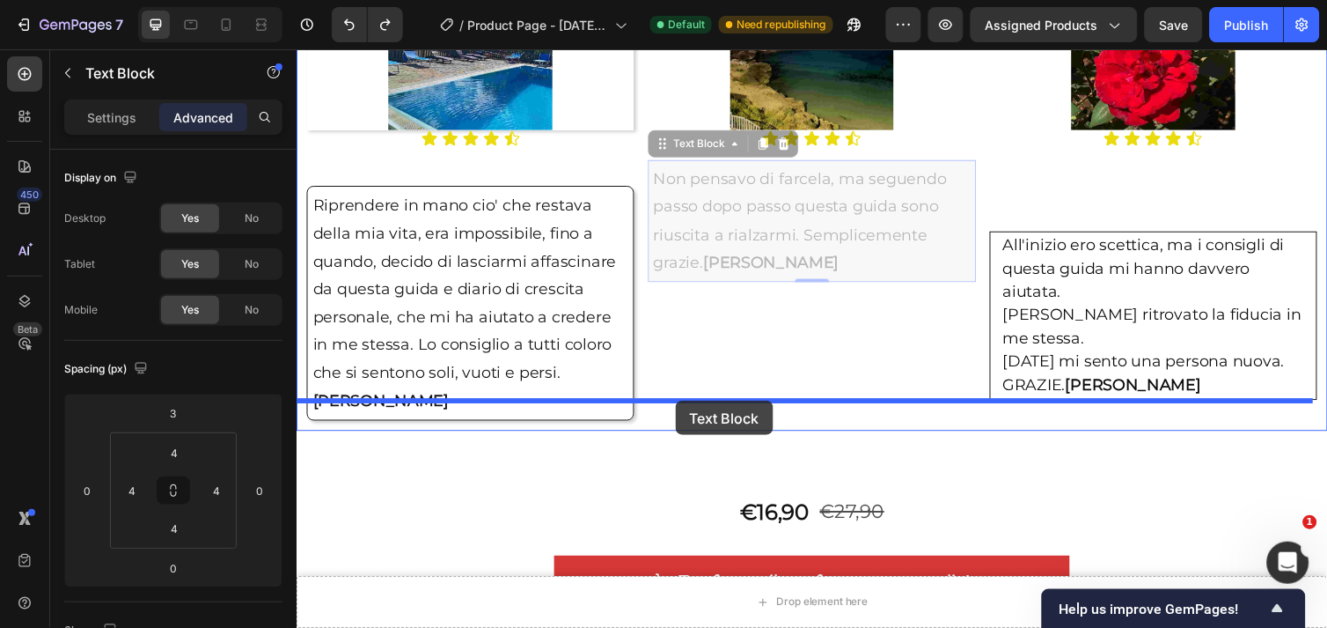
drag, startPoint x: 729, startPoint y: 195, endPoint x: 684, endPoint y: 408, distance: 217.7
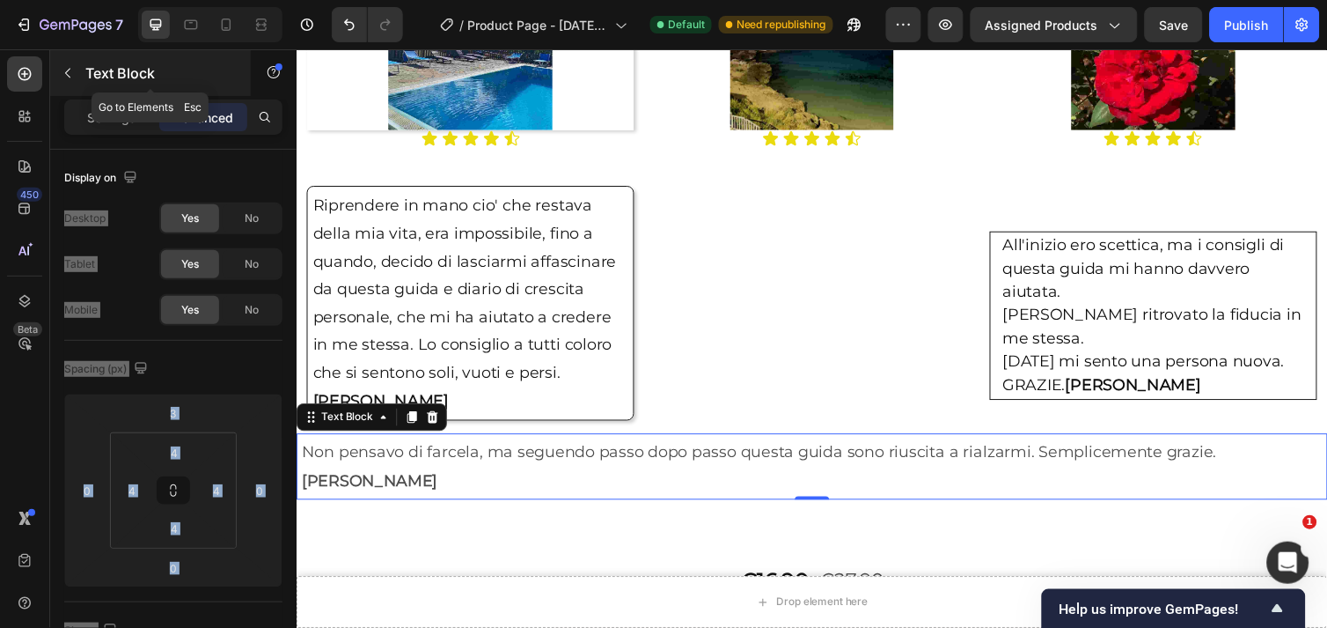
click at [65, 74] on icon "button" at bounding box center [68, 73] width 14 height 14
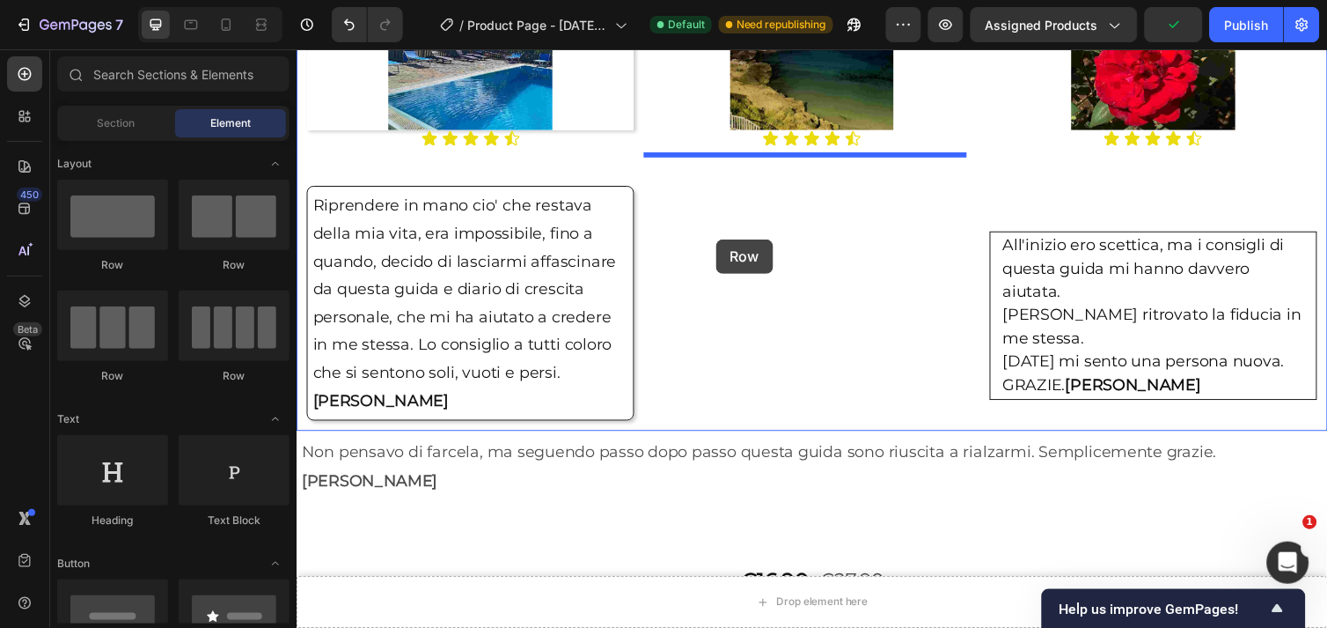
drag, startPoint x: 408, startPoint y: 265, endPoint x: 725, endPoint y: 243, distance: 318.5
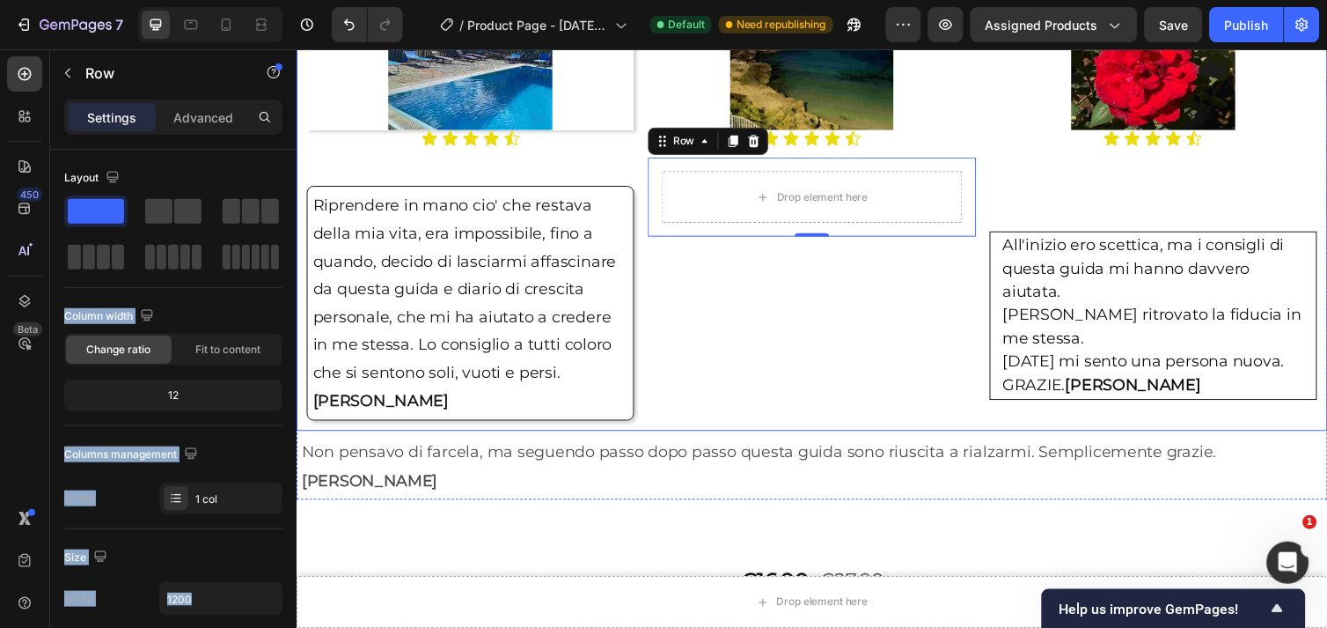
drag, startPoint x: 393, startPoint y: 253, endPoint x: 461, endPoint y: 173, distance: 105.6
click at [767, 341] on div "Image Icon Icon Icon Icon Icon Icon List Drop element here Row 0" at bounding box center [823, 196] width 335 height 466
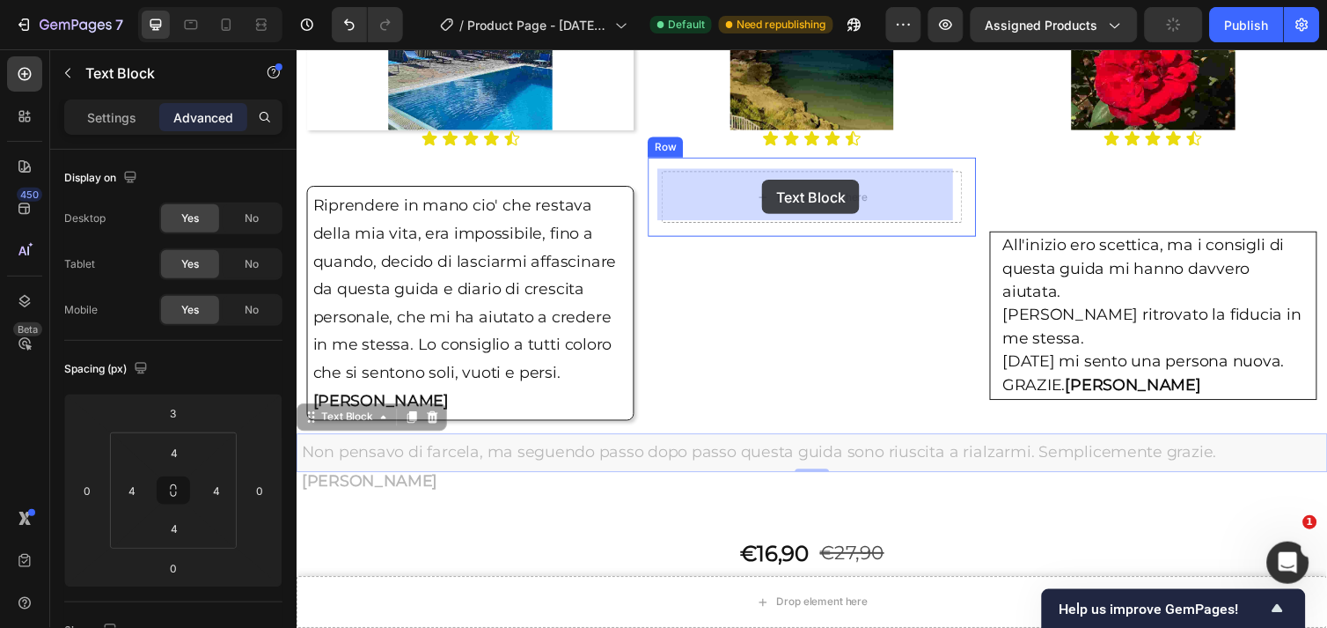
drag, startPoint x: 780, startPoint y: 432, endPoint x: 773, endPoint y: 182, distance: 250.1
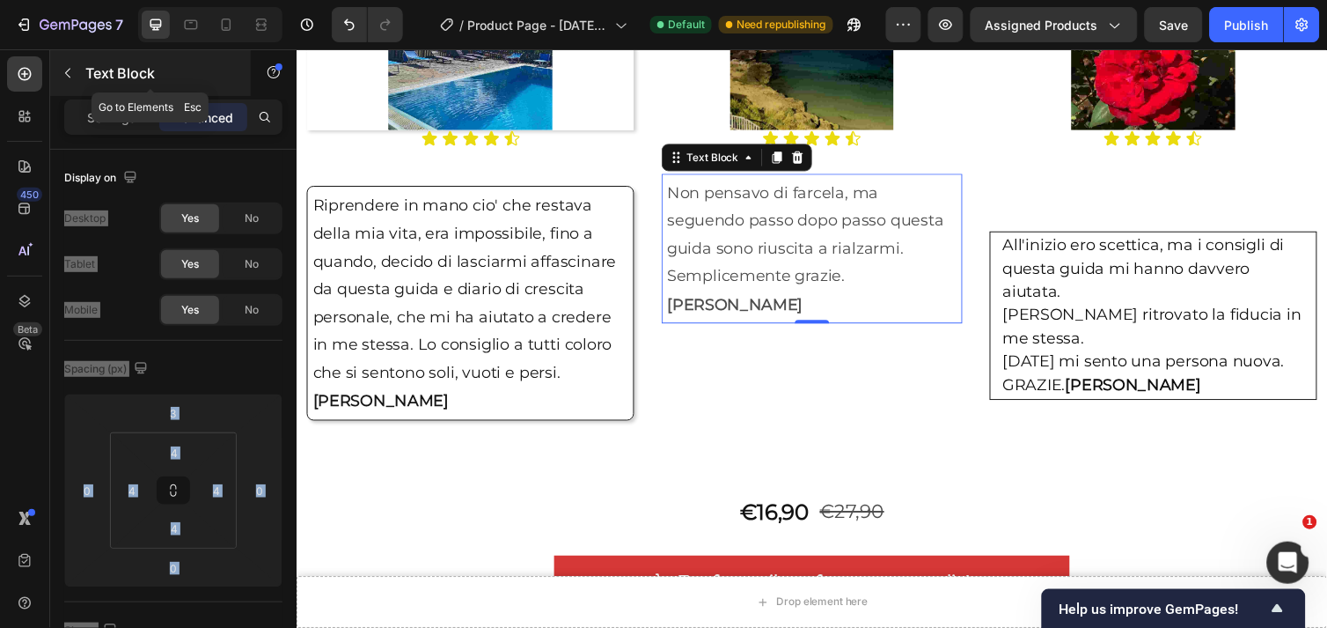
click at [59, 69] on button "button" at bounding box center [68, 73] width 28 height 28
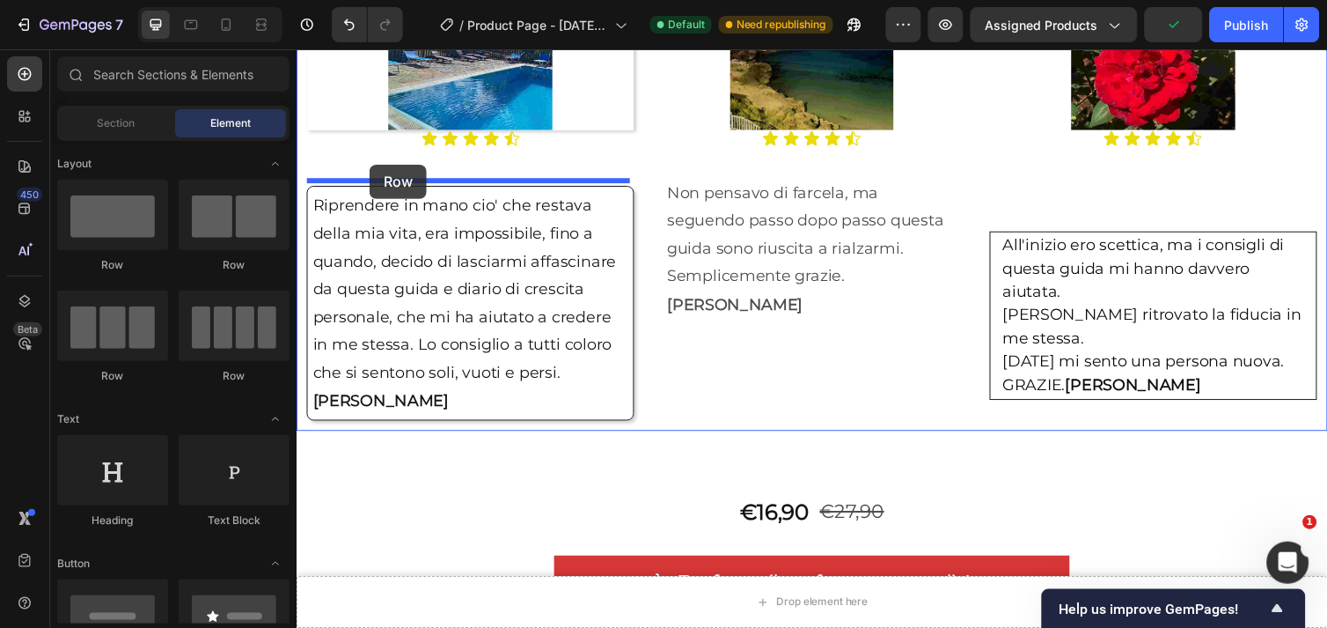
drag, startPoint x: 403, startPoint y: 275, endPoint x: 371, endPoint y: 166, distance: 113.1
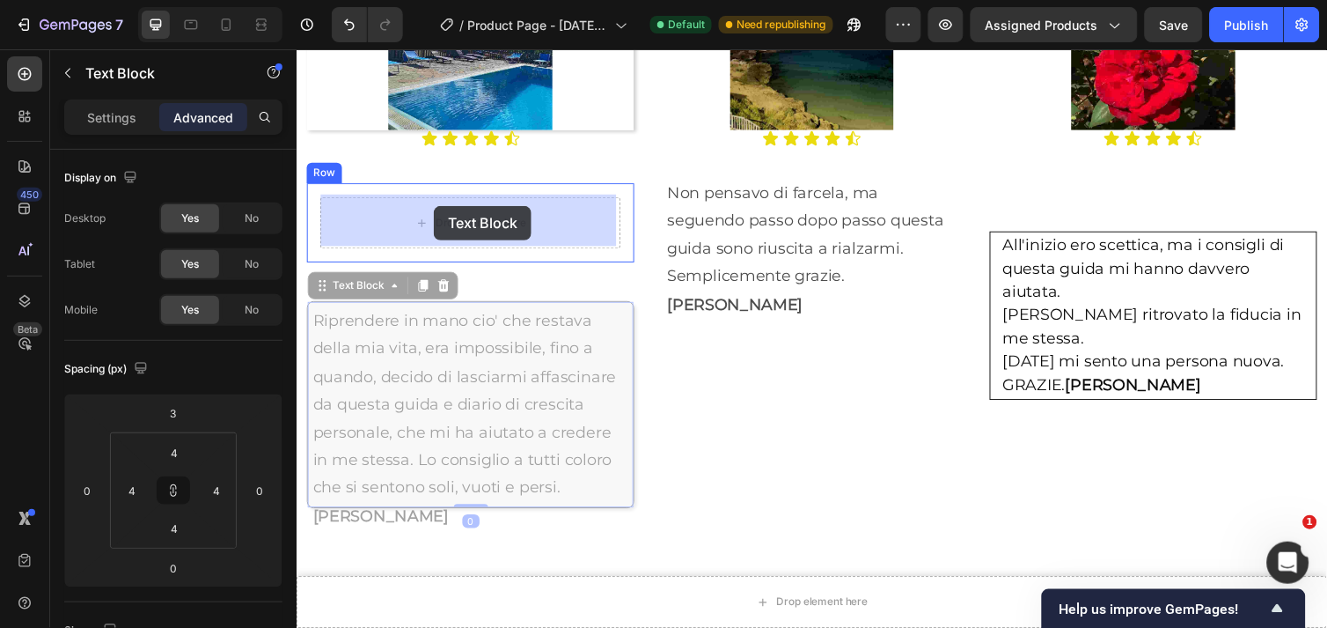
drag, startPoint x: 424, startPoint y: 397, endPoint x: 437, endPoint y: 209, distance: 187.9
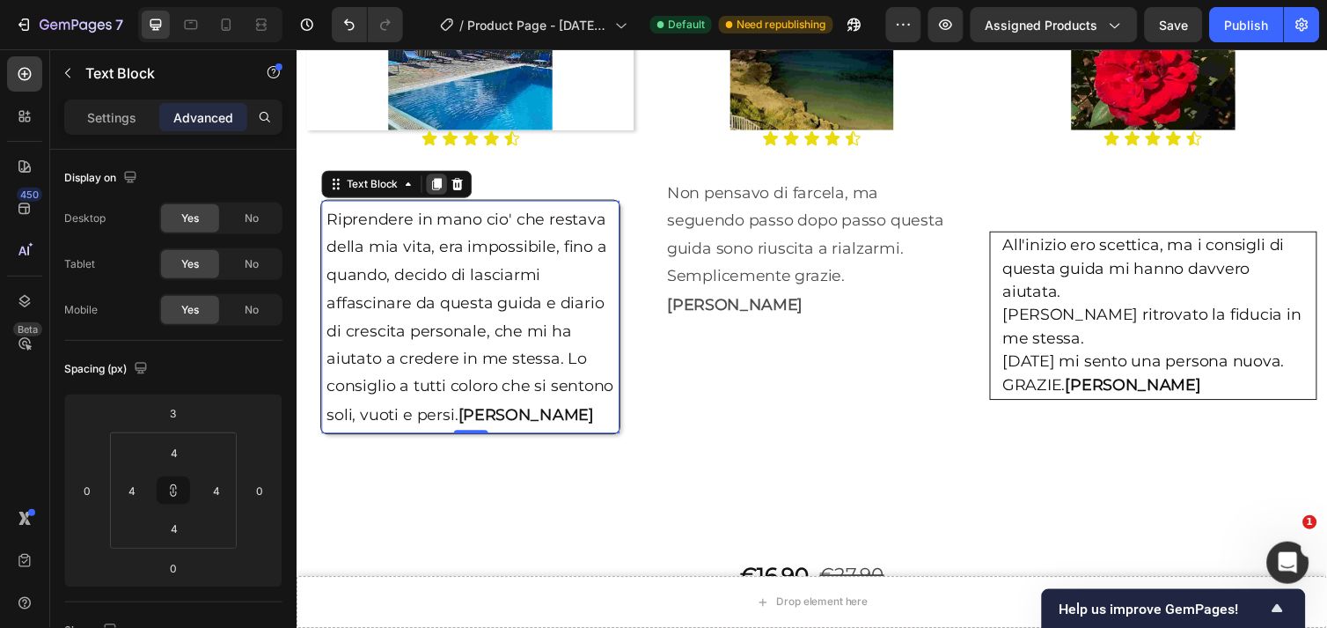
click at [432, 180] on icon at bounding box center [439, 187] width 14 height 14
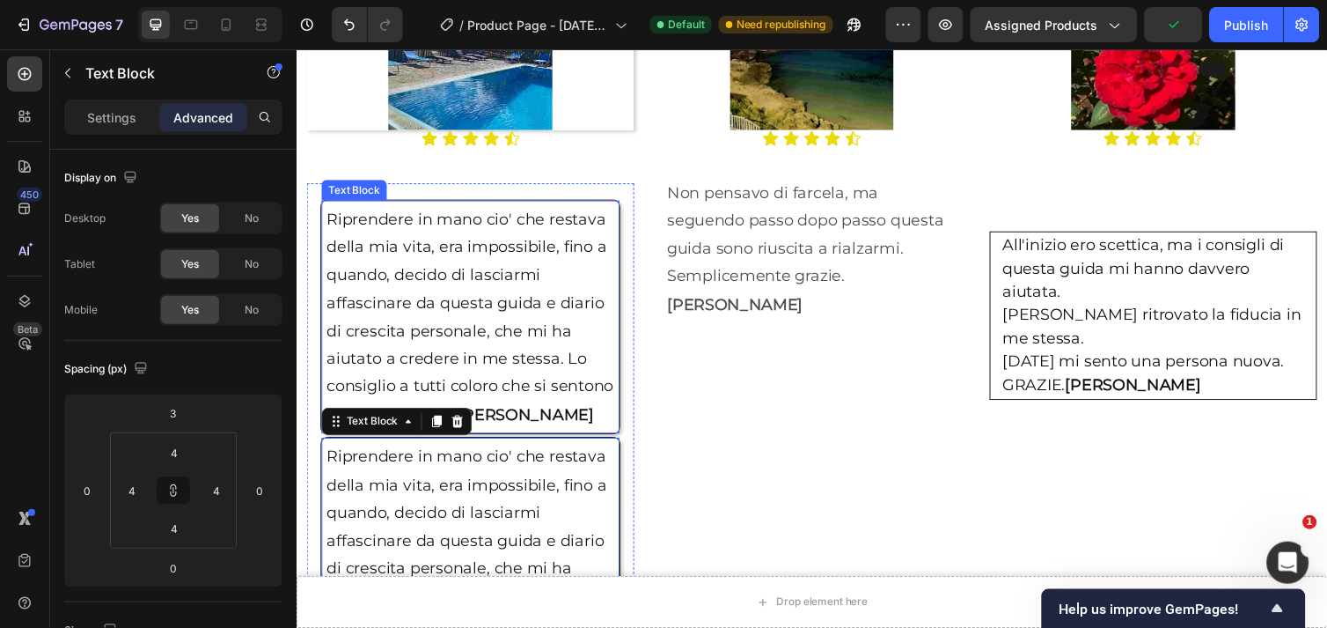
click at [542, 313] on p "Riprendere in mano cio' che restava della mia vita, era impossibile, fino a qua…" at bounding box center [474, 323] width 295 height 228
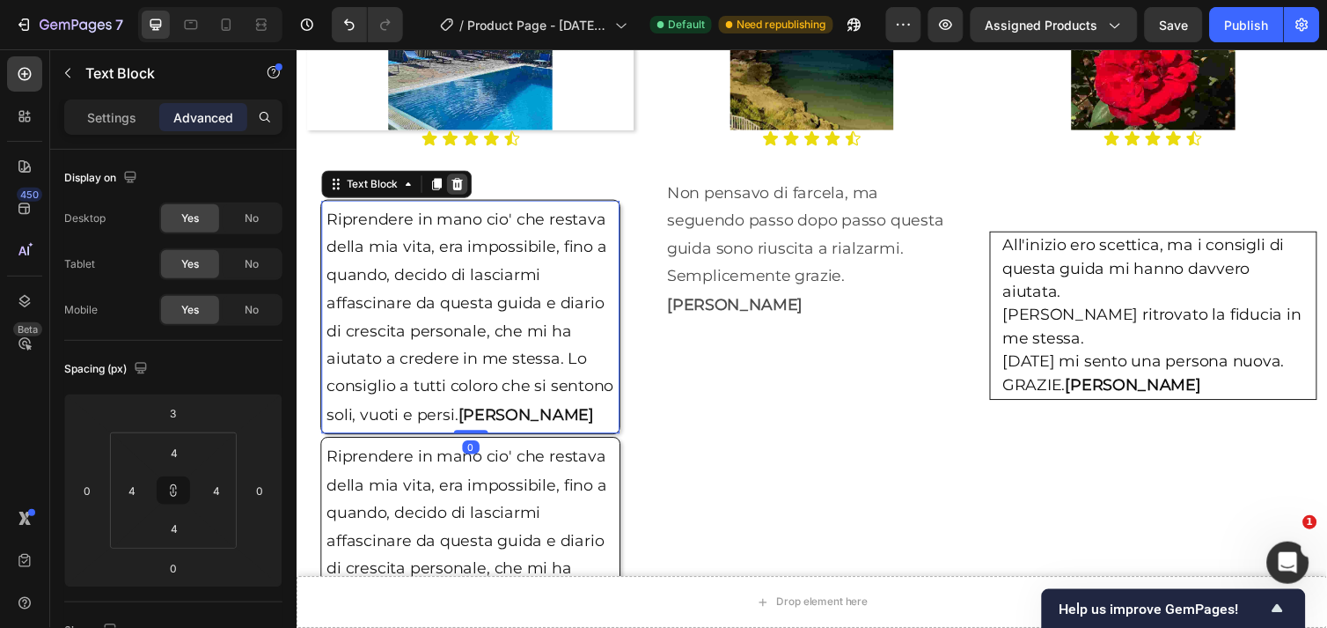
click at [459, 186] on icon at bounding box center [460, 186] width 11 height 12
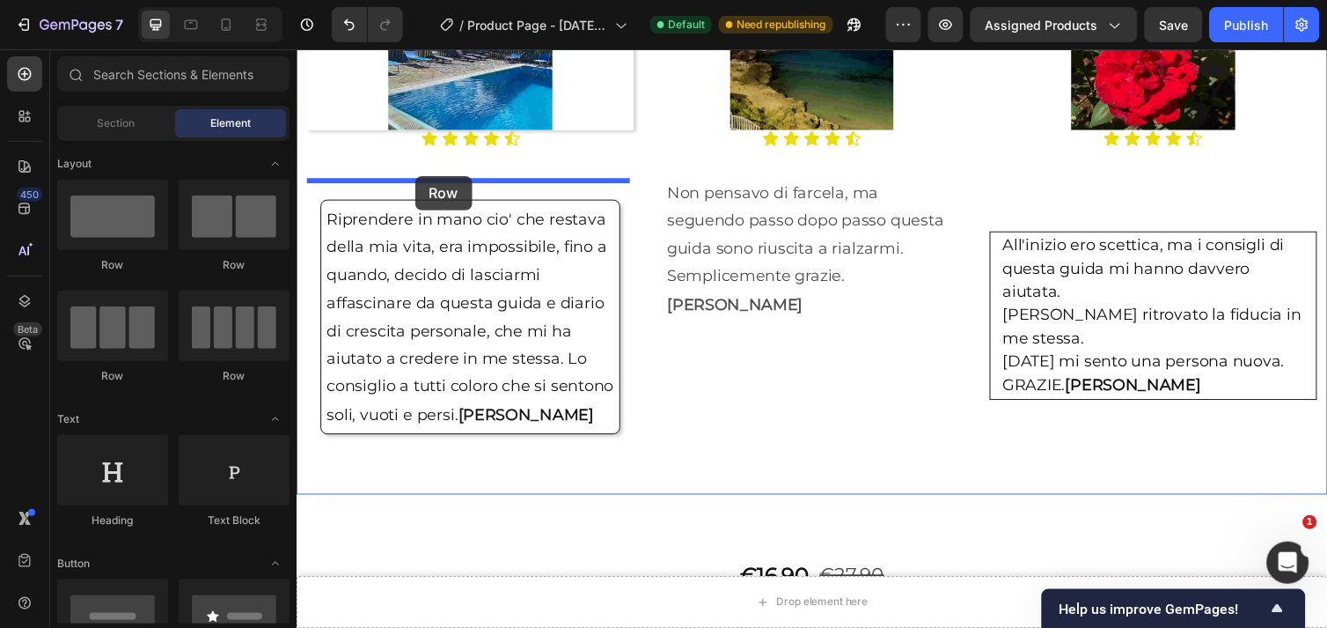
drag, startPoint x: 426, startPoint y: 269, endPoint x: 417, endPoint y: 178, distance: 92.0
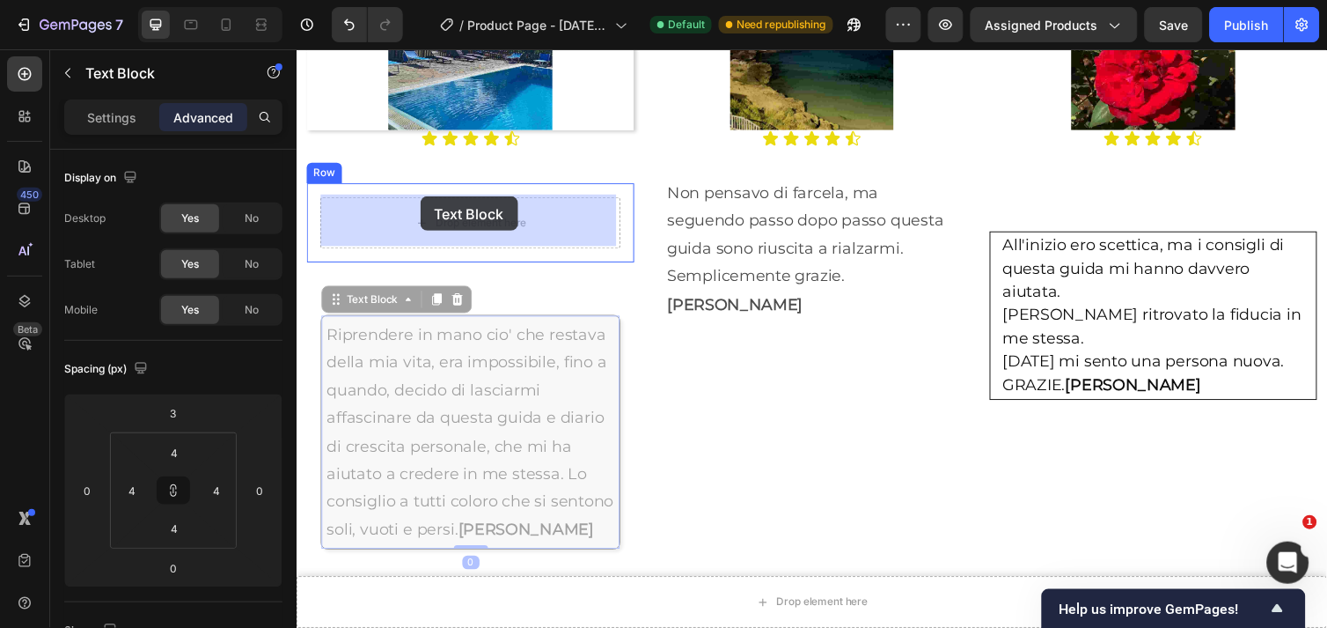
drag, startPoint x: 482, startPoint y: 460, endPoint x: 422, endPoint y: 199, distance: 268.2
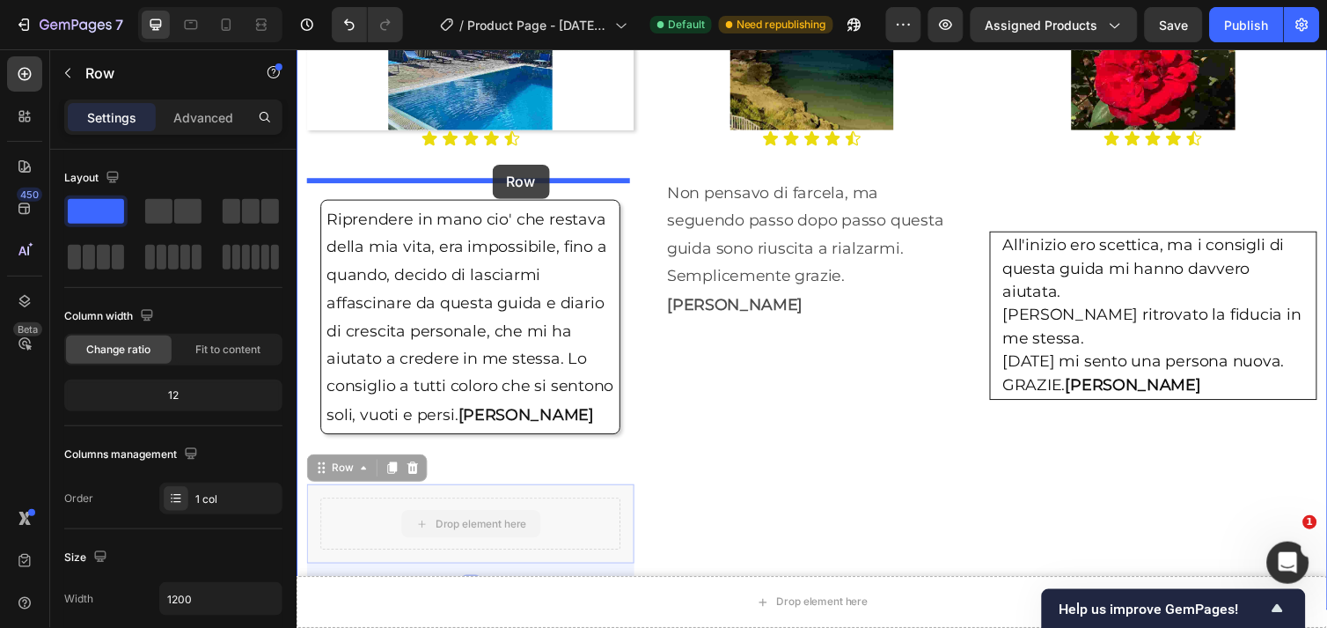
drag, startPoint x: 597, startPoint y: 536, endPoint x: 496, endPoint y: 166, distance: 383.1
click at [496, 166] on div "Header Drop element here Sticky Drop element here Sticky Image Icon Icon Icon I…" at bounding box center [824, 572] width 1056 height 5847
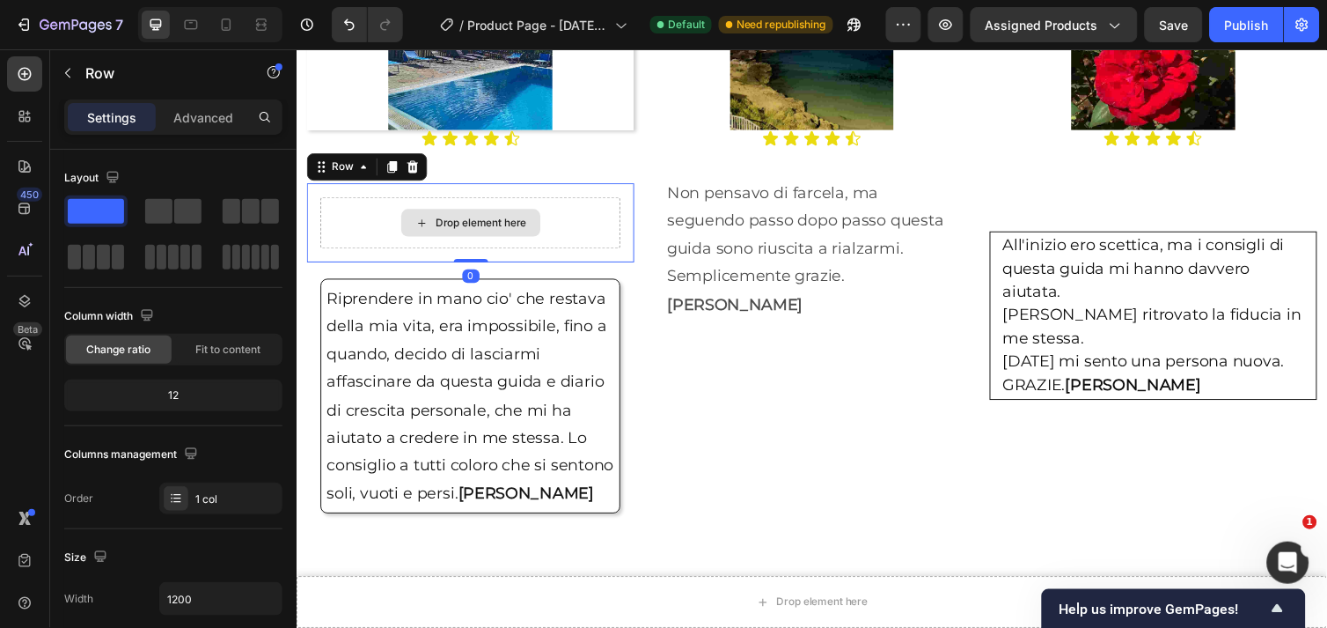
drag, startPoint x: 478, startPoint y: 296, endPoint x: 478, endPoint y: 246, distance: 50.2
click at [478, 246] on div "Drop element here Row 0" at bounding box center [473, 226] width 335 height 81
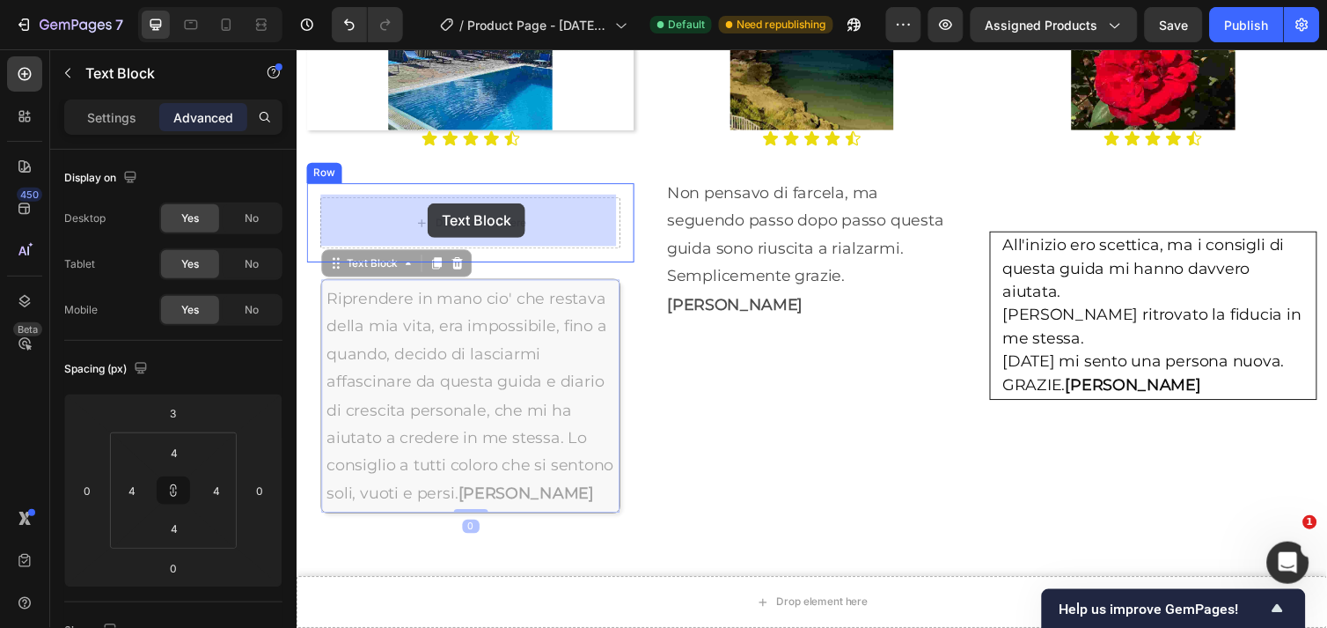
drag, startPoint x: 503, startPoint y: 445, endPoint x: 430, endPoint y: 206, distance: 250.1
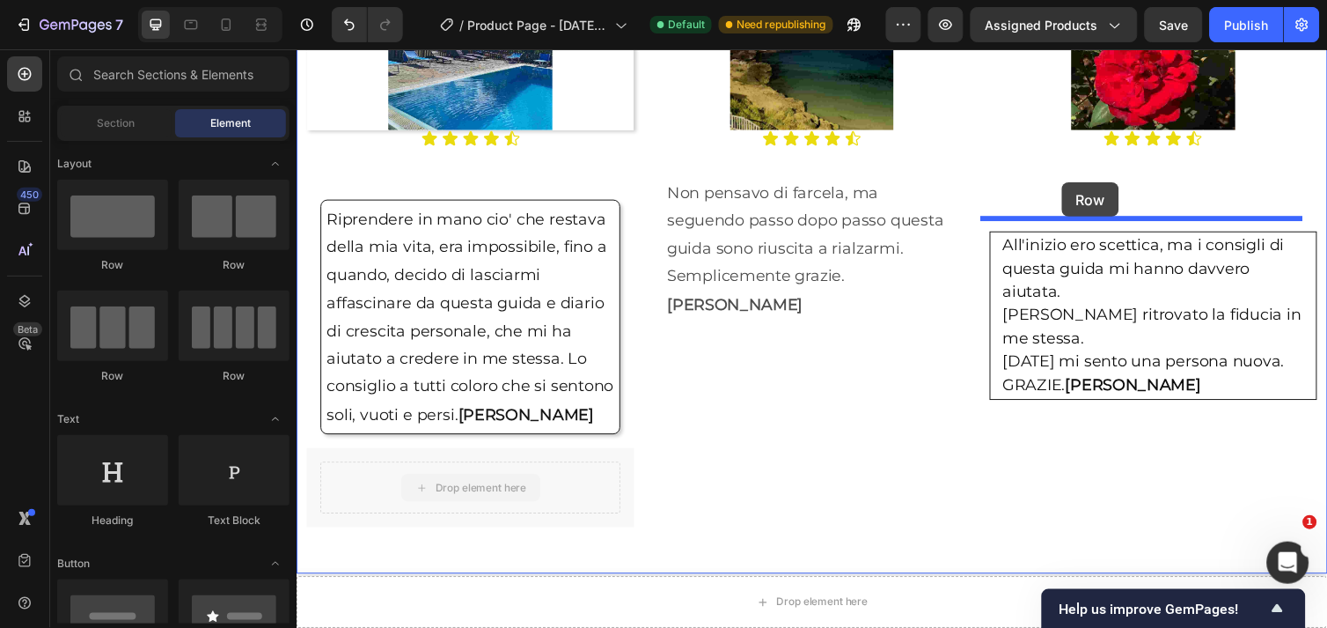
drag, startPoint x: 539, startPoint y: 494, endPoint x: 1080, endPoint y: 185, distance: 623.3
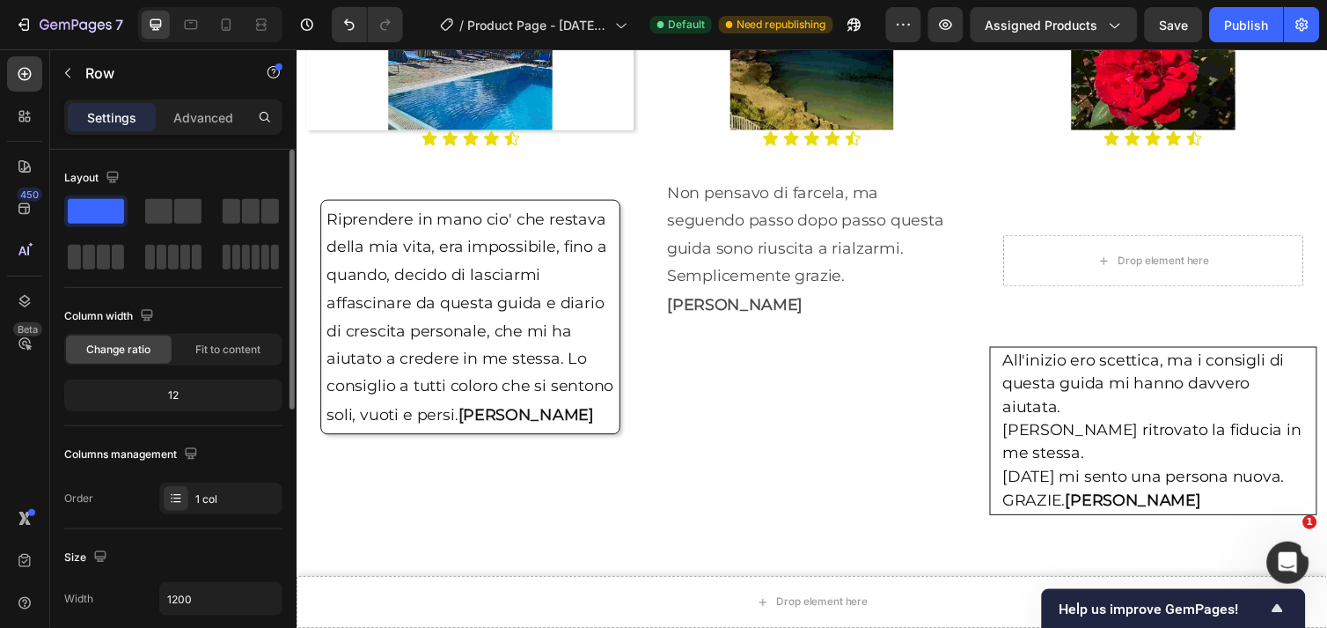
click at [183, 390] on div "12" at bounding box center [173, 395] width 211 height 25
click at [178, 400] on div "12" at bounding box center [173, 395] width 211 height 25
click at [173, 389] on div "12" at bounding box center [173, 395] width 211 height 25
click at [221, 349] on span "Fit to content" at bounding box center [227, 350] width 65 height 16
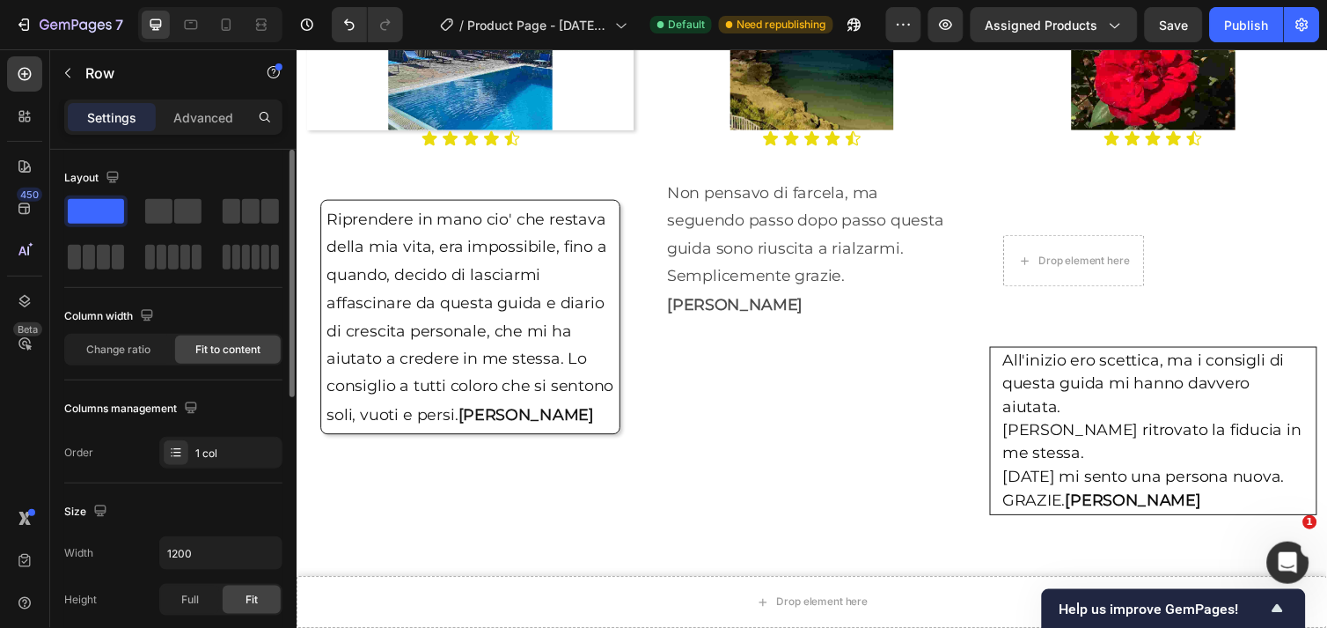
click at [221, 349] on span "Fit to content" at bounding box center [227, 350] width 65 height 16
click at [252, 345] on span "Fit to content" at bounding box center [227, 350] width 65 height 16
click at [129, 348] on span "Change ratio" at bounding box center [119, 350] width 64 height 16
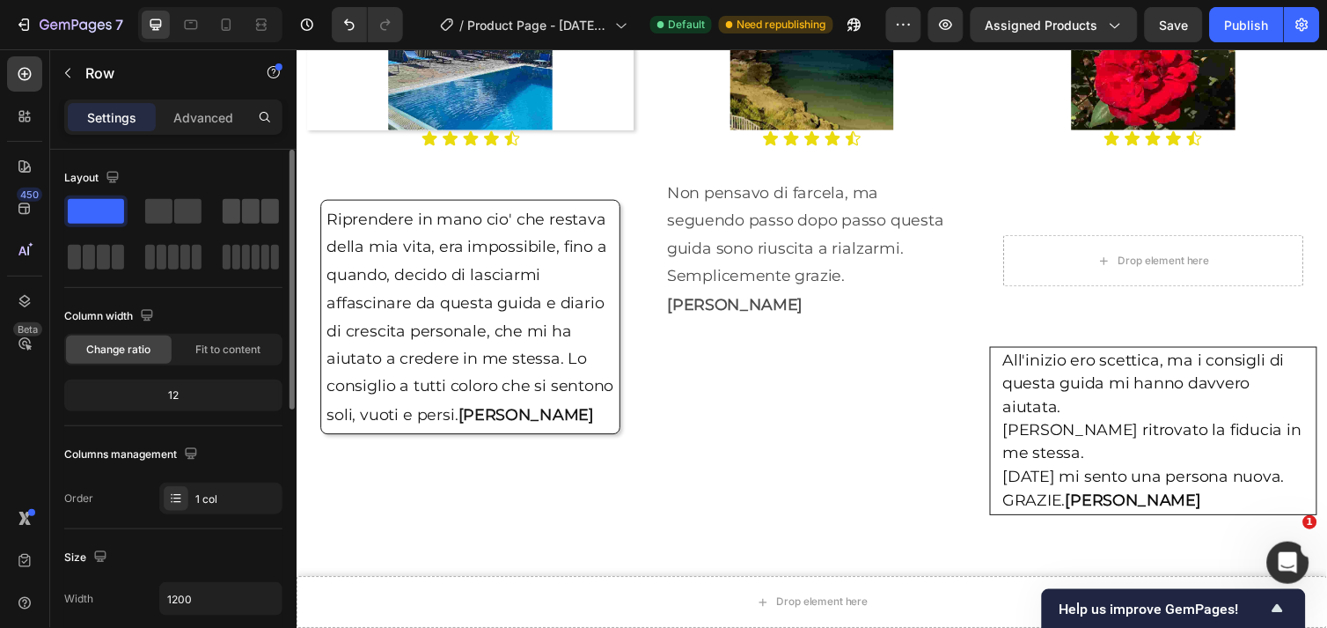
click at [234, 212] on span at bounding box center [232, 211] width 18 height 25
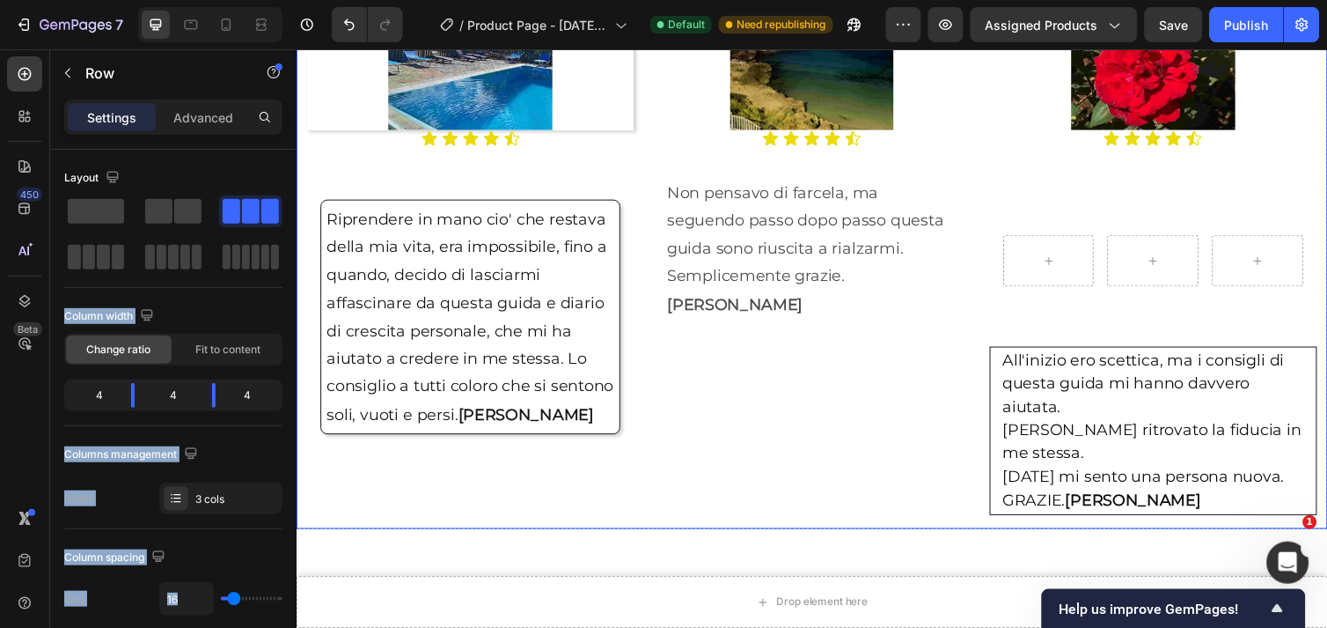
drag, startPoint x: 530, startPoint y: 261, endPoint x: 555, endPoint y: 489, distance: 230.2
click at [456, 501] on div "Image Icon Icon Icon Icon Icon Icon List Riprendere in mano cio' che restava de…" at bounding box center [824, 245] width 1056 height 587
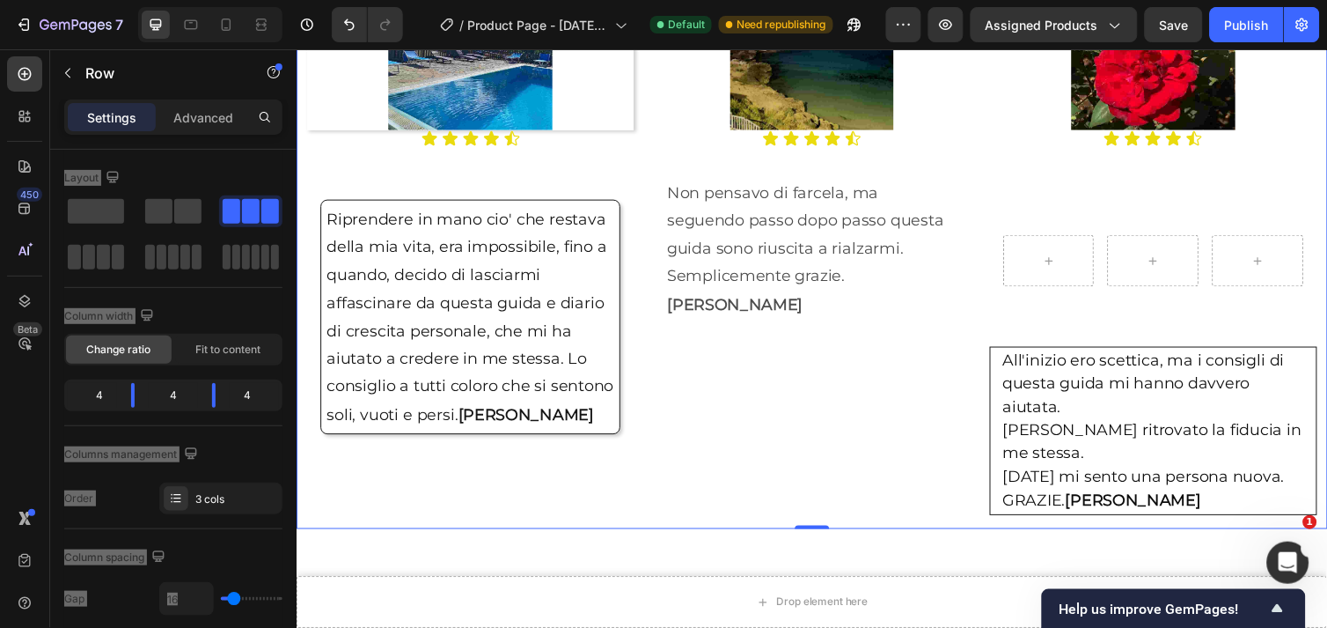
click at [445, 471] on div "Image Icon Icon Icon Icon Icon Icon List Riprendere in mano cio' che restava de…" at bounding box center [473, 246] width 335 height 566
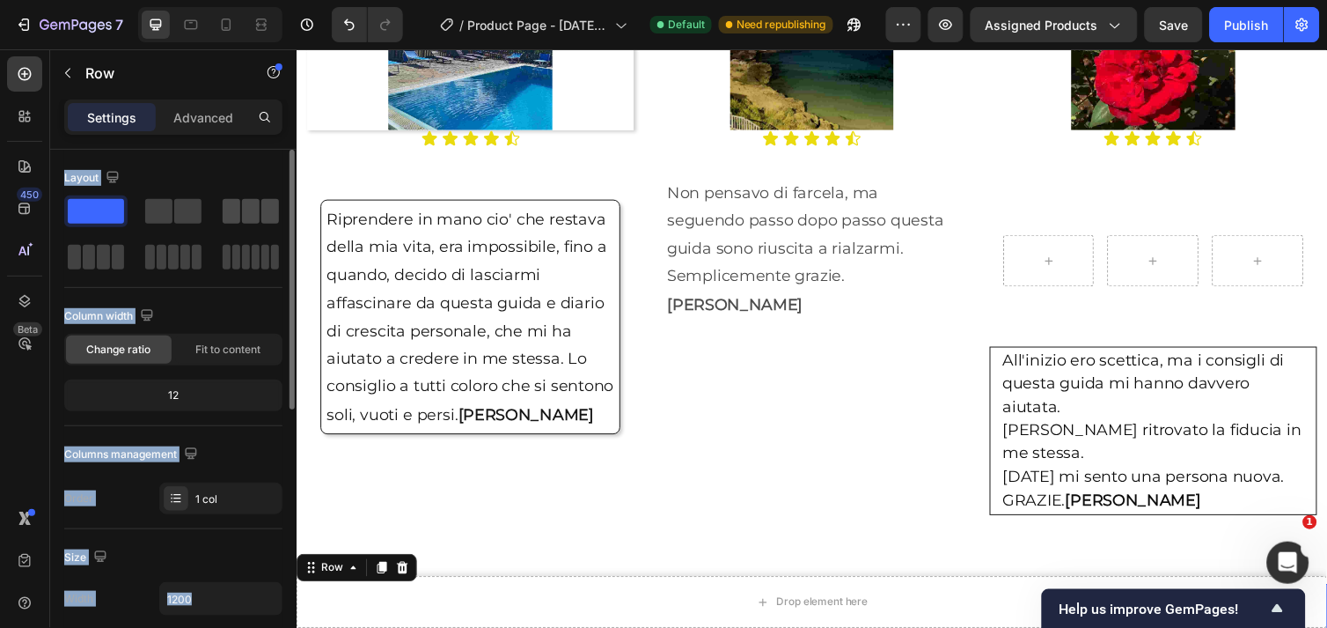
click at [253, 215] on span at bounding box center [251, 211] width 18 height 25
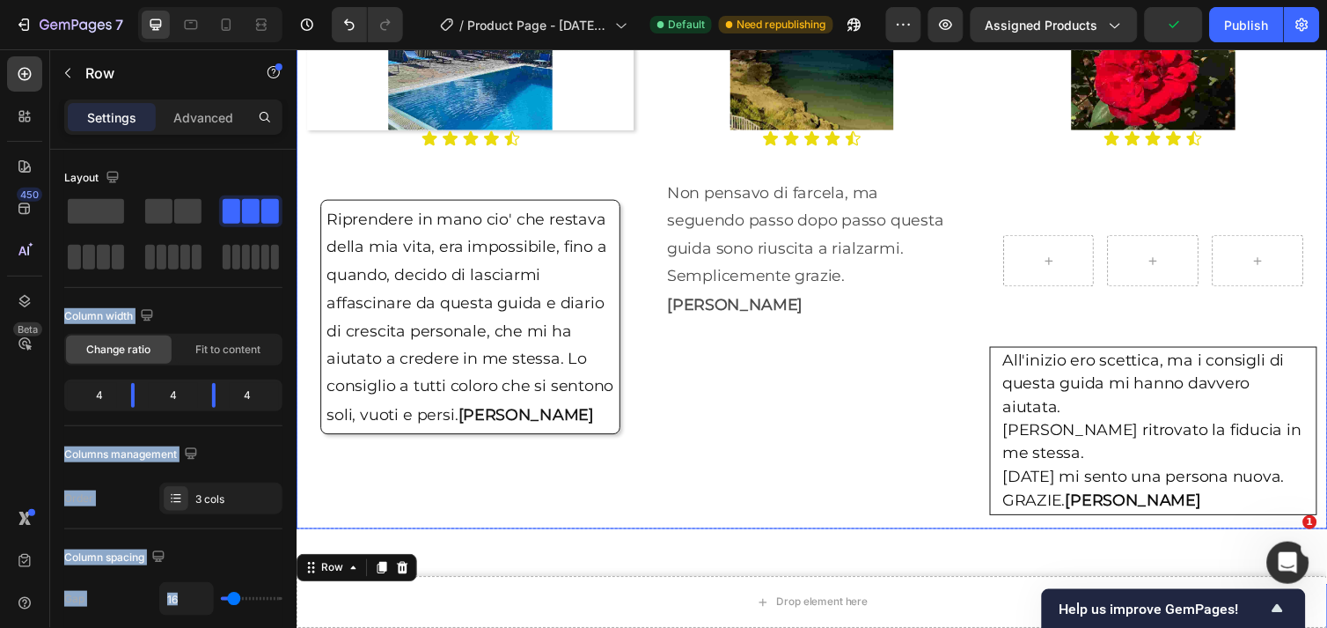
drag, startPoint x: 538, startPoint y: 252, endPoint x: 518, endPoint y: 481, distance: 229.7
click at [709, 482] on div "Image Icon Icon Icon Icon Icon Icon List Non pensavo di farcela, ma seguendo pa…" at bounding box center [823, 246] width 335 height 566
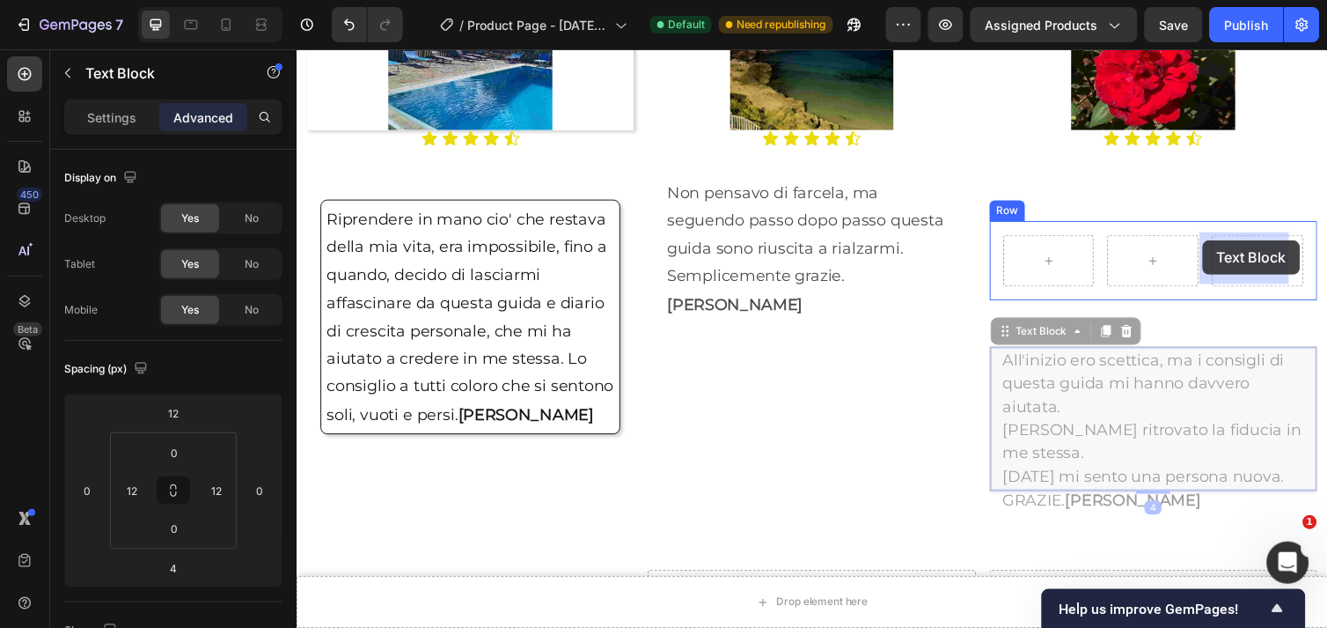
drag, startPoint x: 1121, startPoint y: 416, endPoint x: 1224, endPoint y: 244, distance: 201.4
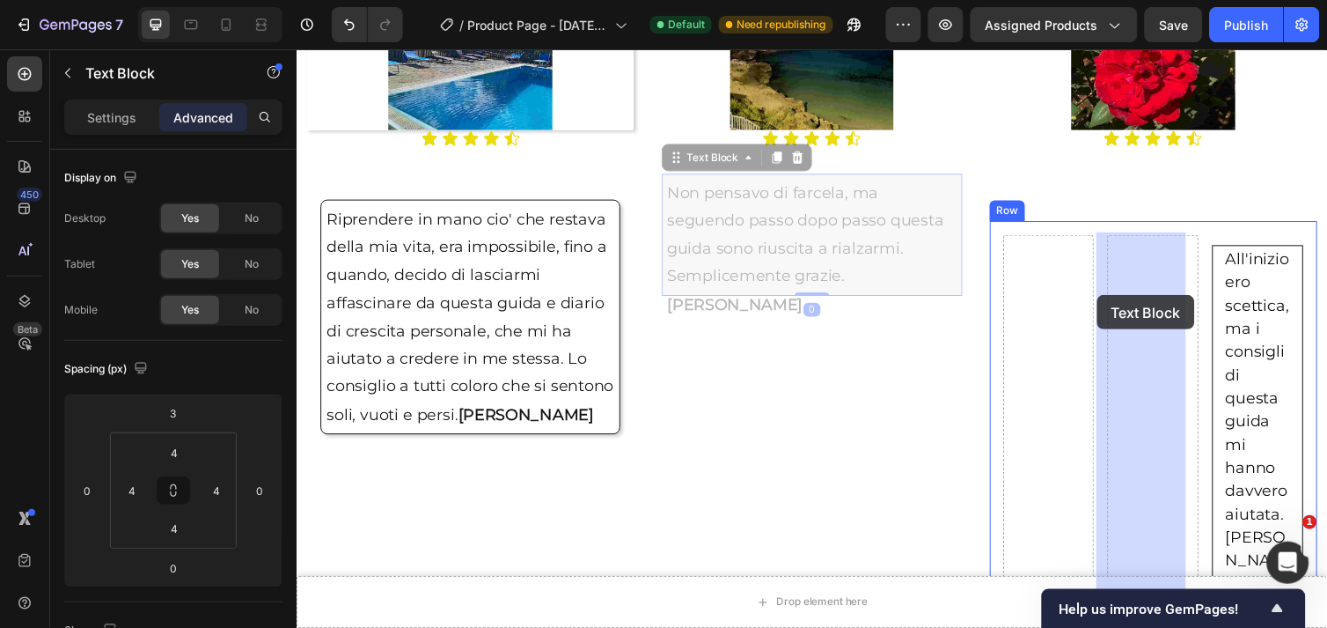
drag, startPoint x: 856, startPoint y: 231, endPoint x: 1115, endPoint y: 299, distance: 267.7
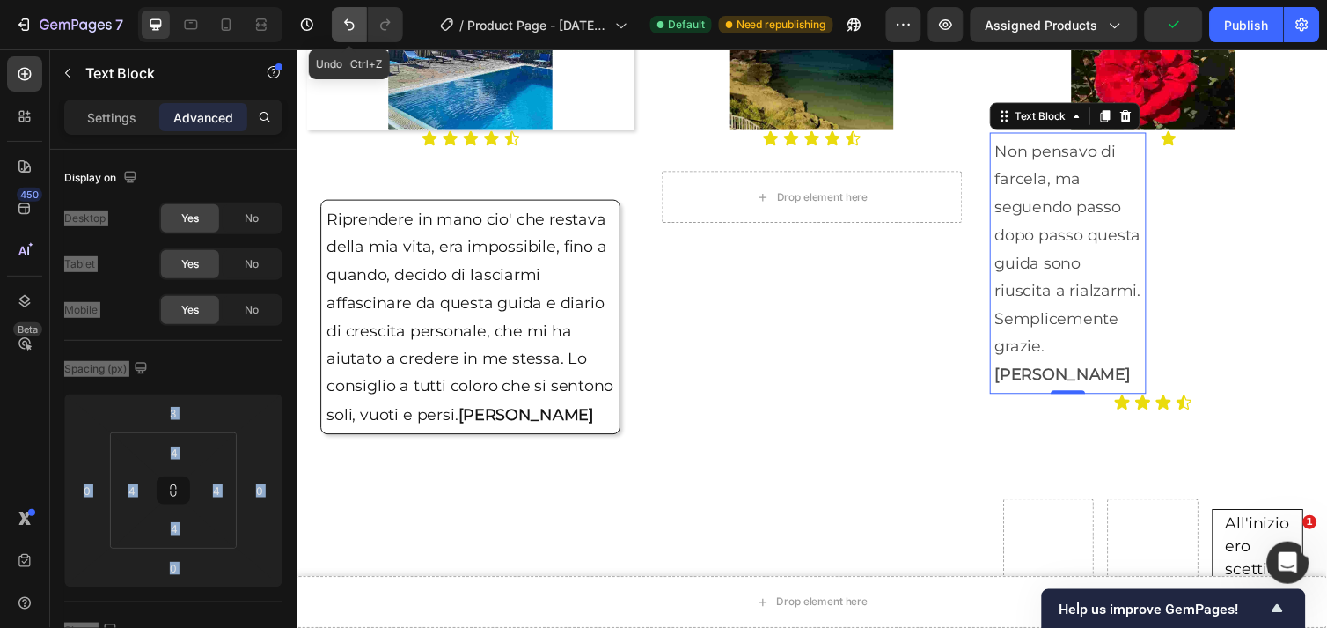
click at [345, 23] on icon "Undo/Redo" at bounding box center [350, 25] width 18 height 18
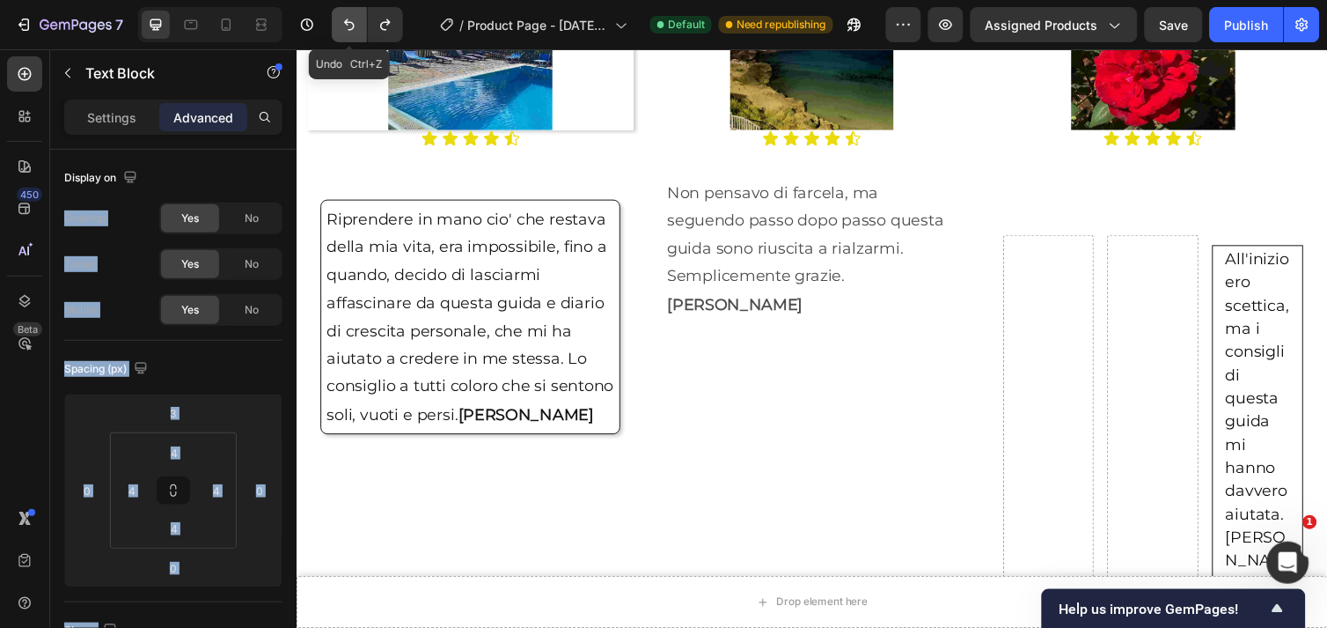
click at [345, 23] on icon "Undo/Redo" at bounding box center [350, 25] width 18 height 18
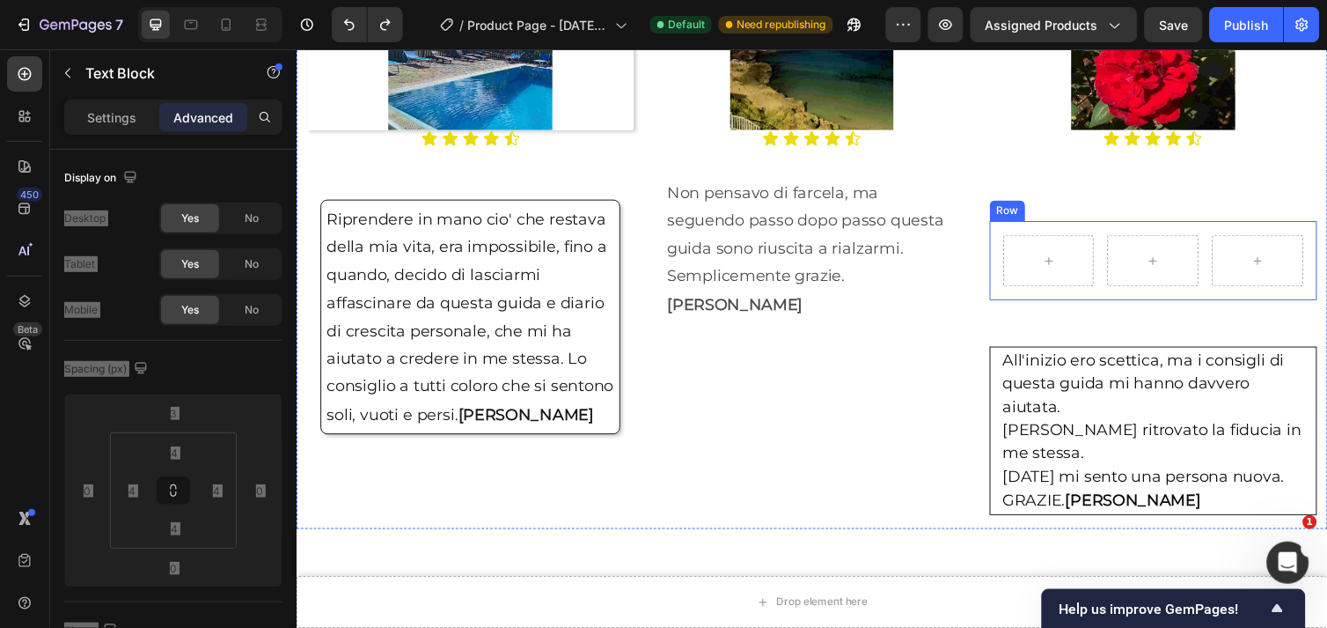
click at [1120, 289] on div "Row" at bounding box center [1173, 264] width 335 height 81
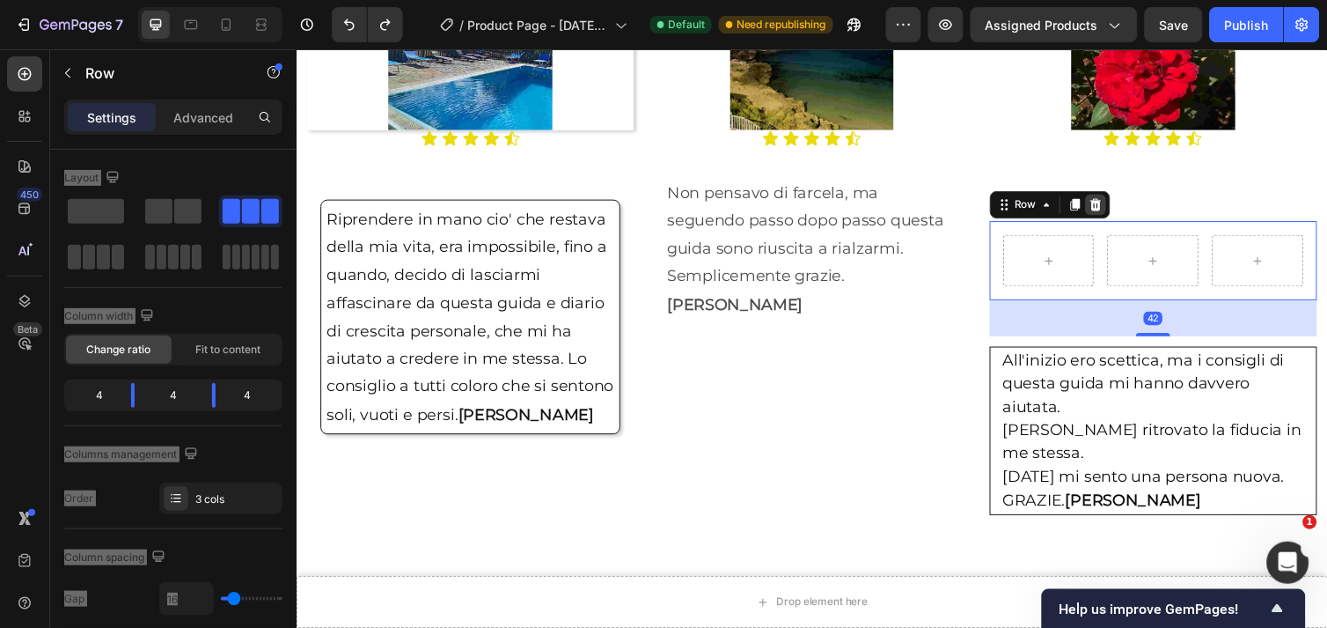
click at [1108, 206] on icon at bounding box center [1114, 208] width 14 height 14
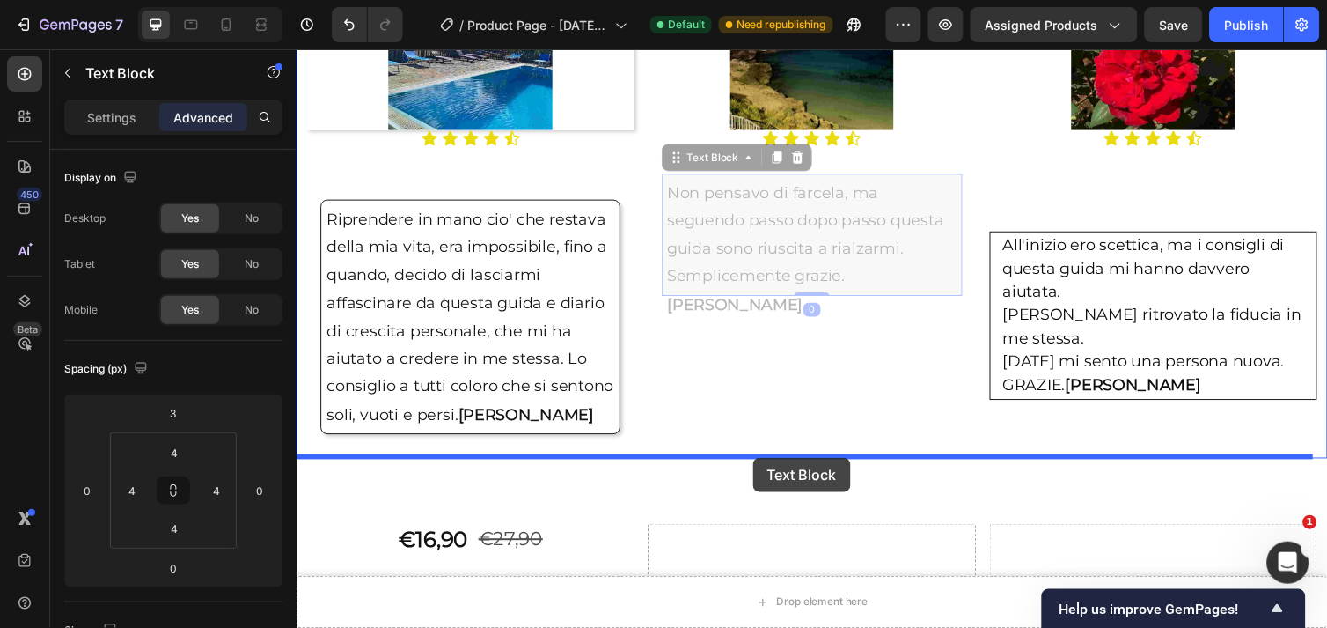
drag, startPoint x: 783, startPoint y: 233, endPoint x: 763, endPoint y: 467, distance: 234.1
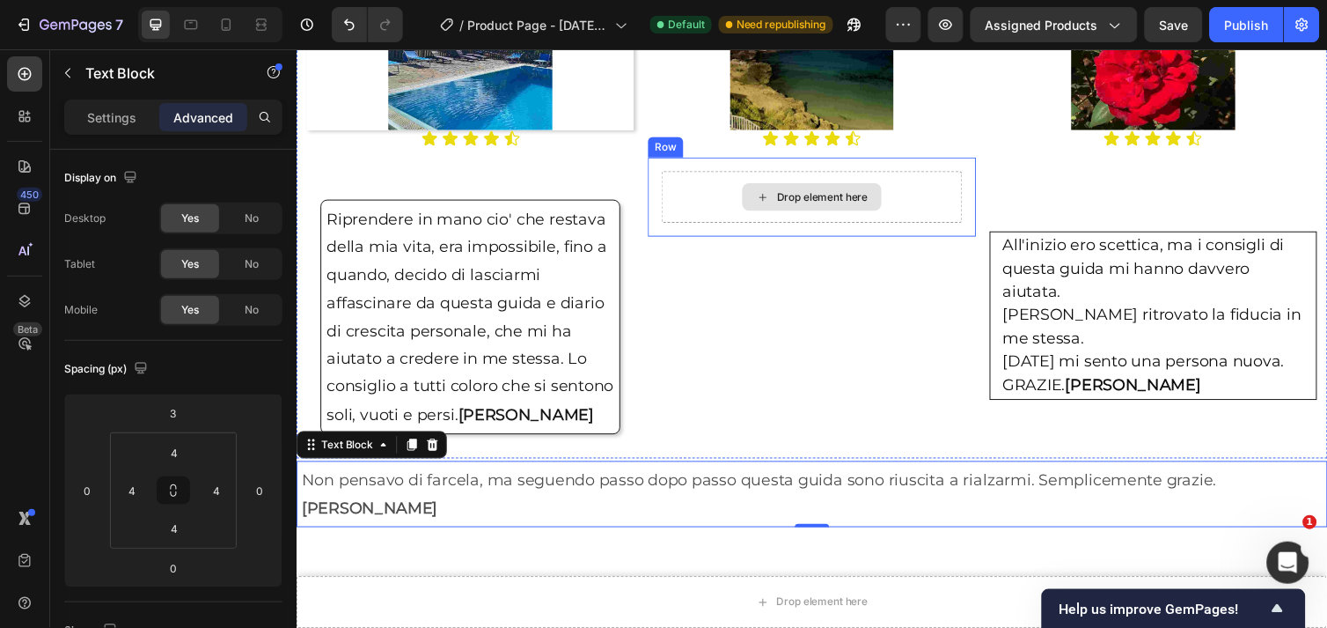
click at [925, 207] on div "Drop element here" at bounding box center [823, 199] width 307 height 53
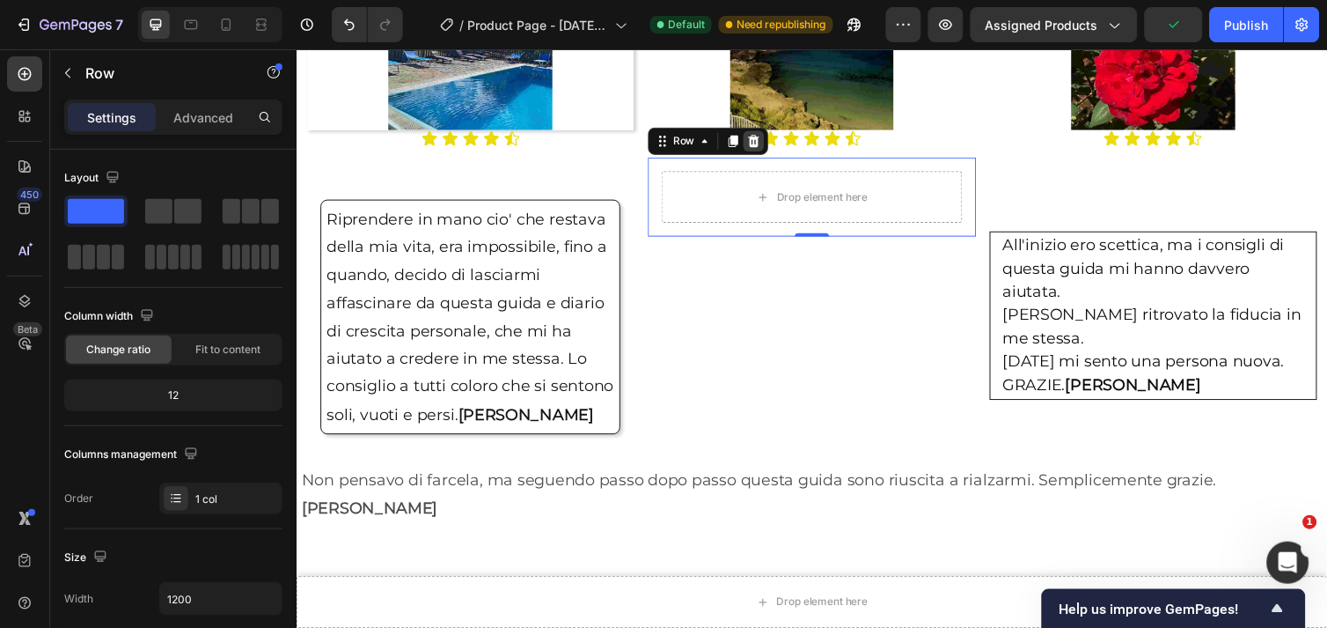
click at [760, 141] on icon at bounding box center [764, 143] width 14 height 14
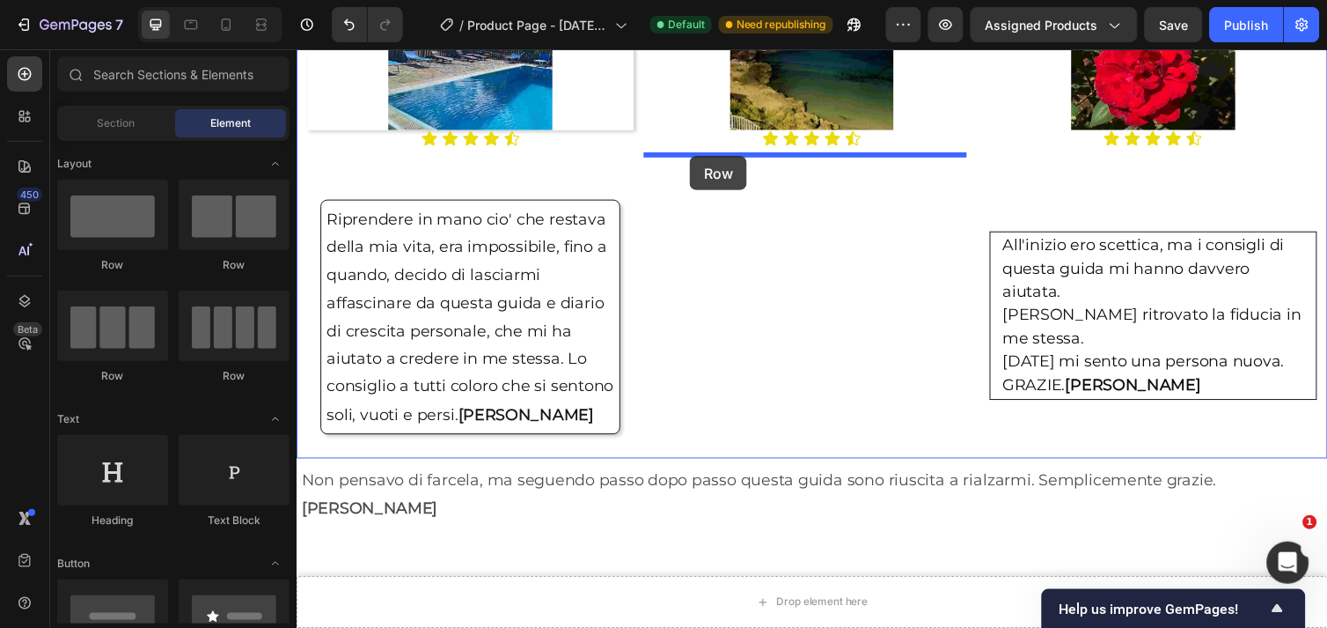
drag, startPoint x: 428, startPoint y: 387, endPoint x: 699, endPoint y: 158, distance: 355.4
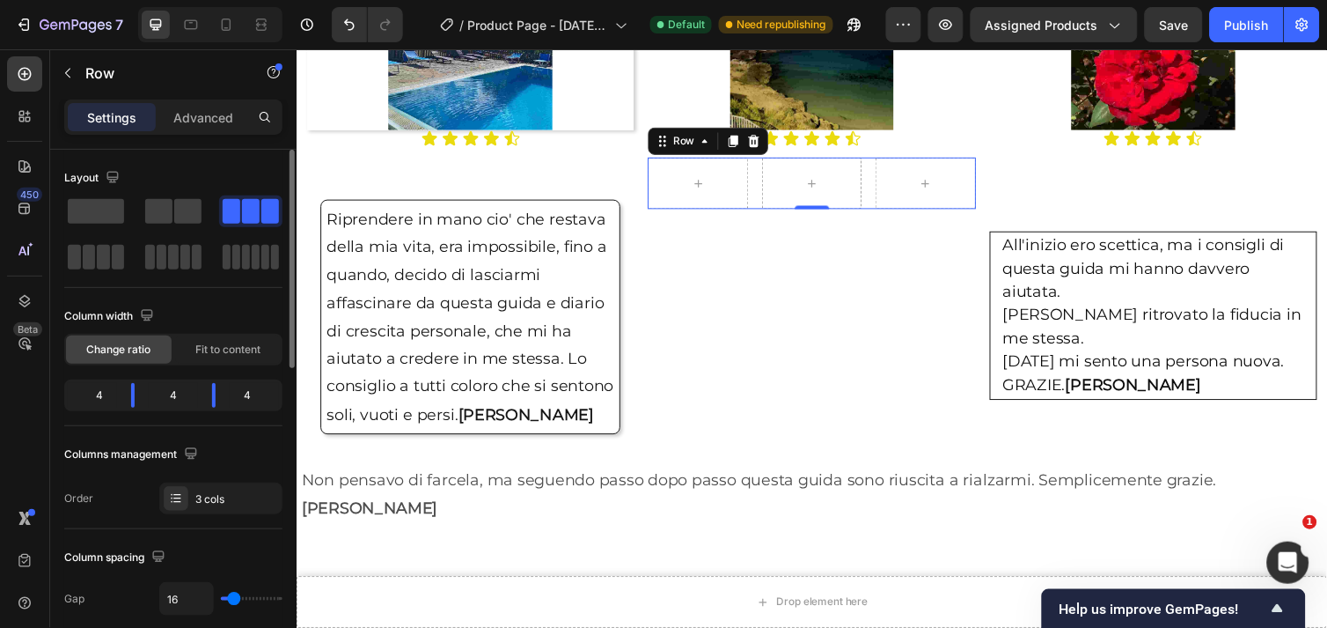
click at [104, 393] on div "4" at bounding box center [92, 395] width 49 height 25
click at [99, 392] on div "4" at bounding box center [92, 395] width 49 height 25
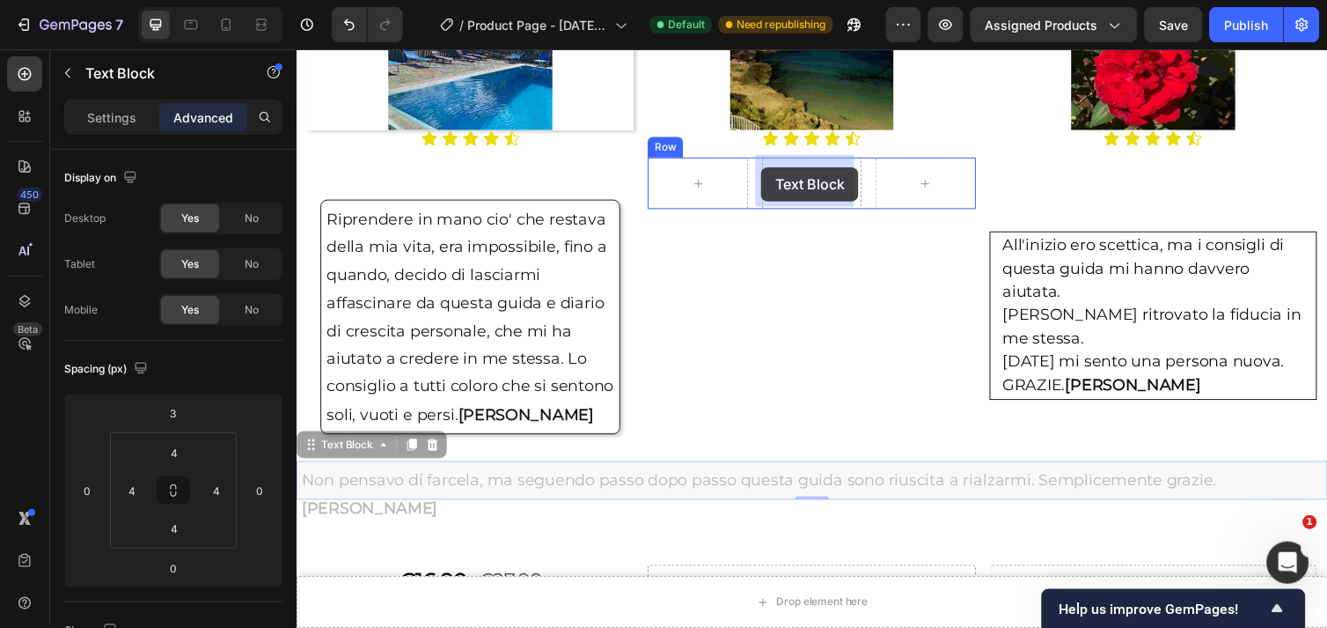
drag, startPoint x: 740, startPoint y: 483, endPoint x: 772, endPoint y: 169, distance: 315.8
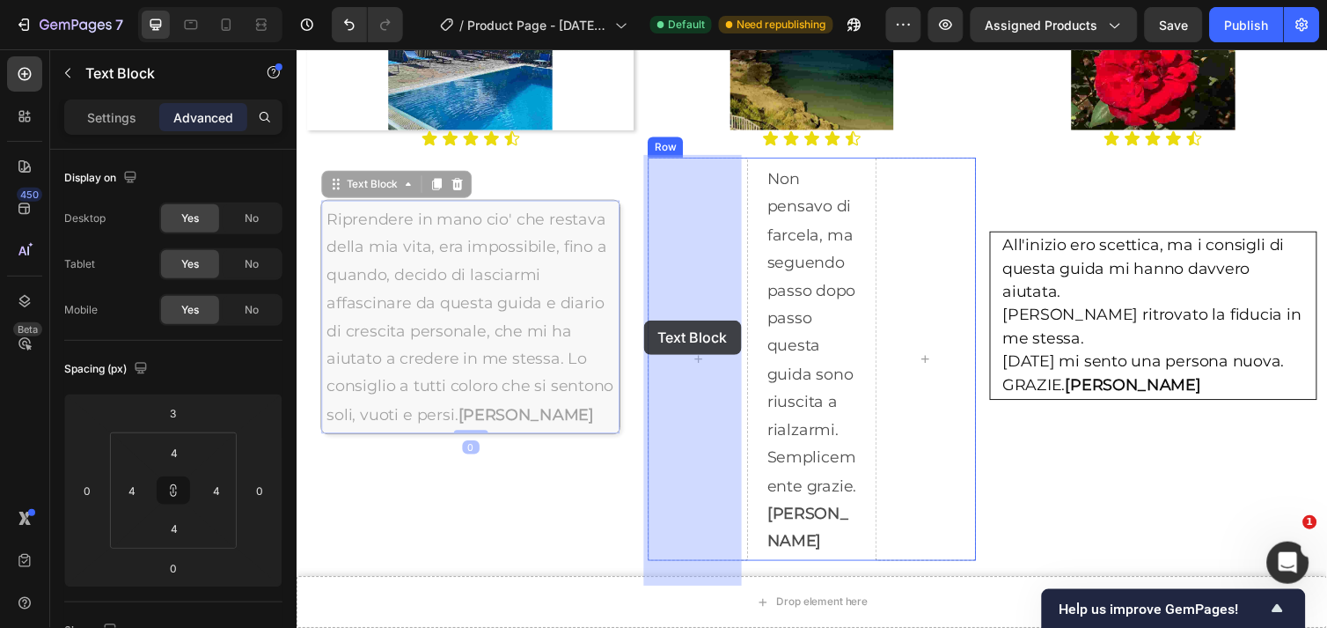
drag, startPoint x: 430, startPoint y: 322, endPoint x: 651, endPoint y: 326, distance: 221.8
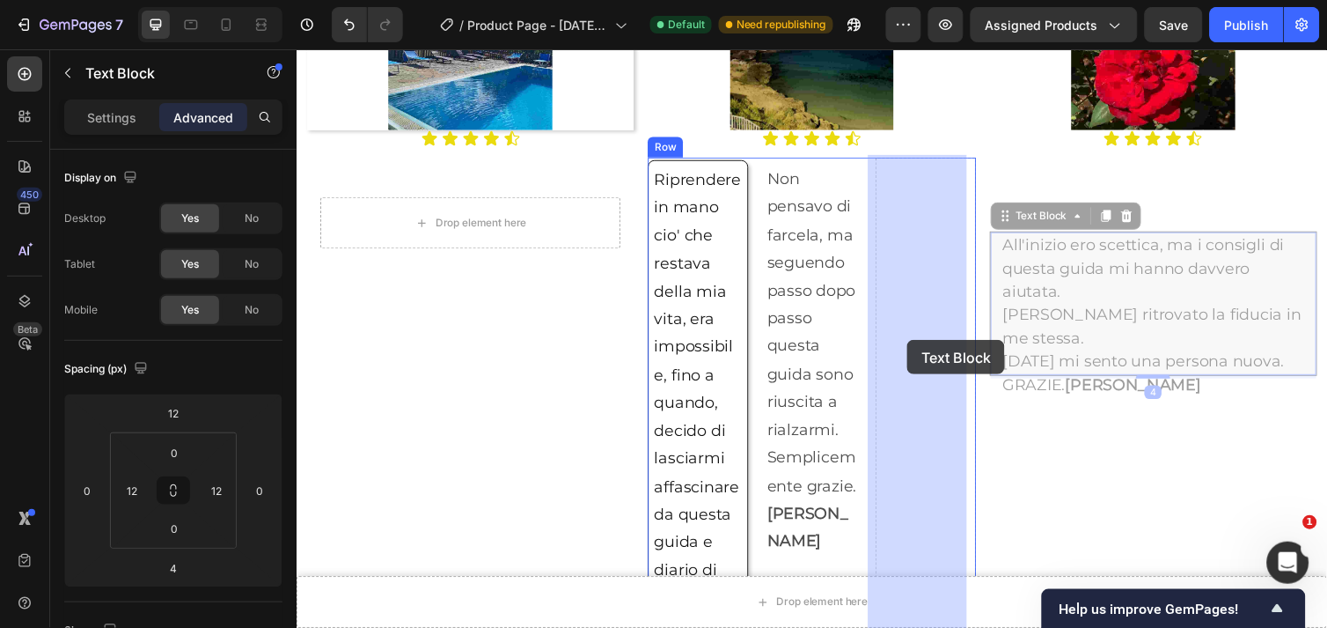
drag, startPoint x: 1172, startPoint y: 330, endPoint x: 910, endPoint y: 336, distance: 262.4
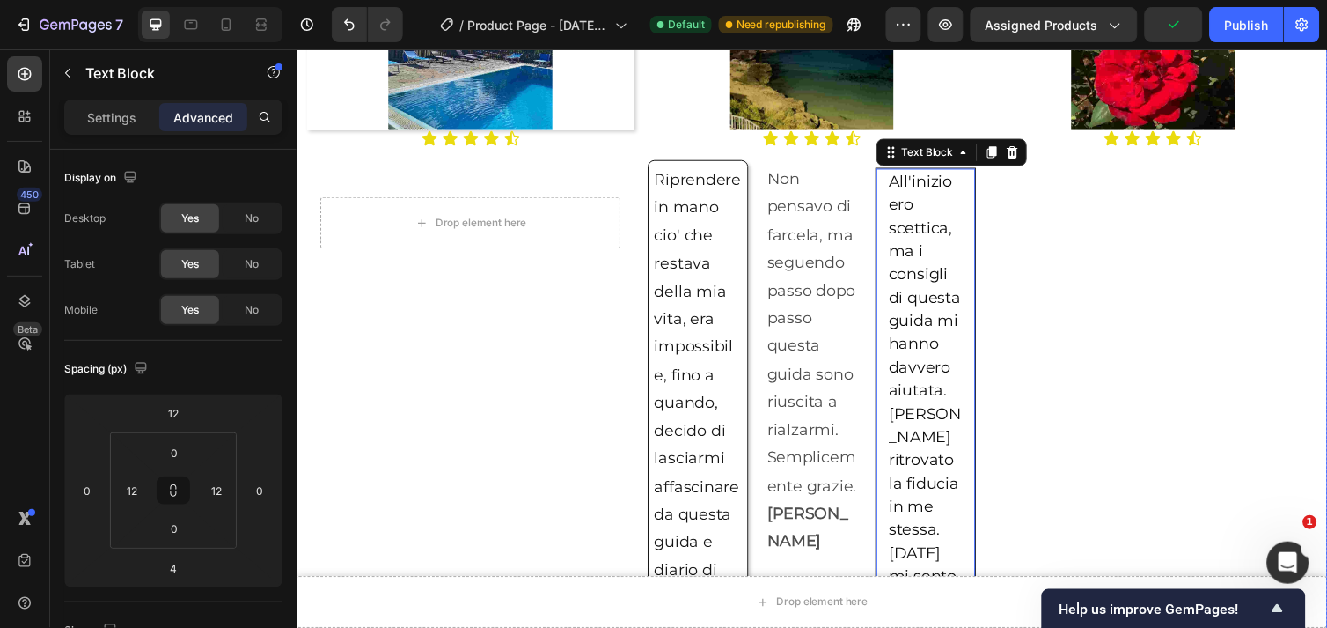
click at [1110, 317] on div "Image Icon Icon Icon Icon Icon Icon List" at bounding box center [1173, 496] width 335 height 1067
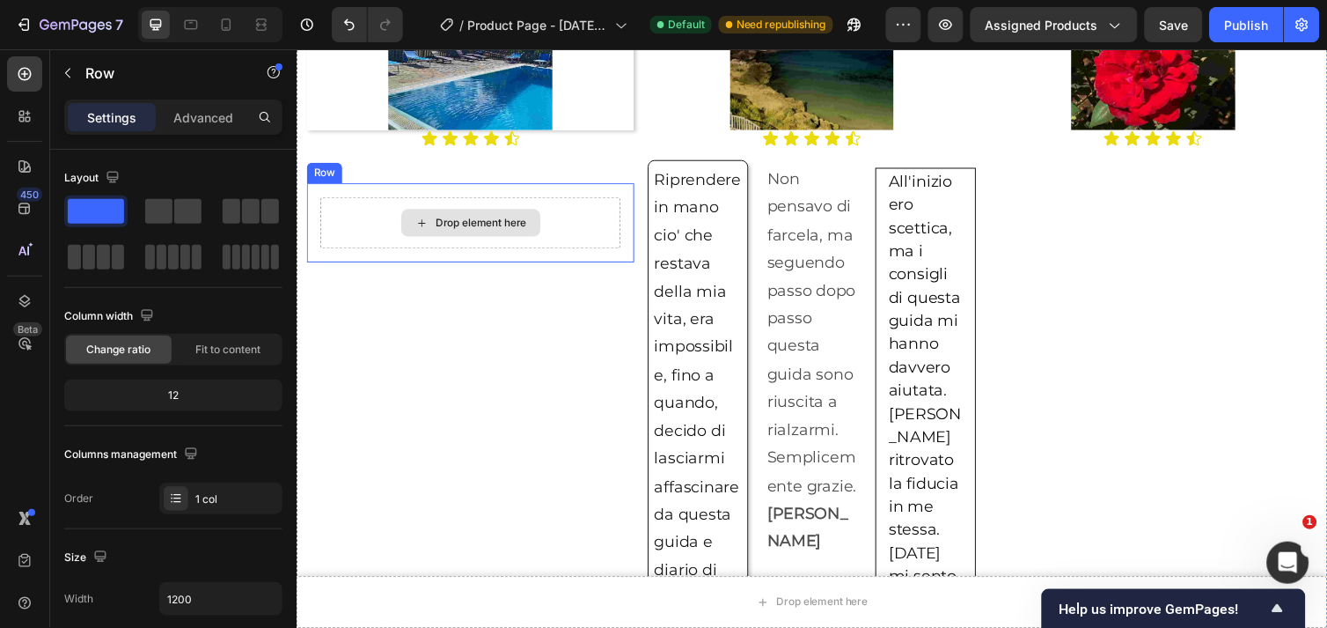
click at [589, 235] on div "Drop element here" at bounding box center [473, 226] width 307 height 53
click at [411, 173] on div at bounding box center [414, 168] width 21 height 21
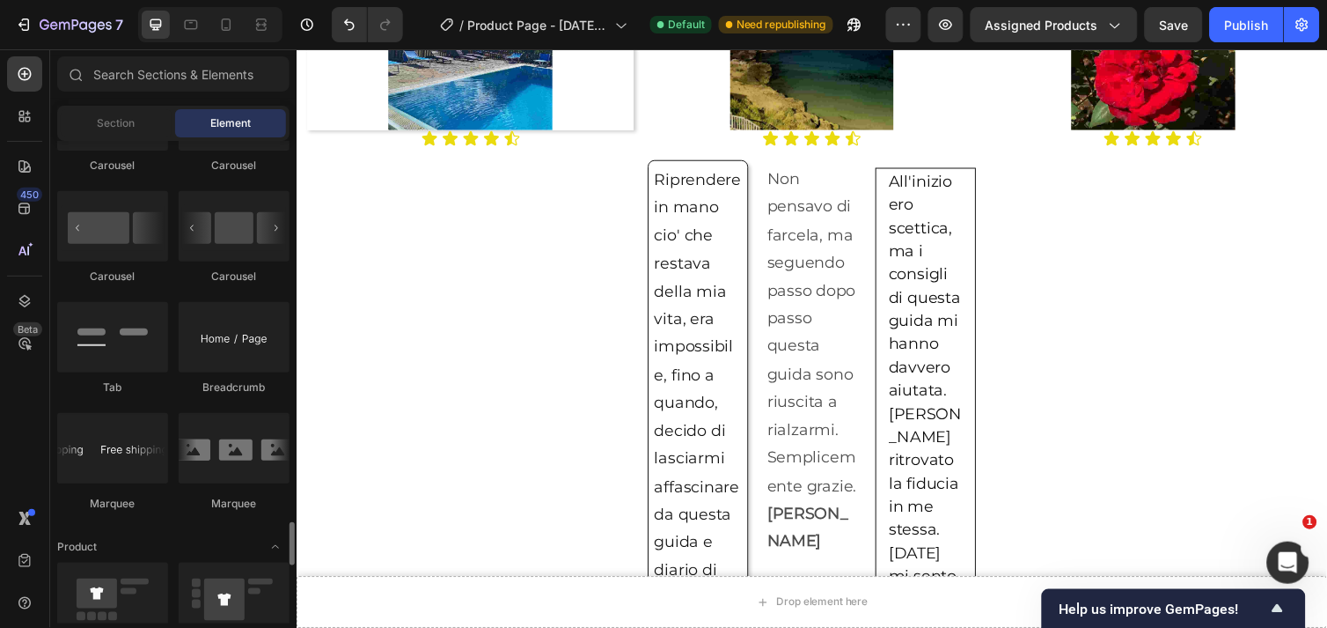
scroll to position [2151, 0]
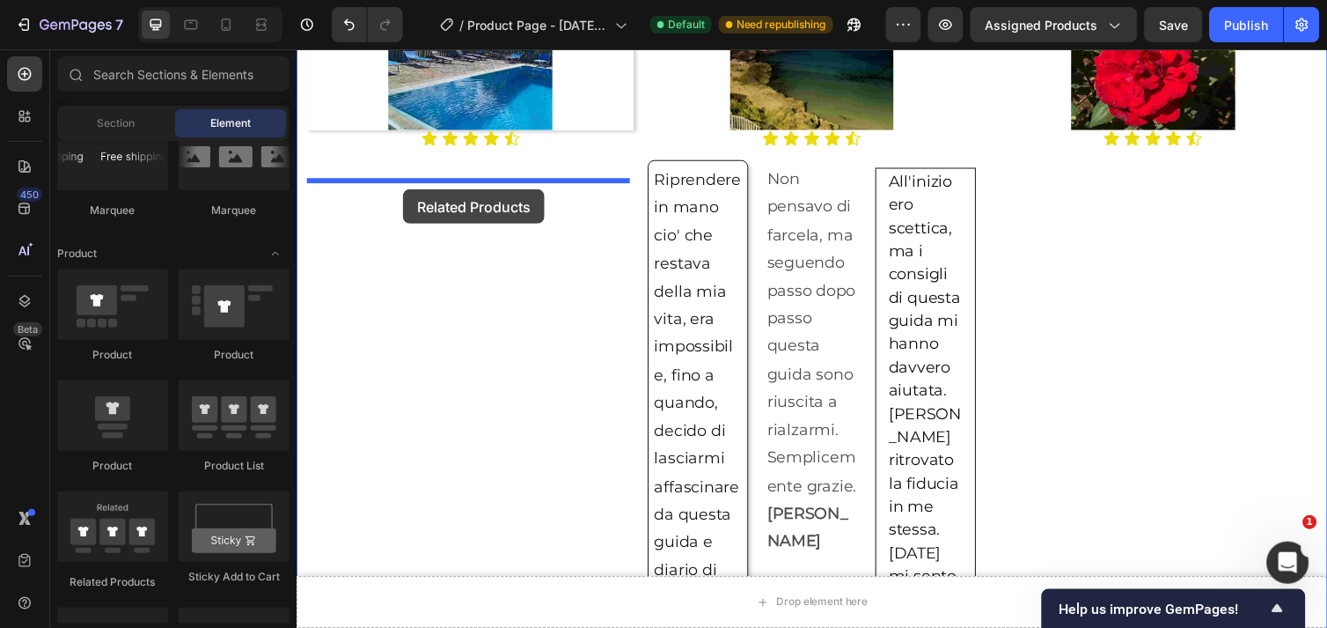
drag, startPoint x: 415, startPoint y: 591, endPoint x: 405, endPoint y: 192, distance: 399.8
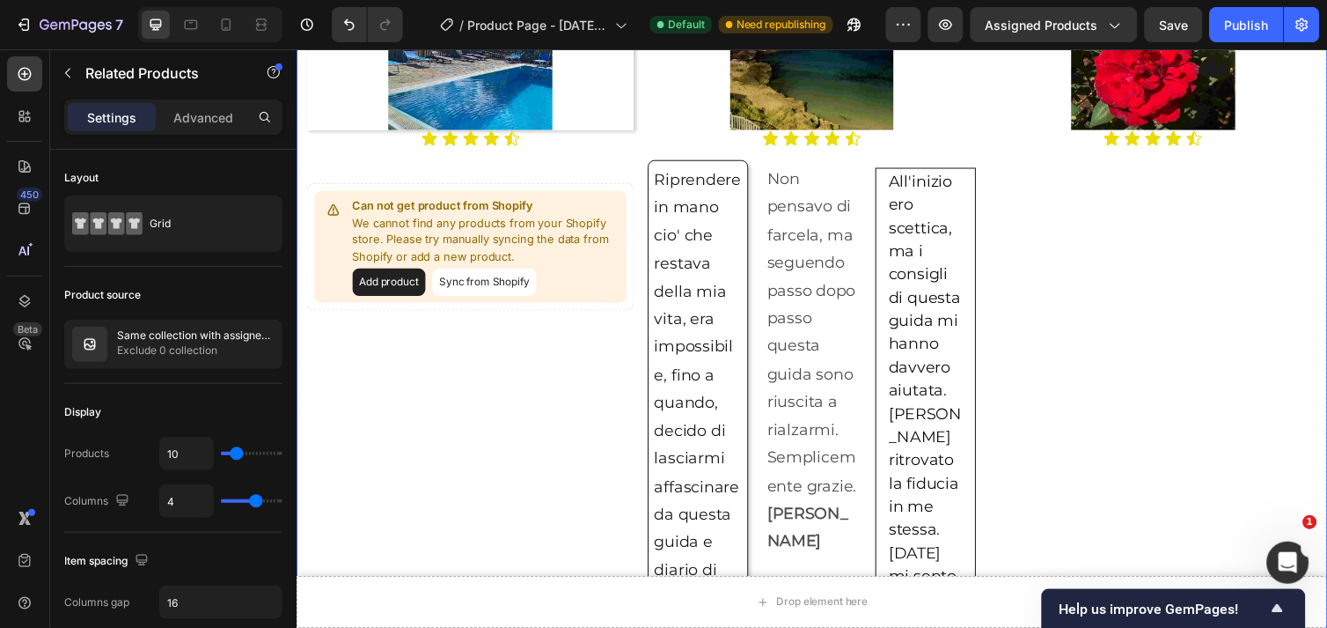
click at [512, 372] on div "Image Icon Icon Icon Icon Icon Icon List Can not get product from Shopify We ca…" at bounding box center [473, 496] width 335 height 1067
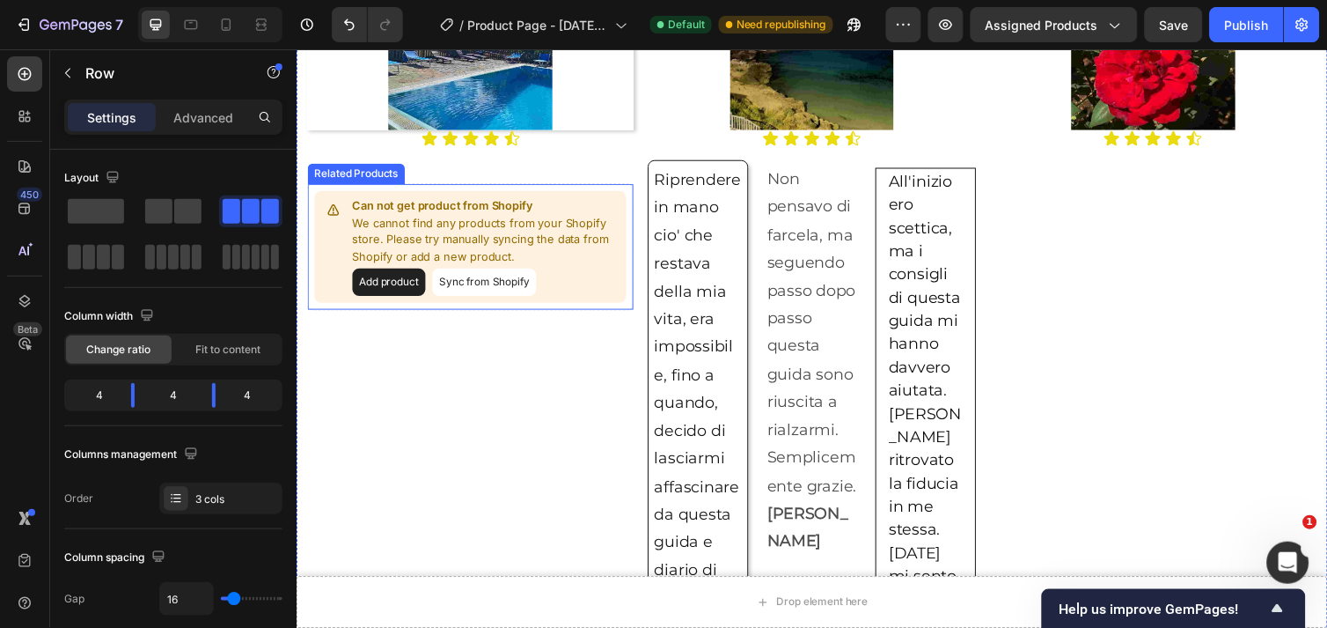
click at [569, 250] on p "We cannot find any products from your Shopify store. Please try manually syncin…" at bounding box center [490, 244] width 274 height 52
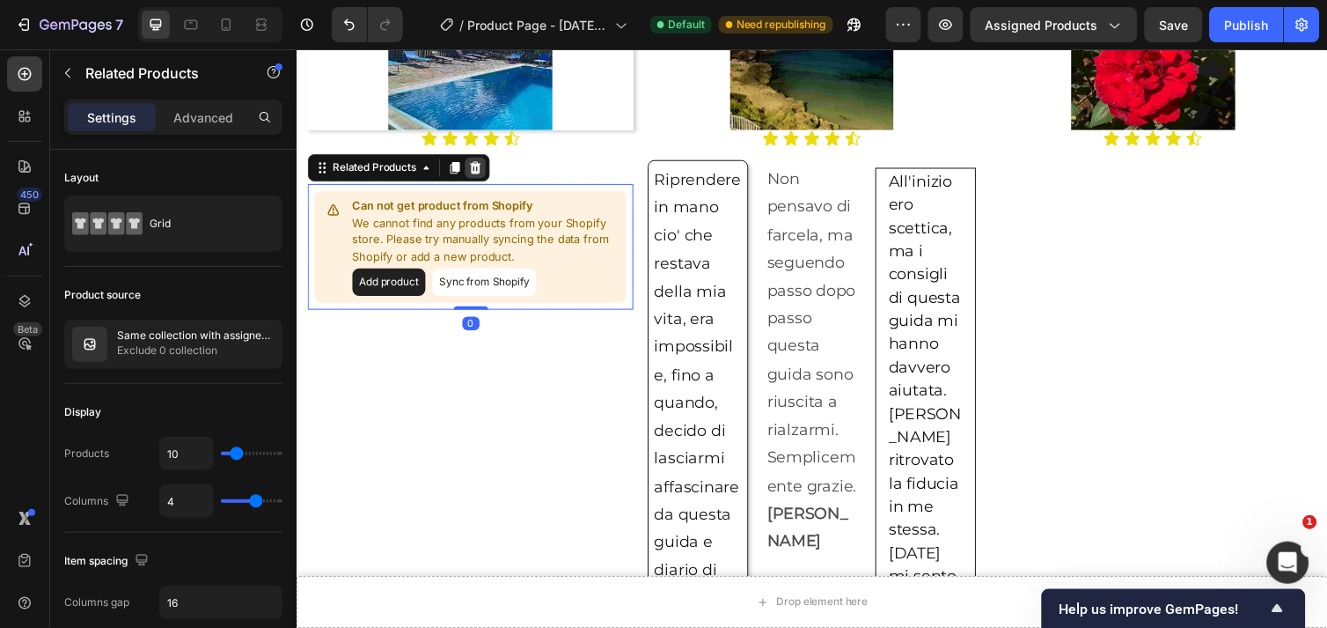
click at [478, 163] on icon at bounding box center [479, 170] width 14 height 14
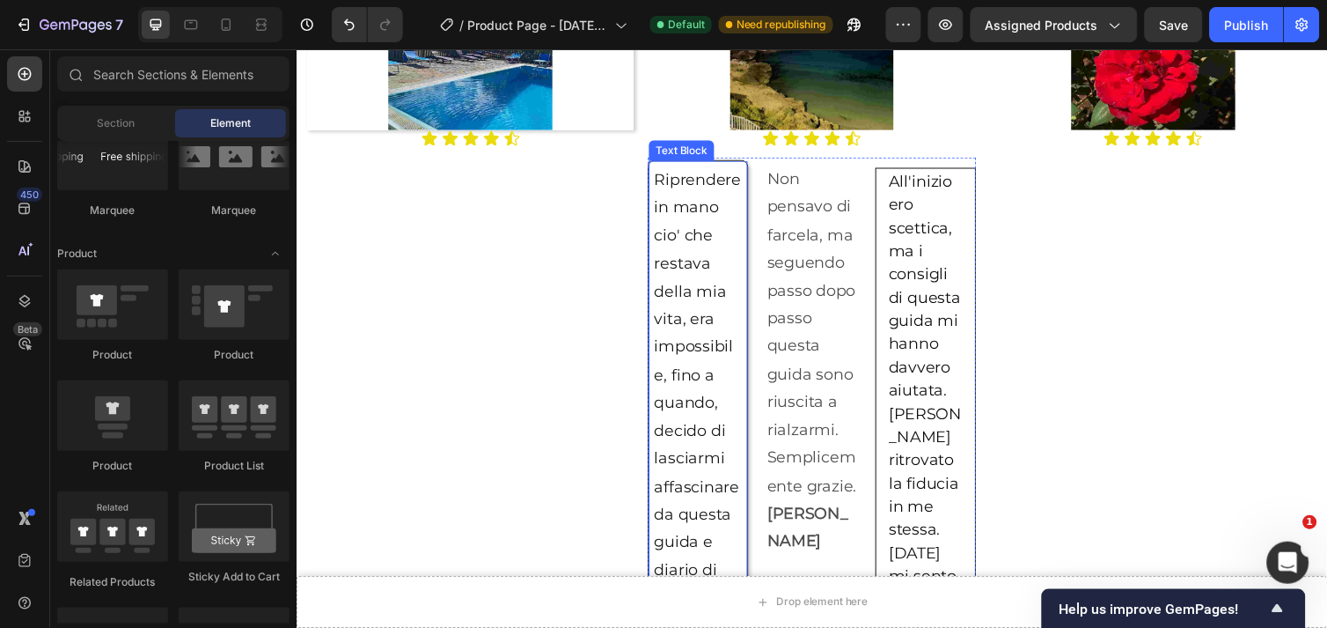
click at [711, 285] on p "Riprendere in mano cio' che restava della mia vita, era impossibile, fino a qua…" at bounding box center [707, 596] width 90 height 856
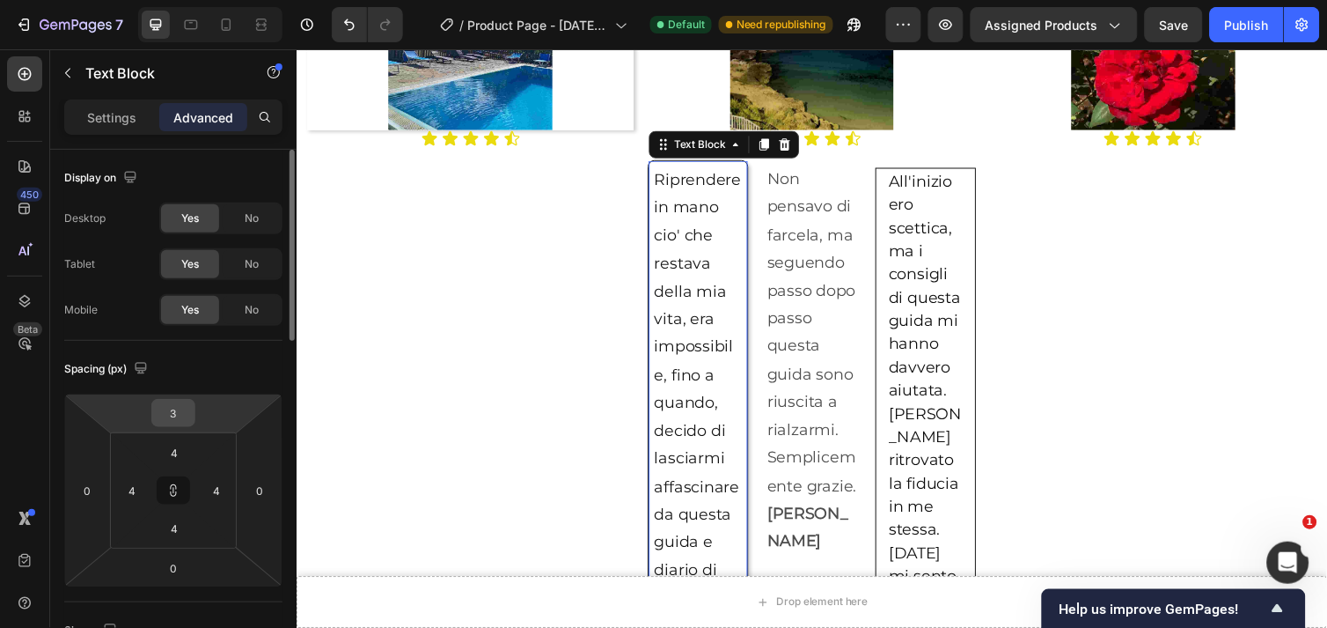
click at [182, 410] on input "3" at bounding box center [173, 413] width 35 height 26
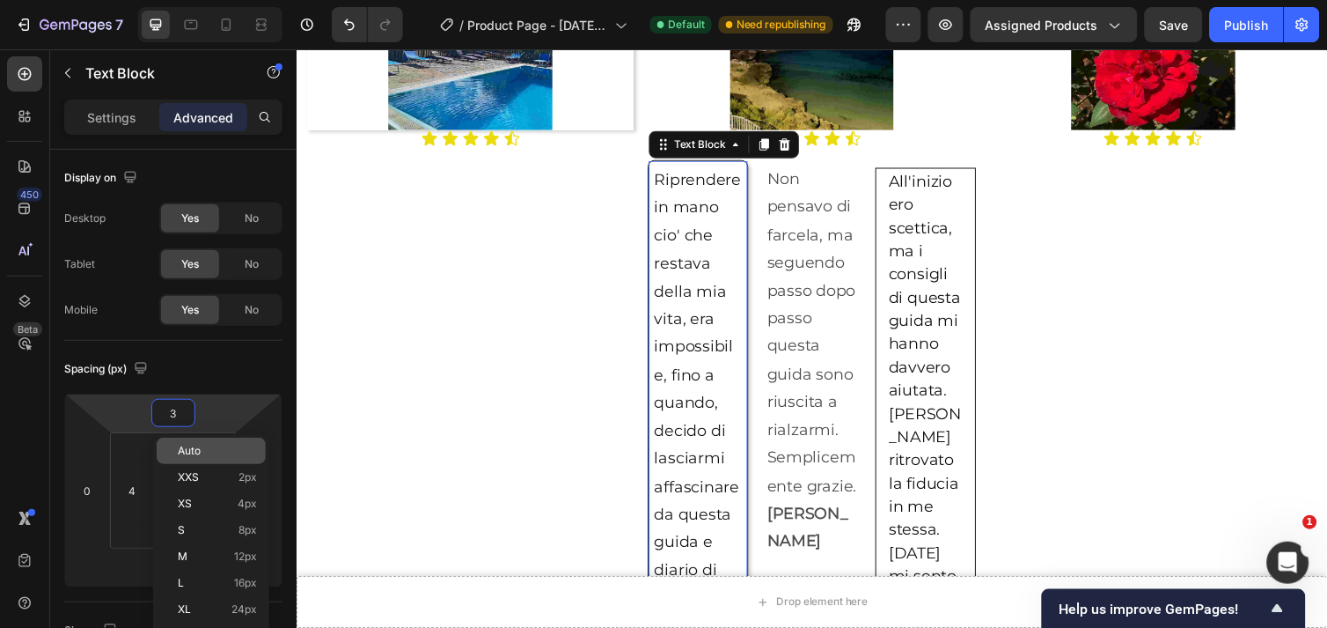
click at [195, 450] on span "Auto" at bounding box center [189, 451] width 23 height 12
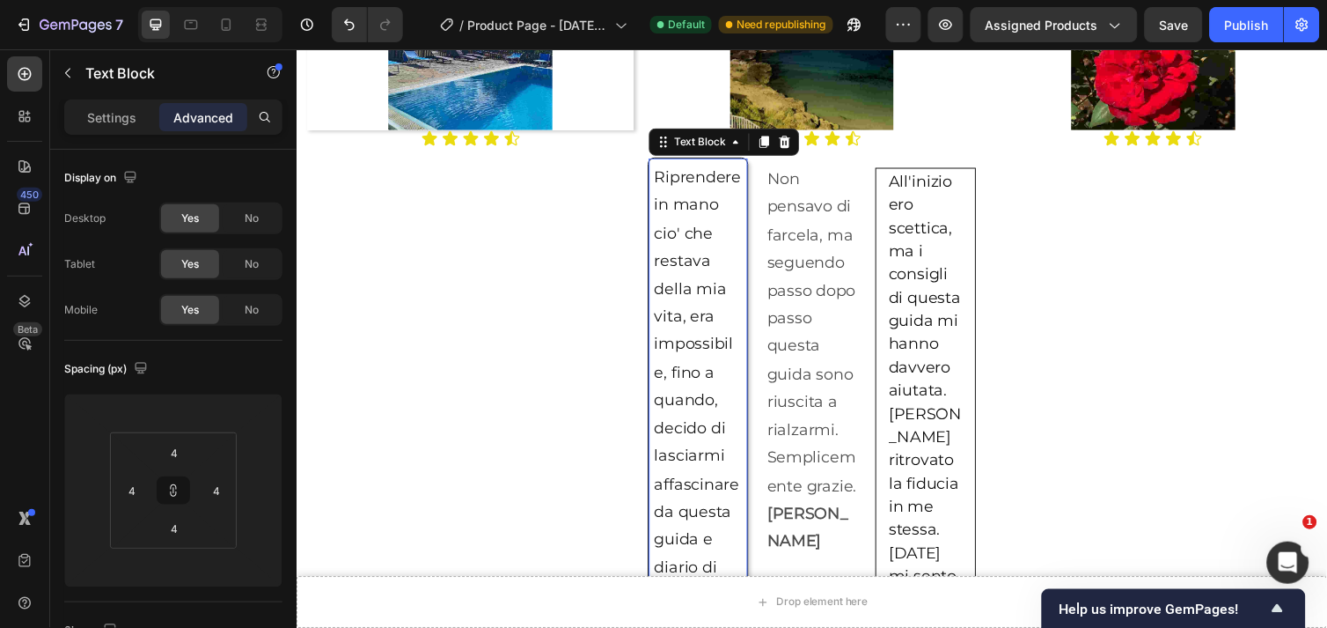
click at [207, 118] on p "Advanced" at bounding box center [203, 117] width 60 height 18
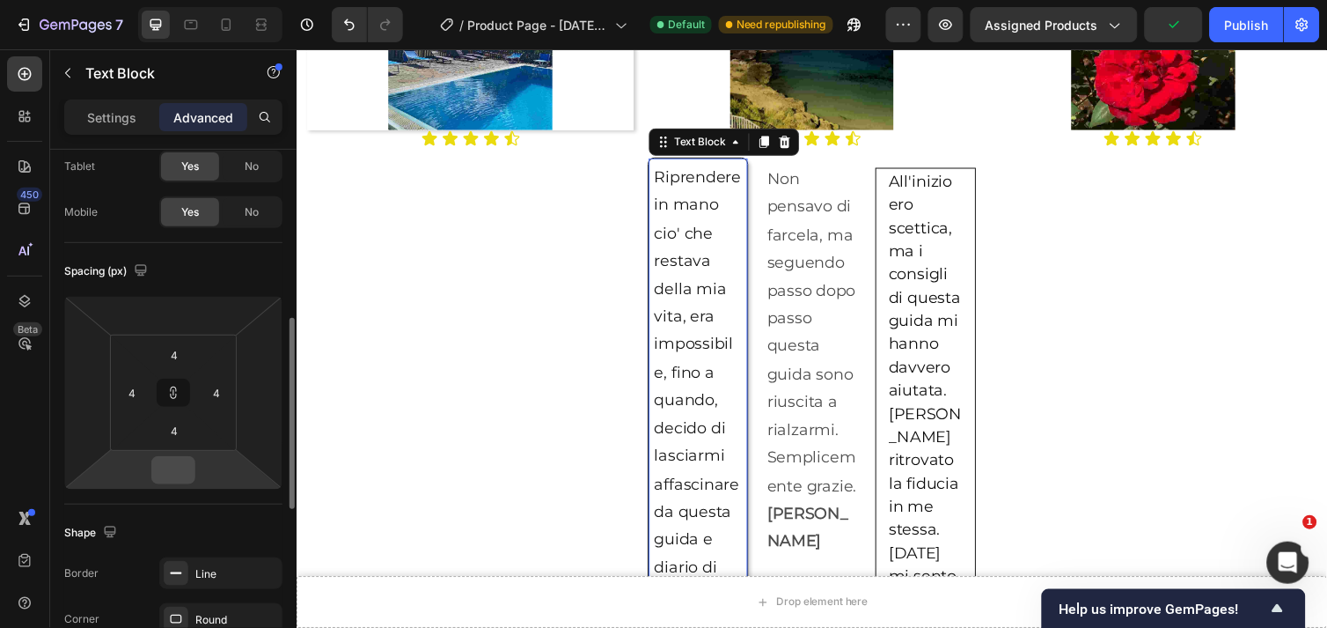
scroll to position [293, 0]
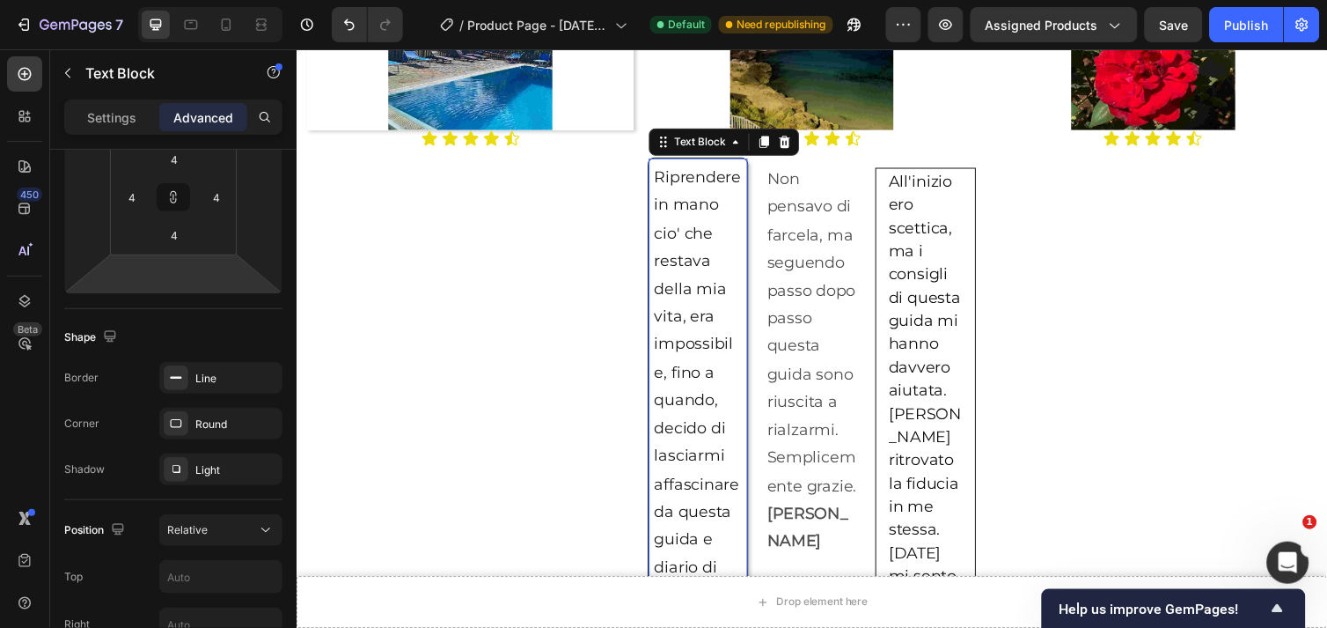
click at [707, 272] on p "Riprendere in mano cio' che restava della mia vita, era impossibile, fino a qua…" at bounding box center [707, 593] width 90 height 856
click at [728, 273] on p "Riprendere in mano cio' che restava della mia vita, era impossibile, fino a qua…" at bounding box center [707, 593] width 90 height 856
click at [202, 383] on div "Line" at bounding box center [220, 379] width 51 height 16
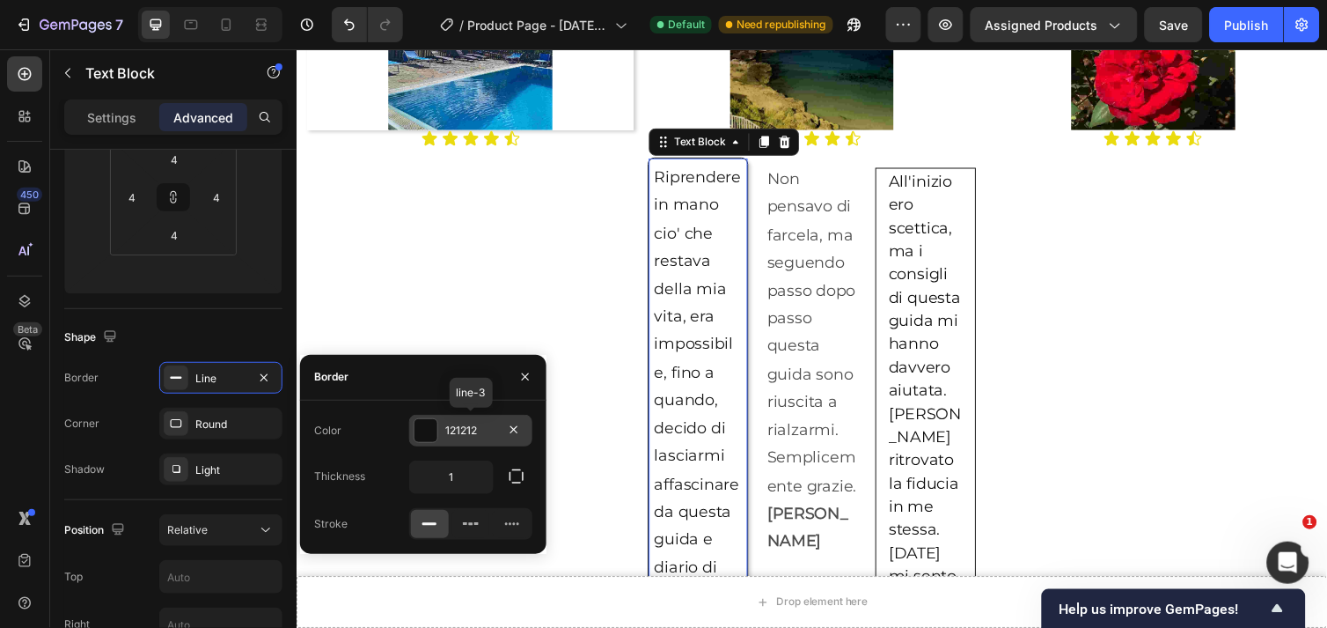
click at [421, 433] on div at bounding box center [426, 430] width 23 height 23
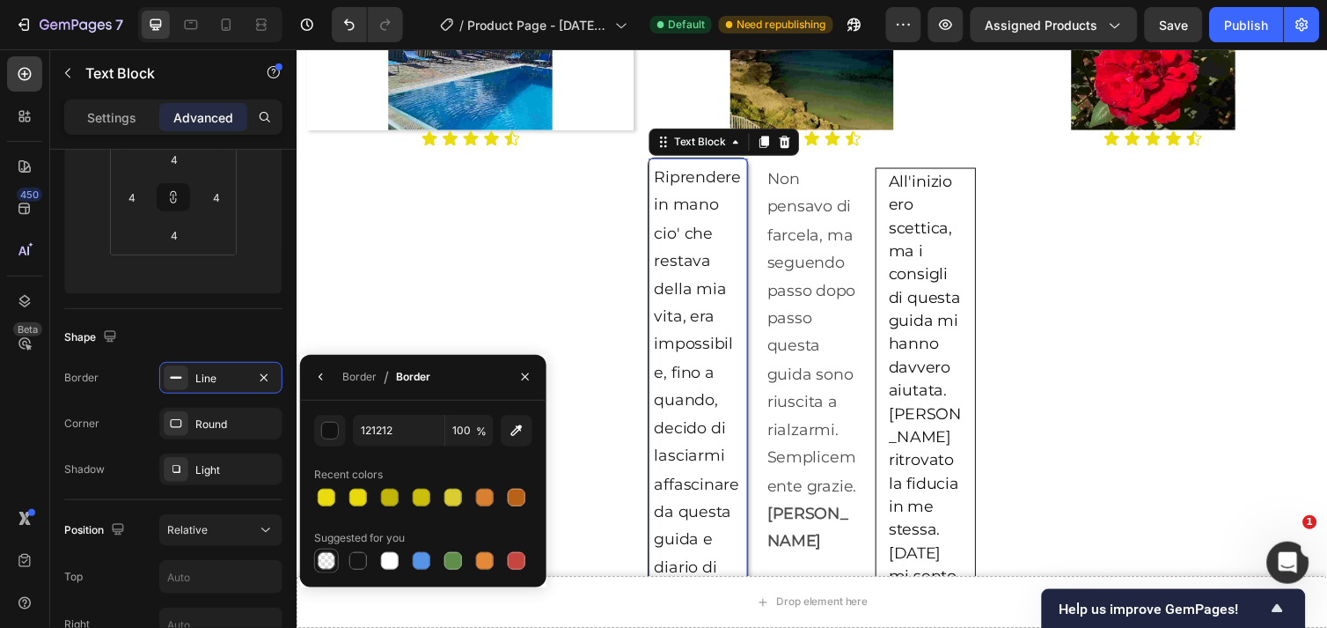
click at [322, 560] on div at bounding box center [327, 561] width 18 height 18
type input "000000"
type input "0"
click at [793, 340] on p "Non pensavo di farcela, ma seguendo passo dopo passo questa guida sono riuscita…" at bounding box center [824, 367] width 92 height 400
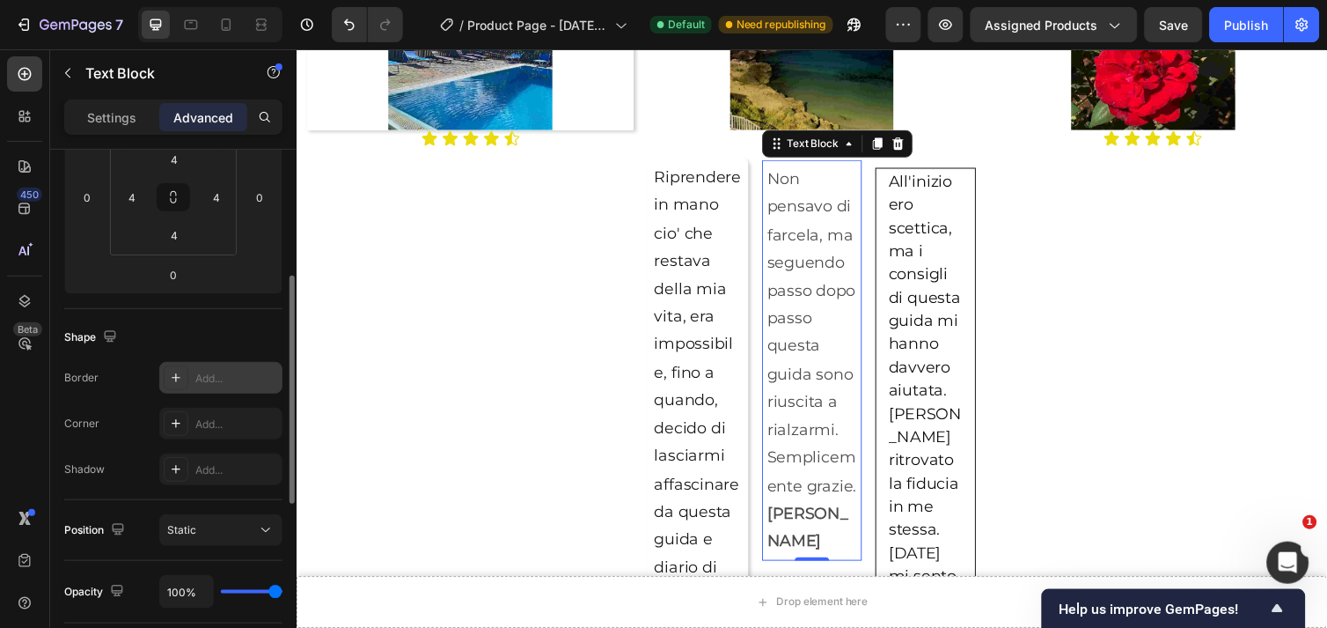
click at [174, 371] on icon at bounding box center [176, 378] width 14 height 14
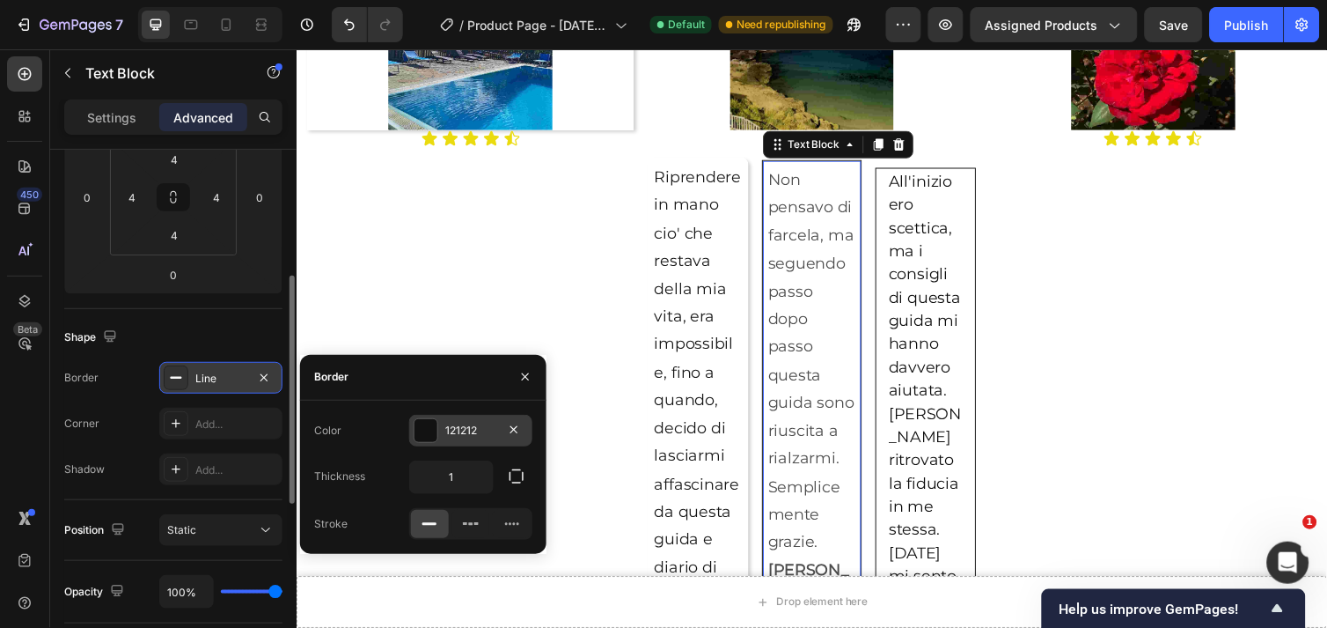
click at [425, 430] on div at bounding box center [426, 430] width 23 height 23
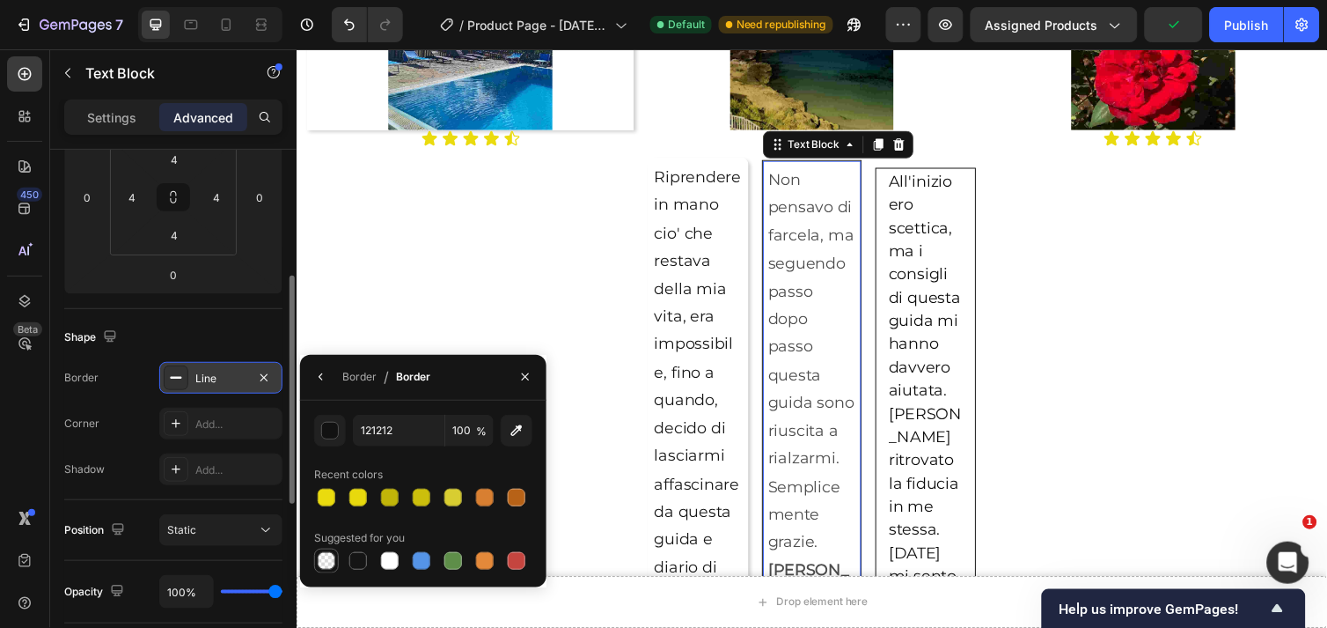
click at [326, 558] on div at bounding box center [327, 561] width 18 height 18
type input "000000"
type input "0"
click at [940, 319] on span "All'inizio ero scettica, ma i consigli di questa guida mi hanno davvero aiutata." at bounding box center [939, 290] width 74 height 233
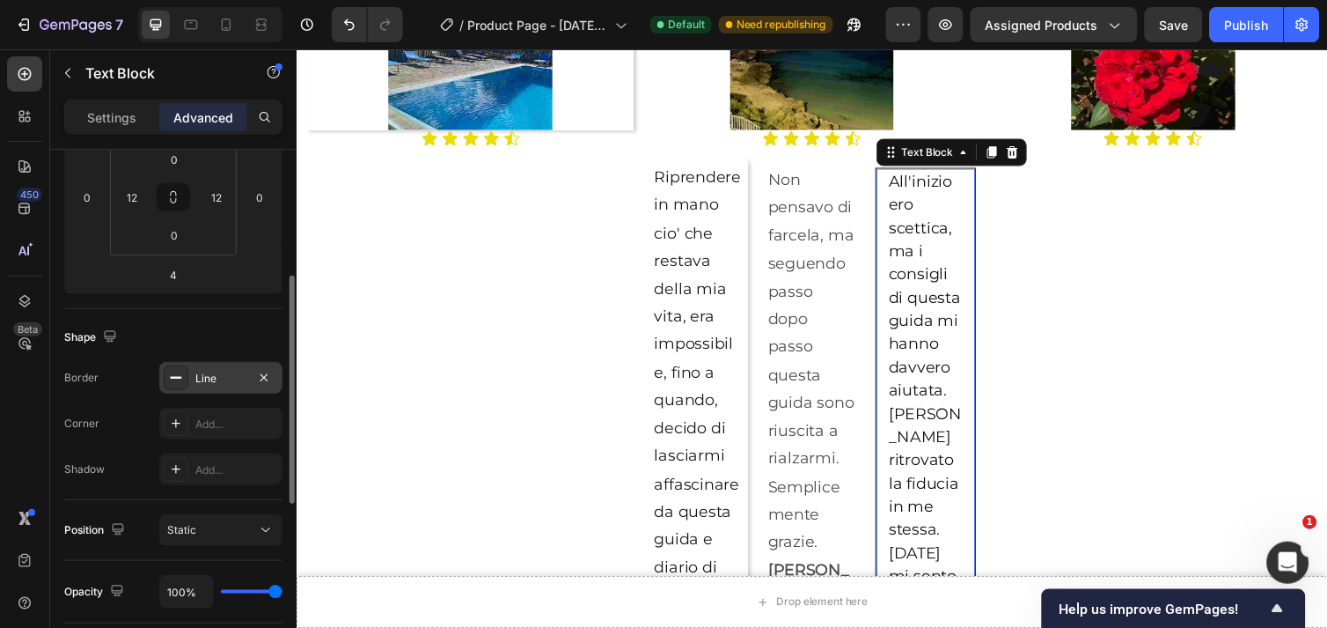
click at [236, 371] on div "Line" at bounding box center [220, 379] width 51 height 16
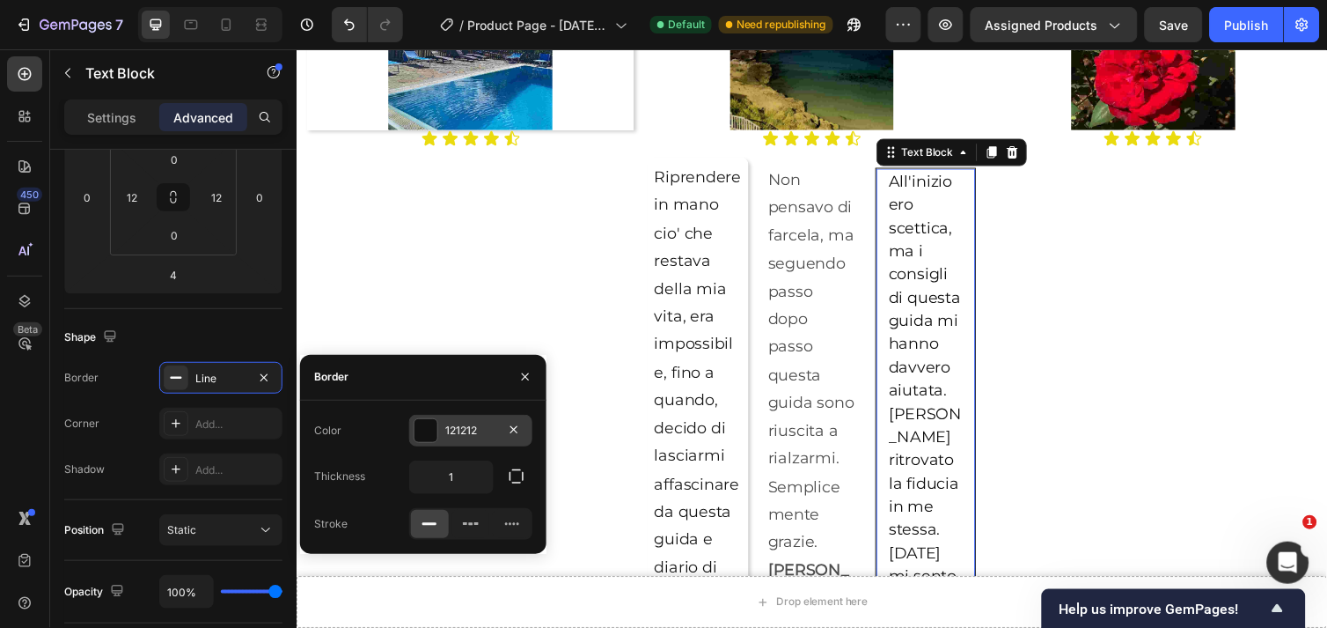
click at [433, 435] on div at bounding box center [426, 430] width 23 height 23
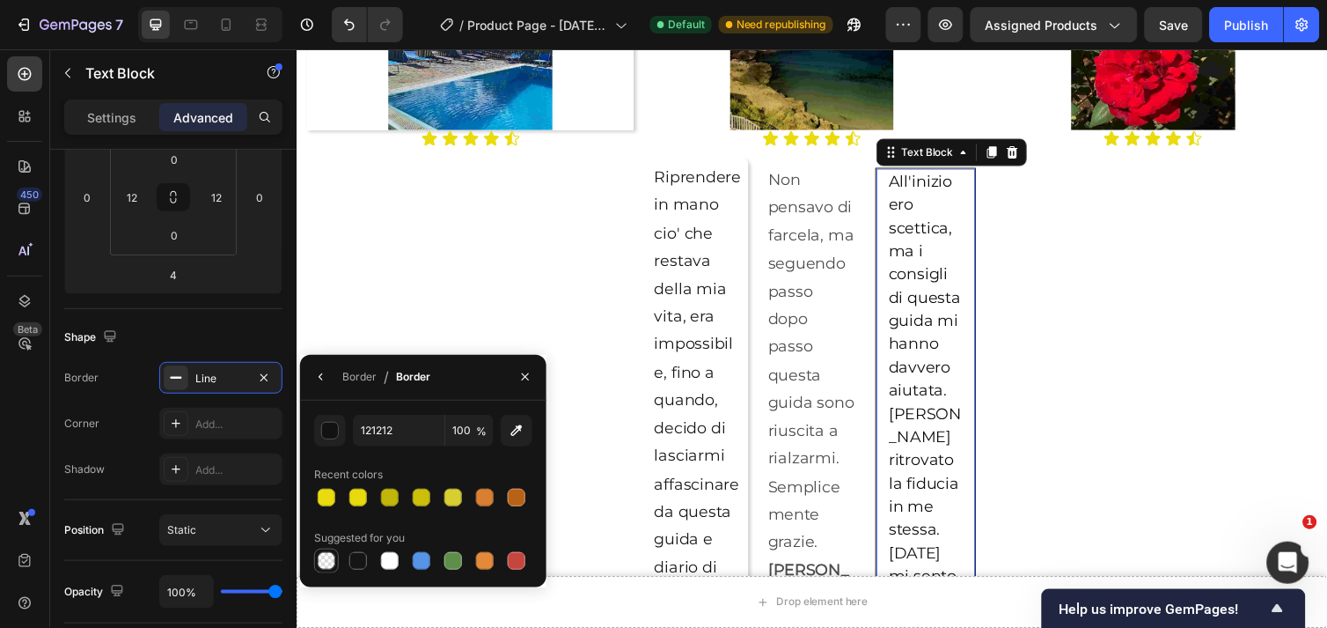
click at [322, 565] on div at bounding box center [327, 561] width 18 height 18
type input "000000"
type input "0"
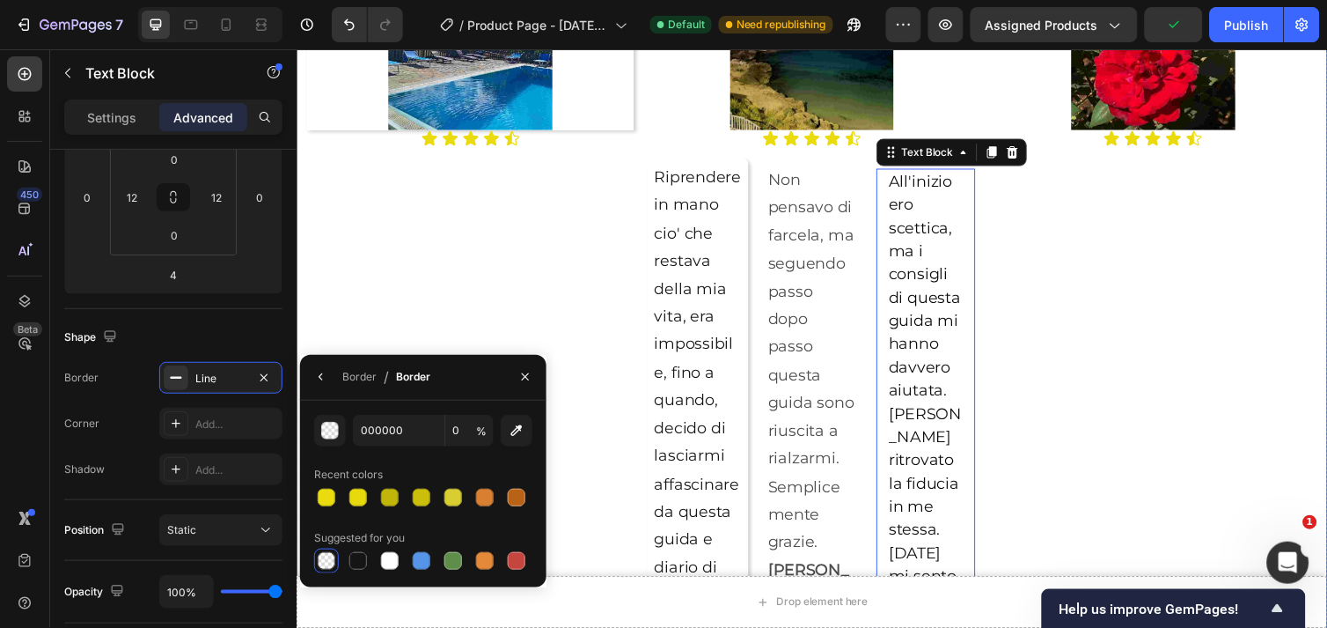
click at [1045, 354] on div "Image Icon Icon Icon Icon Icon Icon List" at bounding box center [1173, 495] width 335 height 1064
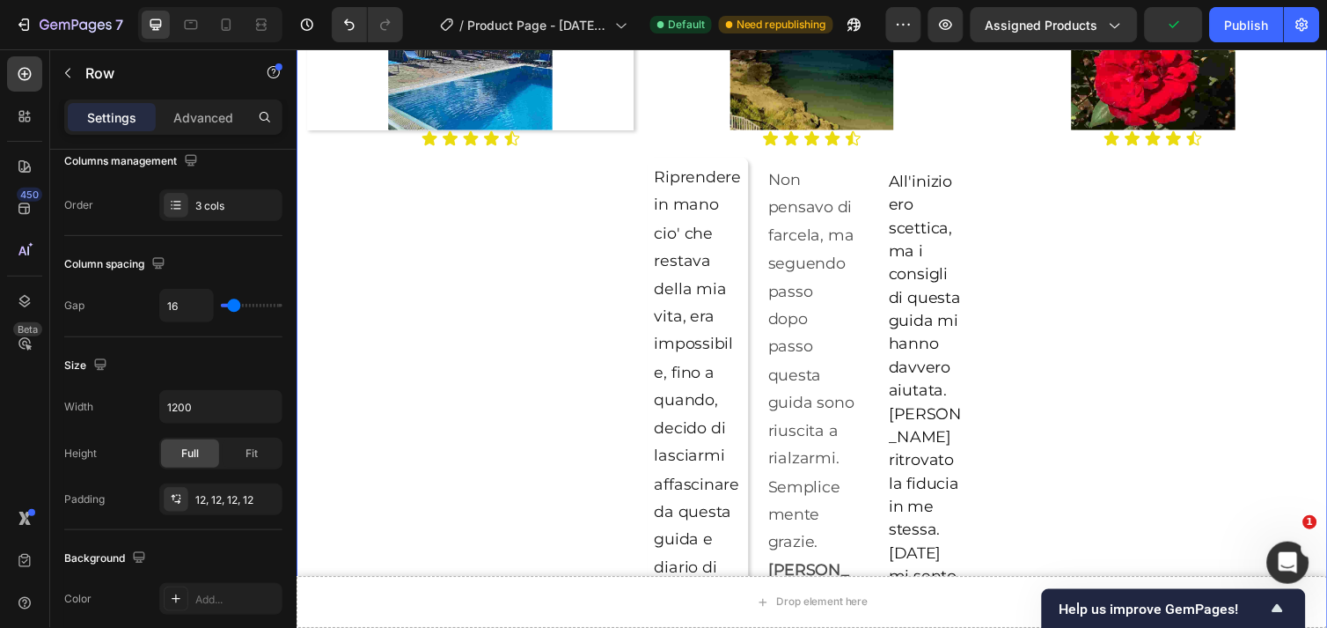
scroll to position [0, 0]
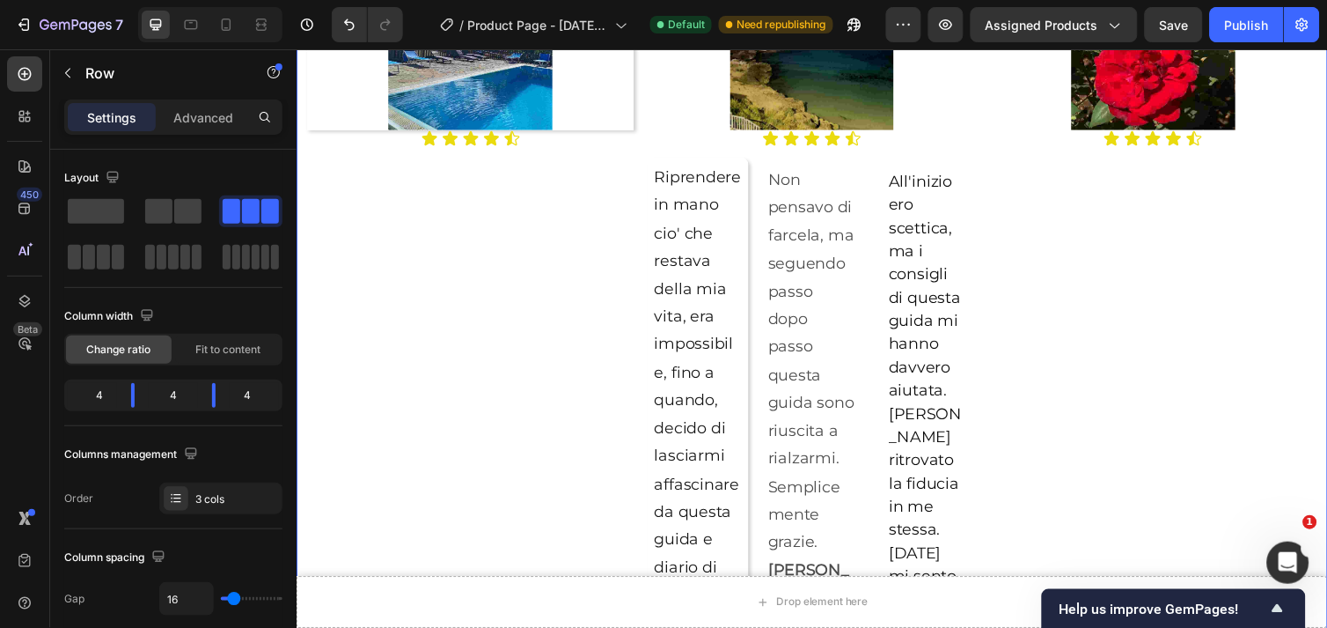
click at [541, 314] on div "Image Icon Icon Icon Icon Icon Icon List" at bounding box center [473, 495] width 335 height 1064
click at [198, 504] on div "3 cols" at bounding box center [236, 499] width 83 height 16
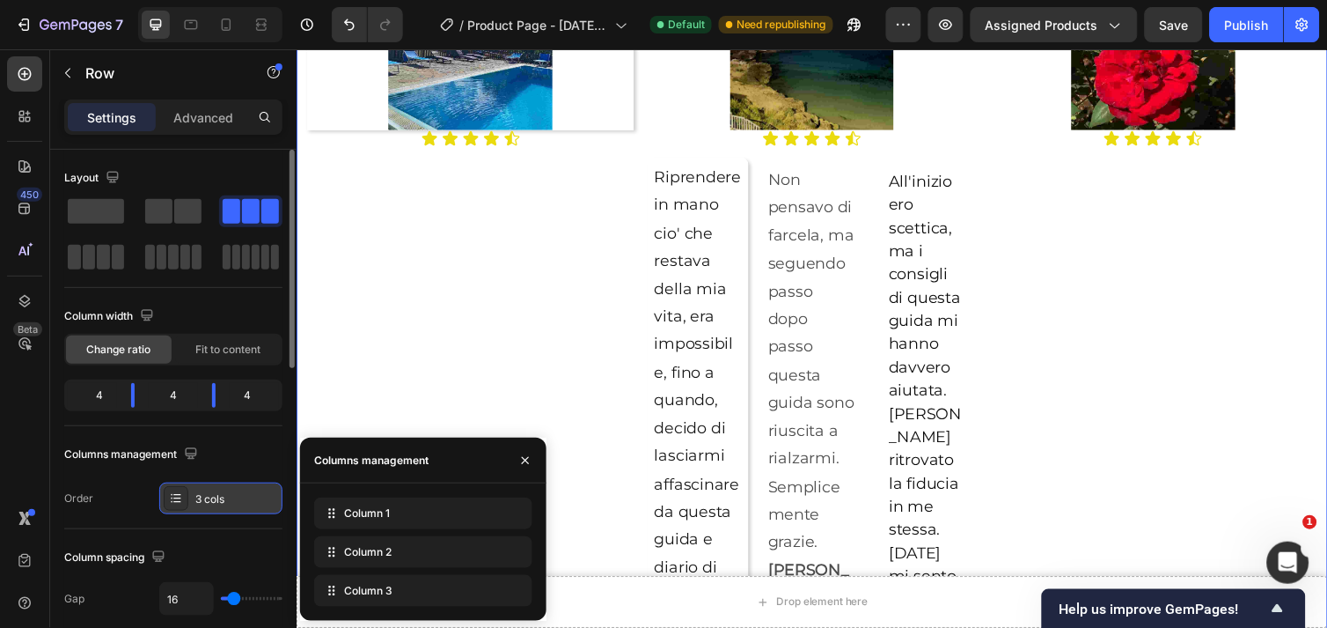
click at [198, 504] on div "3 cols" at bounding box center [236, 499] width 83 height 16
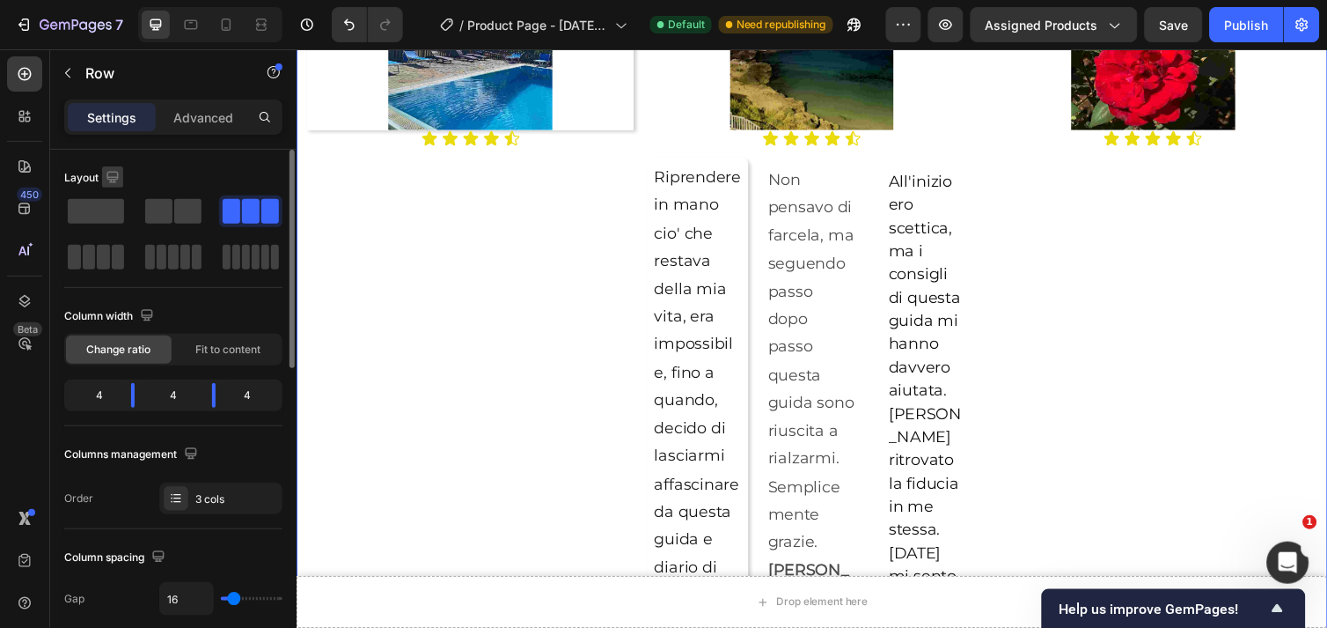
click at [104, 176] on icon "button" at bounding box center [113, 177] width 18 height 18
click at [114, 234] on icon "button" at bounding box center [116, 235] width 4 height 2
type input "100%"
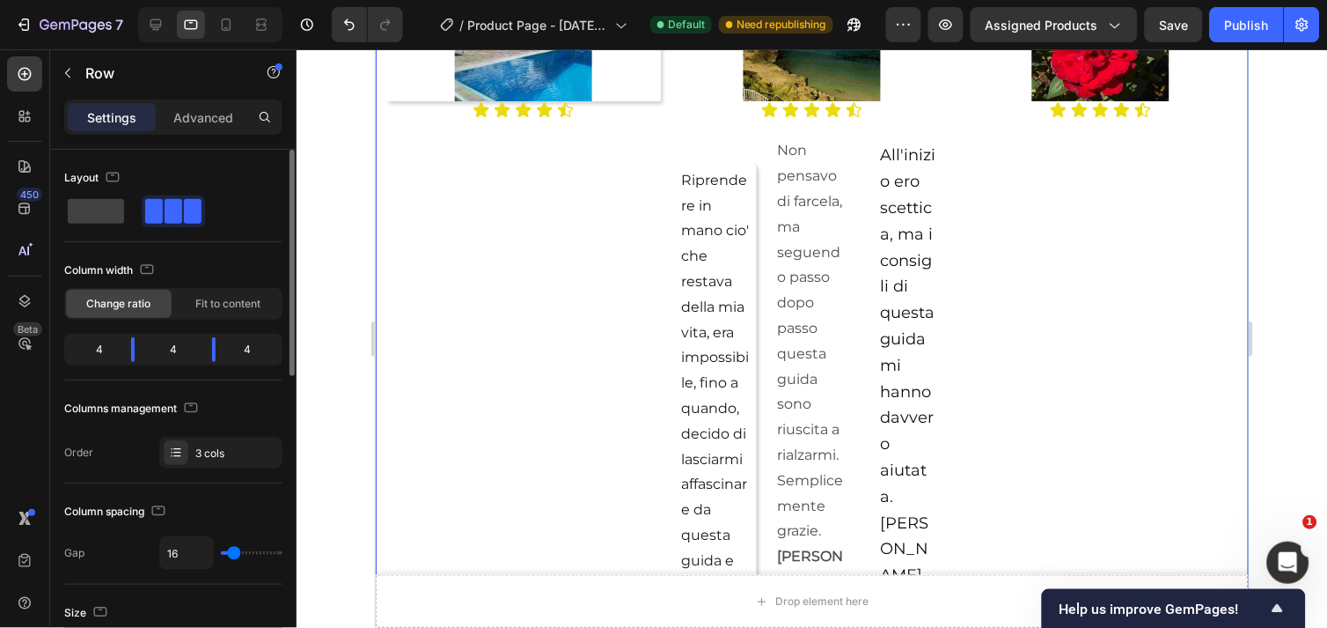
scroll to position [2242, 0]
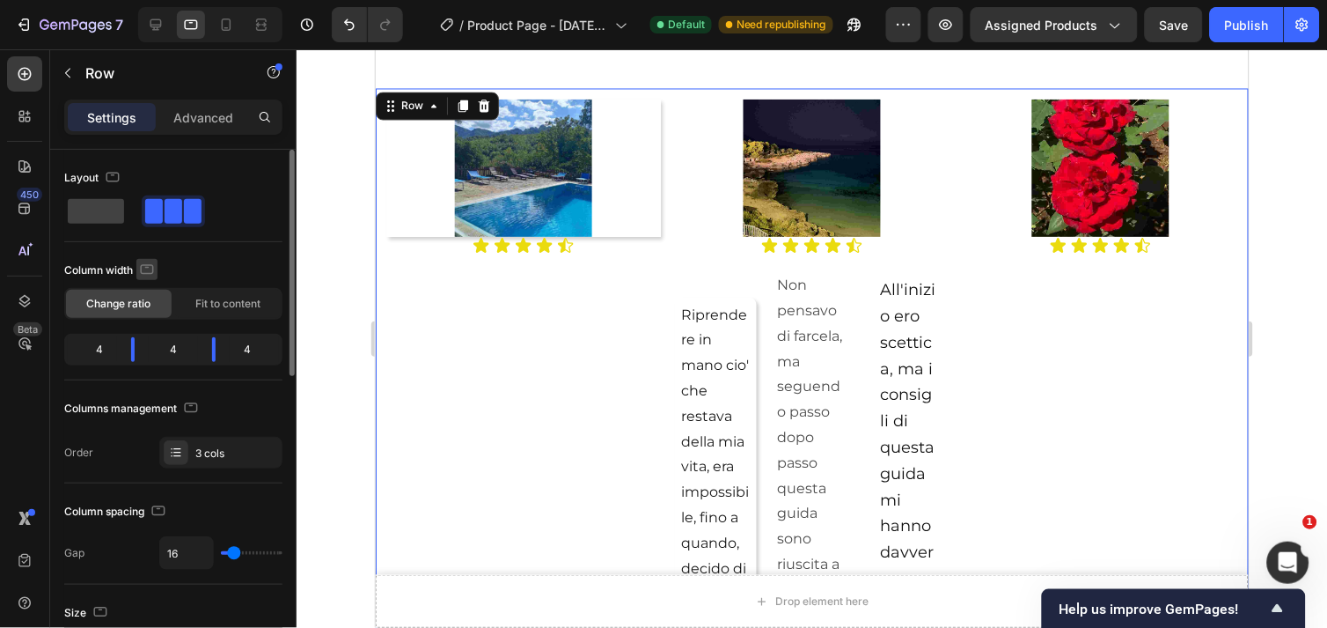
click at [146, 270] on icon "button" at bounding box center [147, 270] width 18 height 18
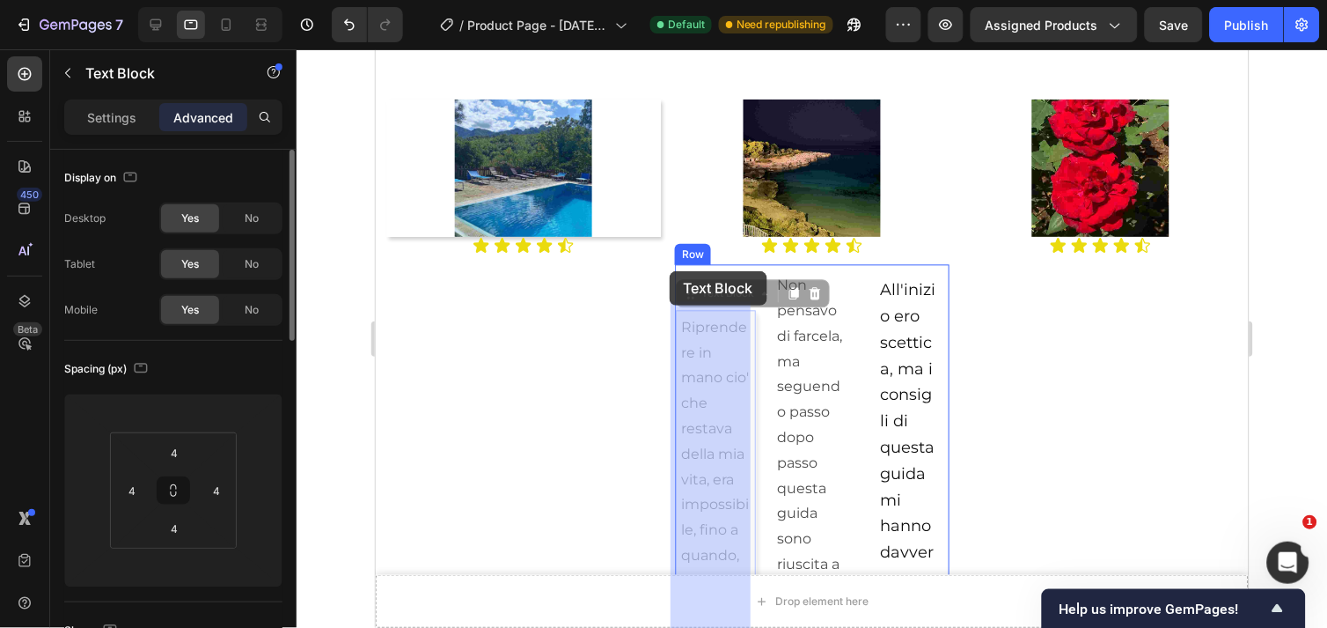
drag, startPoint x: 703, startPoint y: 340, endPoint x: 669, endPoint y: 270, distance: 77.5
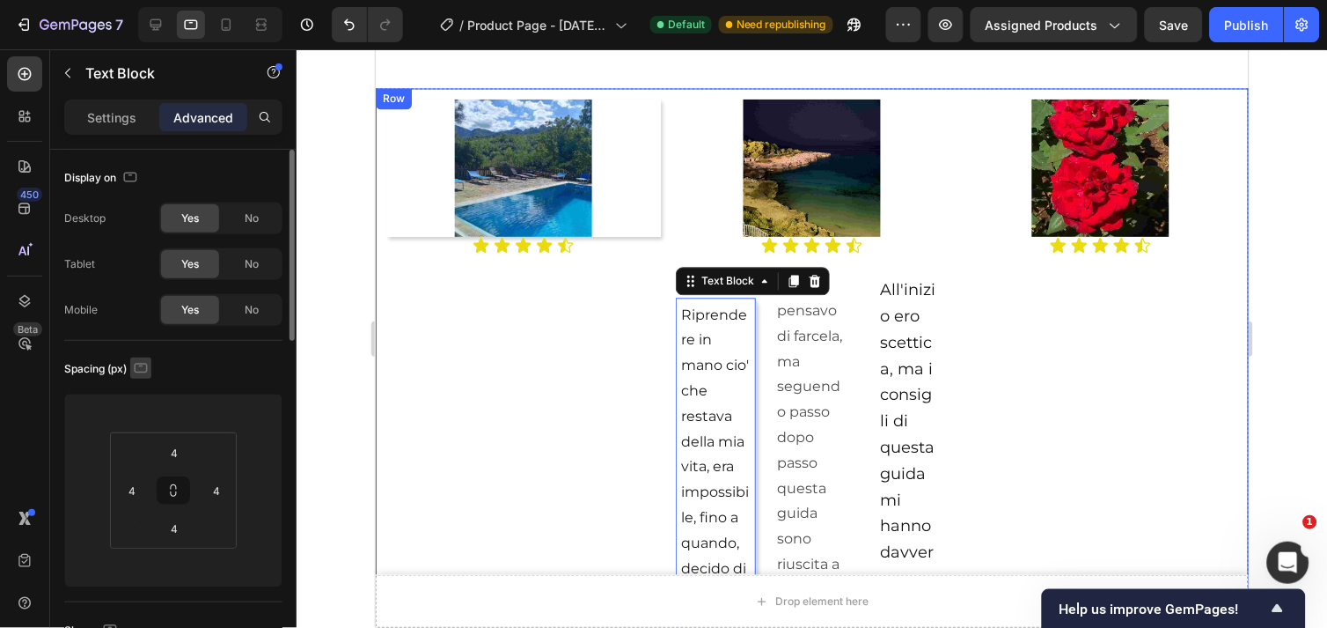
click at [144, 368] on icon "button" at bounding box center [141, 368] width 18 height 18
click at [139, 392] on icon "button" at bounding box center [145, 396] width 18 height 18
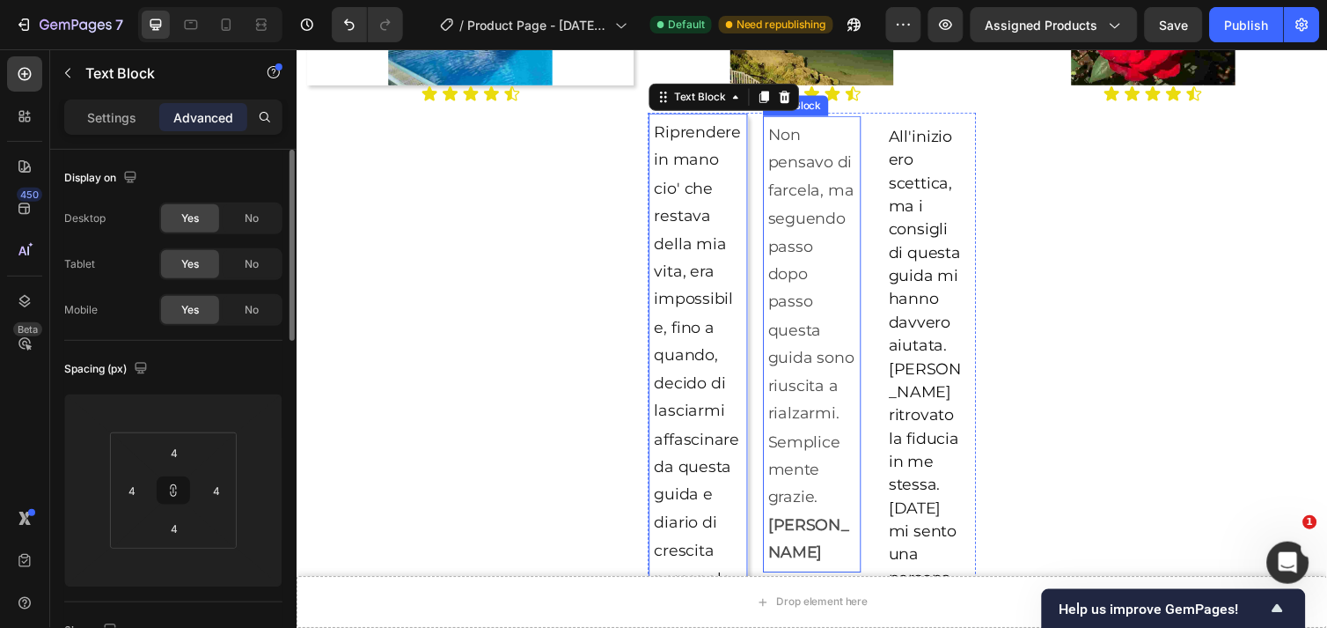
scroll to position [2348, 0]
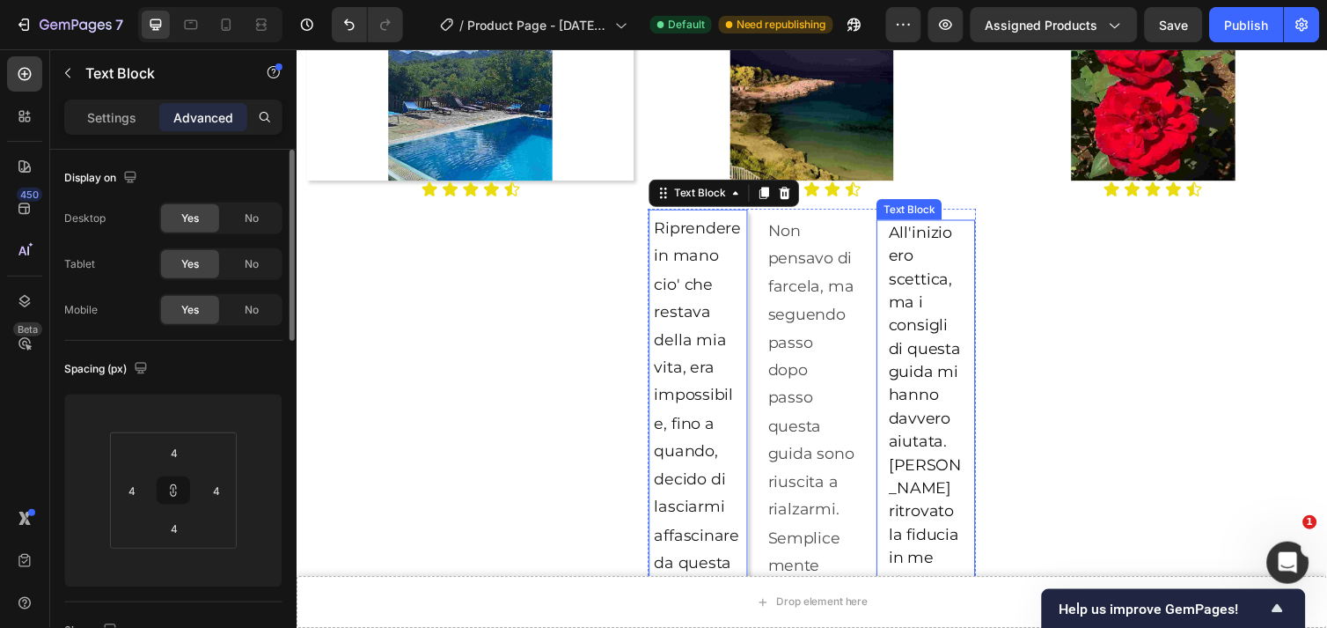
click at [969, 234] on div "All'inizio ero scettica, ma i consigli di questa guida mi hanno davvero aiutata…" at bounding box center [939, 522] width 79 height 599
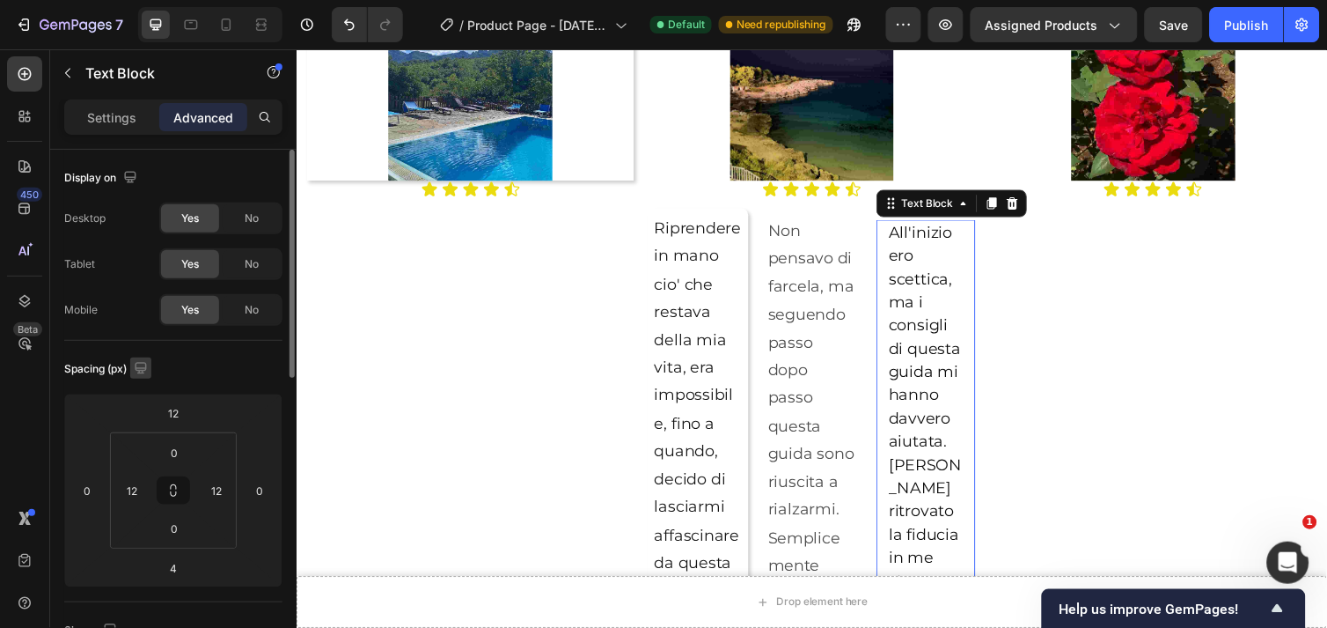
click at [143, 367] on icon "button" at bounding box center [140, 367] width 11 height 11
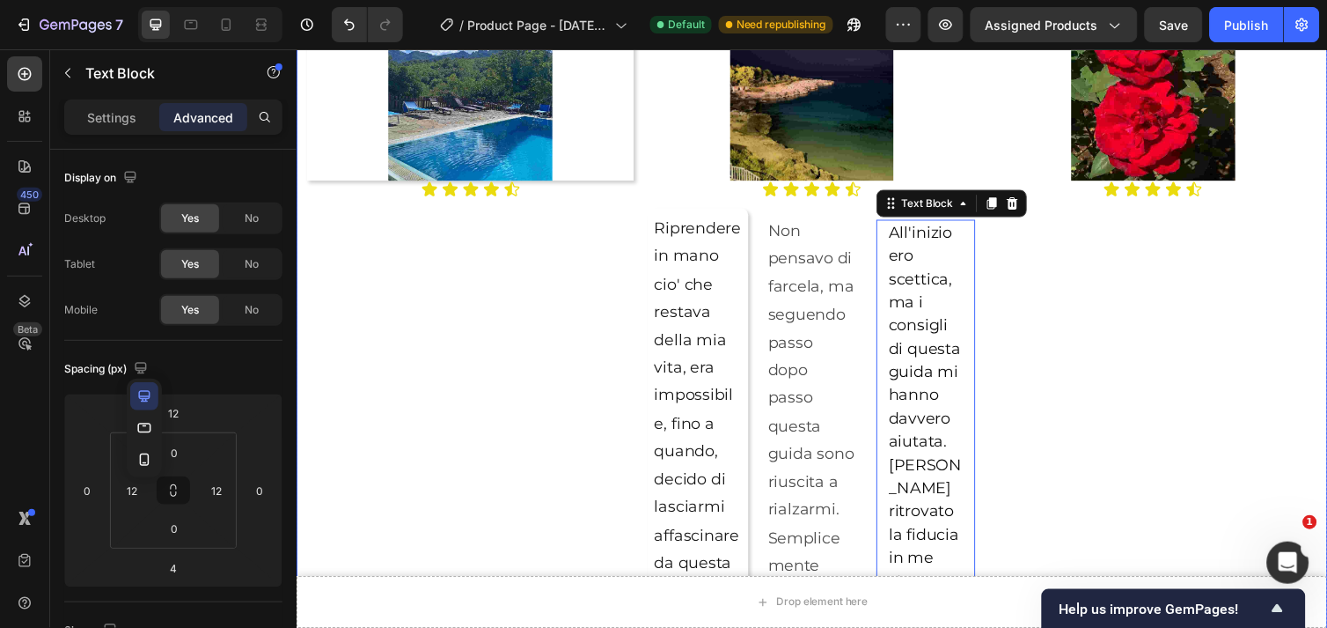
click at [1139, 332] on div "Image Icon Icon Icon Icon Icon Icon List" at bounding box center [1173, 547] width 335 height 1064
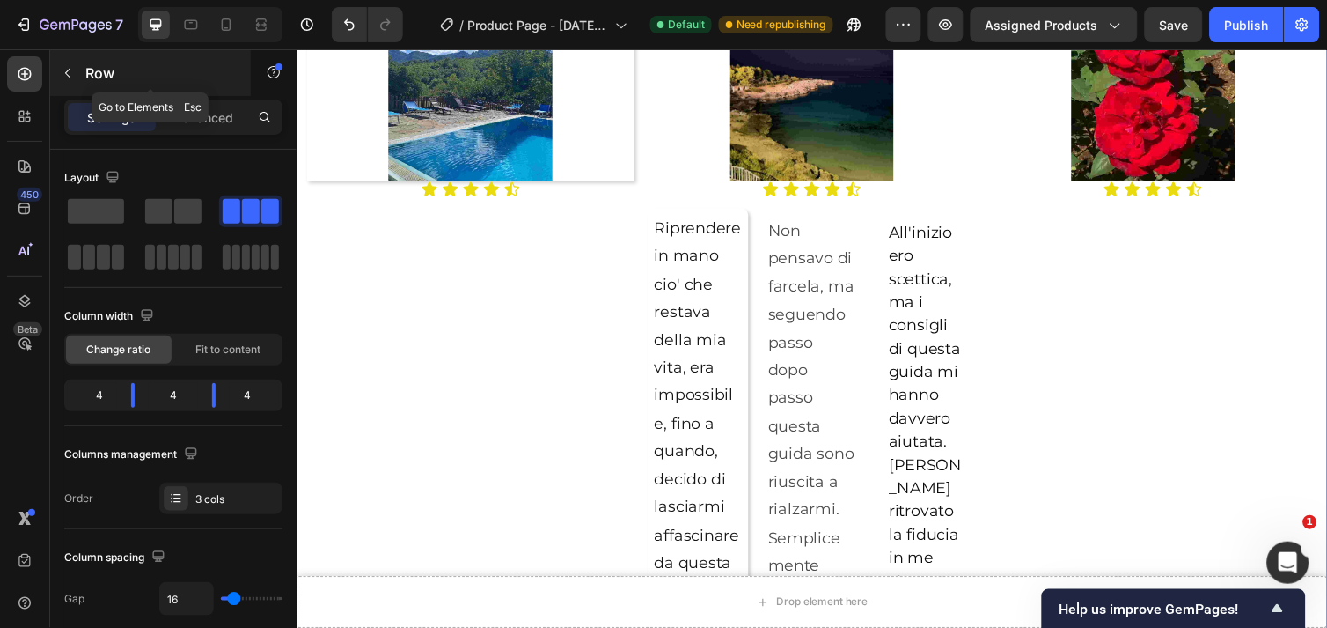
click at [71, 75] on icon "button" at bounding box center [68, 73] width 14 height 14
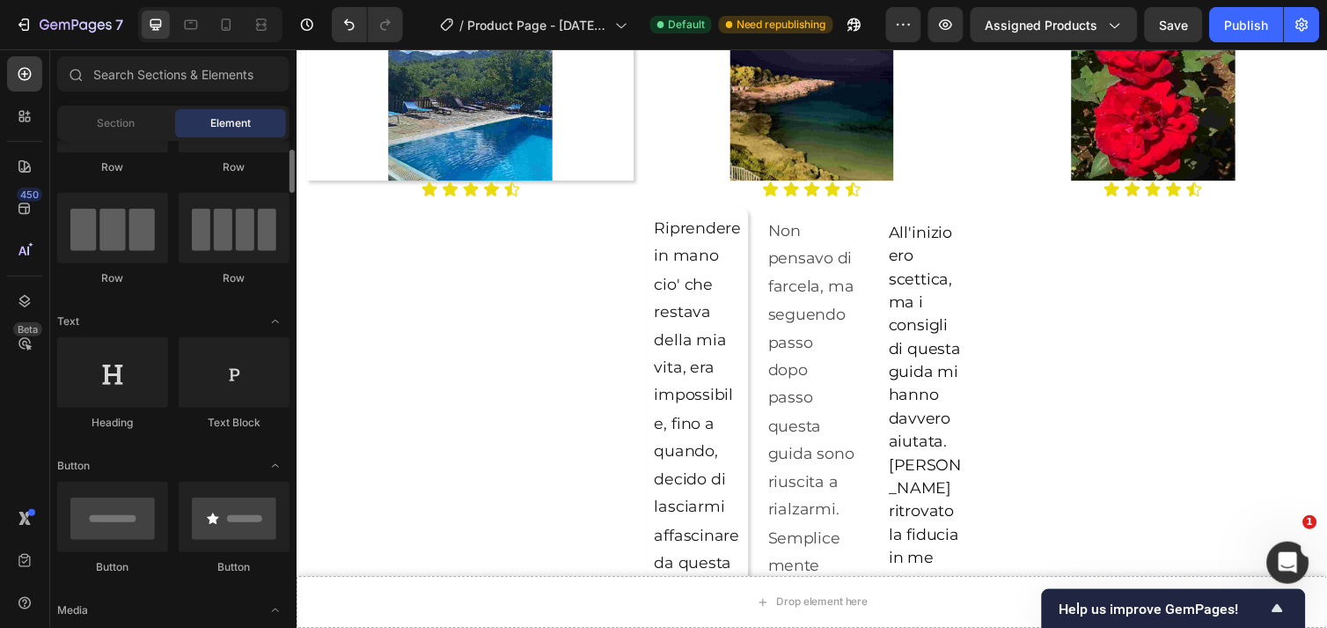
scroll to position [0, 0]
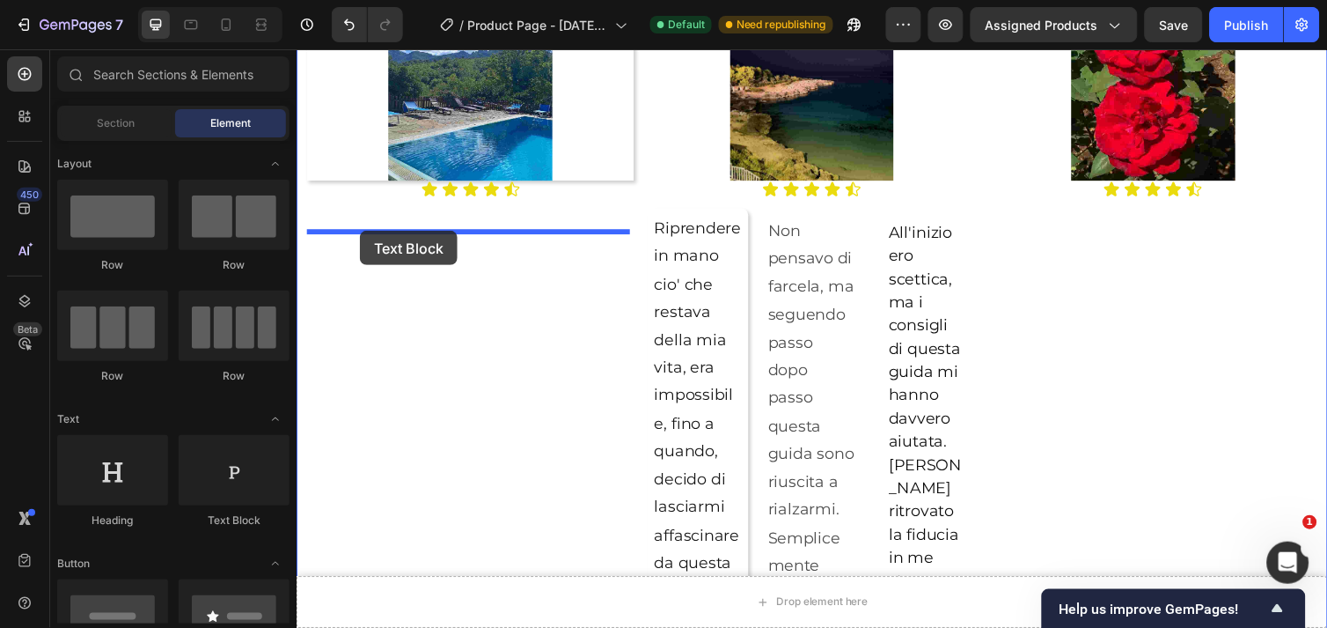
drag, startPoint x: 504, startPoint y: 528, endPoint x: 361, endPoint y: 234, distance: 327.1
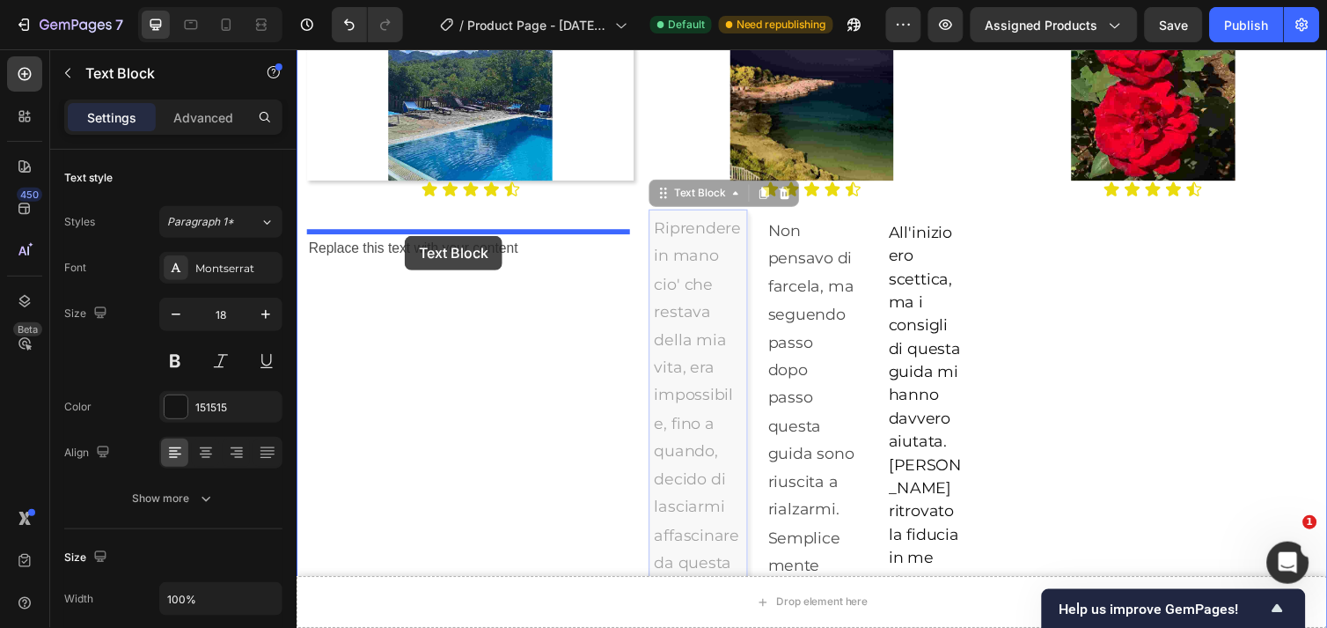
drag, startPoint x: 701, startPoint y: 321, endPoint x: 407, endPoint y: 239, distance: 305.2
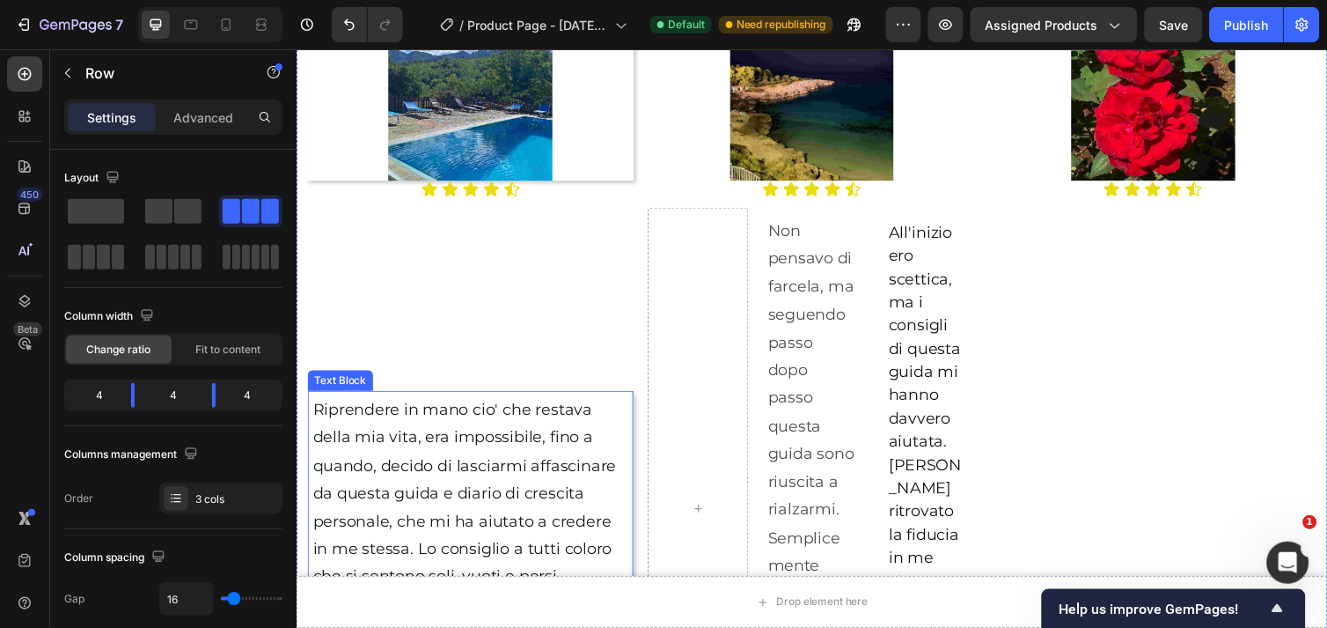
scroll to position [2445, 0]
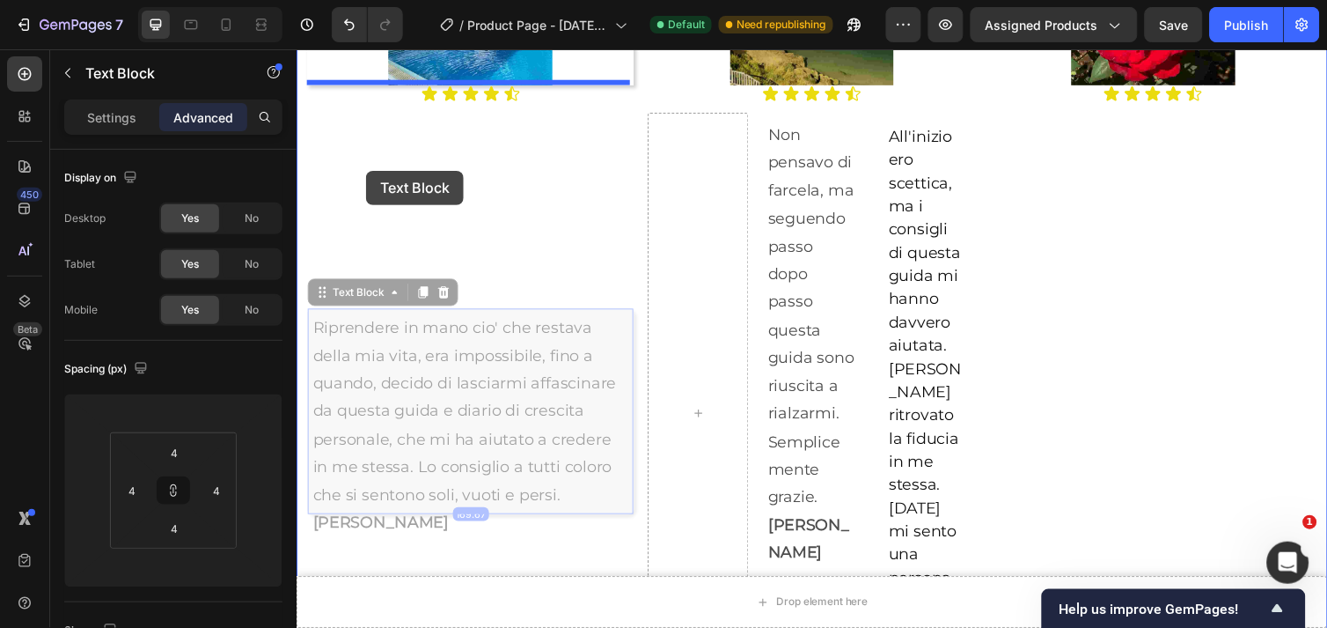
drag, startPoint x: 467, startPoint y: 397, endPoint x: 367, endPoint y: 173, distance: 245.5
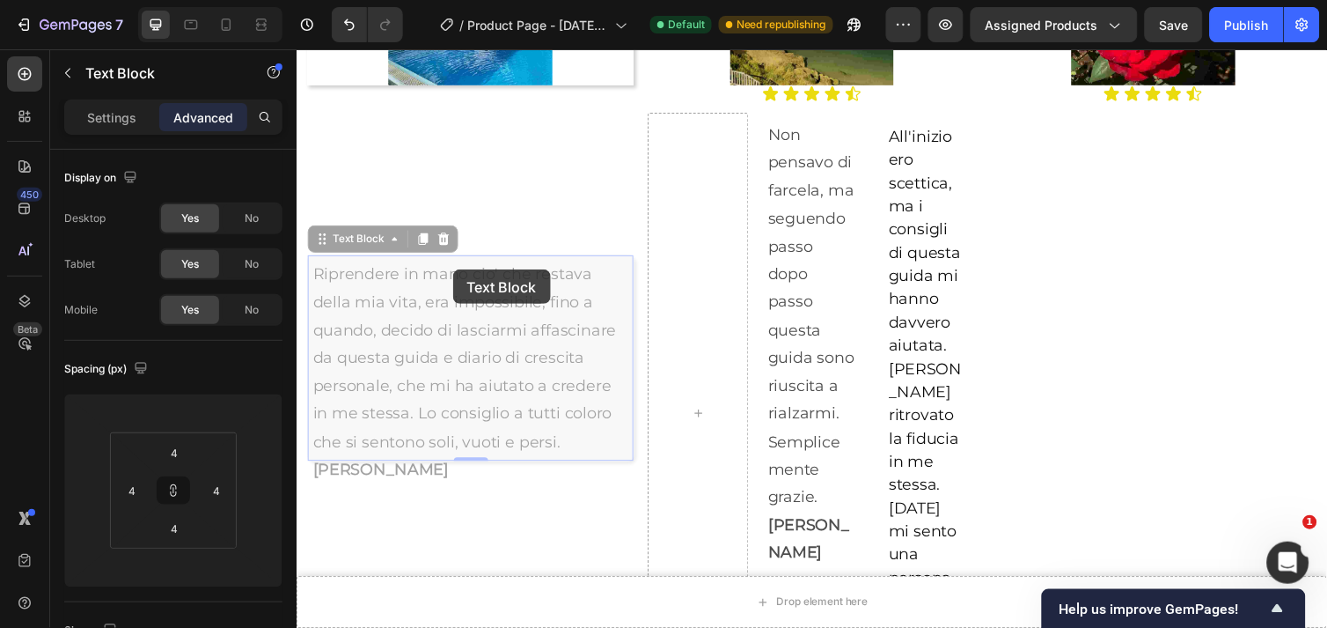
scroll to position [2318, 0]
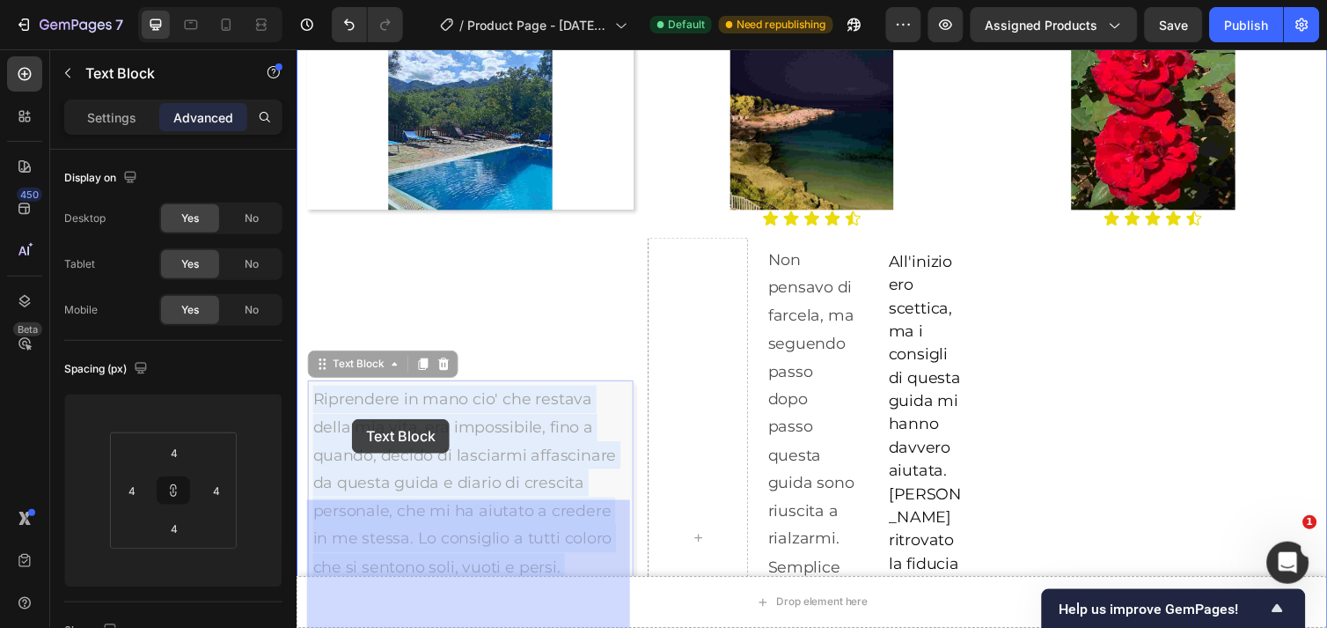
drag, startPoint x: 471, startPoint y: 354, endPoint x: 353, endPoint y: 427, distance: 138.7
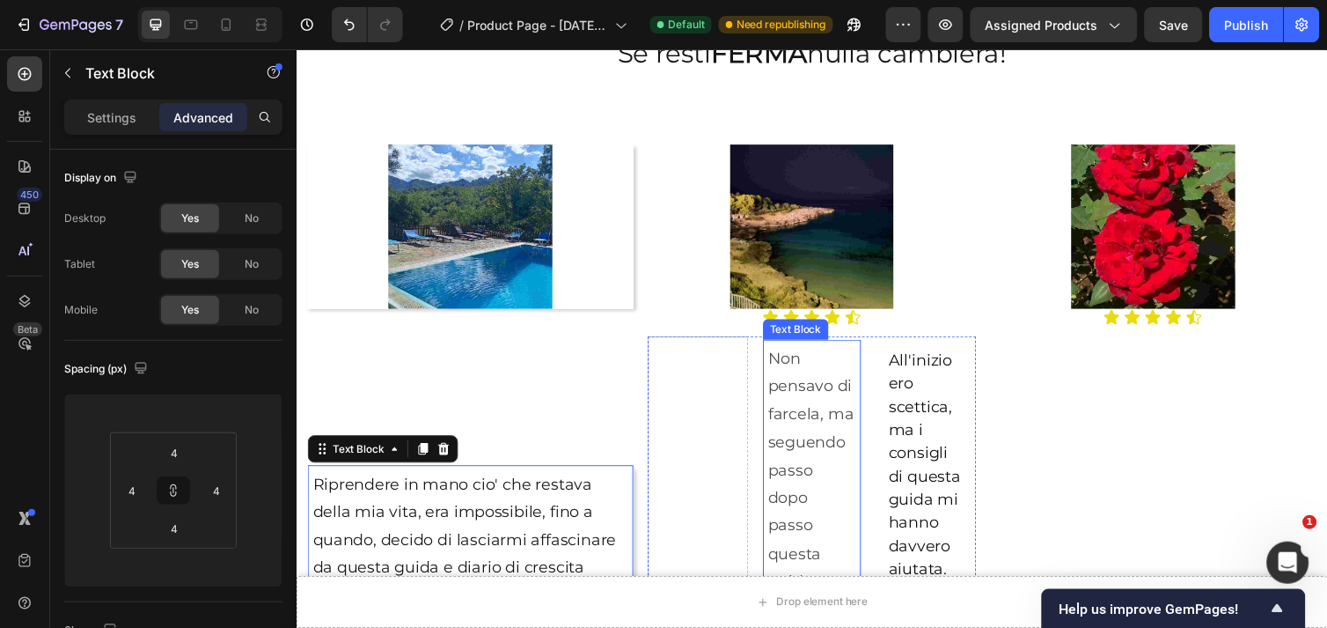
scroll to position [2122, 0]
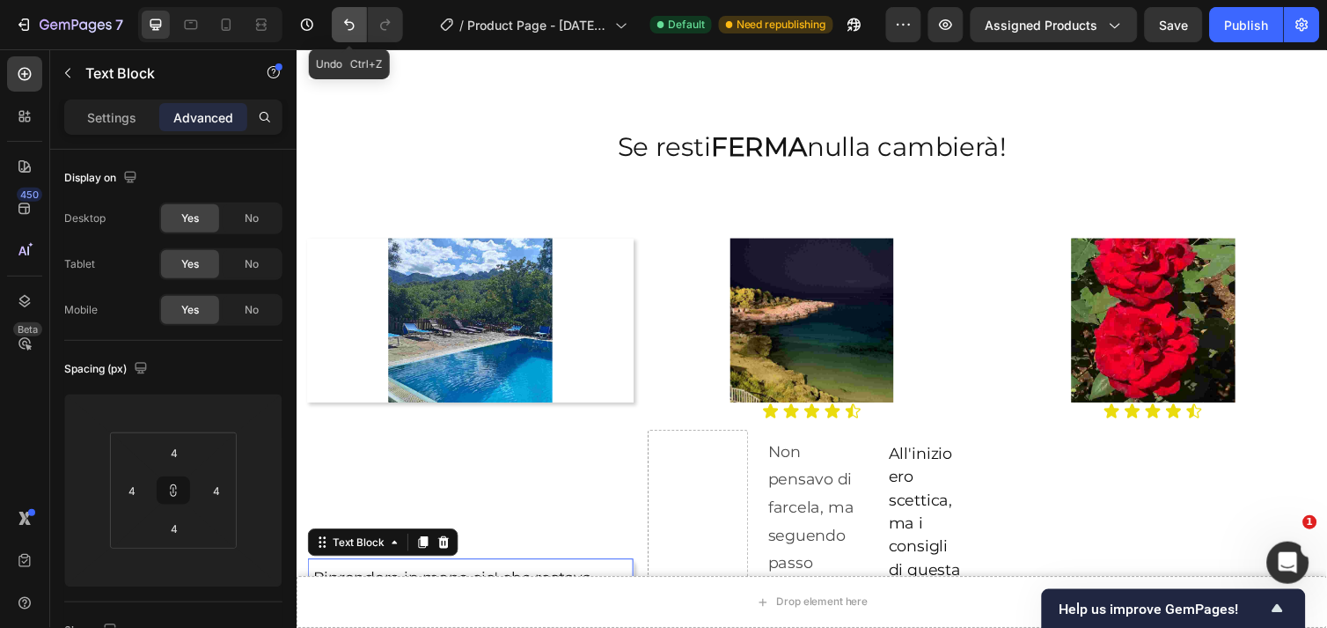
click at [341, 32] on icon "Undo/Redo" at bounding box center [350, 25] width 18 height 18
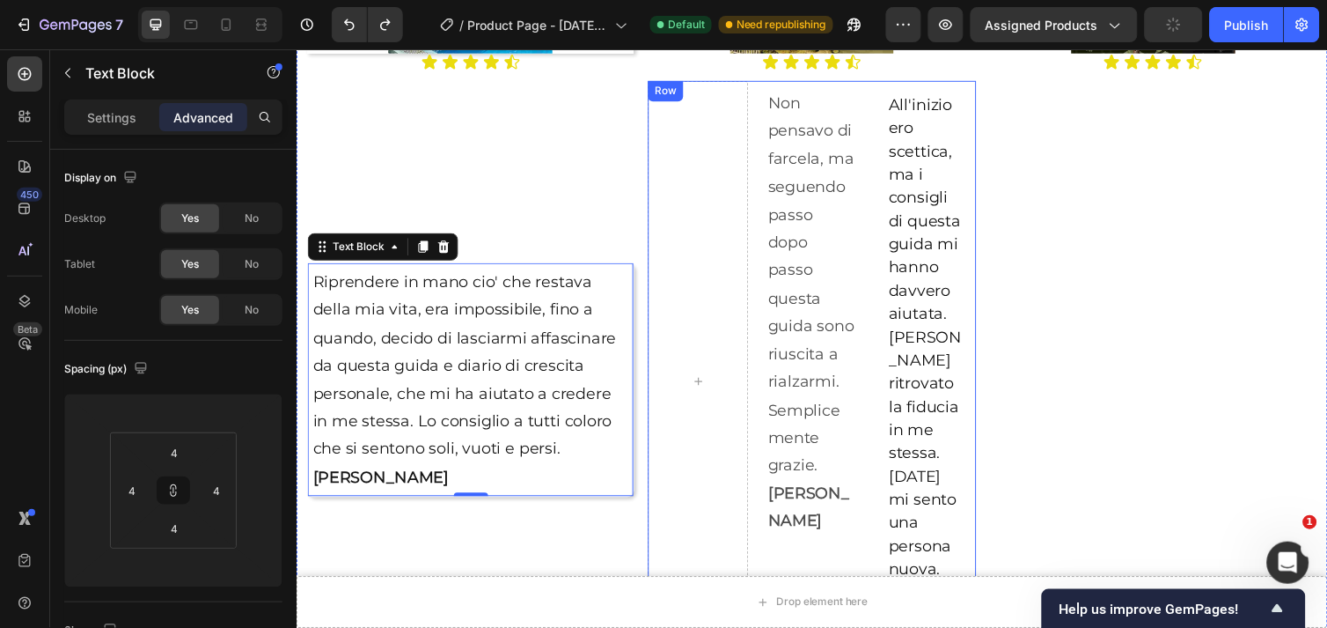
scroll to position [2513, 0]
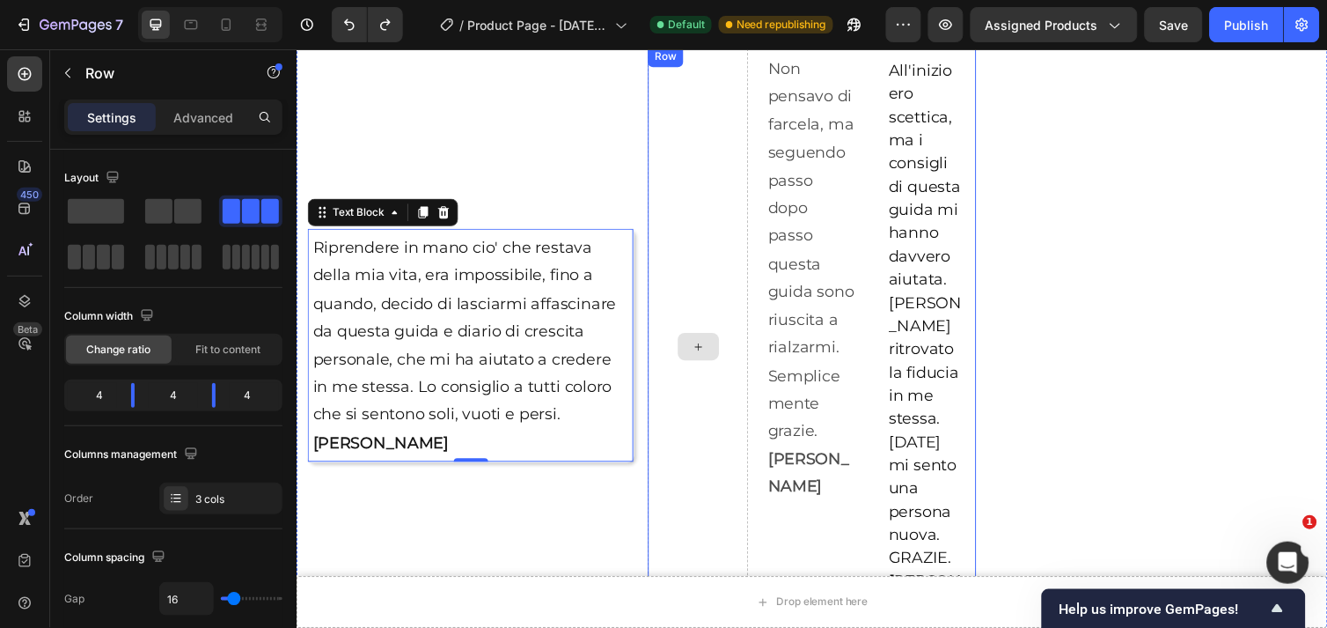
click at [714, 237] on div at bounding box center [707, 353] width 102 height 614
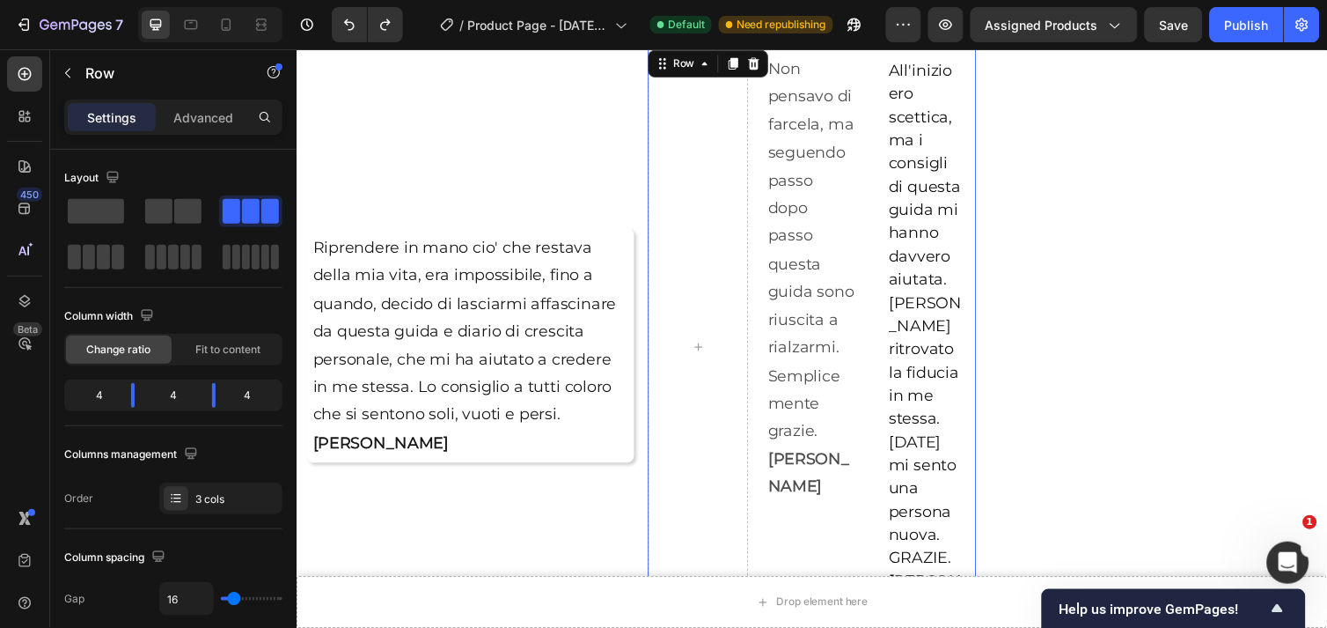
scroll to position [2318, 0]
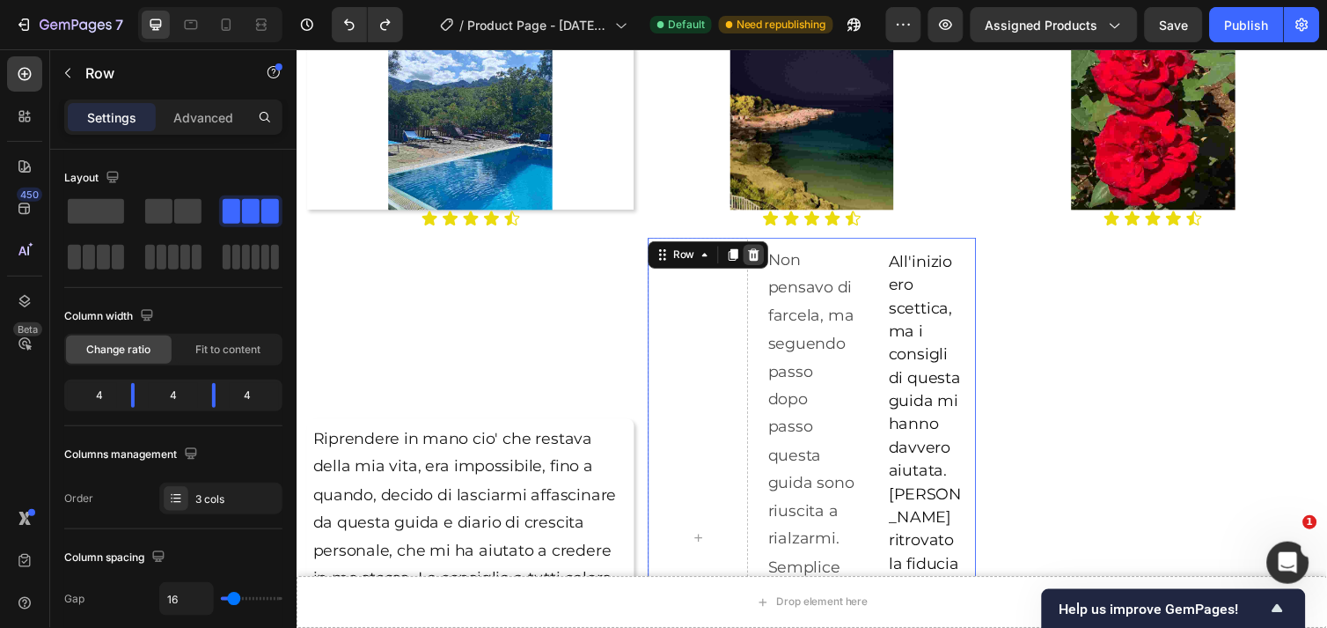
click at [763, 257] on icon at bounding box center [764, 259] width 11 height 12
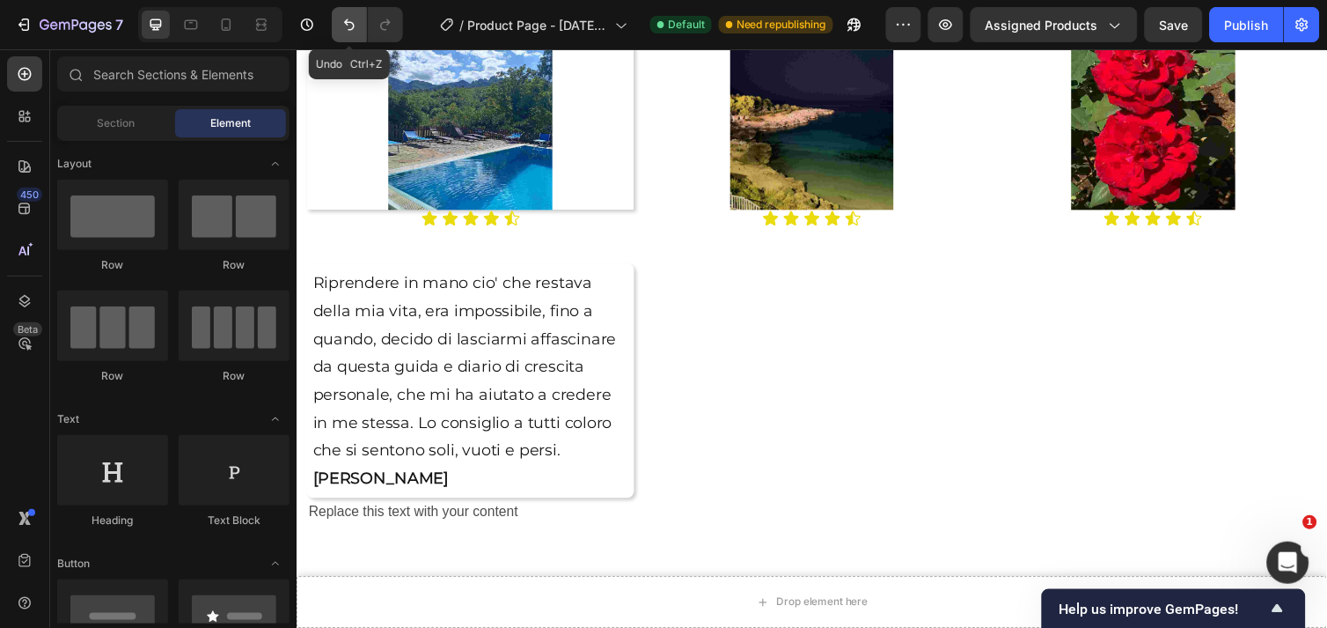
click at [348, 22] on icon "Undo/Redo" at bounding box center [349, 24] width 11 height 11
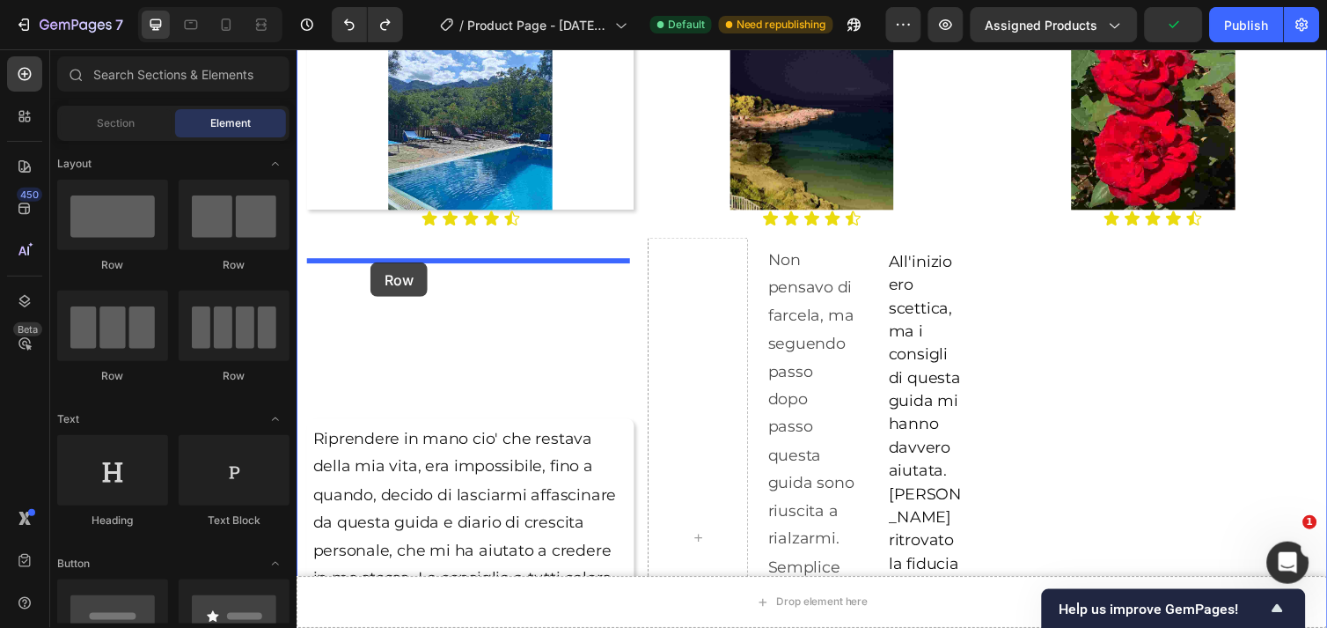
drag, startPoint x: 403, startPoint y: 278, endPoint x: 371, endPoint y: 267, distance: 33.7
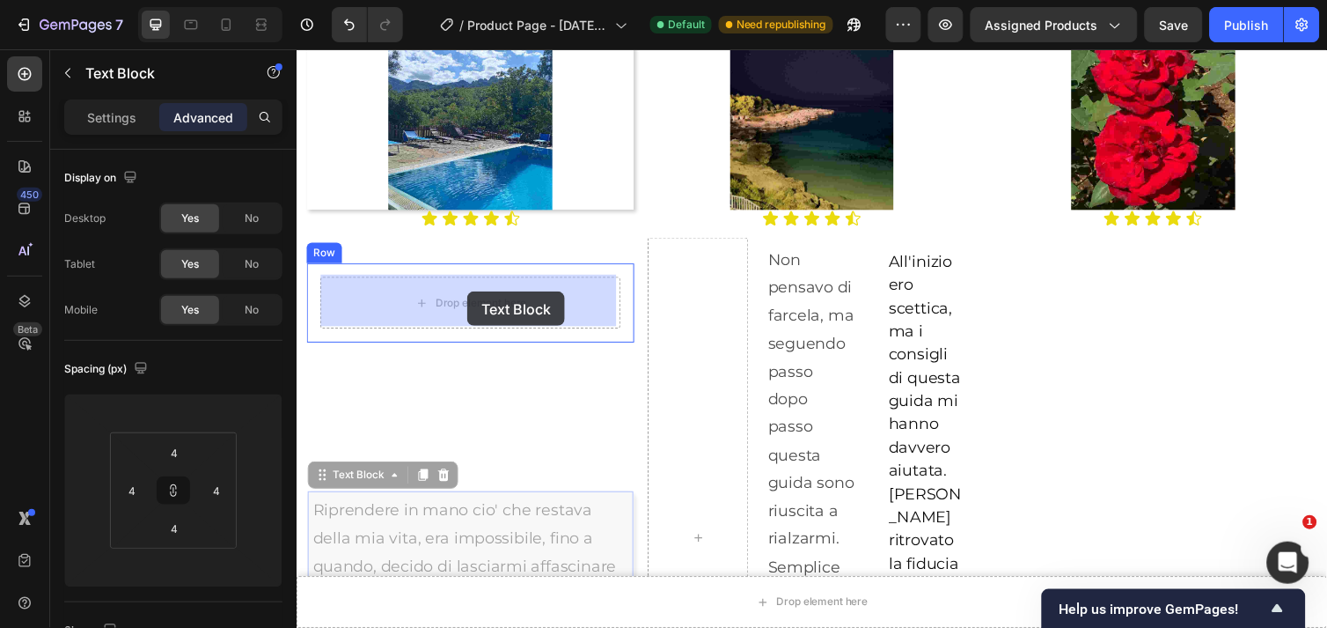
drag, startPoint x: 487, startPoint y: 551, endPoint x: 468, endPoint y: 306, distance: 245.4
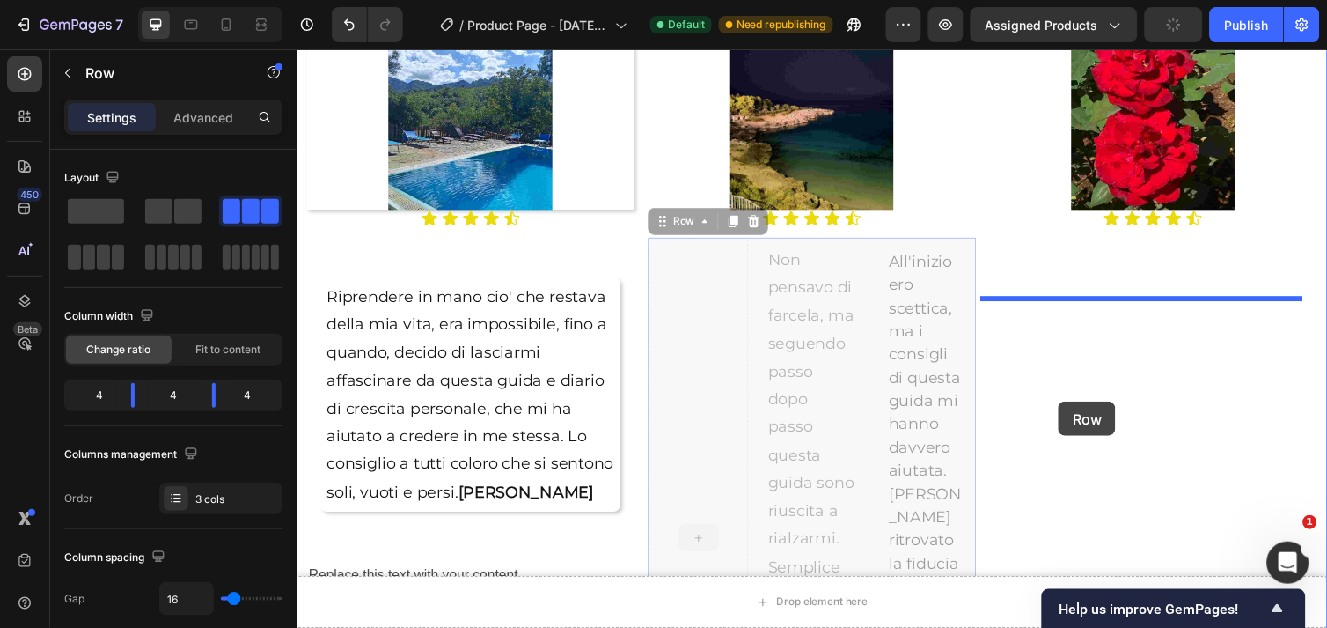
drag, startPoint x: 670, startPoint y: 362, endPoint x: 1076, endPoint y: 409, distance: 409.4
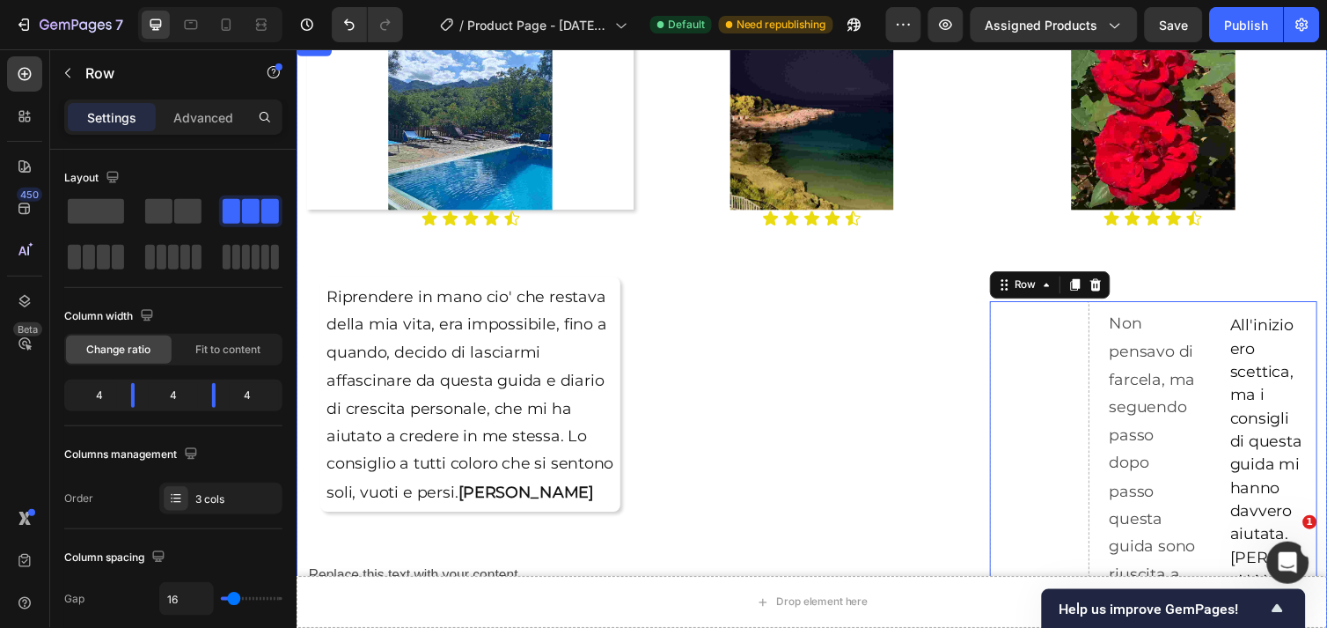
drag, startPoint x: 408, startPoint y: 264, endPoint x: 795, endPoint y: 291, distance: 388.3
click at [750, 424] on div "Image Icon Icon Icon Icon Icon Icon List" at bounding box center [823, 483] width 335 height 876
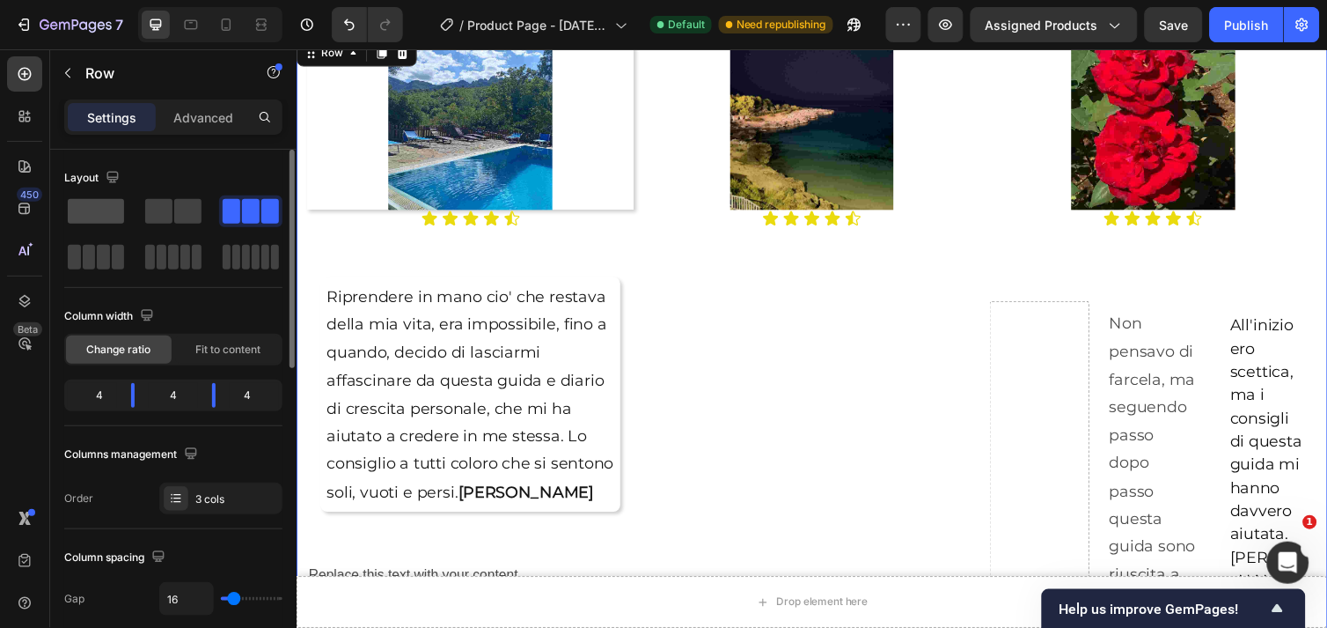
click at [92, 209] on span at bounding box center [96, 211] width 56 height 25
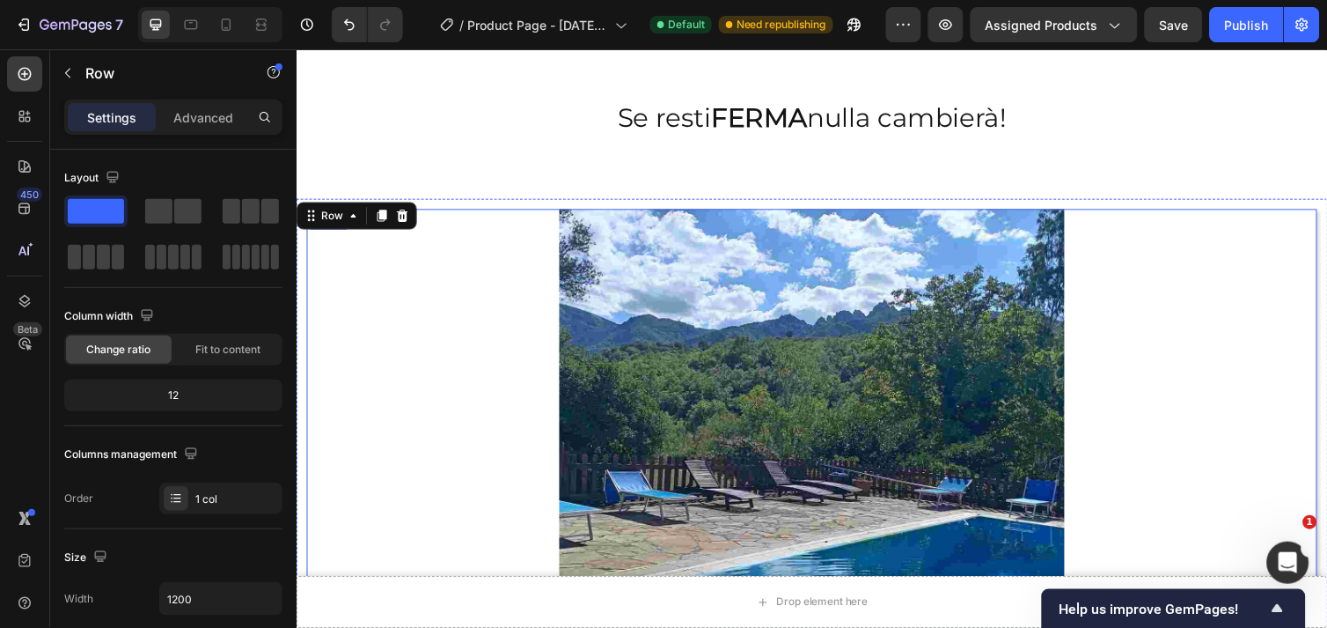
scroll to position [1926, 0]
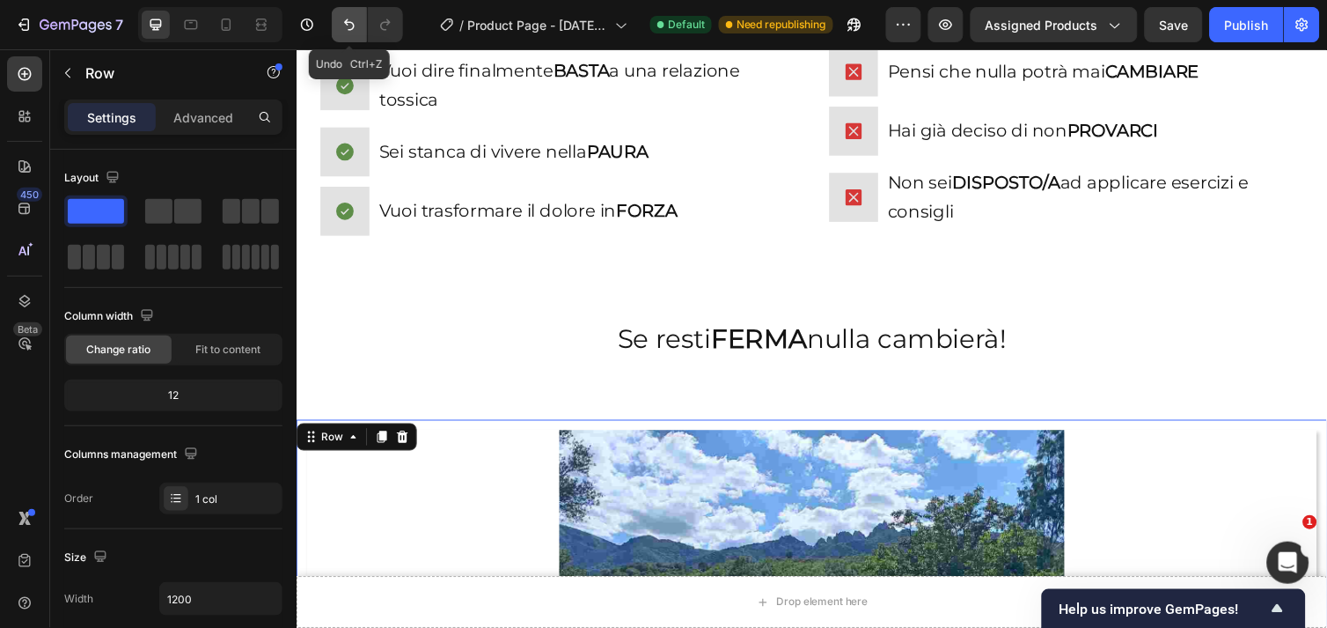
click at [346, 23] on icon "Undo/Redo" at bounding box center [349, 24] width 11 height 11
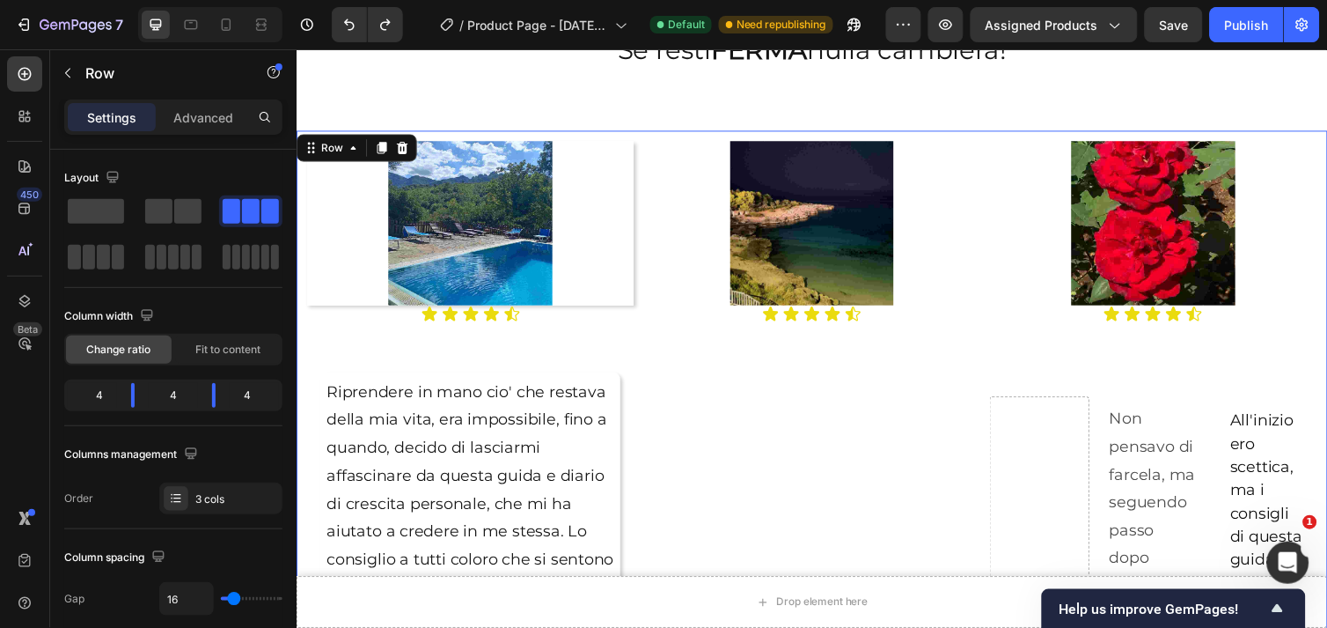
scroll to position [2415, 0]
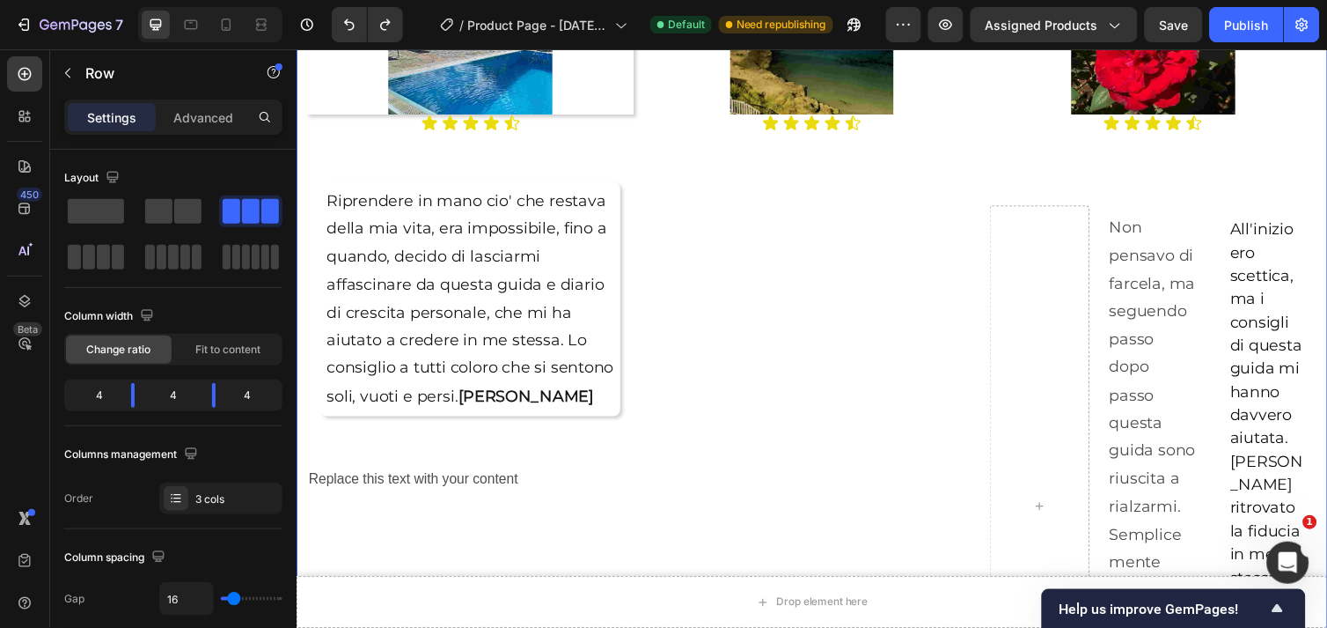
click at [758, 296] on div "Image Icon Icon Icon Icon Icon Icon List" at bounding box center [823, 385] width 335 height 876
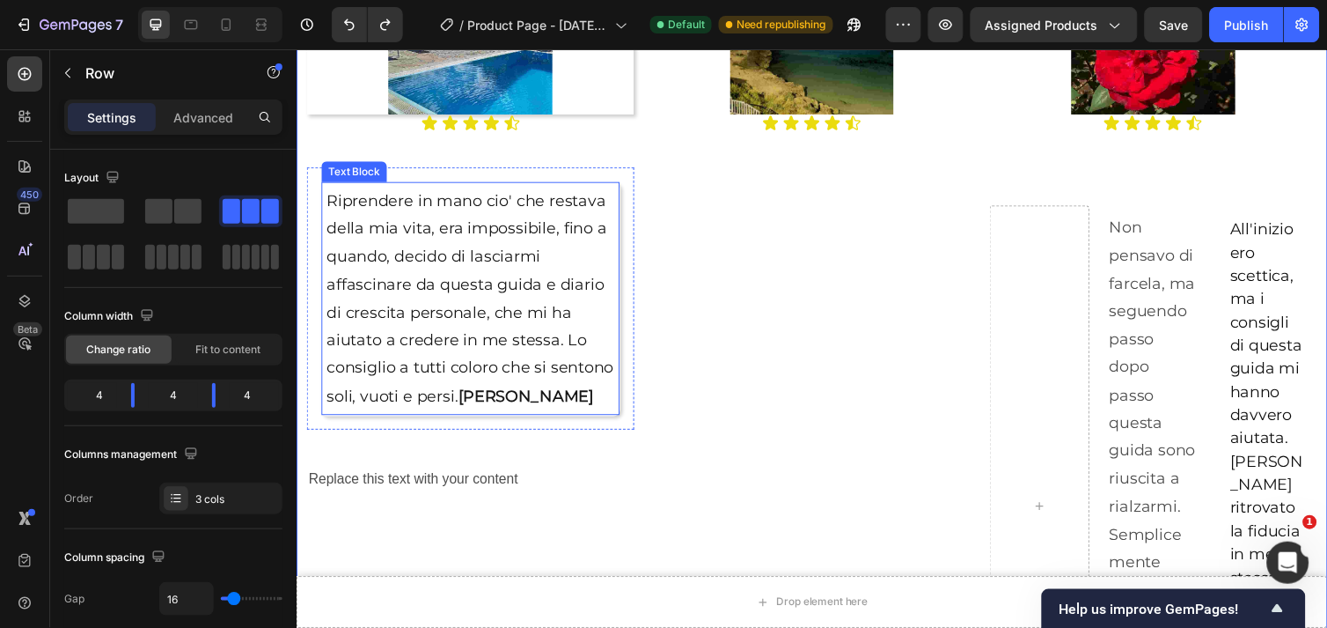
click at [563, 326] on p "Riprendere in mano cio' che restava della mia vita, era impossibile, fino a qua…" at bounding box center [474, 304] width 295 height 228
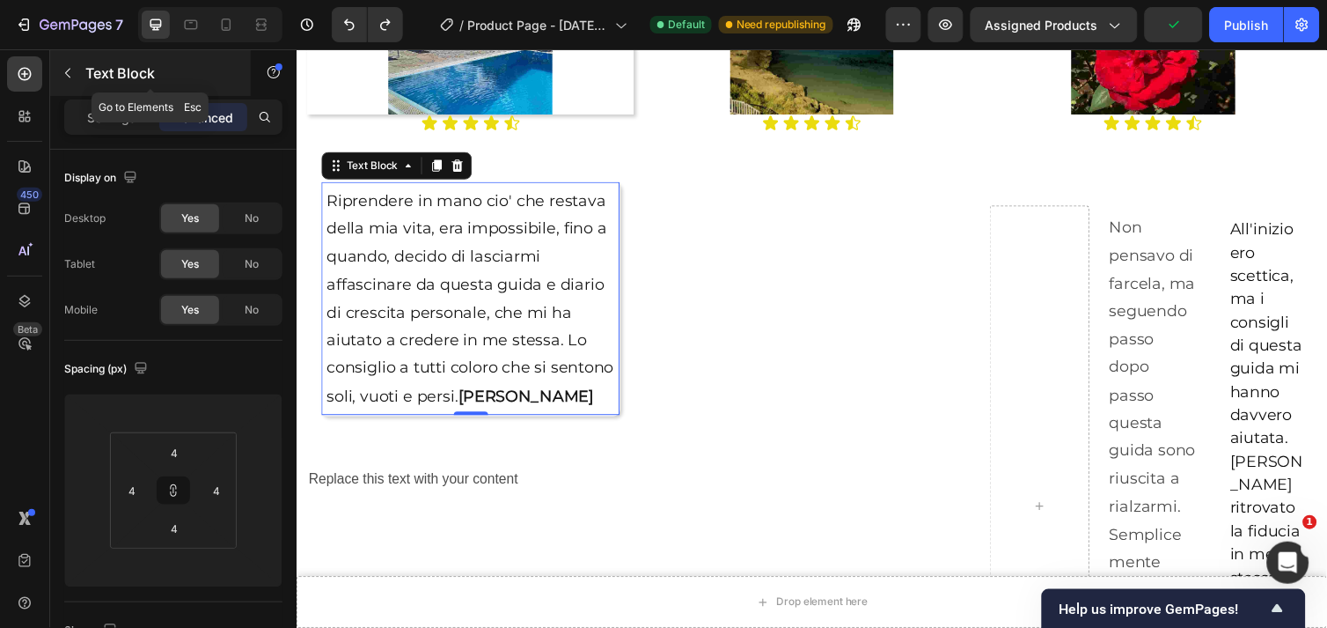
click at [64, 68] on icon "button" at bounding box center [68, 73] width 14 height 14
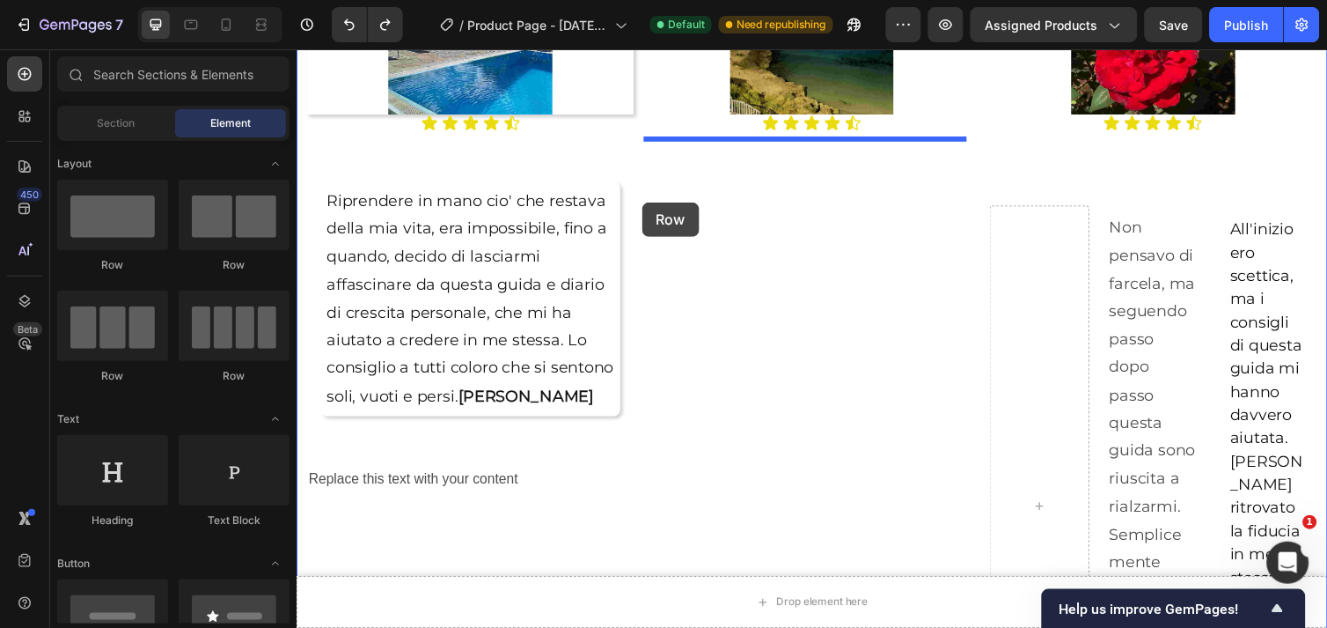
drag, startPoint x: 407, startPoint y: 274, endPoint x: 606, endPoint y: 204, distance: 210.7
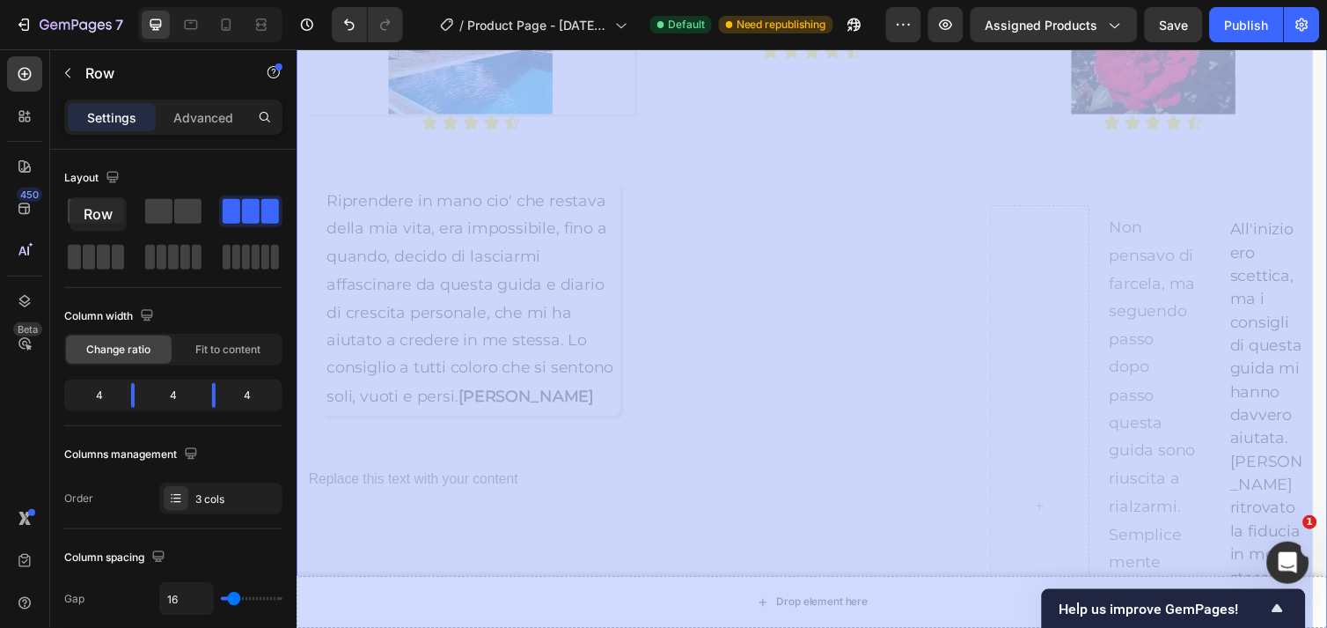
drag, startPoint x: 606, startPoint y: 204, endPoint x: 63, endPoint y: 200, distance: 542.2
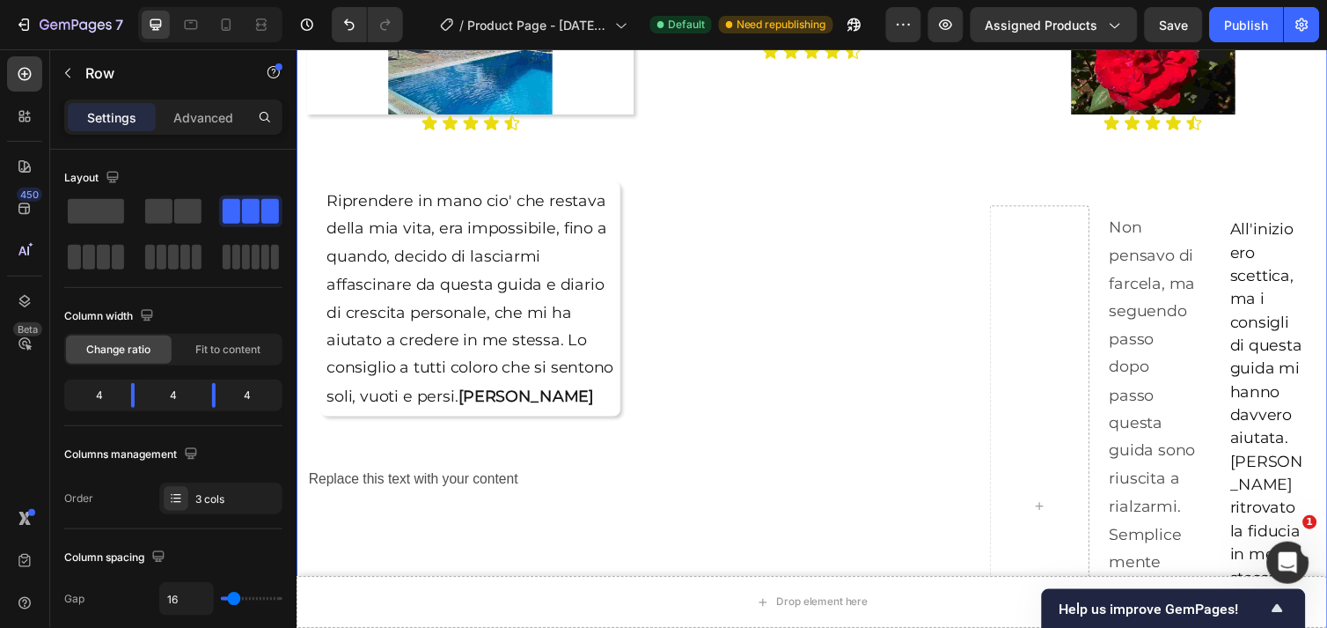
click at [865, 226] on div "Row Image Row Icon Icon Icon Icon Icon Icon List" at bounding box center [823, 385] width 335 height 876
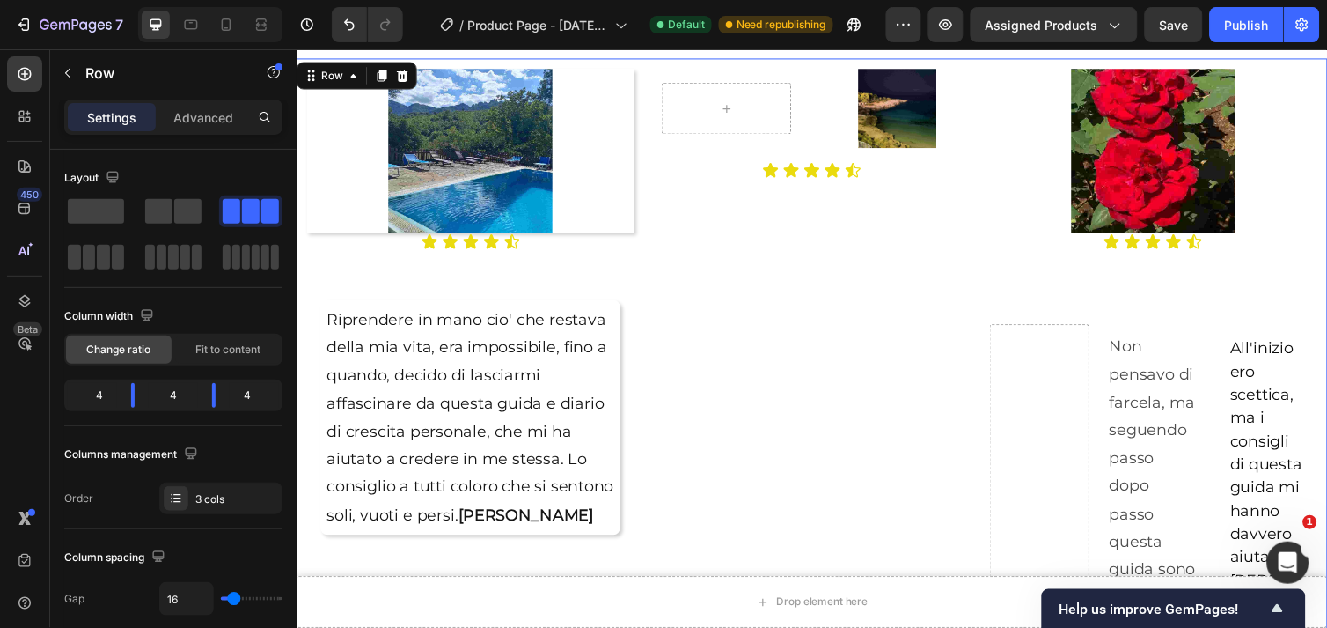
scroll to position [2220, 0]
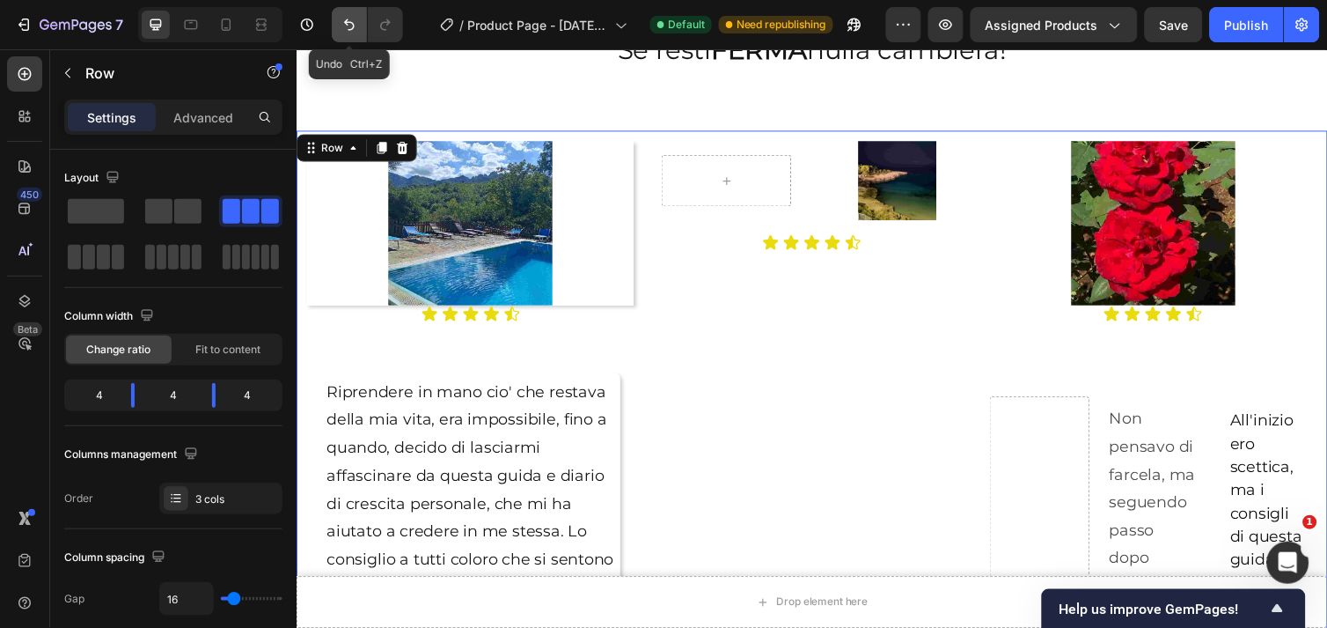
click at [352, 29] on icon "Undo/Redo" at bounding box center [349, 24] width 11 height 11
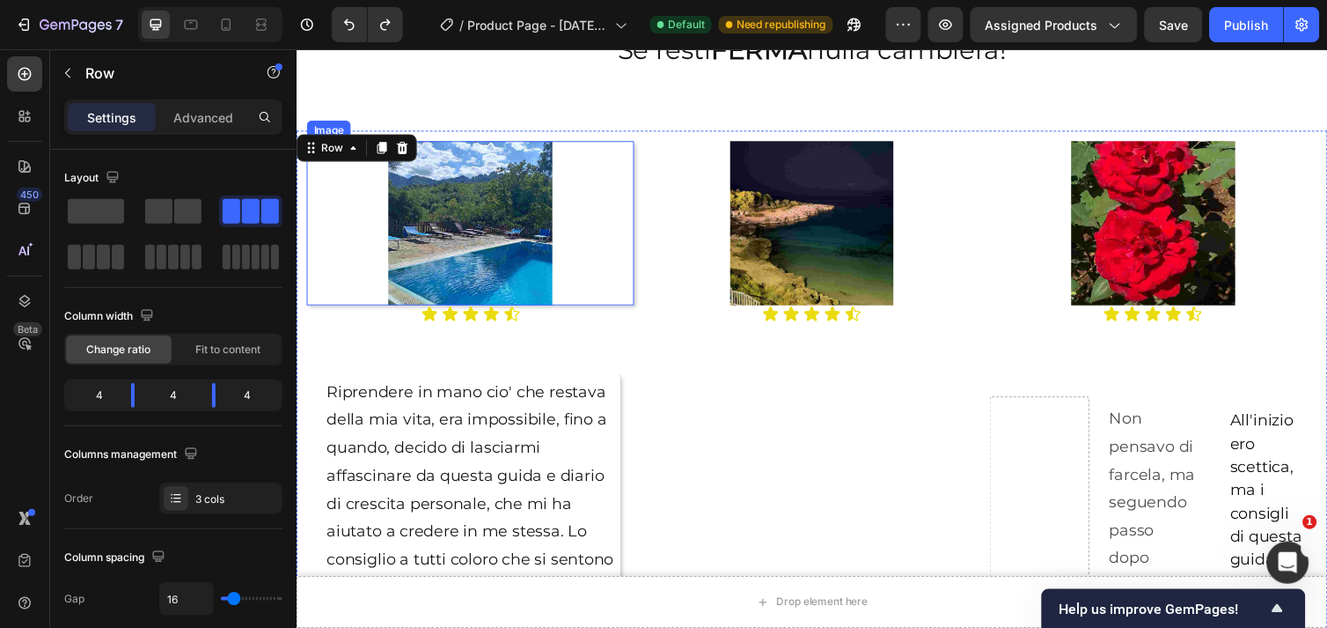
click at [560, 207] on div at bounding box center [473, 227] width 335 height 168
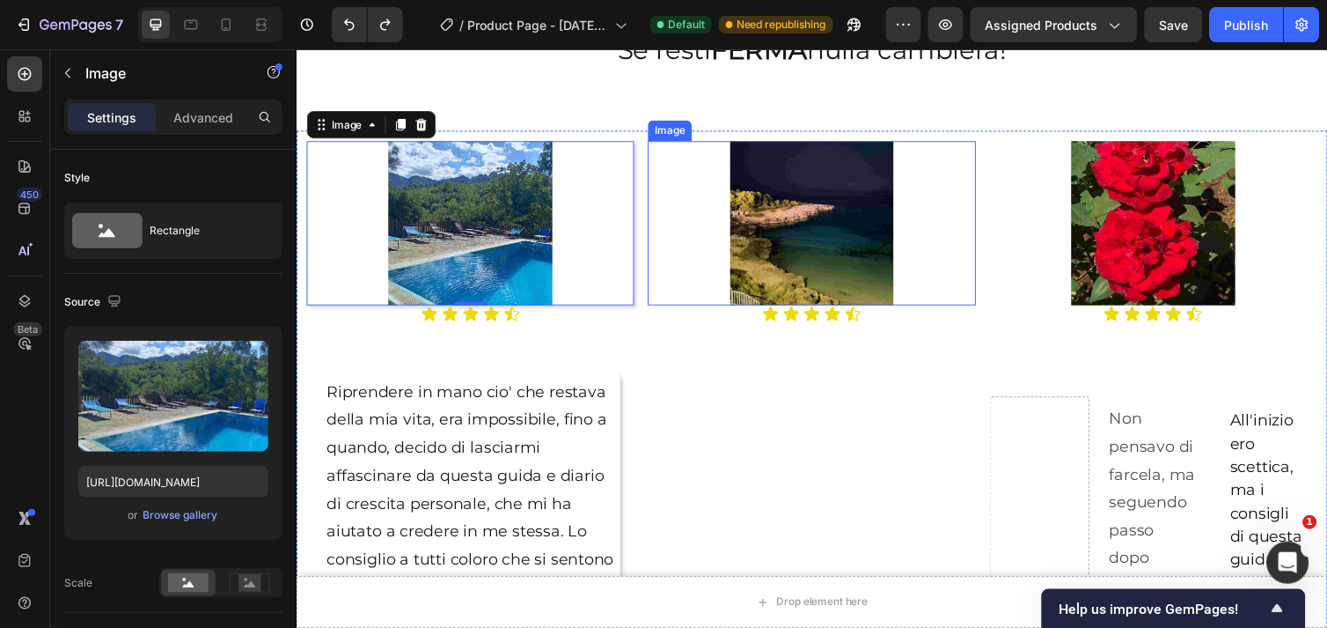
click at [684, 168] on div at bounding box center [823, 227] width 335 height 168
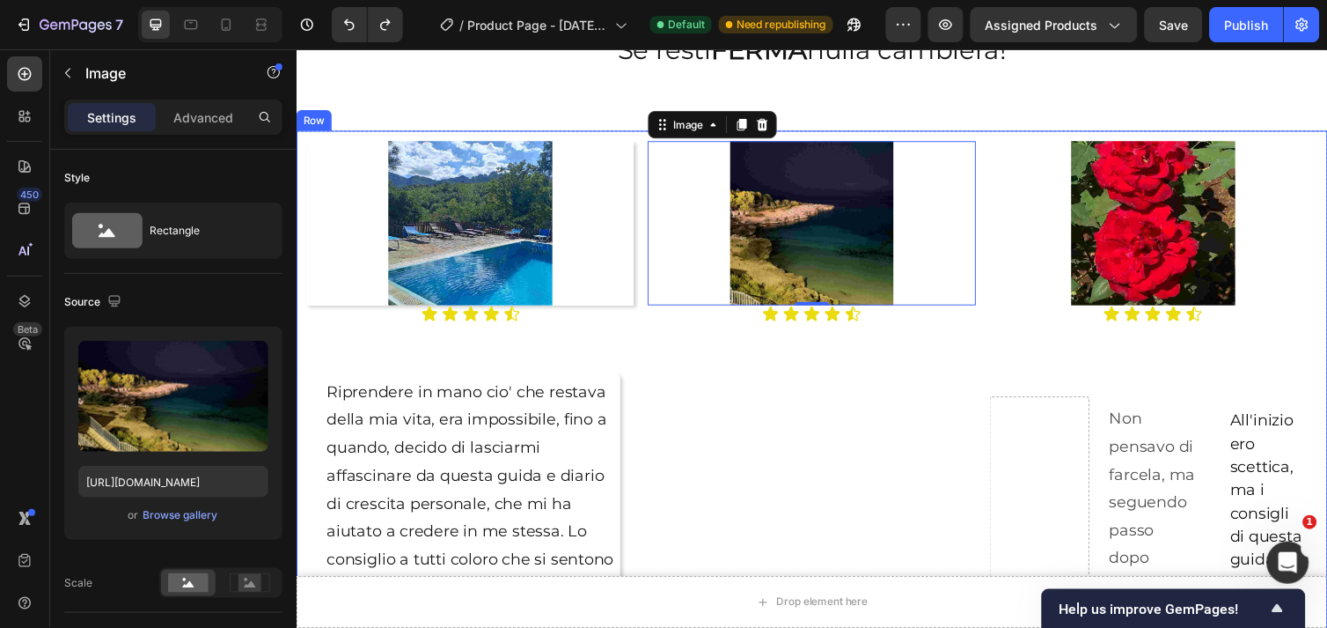
click at [687, 374] on div "Image 0 Icon Icon Icon Icon Icon Icon List" at bounding box center [823, 581] width 335 height 876
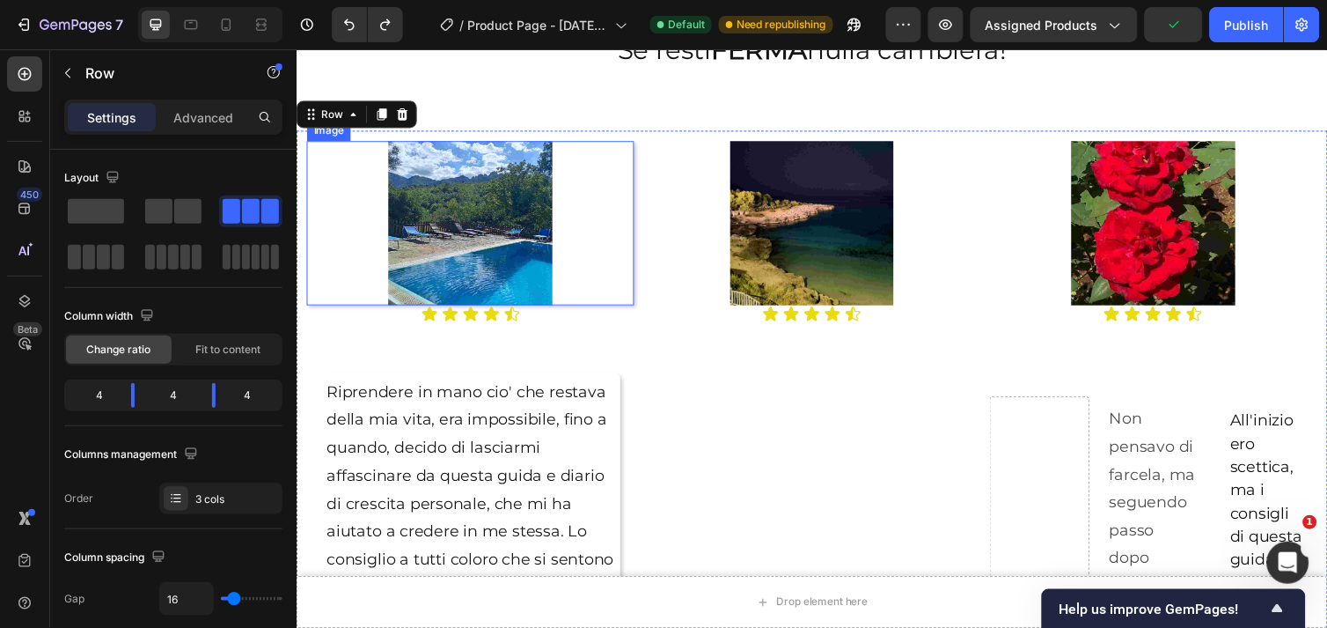
click at [635, 259] on div at bounding box center [473, 227] width 335 height 168
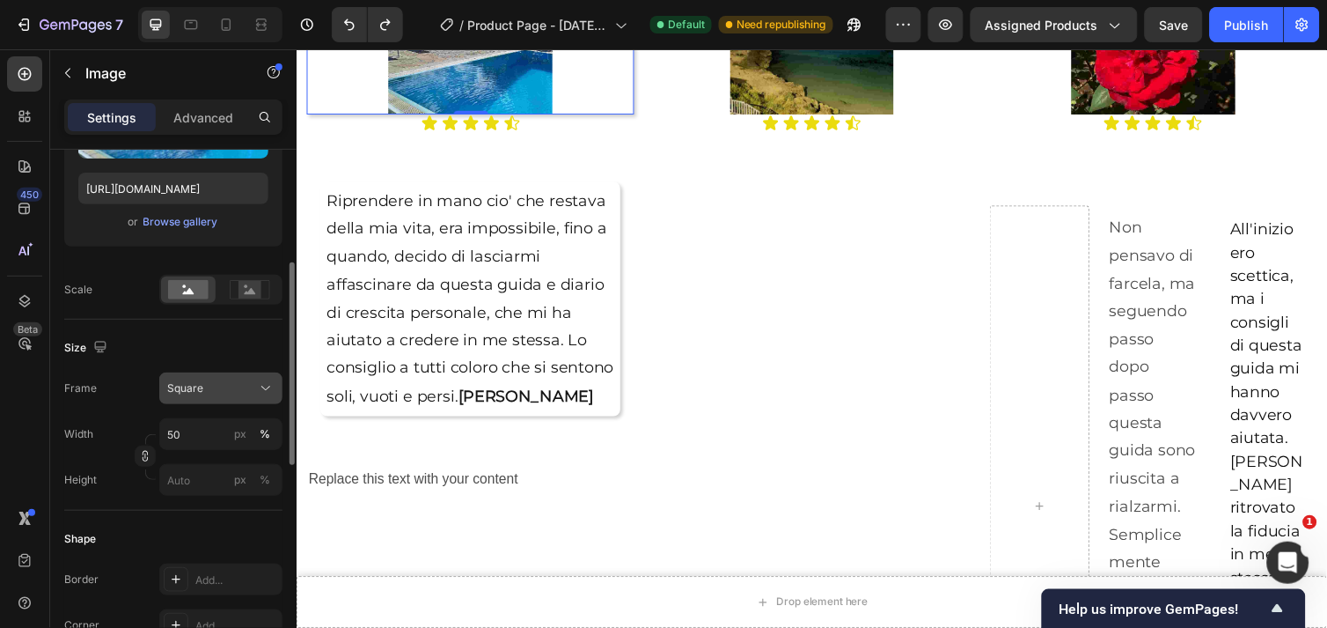
scroll to position [391, 0]
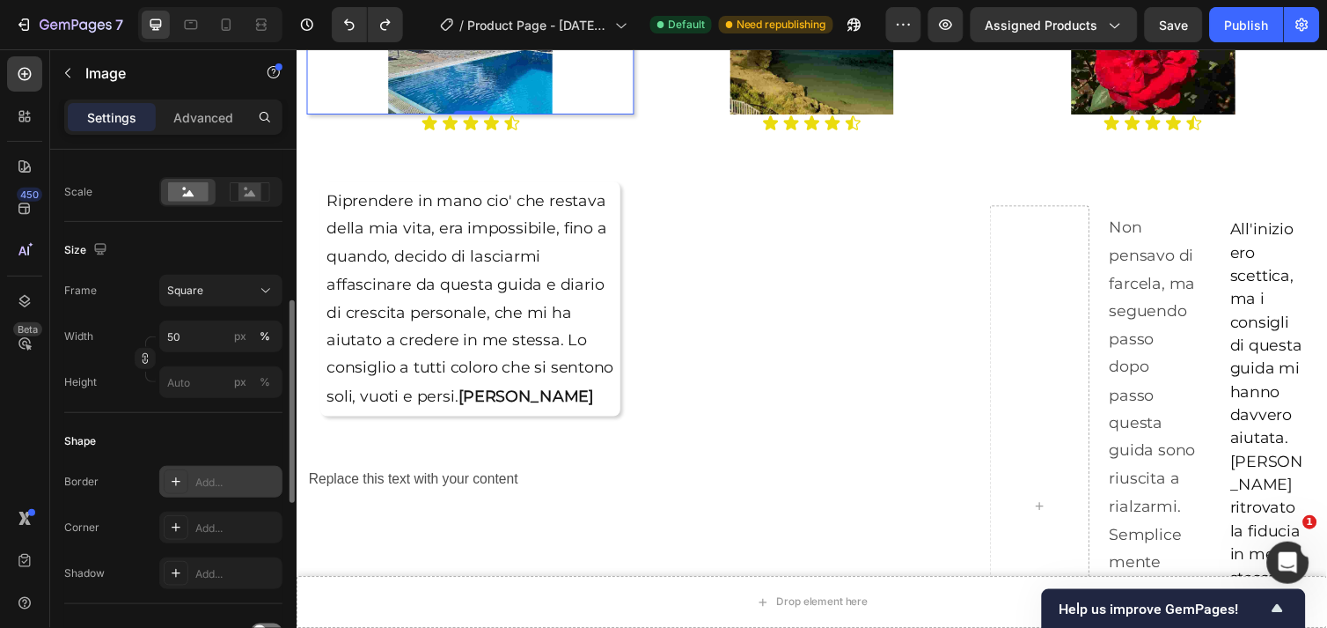
click at [233, 486] on div "Add..." at bounding box center [236, 482] width 83 height 16
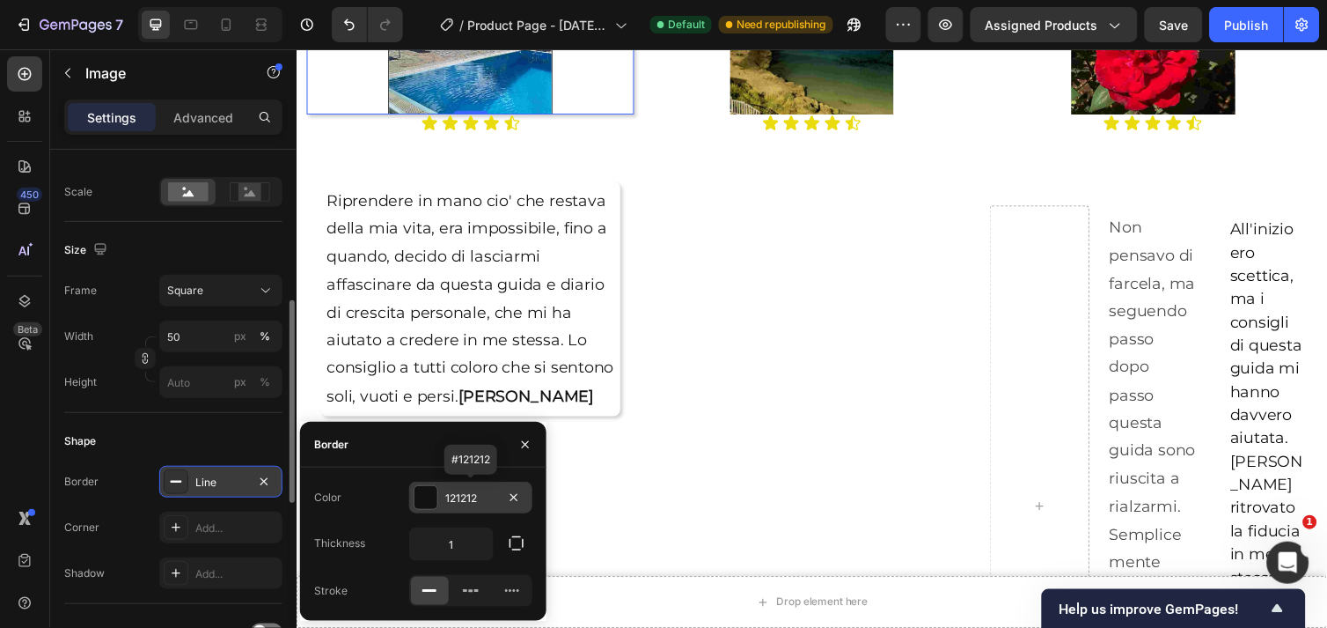
click at [427, 496] on div at bounding box center [426, 497] width 23 height 23
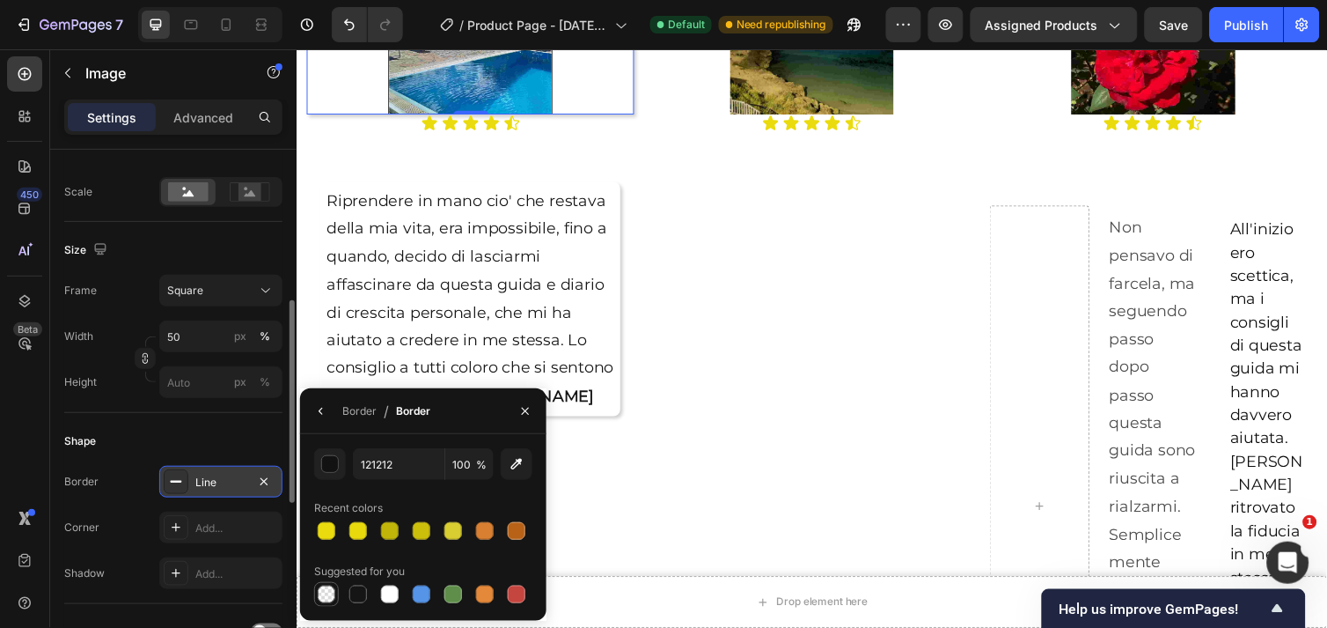
click at [326, 601] on div at bounding box center [327, 594] width 18 height 18
type input "000000"
type input "0"
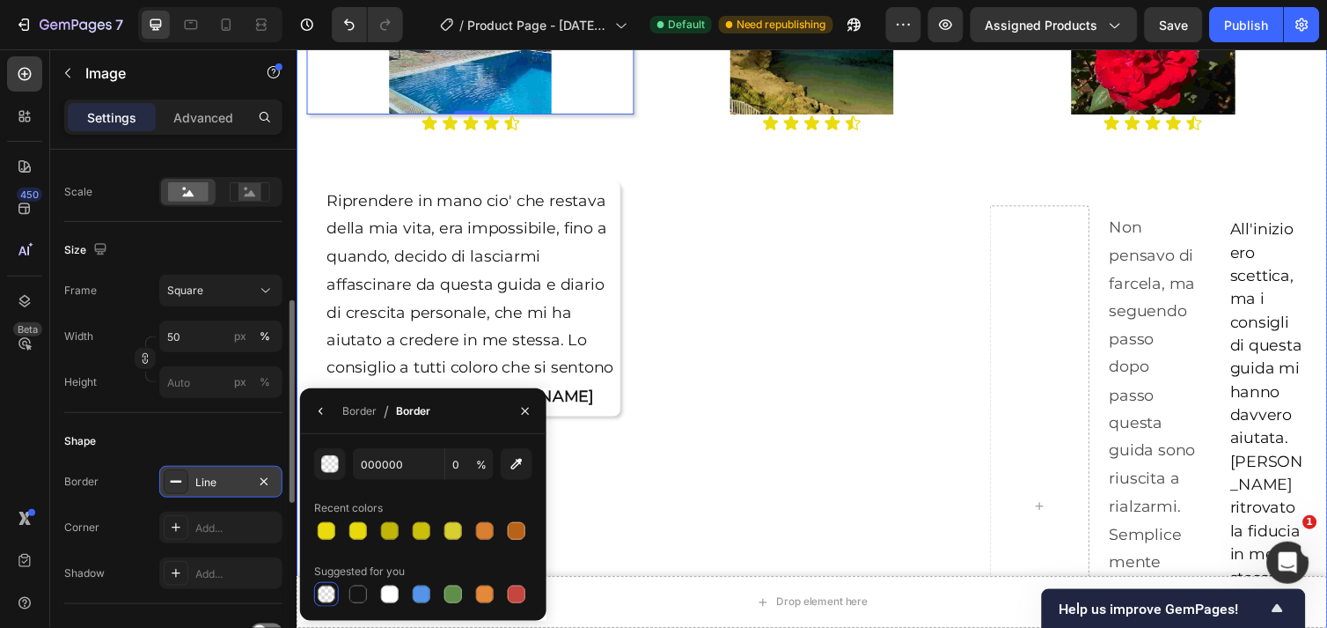
click at [798, 326] on div "Image Icon Icon Icon Icon Icon Icon List" at bounding box center [823, 385] width 335 height 876
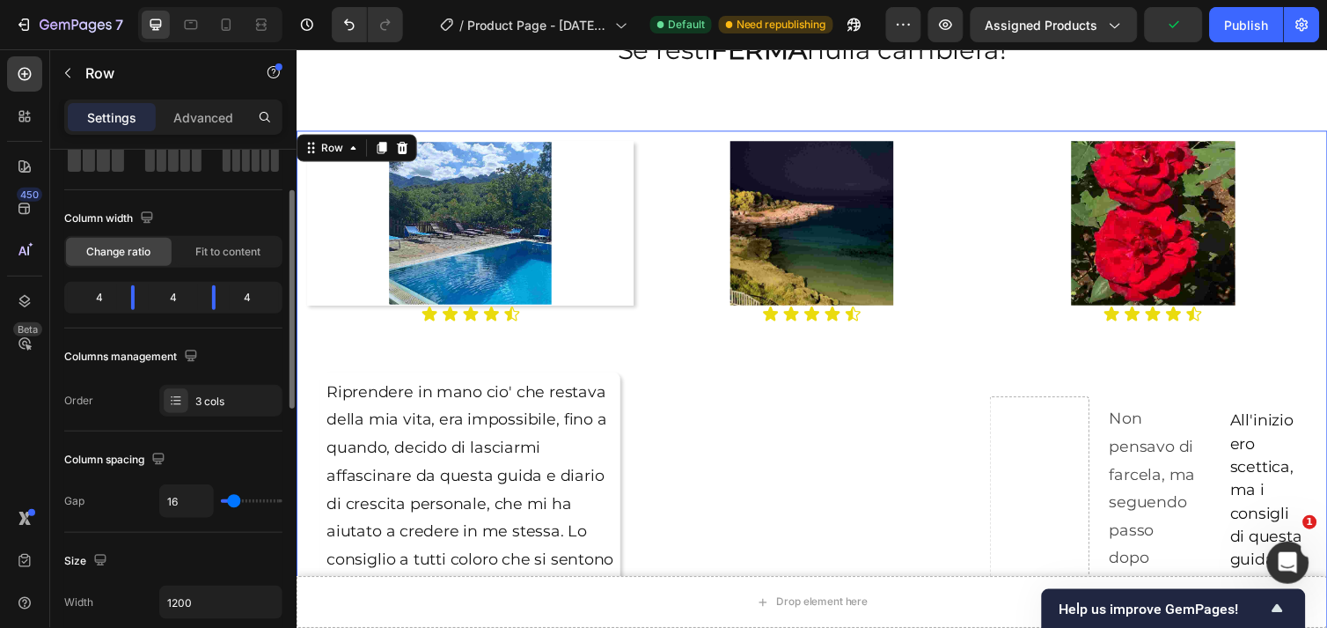
scroll to position [195, 0]
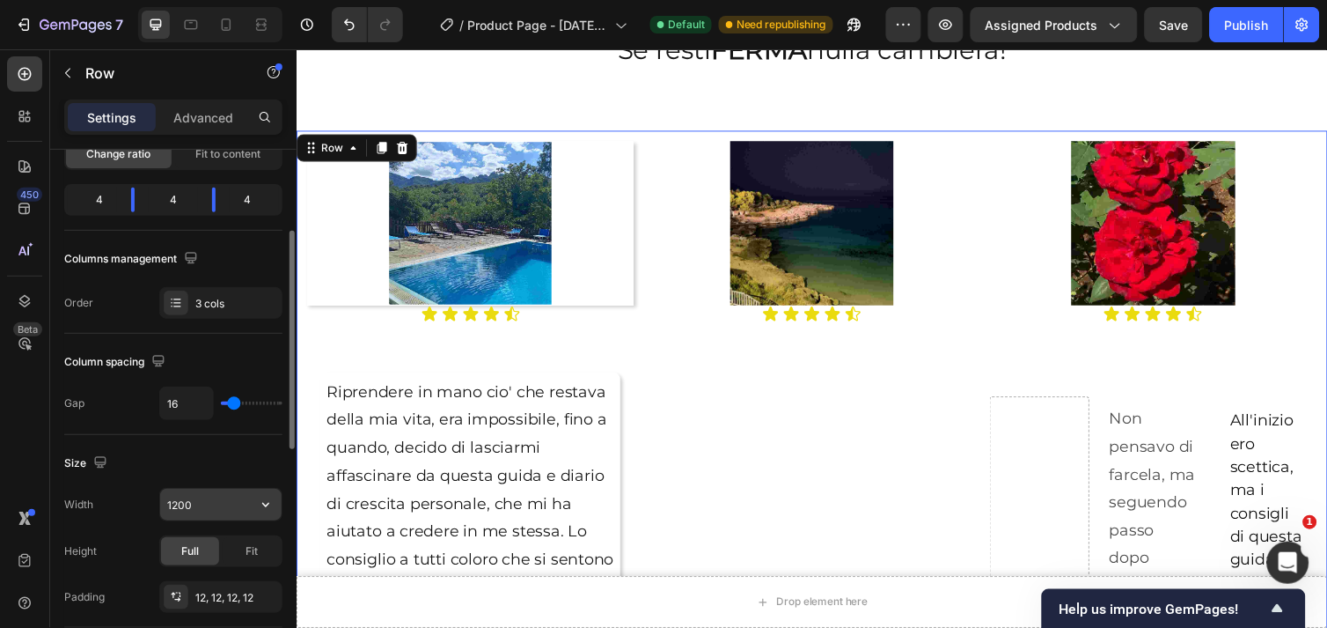
click at [197, 506] on input "1200" at bounding box center [220, 505] width 121 height 32
click at [262, 503] on icon "button" at bounding box center [266, 505] width 18 height 18
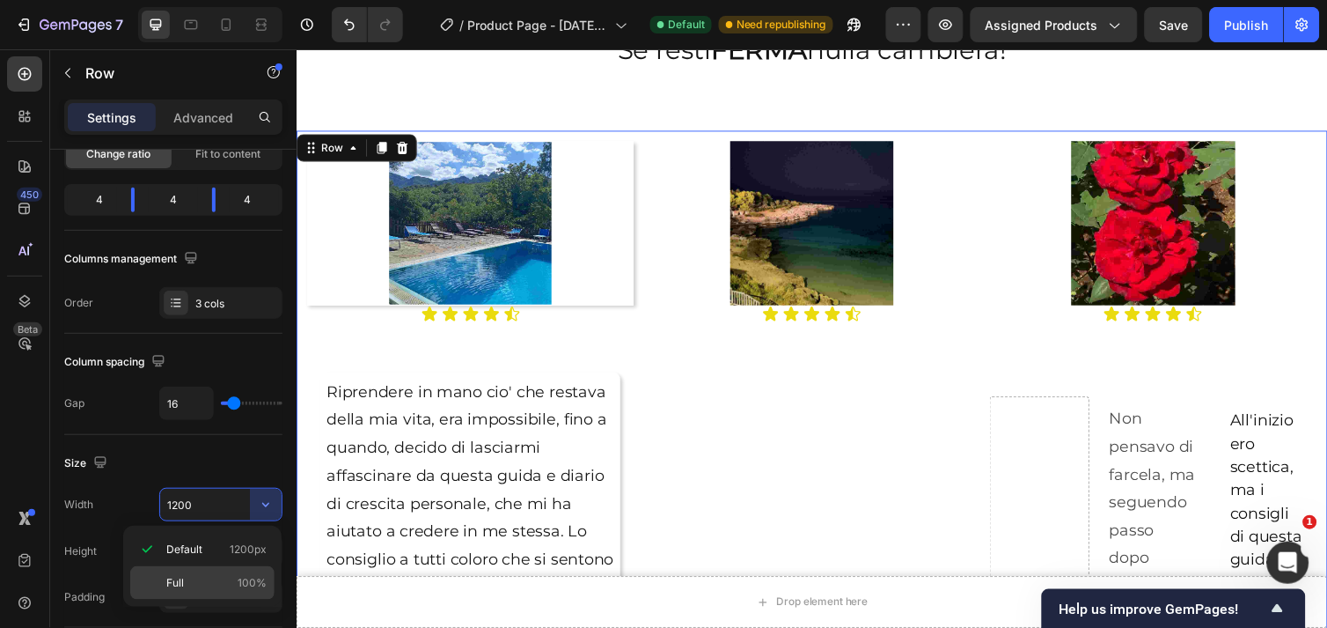
click at [186, 575] on p "Full 100%" at bounding box center [216, 583] width 100 height 16
type input "100%"
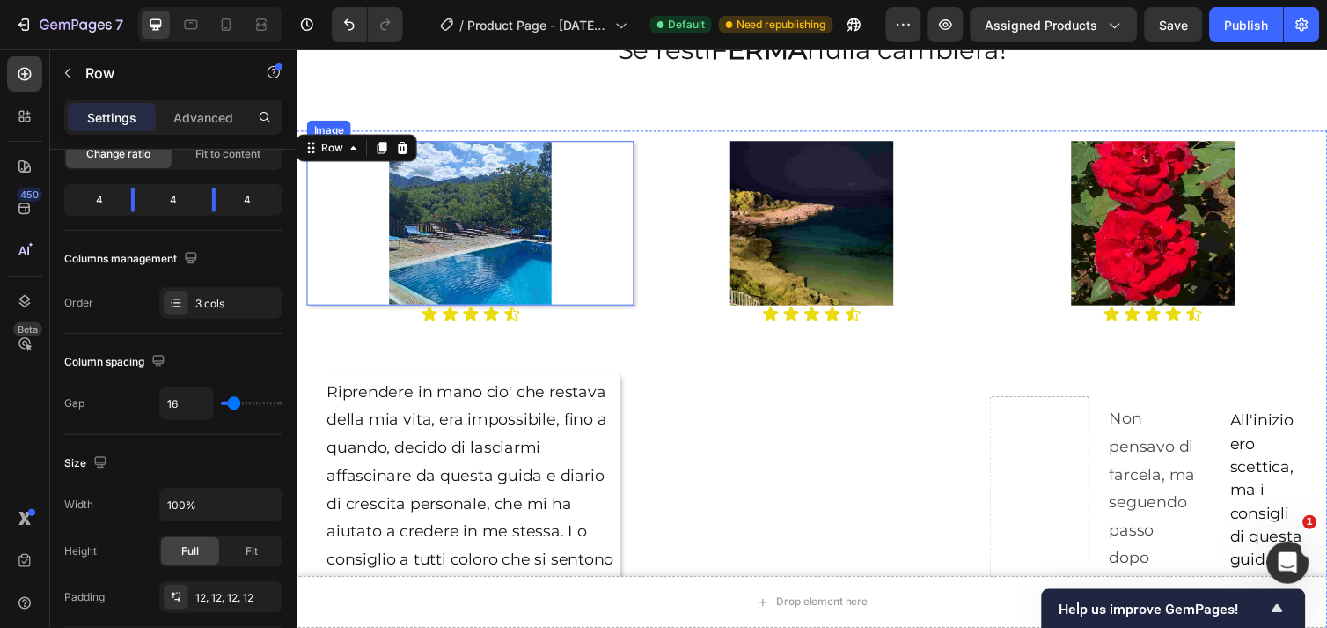
click at [621, 262] on div at bounding box center [473, 227] width 335 height 168
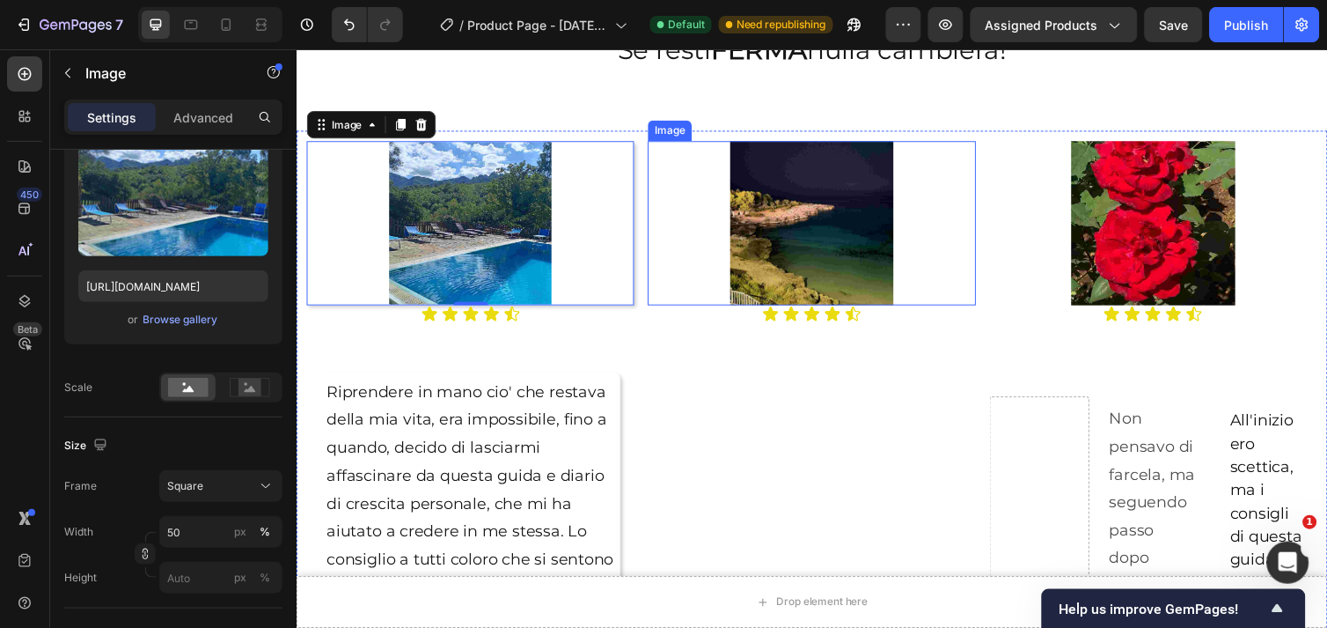
click at [814, 235] on img at bounding box center [824, 227] width 168 height 168
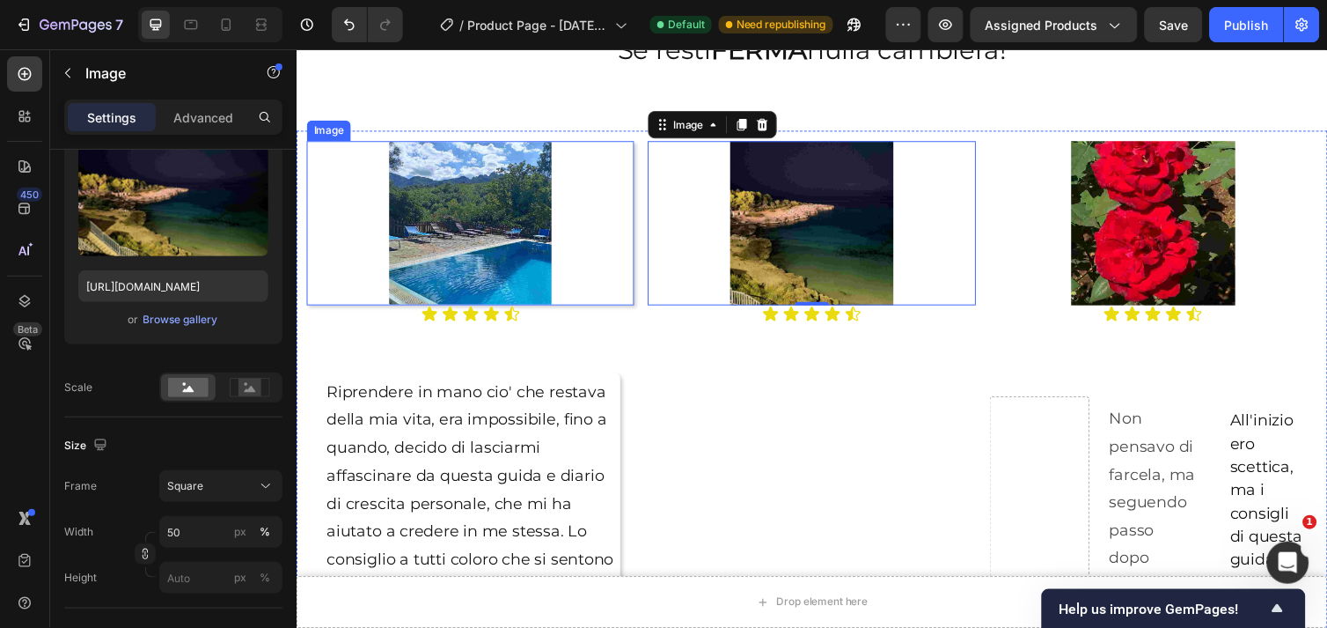
click at [514, 285] on img at bounding box center [474, 227] width 168 height 168
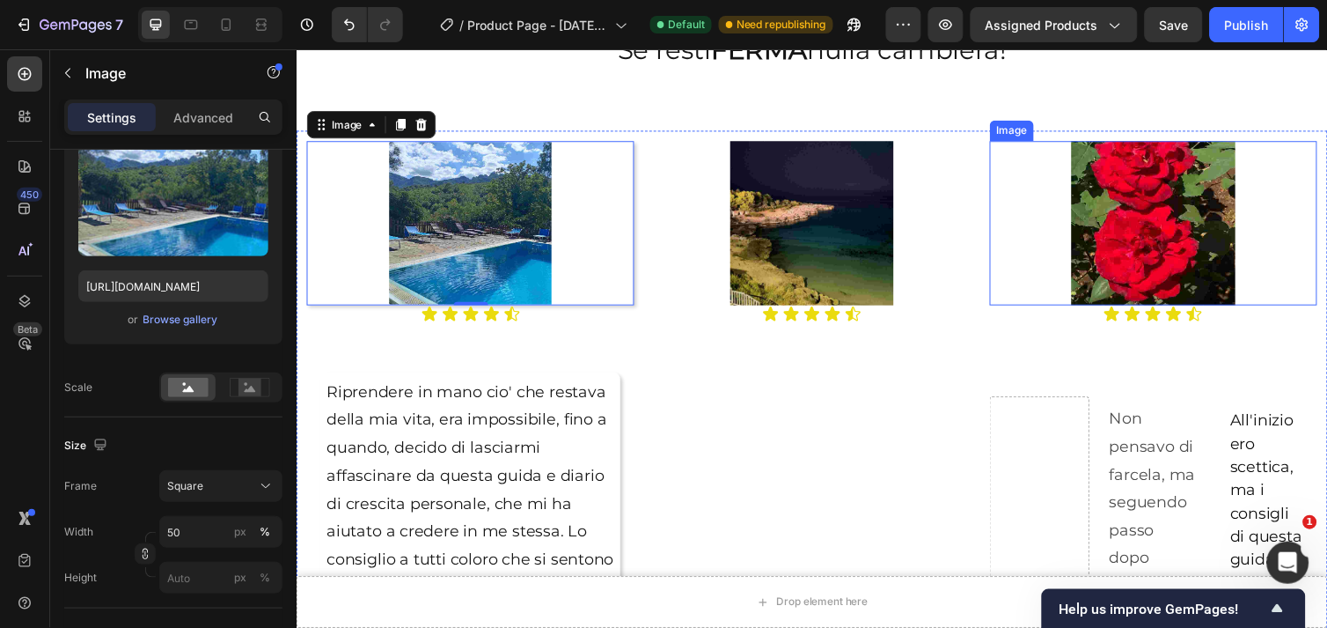
click at [1108, 255] on img at bounding box center [1174, 227] width 168 height 168
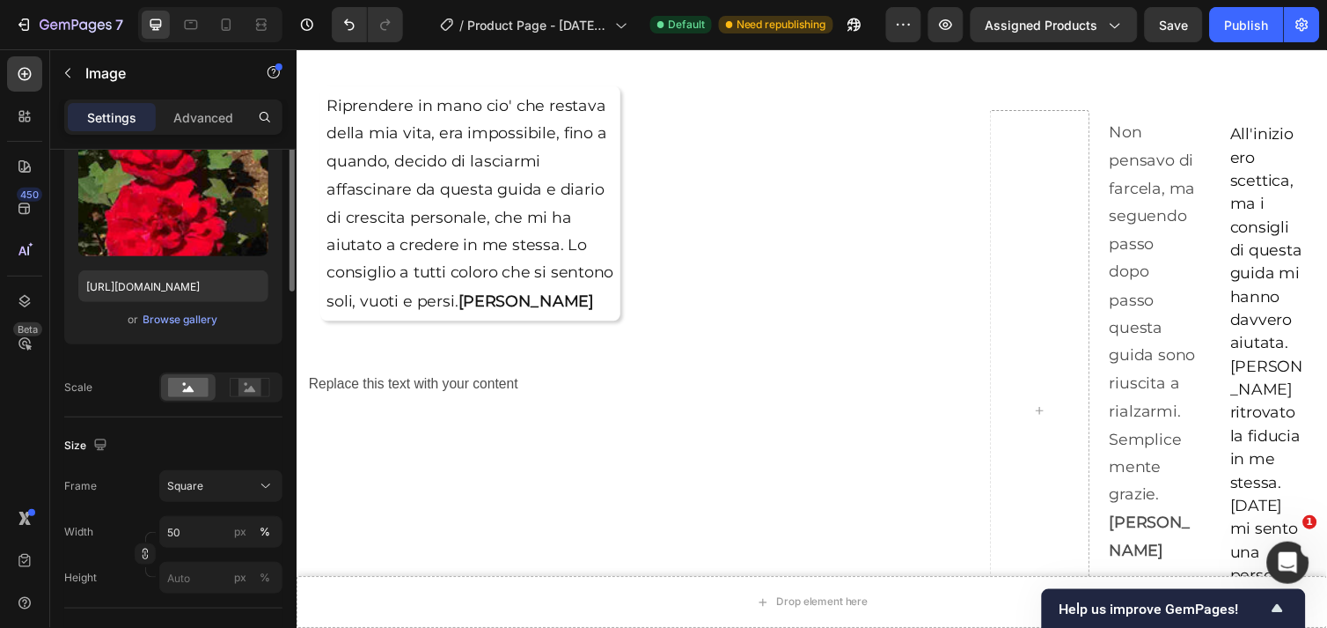
scroll to position [0, 0]
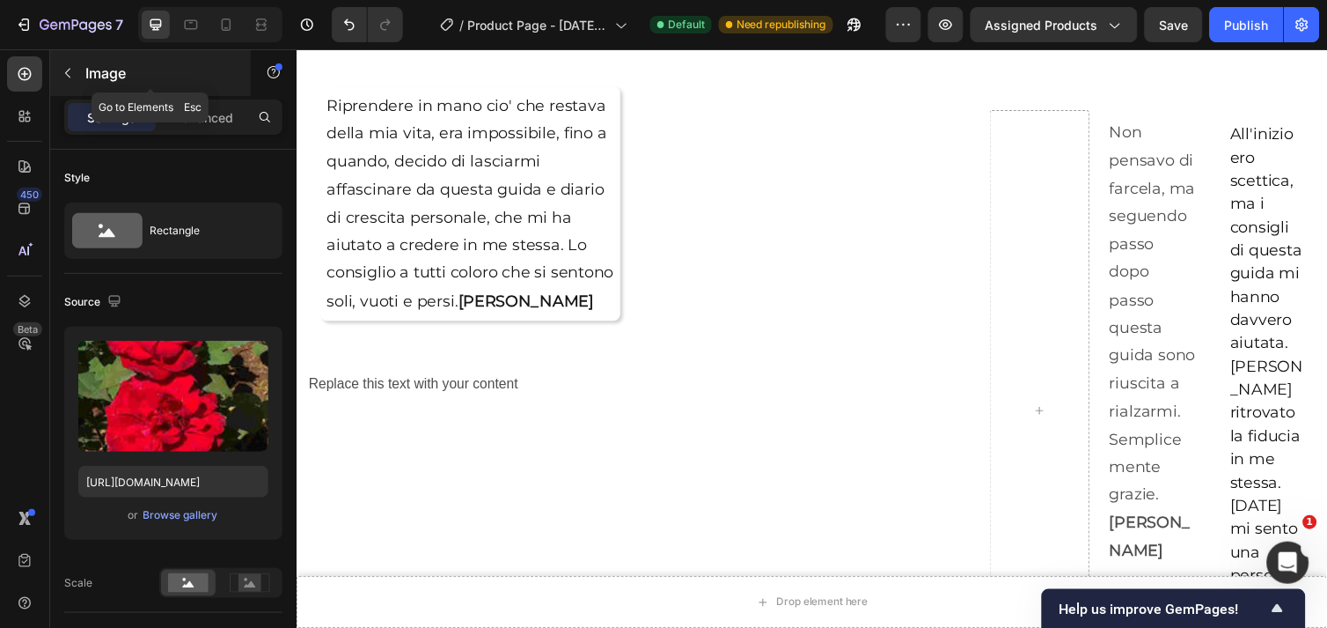
click at [61, 72] on icon "button" at bounding box center [68, 73] width 14 height 14
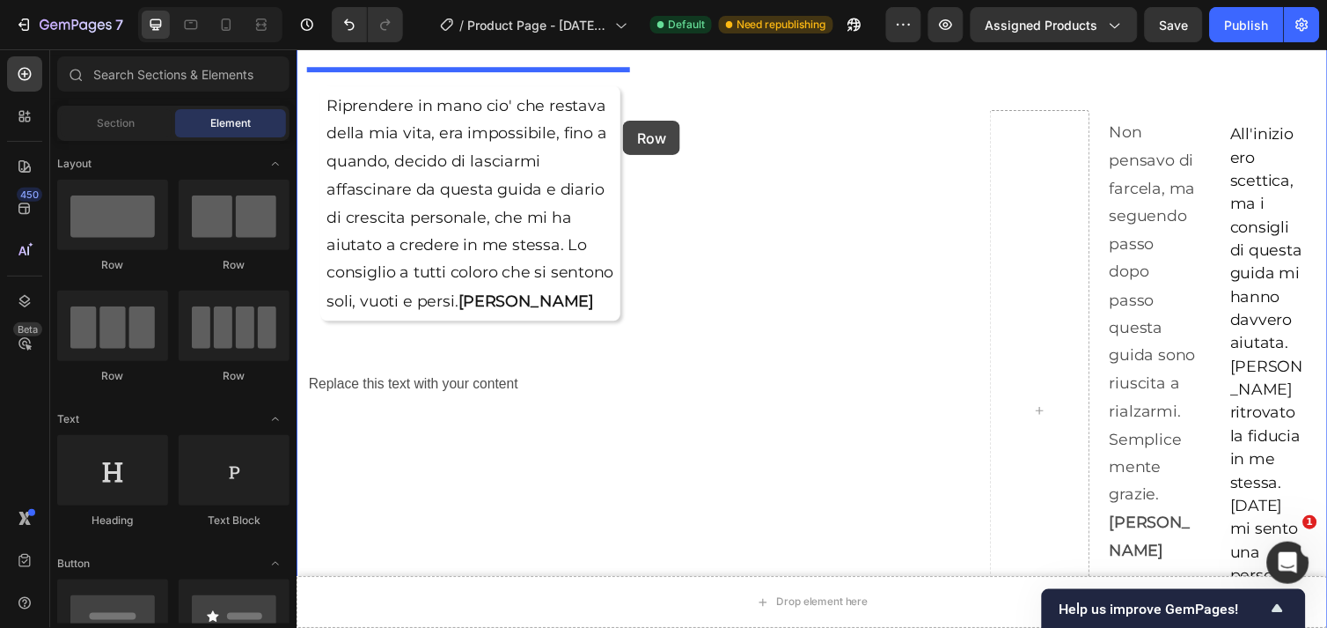
drag, startPoint x: 421, startPoint y: 273, endPoint x: 630, endPoint y: 121, distance: 258.5
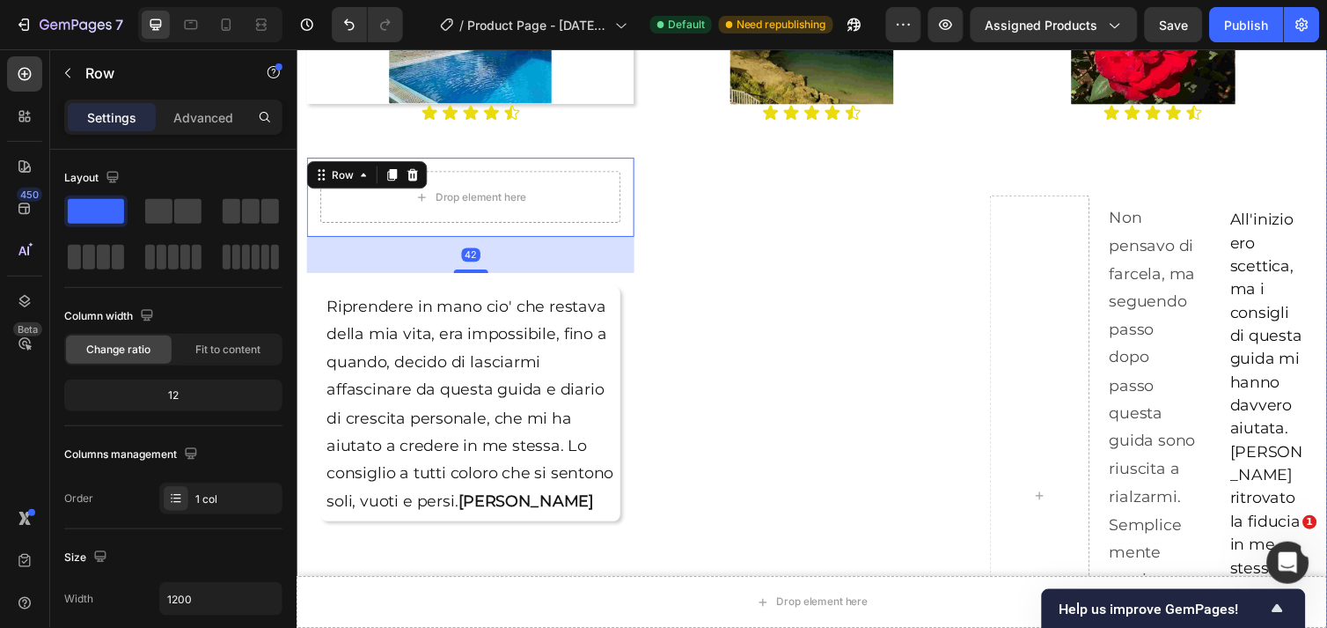
scroll to position [2436, 0]
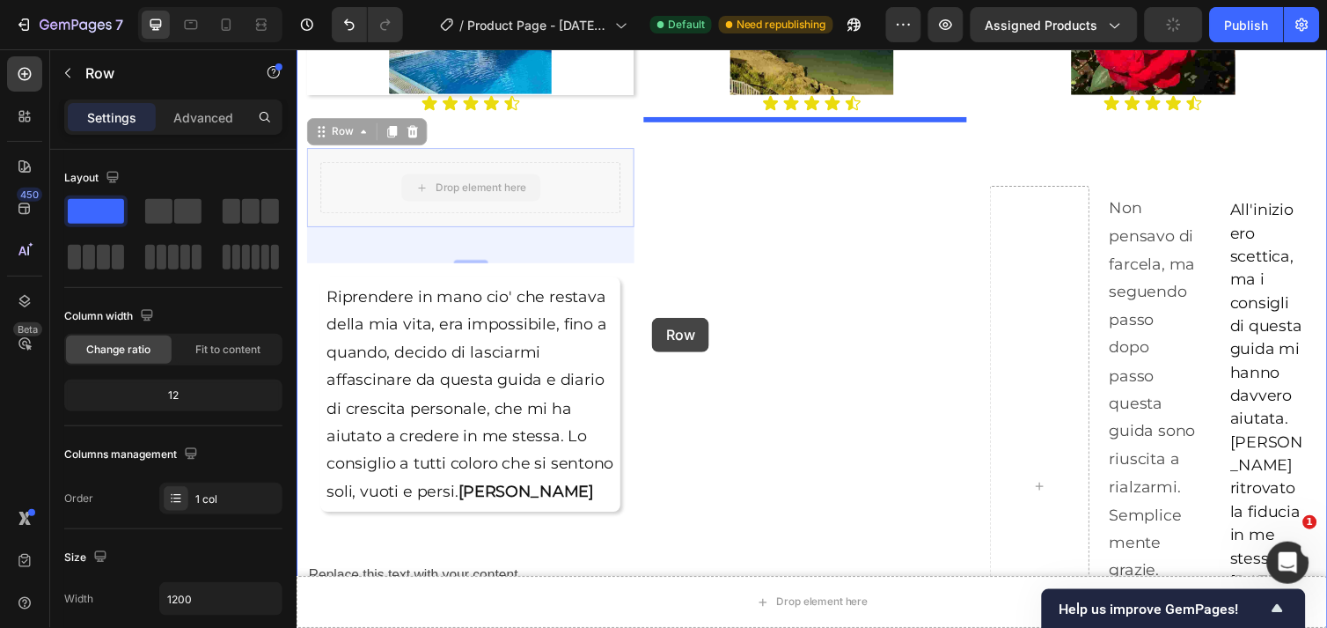
drag, startPoint x: 560, startPoint y: 178, endPoint x: 660, endPoint y: 323, distance: 176.5
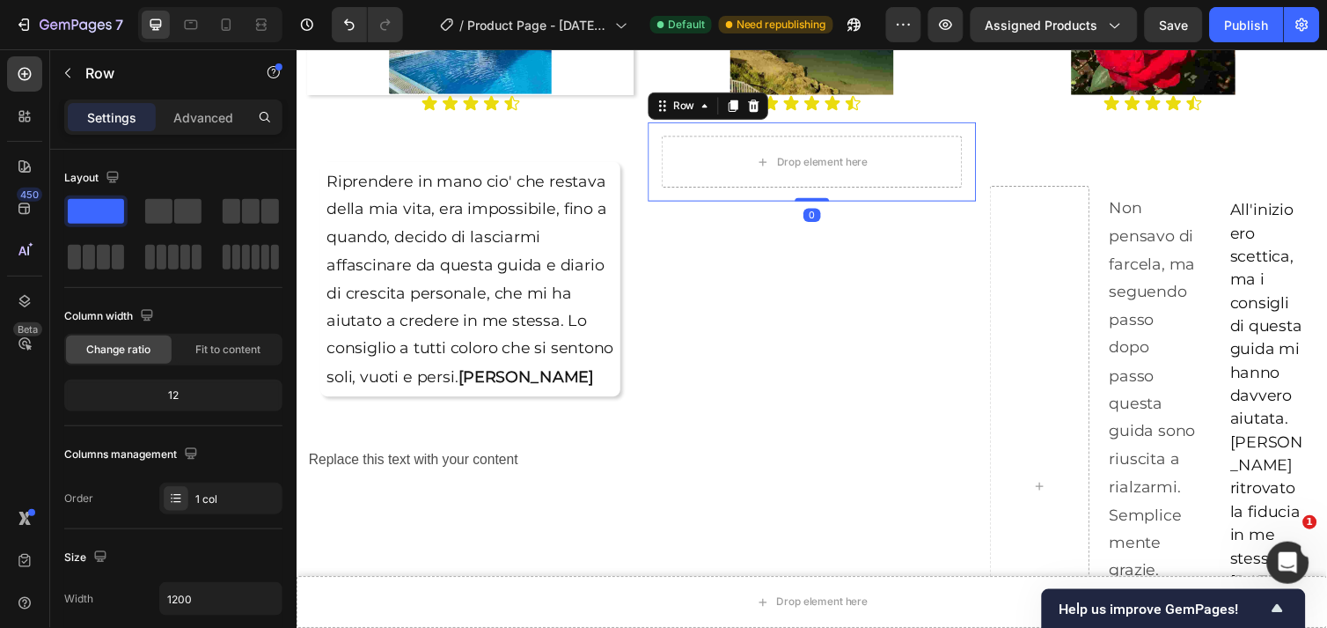
drag, startPoint x: 814, startPoint y: 236, endPoint x: 814, endPoint y: 194, distance: 42.2
click at [814, 194] on div "Drop element here Row 0" at bounding box center [823, 163] width 335 height 81
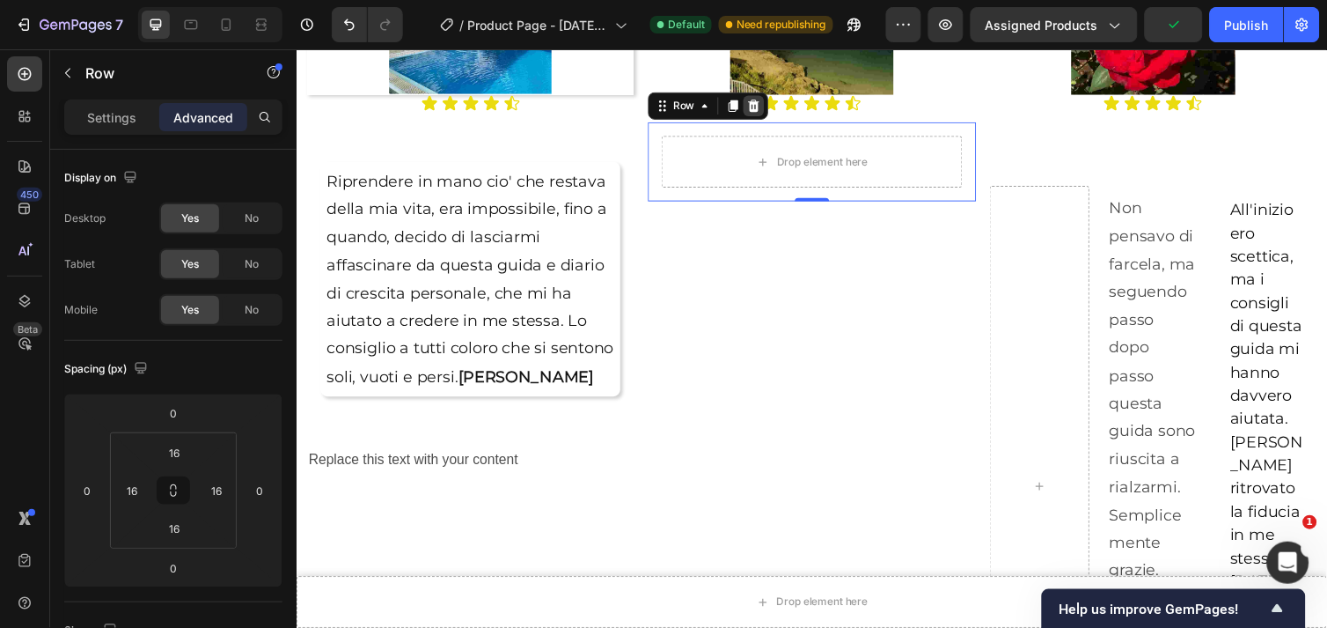
click at [763, 100] on icon at bounding box center [764, 106] width 11 height 12
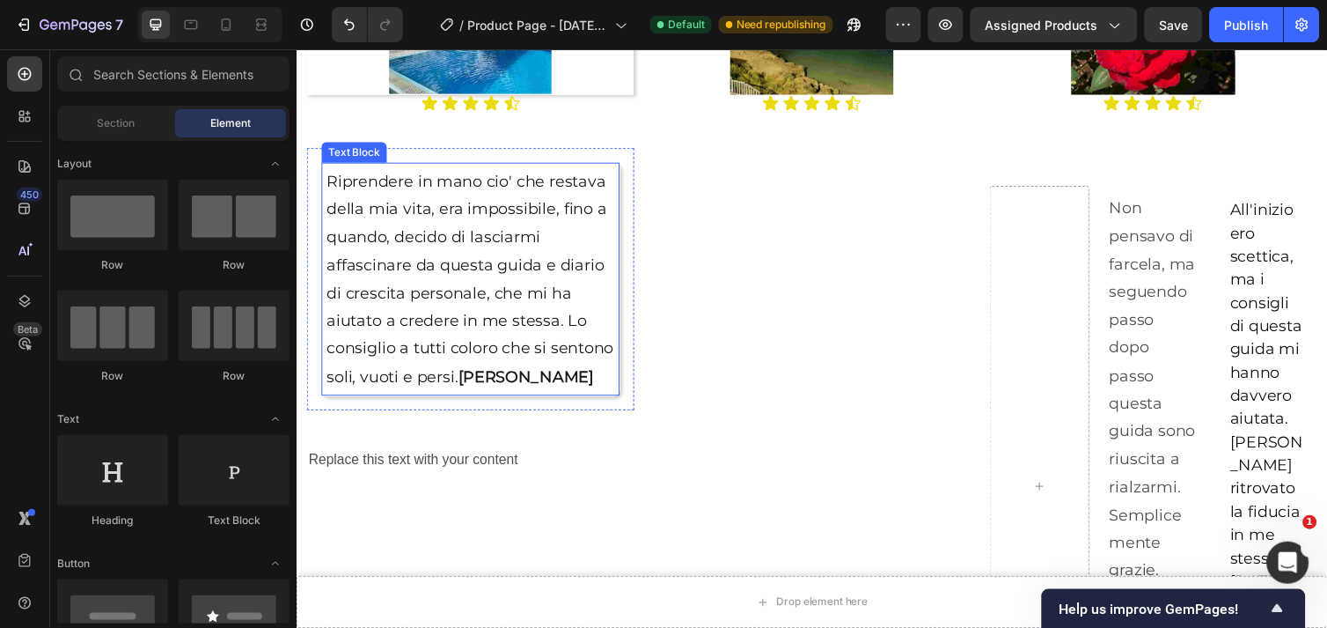
click at [514, 242] on p "Riprendere in mano cio' che restava della mia vita, era impossibile, fino a qua…" at bounding box center [474, 284] width 295 height 228
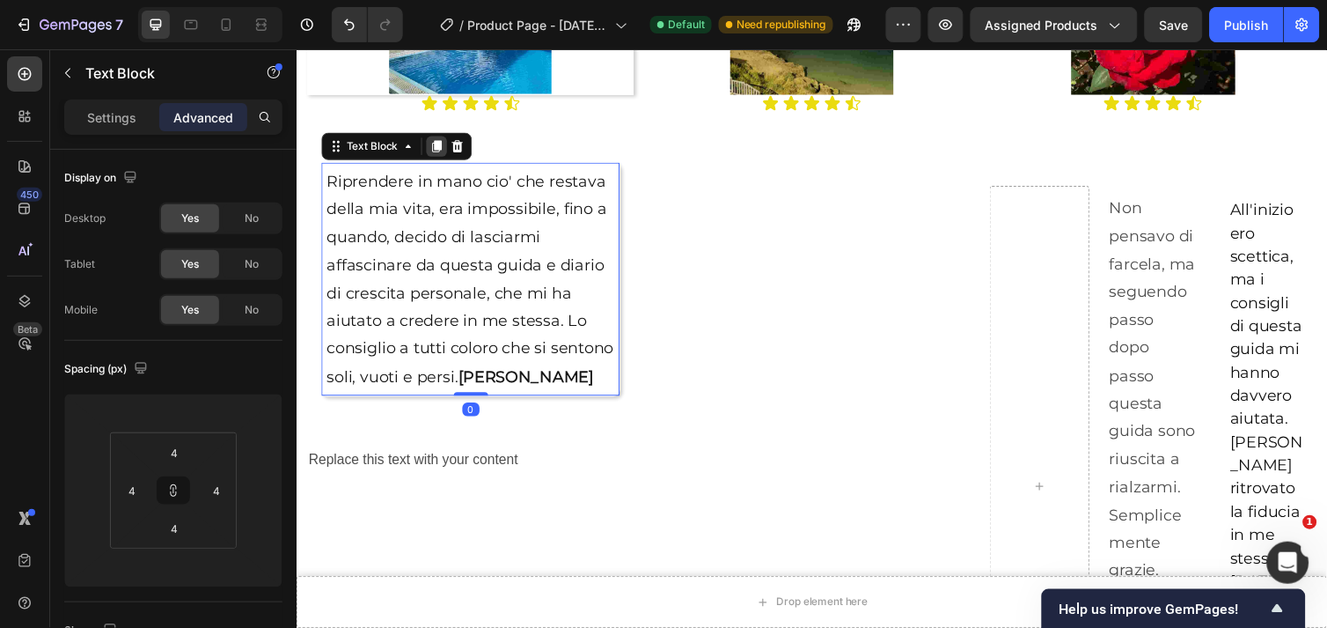
click at [438, 142] on icon at bounding box center [440, 148] width 10 height 12
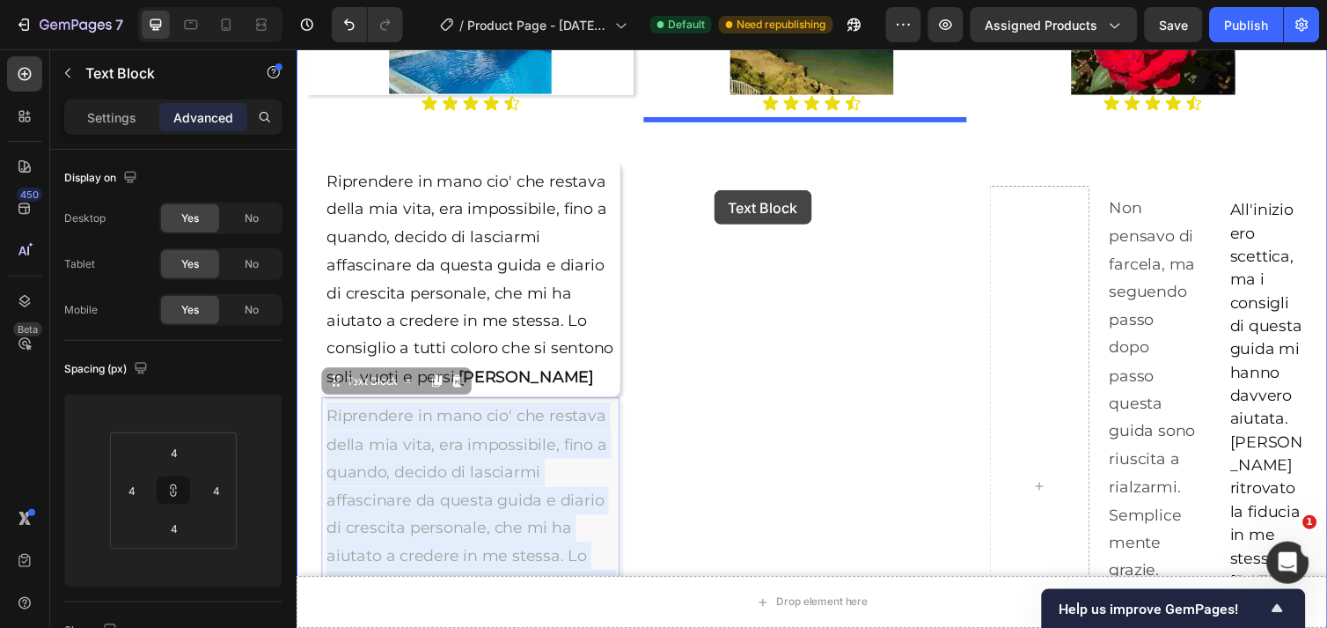
drag, startPoint x: 452, startPoint y: 471, endPoint x: 724, endPoint y: 193, distance: 388.4
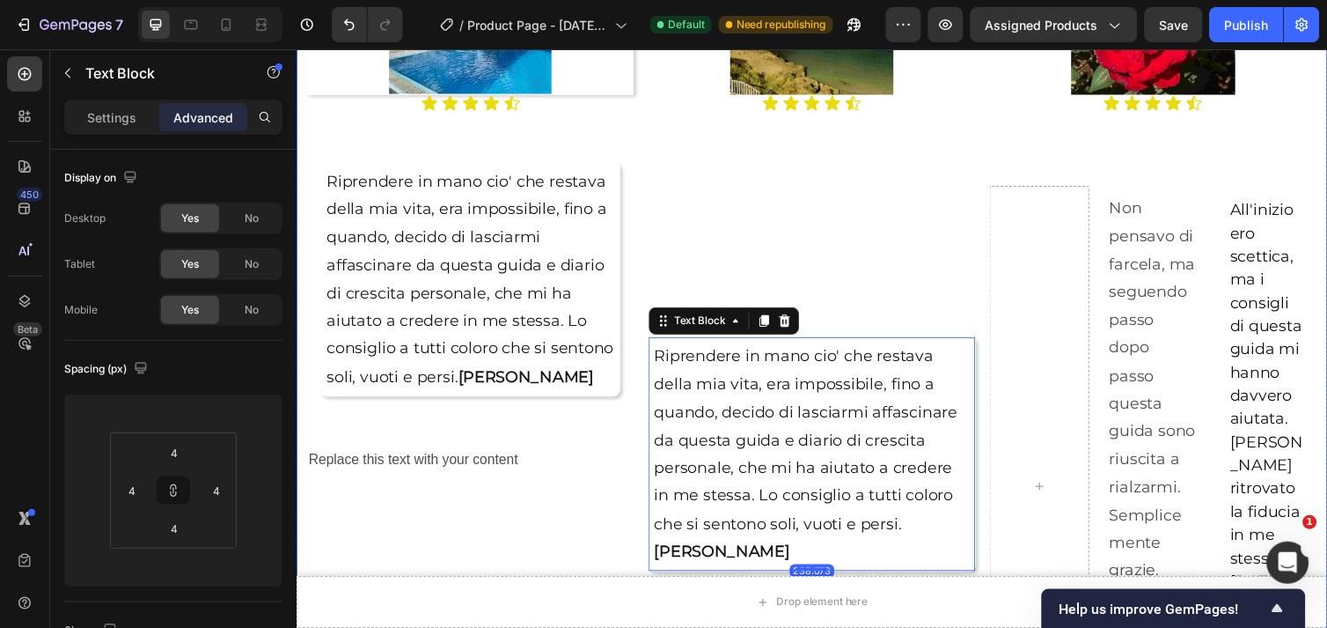
scroll to position [2533, 0]
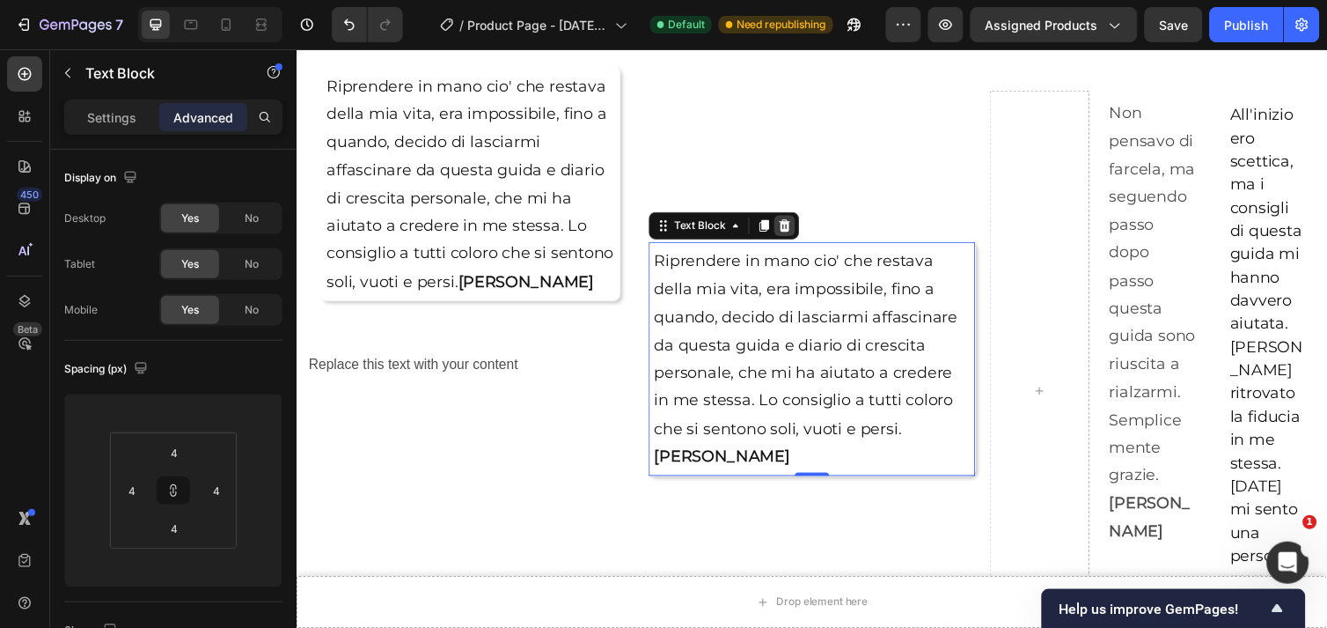
click at [795, 223] on icon at bounding box center [795, 229] width 11 height 12
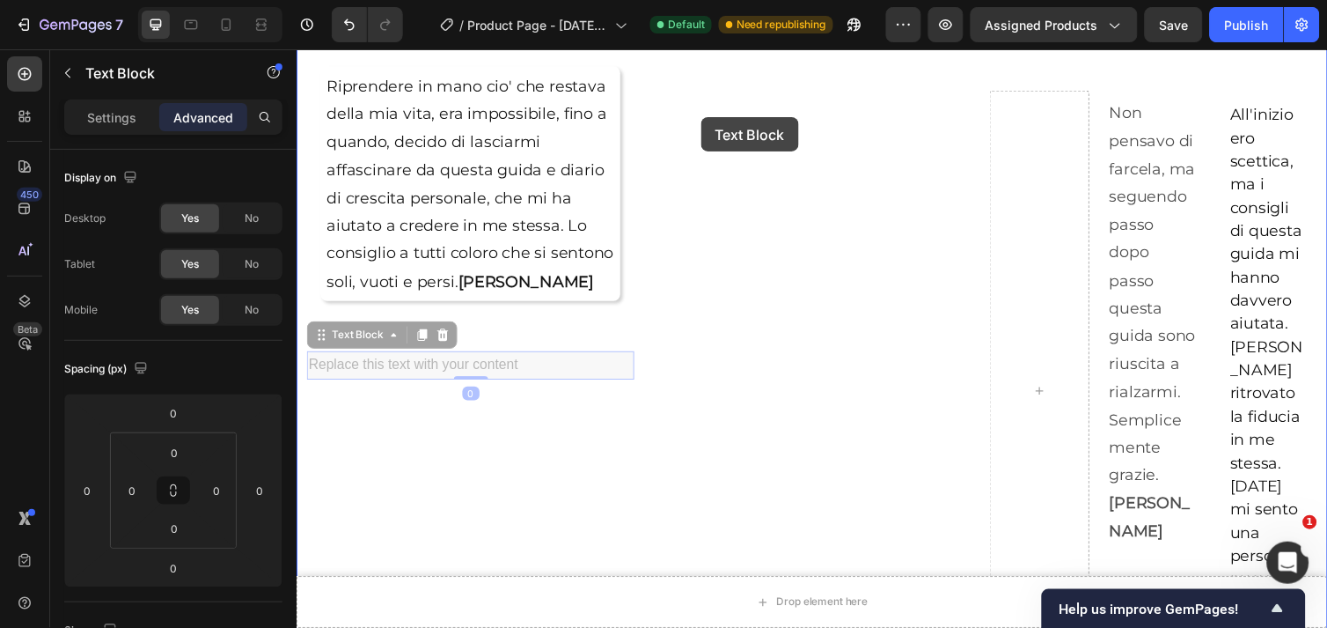
drag, startPoint x: 493, startPoint y: 369, endPoint x: 710, endPoint y: 118, distance: 332.0
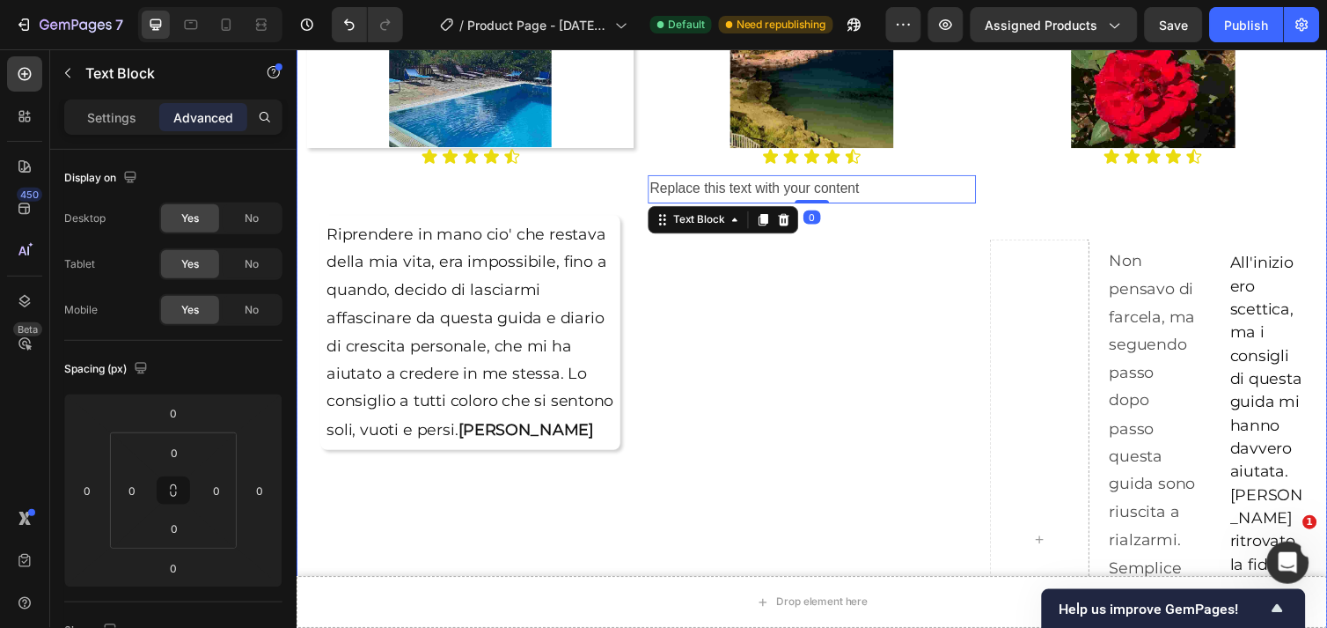
scroll to position [2338, 0]
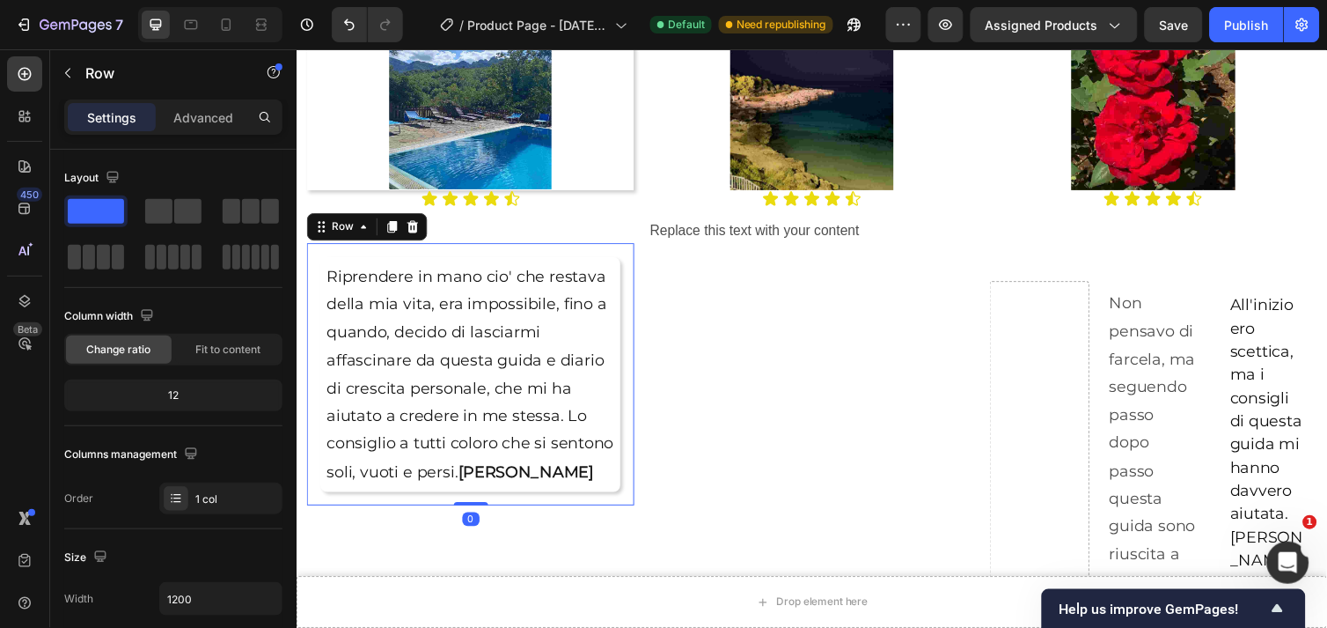
drag, startPoint x: 473, startPoint y: 547, endPoint x: 480, endPoint y: 492, distance: 55.0
click at [480, 492] on div "Riprendere in mano cio' che restava della mia vita, era impossibile, fino a qua…" at bounding box center [473, 381] width 335 height 268
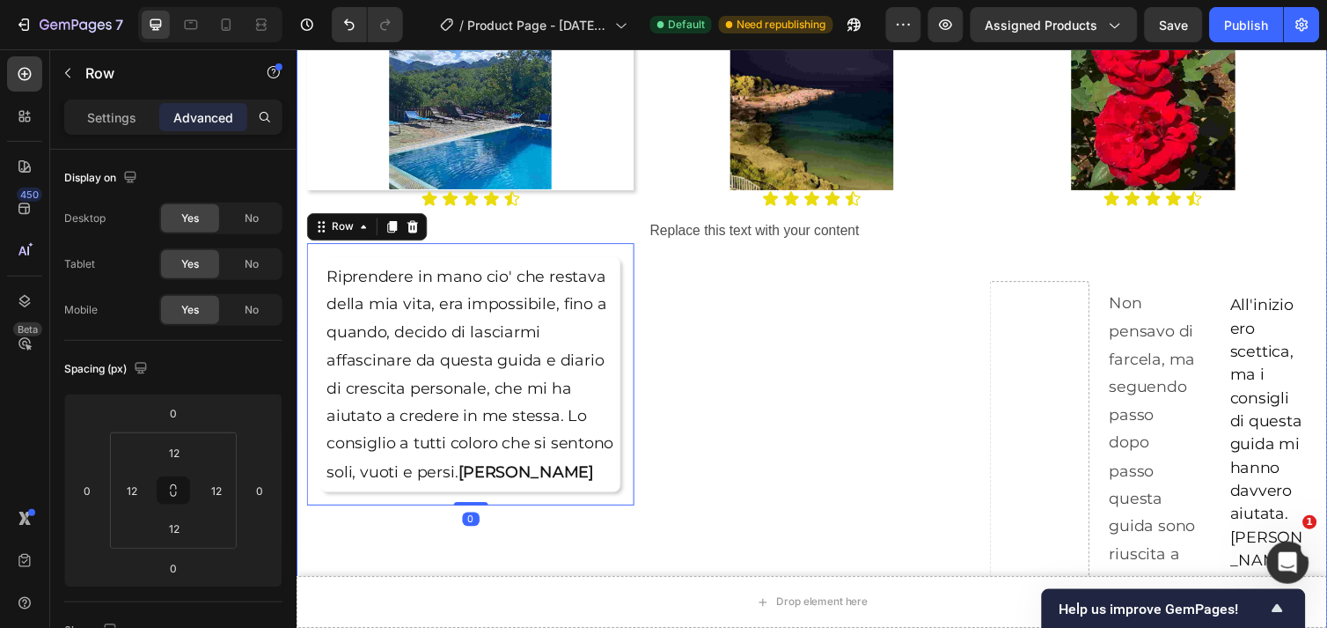
click at [787, 328] on div "Image Icon Icon Icon Icon Icon Icon List Replace this text with your content Te…" at bounding box center [823, 463] width 335 height 876
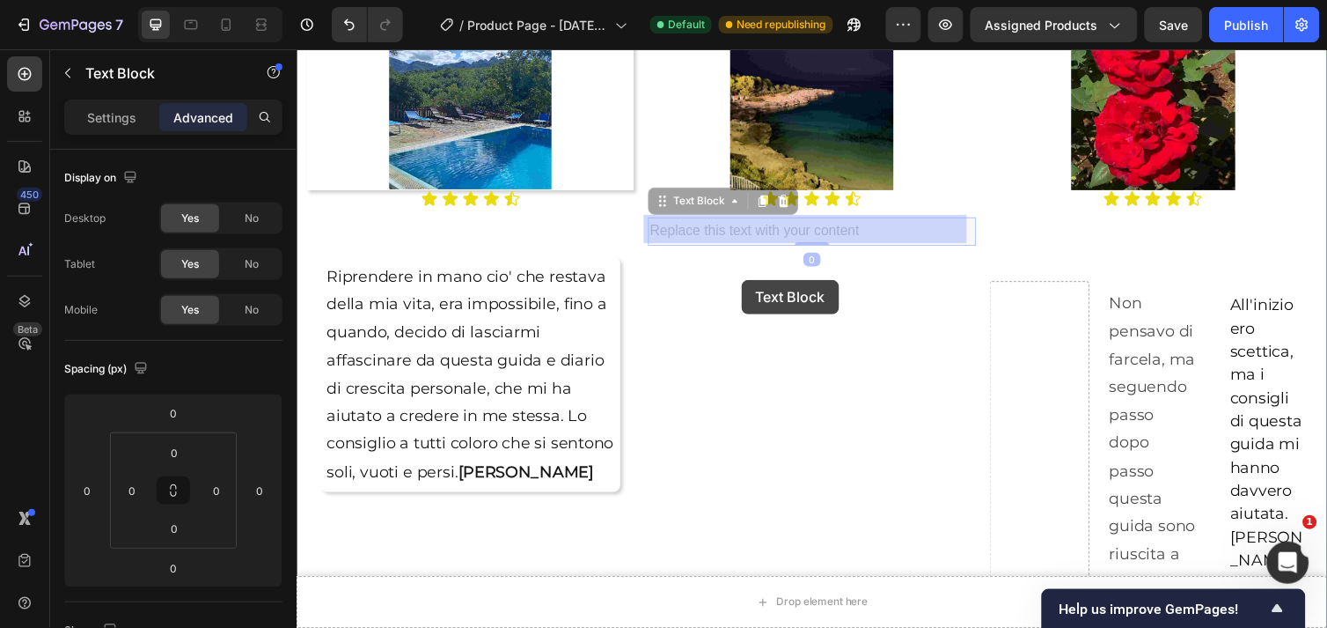
drag, startPoint x: 767, startPoint y: 230, endPoint x: 752, endPoint y: 284, distance: 56.6
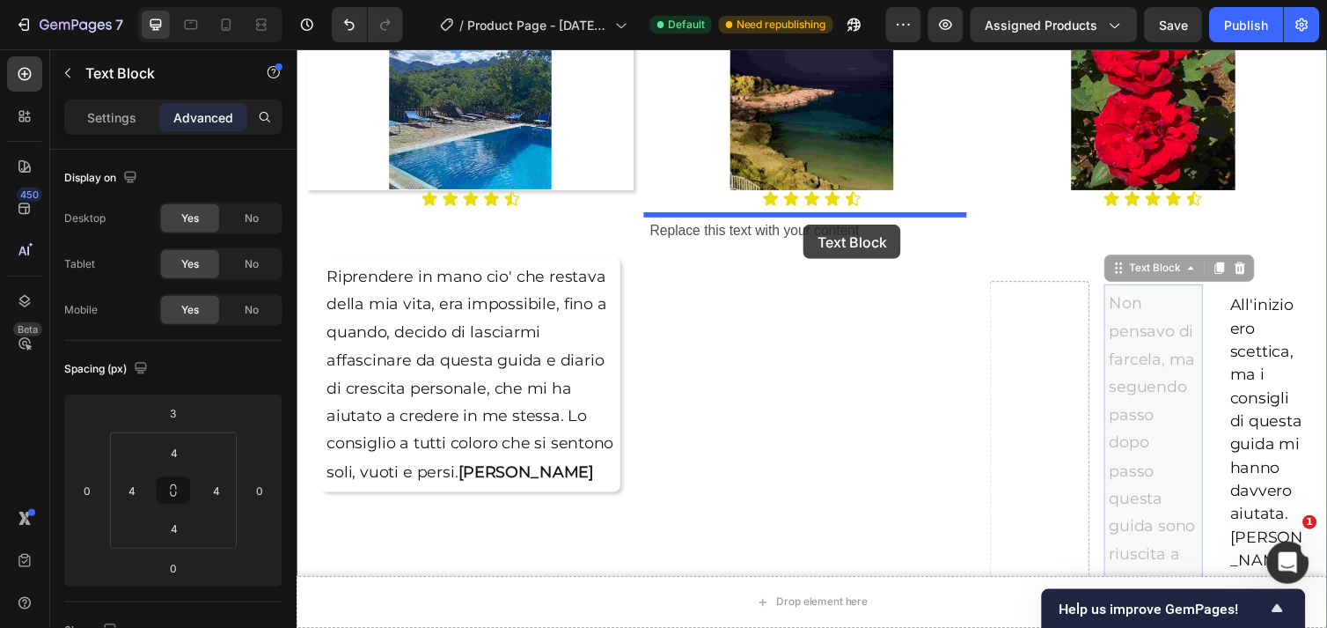
drag, startPoint x: 1176, startPoint y: 345, endPoint x: 815, endPoint y: 228, distance: 379.4
type input "12"
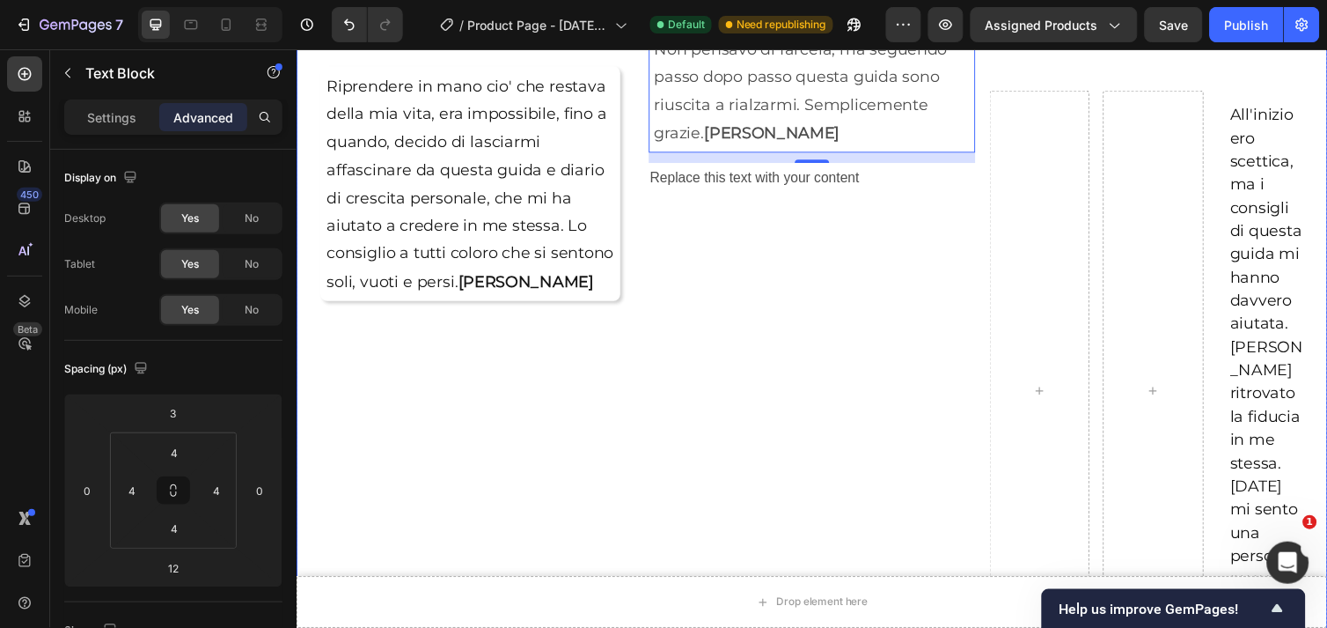
scroll to position [2436, 0]
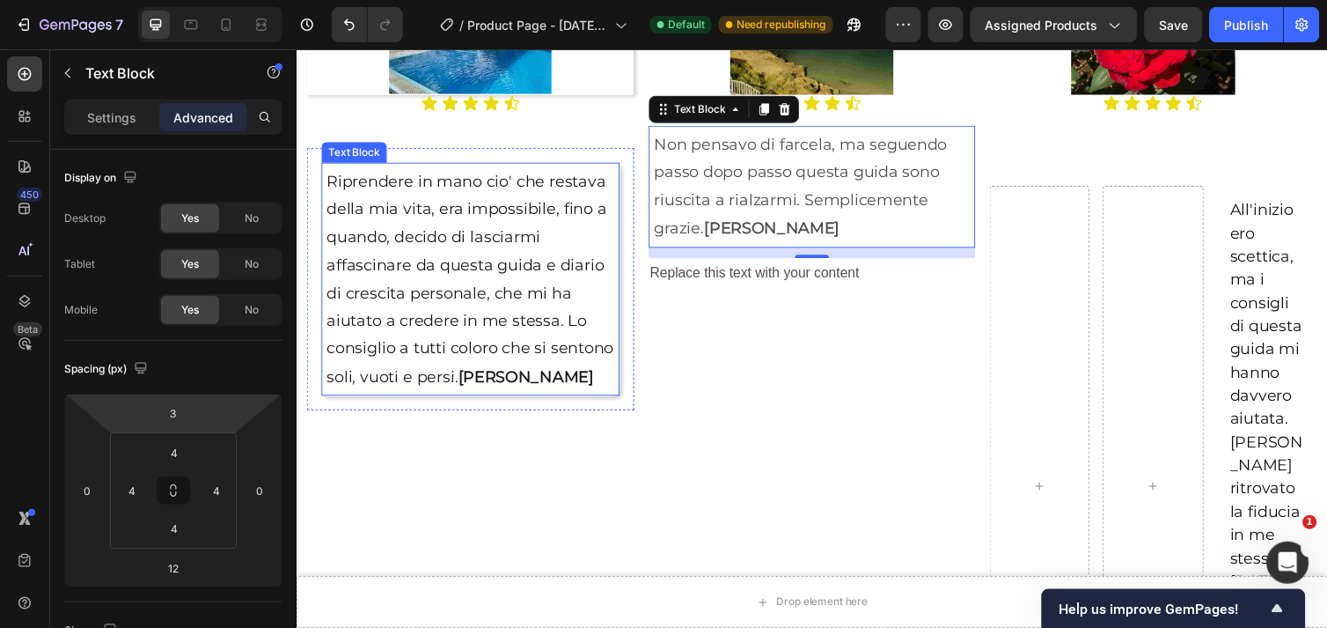
click at [400, 300] on p "Riprendere in mano cio' che restava della mia vita, era impossibile, fino a qua…" at bounding box center [474, 284] width 295 height 228
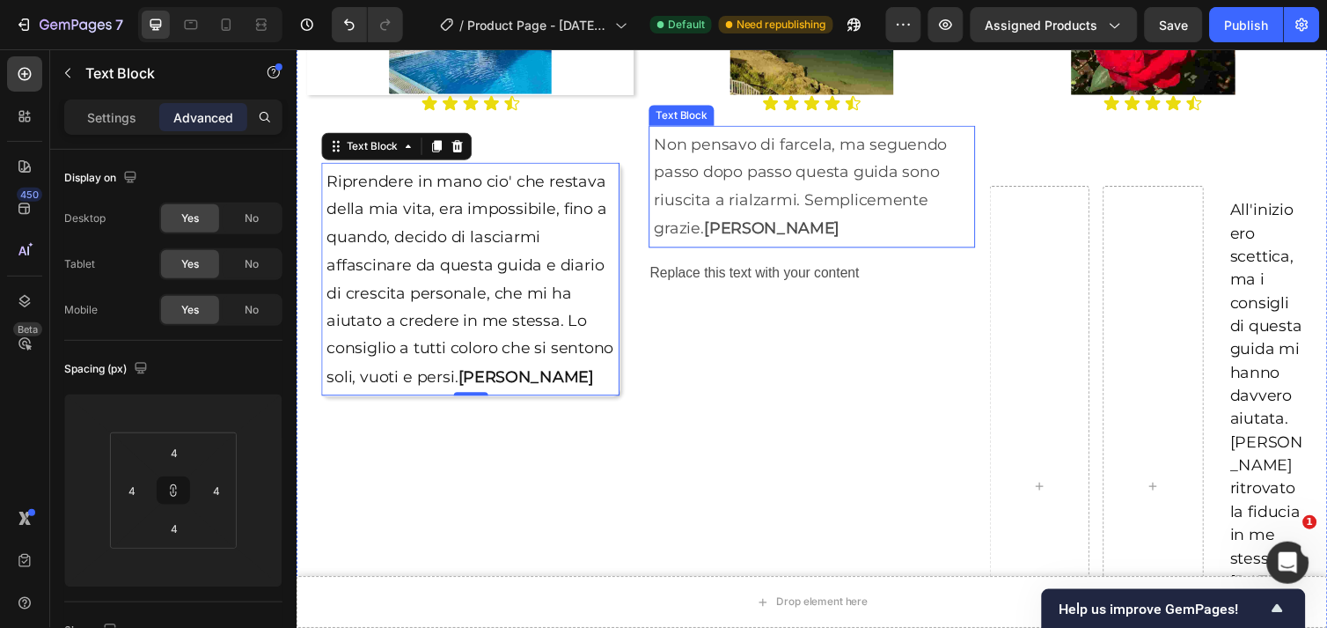
click at [715, 222] on strong "[PERSON_NAME]" at bounding box center [782, 231] width 139 height 19
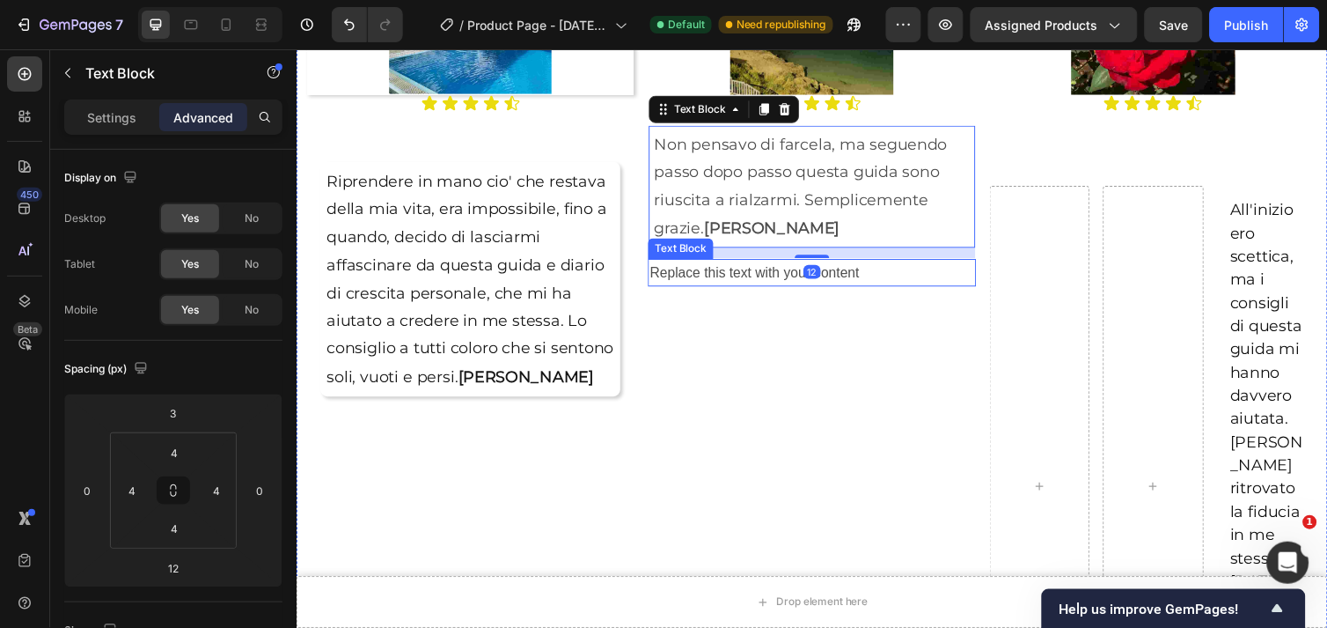
click at [742, 277] on div "Replace this text with your content" at bounding box center [823, 277] width 335 height 29
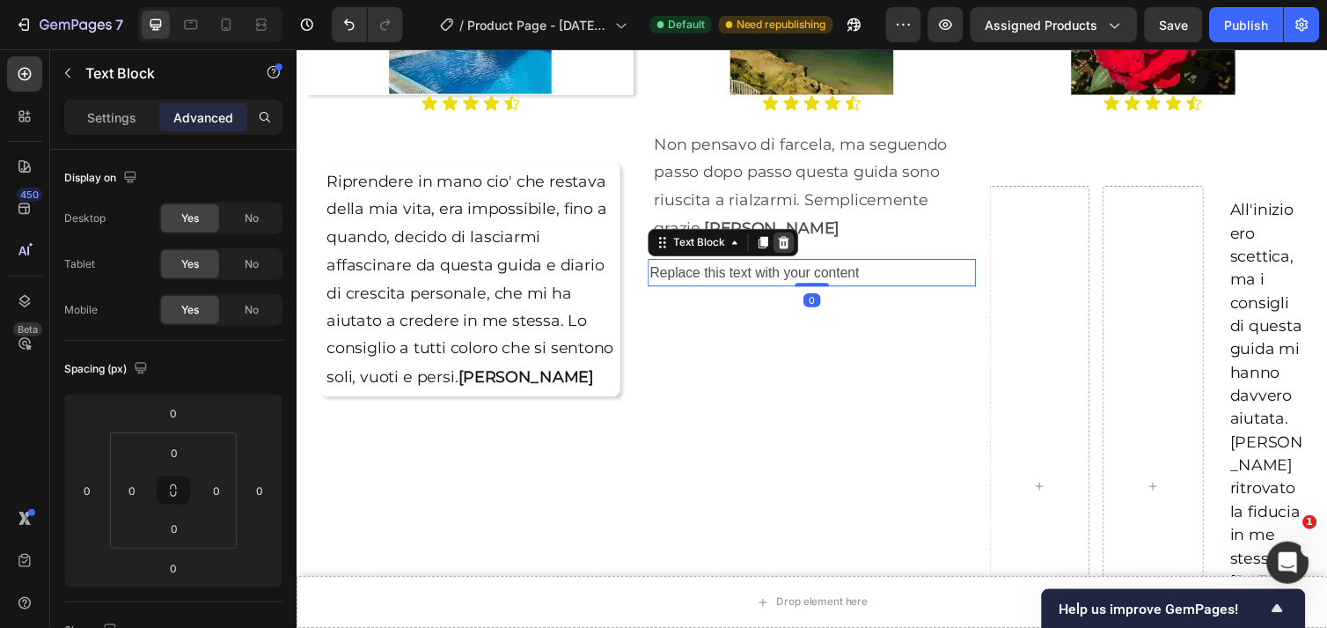
click at [790, 245] on icon at bounding box center [795, 246] width 11 height 12
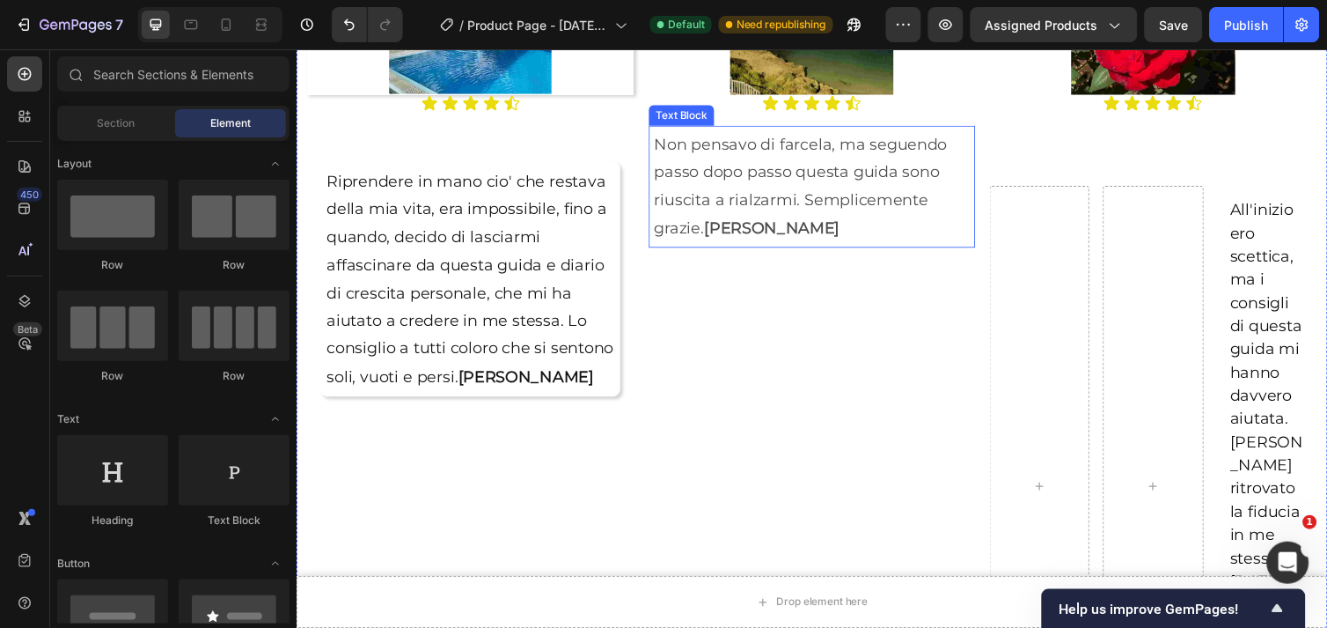
click at [753, 191] on p "Non pensavo di farcela, ma seguendo passo dopo passo questa guida sono riuscita…" at bounding box center [823, 189] width 323 height 114
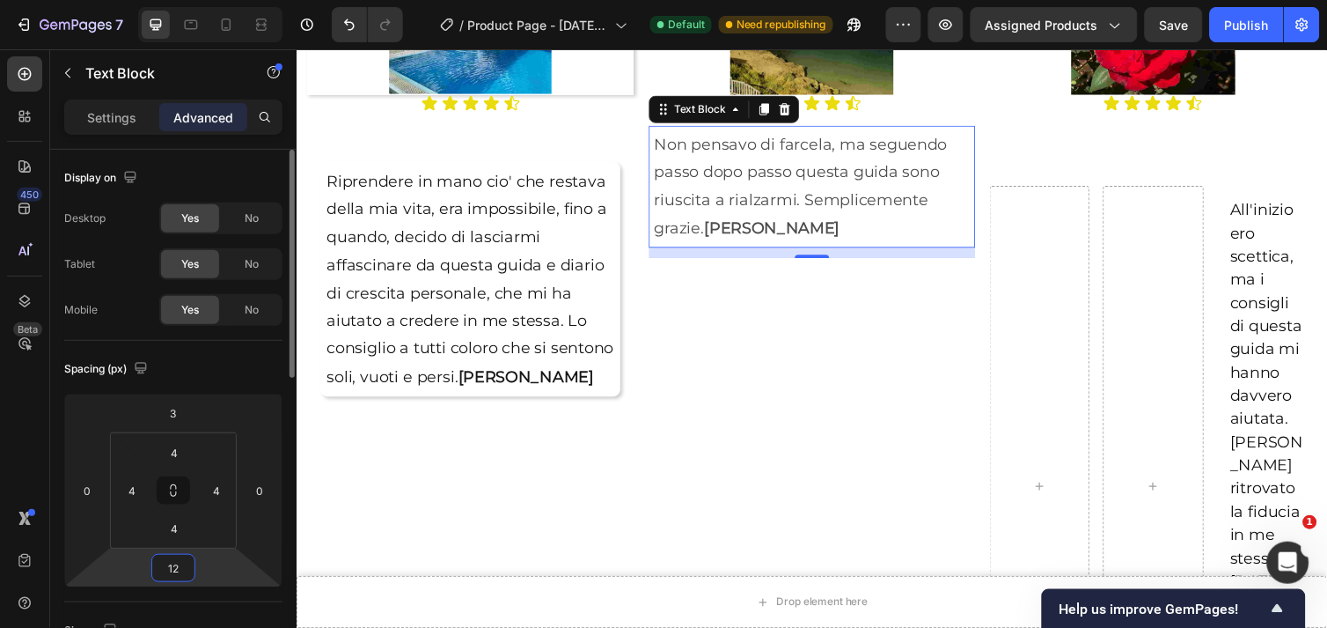
click at [187, 559] on input "12" at bounding box center [173, 568] width 35 height 26
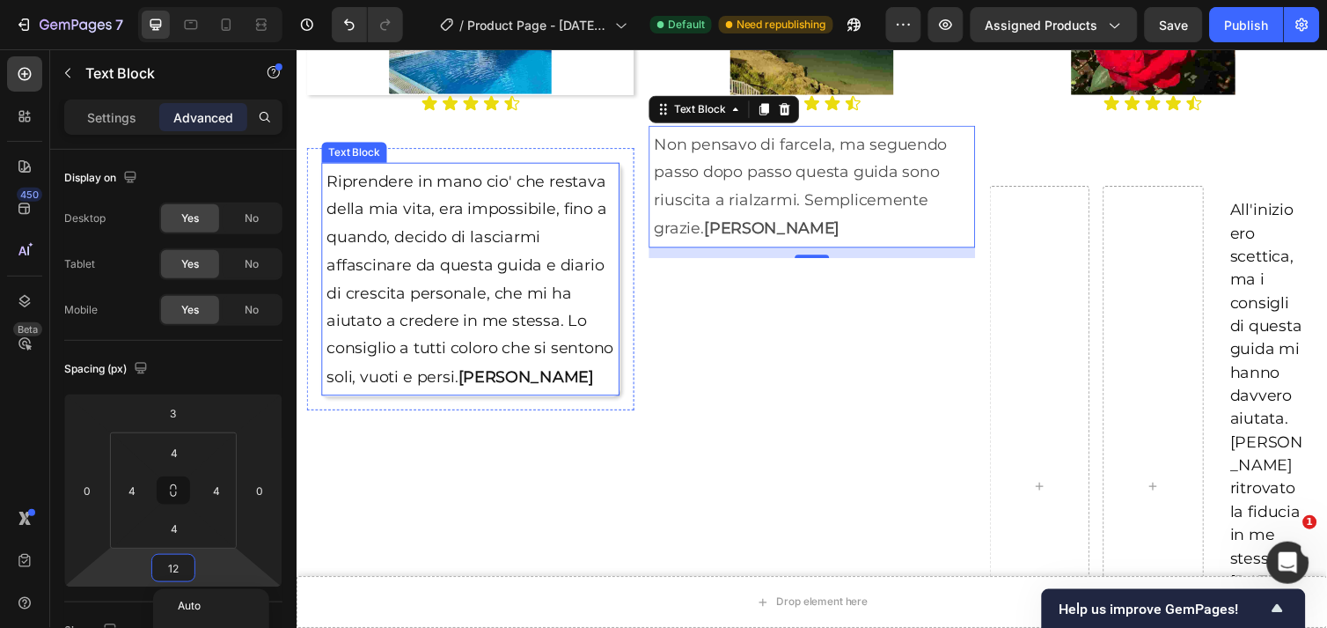
click at [349, 364] on p "Riprendere in mano cio' che restava della mia vita, era impossibile, fino a qua…" at bounding box center [474, 284] width 295 height 228
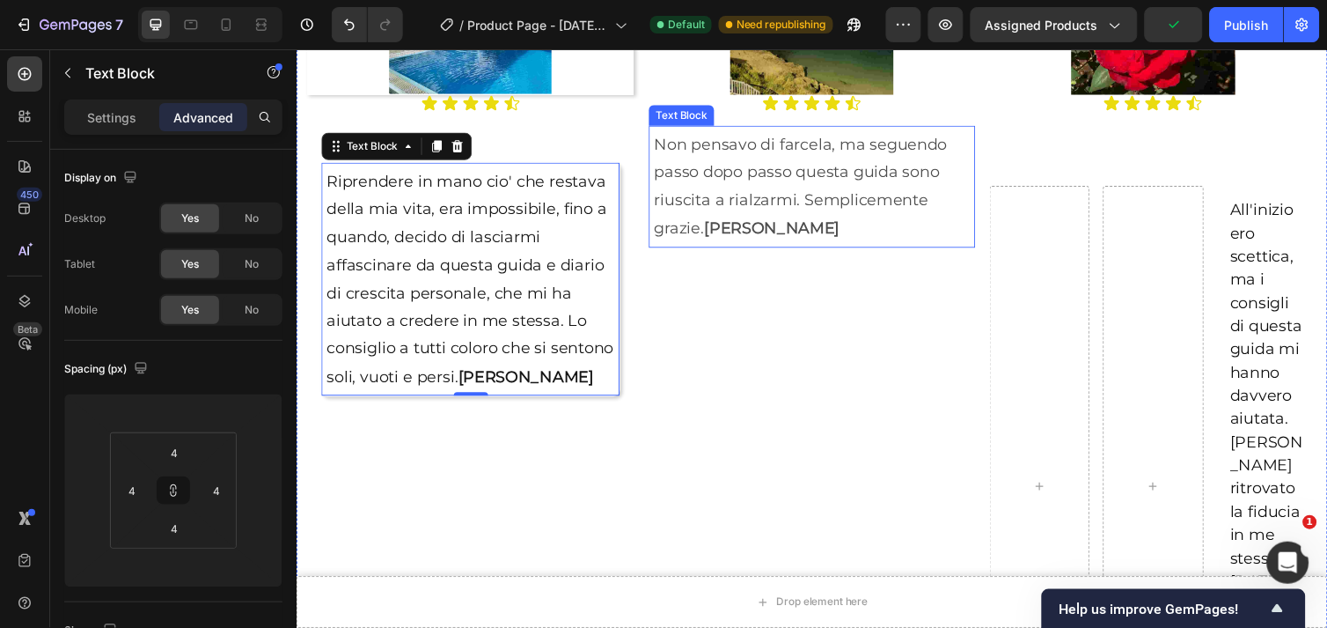
click at [709, 210] on p "Non pensavo di farcela, ma seguendo passo dopo passo questa guida sono riuscita…" at bounding box center [823, 189] width 323 height 114
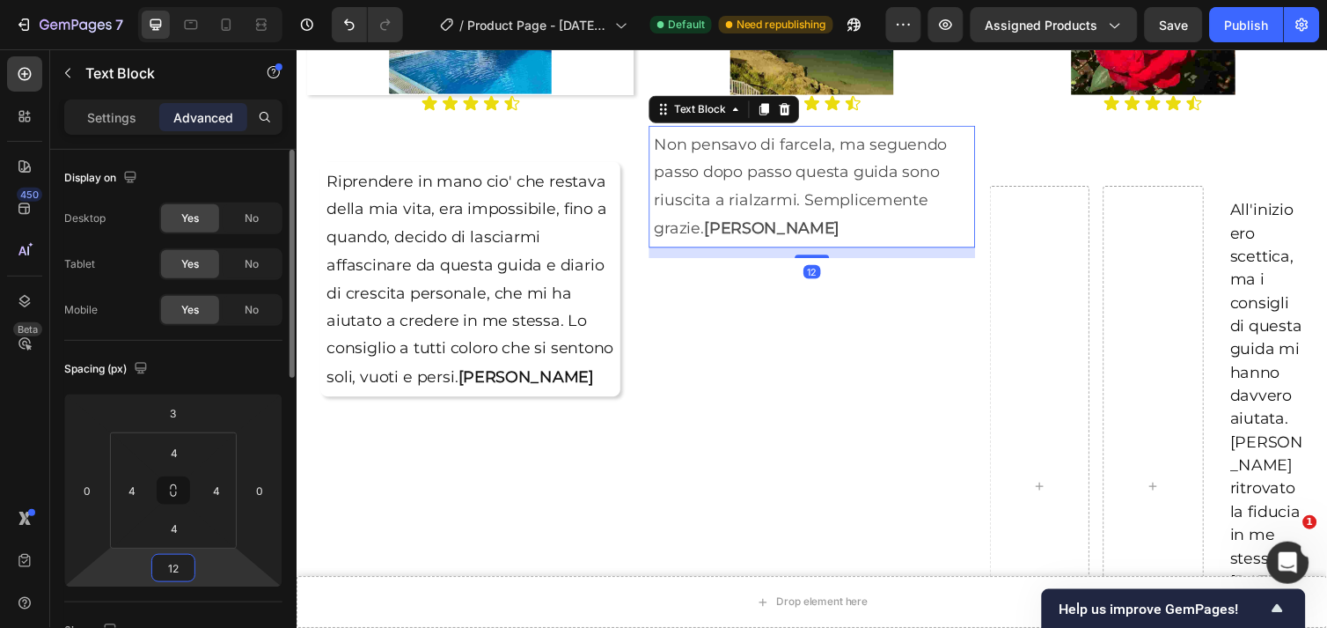
click at [177, 573] on input "12" at bounding box center [173, 568] width 35 height 26
click at [208, 596] on div "Auto" at bounding box center [211, 605] width 109 height 26
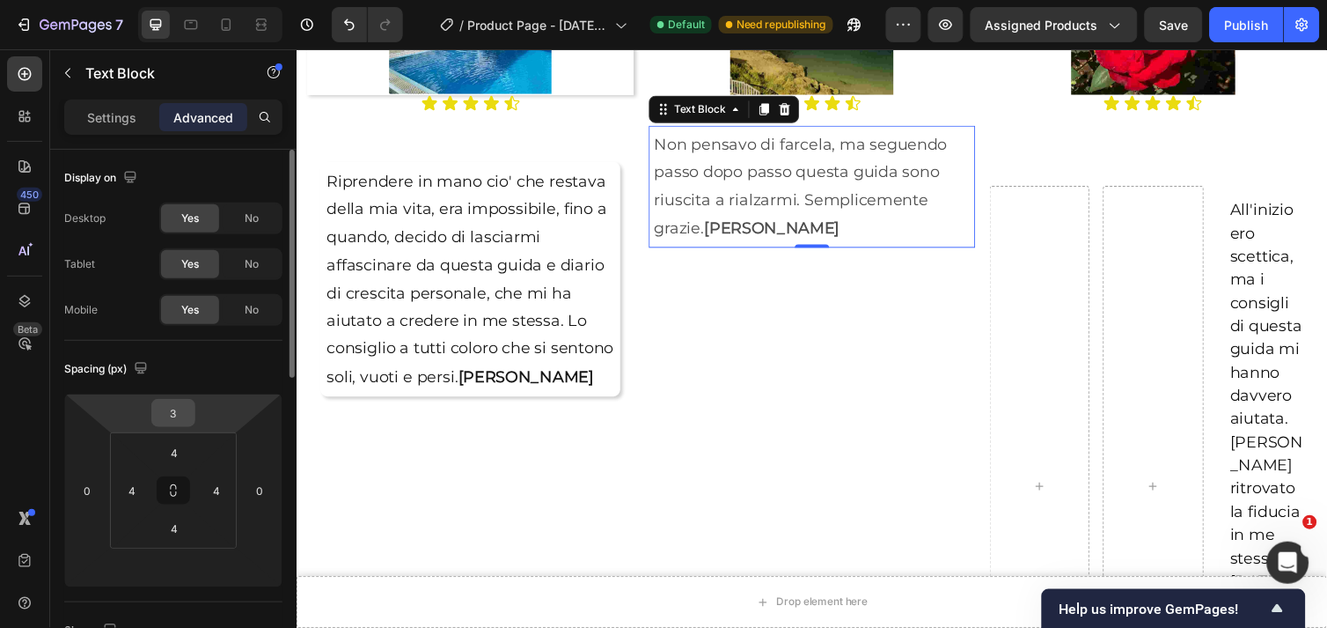
click at [180, 416] on input "3" at bounding box center [173, 413] width 35 height 26
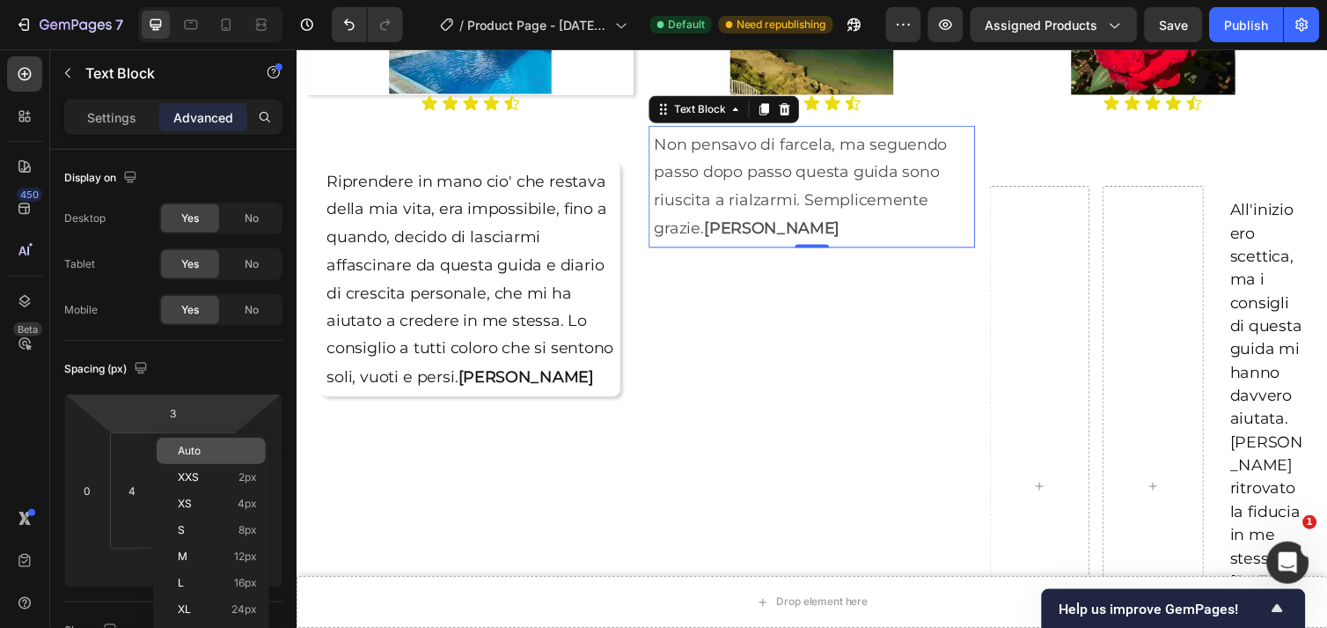
click at [211, 452] on p "Auto" at bounding box center [217, 451] width 79 height 12
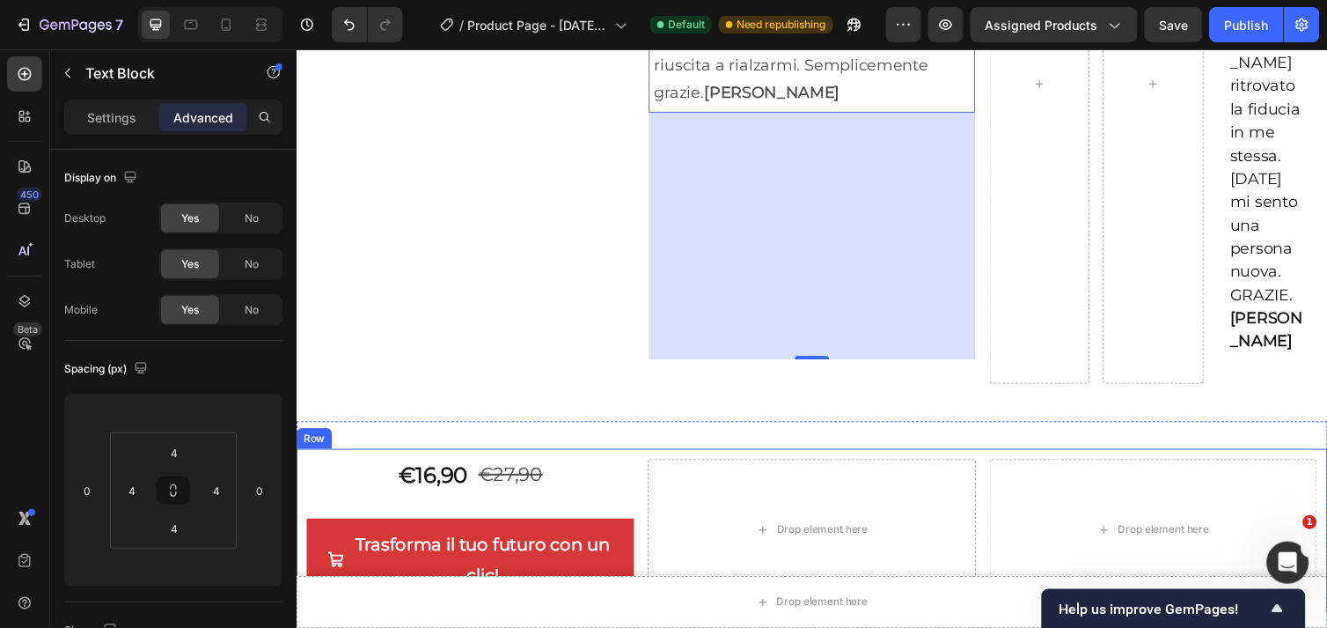
scroll to position [2827, 0]
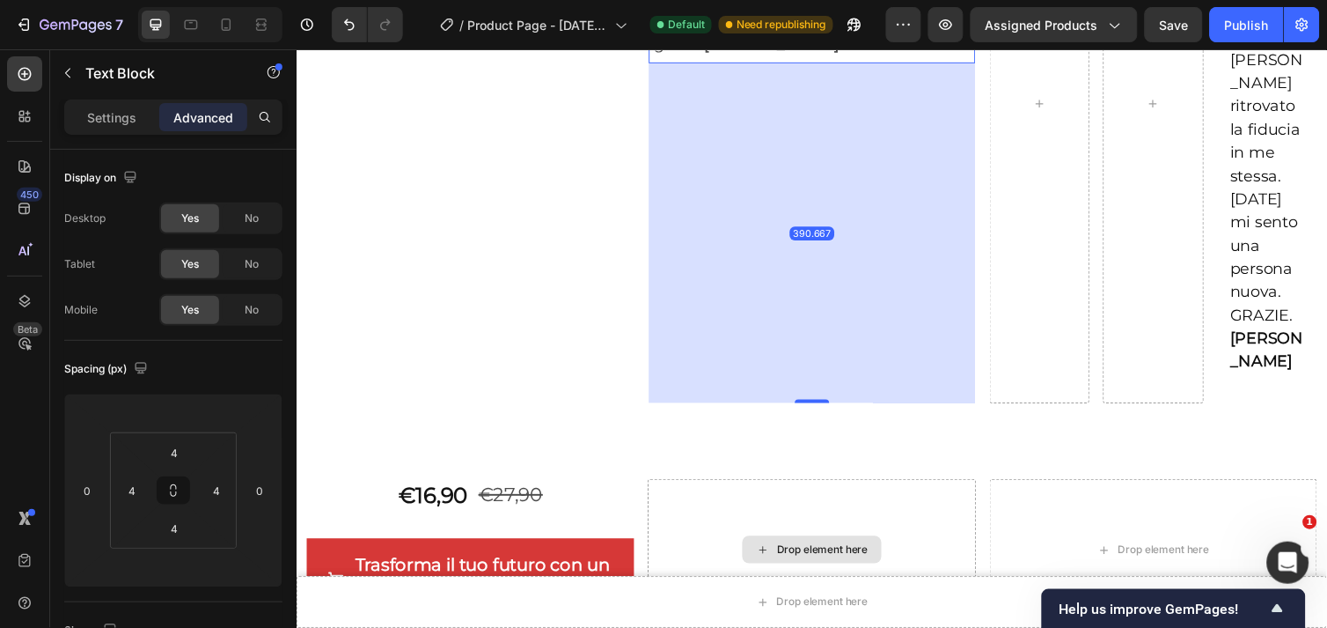
drag, startPoint x: 812, startPoint y: 355, endPoint x: 800, endPoint y: 452, distance: 97.6
click at [800, 452] on div "Drop element here Sticky Drop element here Sticky Image Icon Icon Icon Icon Ico…" at bounding box center [824, 165] width 1056 height 5816
type input "396.667"
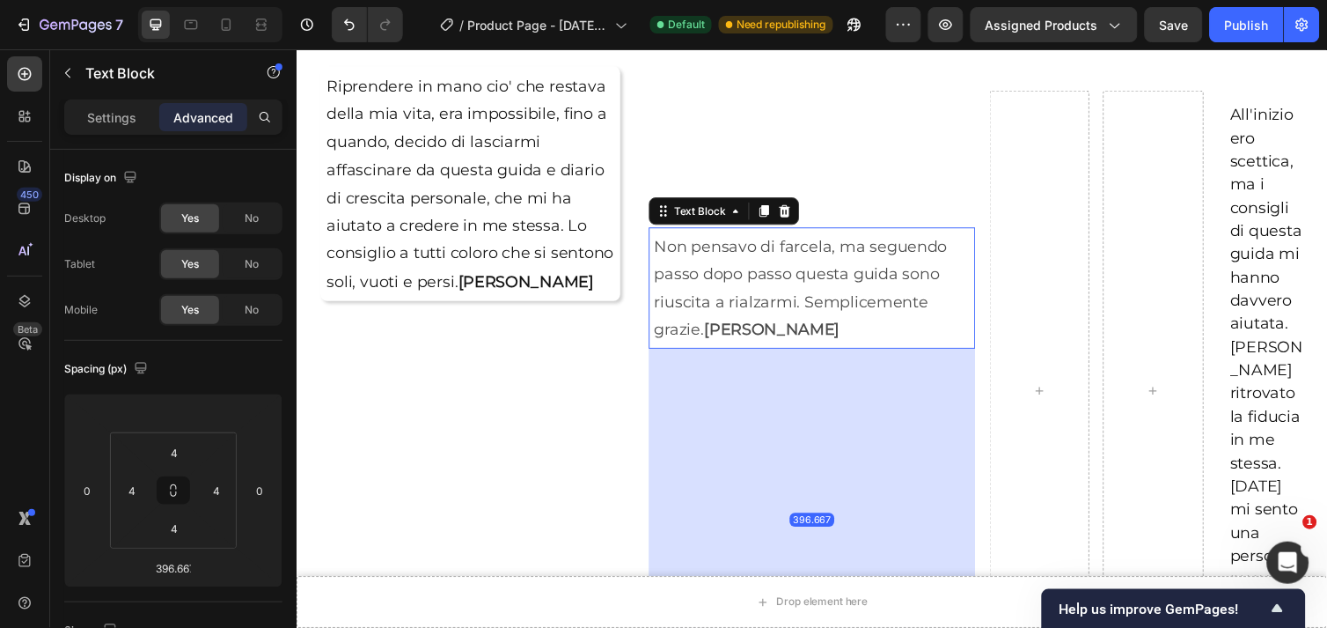
scroll to position [2632, 0]
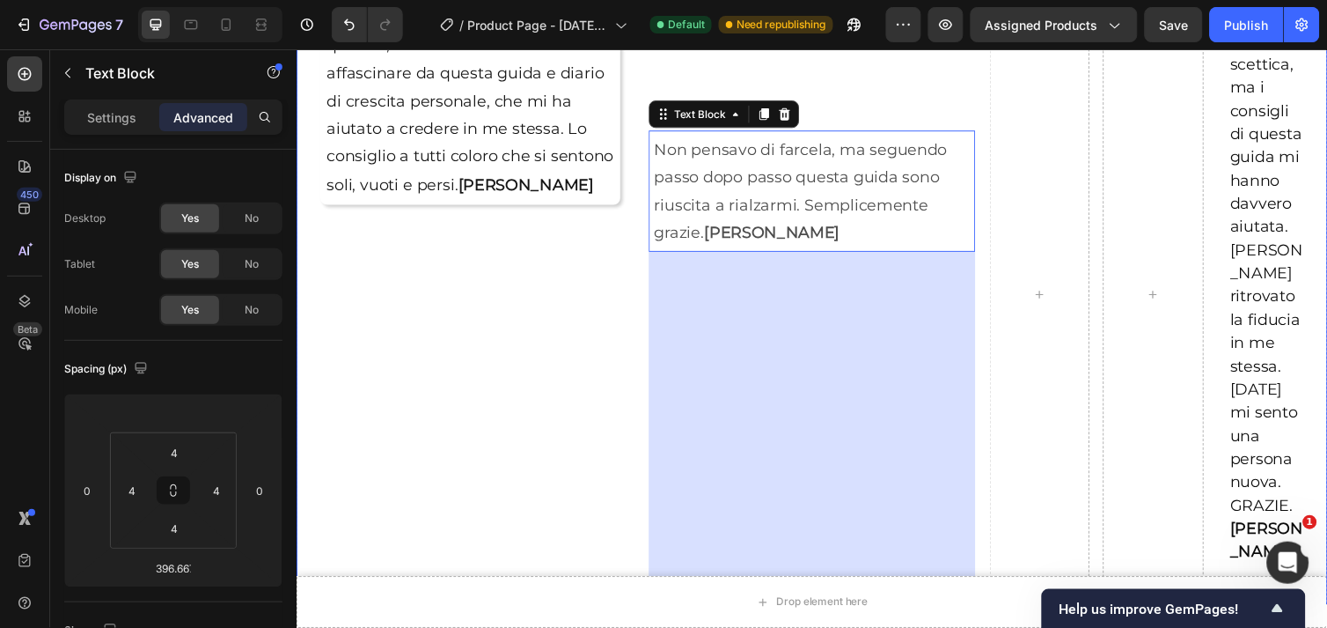
click at [540, 392] on div "Image Icon Icon Icon Icon Icon Icon List Riprendere in mano cio' che restava de…" at bounding box center [473, 169] width 335 height 876
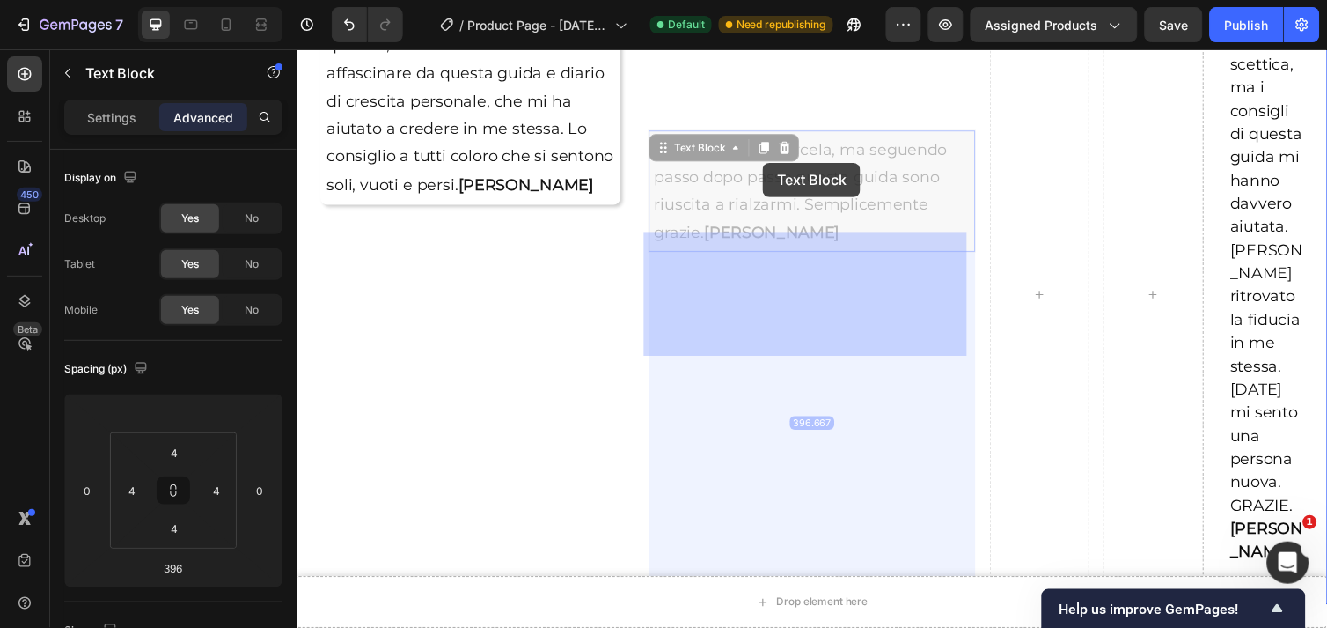
drag, startPoint x: 795, startPoint y: 156, endPoint x: 774, endPoint y: 165, distance: 22.9
click at [774, 165] on div "Header Drop element here Sticky Drop element here Sticky Image Icon Icon Icon I…" at bounding box center [824, 470] width 1056 height 6106
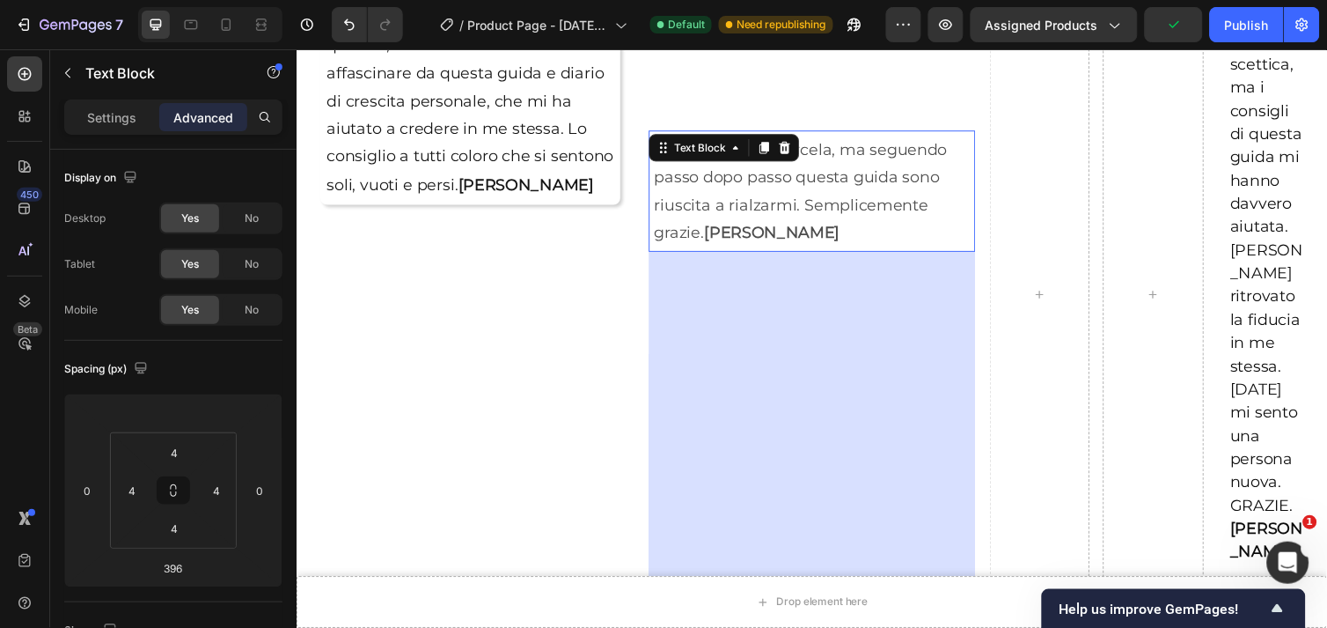
scroll to position [2730, 0]
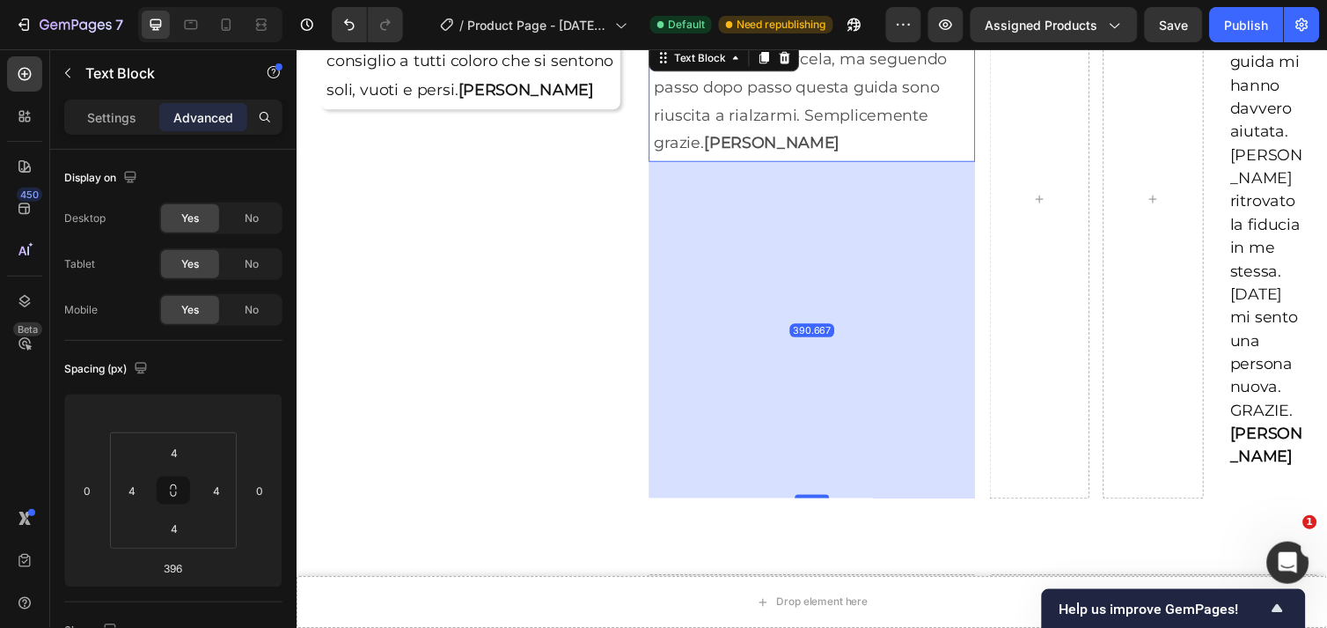
click at [811, 164] on div "390.667" at bounding box center [827, 164] width 334 height 0
type input "390.667"
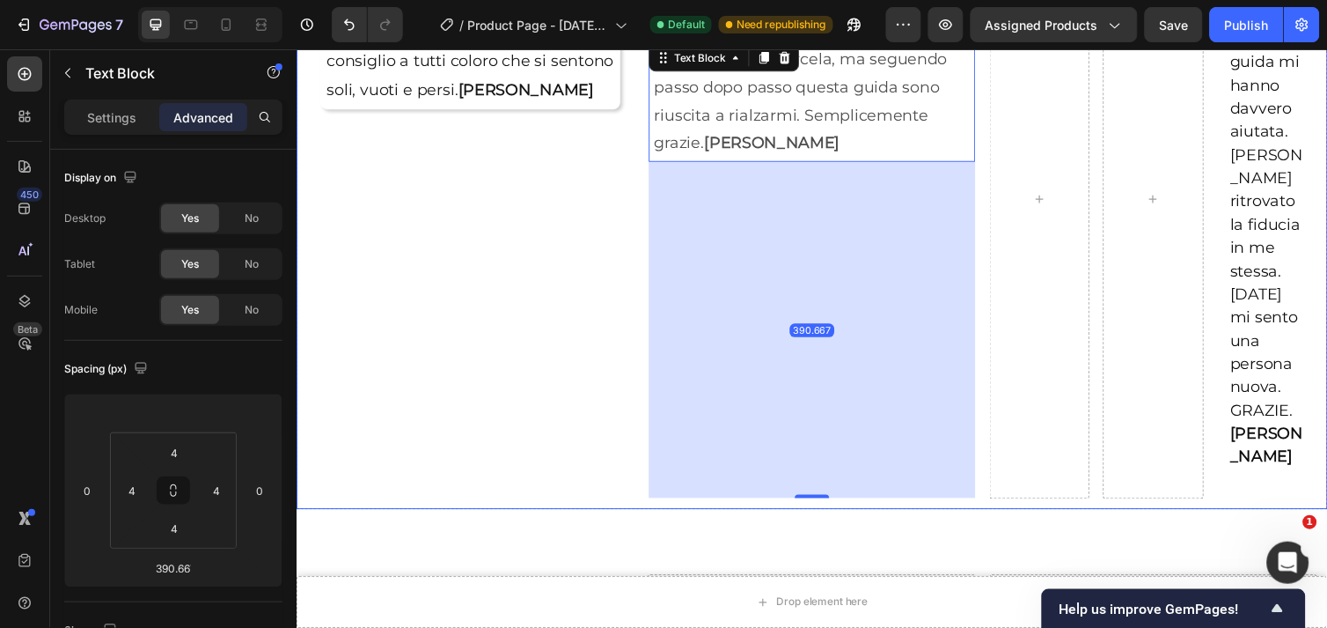
click at [492, 231] on div "Image Icon Icon Icon Icon Icon Icon List Riprendere in mano cio' che restava de…" at bounding box center [473, 71] width 335 height 876
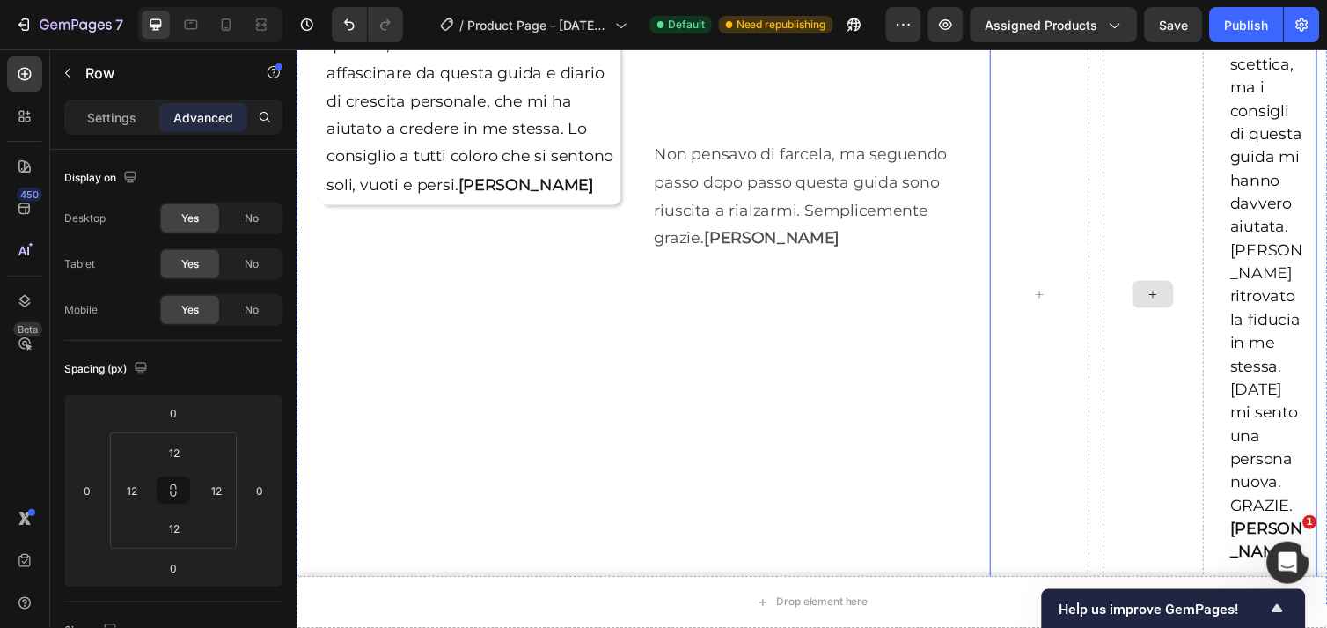
scroll to position [2533, 0]
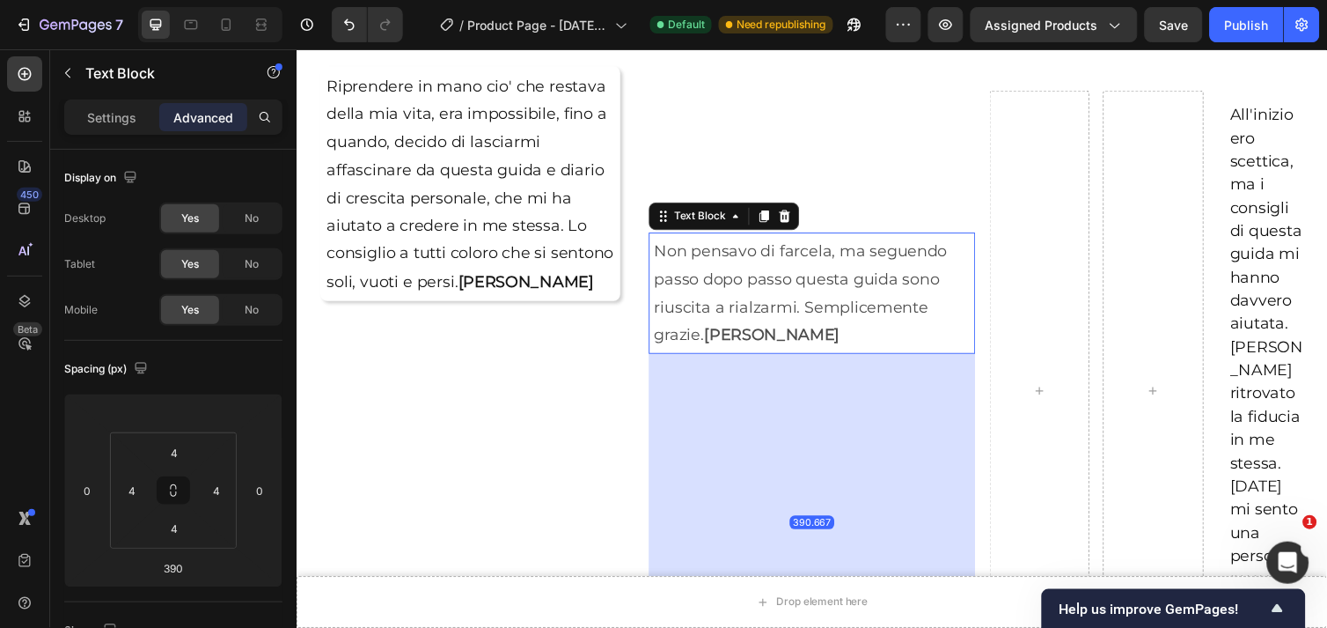
drag, startPoint x: 802, startPoint y: 268, endPoint x: 785, endPoint y: 106, distance: 162.8
click at [785, 128] on div "Image Icon Icon Icon Icon Icon Icon List Non pensavo di farcela, ma seguendo pa…" at bounding box center [823, 267] width 335 height 876
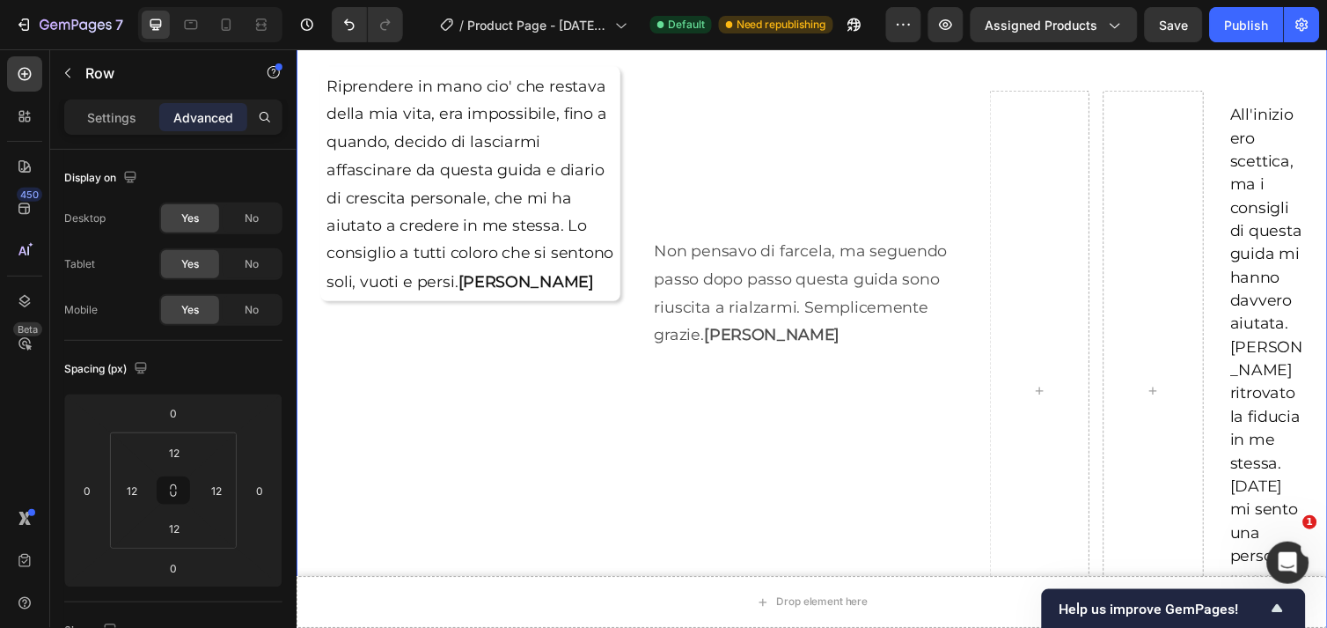
click at [759, 385] on div "Image Icon Icon Icon Icon Icon Icon List Non pensavo di farcela, ma seguendo pa…" at bounding box center [823, 267] width 335 height 876
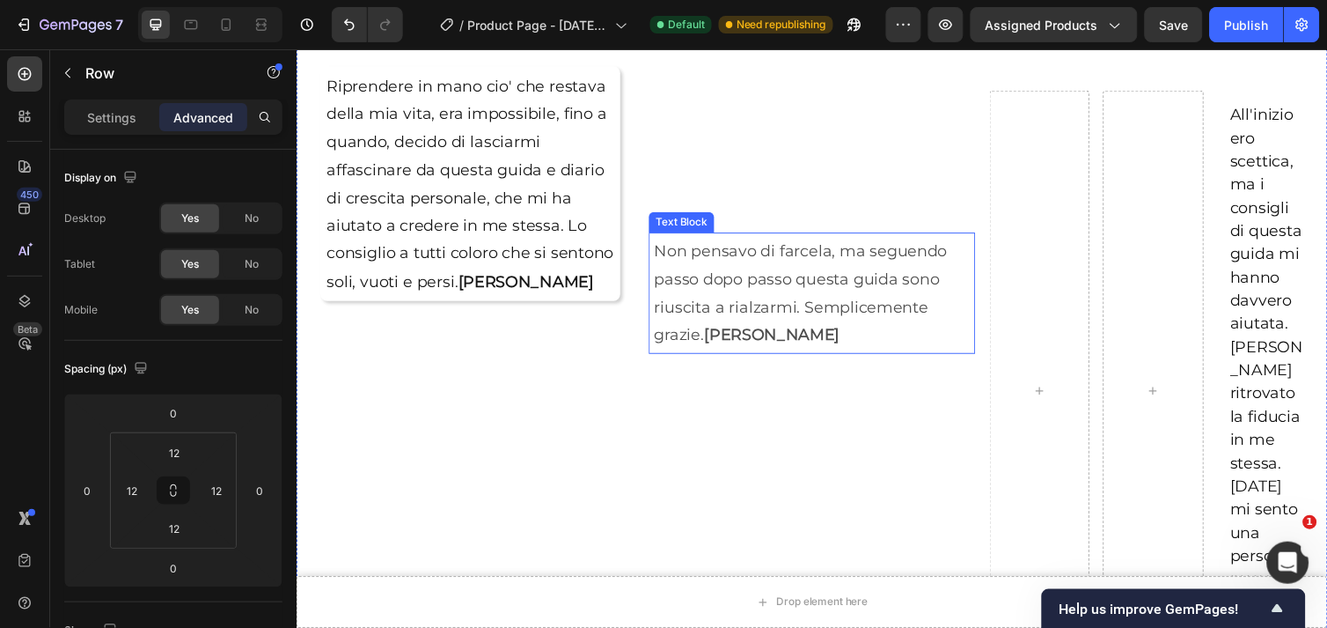
click at [760, 246] on p "Non pensavo di farcela, ma seguendo passo dopo passo questa guida sono riuscita…" at bounding box center [823, 298] width 323 height 114
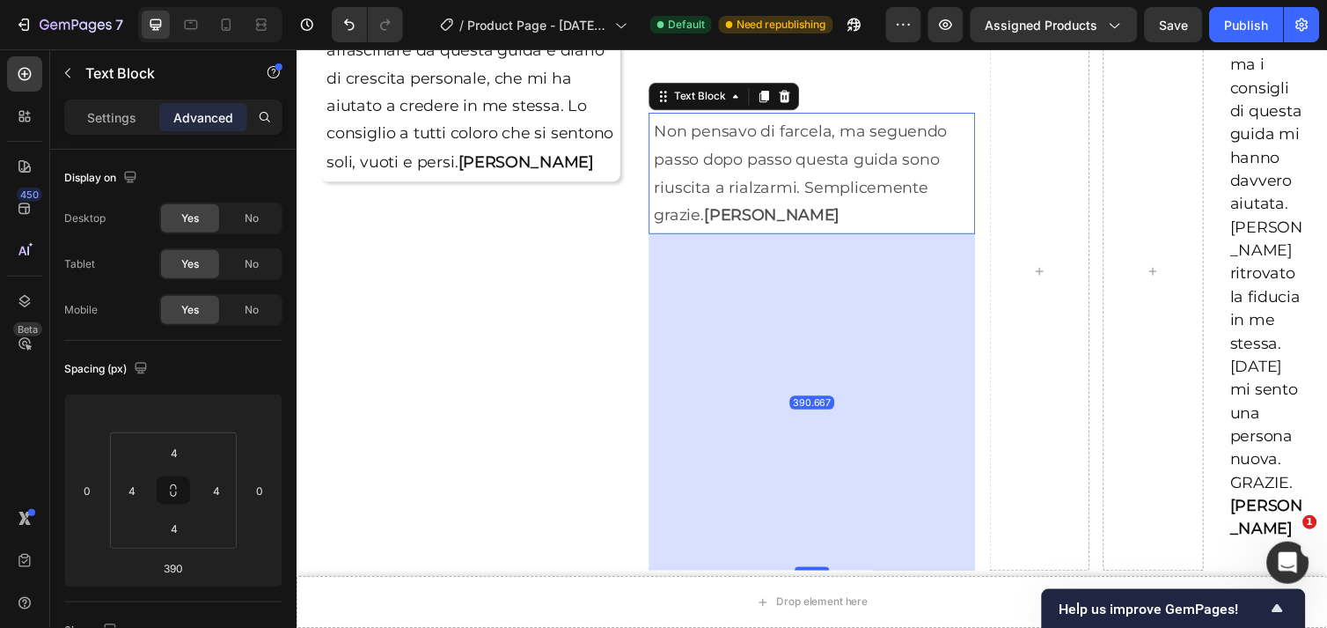
scroll to position [2730, 0]
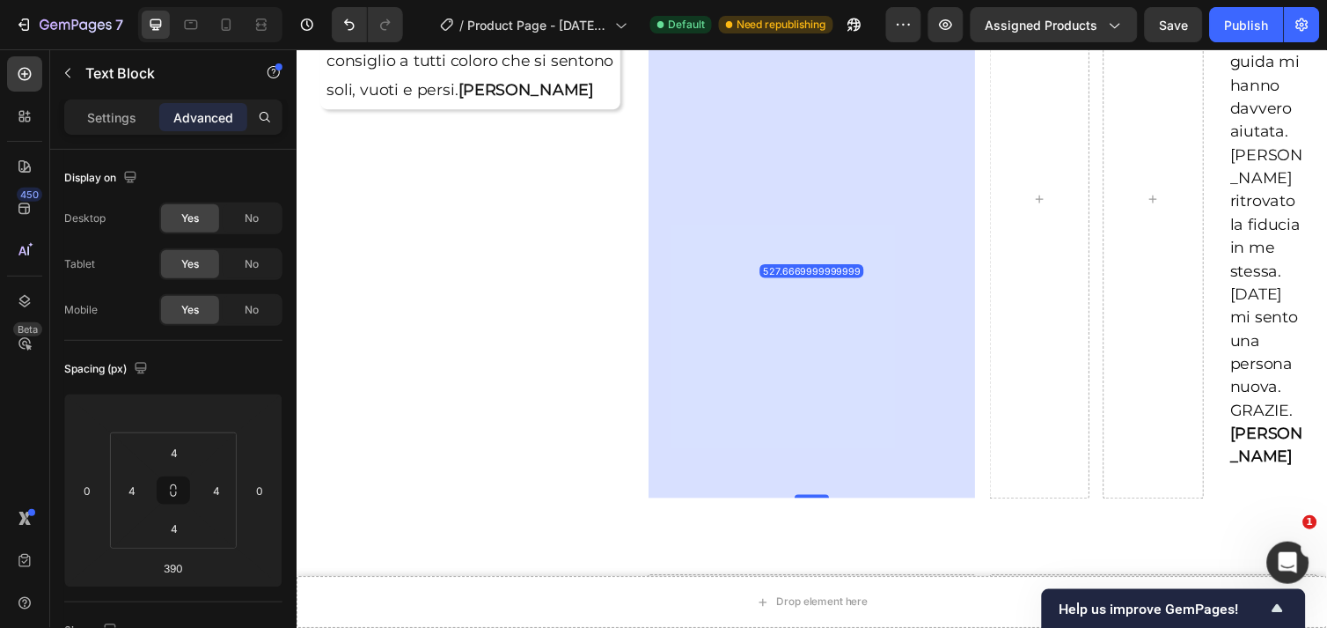
drag, startPoint x: 826, startPoint y: 453, endPoint x: 805, endPoint y: 574, distance: 122.4
click at [805, 574] on div "Drop element here Sticky Drop element here Sticky Image Icon Icon Icon Icon Ico…" at bounding box center [824, 263] width 1056 height 5816
type input "527.667"
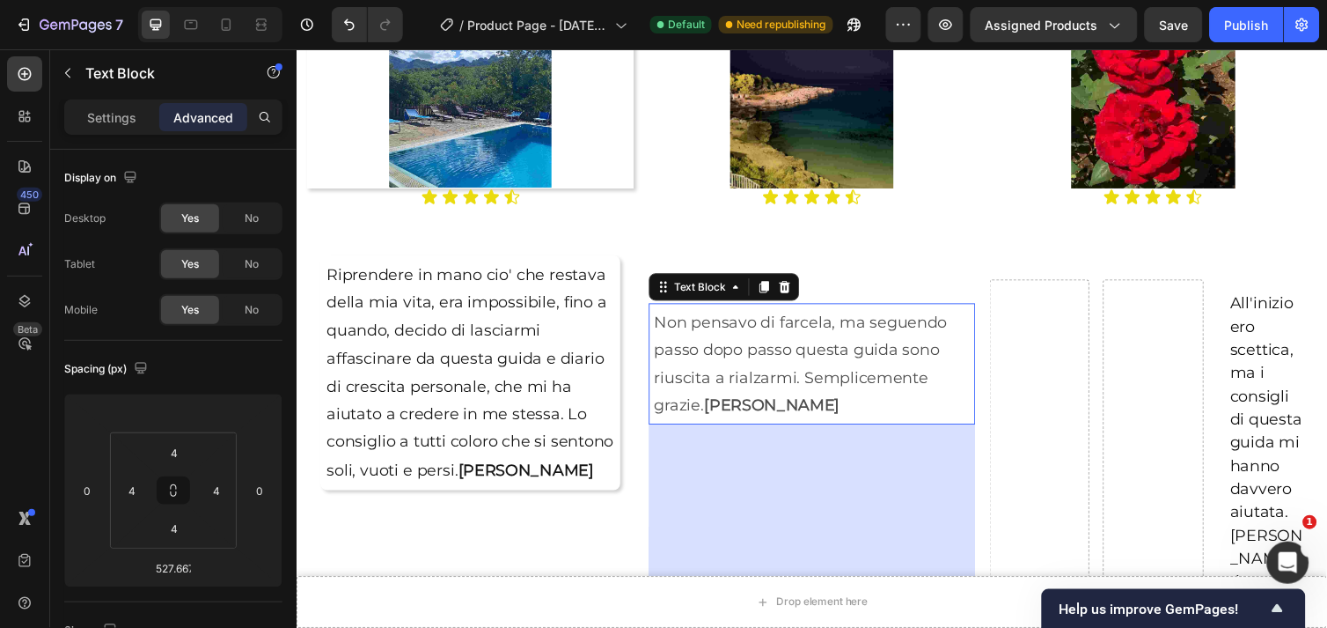
scroll to position [2338, 0]
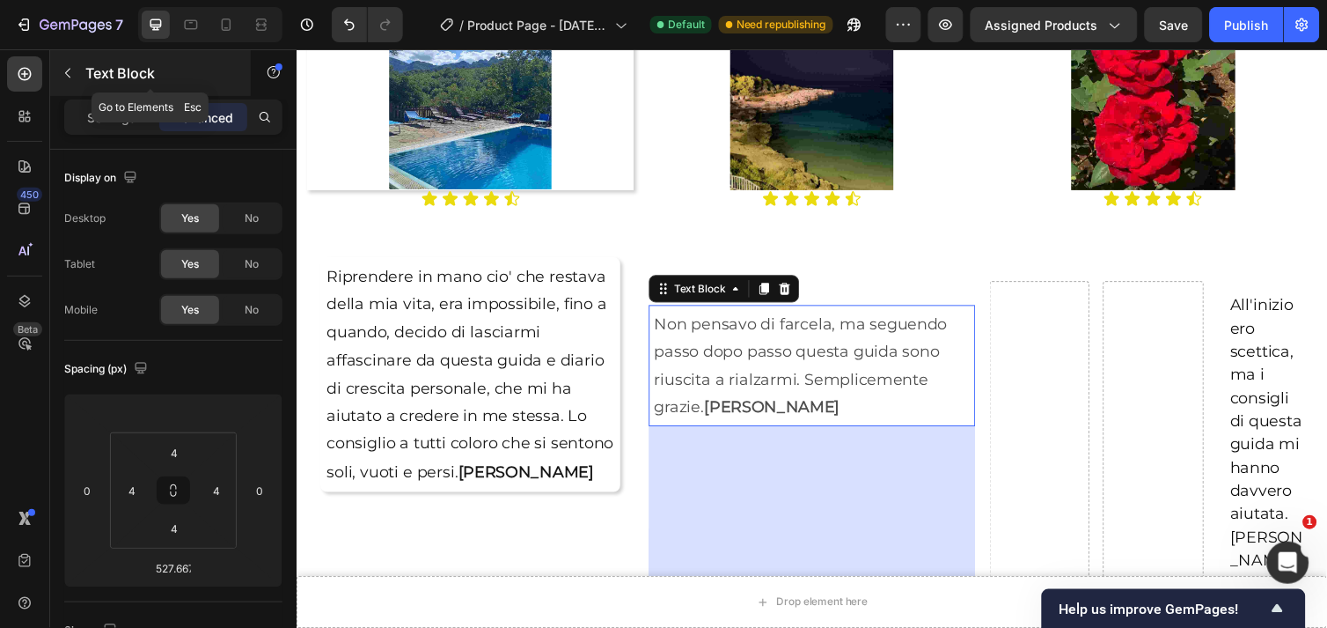
click at [63, 73] on icon "button" at bounding box center [68, 73] width 14 height 14
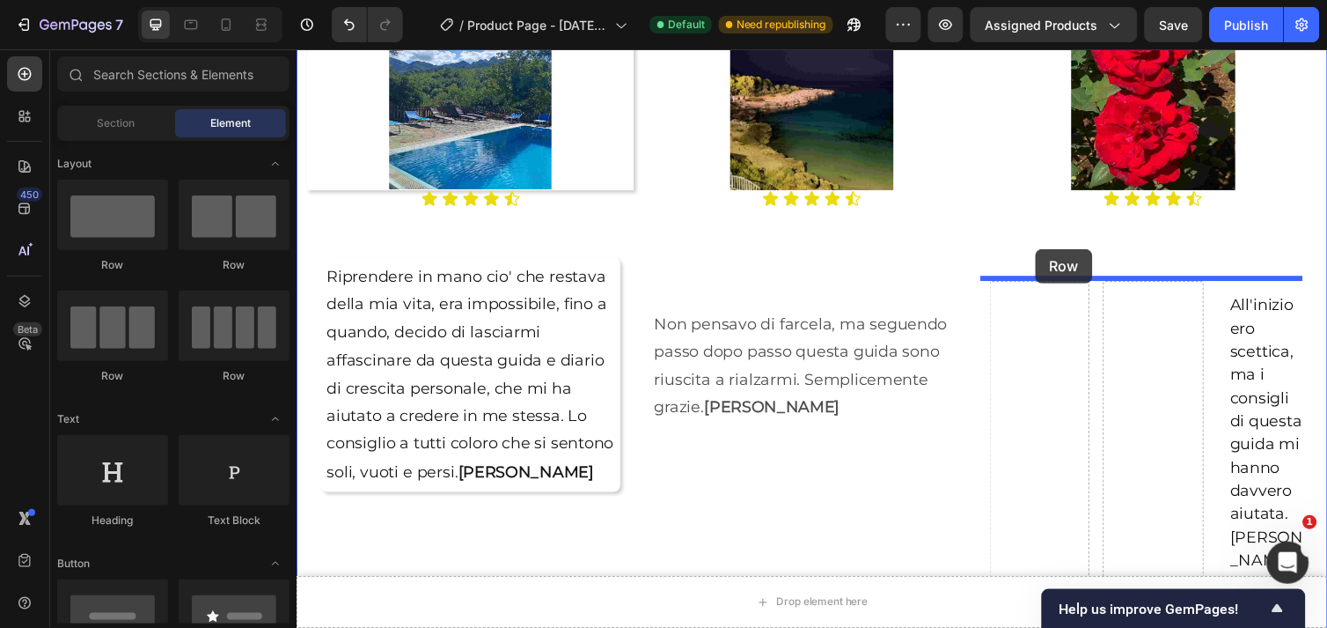
drag, startPoint x: 405, startPoint y: 288, endPoint x: 1057, endPoint y: 251, distance: 653.3
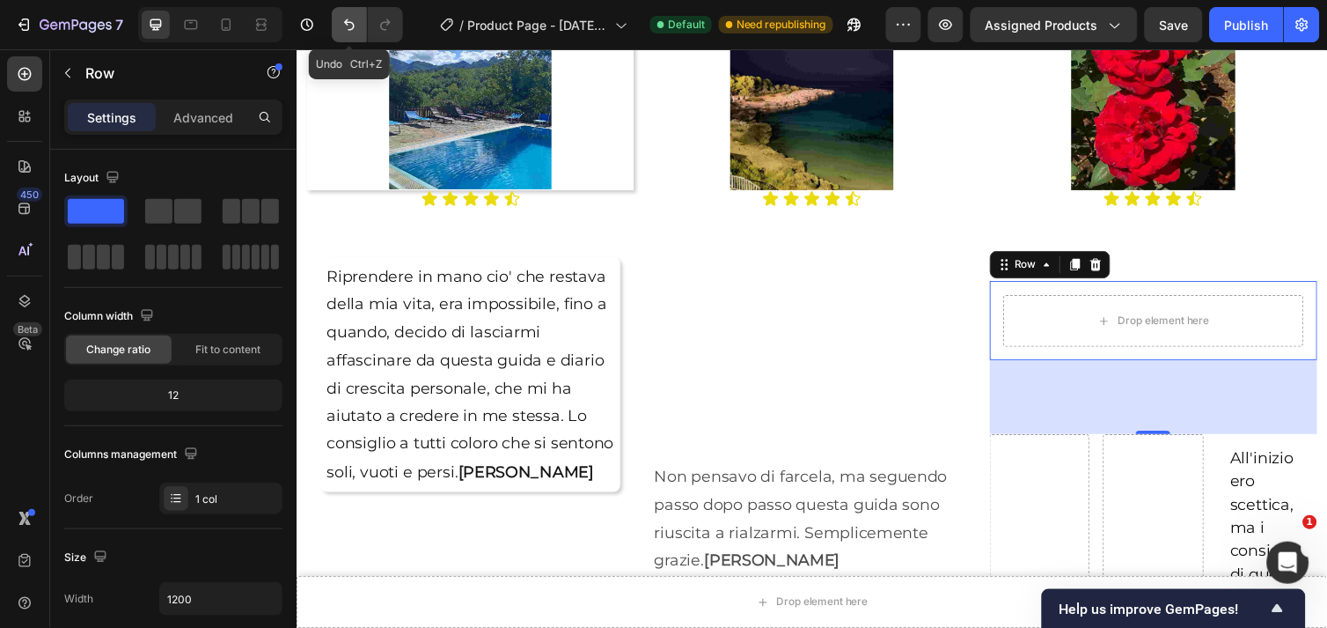
click at [353, 24] on icon "Undo/Redo" at bounding box center [349, 24] width 11 height 11
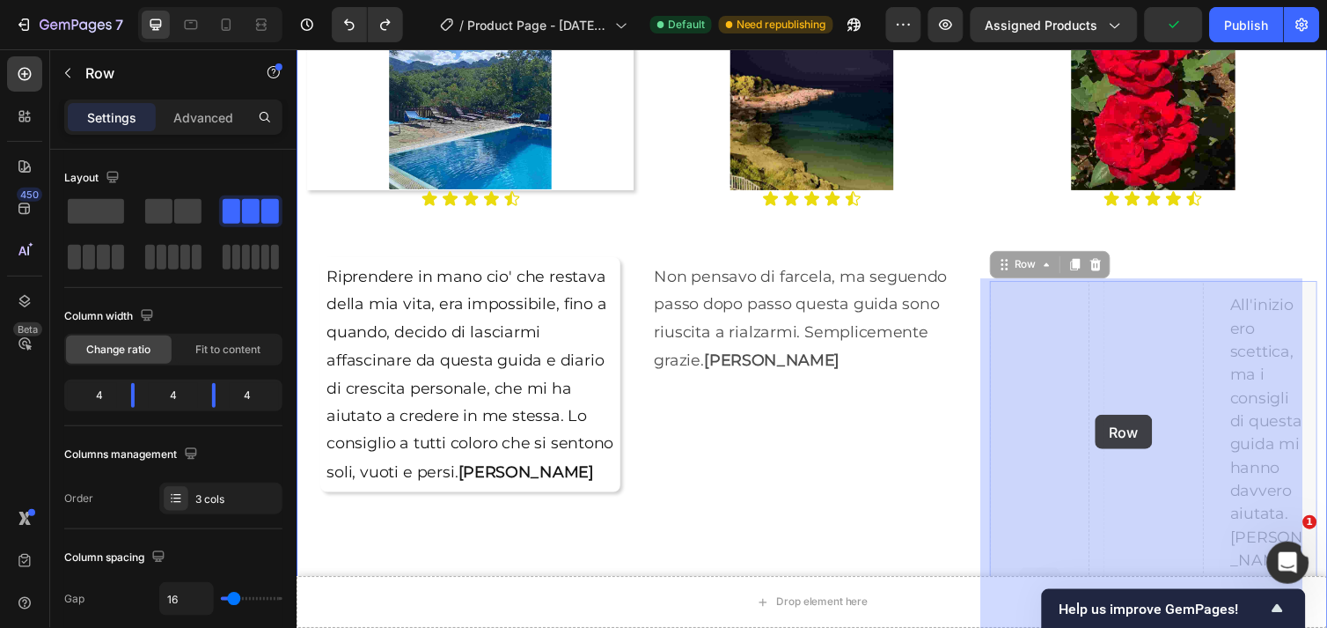
drag, startPoint x: 1165, startPoint y: 359, endPoint x: 1114, endPoint y: 422, distance: 80.8
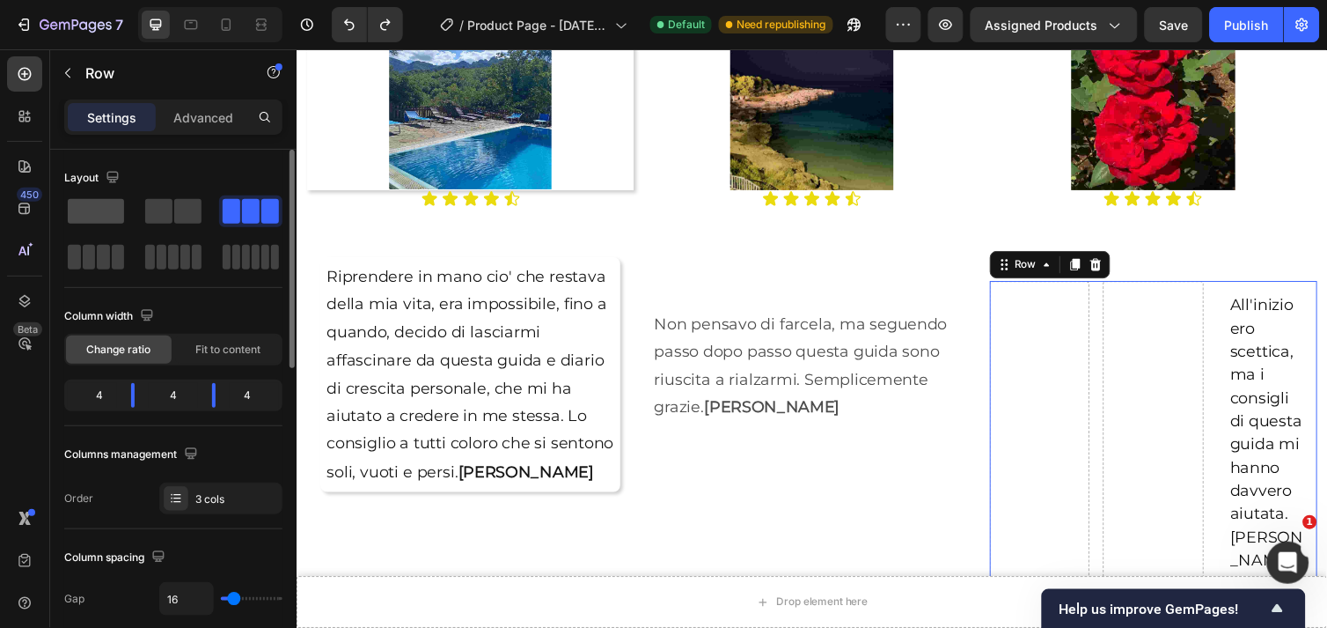
click at [124, 202] on div at bounding box center [95, 211] width 63 height 32
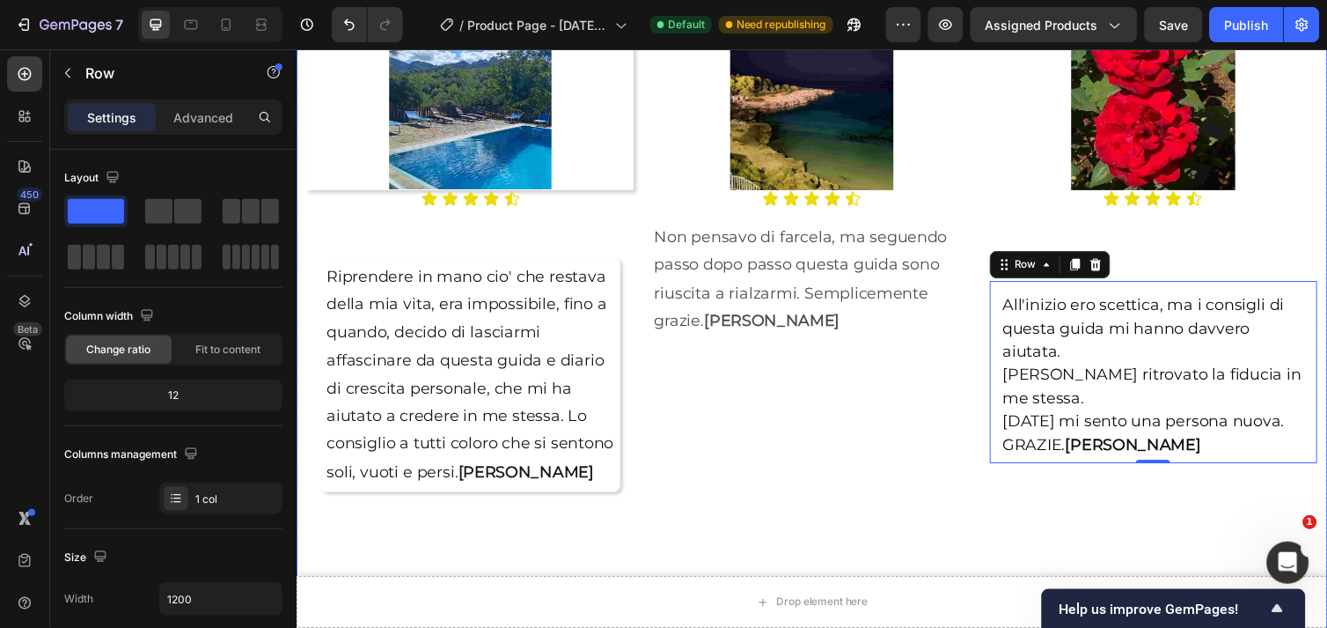
click at [807, 399] on div "Image Icon Icon Icon Icon Icon Icon List Non pensavo di farcela, ma seguendo pa…" at bounding box center [823, 418] width 335 height 787
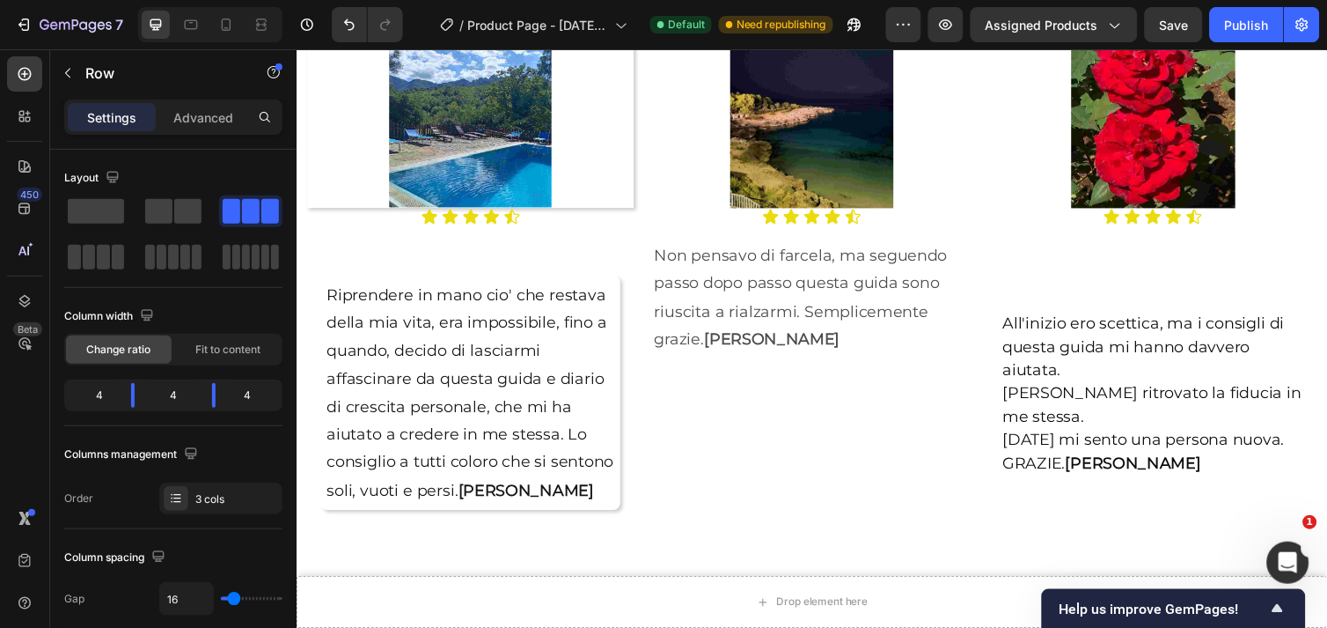
scroll to position [2045, 0]
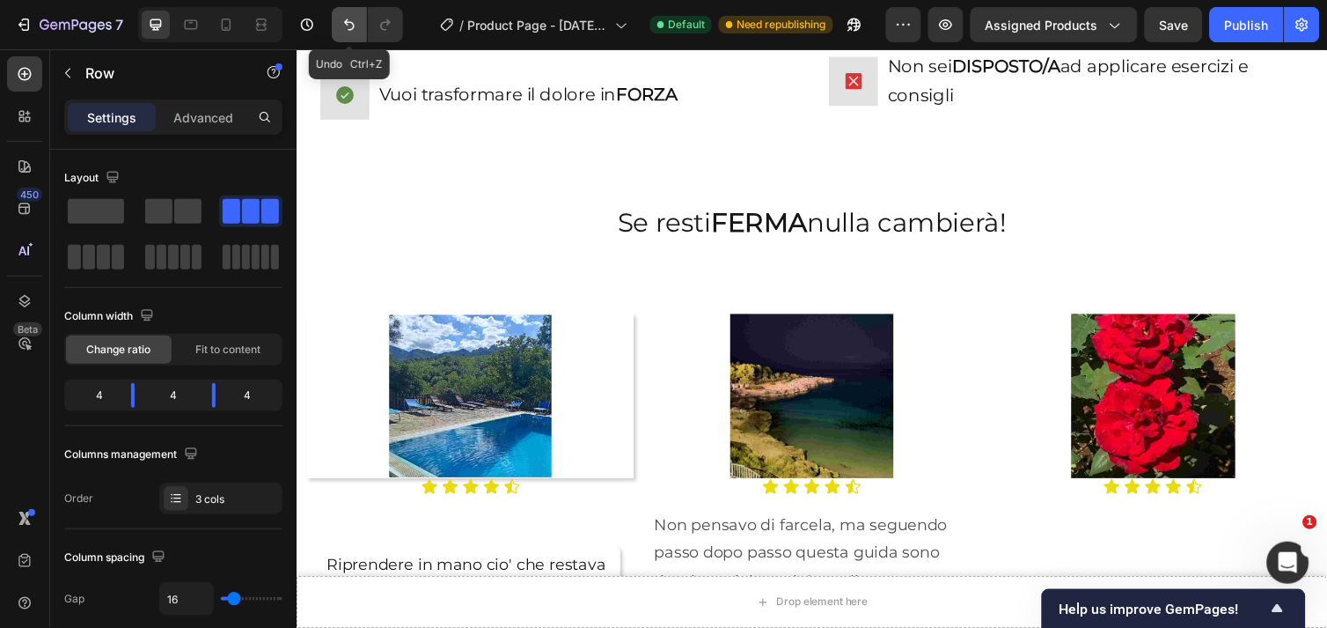
click at [346, 27] on icon "Undo/Redo" at bounding box center [350, 25] width 18 height 18
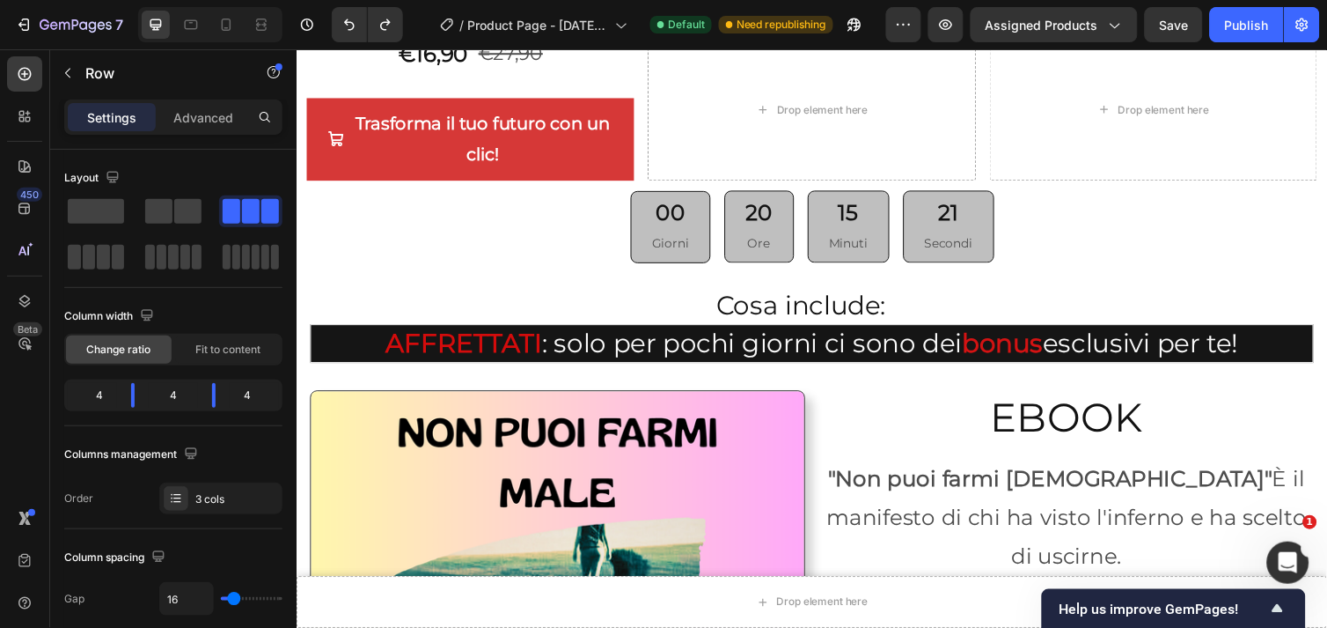
scroll to position [3120, 0]
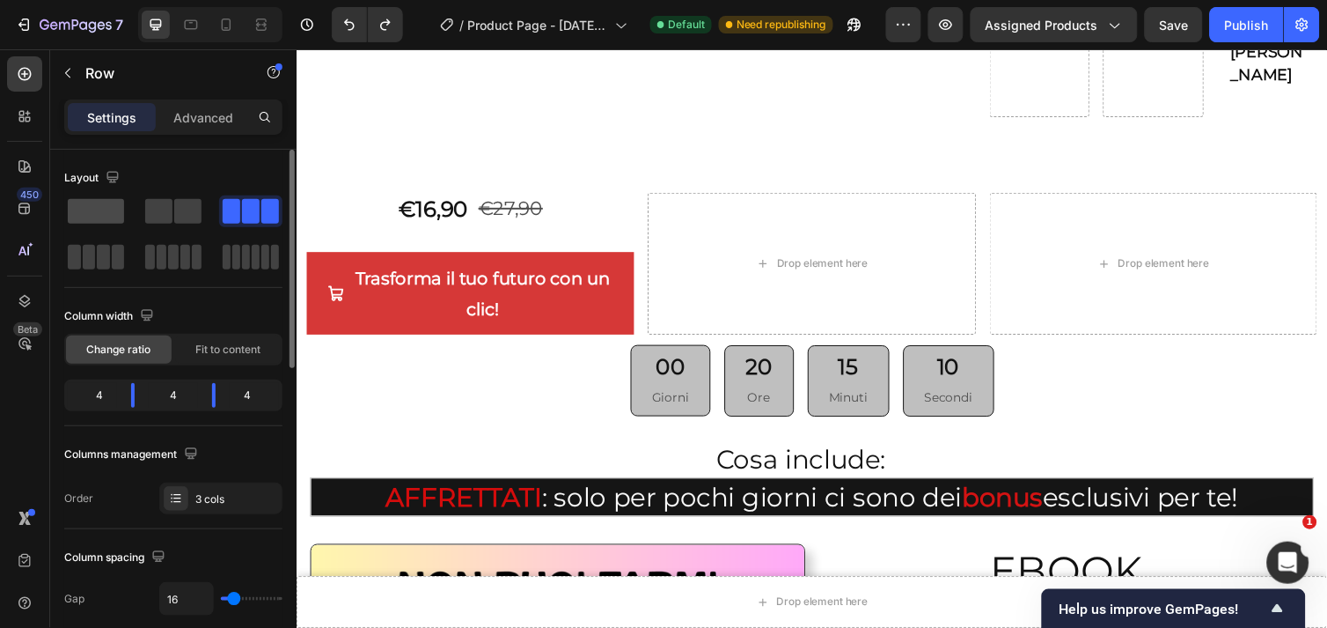
click at [103, 209] on span at bounding box center [96, 211] width 56 height 25
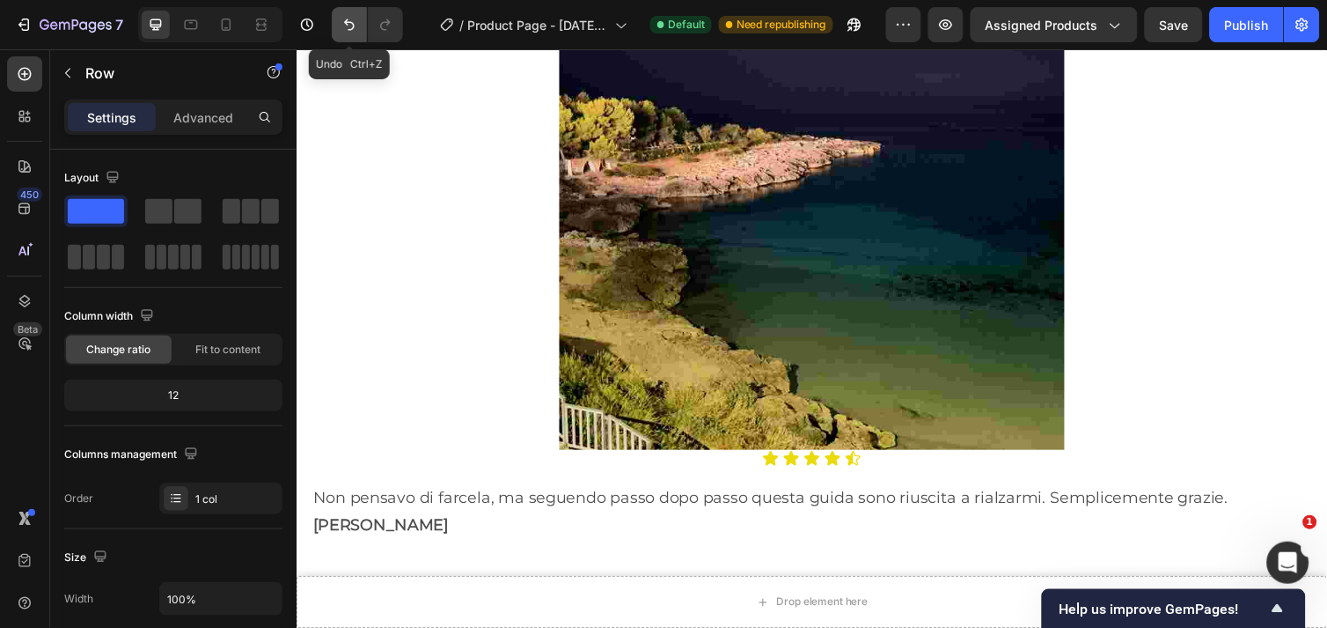
click at [344, 26] on icon "Undo/Redo" at bounding box center [350, 25] width 18 height 18
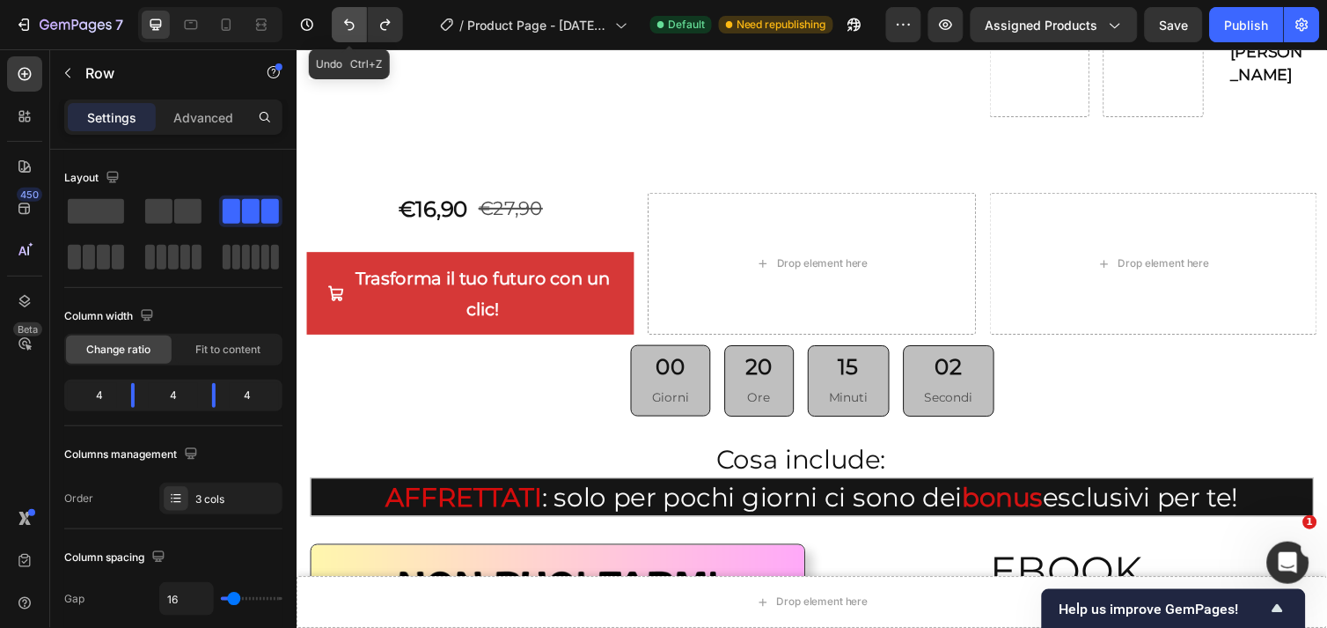
click at [342, 33] on button "Undo/Redo" at bounding box center [349, 24] width 35 height 35
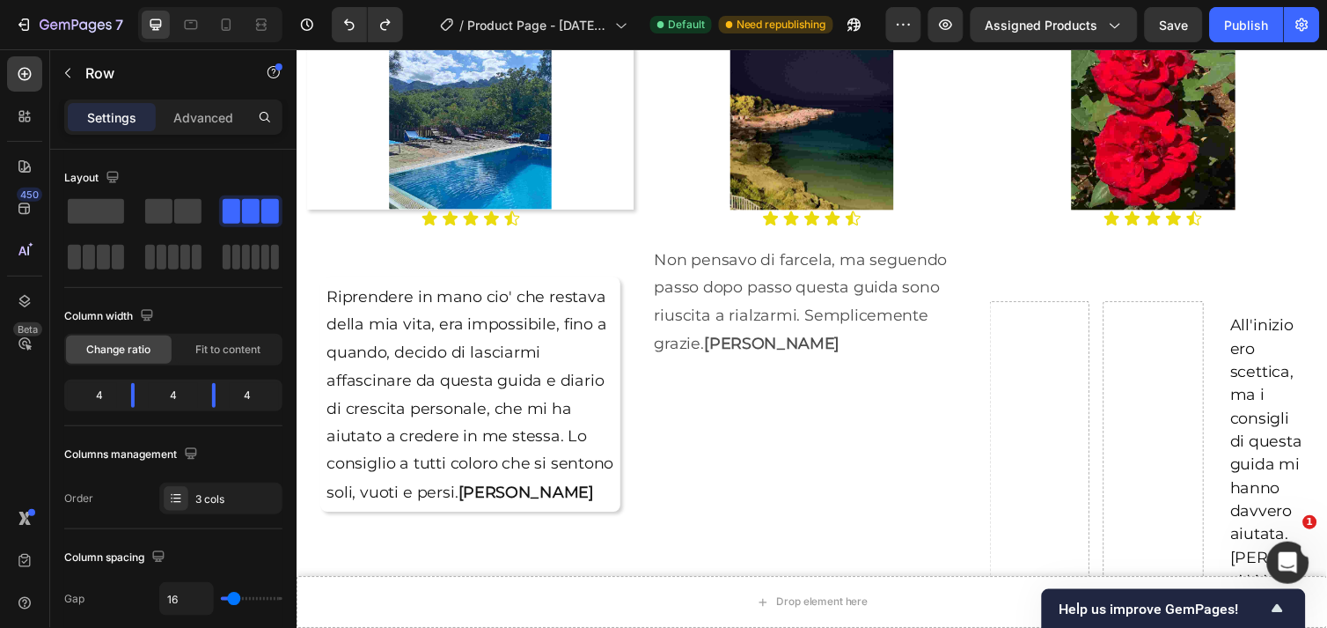
scroll to position [2338, 0]
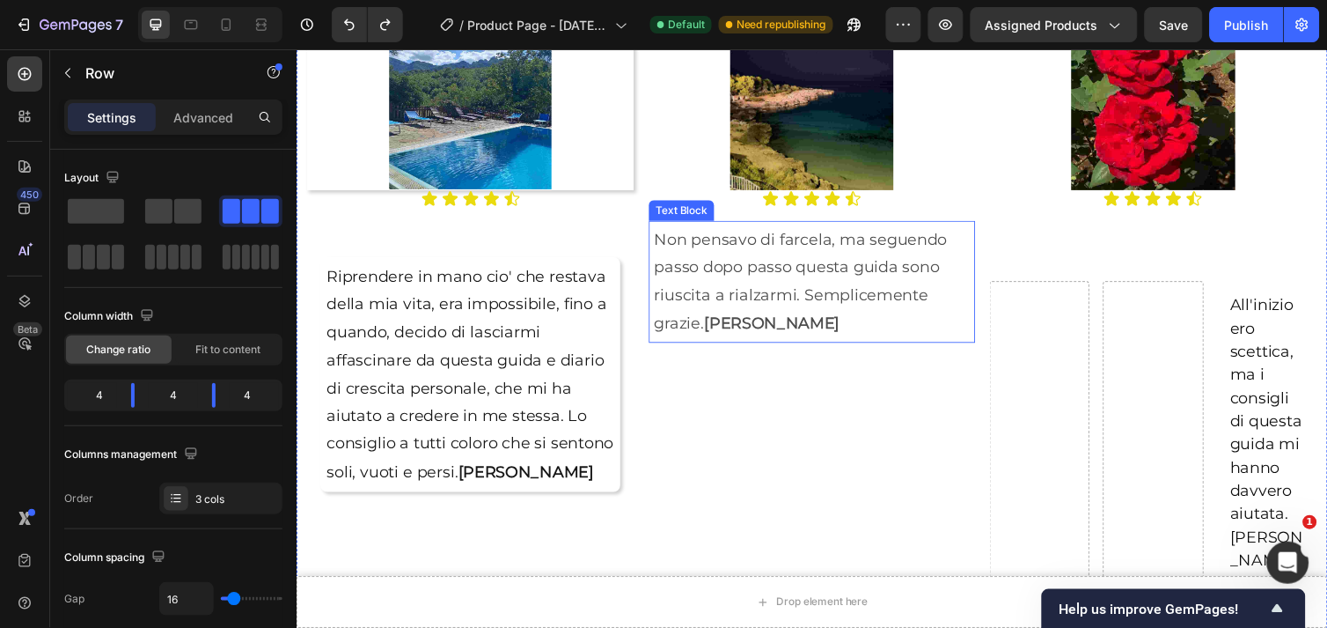
click at [827, 263] on p "Non pensavo di farcela, ma seguendo passo dopo passo questa guida sono riuscita…" at bounding box center [823, 287] width 323 height 114
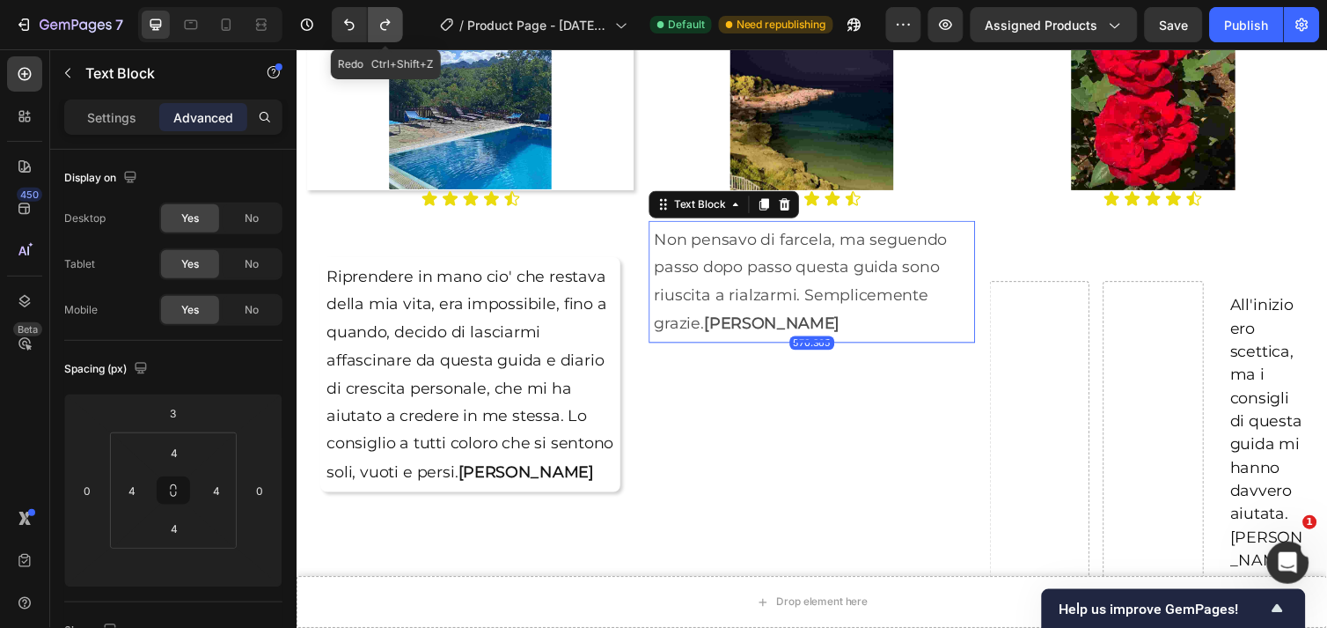
click at [377, 25] on icon "Undo/Redo" at bounding box center [386, 25] width 18 height 18
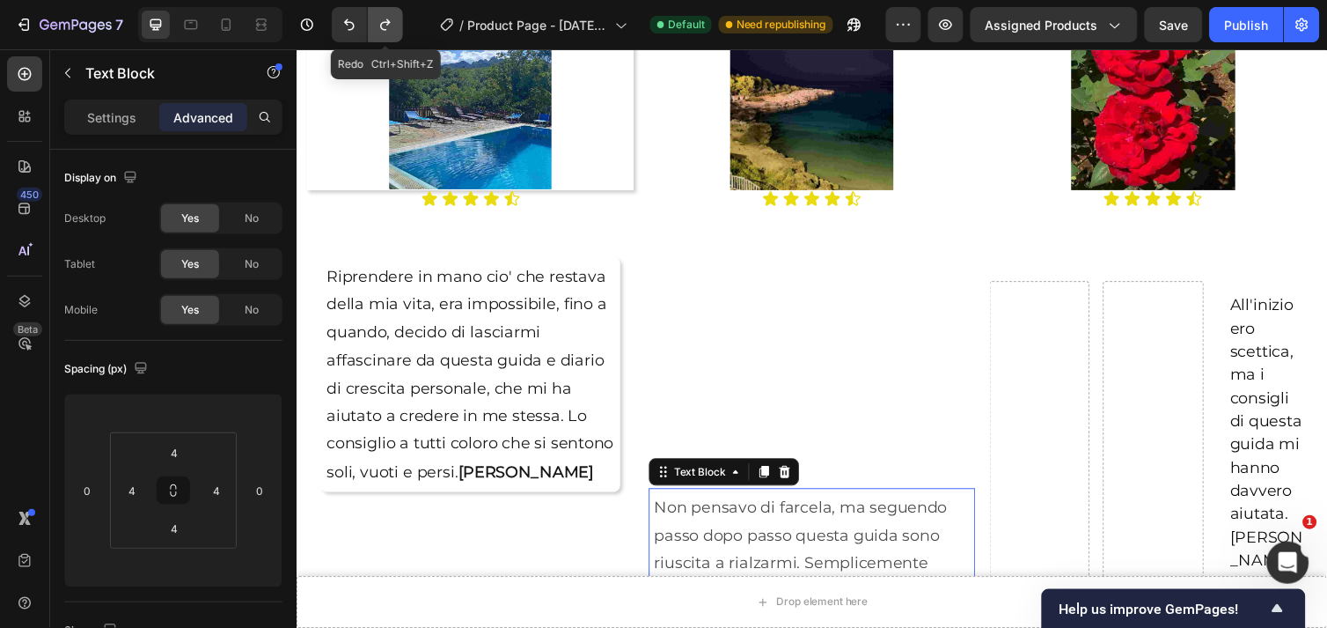
click at [377, 25] on icon "Undo/Redo" at bounding box center [386, 25] width 18 height 18
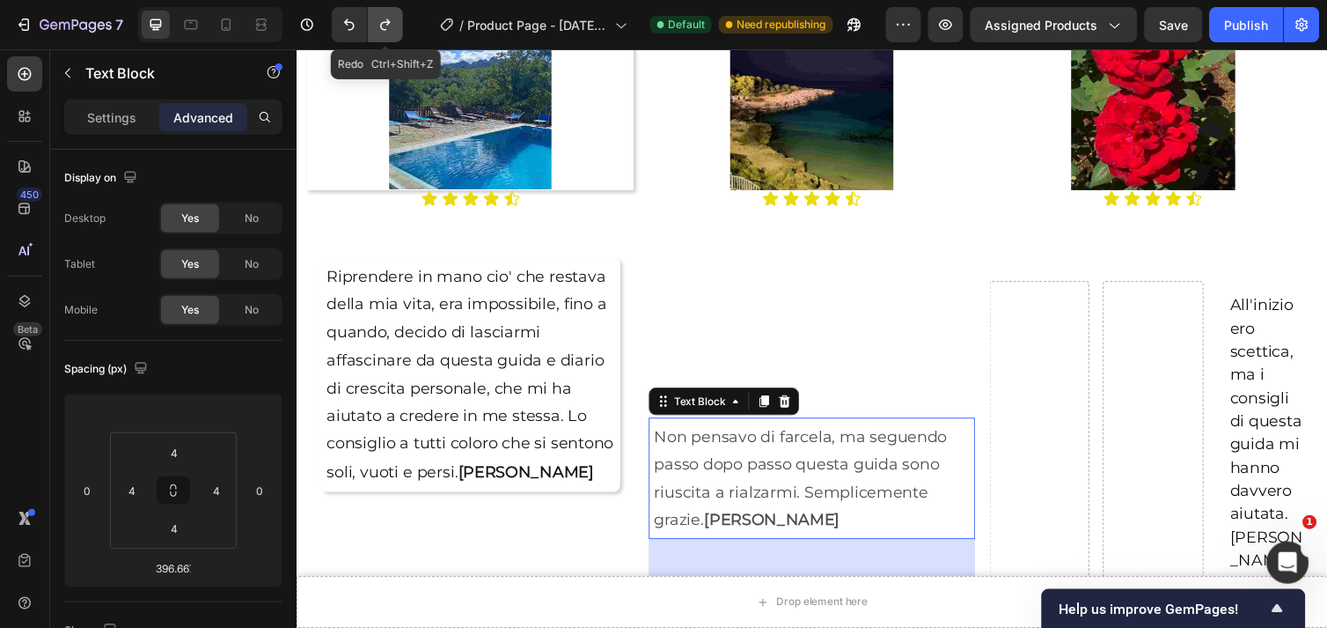
click at [377, 25] on icon "Undo/Redo" at bounding box center [386, 25] width 18 height 18
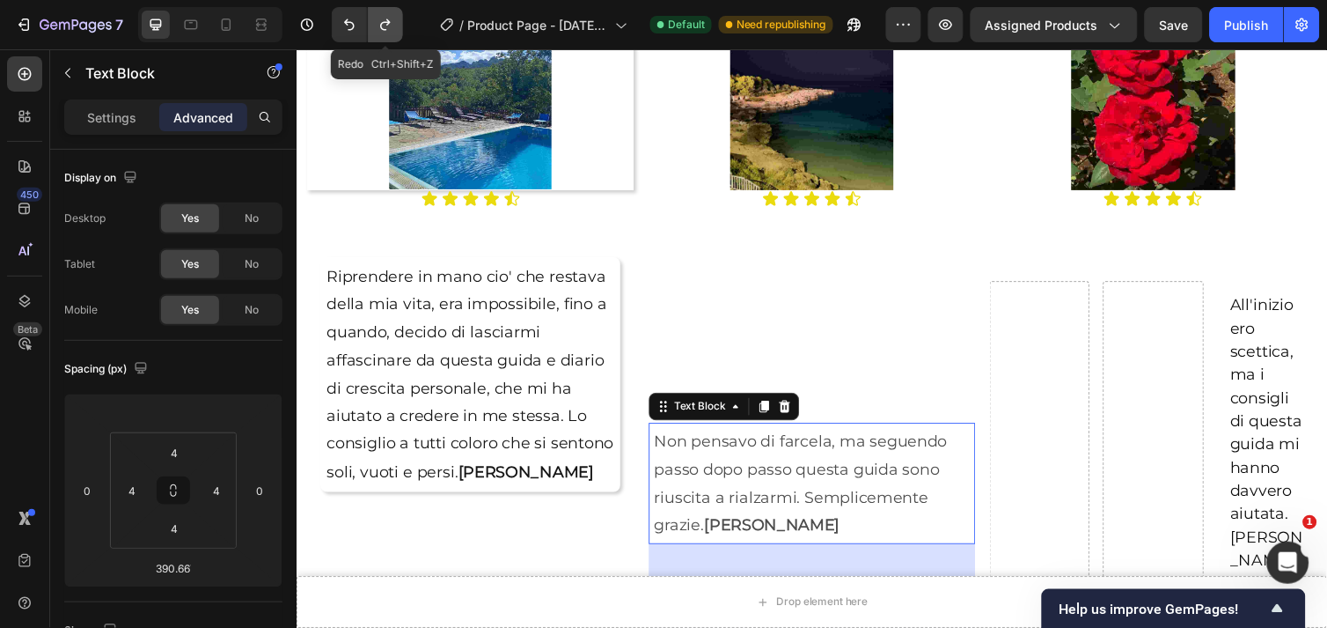
click at [377, 25] on icon "Undo/Redo" at bounding box center [386, 25] width 18 height 18
type input "527.667"
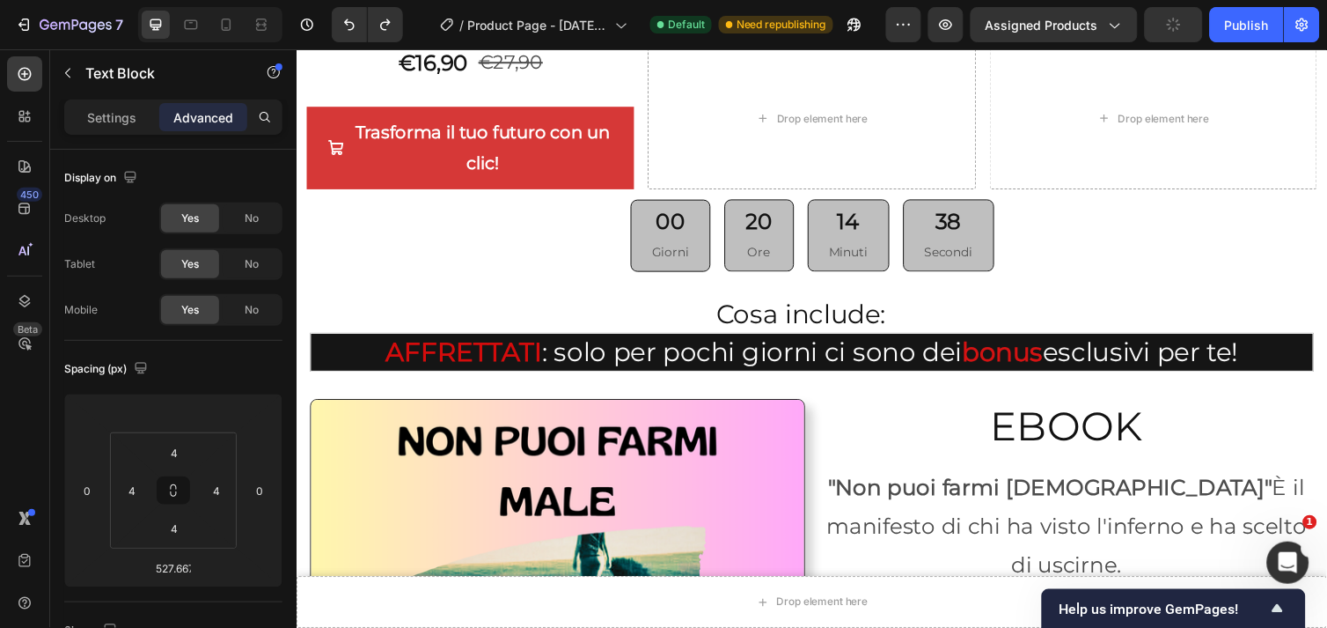
scroll to position [3023, 0]
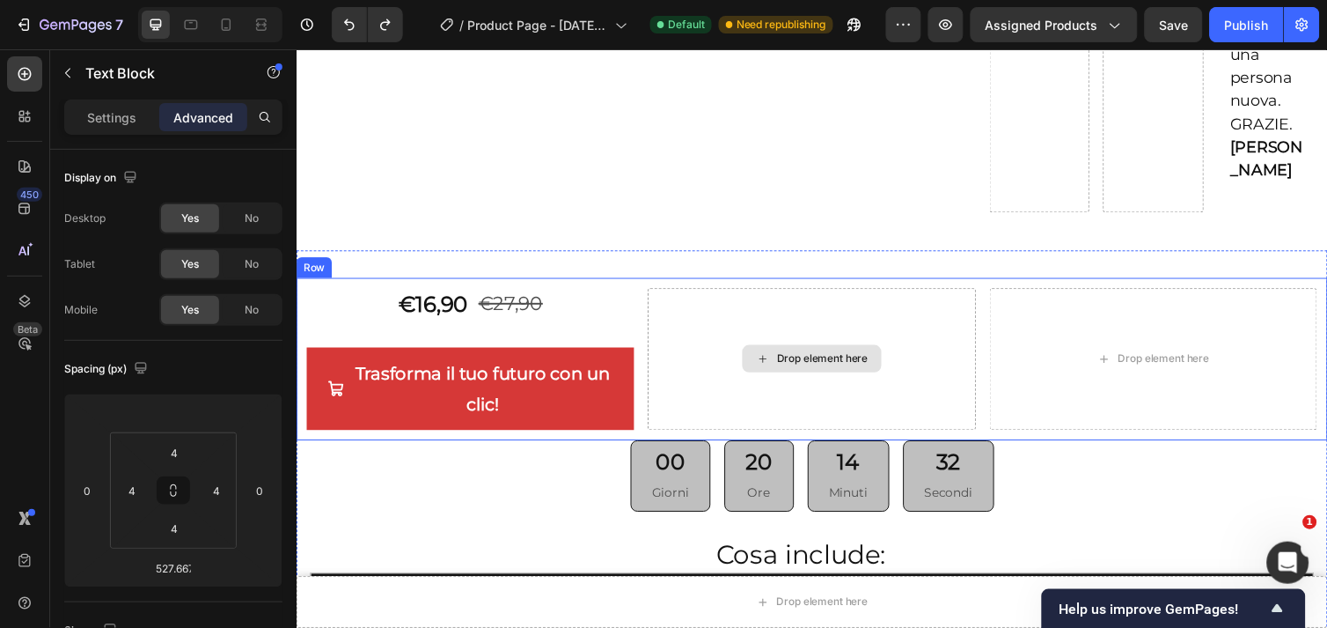
click at [843, 293] on div "Drop element here" at bounding box center [823, 365] width 335 height 145
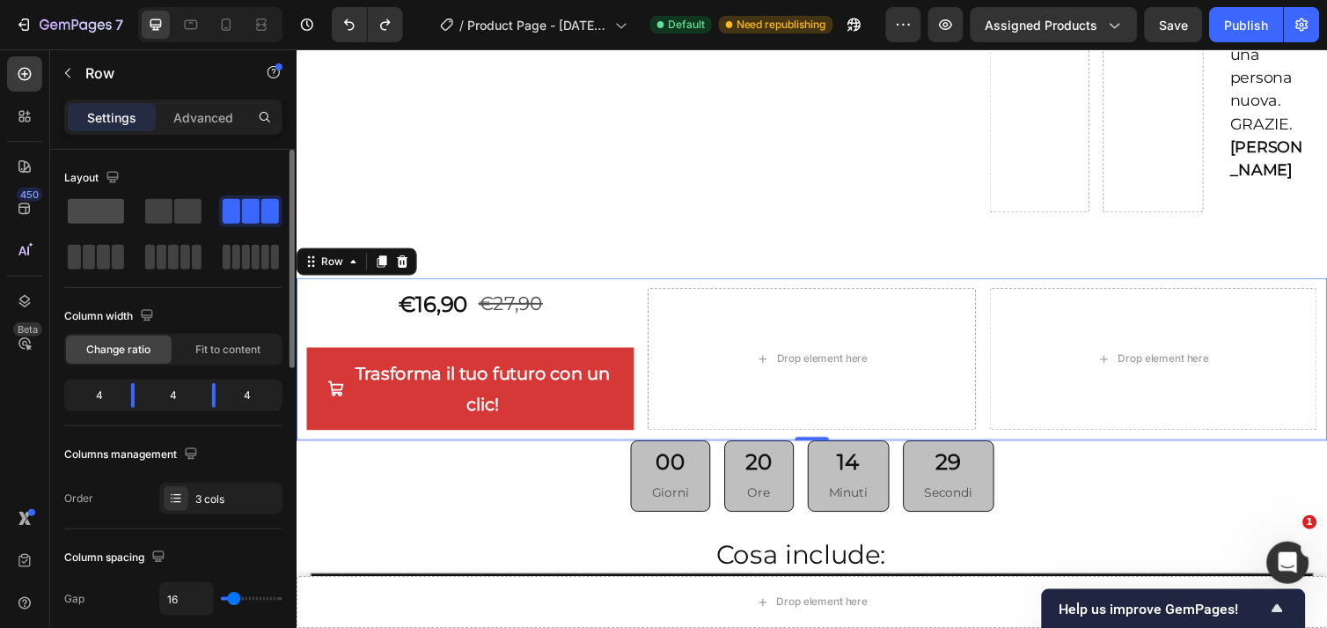
click at [104, 214] on span at bounding box center [96, 211] width 56 height 25
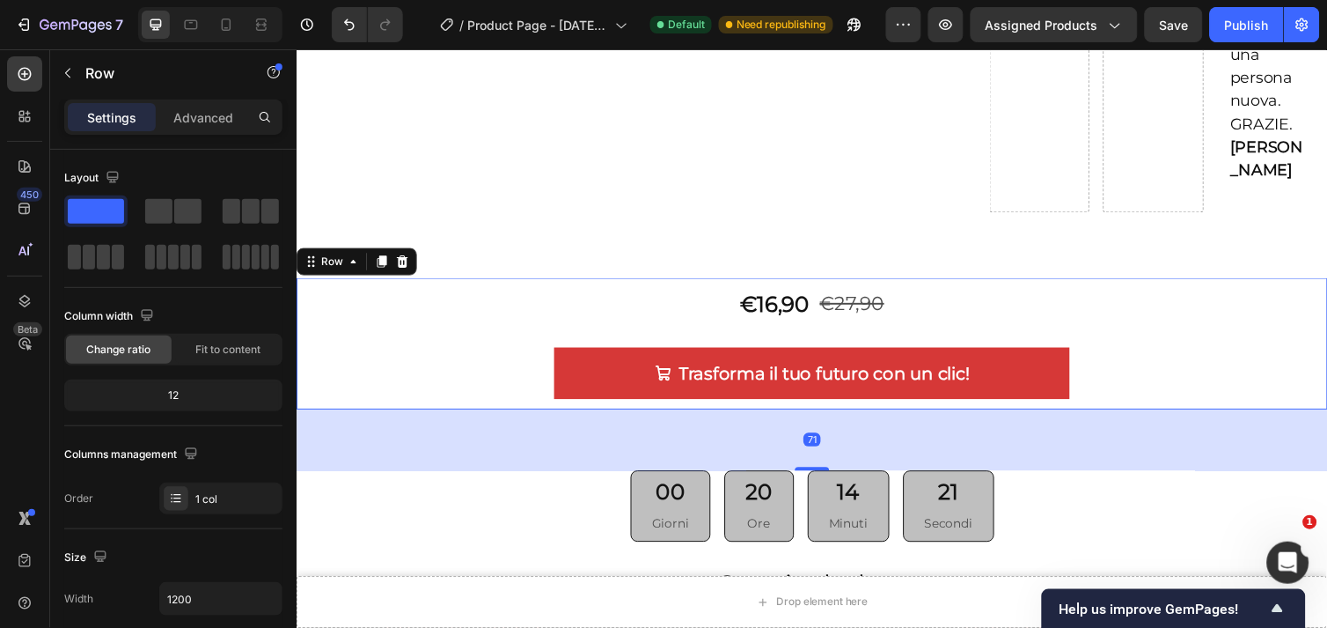
drag, startPoint x: 815, startPoint y: 364, endPoint x: 810, endPoint y: 427, distance: 62.7
click at [810, 476] on div at bounding box center [823, 478] width 35 height 4
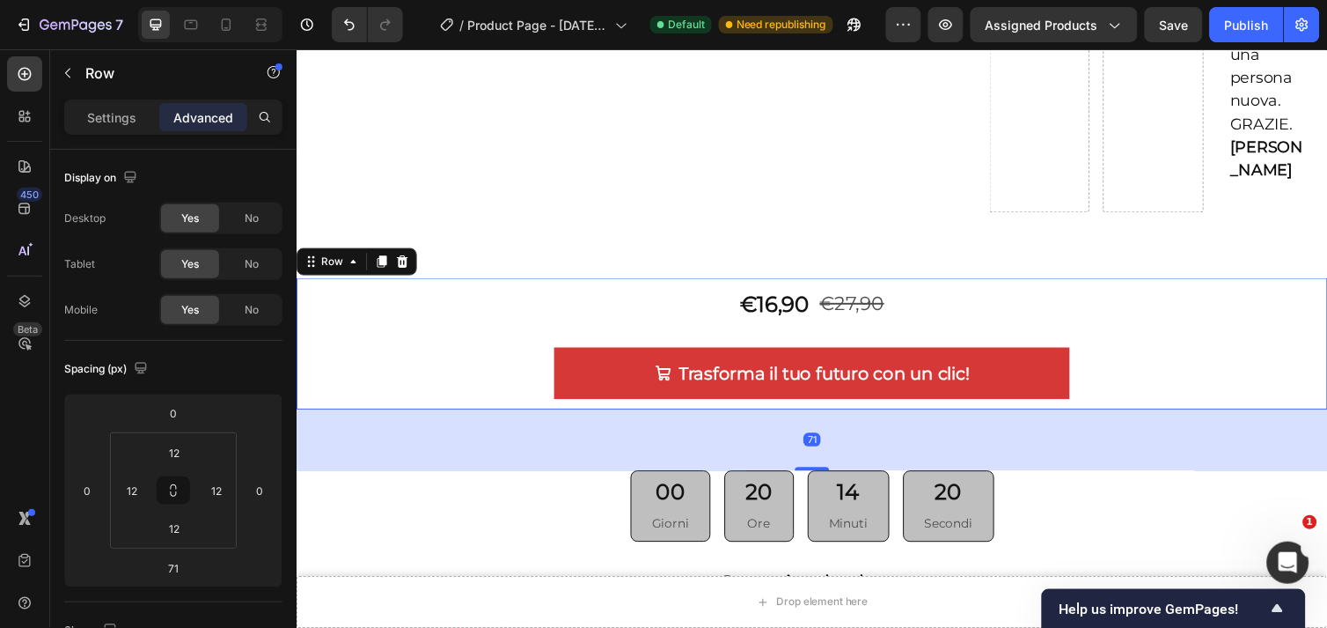
click at [1143, 313] on div "€16,90 Product Price Product Price €27,90 Product Price Product Price Row Trasf…" at bounding box center [823, 350] width 1035 height 114
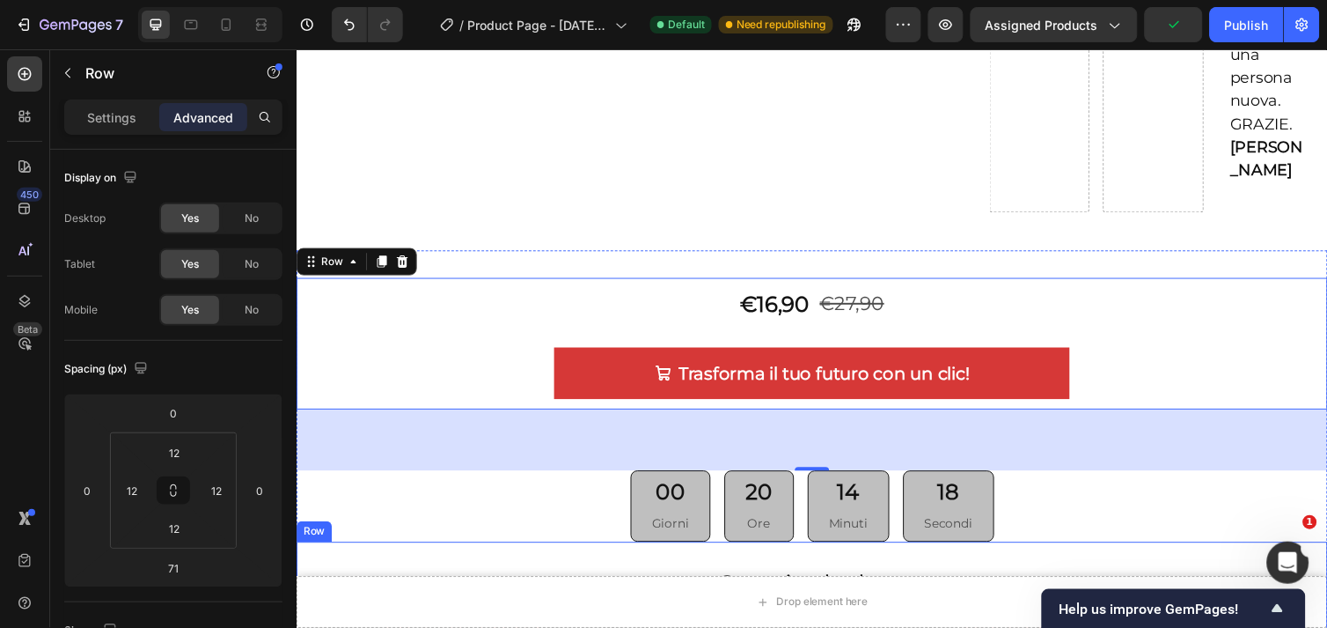
click at [423, 567] on div "Cosa include: Heading AFFRETTATI : solo per pochi giorni ci sono dei bonus escl…" at bounding box center [824, 611] width 1028 height 88
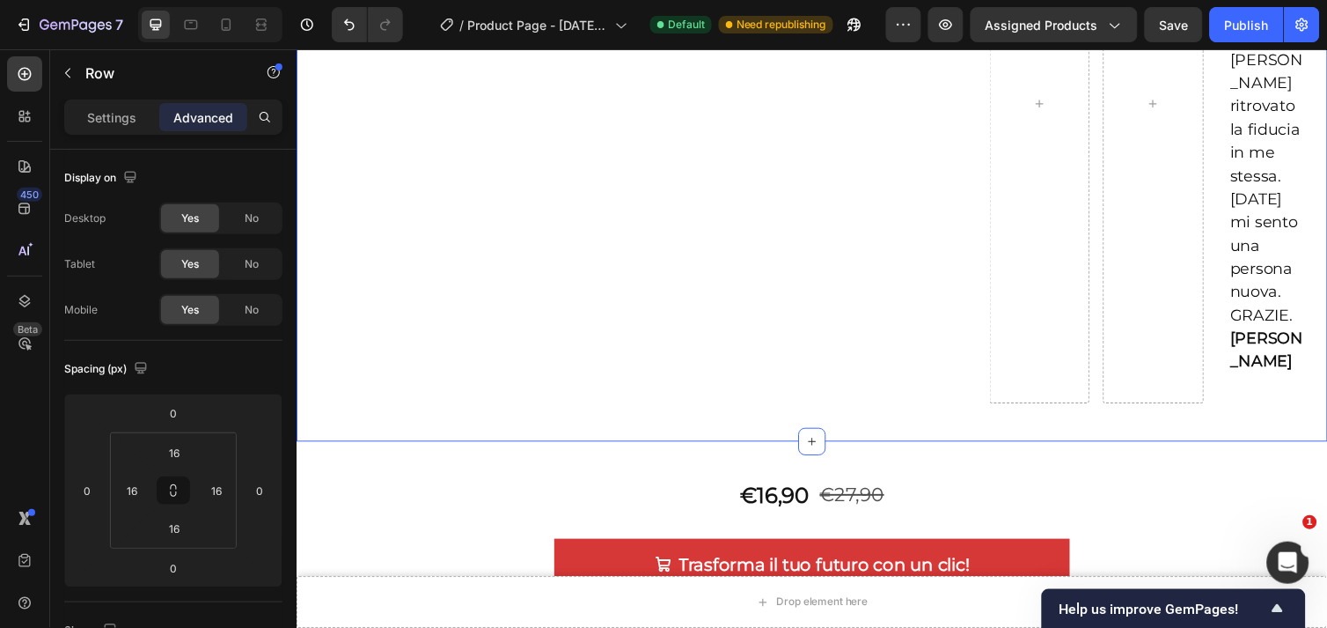
scroll to position [3120, 0]
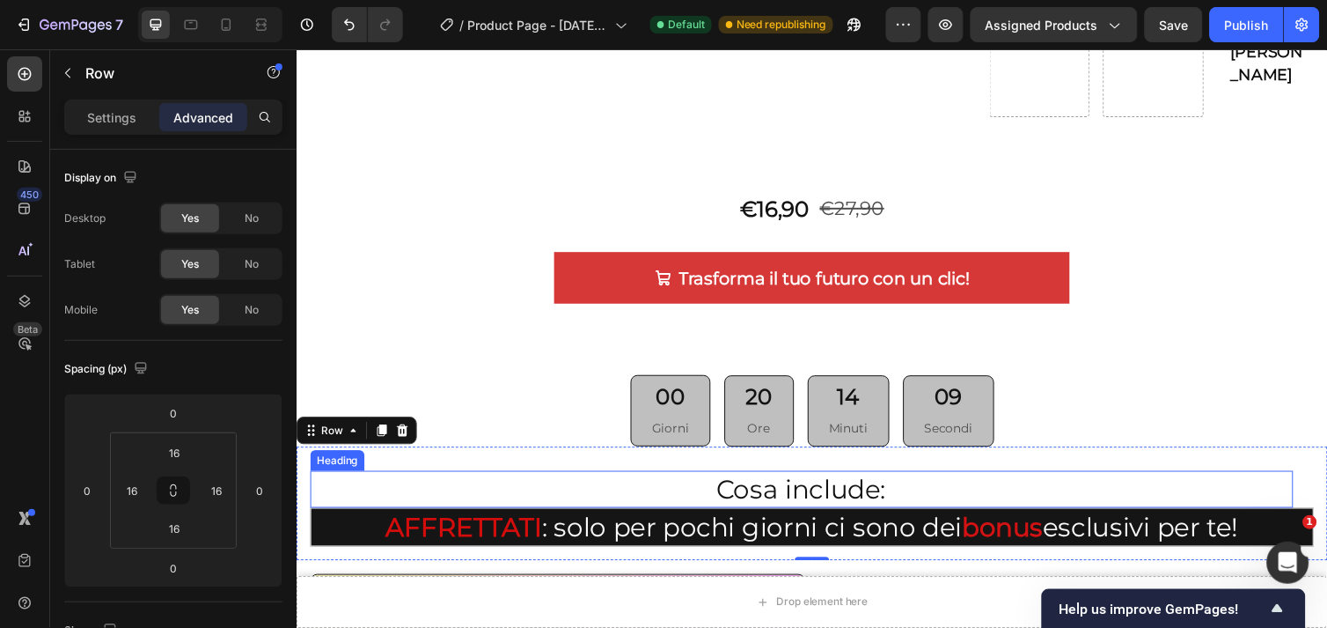
click at [855, 480] on h2 "Cosa include:" at bounding box center [812, 499] width 1005 height 38
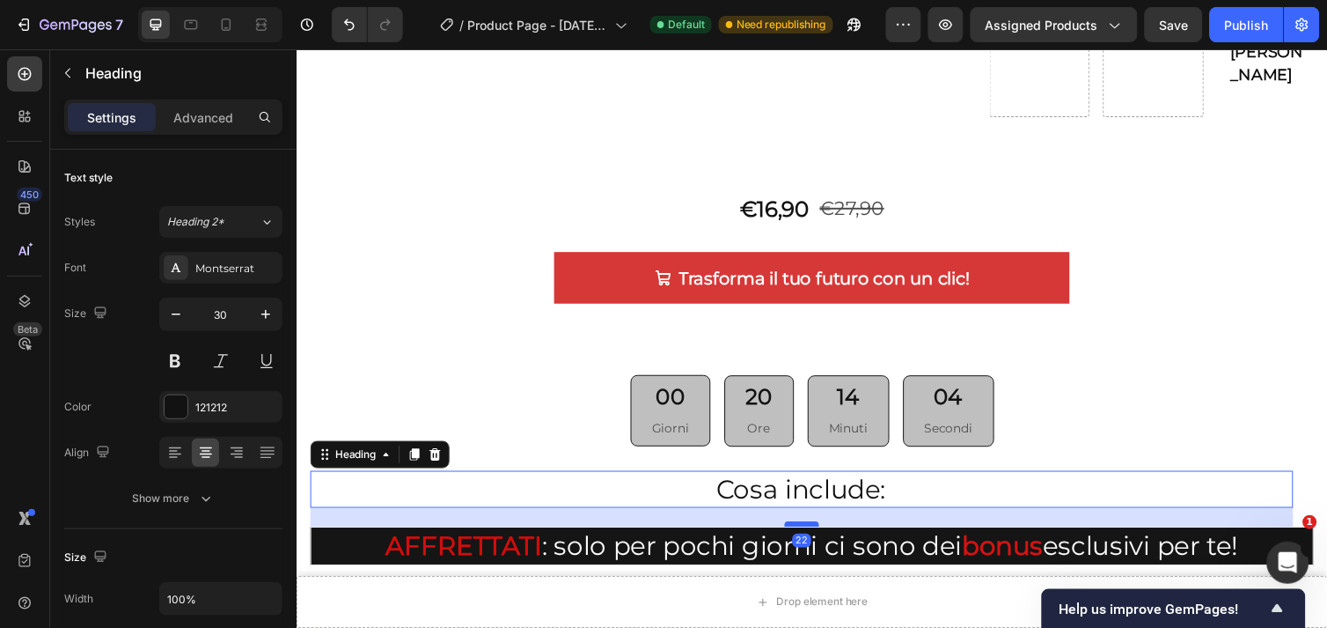
drag, startPoint x: 805, startPoint y: 463, endPoint x: 805, endPoint y: 482, distance: 19.4
click at [805, 532] on div at bounding box center [813, 534] width 35 height 5
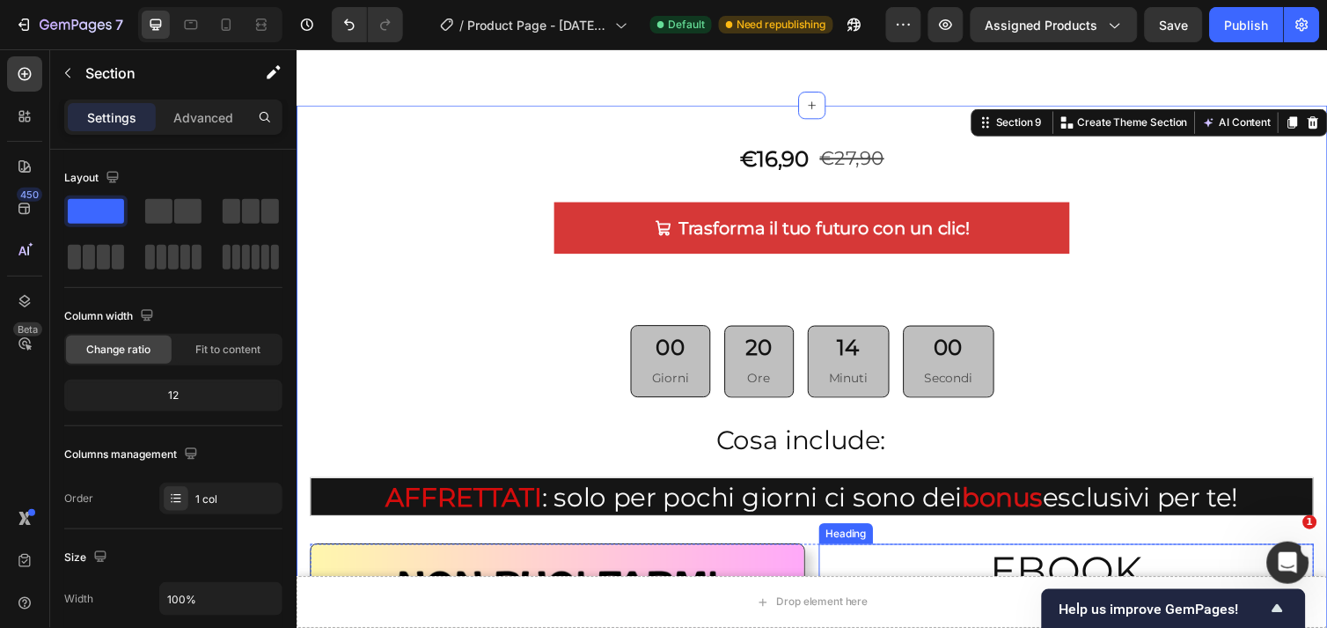
scroll to position [3316, 0]
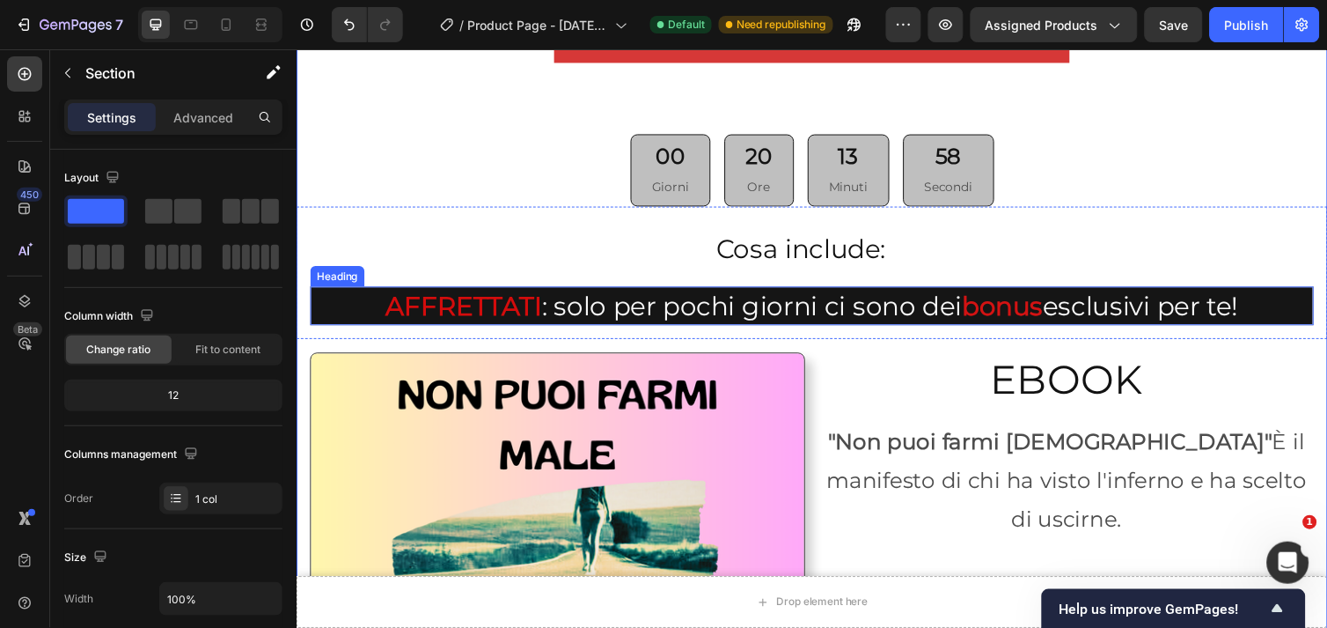
click at [868, 320] on h2 "AFFRETTATI : solo per pochi giorni ci sono dei bonus esclusivi per te!" at bounding box center [824, 311] width 1028 height 40
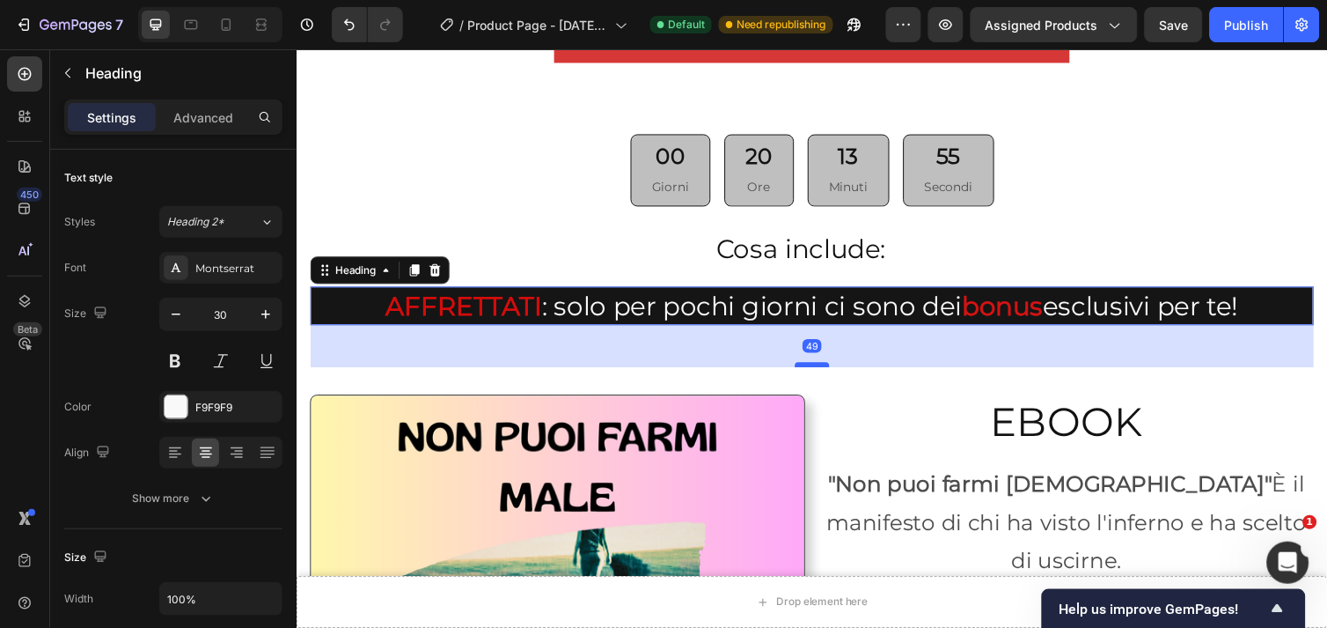
drag, startPoint x: 823, startPoint y: 325, endPoint x: 823, endPoint y: 368, distance: 43.1
click at [823, 369] on div at bounding box center [823, 371] width 35 height 5
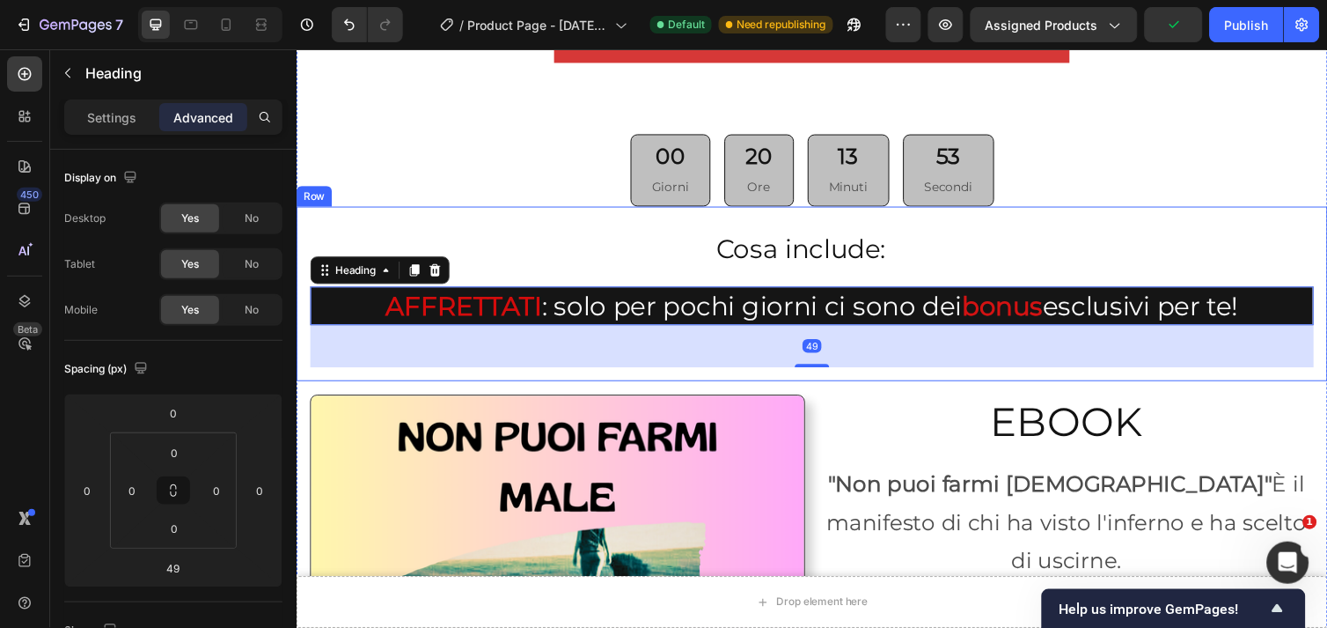
click at [1151, 226] on div "Cosa include: Heading AFFRETTATI : solo per pochi giorni ci sono dei bonus escl…" at bounding box center [824, 299] width 1028 height 151
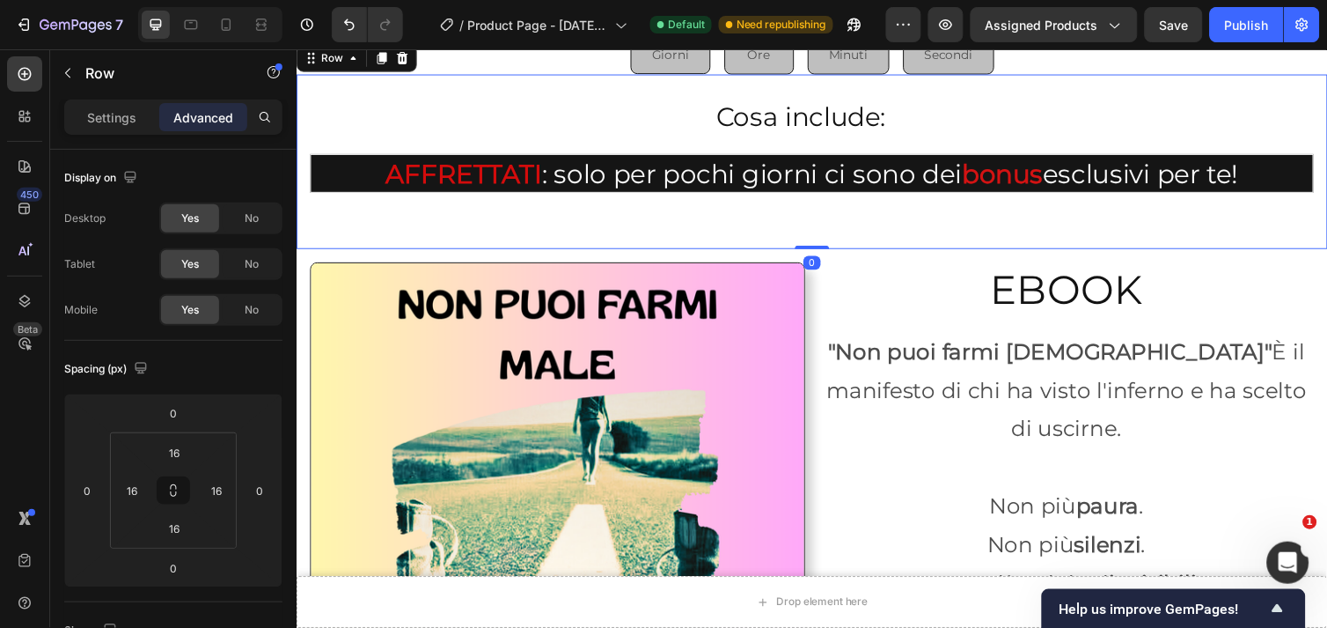
scroll to position [3512, 0]
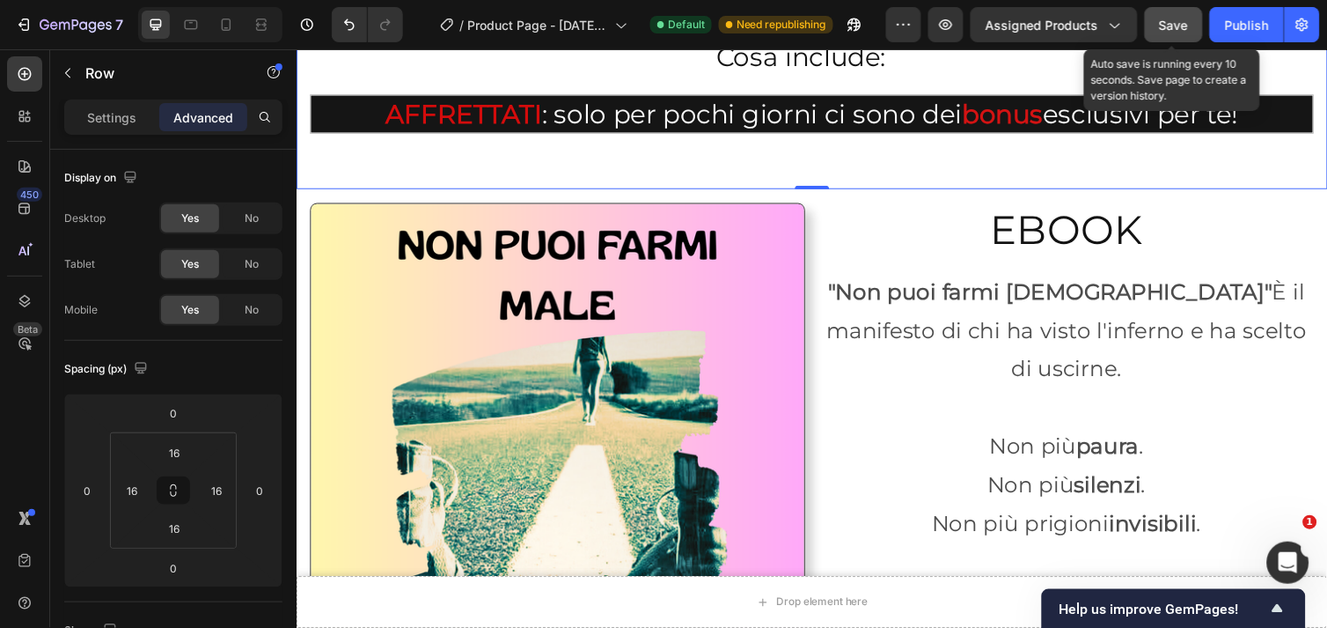
drag, startPoint x: 1164, startPoint y: 27, endPoint x: 857, endPoint y: 152, distance: 330.8
click at [1164, 27] on span "Save" at bounding box center [1174, 25] width 29 height 15
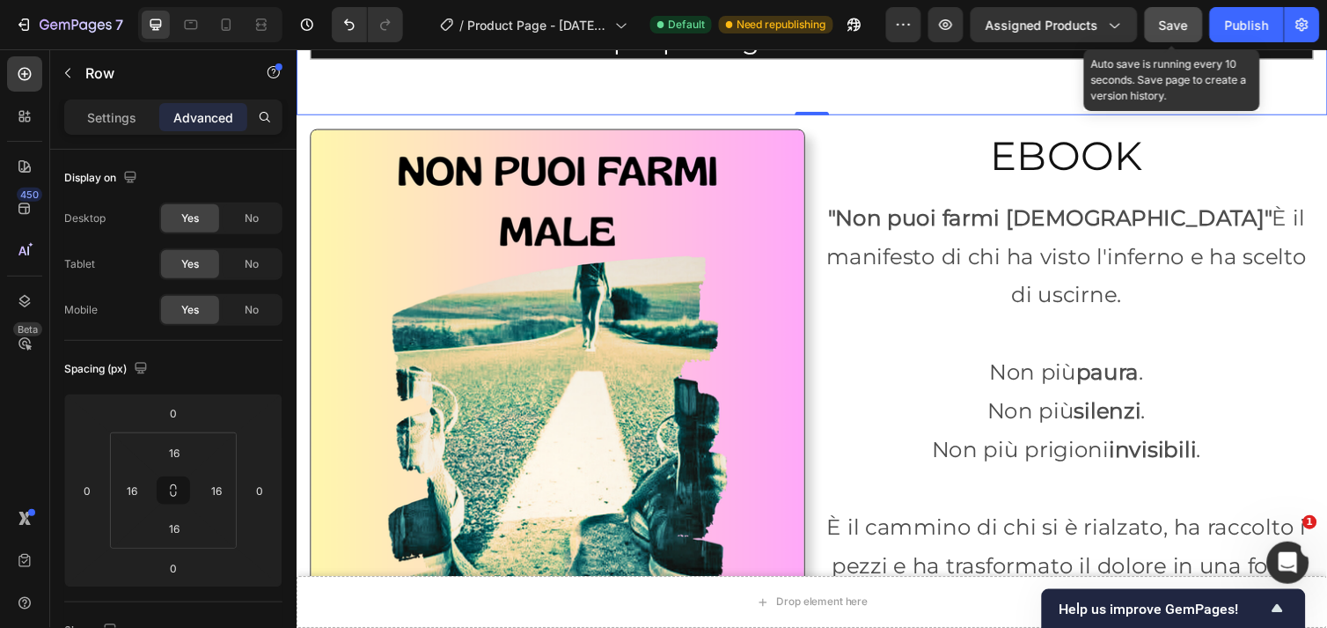
scroll to position [4175, 0]
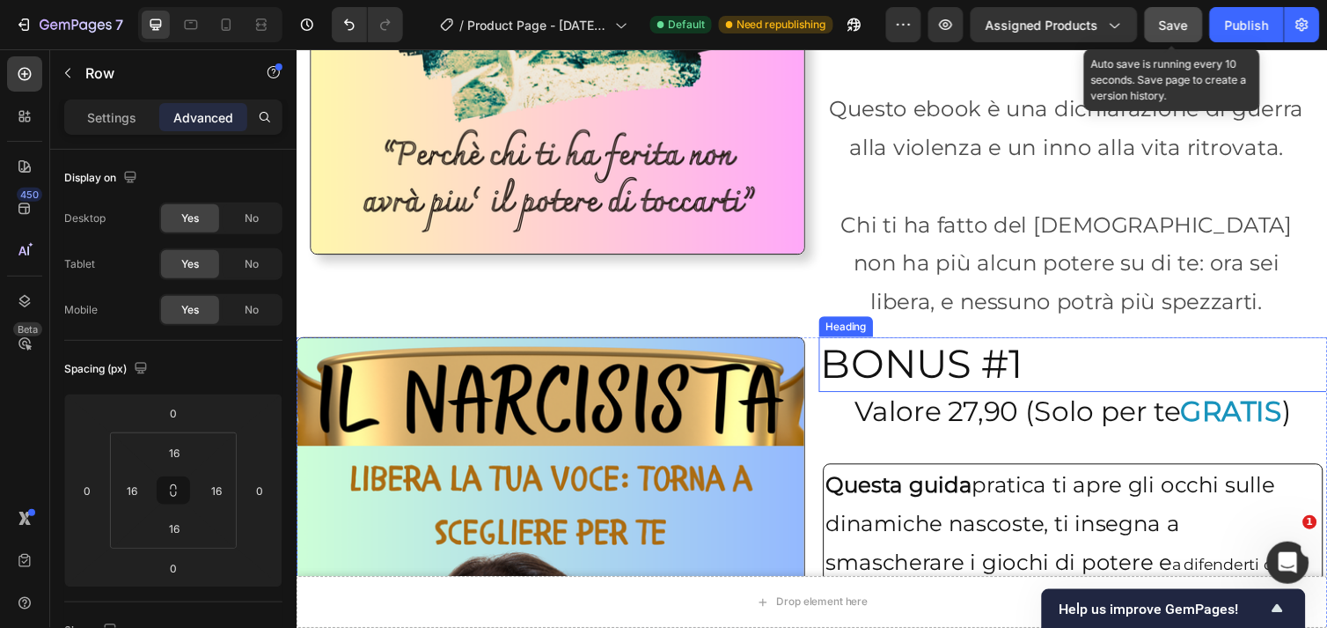
click at [839, 343] on h2 "BONUS #1" at bounding box center [1091, 371] width 521 height 56
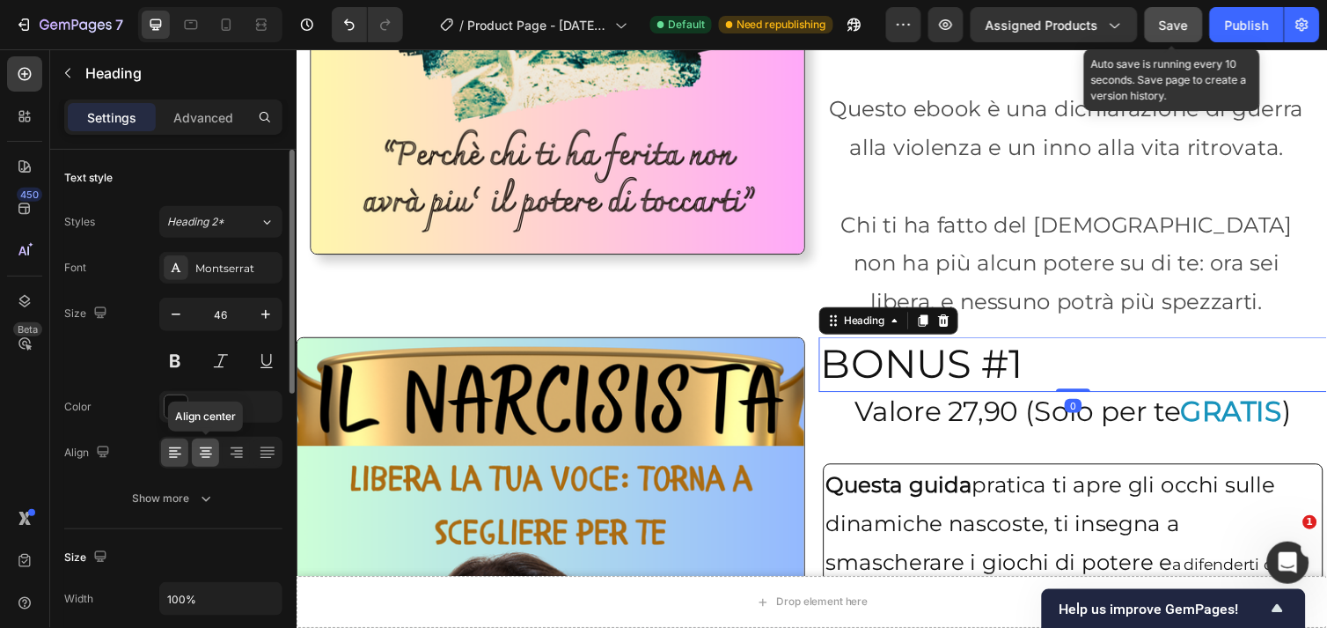
click at [211, 454] on icon at bounding box center [206, 454] width 12 height 2
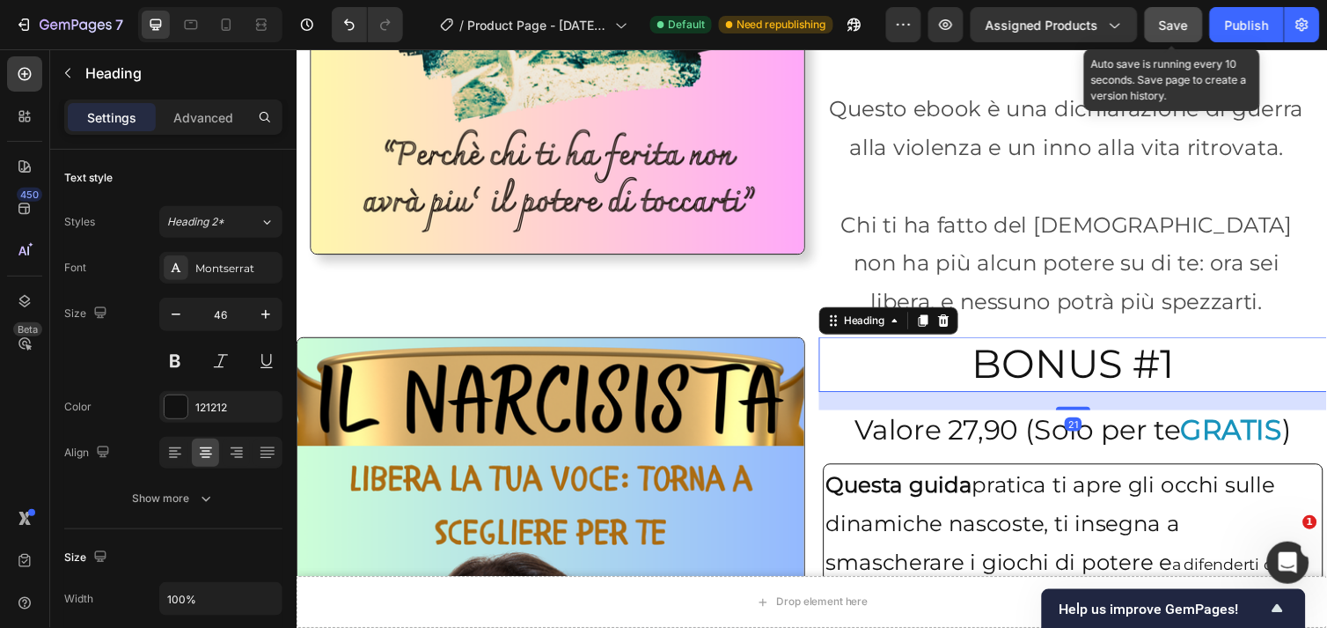
drag, startPoint x: 1076, startPoint y: 359, endPoint x: 1076, endPoint y: 378, distance: 18.5
click at [1076, 415] on div at bounding box center [1091, 417] width 35 height 4
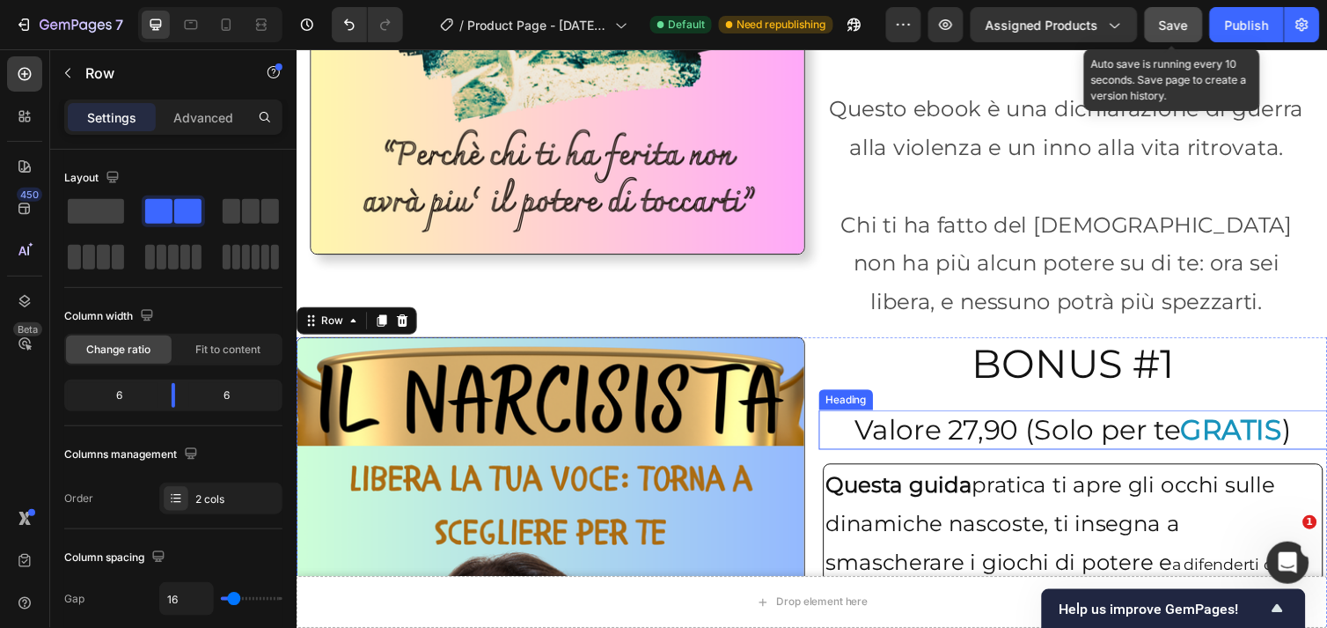
click at [1079, 418] on h2 "Valore 27,90 (Solo per te GRATIS )" at bounding box center [1091, 438] width 521 height 40
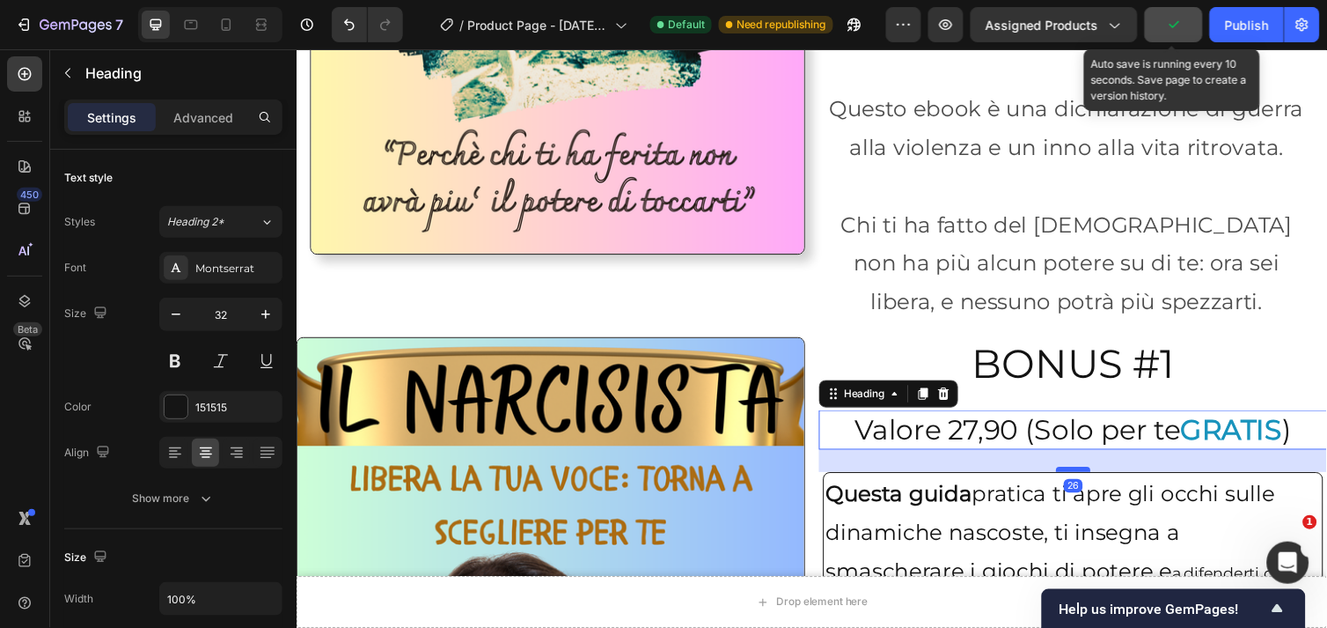
drag, startPoint x: 1079, startPoint y: 416, endPoint x: 1078, endPoint y: 439, distance: 22.9
click at [1078, 476] on div at bounding box center [1091, 478] width 35 height 5
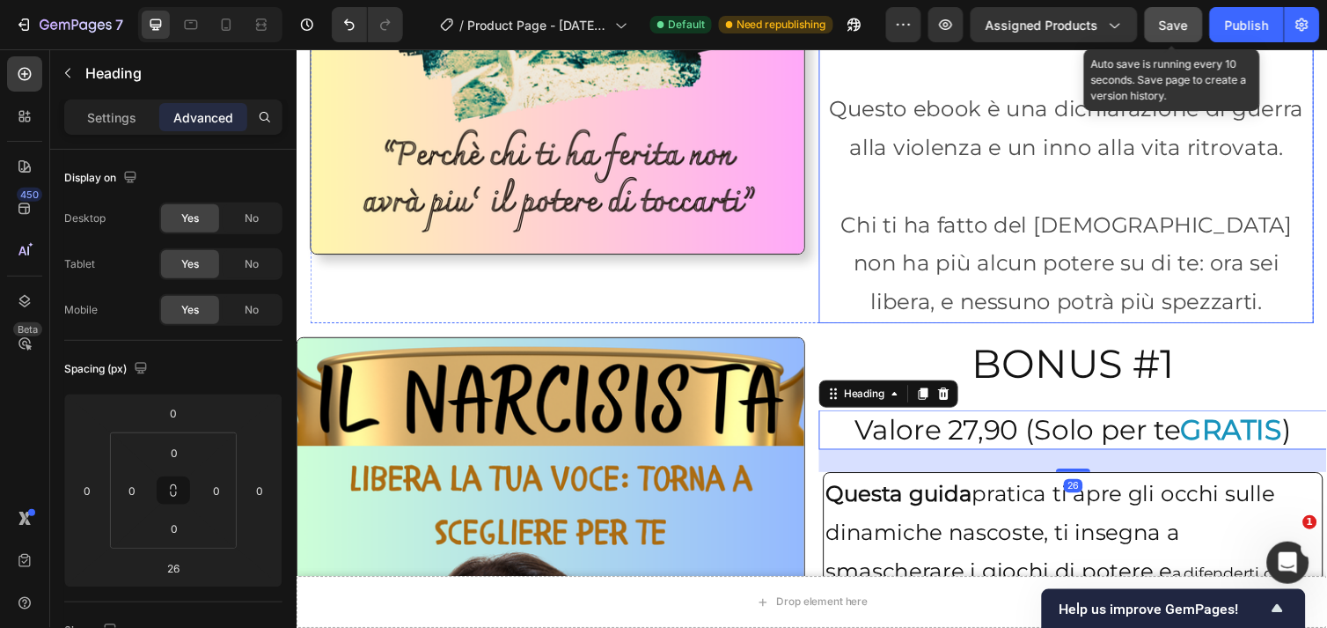
click at [1230, 287] on p "Chi ti ha fatto del [DEMOGRAPHIC_DATA] non ha più alcun potere su di te: ora se…" at bounding box center [1084, 268] width 503 height 119
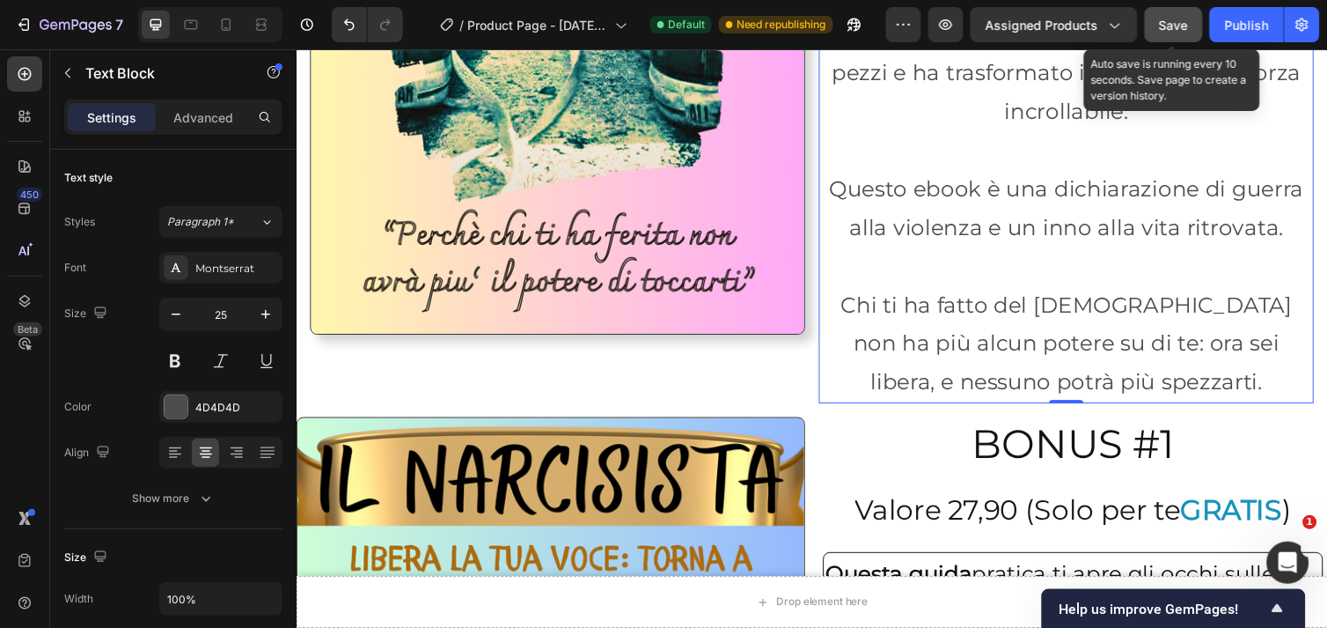
scroll to position [4077, 0]
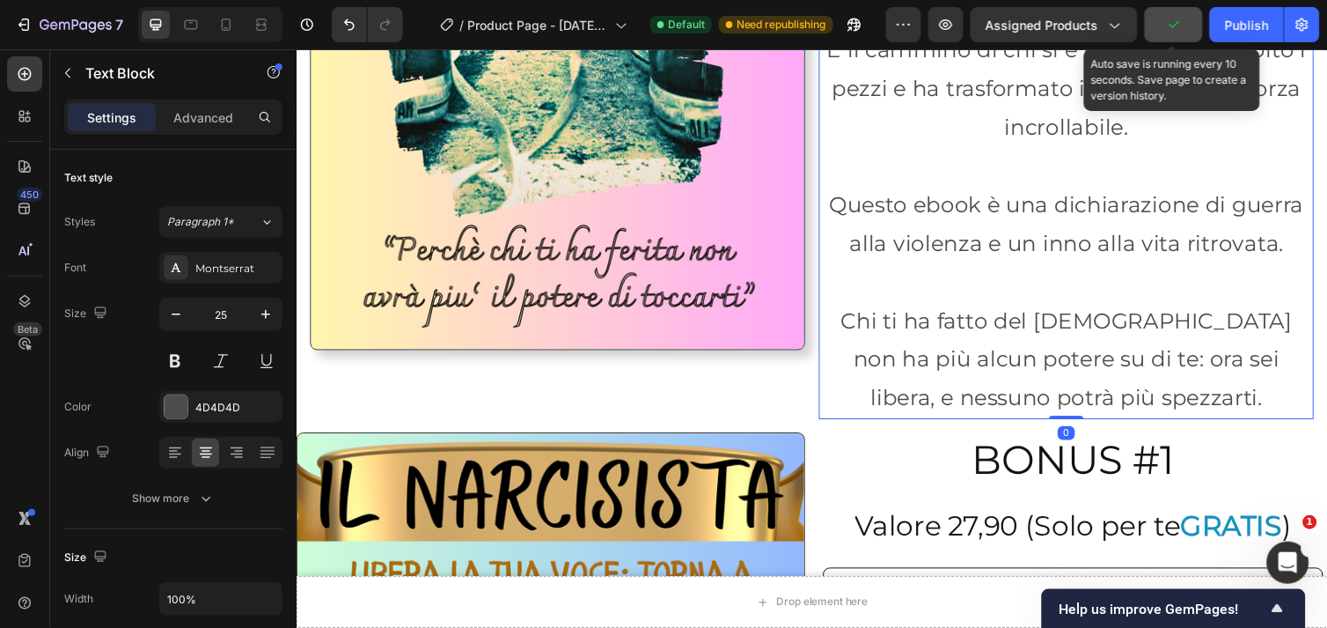
drag, startPoint x: 1070, startPoint y: 383, endPoint x: 1074, endPoint y: 321, distance: 61.7
click at [1074, 321] on div ""Non puoi farmi male" È il manifesto di chi ha visto l'inferno e ha scelto di u…" at bounding box center [1084, 68] width 507 height 716
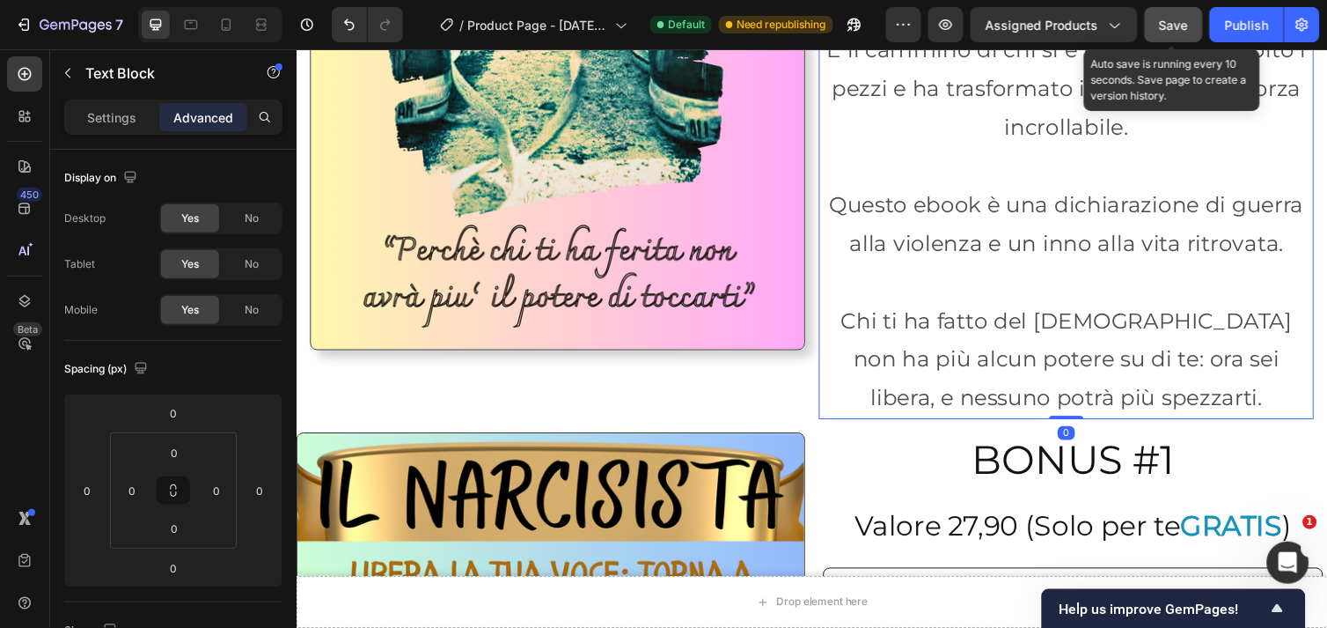
drag, startPoint x: 1080, startPoint y: 386, endPoint x: 1071, endPoint y: 347, distance: 40.6
click at [1071, 347] on div ""Non puoi farmi male" È il manifesto di chi ha visto l'inferno e ha scelto di u…" at bounding box center [1084, 68] width 507 height 716
click at [1062, 400] on div "Image EBOOK Heading "Non puoi farmi male" È il manifesto di chi ha visto l'infe…" at bounding box center [824, 34] width 1056 height 815
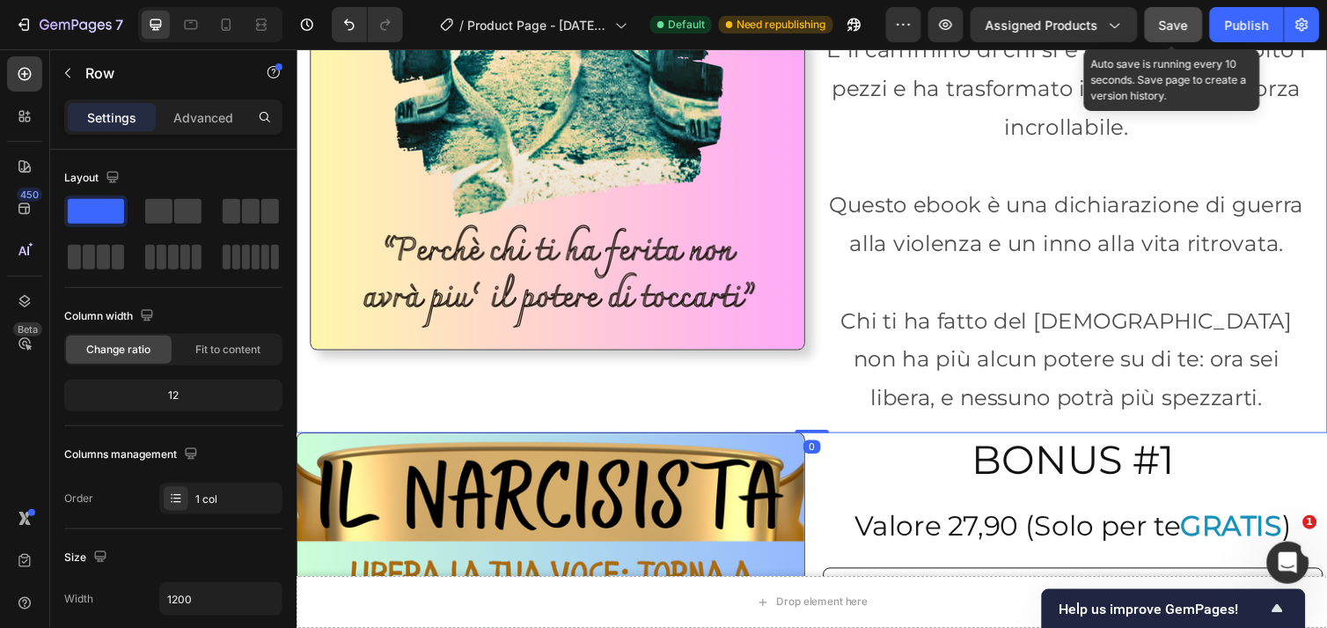
drag, startPoint x: 827, startPoint y: 401, endPoint x: 834, endPoint y: 349, distance: 53.3
click at [834, 349] on div "Image EBOOK Heading "Non puoi farmi male" È il manifesto di chi ha visto l'infe…" at bounding box center [824, 34] width 1056 height 815
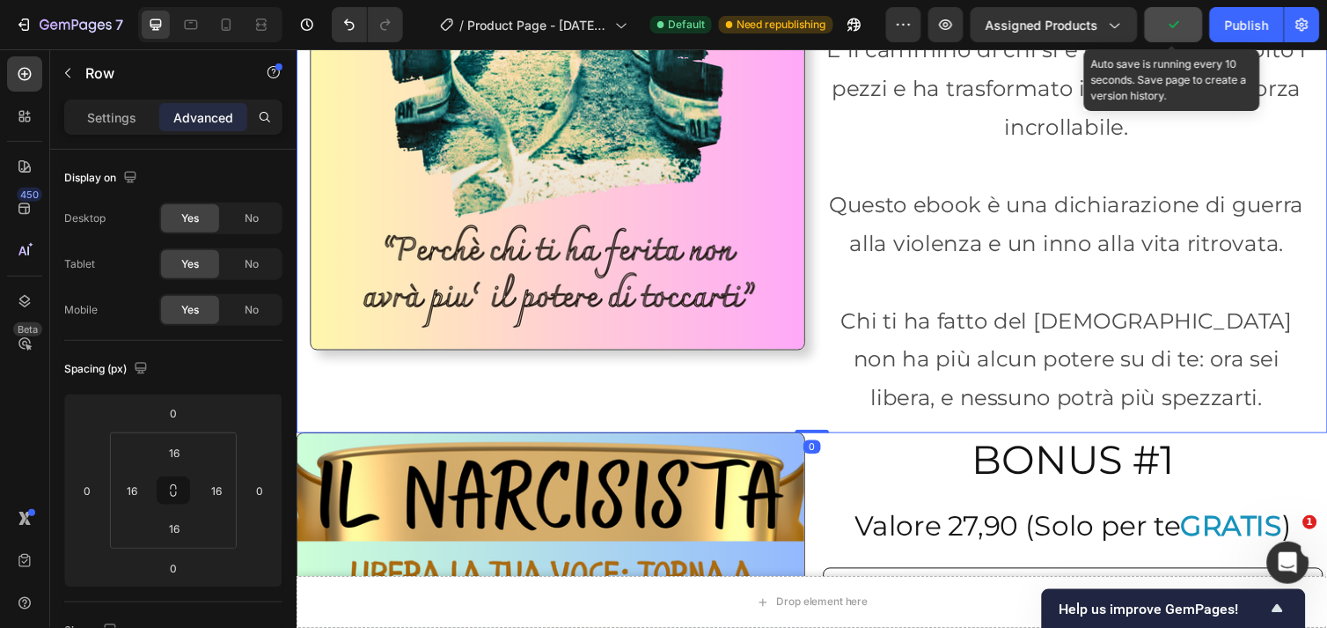
drag, startPoint x: 822, startPoint y: 398, endPoint x: 825, endPoint y: 365, distance: 32.7
click at [825, 365] on div "Image EBOOK Heading "Non puoi farmi male" È il manifesto di chi ha visto l'infe…" at bounding box center [824, 34] width 1056 height 815
drag, startPoint x: 827, startPoint y: 399, endPoint x: 838, endPoint y: 357, distance: 42.9
click at [838, 357] on div "Image EBOOK Heading "Non puoi farmi male" È il manifesto di chi ha visto l'infe…" at bounding box center [824, 34] width 1056 height 815
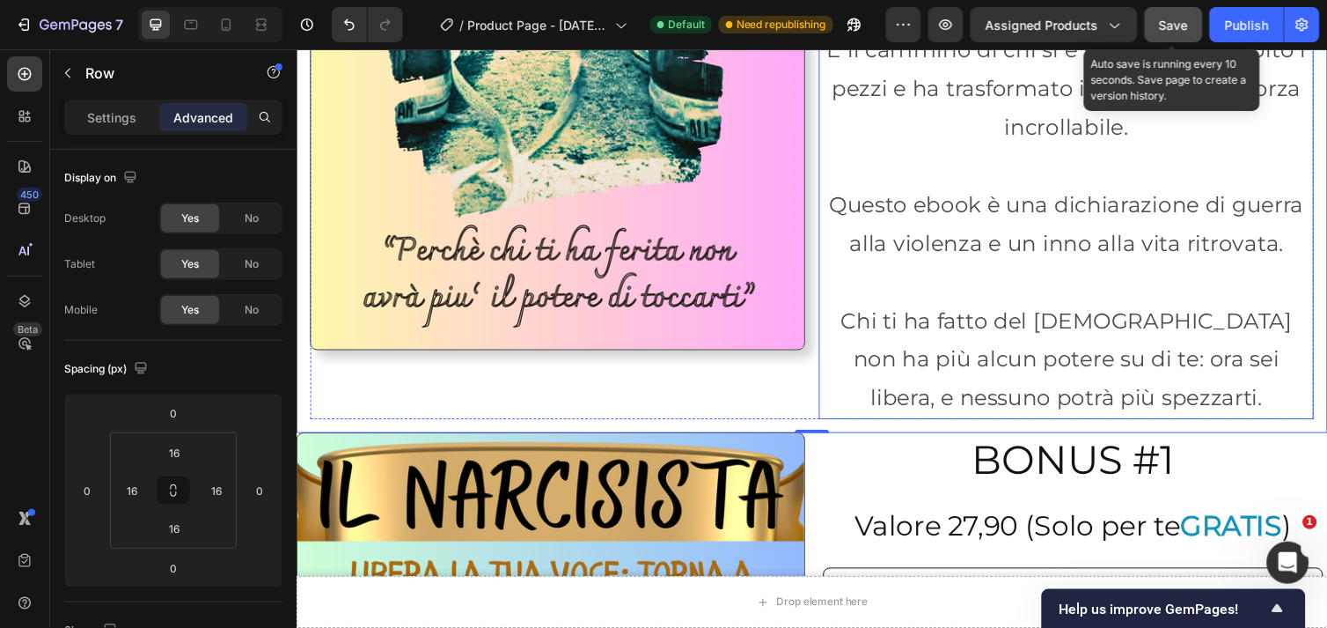
click at [1001, 364] on p "Chi ti ha fatto del [DEMOGRAPHIC_DATA] non ha più alcun potere su di te: ora se…" at bounding box center [1084, 365] width 503 height 119
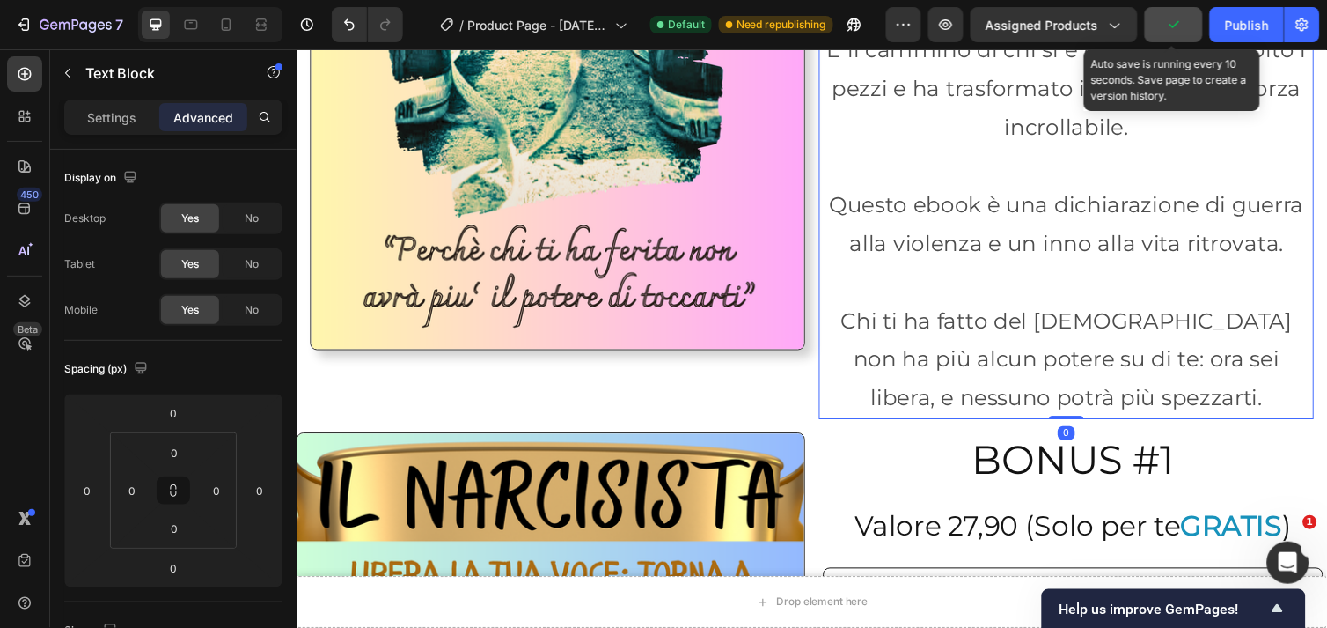
drag, startPoint x: 1060, startPoint y: 386, endPoint x: 1068, endPoint y: 336, distance: 50.8
click at [1068, 336] on div ""Non puoi farmi male" È il manifesto di chi ha visto l'inferno e ha scelto di u…" at bounding box center [1084, 68] width 507 height 716
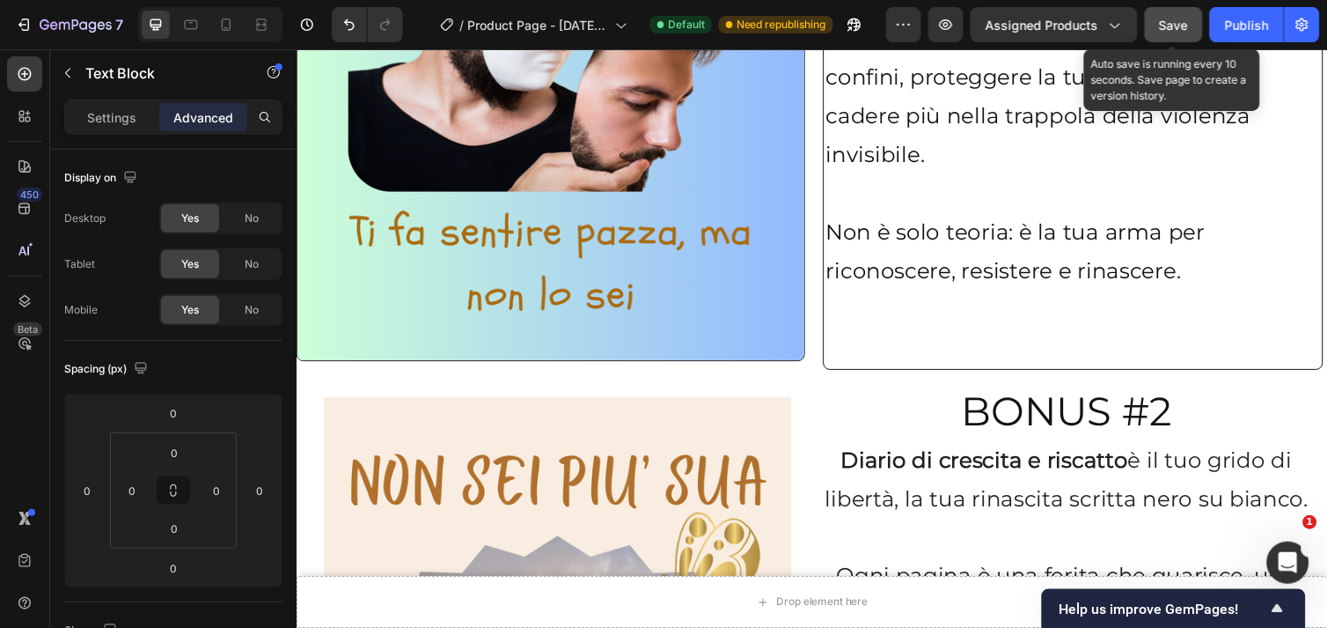
scroll to position [5055, 0]
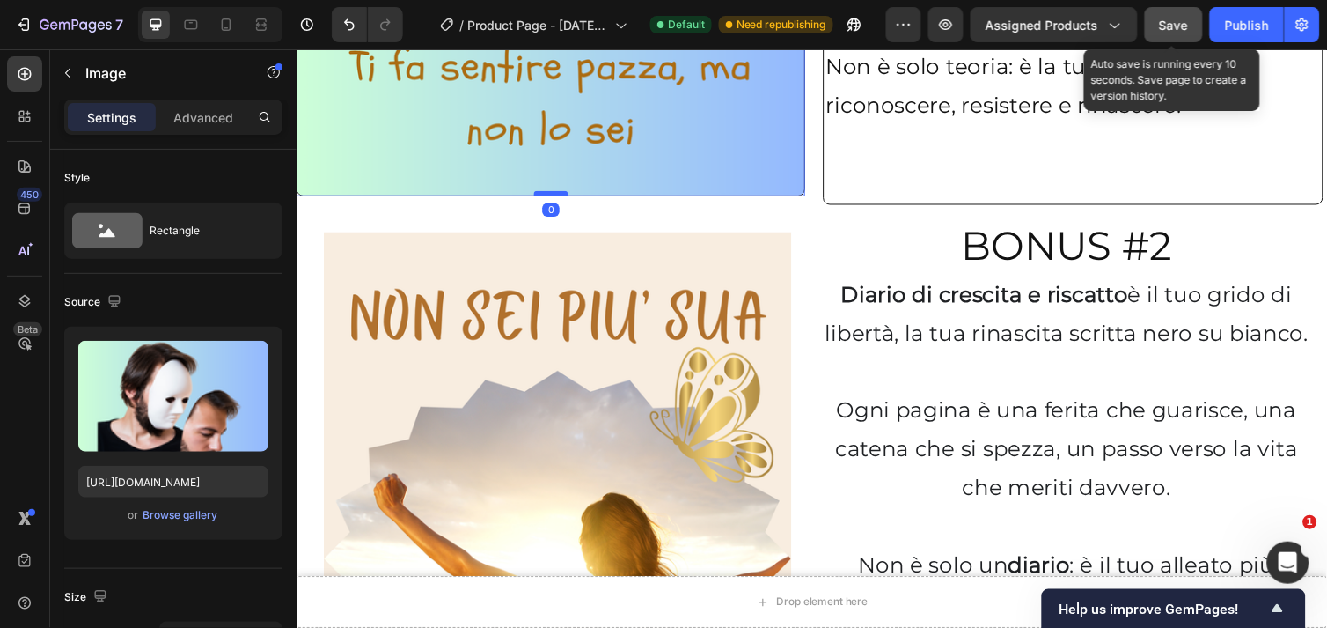
click at [564, 194] on div at bounding box center [556, 196] width 35 height 5
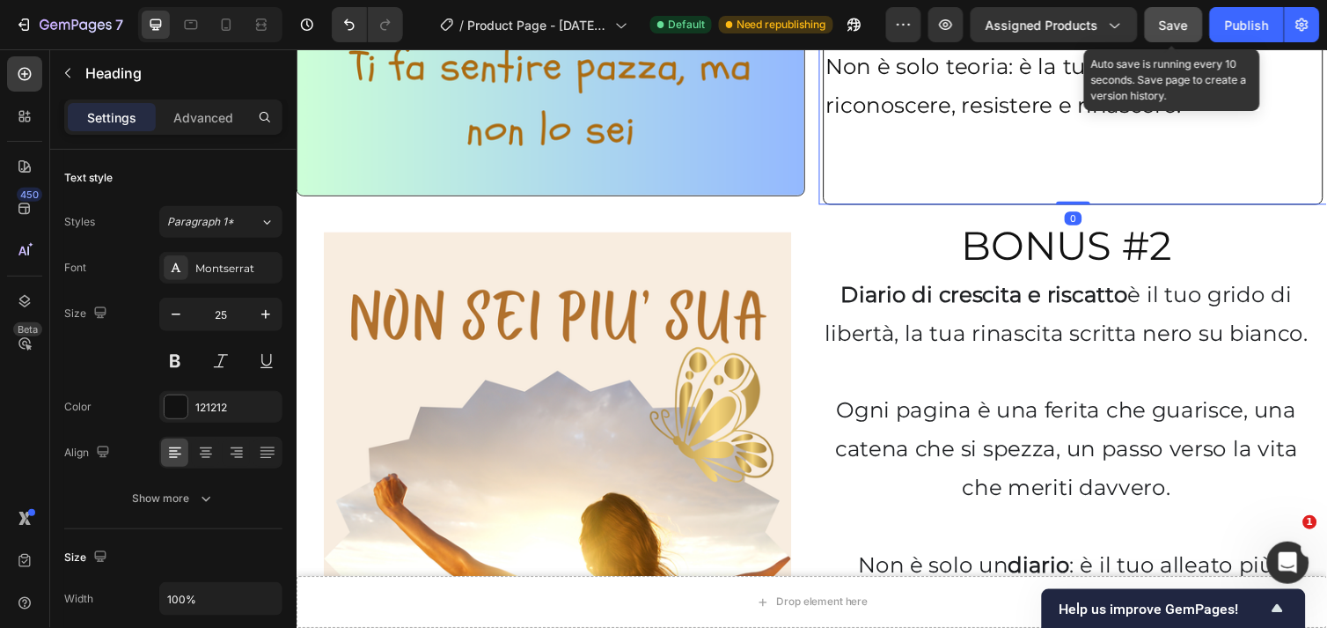
drag, startPoint x: 1082, startPoint y: 165, endPoint x: 549, endPoint y: 220, distance: 535.3
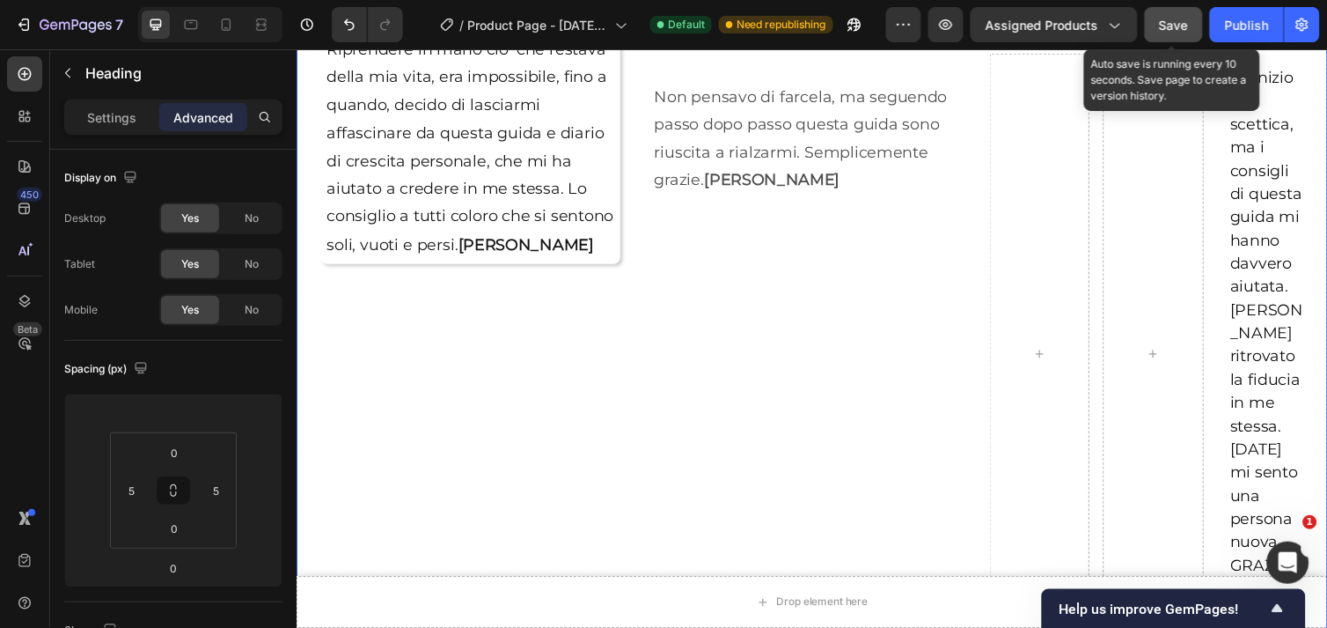
scroll to position [2414, 0]
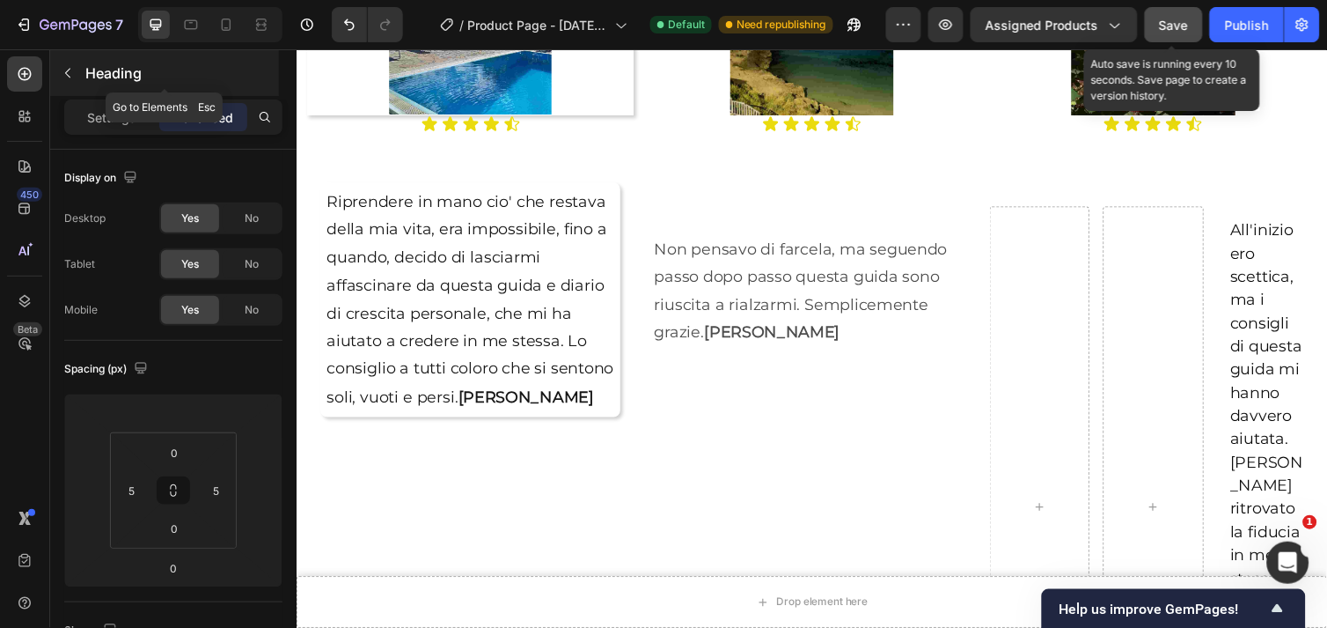
click at [75, 75] on button "button" at bounding box center [68, 73] width 28 height 28
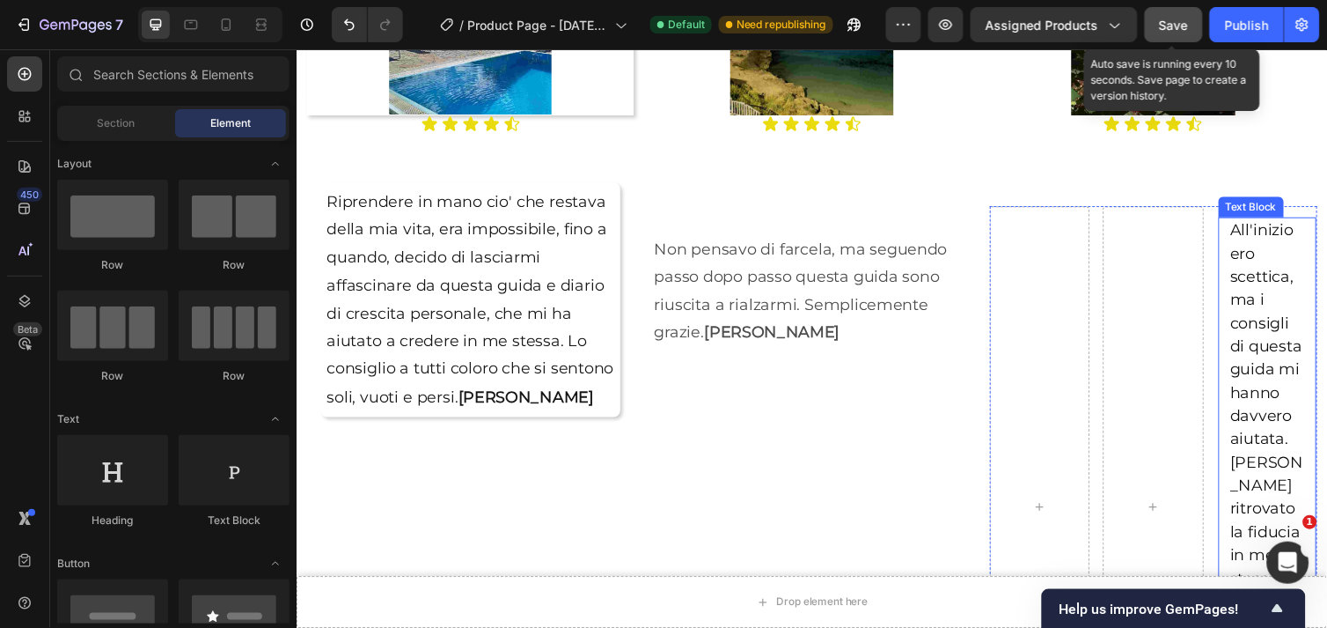
click at [1273, 280] on span "All'inizio ero scettica, ma i consigli di questa guida mi hanno davvero aiutata." at bounding box center [1290, 340] width 74 height 233
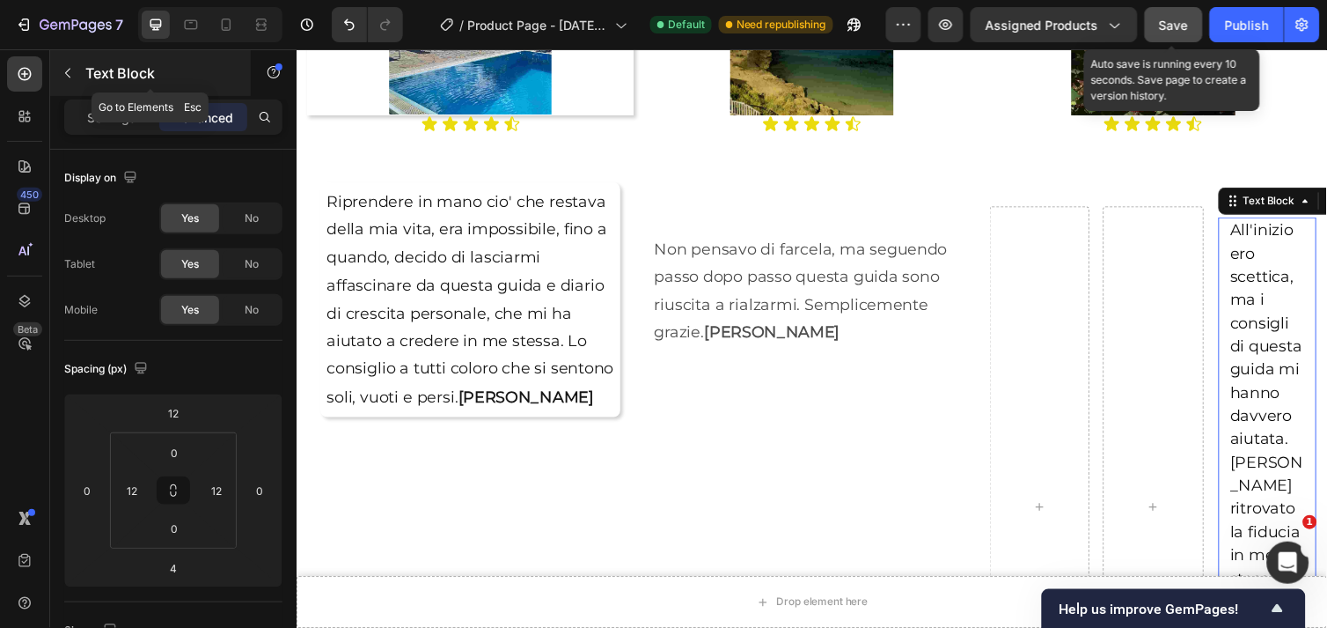
click at [56, 75] on button "button" at bounding box center [68, 73] width 28 height 28
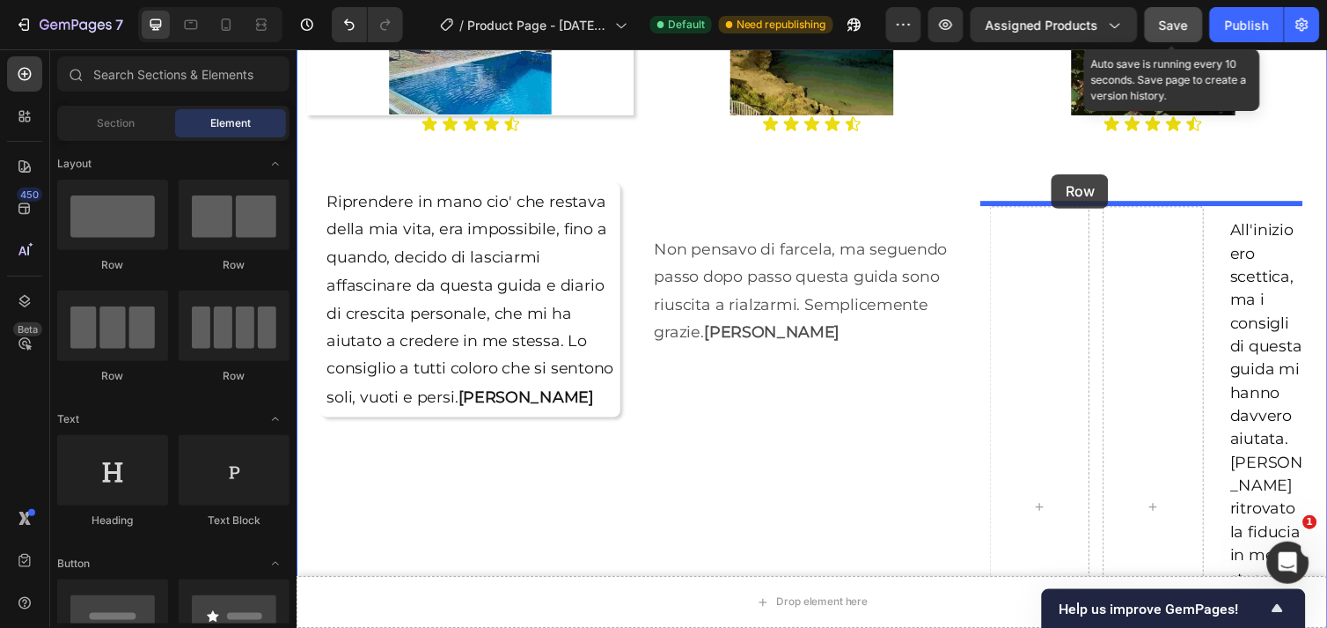
drag, startPoint x: 419, startPoint y: 286, endPoint x: 1069, endPoint y: 176, distance: 659.7
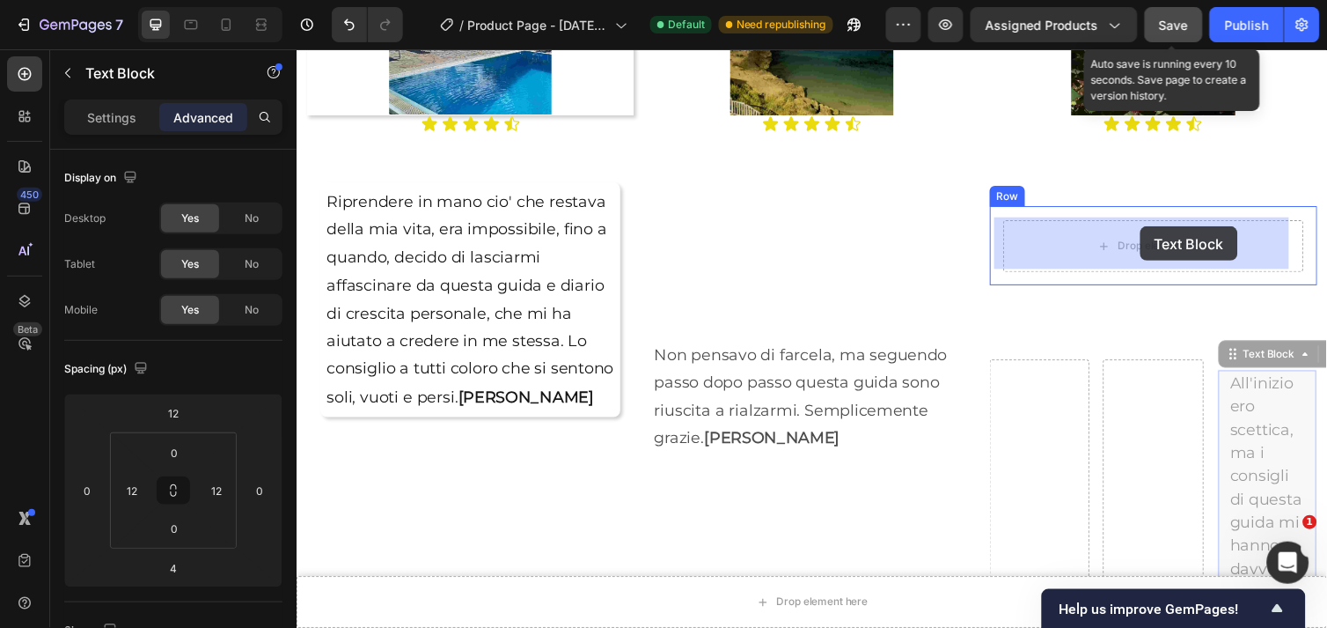
drag, startPoint x: 1284, startPoint y: 469, endPoint x: 1160, endPoint y: 230, distance: 269.7
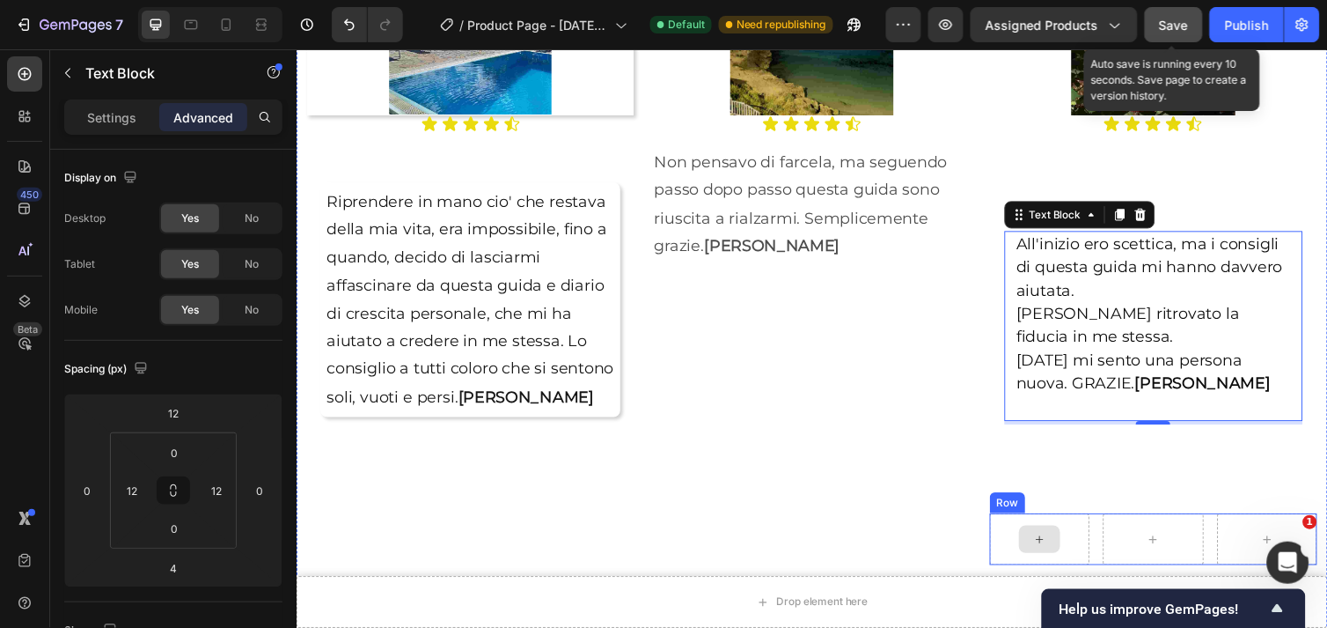
click at [1071, 524] on div at bounding box center [1057, 550] width 102 height 53
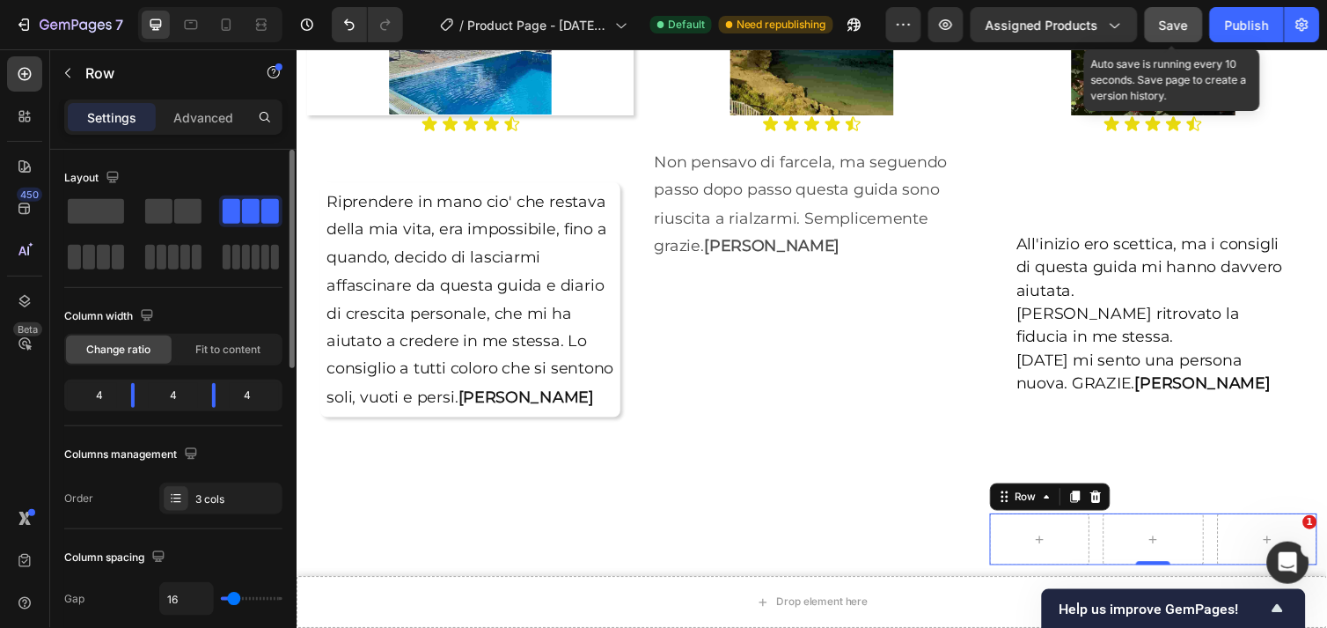
click at [173, 386] on div "4" at bounding box center [173, 395] width 49 height 25
click at [176, 396] on div "4" at bounding box center [173, 395] width 49 height 25
click at [259, 347] on span "Fit to content" at bounding box center [227, 350] width 65 height 16
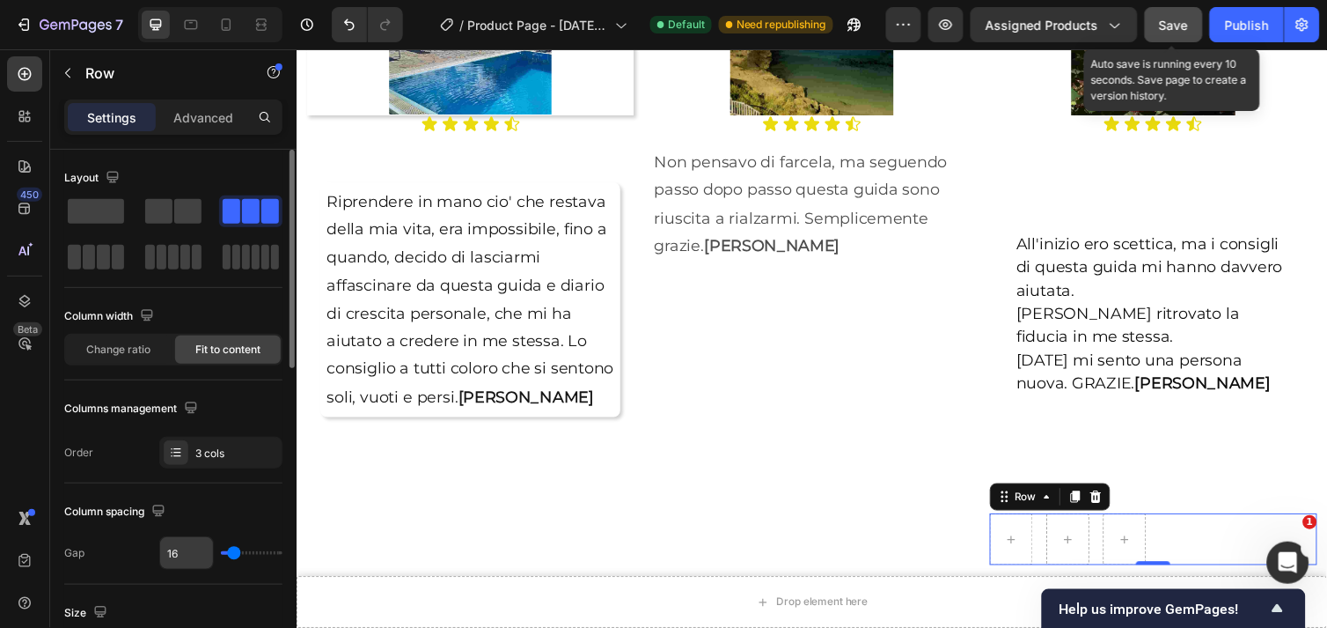
click at [198, 559] on input "16" at bounding box center [186, 553] width 53 height 32
type input "81"
click at [260, 552] on input "range" at bounding box center [252, 553] width 62 height 4
type input "111"
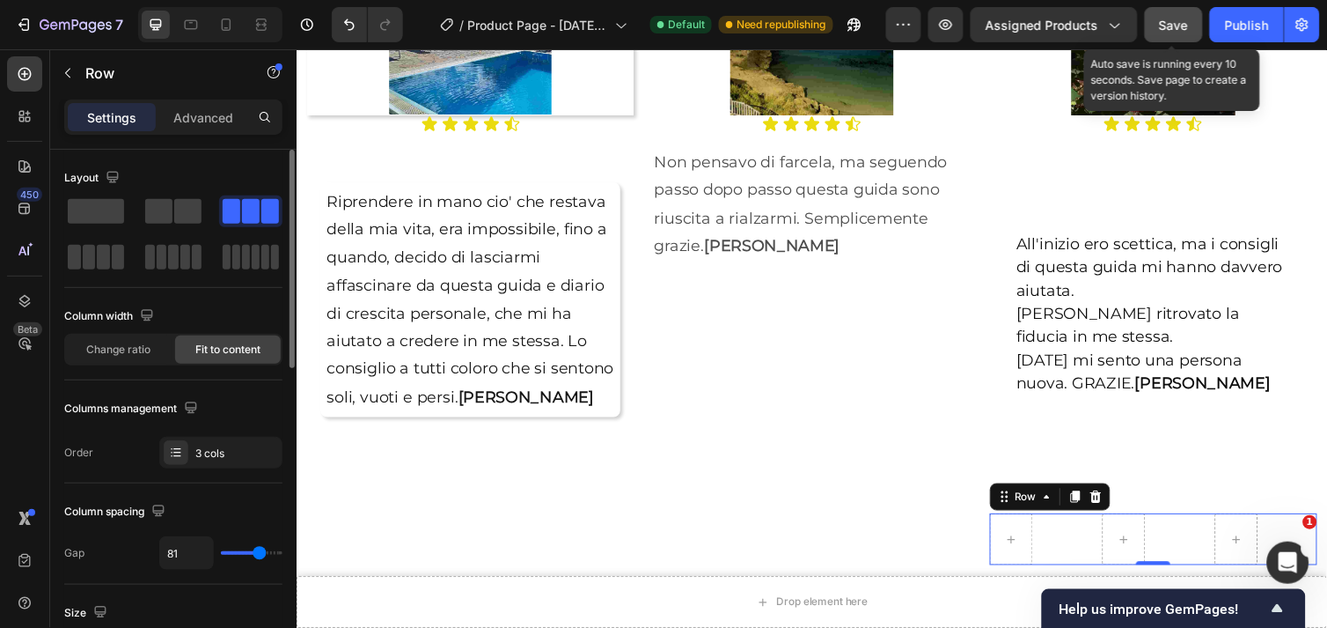
type input "111"
type input "113"
click at [273, 552] on input "range" at bounding box center [252, 553] width 62 height 4
type input "0"
click at [227, 551] on input "range" at bounding box center [252, 553] width 62 height 4
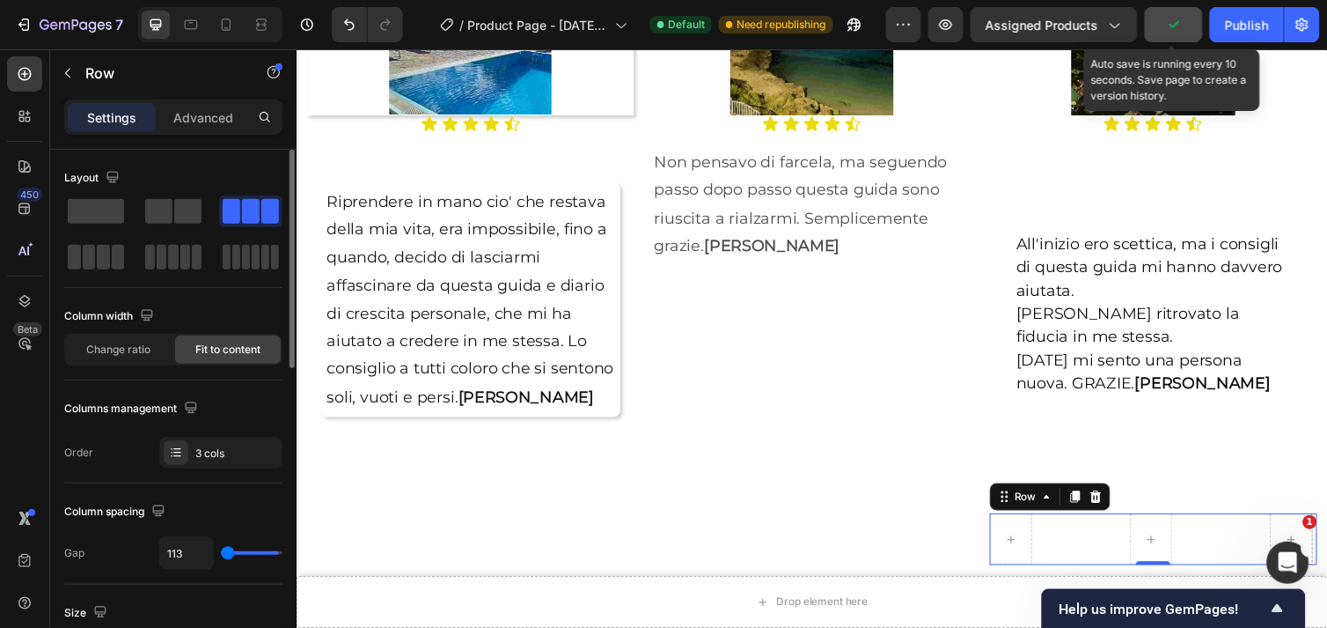
type input "0"
click at [1110, 500] on icon at bounding box center [1114, 507] width 14 height 14
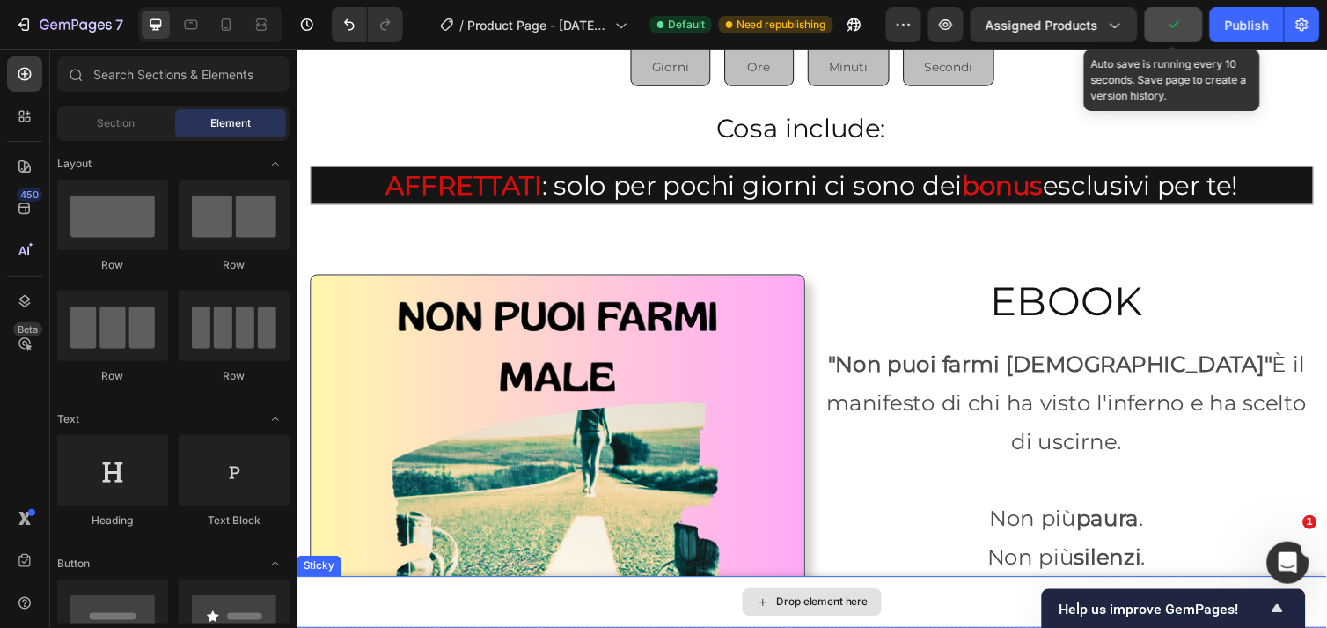
scroll to position [3490, 0]
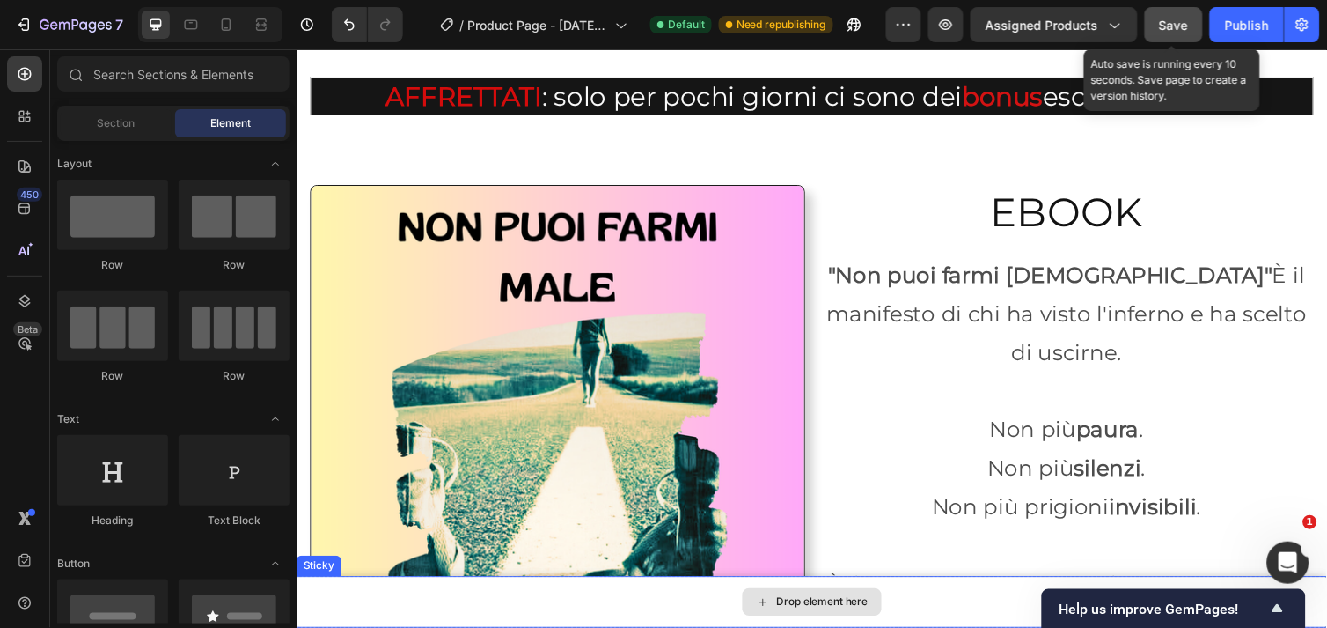
click at [584, 627] on div "Drop element here" at bounding box center [824, 614] width 1056 height 53
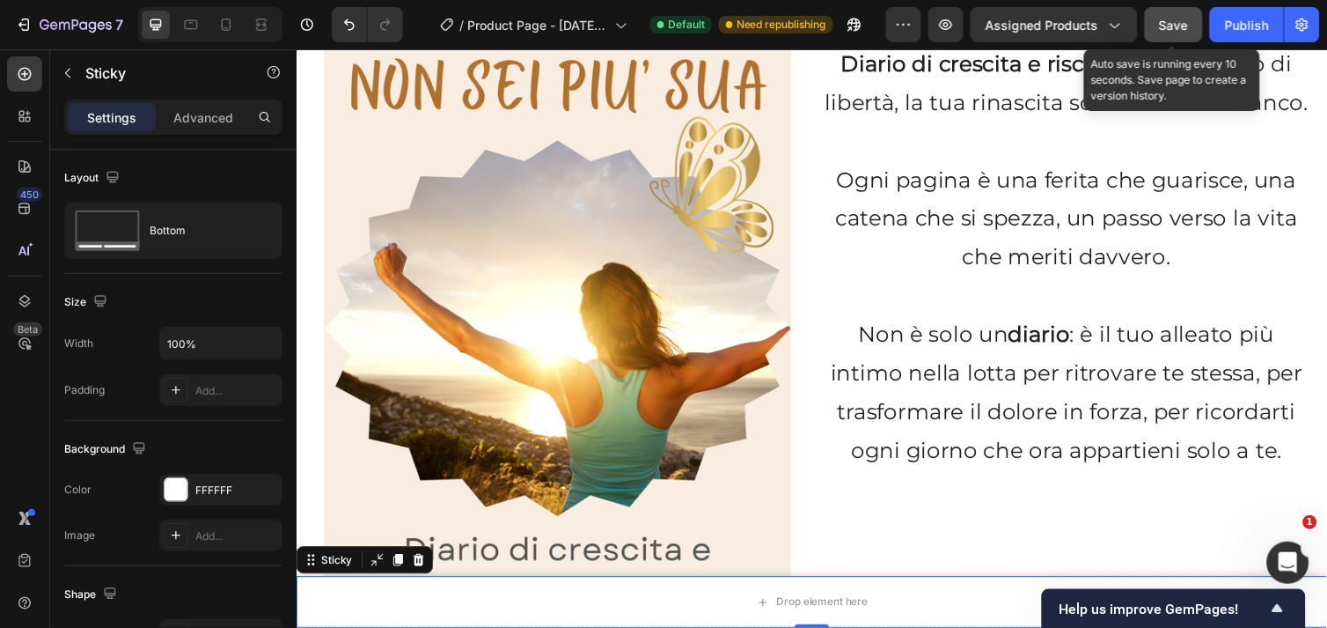
scroll to position [5719, 0]
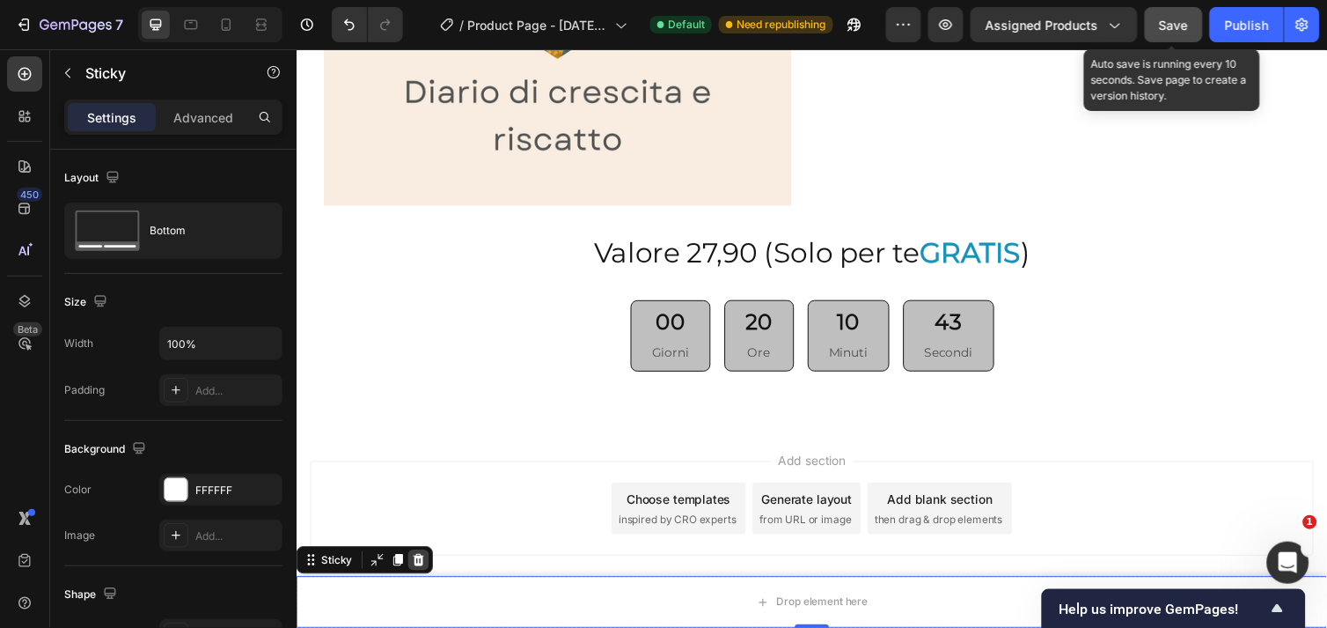
click at [422, 570] on icon at bounding box center [421, 571] width 14 height 14
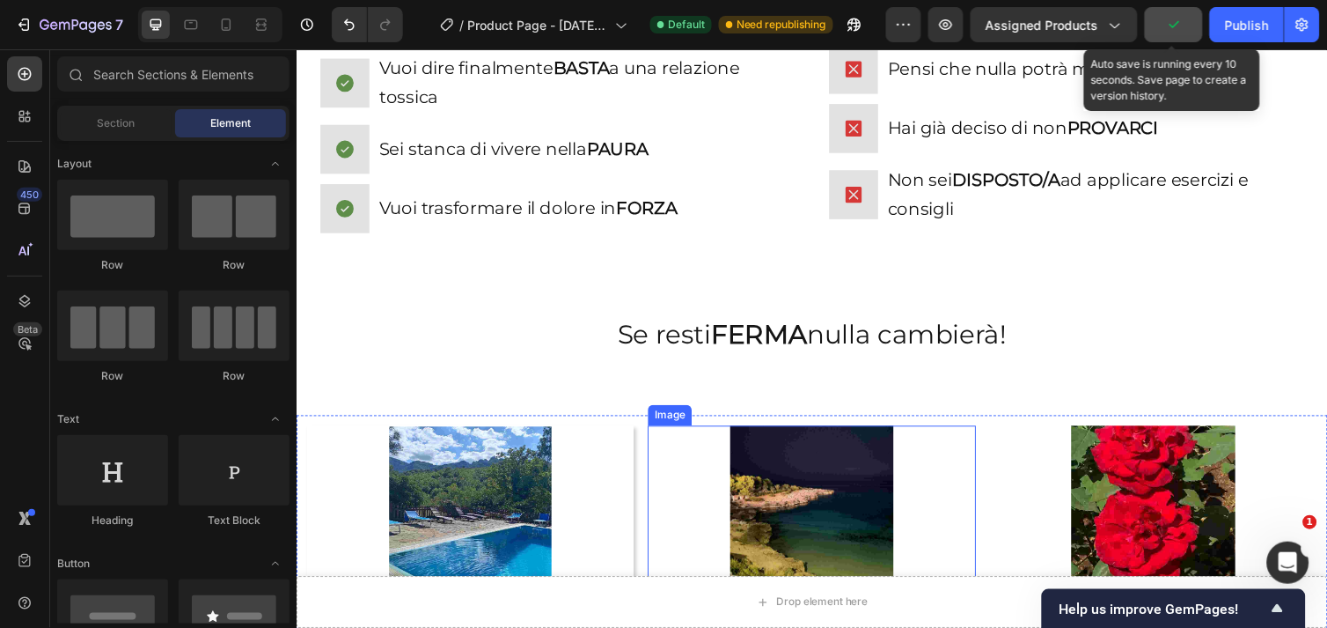
scroll to position [2198, 0]
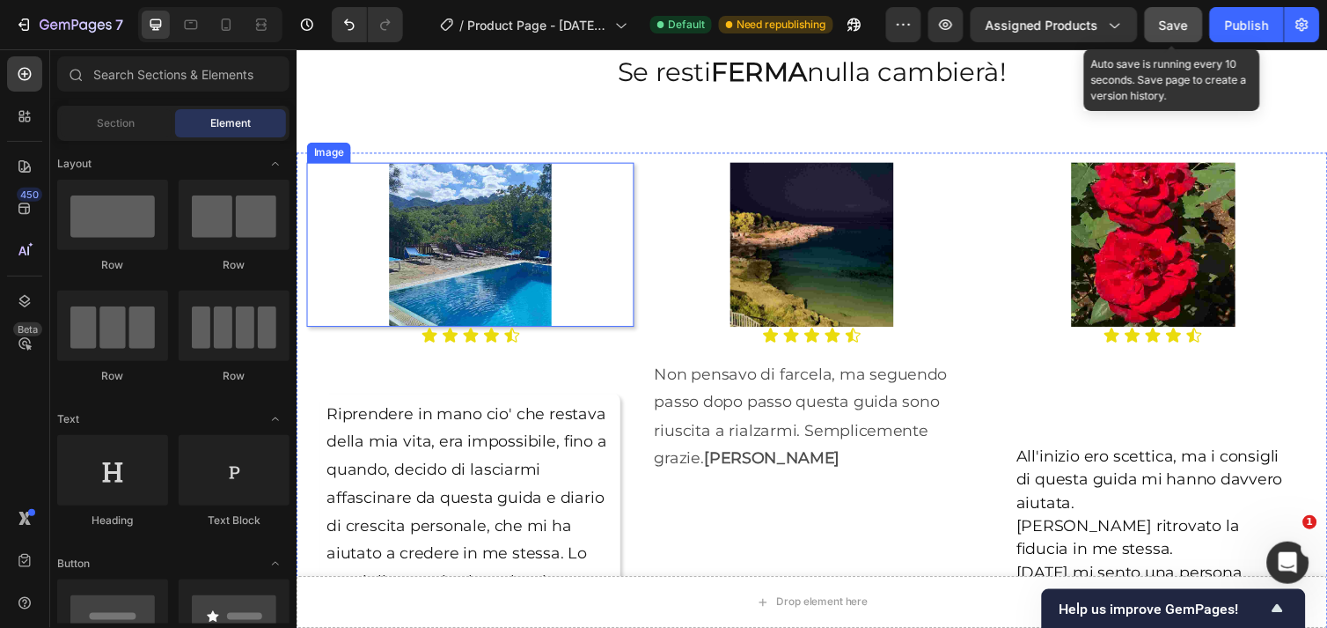
click at [611, 272] on div at bounding box center [473, 249] width 335 height 168
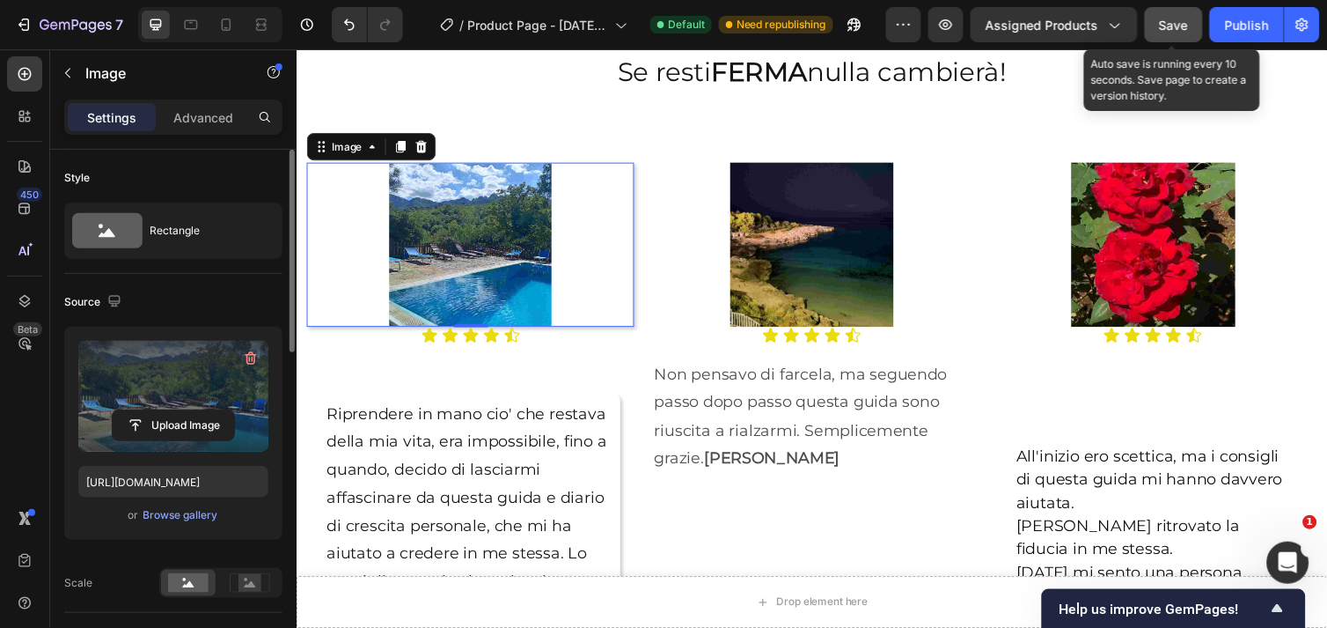
scroll to position [195, 0]
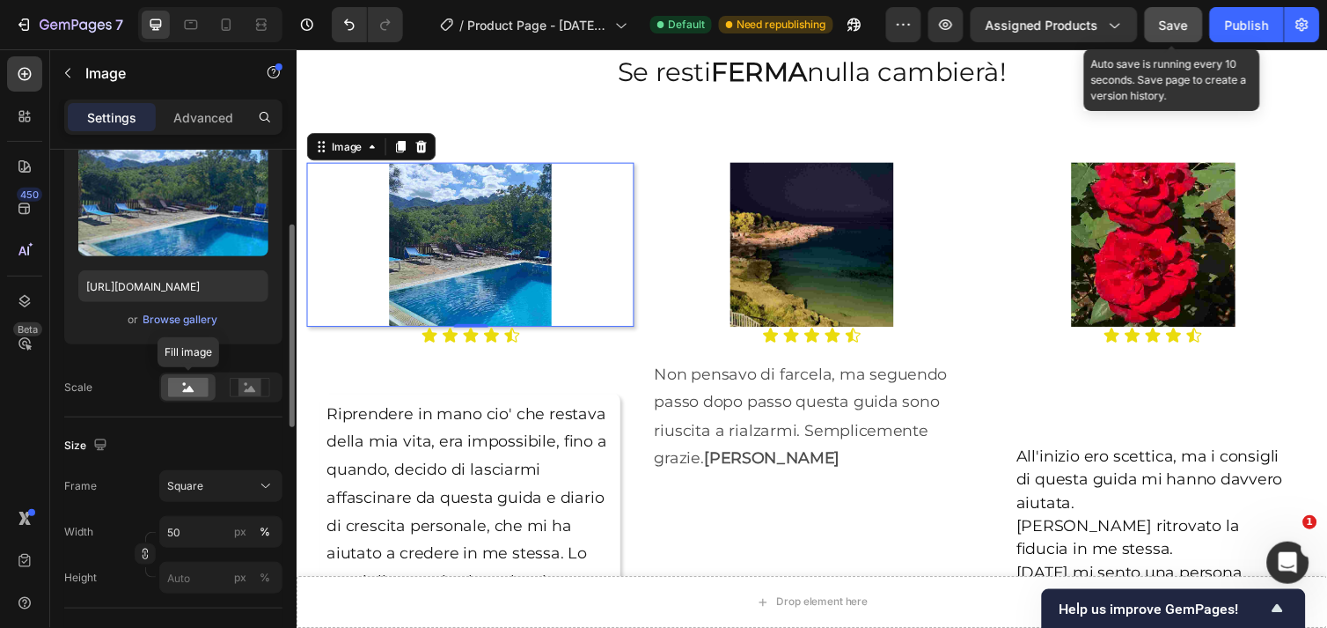
click at [201, 390] on rect at bounding box center [188, 387] width 40 height 19
click at [238, 384] on icon at bounding box center [250, 387] width 40 height 19
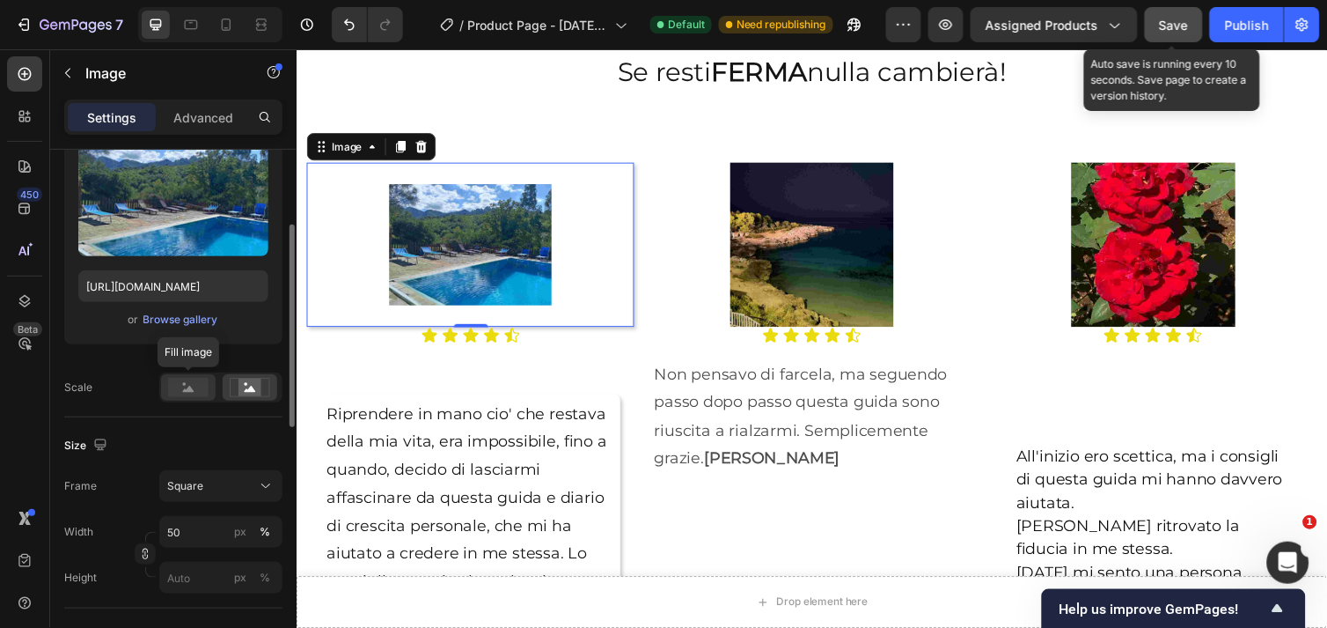
click at [180, 386] on rect at bounding box center [188, 387] width 40 height 19
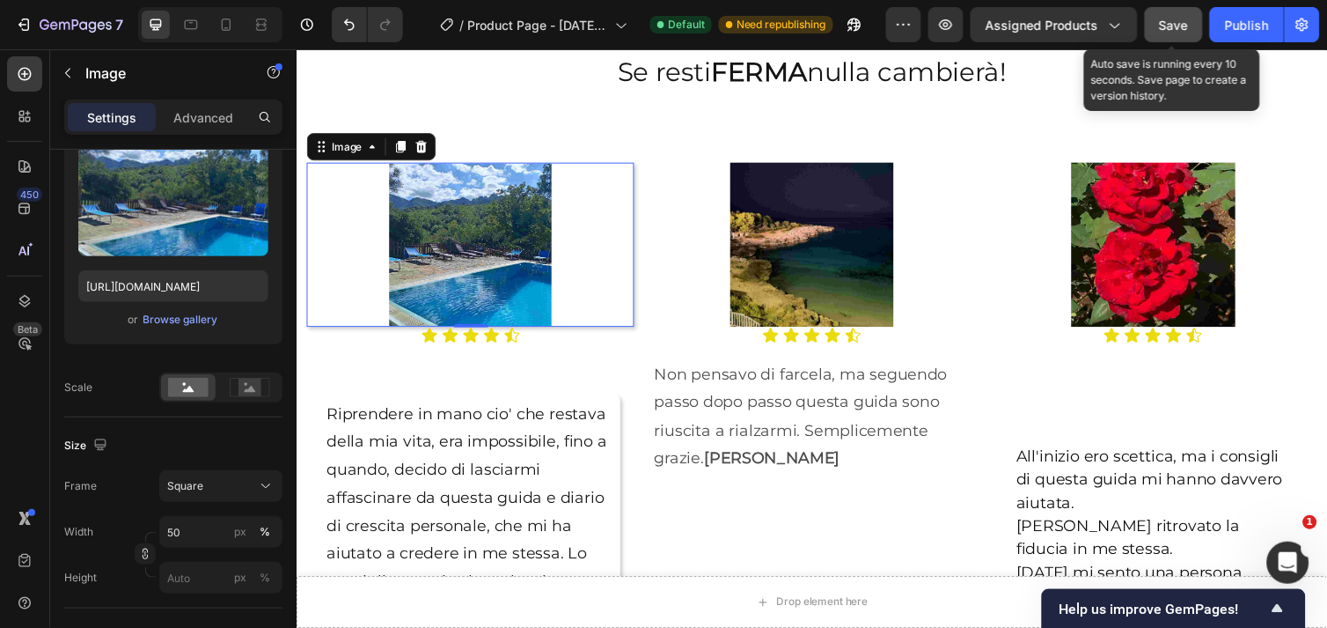
click at [618, 270] on div at bounding box center [473, 249] width 335 height 168
click at [699, 239] on div at bounding box center [823, 249] width 335 height 168
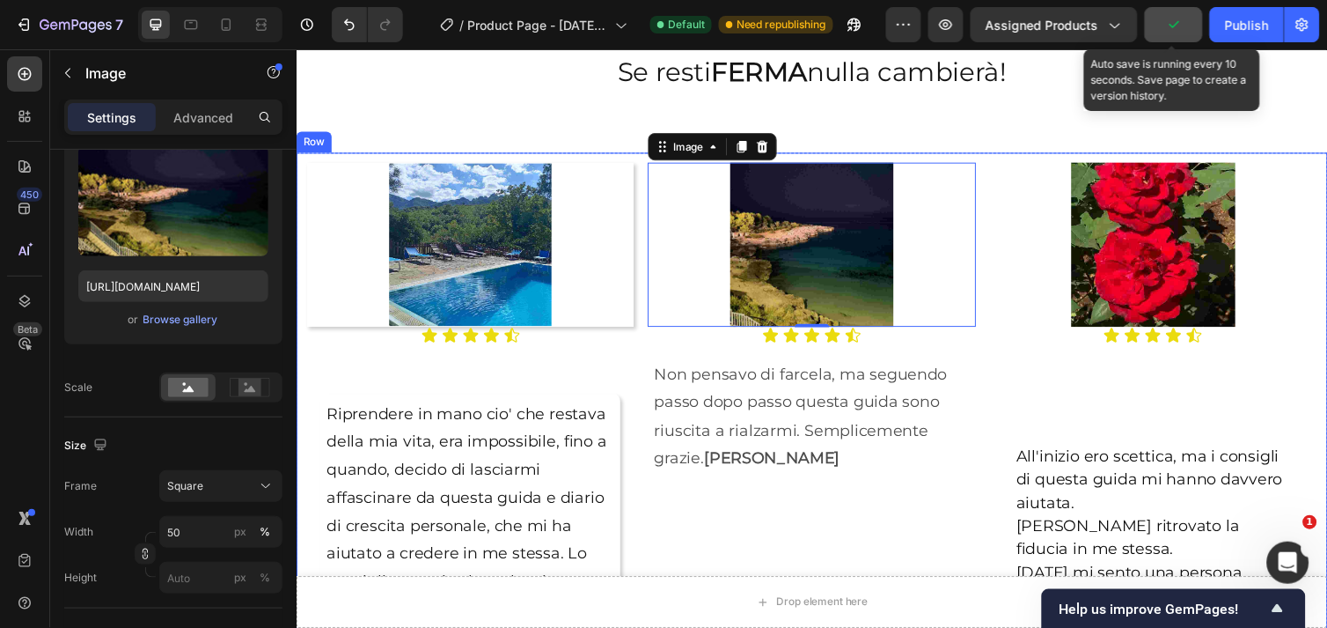
click at [625, 355] on div "Image Icon Icon Icon Icon Icon Icon List Riprendere in mano cio' che restava de…" at bounding box center [473, 558] width 335 height 787
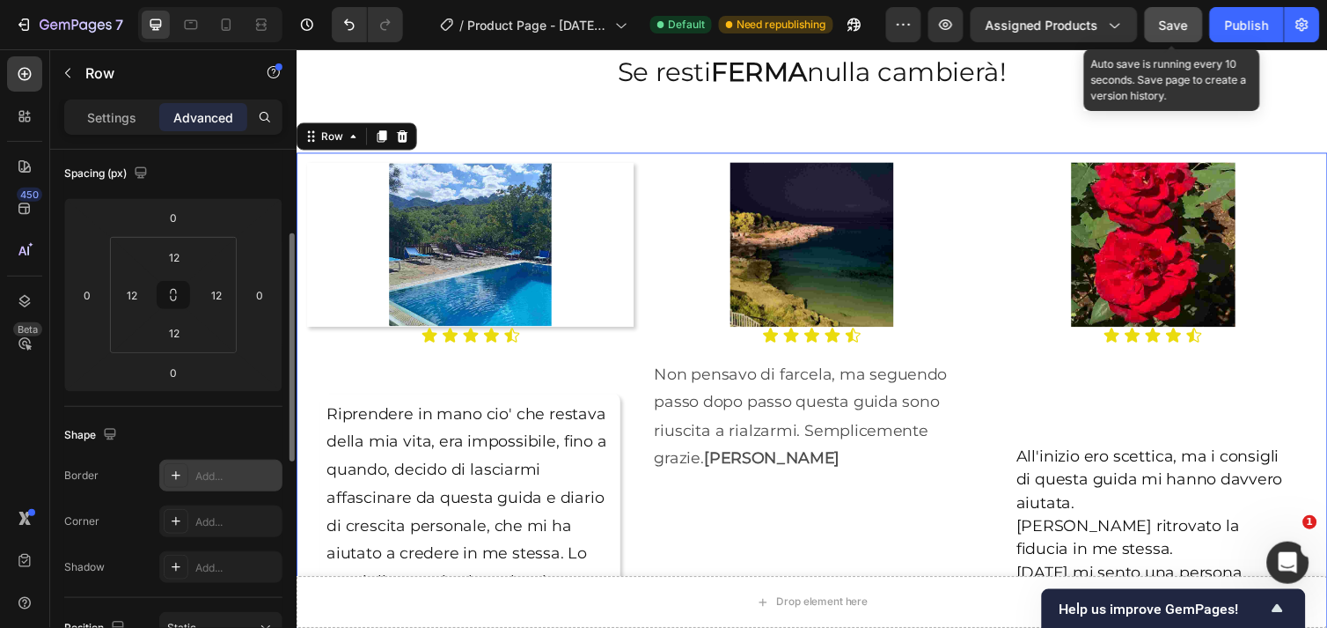
click at [217, 479] on div "Add..." at bounding box center [236, 476] width 83 height 16
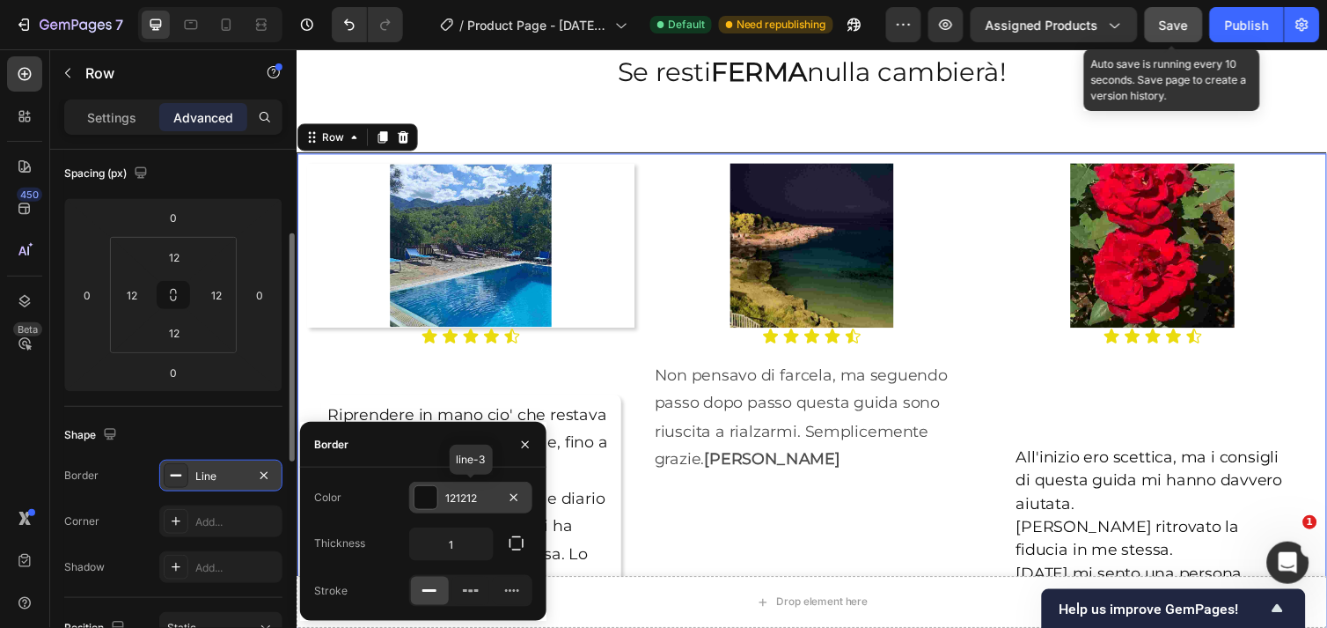
click at [433, 496] on div at bounding box center [426, 497] width 23 height 23
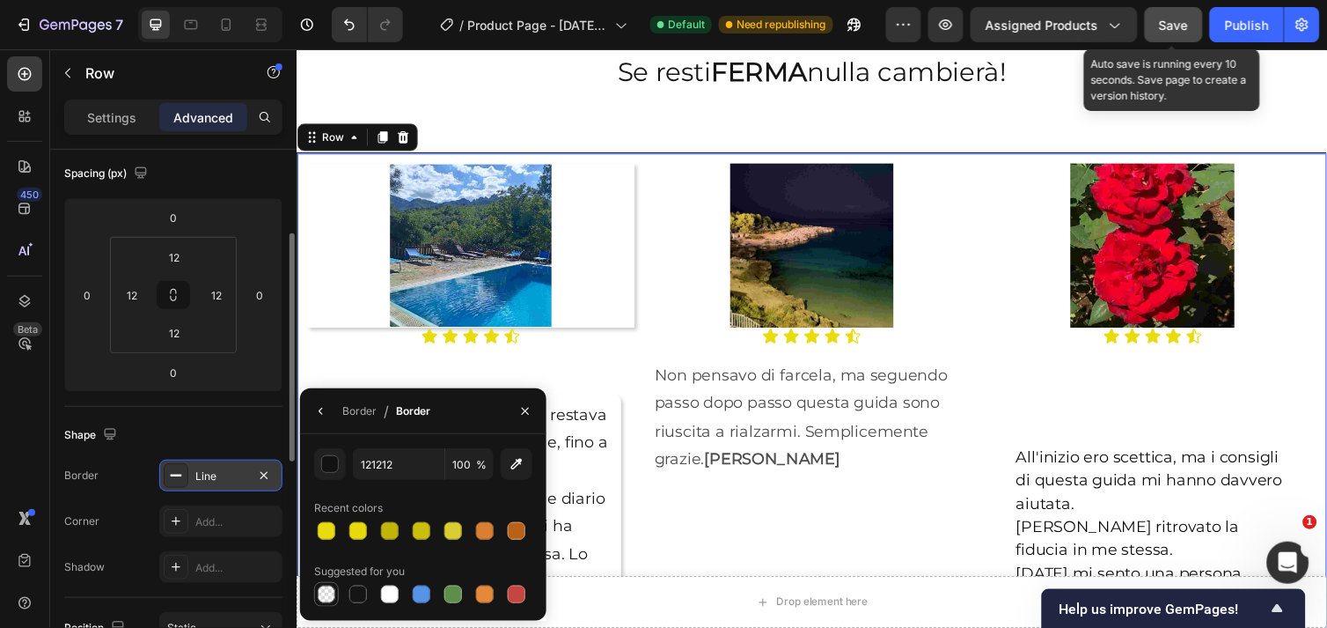
click at [327, 591] on div at bounding box center [327, 594] width 18 height 18
type input "000000"
type input "0"
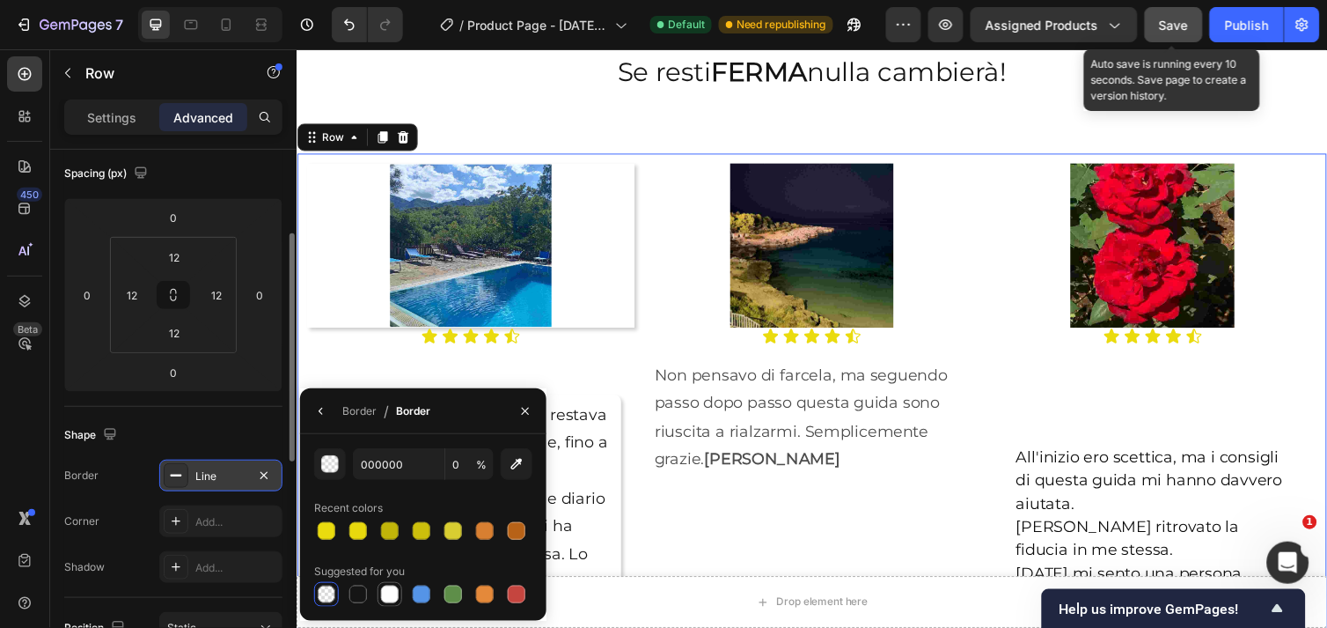
click at [394, 594] on div at bounding box center [390, 594] width 18 height 18
type input "FFFFFF"
type input "100"
click at [329, 586] on div at bounding box center [327, 594] width 18 height 18
type input "000000"
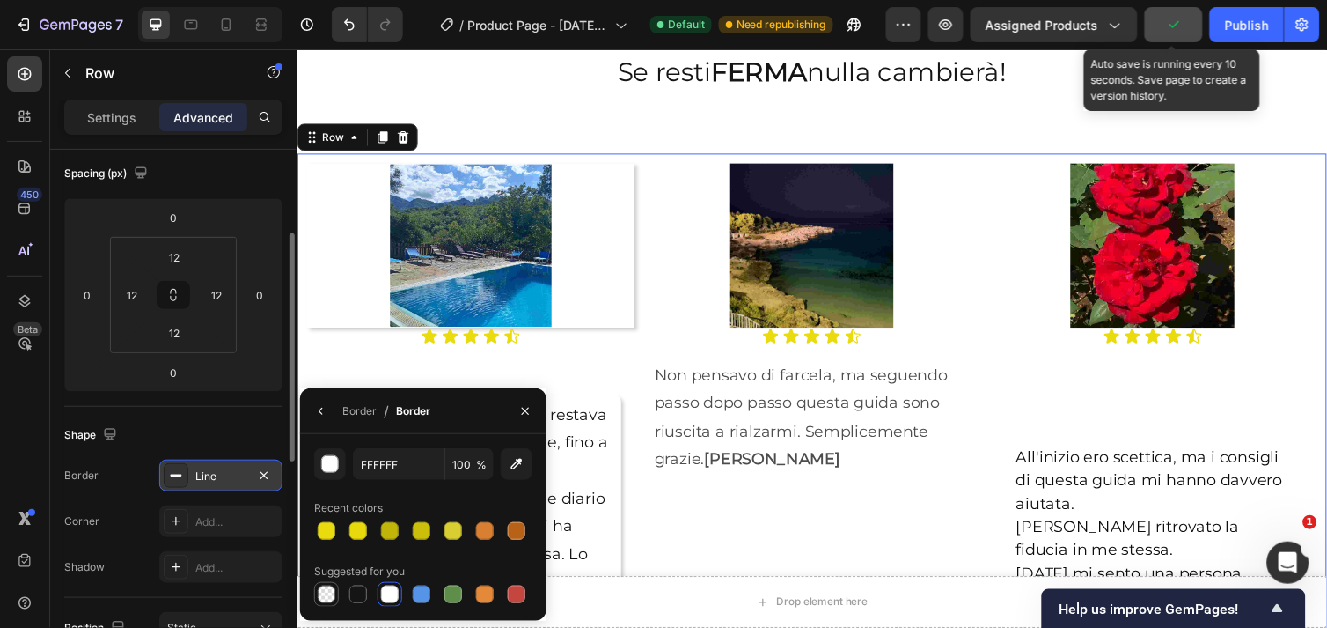
type input "0"
click at [461, 458] on input "0" at bounding box center [469, 464] width 48 height 32
click at [761, 295] on img at bounding box center [823, 248] width 167 height 167
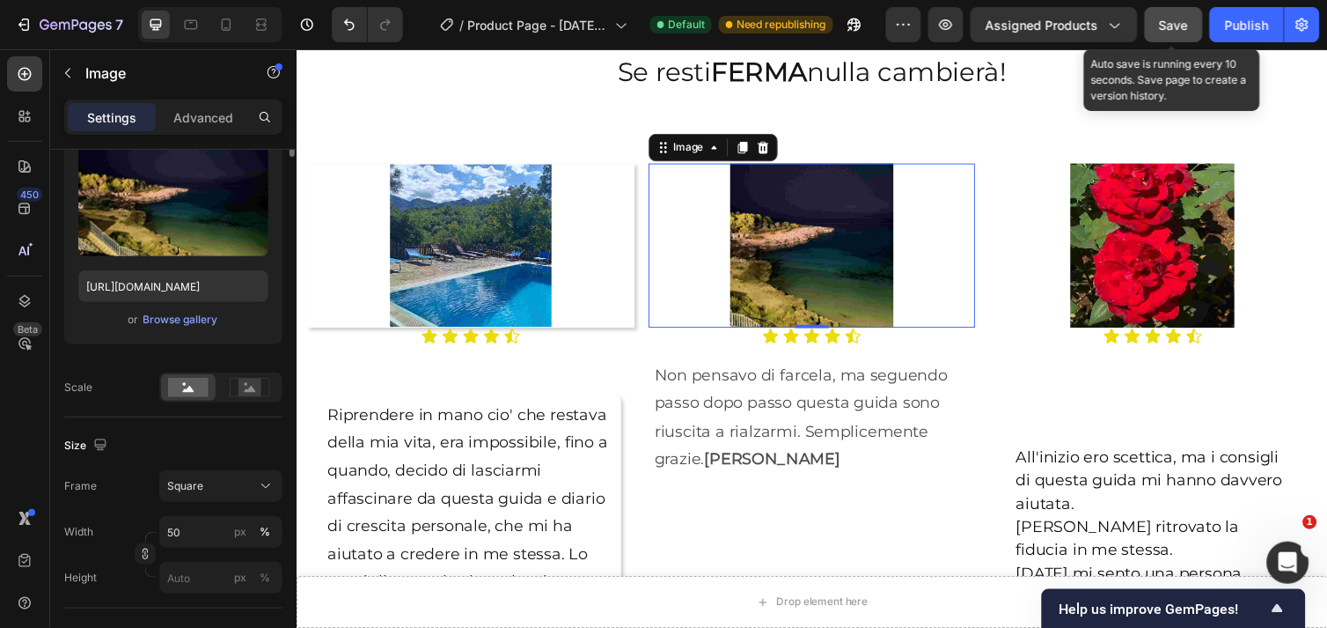
scroll to position [0, 0]
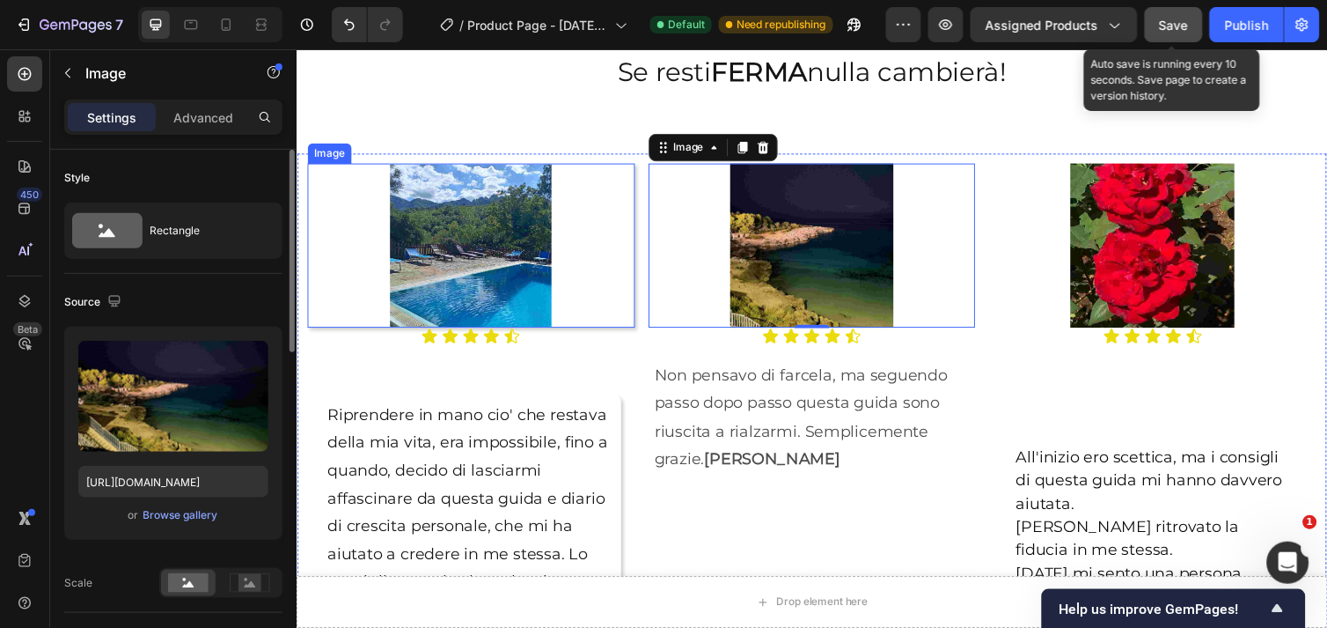
click at [471, 300] on img at bounding box center [474, 248] width 167 height 167
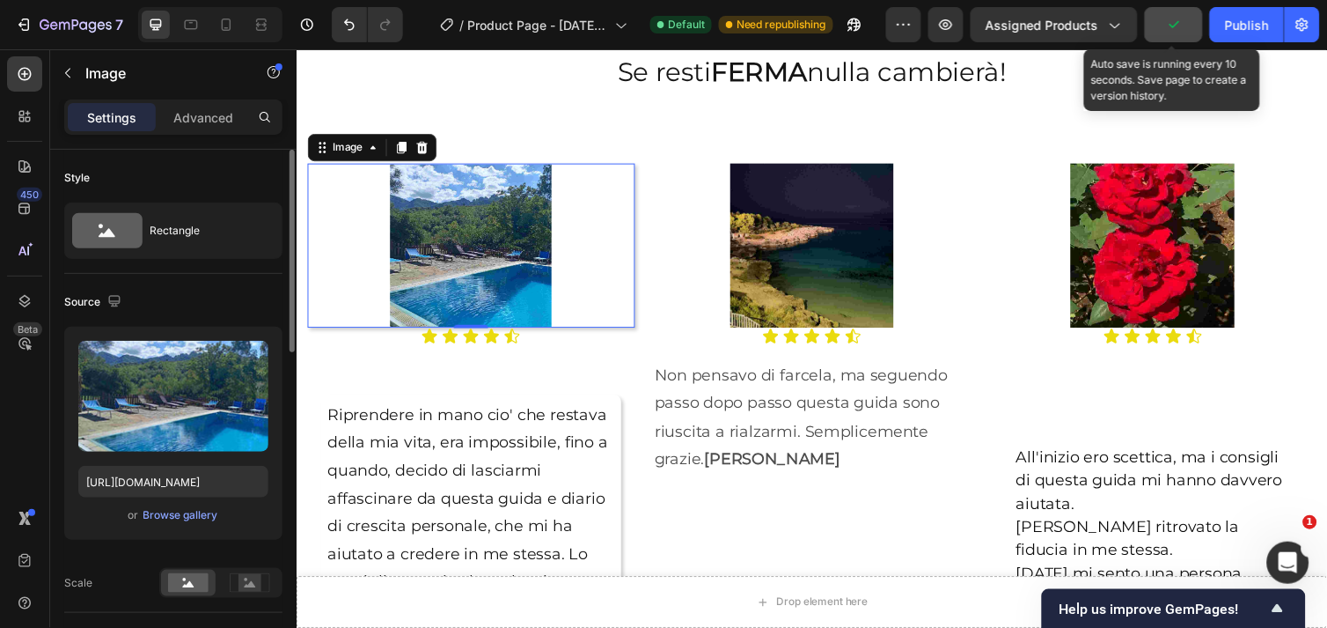
click at [591, 258] on div at bounding box center [474, 248] width 335 height 167
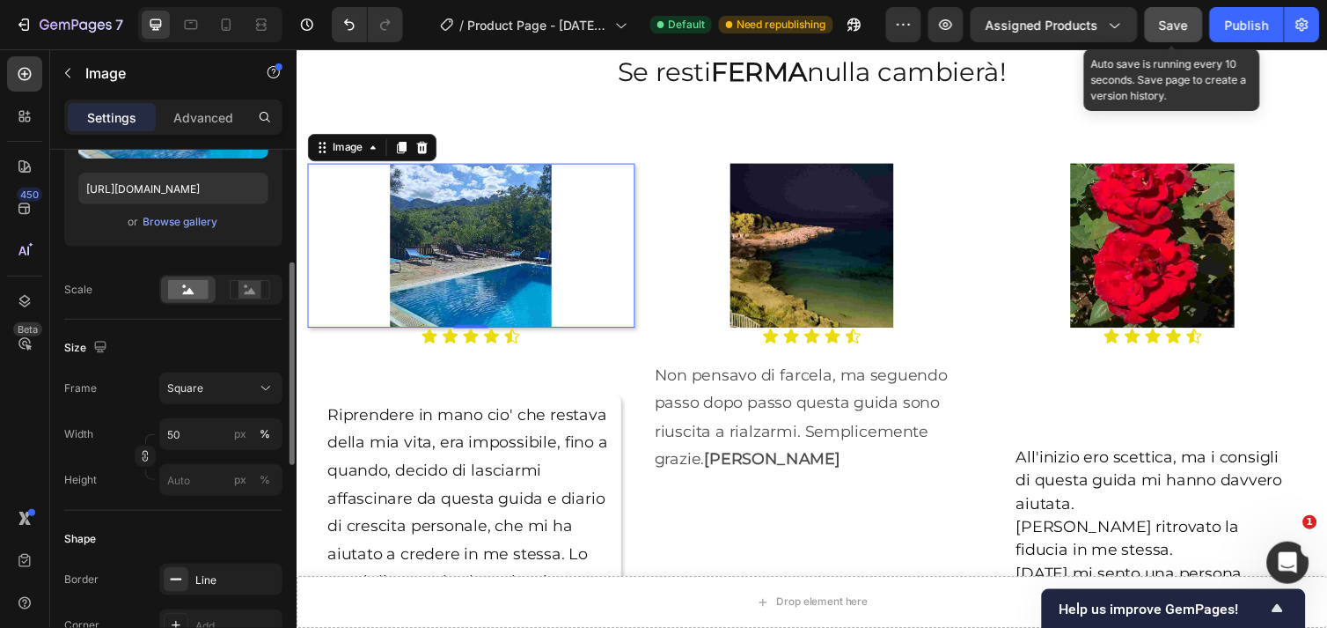
scroll to position [391, 0]
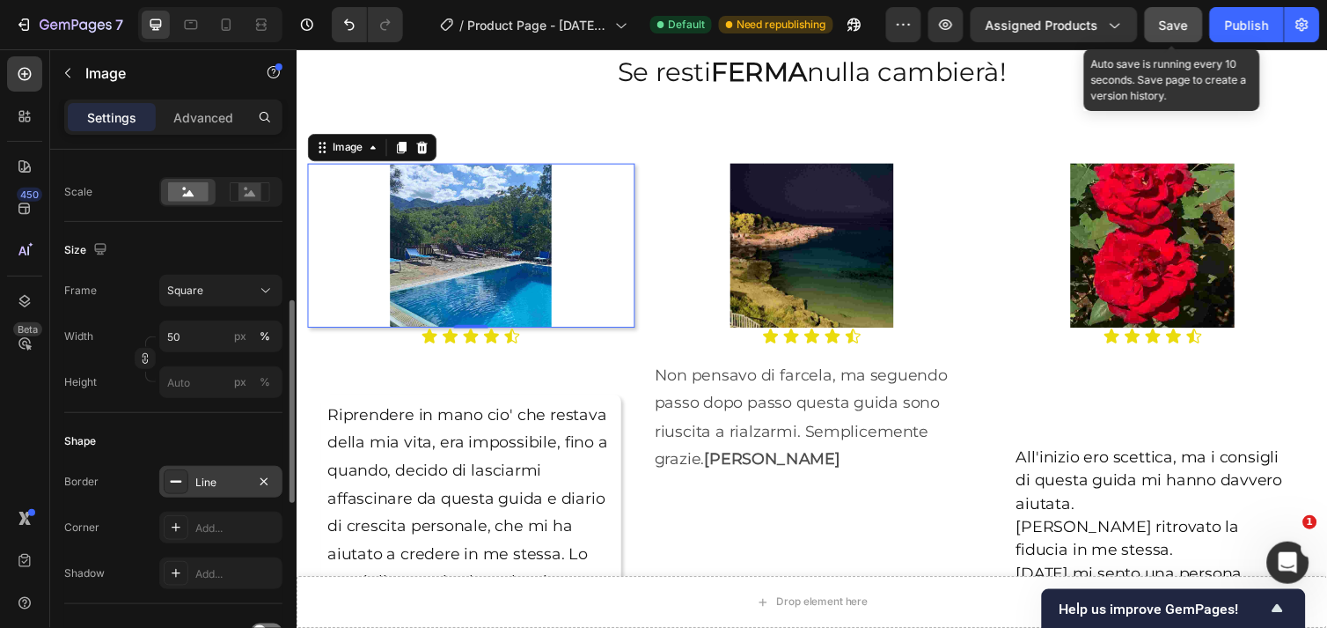
click at [231, 481] on div "Line" at bounding box center [220, 482] width 51 height 16
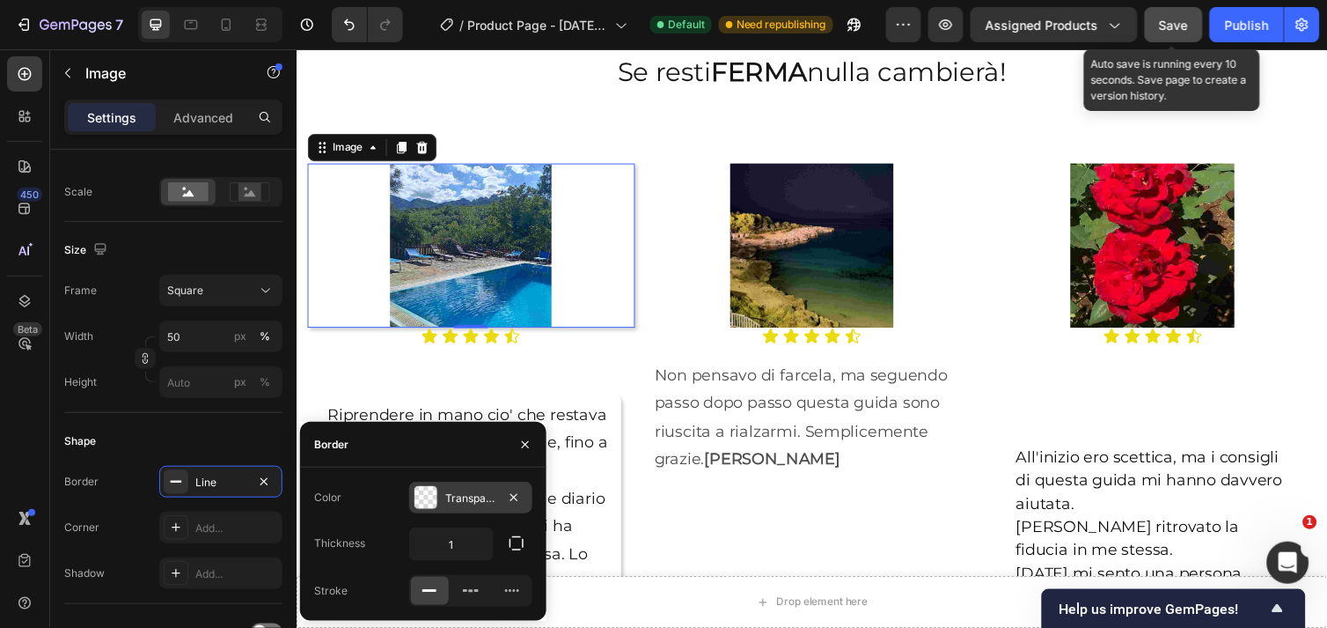
click at [424, 500] on div at bounding box center [426, 497] width 23 height 23
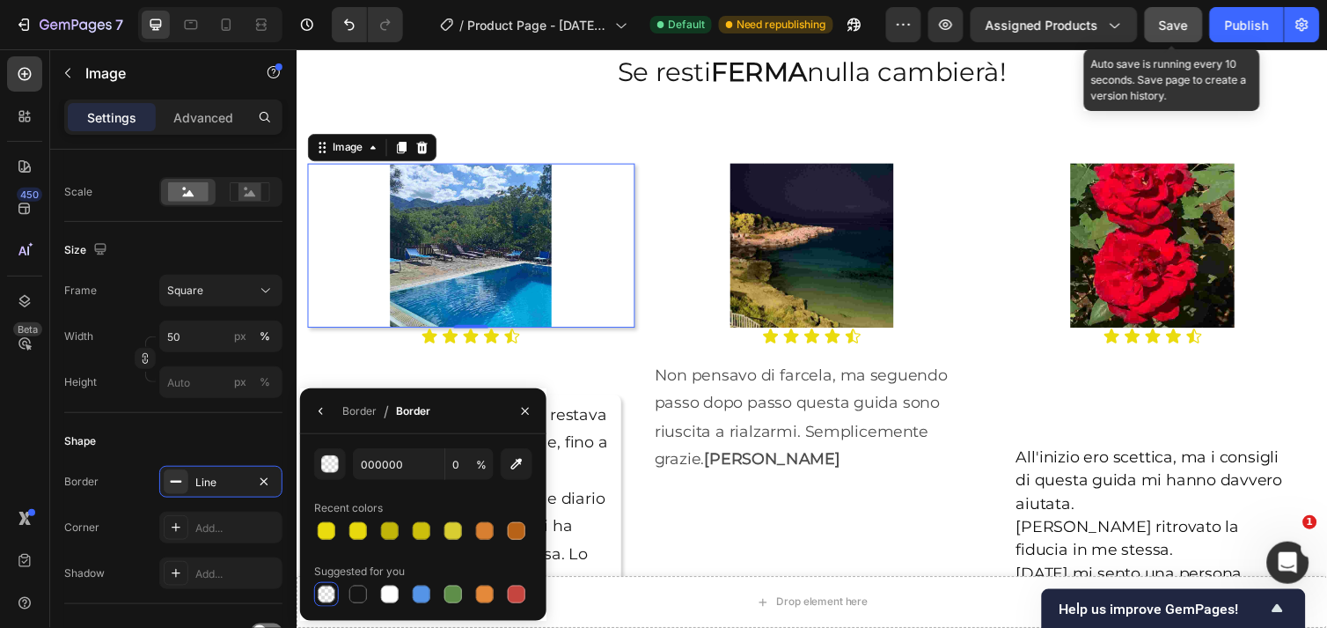
click at [331, 588] on div at bounding box center [327, 594] width 18 height 18
click at [225, 484] on div "Line" at bounding box center [220, 482] width 51 height 16
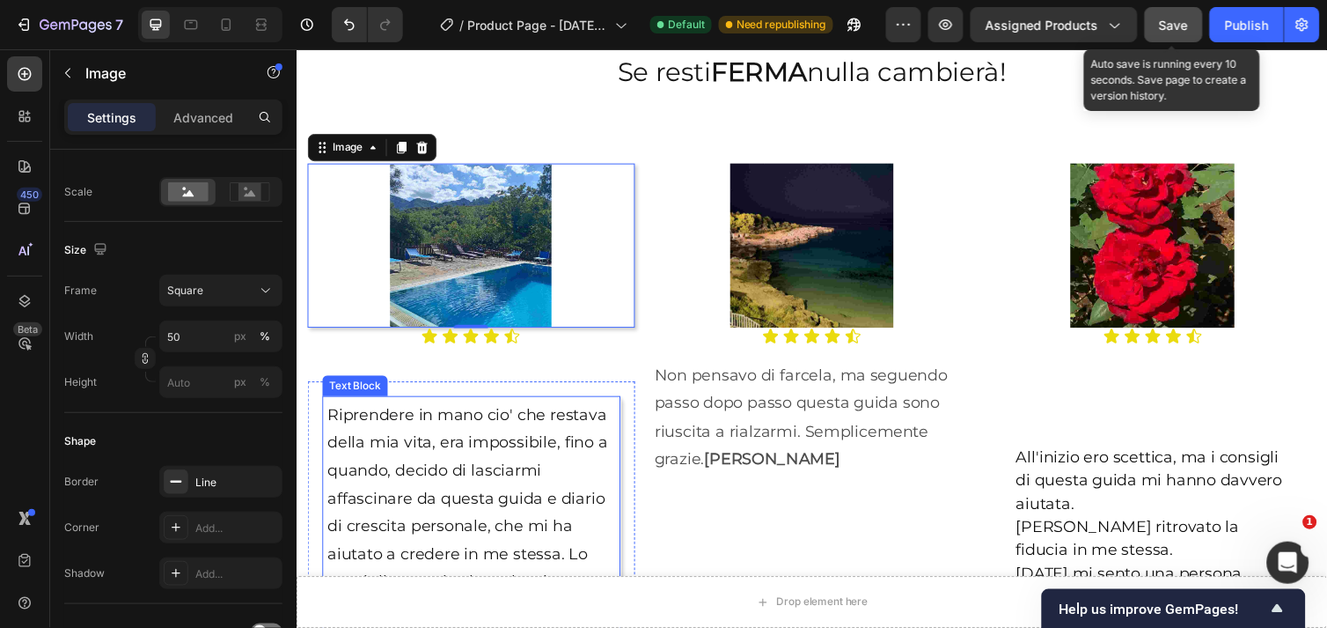
click at [456, 506] on p "Riprendere in mano cio' che restava della mia vita, era impossibile, fino a qua…" at bounding box center [474, 522] width 295 height 228
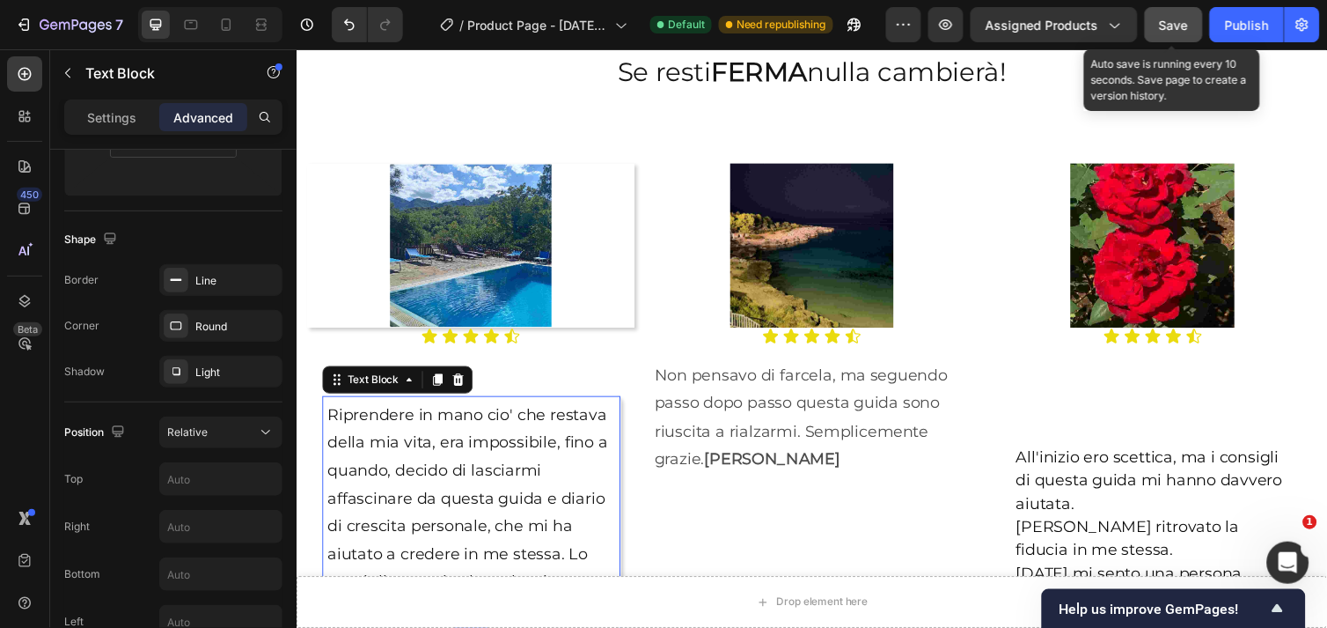
scroll to position [0, 0]
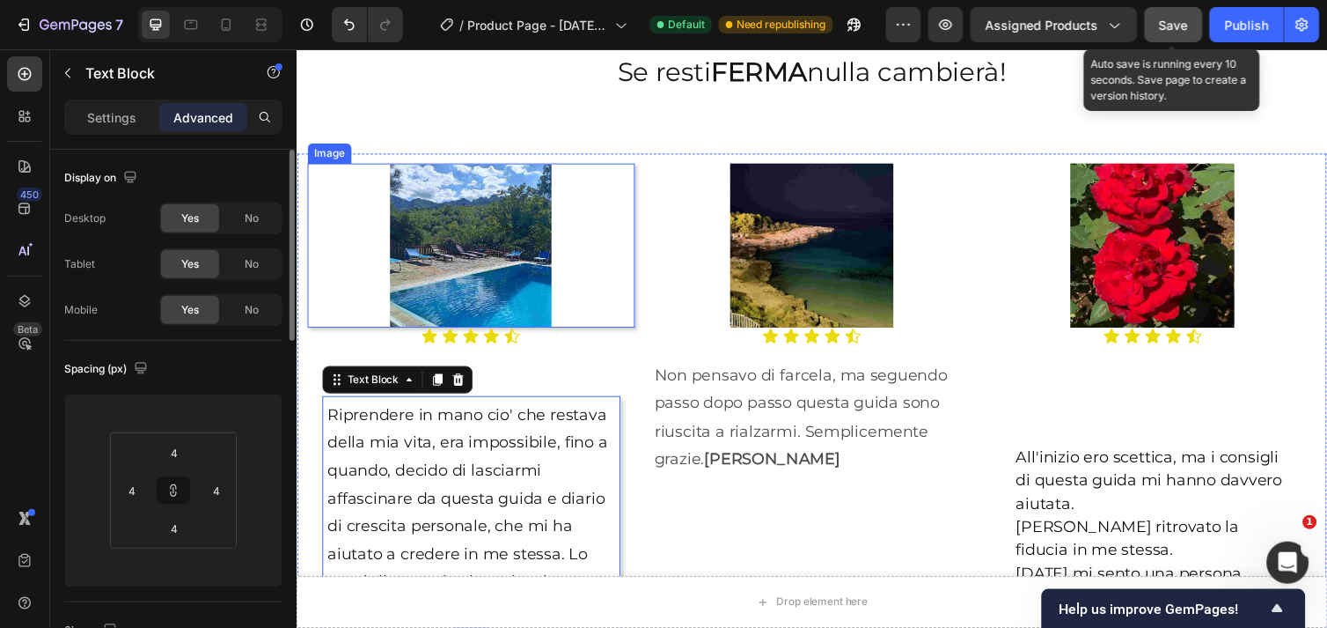
click at [609, 277] on div at bounding box center [474, 248] width 335 height 167
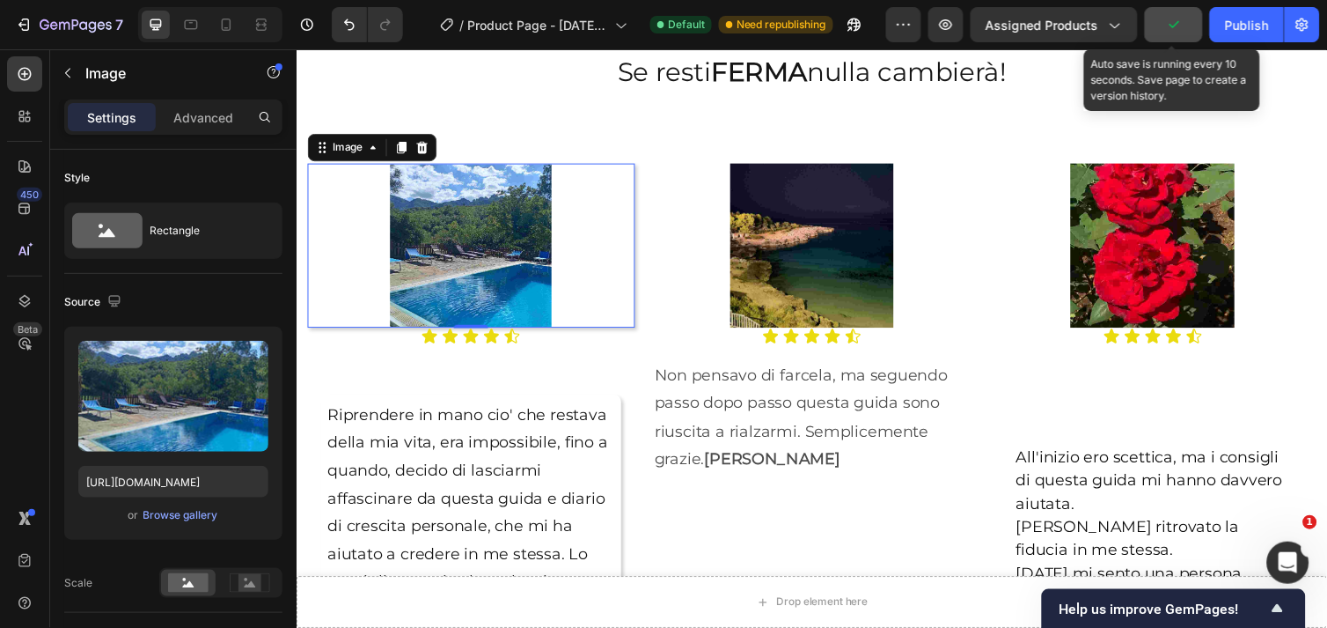
click at [601, 282] on div at bounding box center [474, 248] width 335 height 167
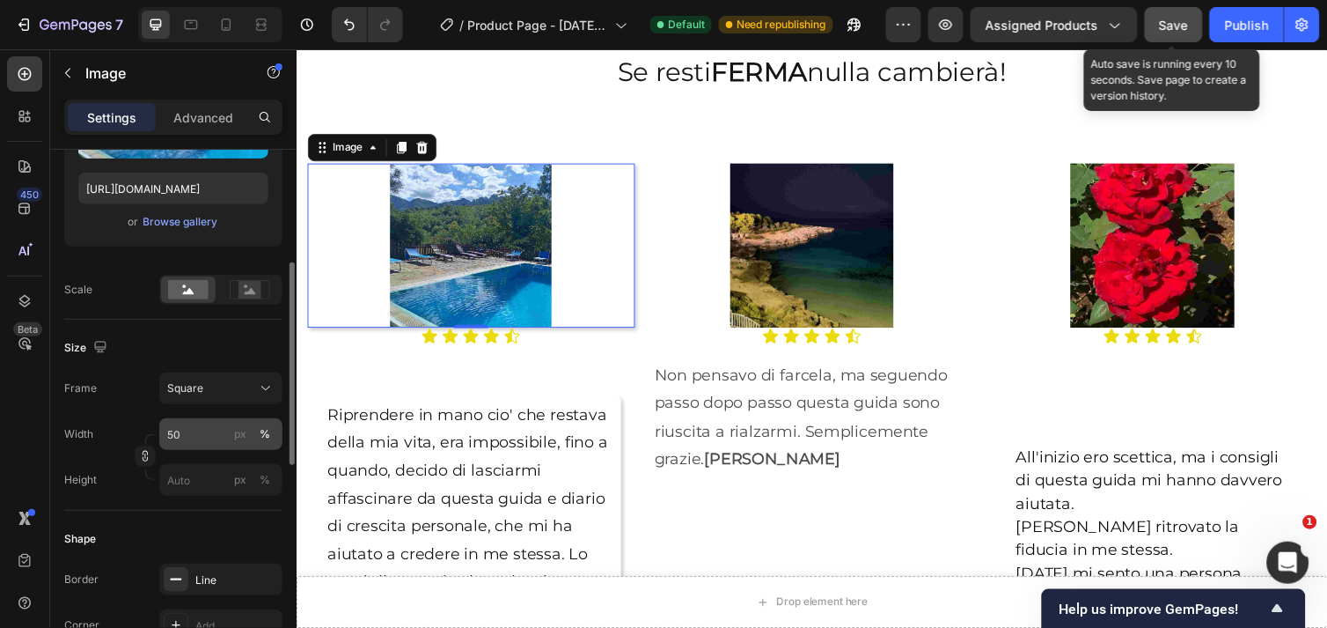
scroll to position [391, 0]
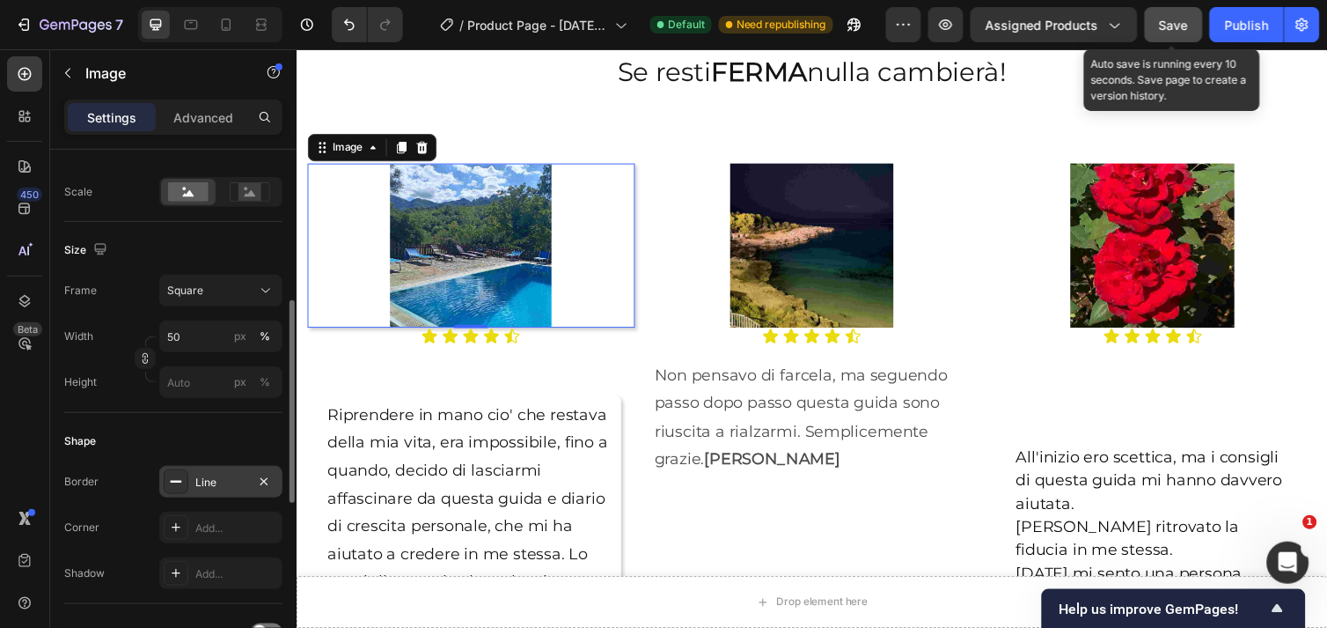
click at [185, 478] on div at bounding box center [176, 481] width 25 height 25
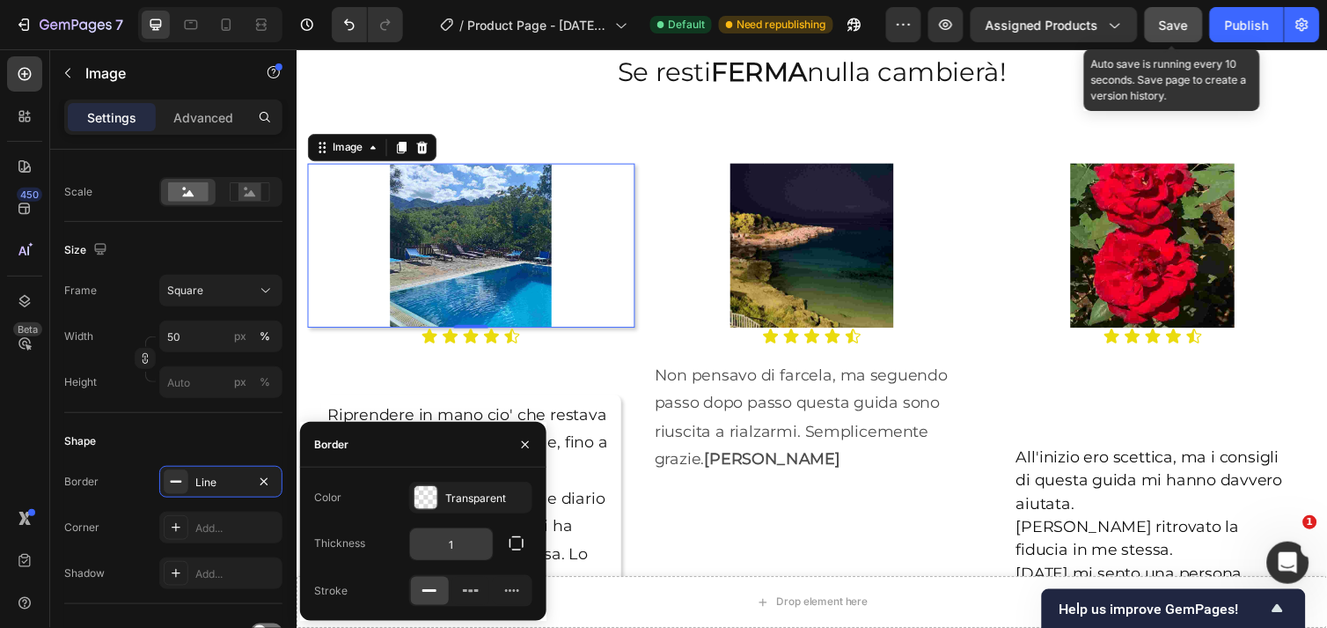
click at [463, 542] on input "1" at bounding box center [451, 544] width 83 height 32
click at [636, 306] on div at bounding box center [474, 248] width 335 height 167
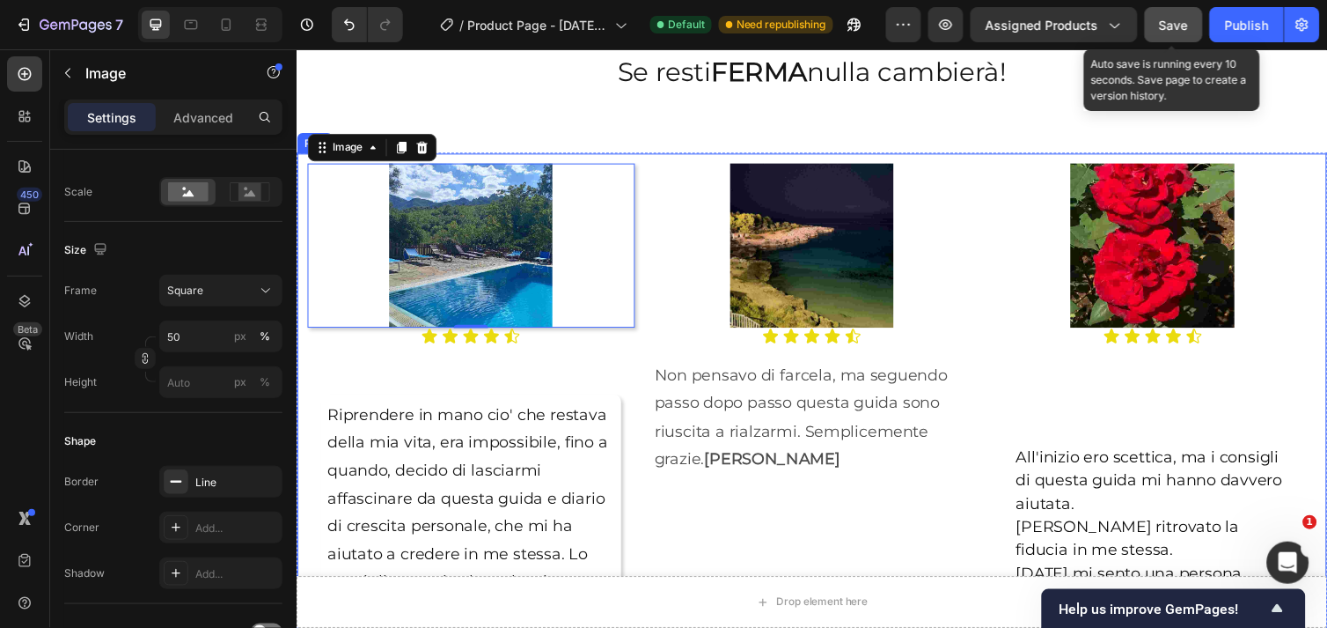
click at [628, 357] on div "Image 0 Icon Icon Icon Icon Icon Icon List Riprendere in mano cio' che restava …" at bounding box center [474, 558] width 335 height 787
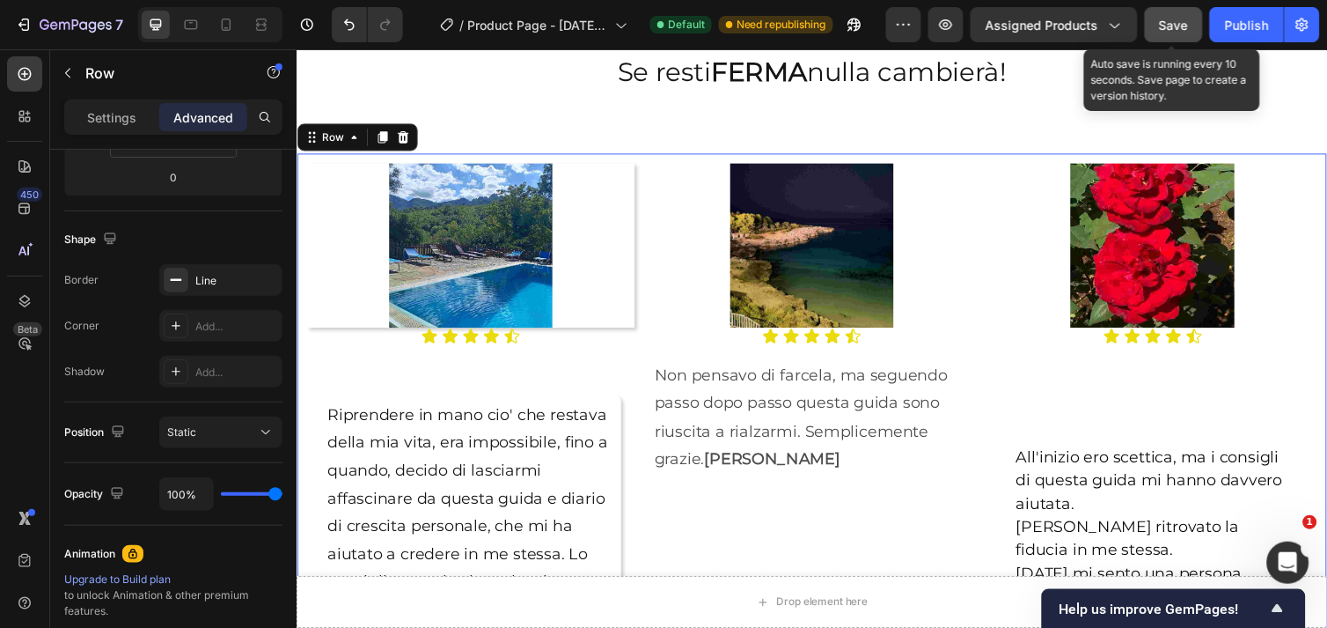
scroll to position [0, 0]
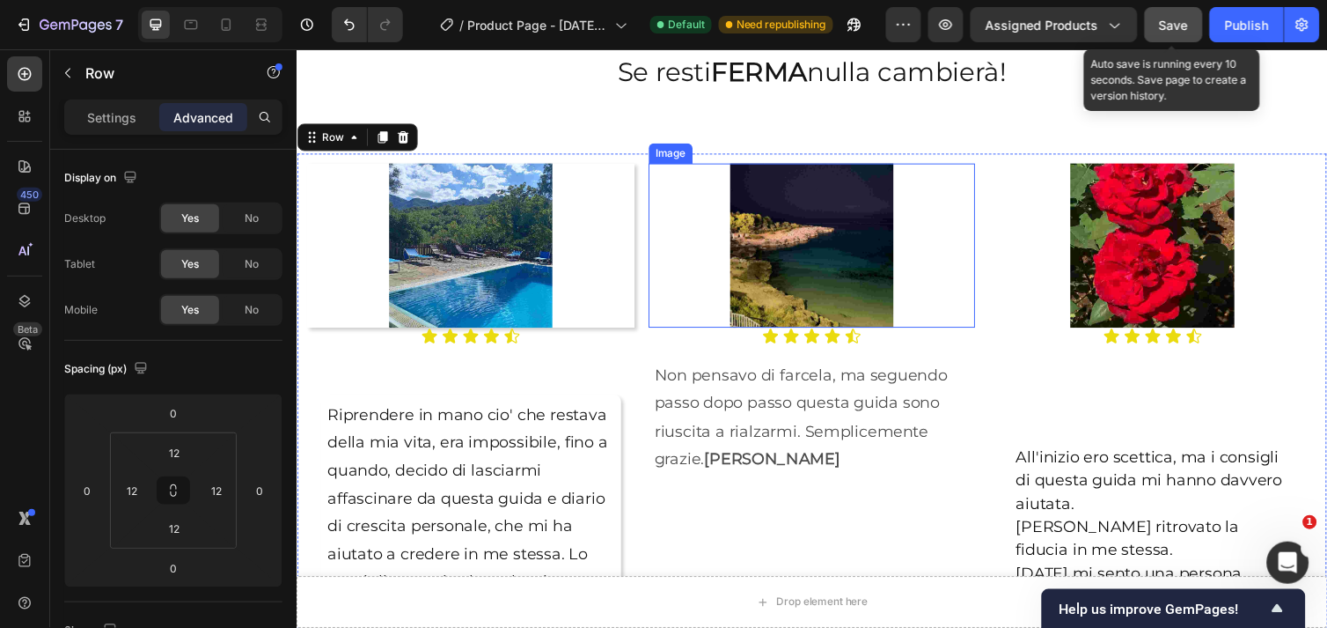
click at [749, 282] on img at bounding box center [823, 248] width 167 height 167
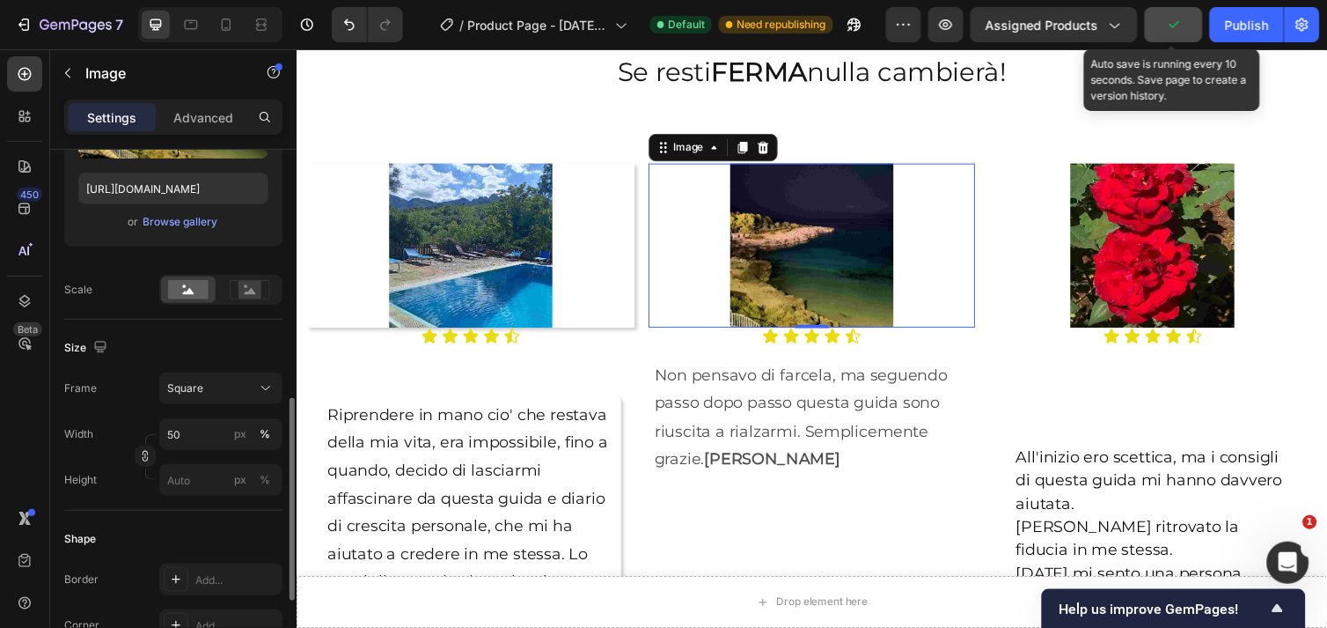
scroll to position [391, 0]
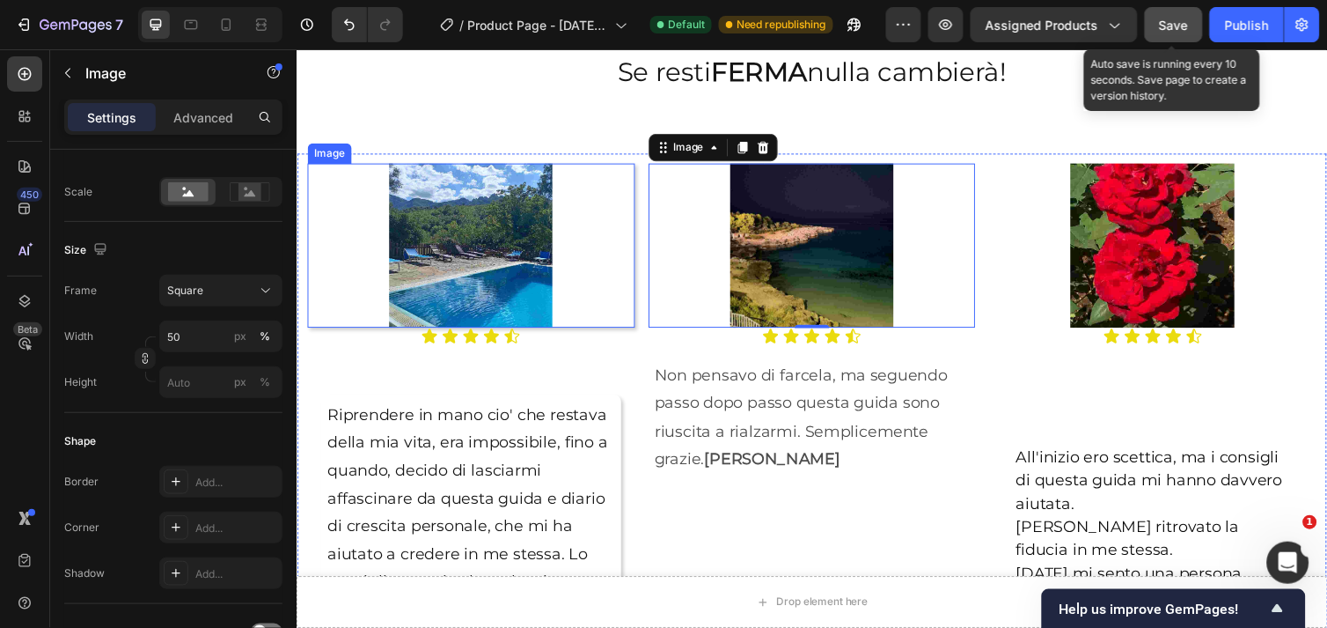
click at [415, 265] on img at bounding box center [474, 248] width 167 height 167
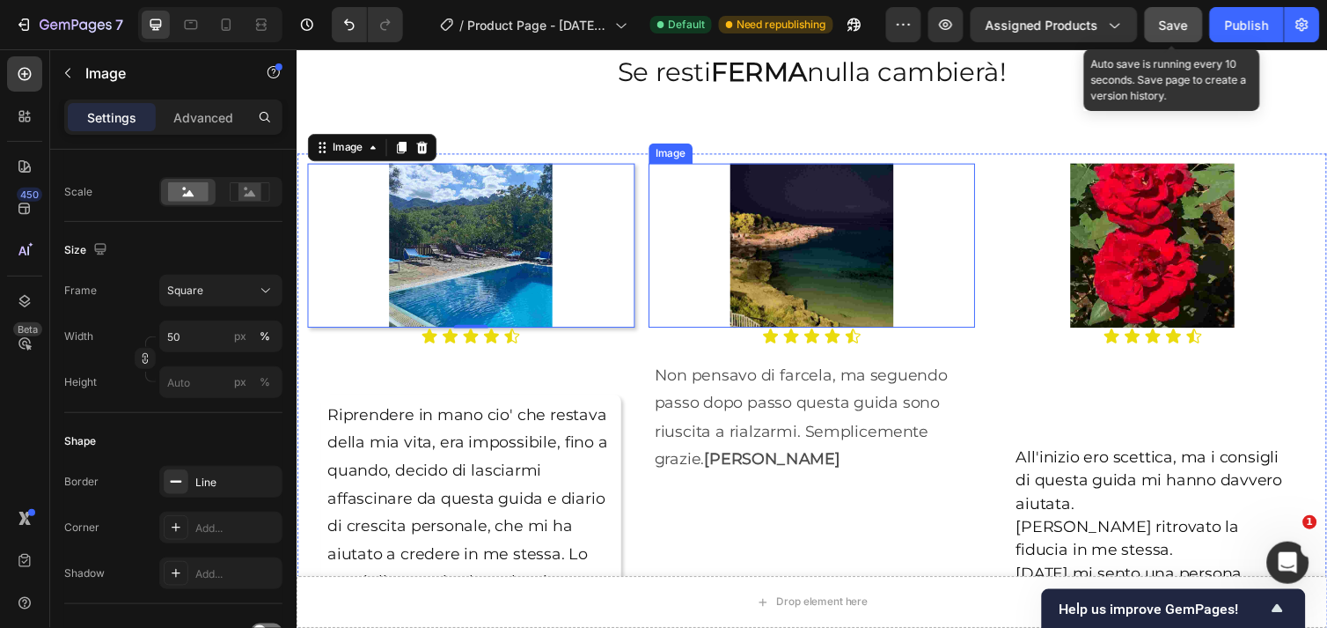
click at [823, 262] on img at bounding box center [823, 248] width 167 height 167
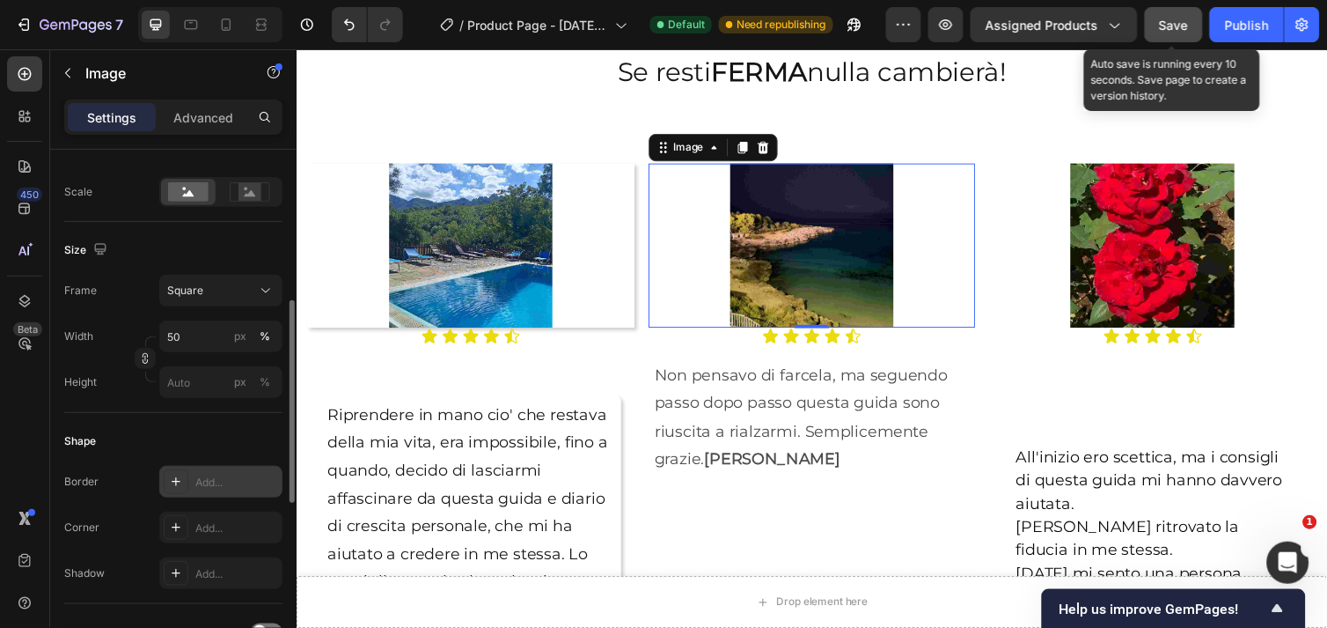
click at [249, 482] on div "Add..." at bounding box center [236, 482] width 83 height 16
click at [220, 518] on div "Add..." at bounding box center [220, 527] width 123 height 32
click at [213, 572] on div "Add..." at bounding box center [236, 574] width 83 height 16
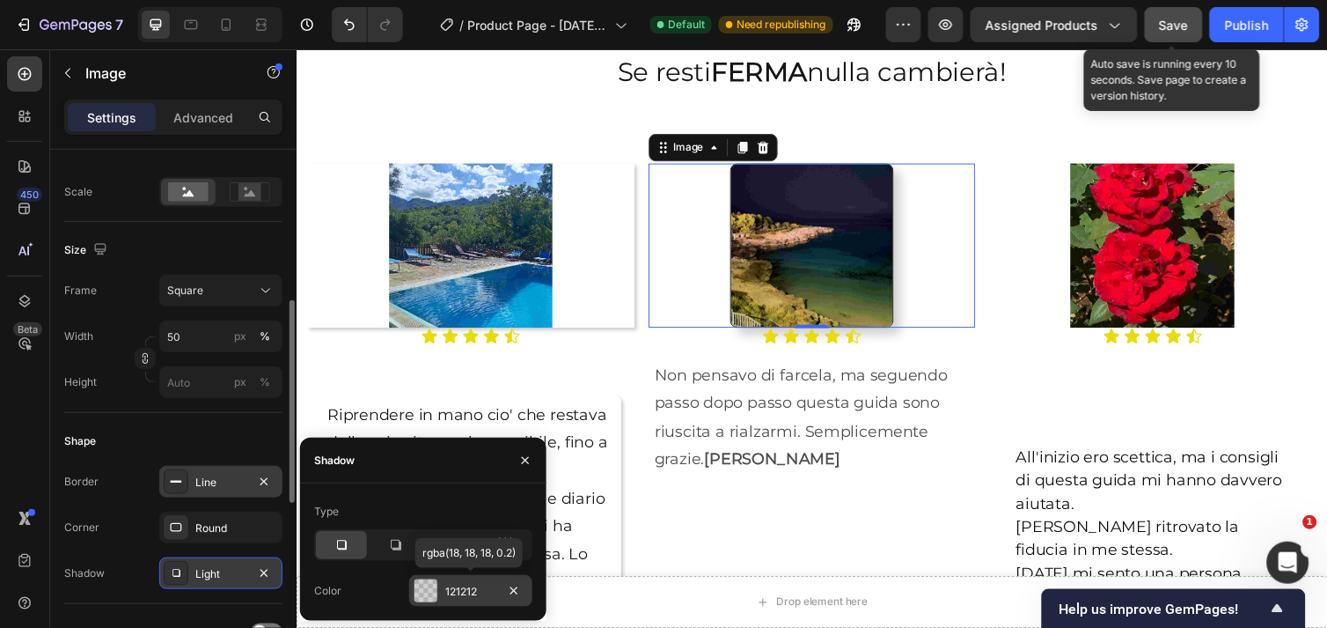
click at [418, 586] on div at bounding box center [426, 590] width 23 height 23
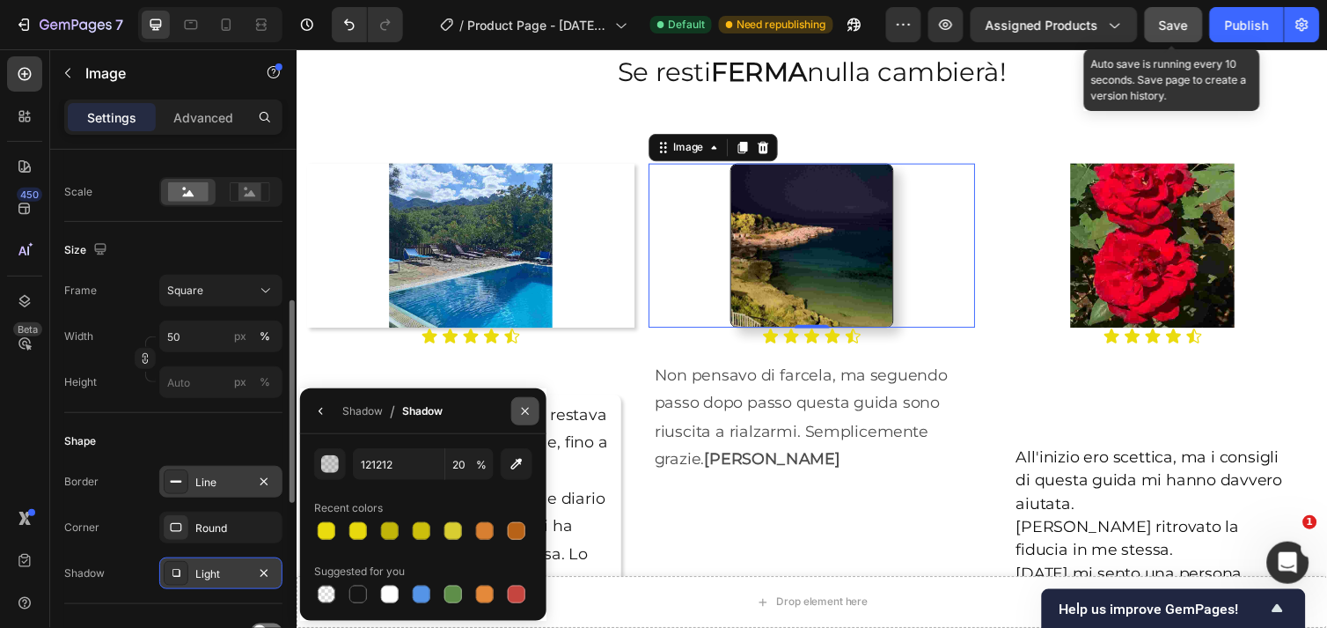
click at [520, 406] on icon "button" at bounding box center [525, 411] width 14 height 14
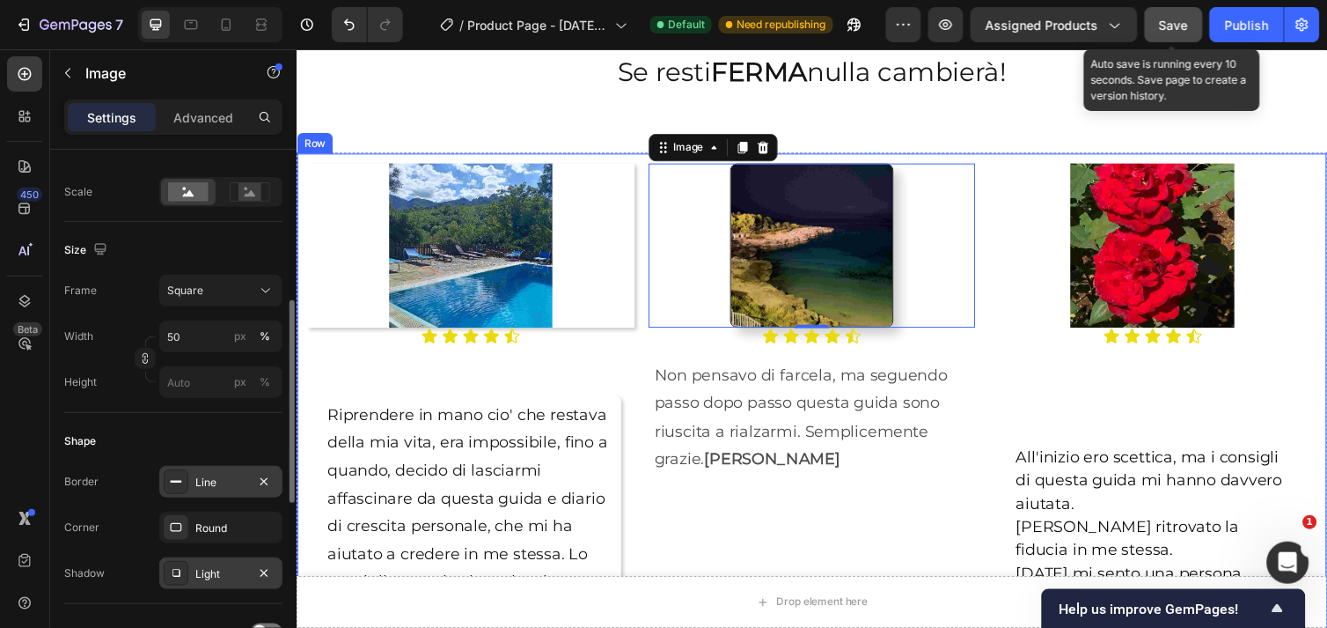
click at [609, 370] on div "Image Icon Icon Icon Icon Icon Icon List Riprendere in mano cio' che restava de…" at bounding box center [474, 558] width 335 height 787
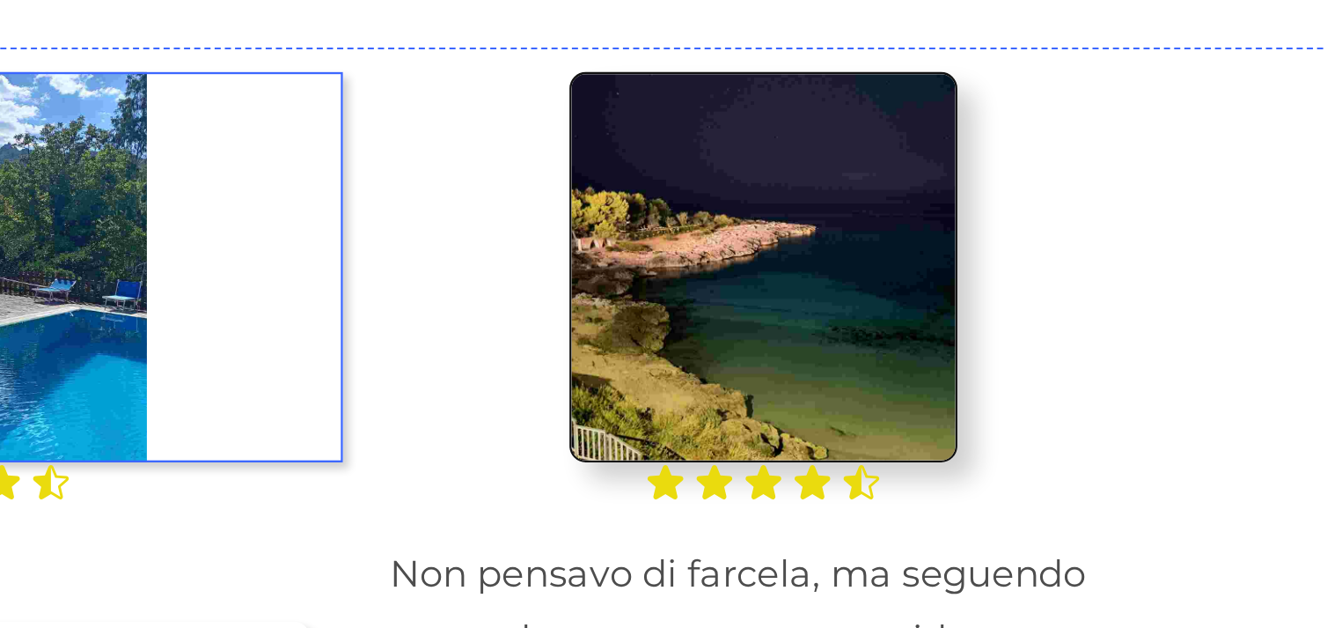
scroll to position [2203, 0]
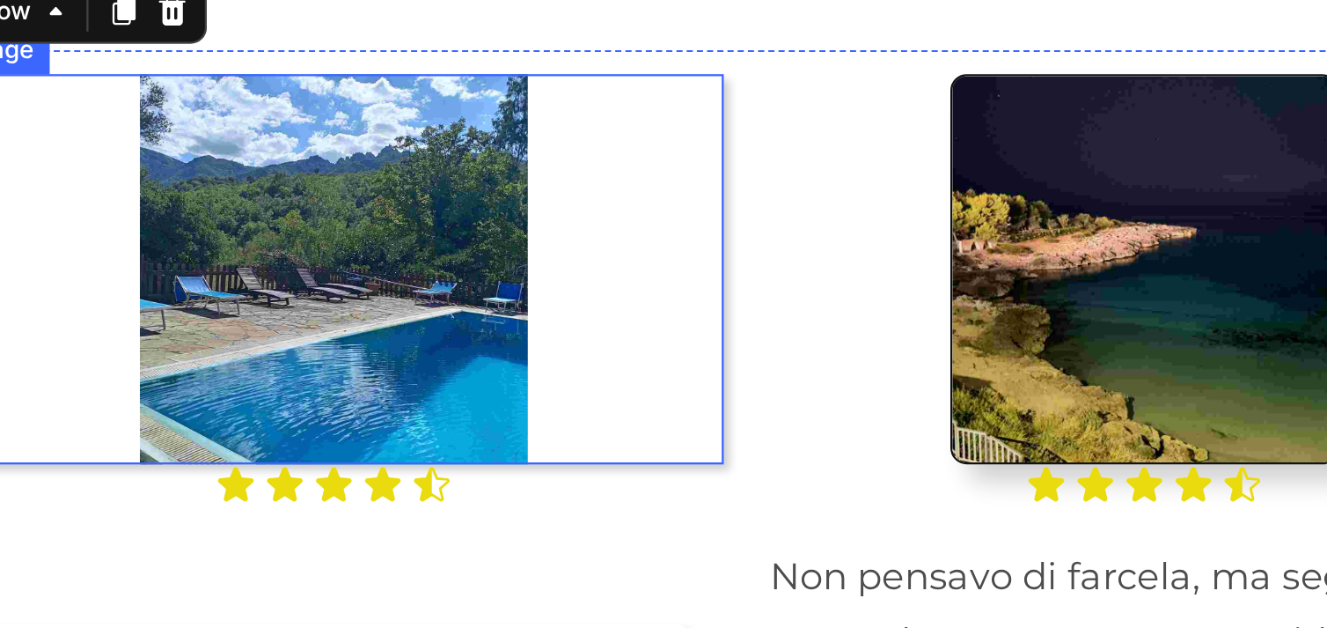
click at [235, 8] on div at bounding box center [97, 10] width 335 height 167
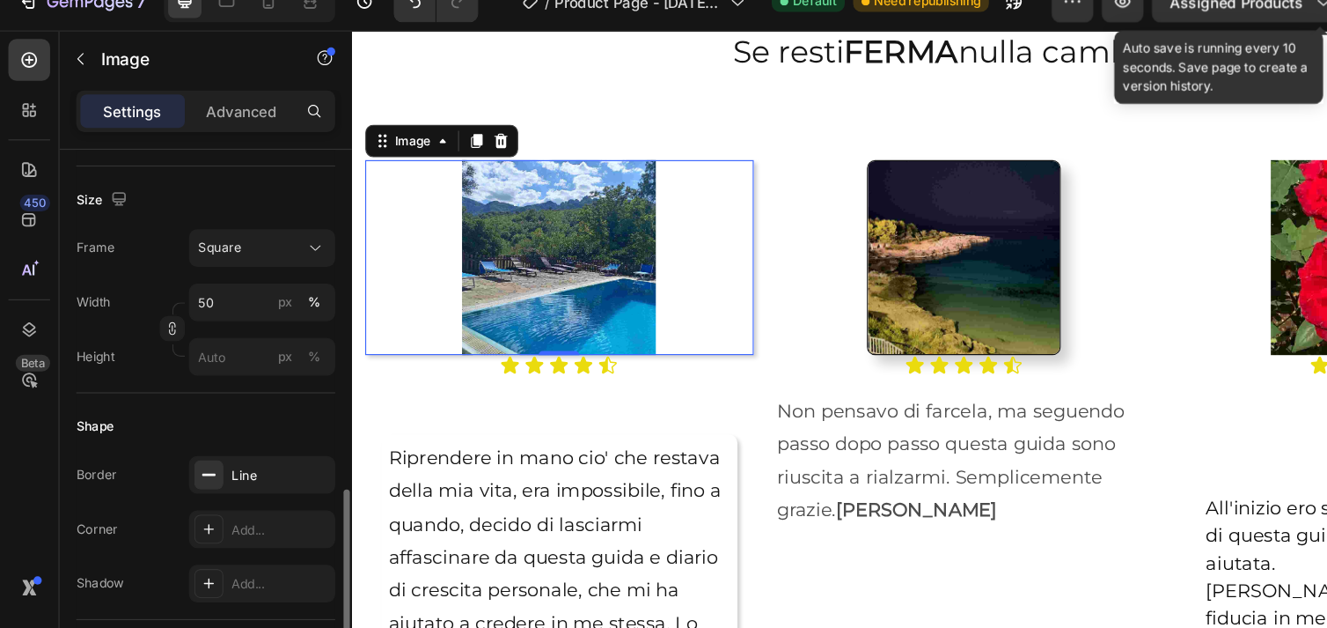
scroll to position [531, 0]
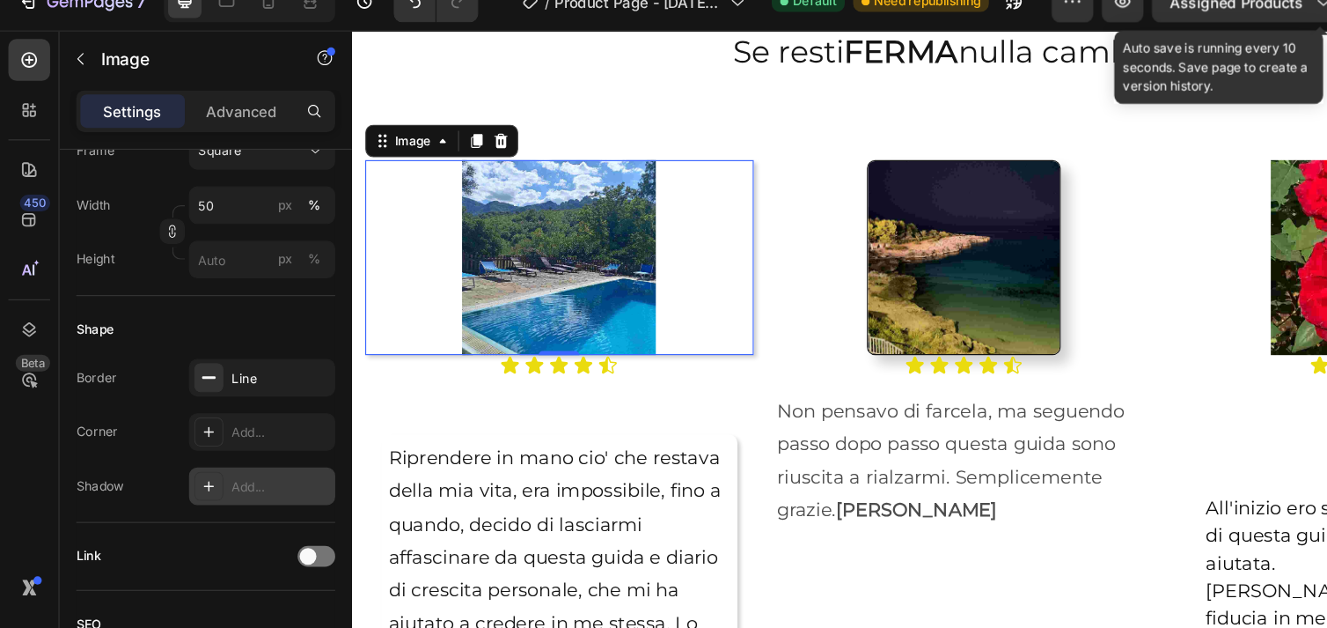
click at [192, 432] on div "Add..." at bounding box center [220, 433] width 123 height 32
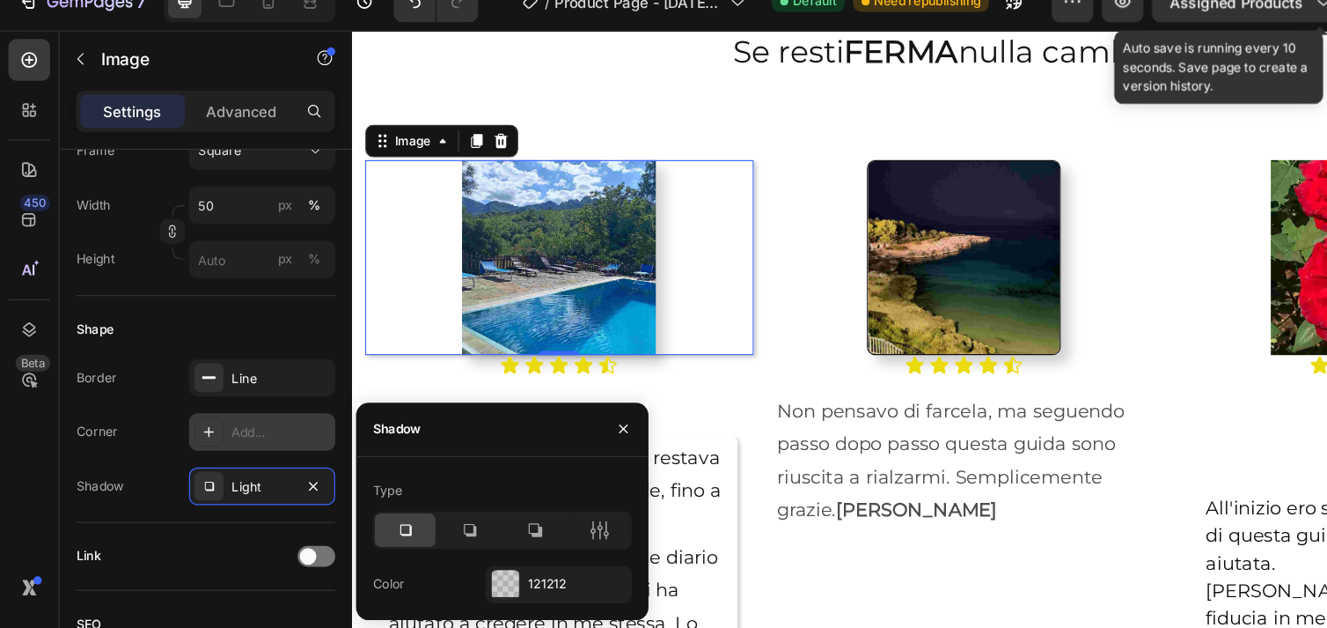
click at [191, 388] on div "Add..." at bounding box center [220, 387] width 123 height 32
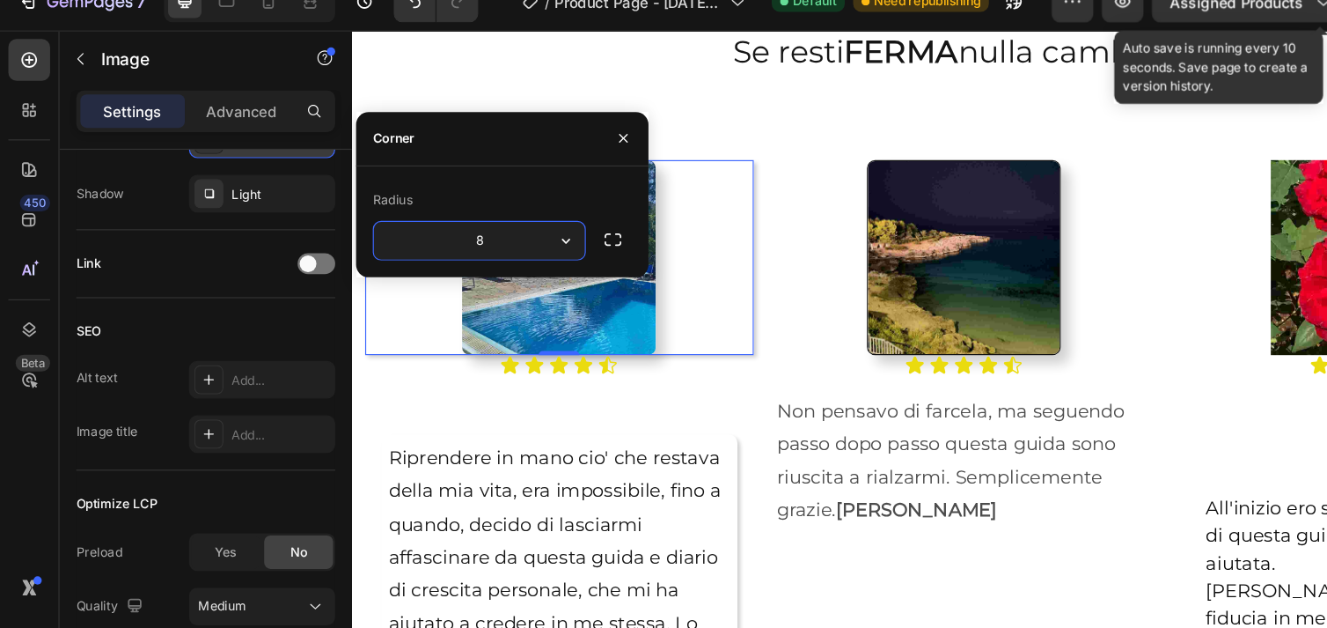
scroll to position [845, 0]
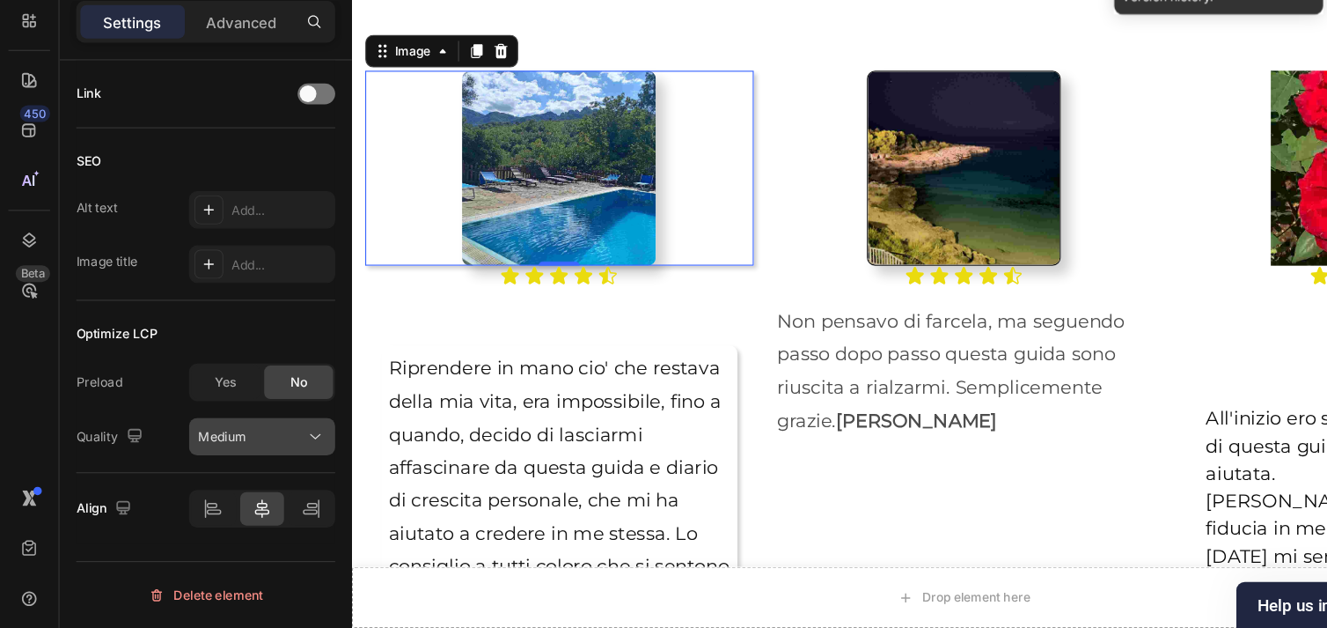
click at [265, 467] on icon at bounding box center [265, 467] width 9 height 4
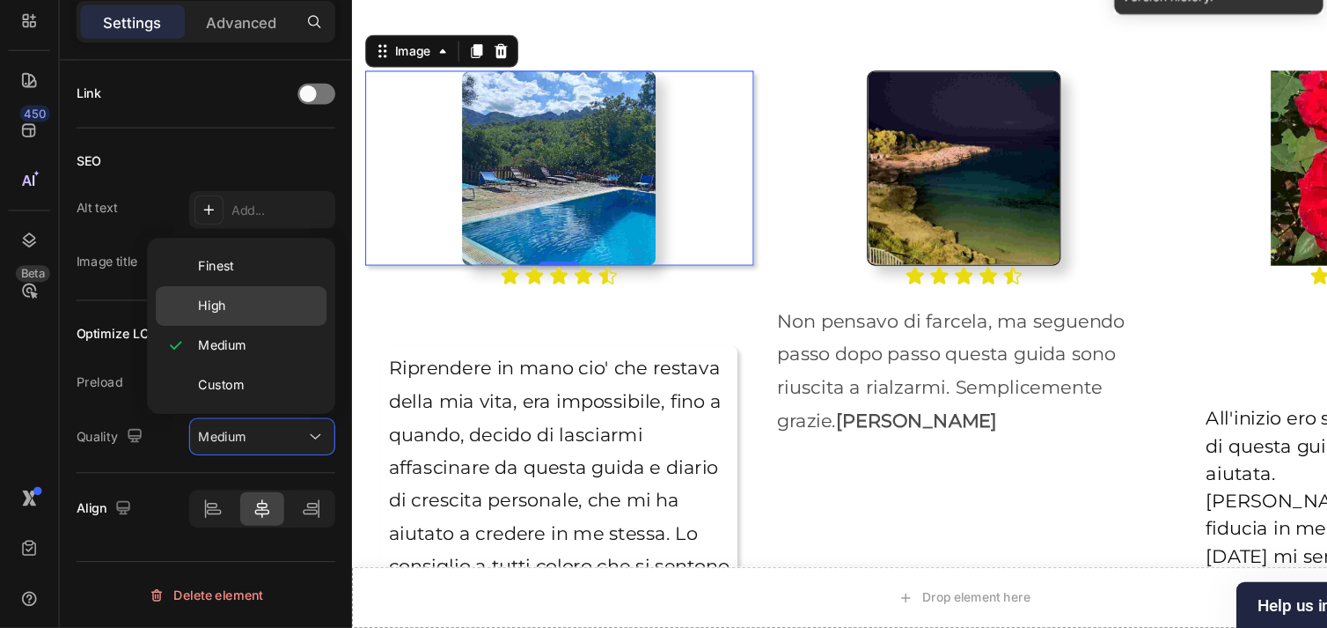
click at [191, 355] on p "High" at bounding box center [217, 357] width 100 height 16
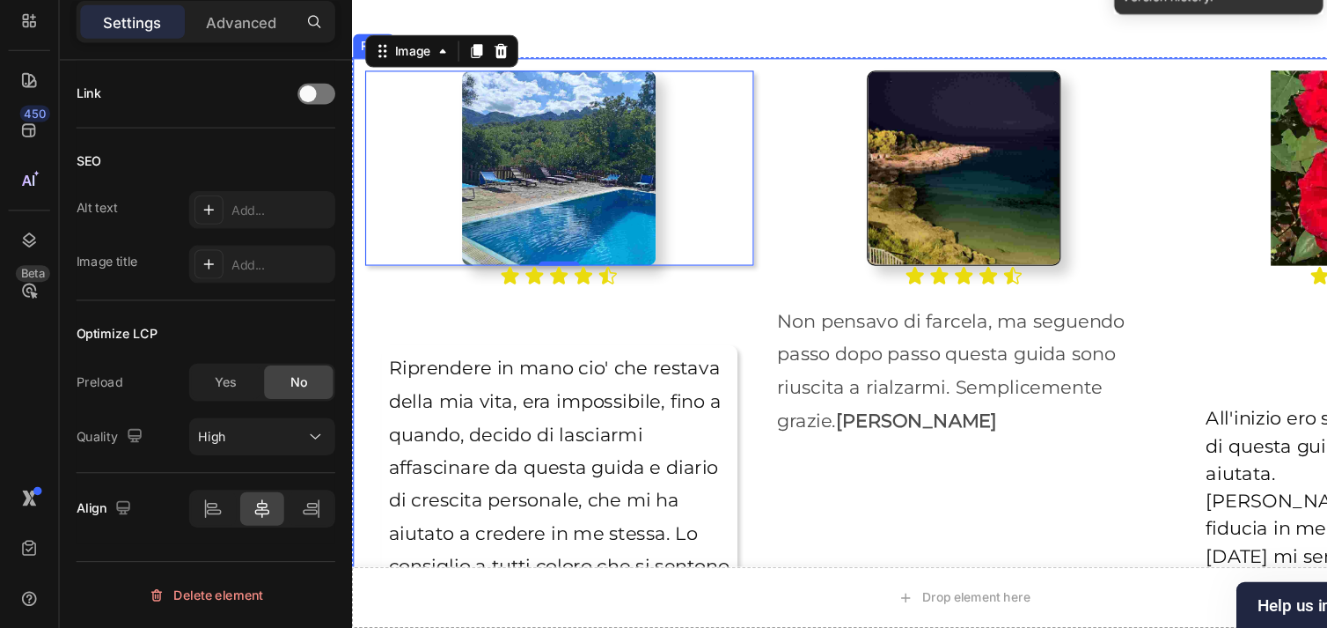
click at [687, 258] on div "Image 0 Icon Icon Icon Icon Icon Icon List Riprendere in mano cio' che restava …" at bounding box center [530, 447] width 335 height 787
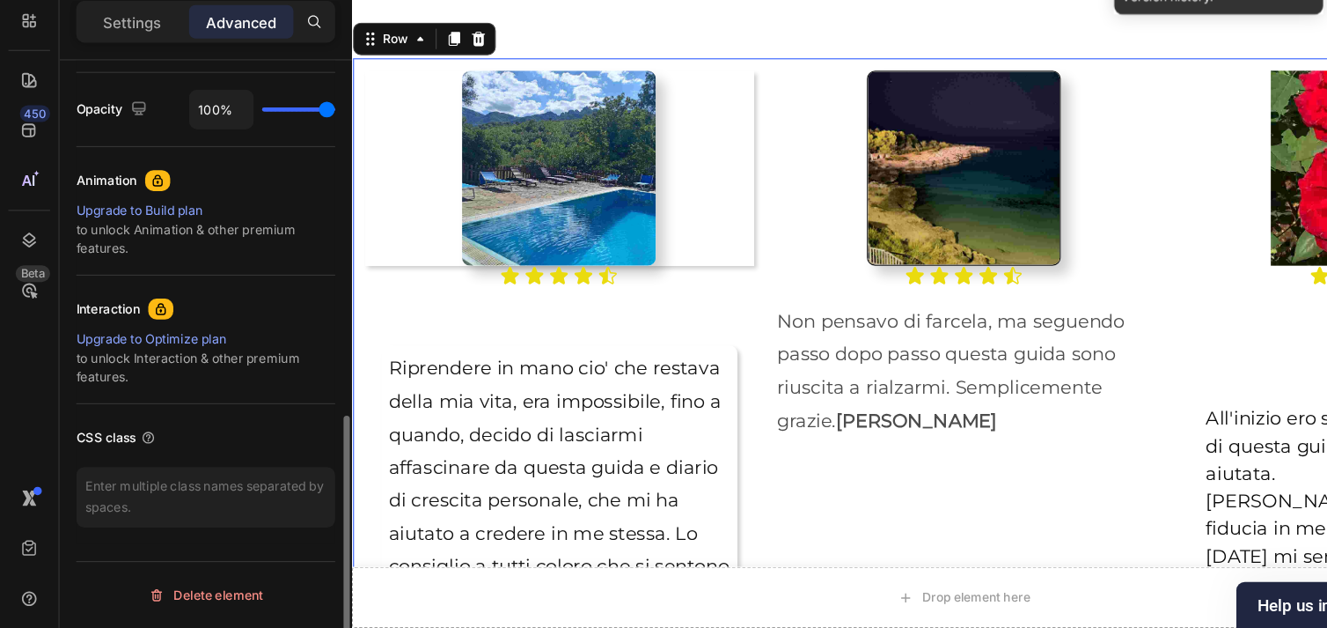
scroll to position [0, 0]
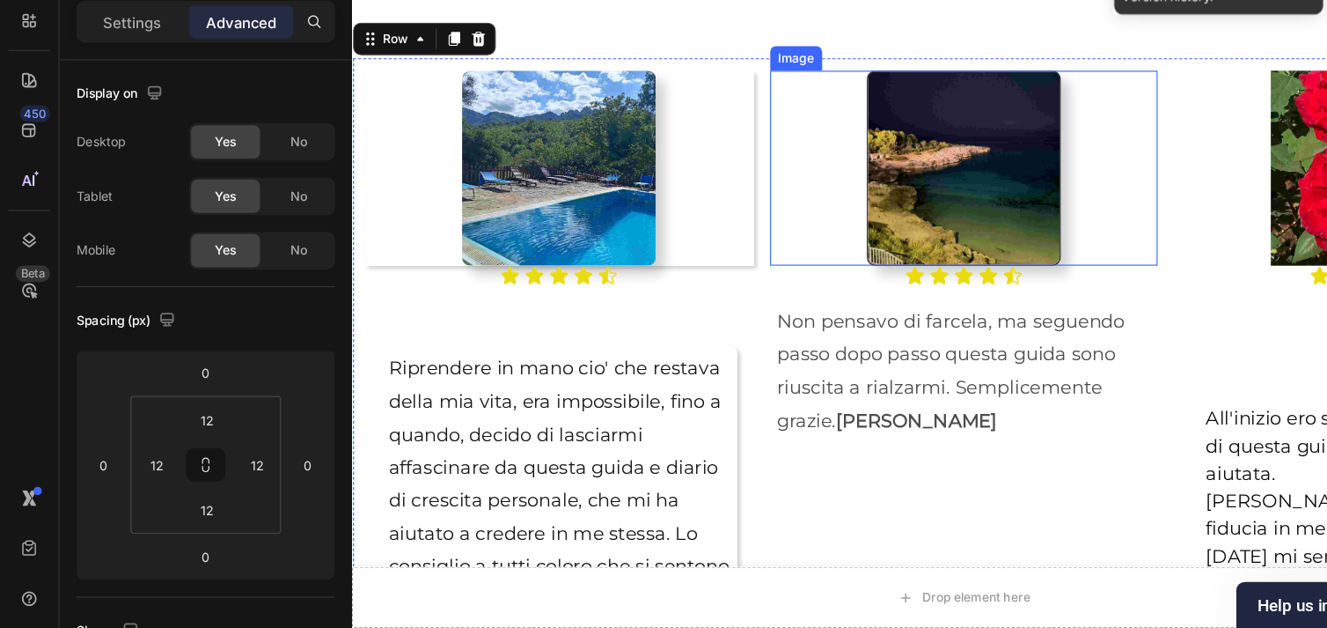
click at [913, 164] on img at bounding box center [879, 137] width 167 height 167
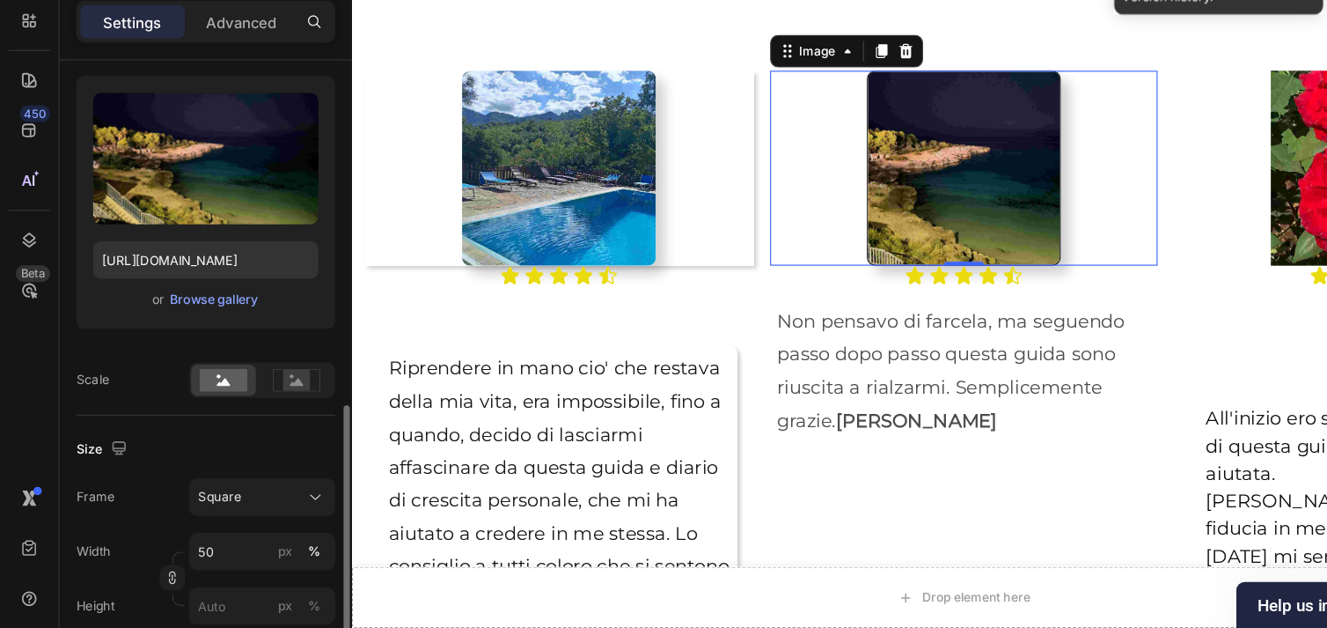
scroll to position [328, 0]
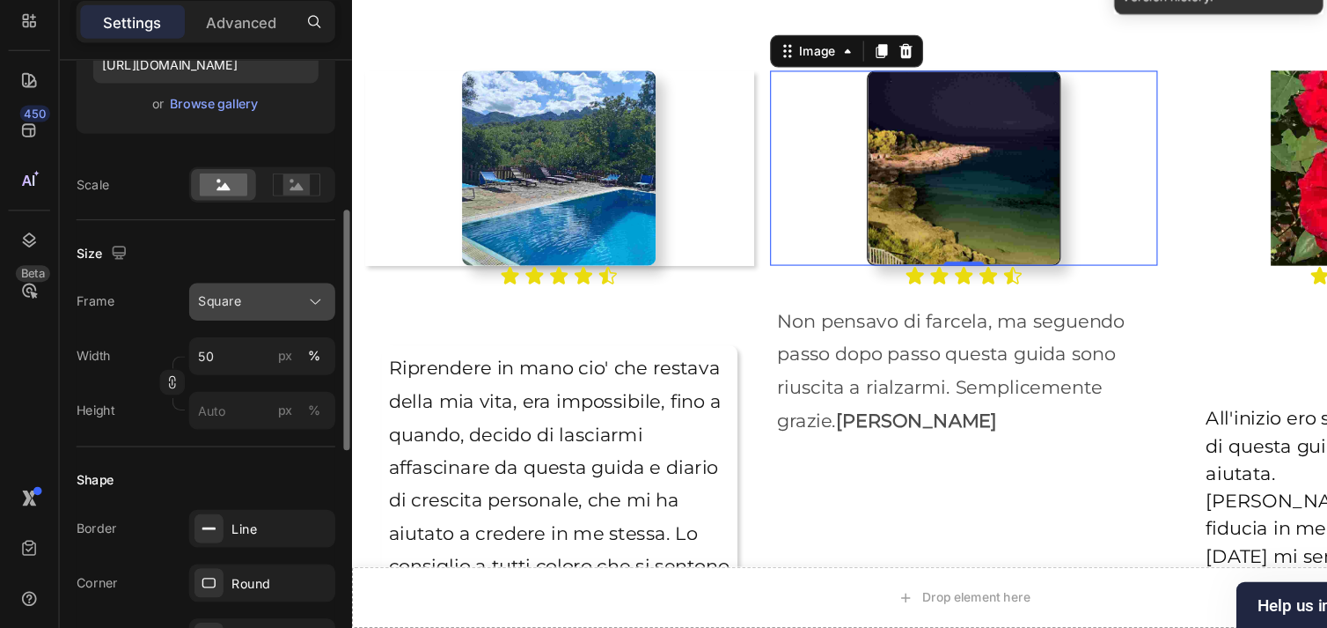
click at [269, 352] on icon at bounding box center [266, 353] width 18 height 18
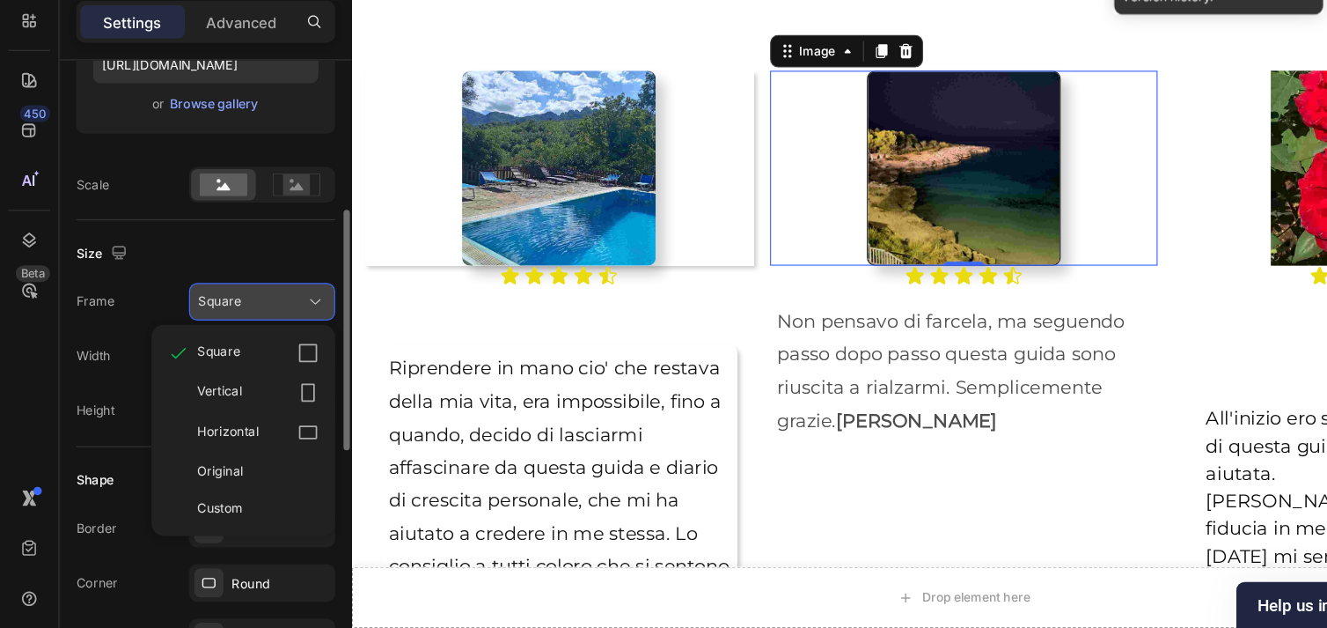
click at [269, 352] on icon at bounding box center [266, 353] width 18 height 18
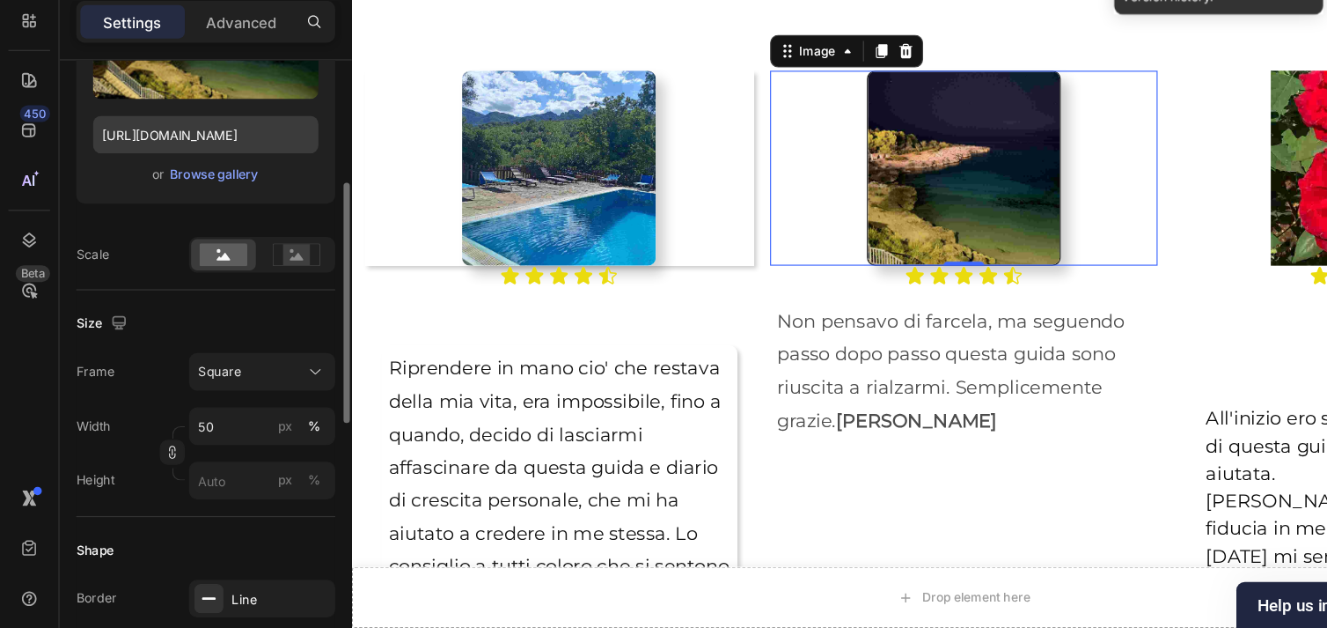
scroll to position [0, 0]
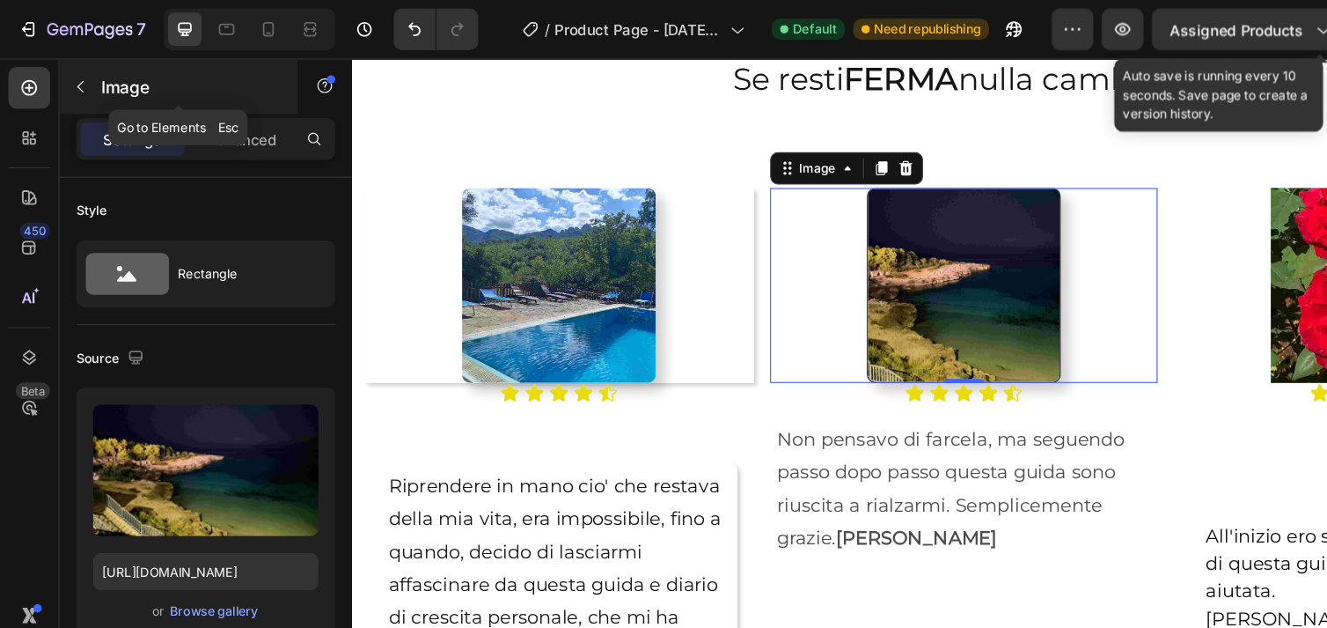
click at [63, 69] on icon "button" at bounding box center [68, 73] width 14 height 14
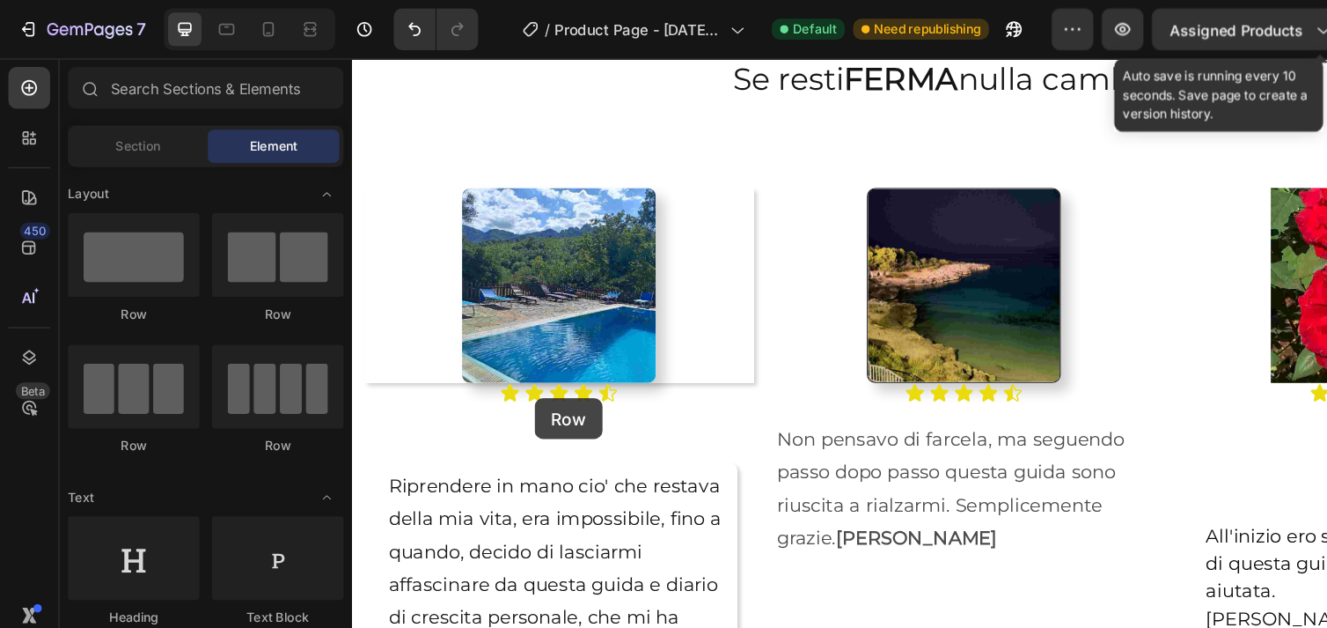
drag, startPoint x: 471, startPoint y: 267, endPoint x: 775, endPoint y: 380, distance: 324.2
click at [753, 390] on div "Image Icon Icon Icon Icon Icon Icon List Riprendere in mano cio' che restava de…" at bounding box center [879, 563] width 1056 height 810
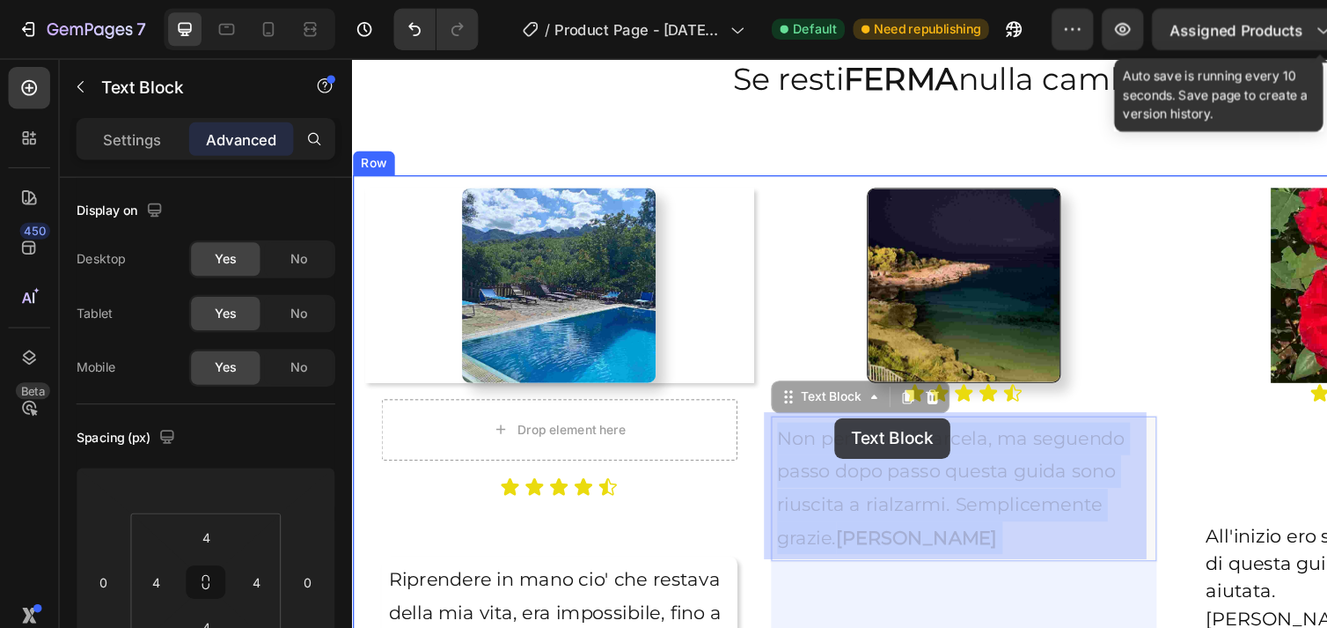
drag, startPoint x: 773, startPoint y: 383, endPoint x: 768, endPoint y: 368, distance: 15.9
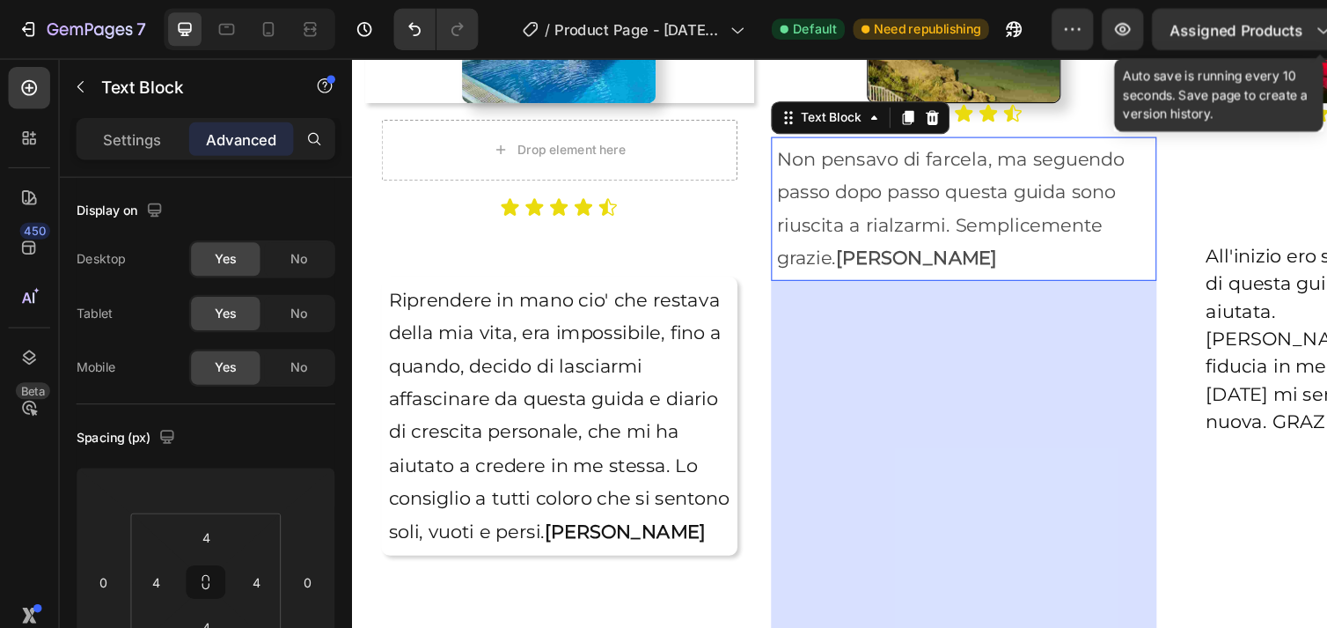
scroll to position [2450, 0]
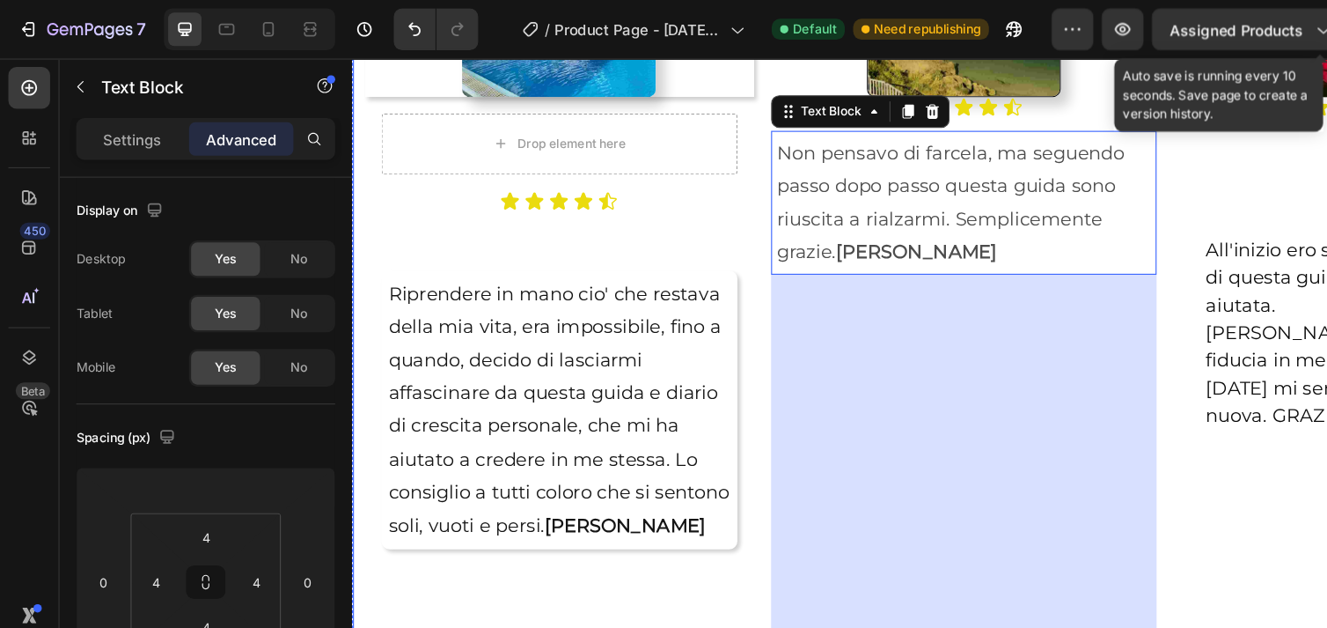
click at [694, 351] on div "Image Drop element here Row Icon Icon Icon Icon Icon Icon List Riprendere in ma…" at bounding box center [879, 317] width 1056 height 810
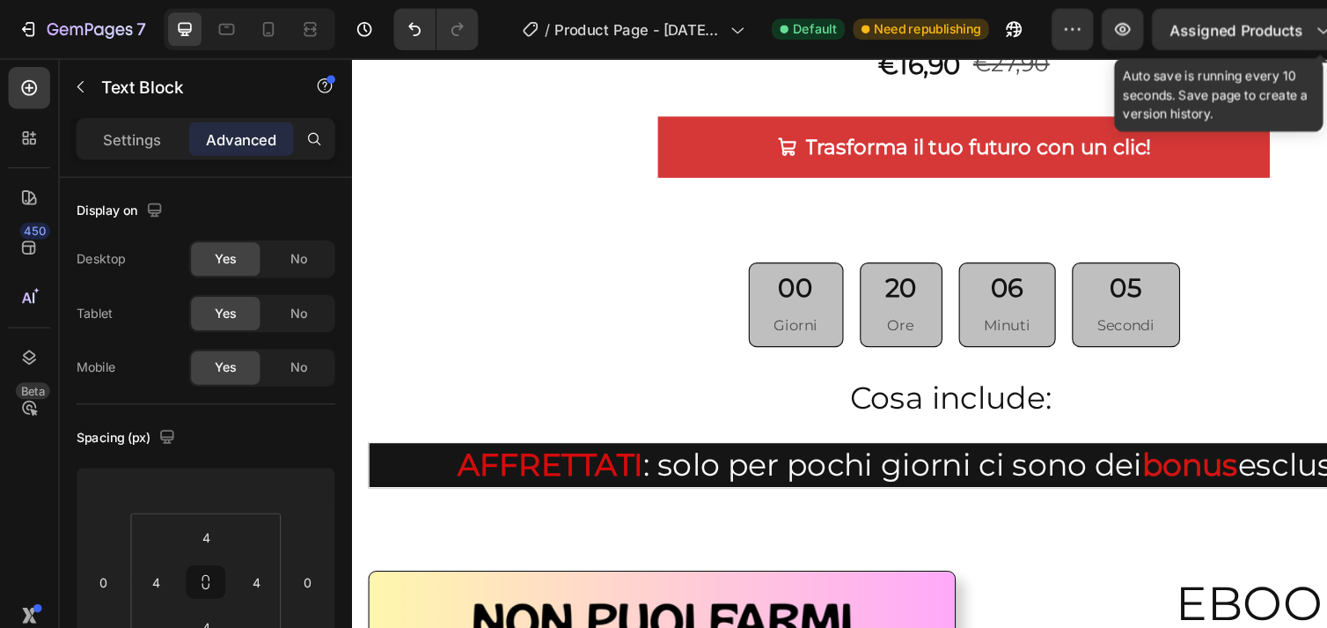
scroll to position [2779, 0]
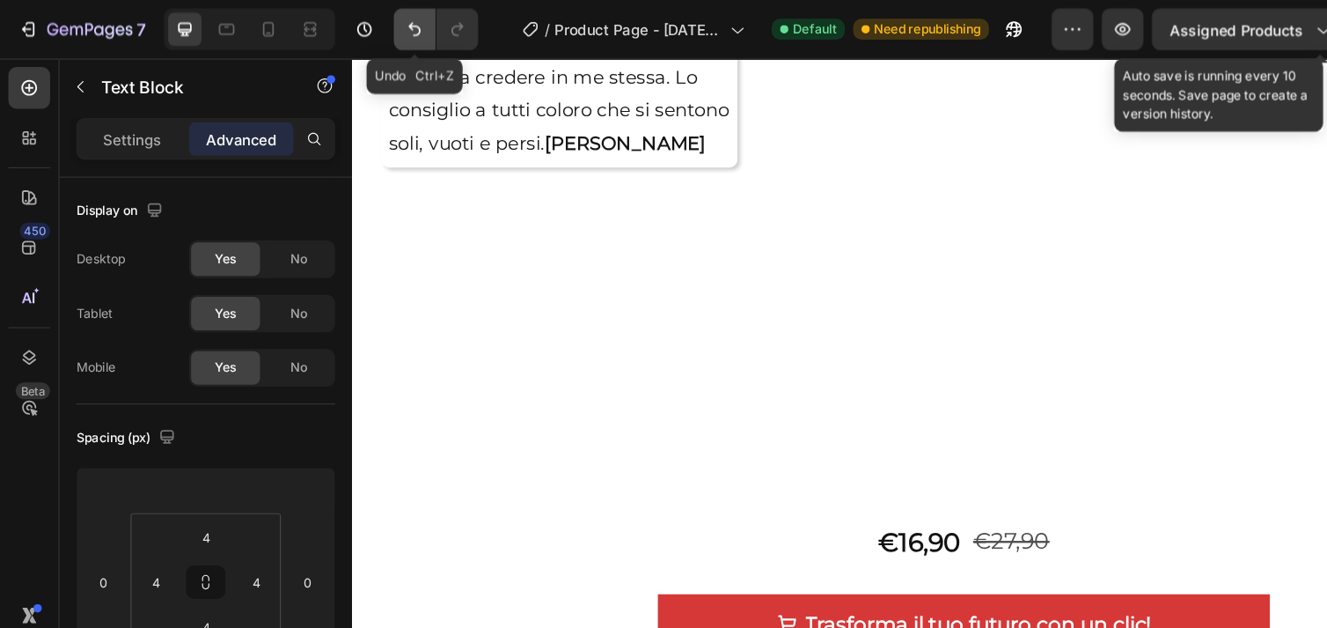
click at [350, 26] on icon "Undo/Redo" at bounding box center [350, 25] width 18 height 18
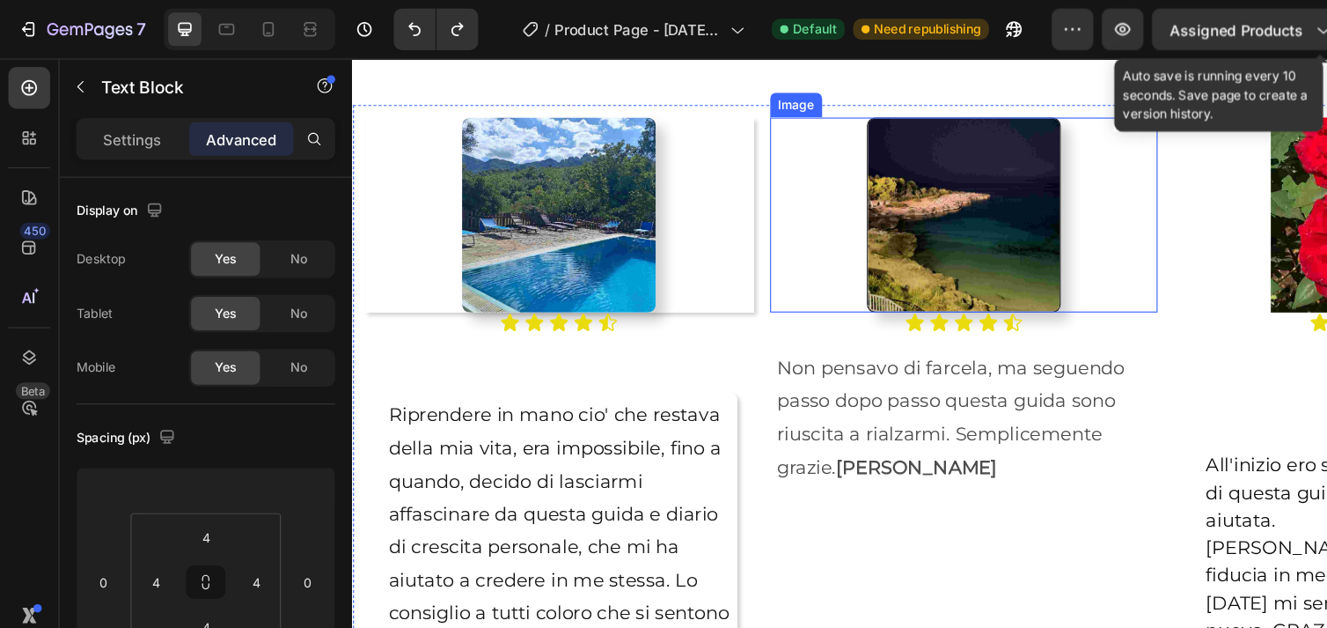
scroll to position [2286, 0]
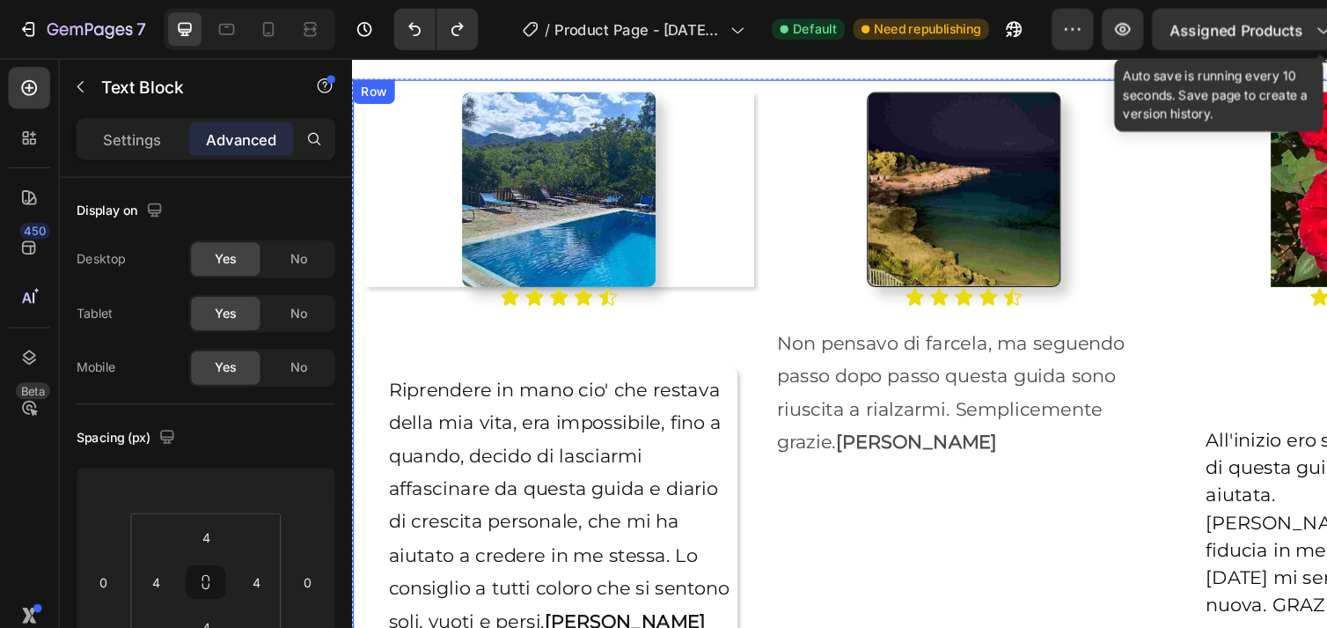
click at [692, 305] on div "Image Icon Icon Icon Icon Icon Icon List Riprendere in mano cio' che restava de…" at bounding box center [530, 480] width 335 height 787
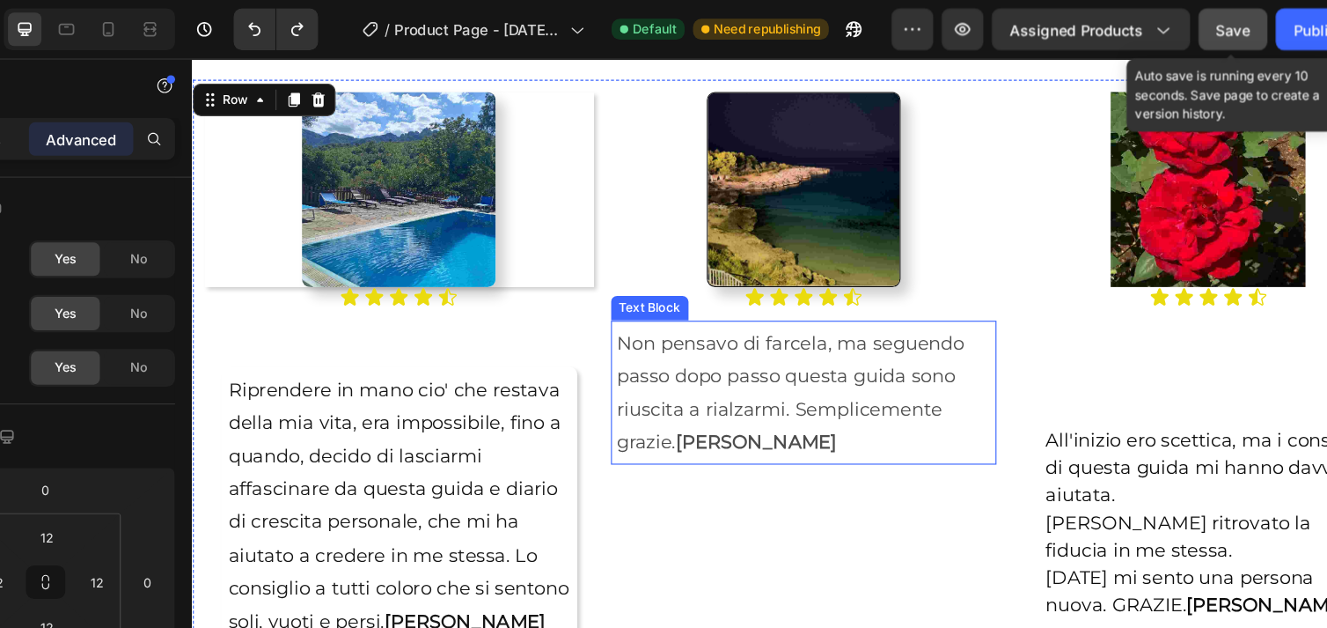
scroll to position [0, 0]
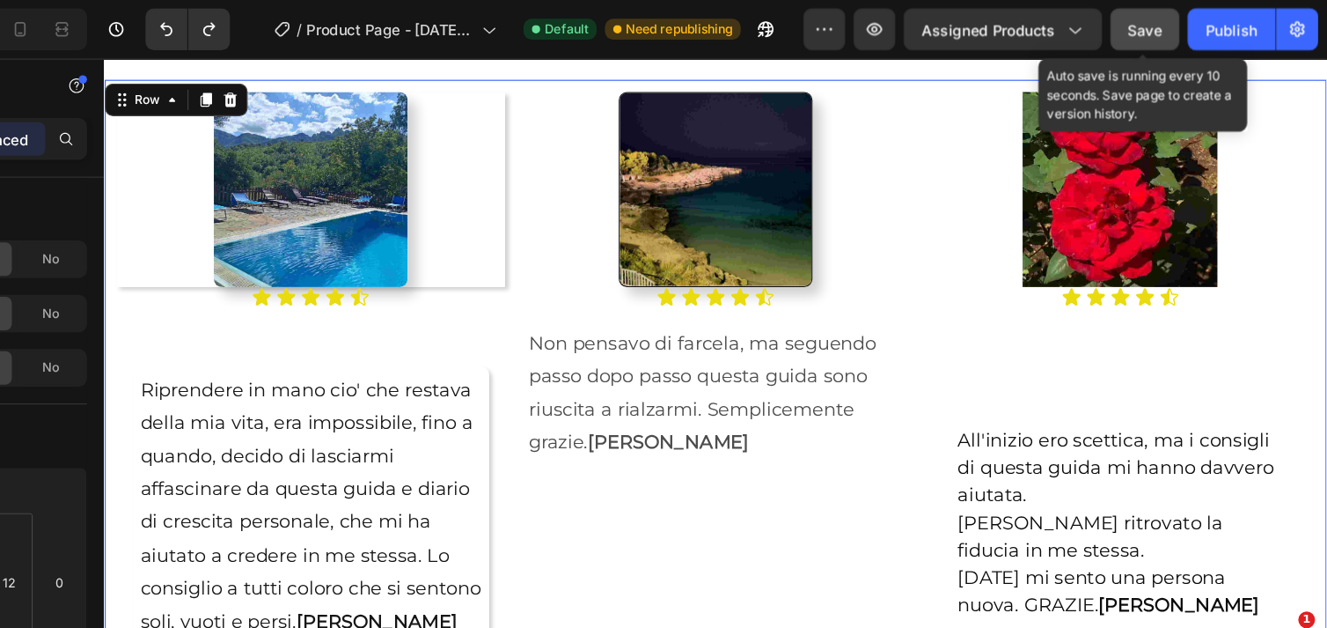
click at [1179, 18] on span "Save" at bounding box center [1174, 25] width 29 height 15
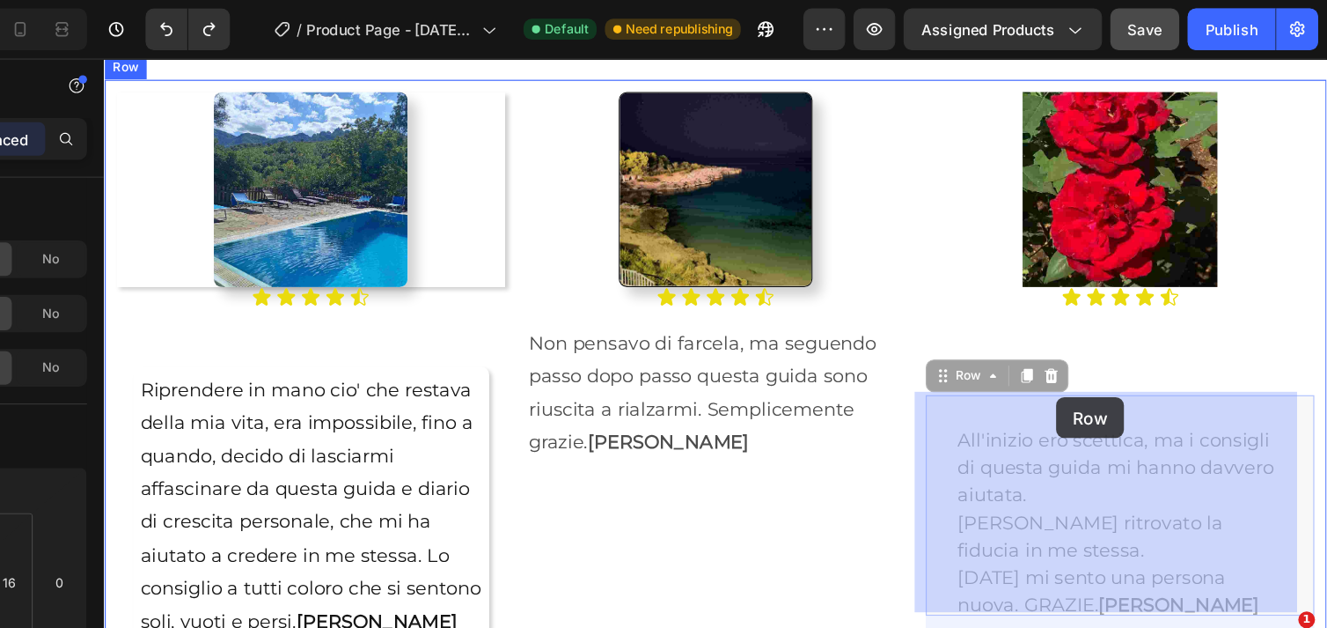
drag, startPoint x: 934, startPoint y: 359, endPoint x: 925, endPoint y: 350, distance: 12.4
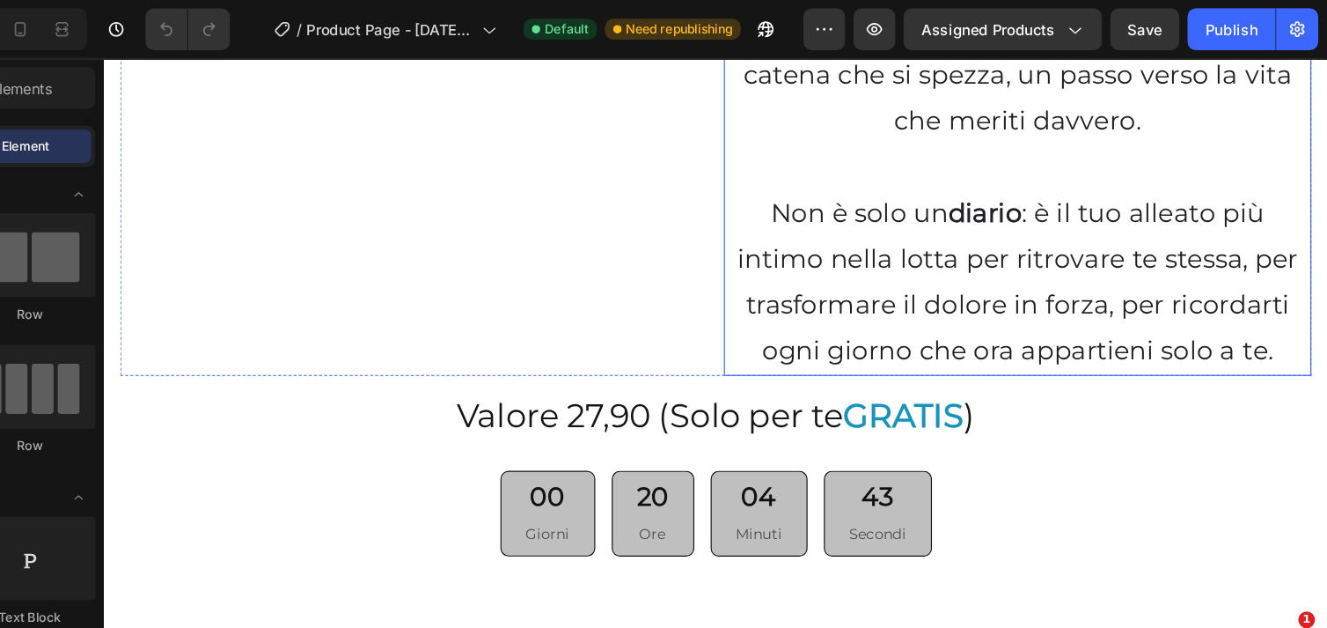
scroll to position [5436, 0]
